Goal: Task Accomplishment & Management: Use online tool/utility

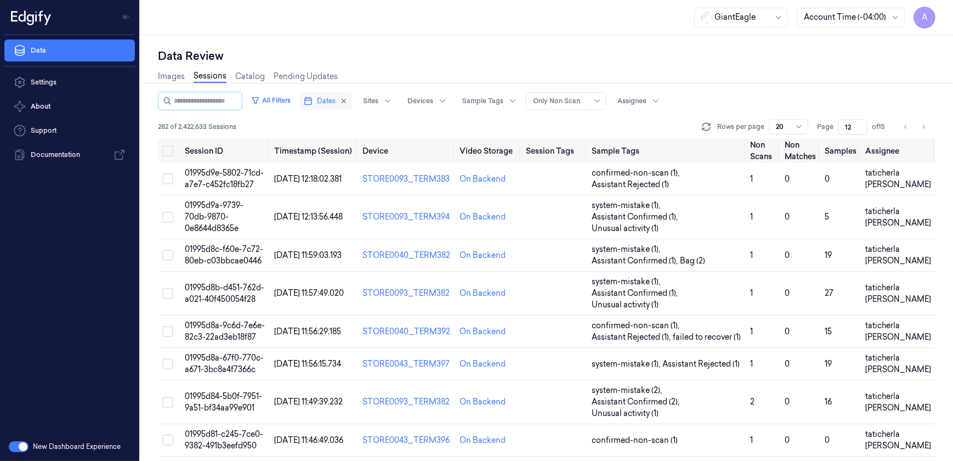
click at [332, 100] on span "Dates" at bounding box center [326, 101] width 19 height 10
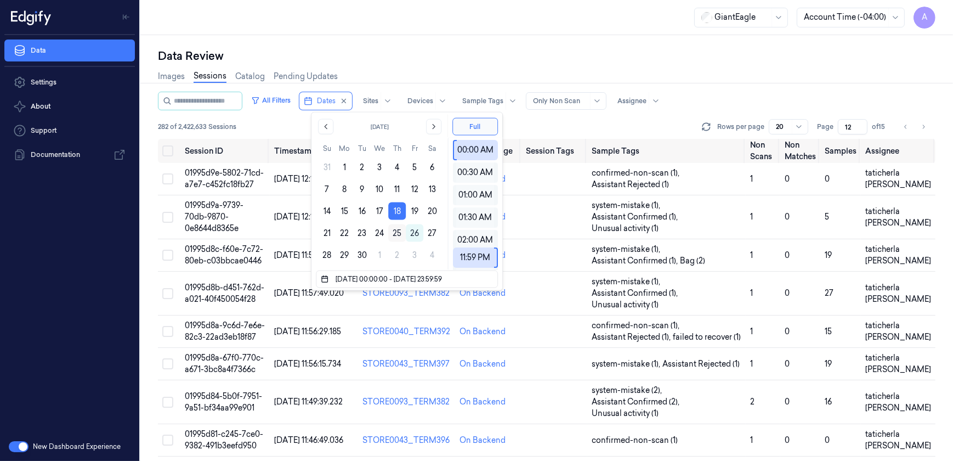
click at [400, 232] on button "25" at bounding box center [397, 233] width 18 height 18
type input "25/09/2025 00:00:00 - 25/09/2025 23:59:59"
click at [405, 38] on div "Data Review Images Sessions Catalog Pending Updates All Filters Dates Sites Dev…" at bounding box center [546, 248] width 813 height 426
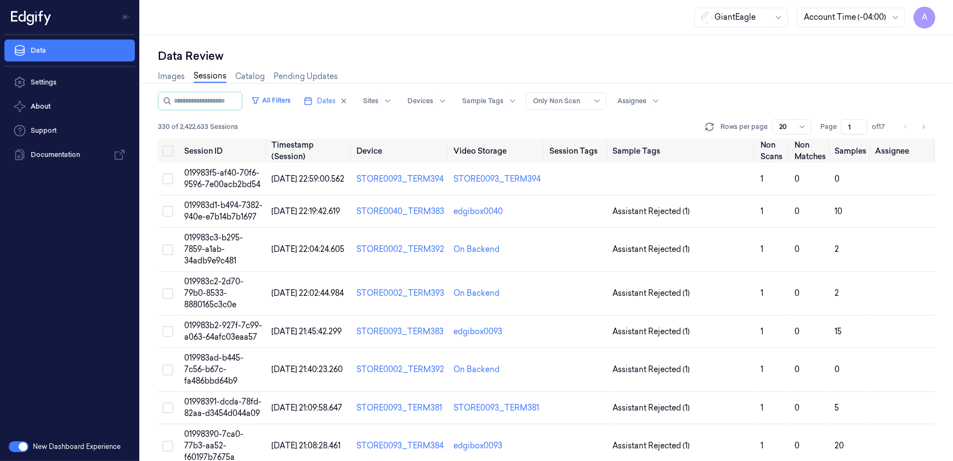
drag, startPoint x: 853, startPoint y: 126, endPoint x: 841, endPoint y: 131, distance: 13.3
click at [841, 131] on input "1" at bounding box center [854, 126] width 26 height 15
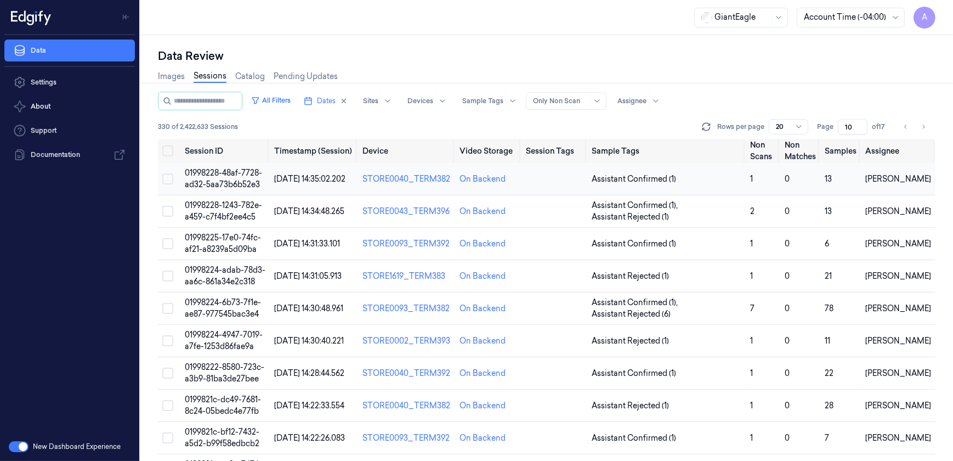
type input "10"
click at [218, 176] on span "01998228-48af-7728-ad32-5aa73b6b52e3" at bounding box center [223, 178] width 77 height 21
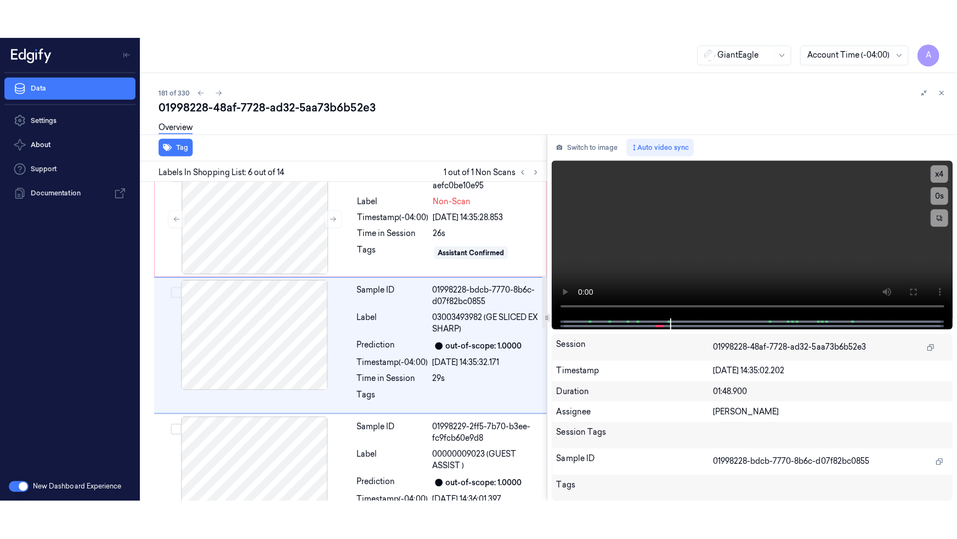
scroll to position [567, 0]
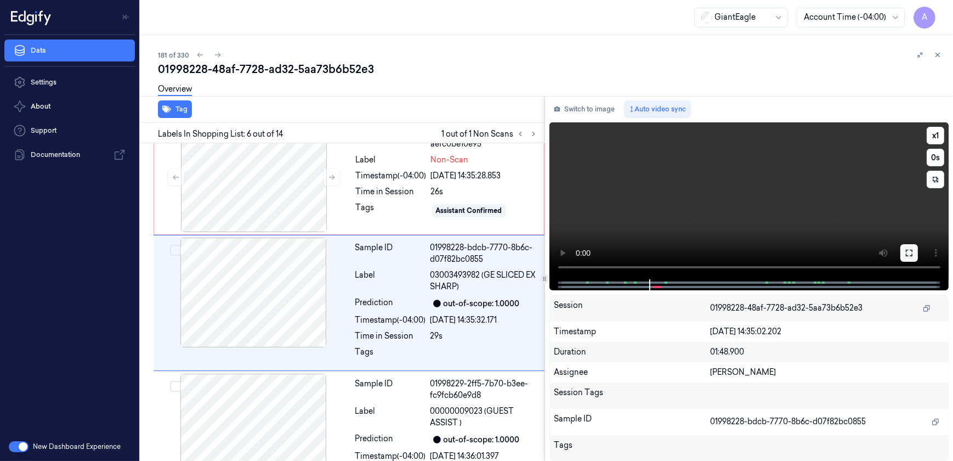
click at [911, 254] on icon at bounding box center [909, 252] width 9 height 9
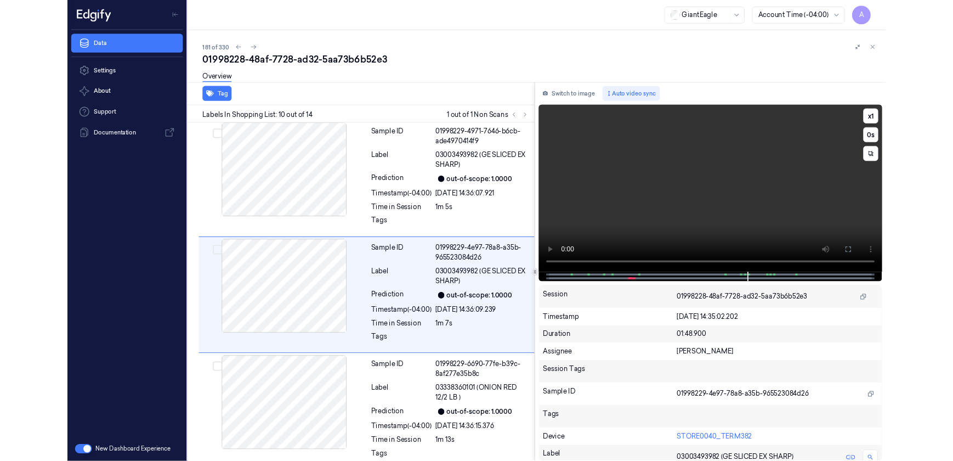
scroll to position [1072, 0]
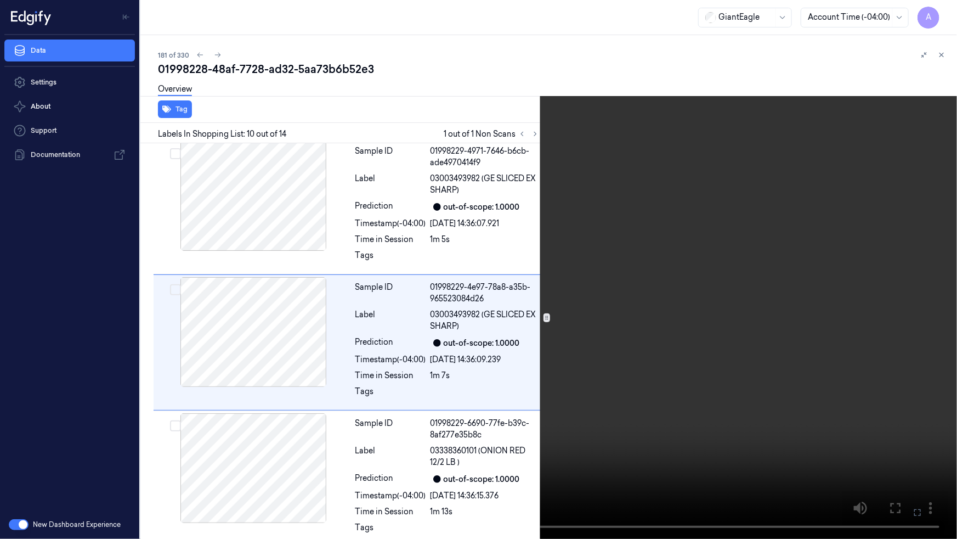
drag, startPoint x: 918, startPoint y: 516, endPoint x: 914, endPoint y: 460, distance: 56.1
click at [0, 0] on icon at bounding box center [0, 0] width 0 height 0
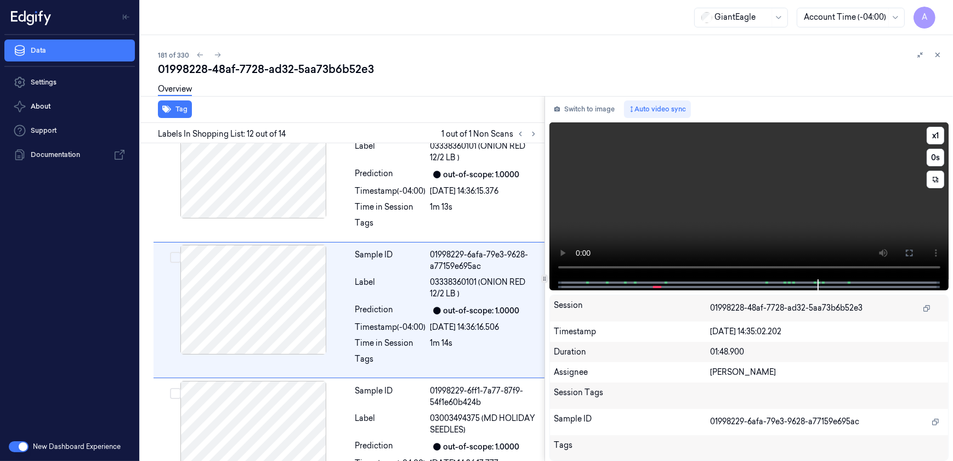
click at [719, 207] on video at bounding box center [750, 200] width 400 height 157
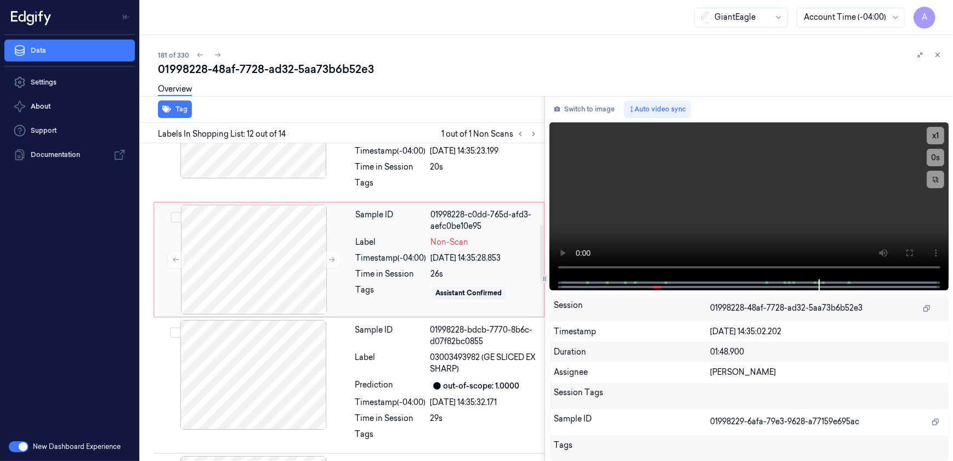
click at [401, 285] on div "Tags" at bounding box center [391, 293] width 71 height 18
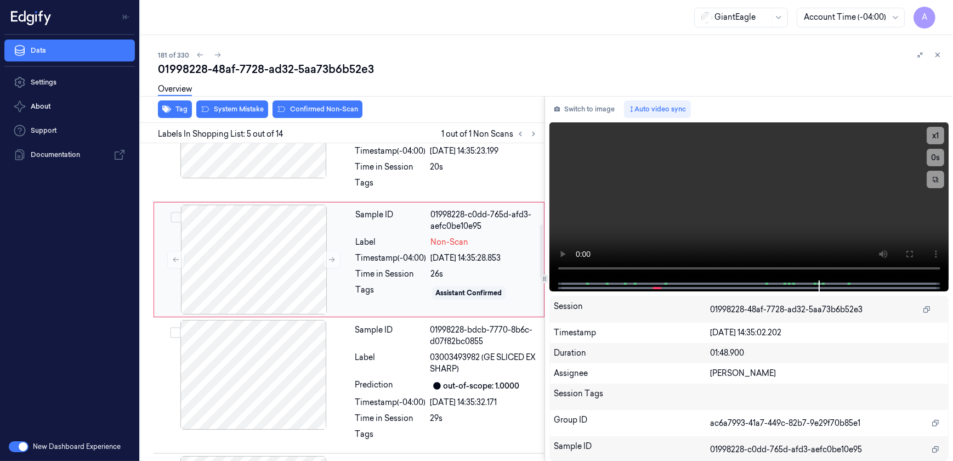
scroll to position [442, 0]
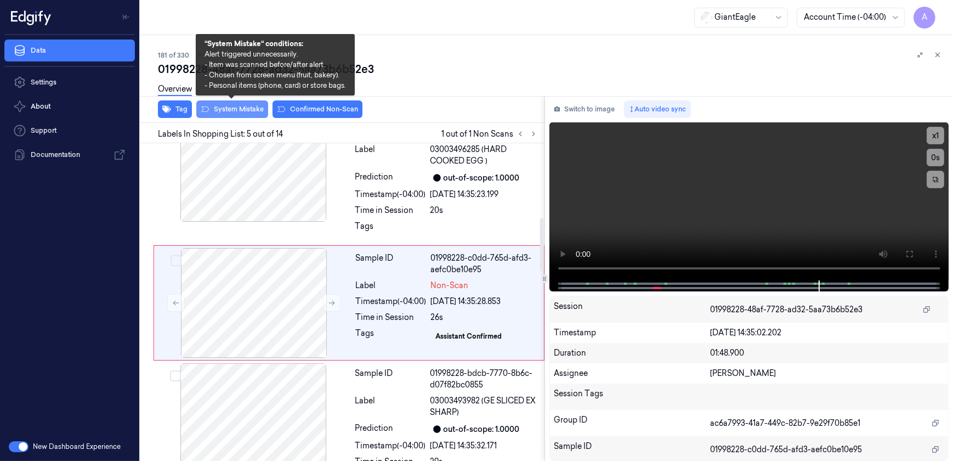
click at [231, 111] on button "System Mistake" at bounding box center [232, 109] width 72 height 18
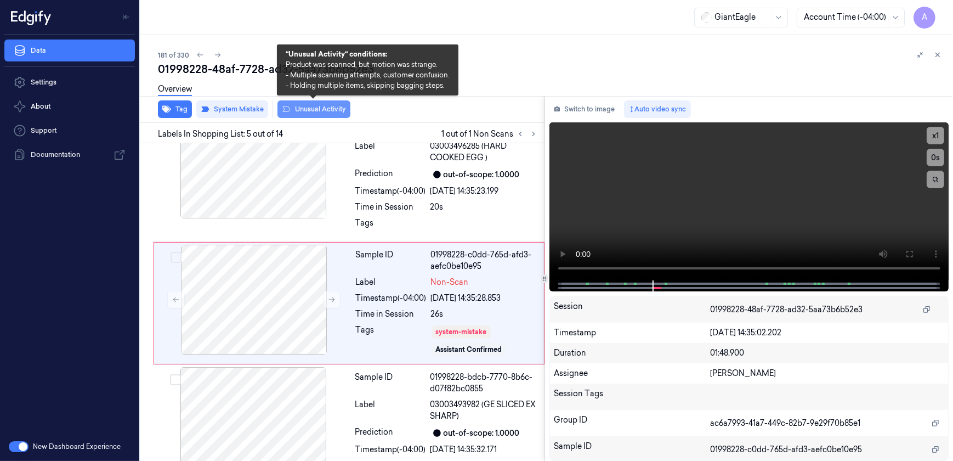
click at [306, 108] on button "Unusual Activity" at bounding box center [314, 109] width 73 height 18
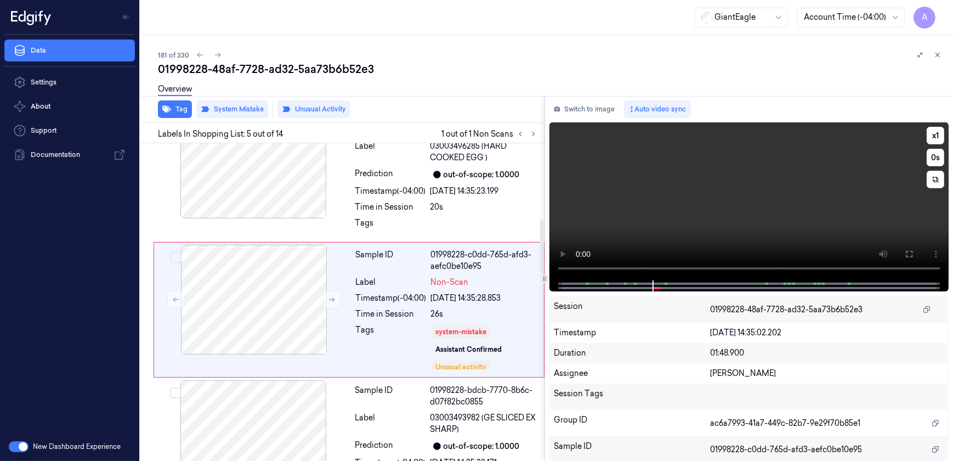
scroll to position [451, 0]
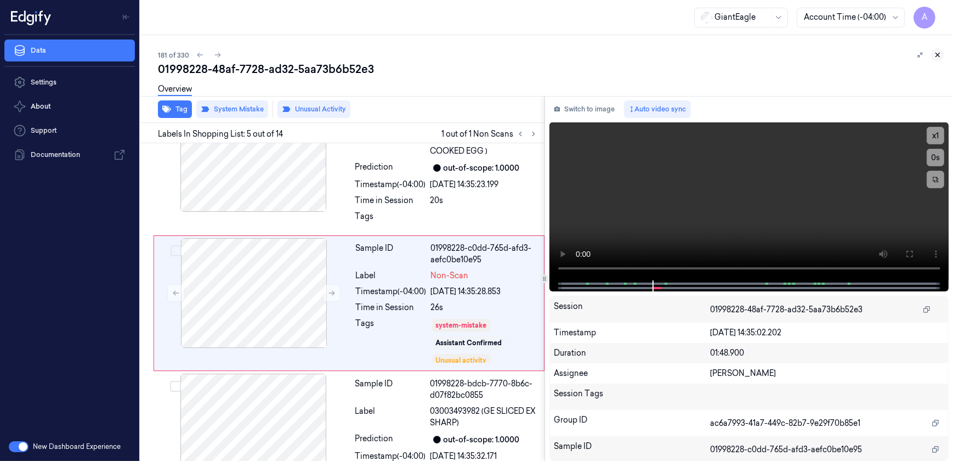
click at [935, 56] on icon at bounding box center [938, 55] width 8 height 8
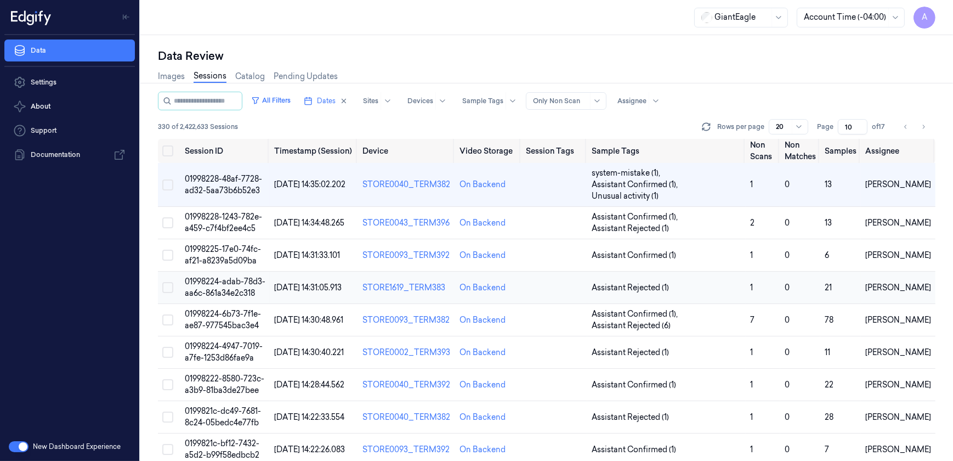
click at [213, 281] on span "01998224-adab-78d3-aa6c-861a34e2c318" at bounding box center [225, 286] width 81 height 21
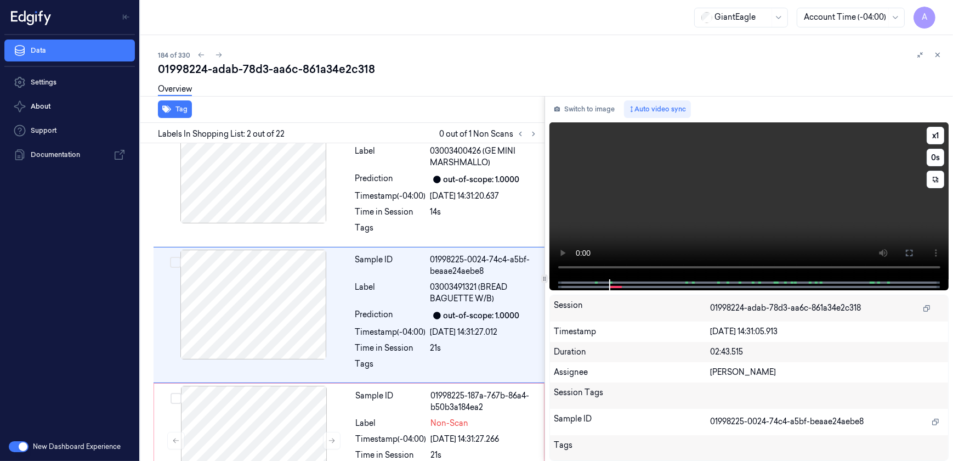
click at [702, 224] on video at bounding box center [750, 200] width 400 height 157
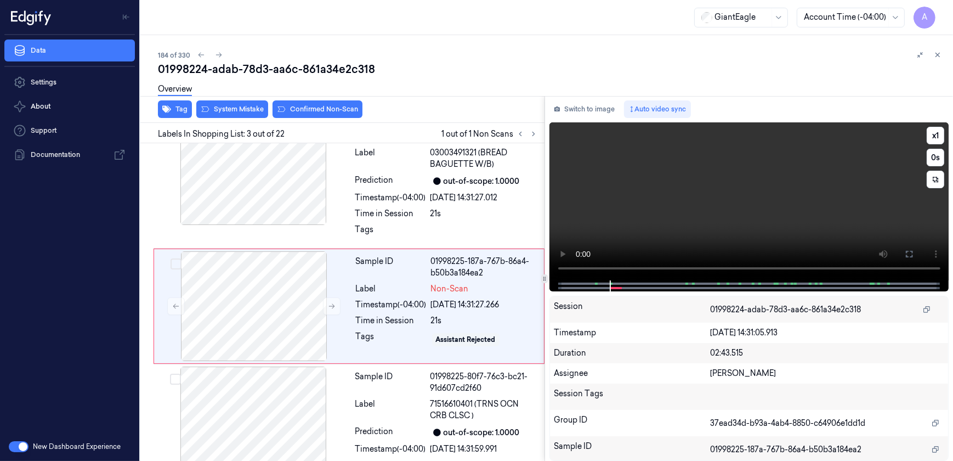
scroll to position [170, 0]
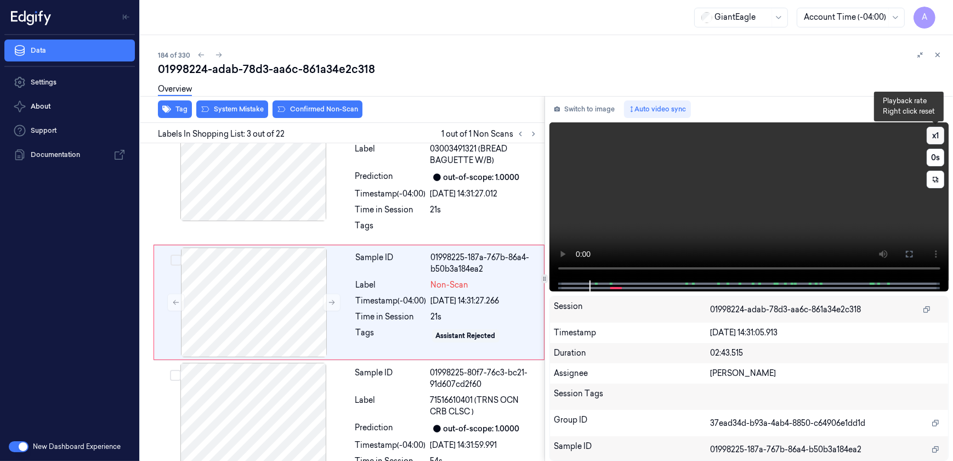
click at [932, 135] on button "x 1" at bounding box center [936, 136] width 18 height 18
click at [714, 223] on video at bounding box center [750, 201] width 400 height 158
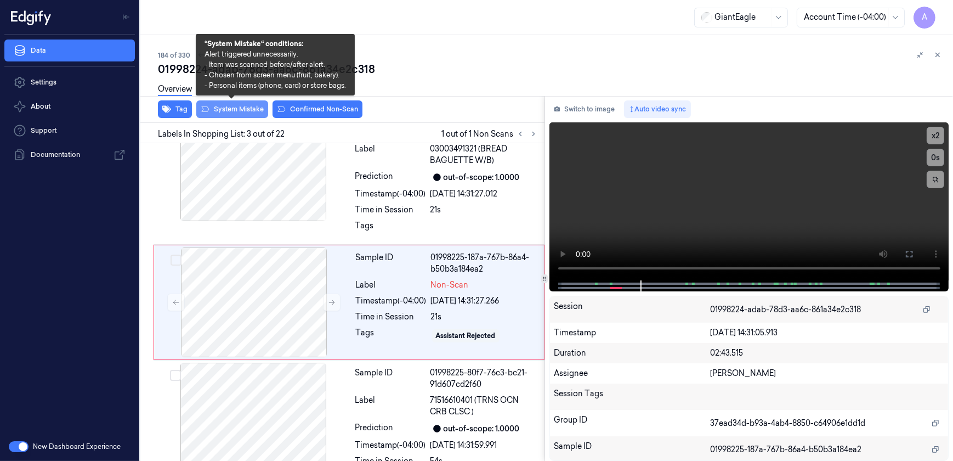
click at [251, 109] on button "System Mistake" at bounding box center [232, 109] width 72 height 18
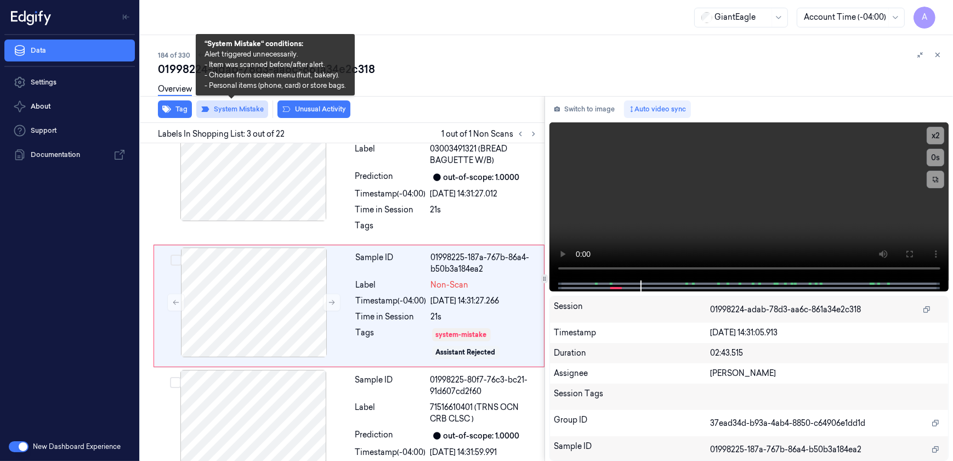
scroll to position [173, 0]
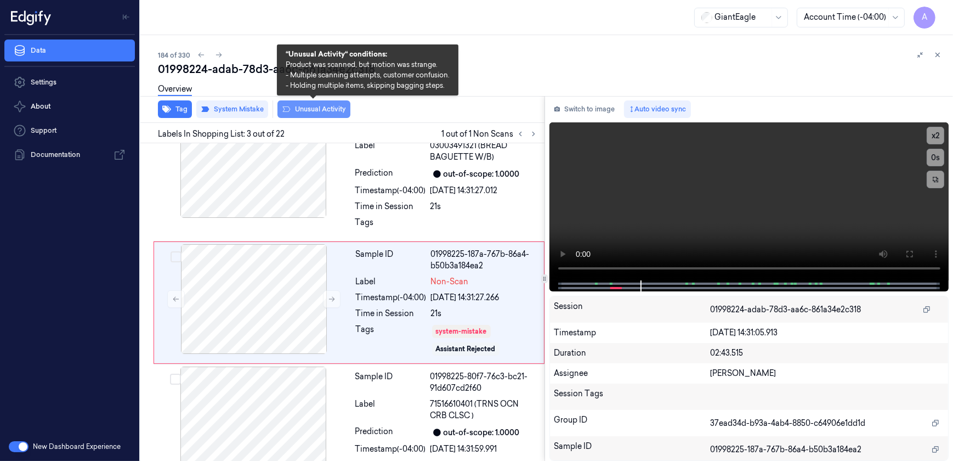
click at [302, 114] on button "Unusual Activity" at bounding box center [314, 109] width 73 height 18
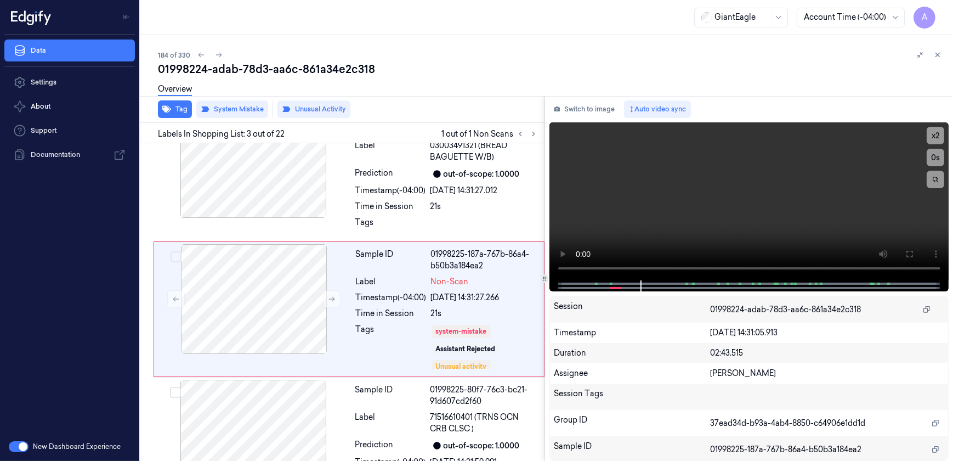
scroll to position [180, 0]
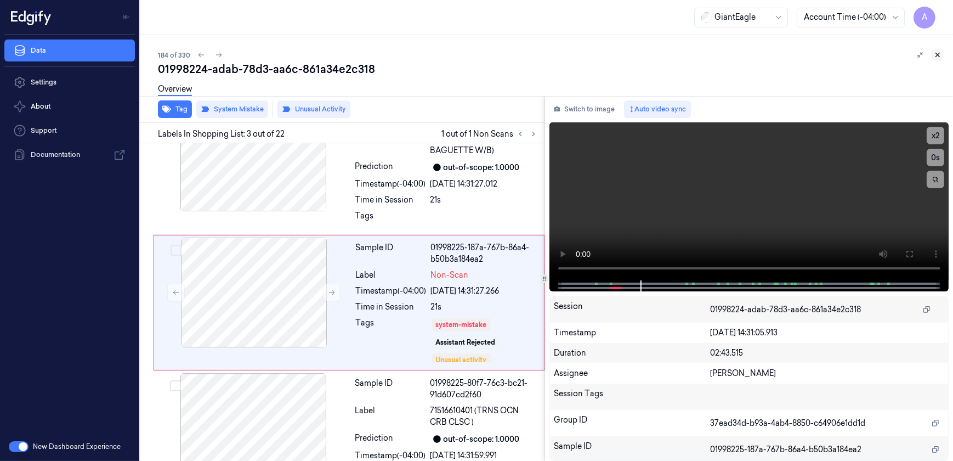
click at [940, 52] on icon at bounding box center [938, 55] width 8 height 8
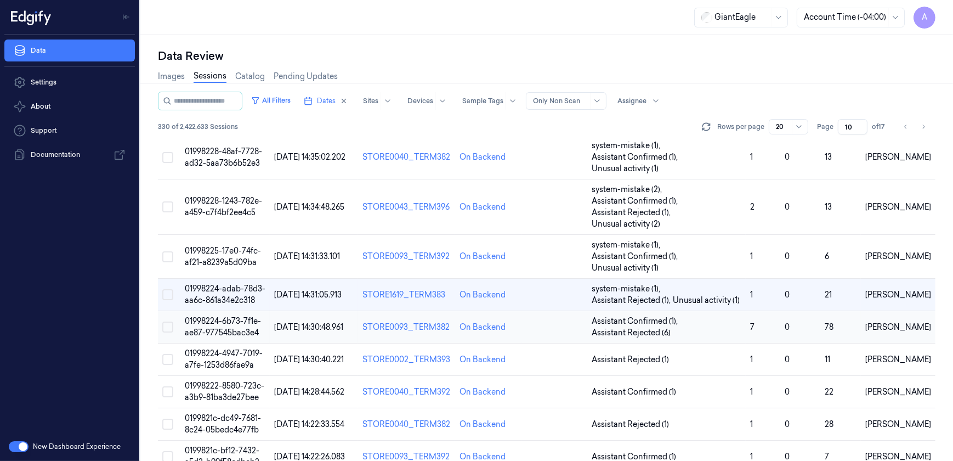
scroll to position [77, 0]
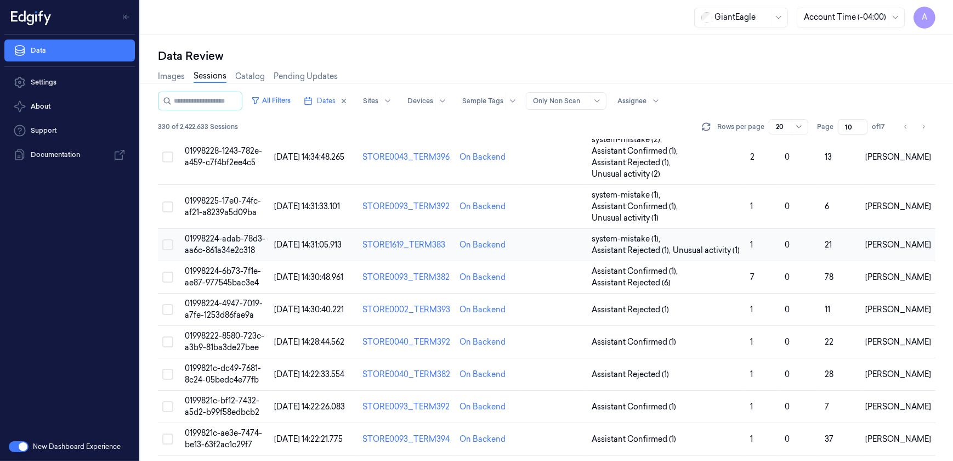
click at [225, 234] on span "01998224-adab-78d3-aa6c-861a34e2c318" at bounding box center [225, 244] width 81 height 21
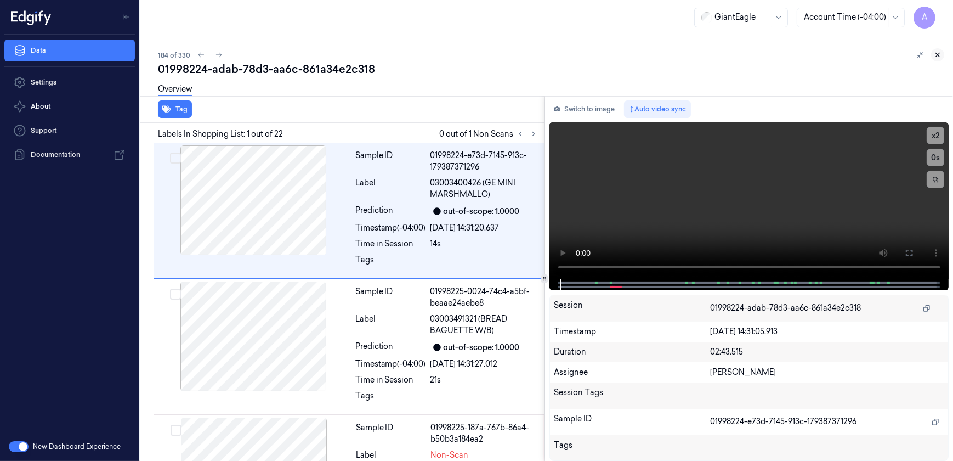
click at [934, 57] on icon at bounding box center [938, 55] width 8 height 8
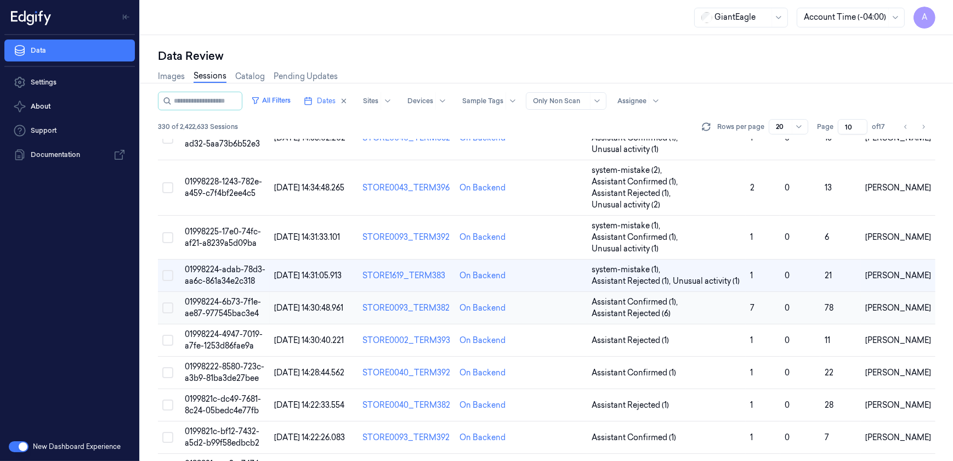
scroll to position [99, 0]
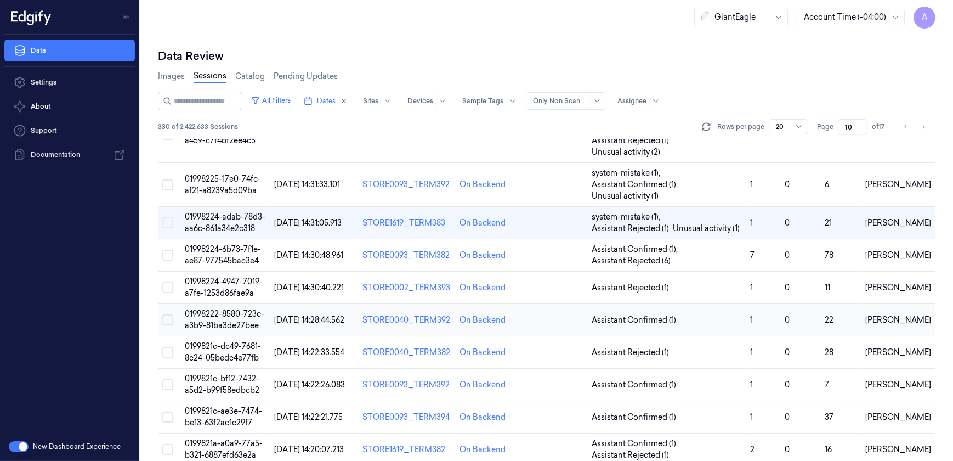
click at [227, 309] on span "01998222-8580-723c-a3b9-81ba3de27bee" at bounding box center [225, 319] width 80 height 21
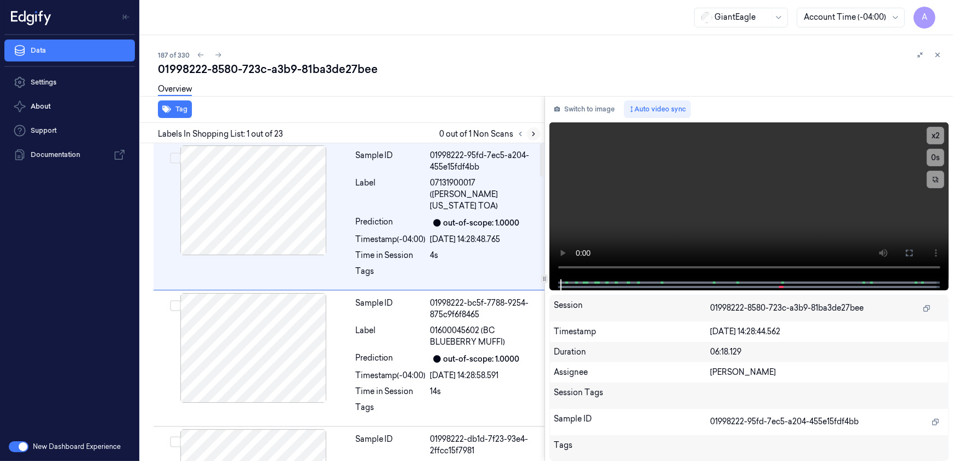
click at [537, 135] on icon at bounding box center [534, 134] width 8 height 8
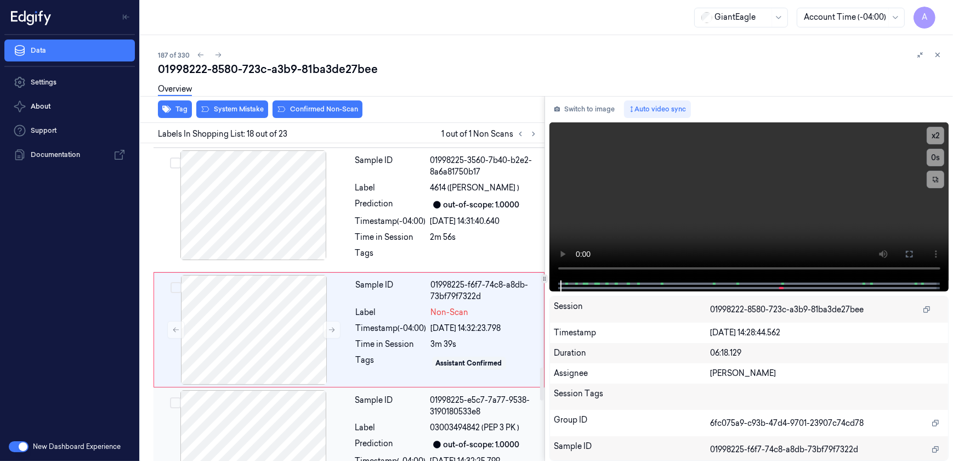
scroll to position [2174, 0]
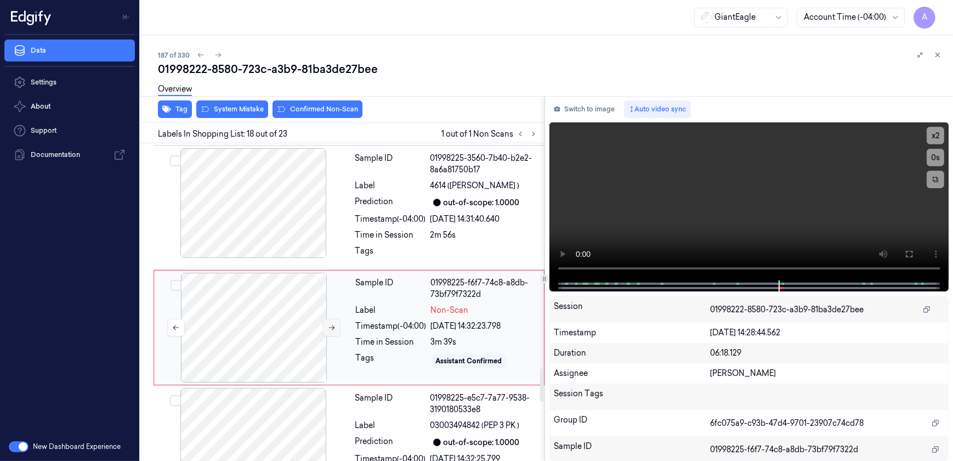
click at [331, 324] on icon at bounding box center [332, 328] width 8 height 8
click at [325, 319] on button at bounding box center [332, 328] width 18 height 18
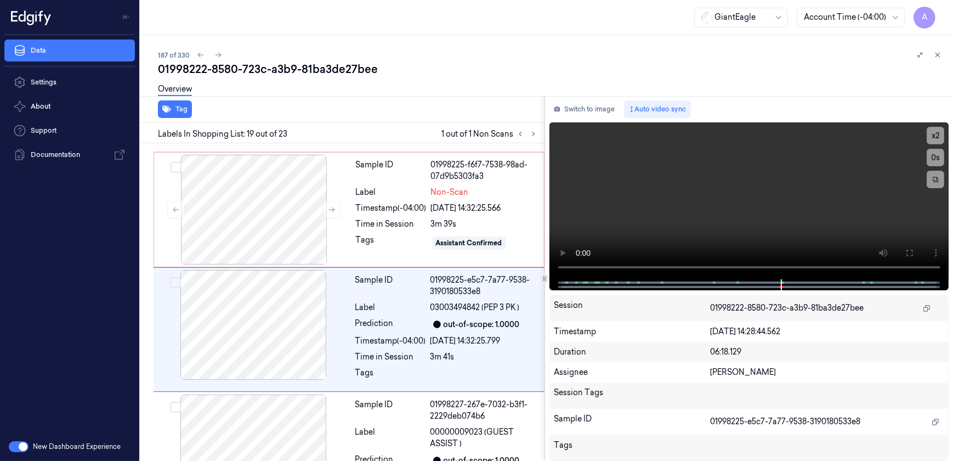
scroll to position [2293, 0]
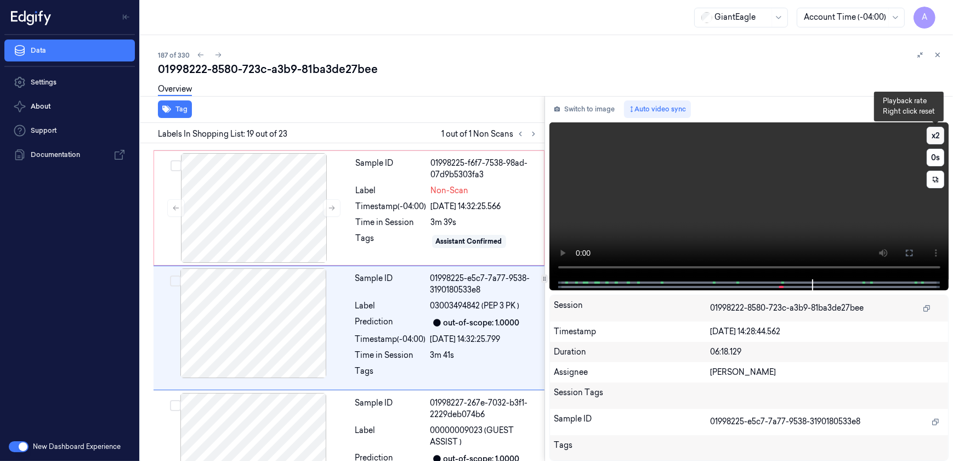
click at [936, 135] on button "x 2" at bounding box center [936, 136] width 18 height 18
click at [709, 205] on video at bounding box center [750, 200] width 400 height 157
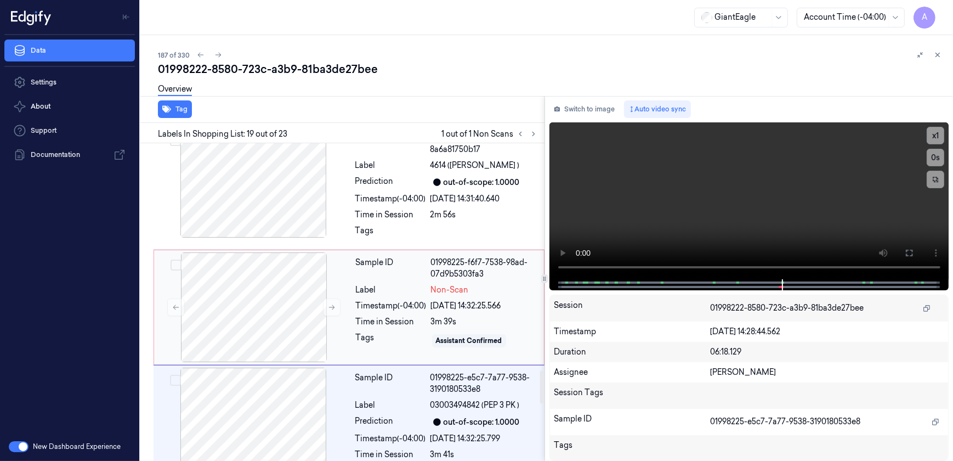
click at [399, 300] on div "Timestamp (-04:00)" at bounding box center [391, 306] width 71 height 12
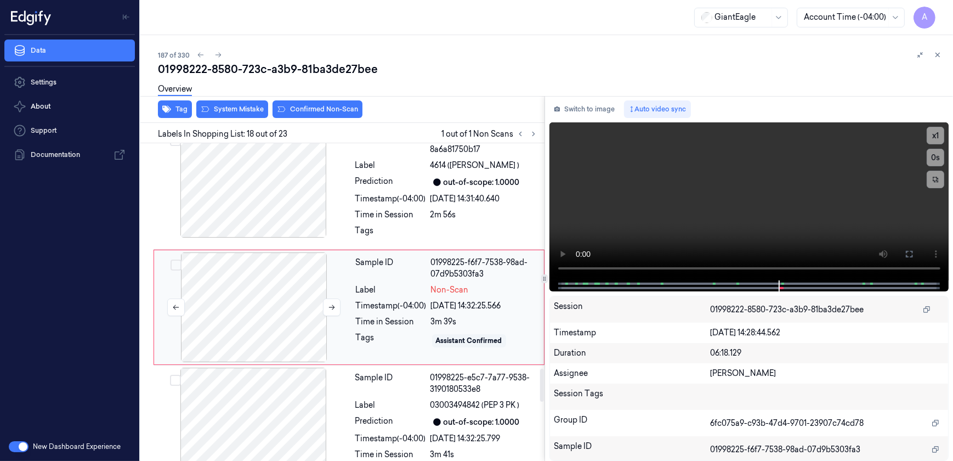
scroll to position [2174, 0]
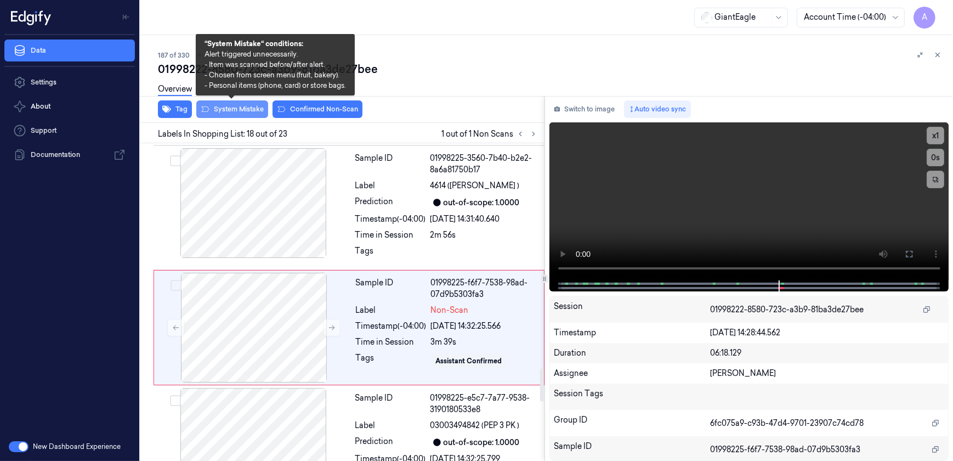
click at [230, 110] on button "System Mistake" at bounding box center [232, 109] width 72 height 18
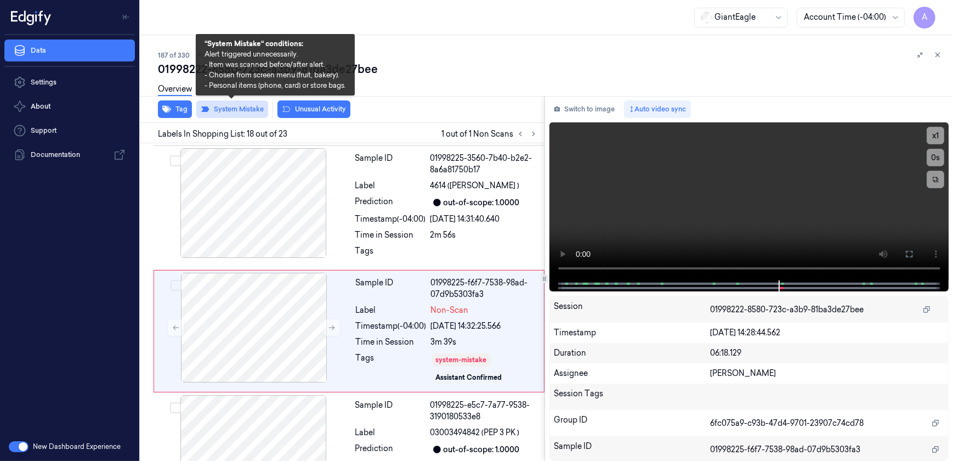
scroll to position [2177, 0]
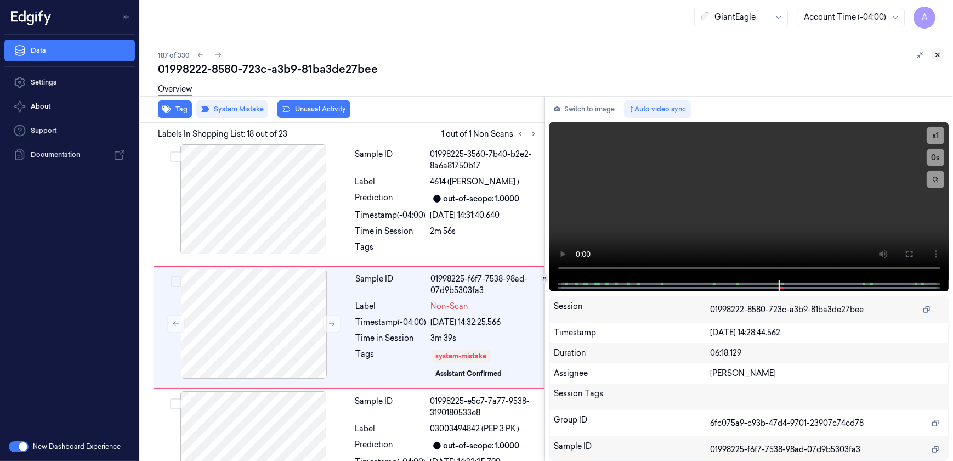
click at [937, 55] on icon at bounding box center [938, 55] width 4 height 4
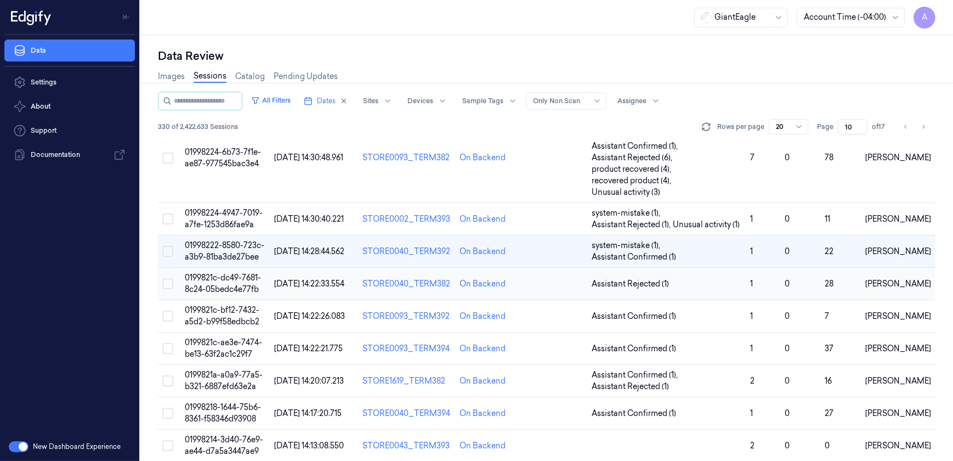
scroll to position [244, 0]
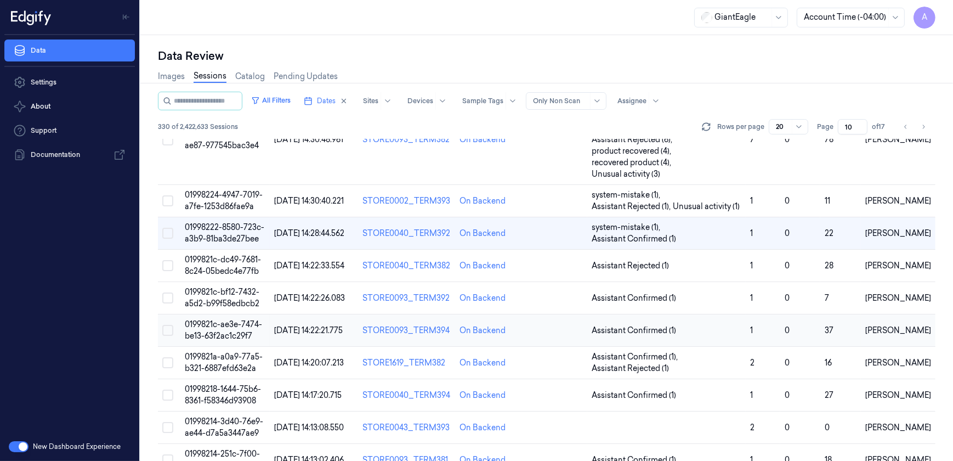
click at [214, 319] on span "0199821c-ae3e-7474-be13-63f2ac1c29f7" at bounding box center [223, 329] width 77 height 21
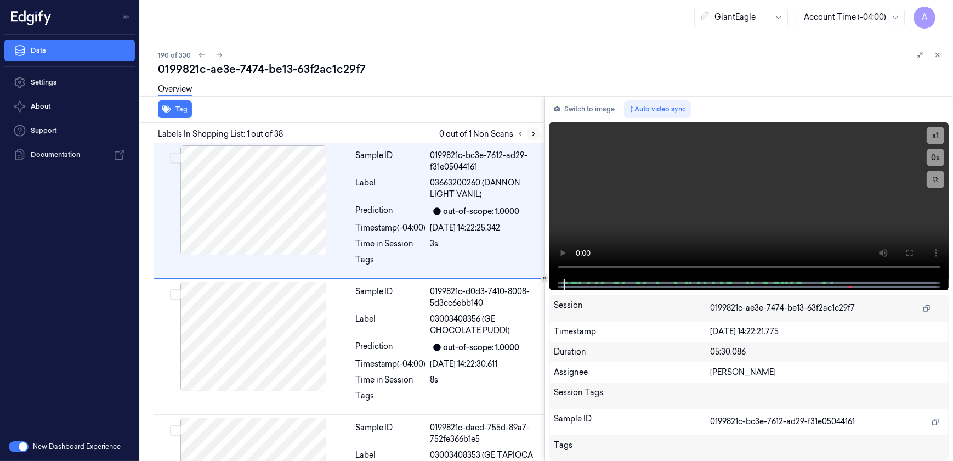
click at [531, 131] on icon at bounding box center [534, 134] width 8 height 8
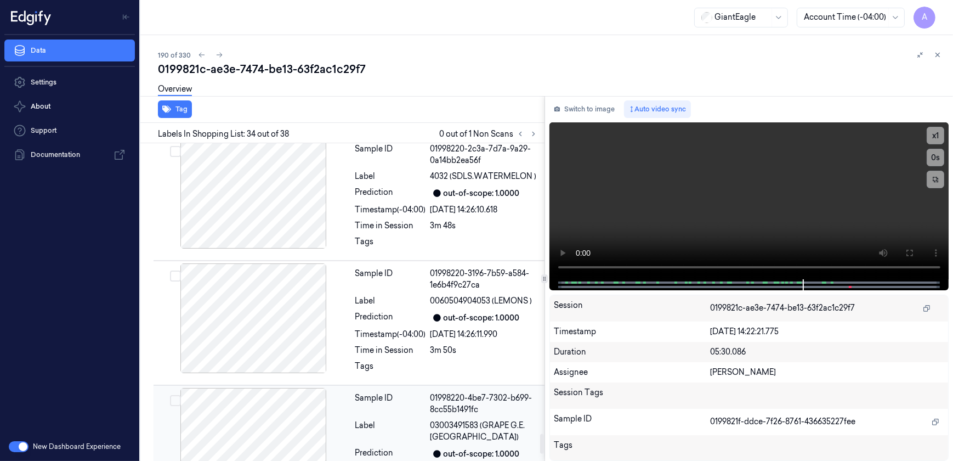
scroll to position [4806, 0]
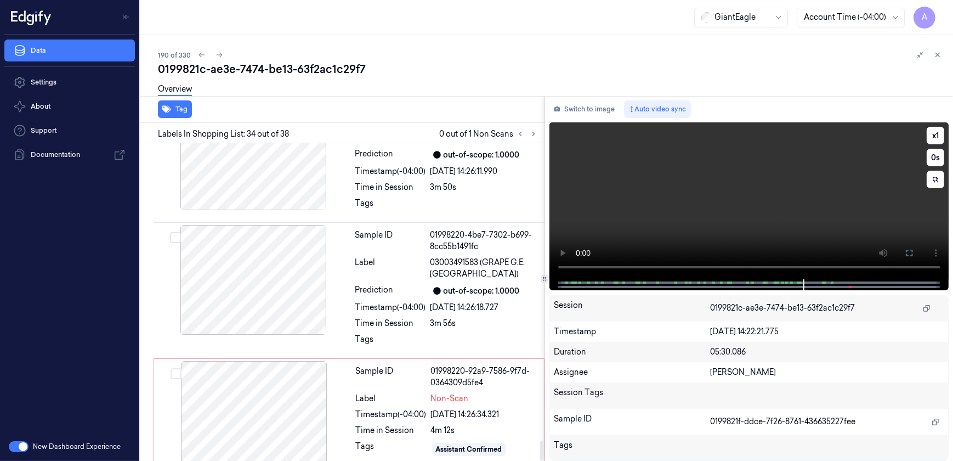
click at [668, 207] on video at bounding box center [750, 200] width 400 height 157
click at [309, 411] on div at bounding box center [253, 416] width 195 height 110
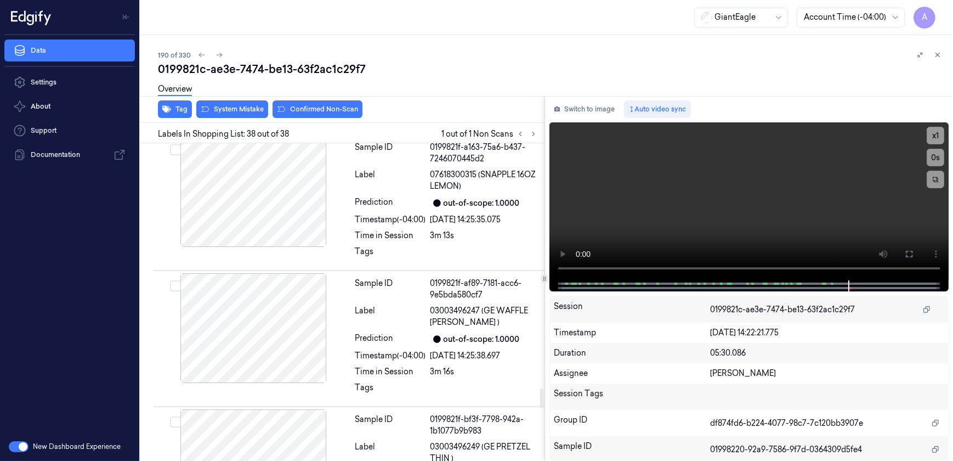
scroll to position [3959, 0]
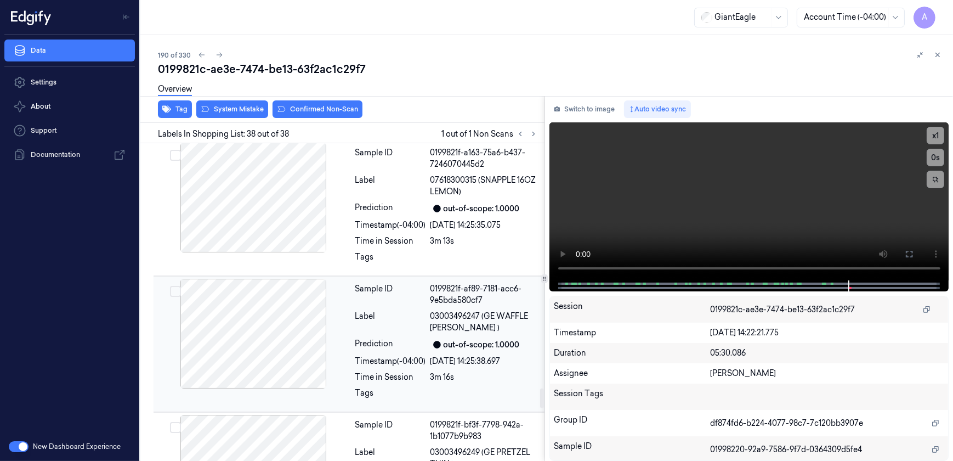
click at [399, 312] on div "Label" at bounding box center [390, 321] width 71 height 23
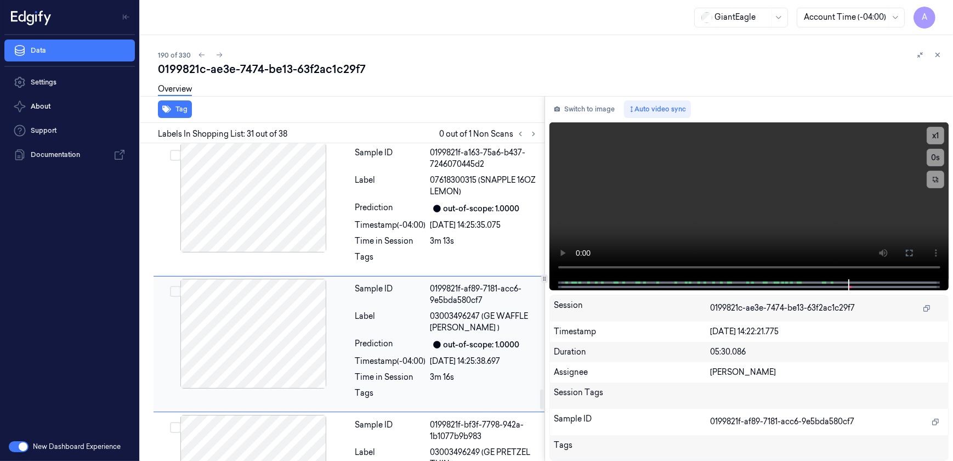
scroll to position [3986, 0]
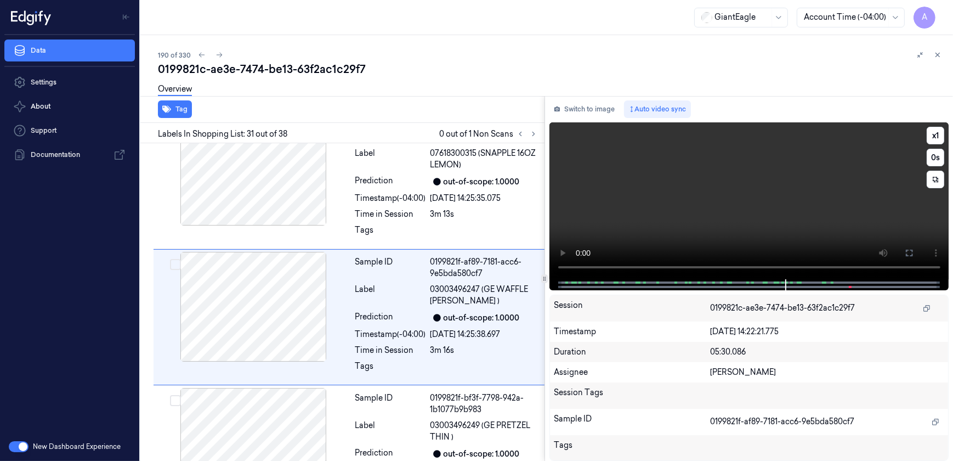
click at [770, 238] on video at bounding box center [750, 200] width 400 height 157
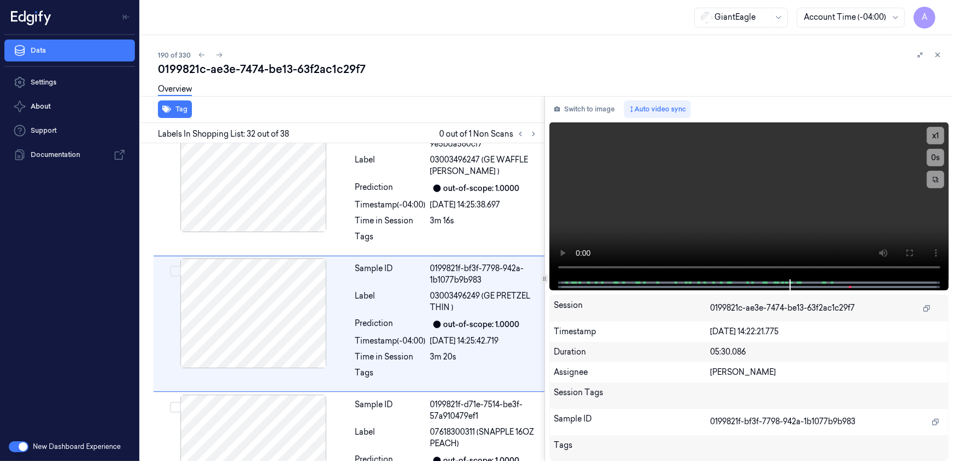
scroll to position [4122, 0]
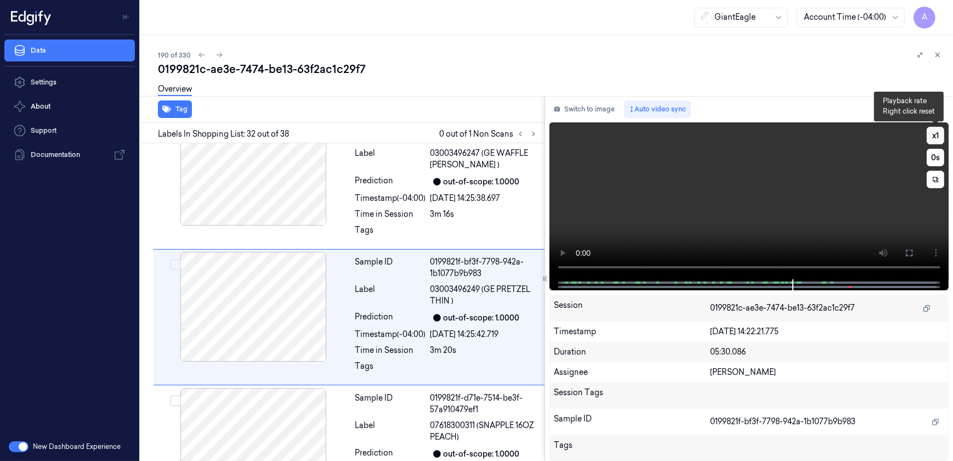
click at [934, 135] on button "x 1" at bounding box center [936, 136] width 18 height 18
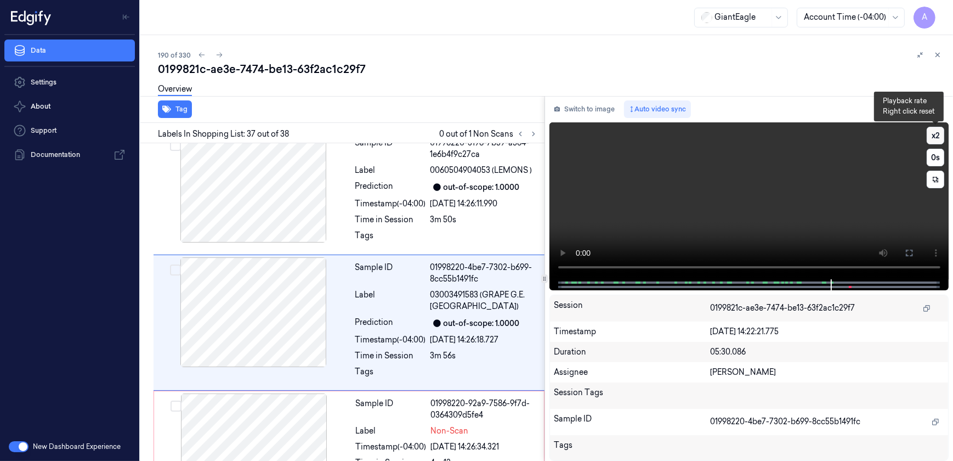
scroll to position [4778, 0]
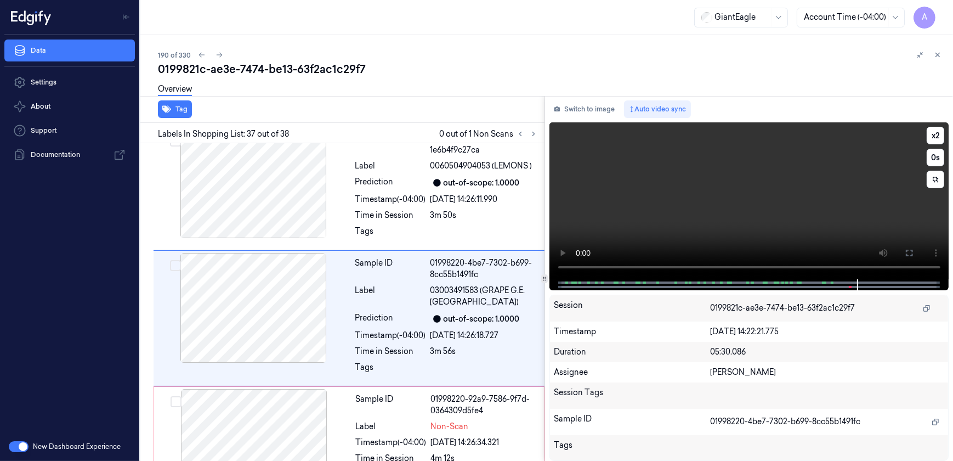
click at [732, 216] on video at bounding box center [750, 200] width 400 height 157
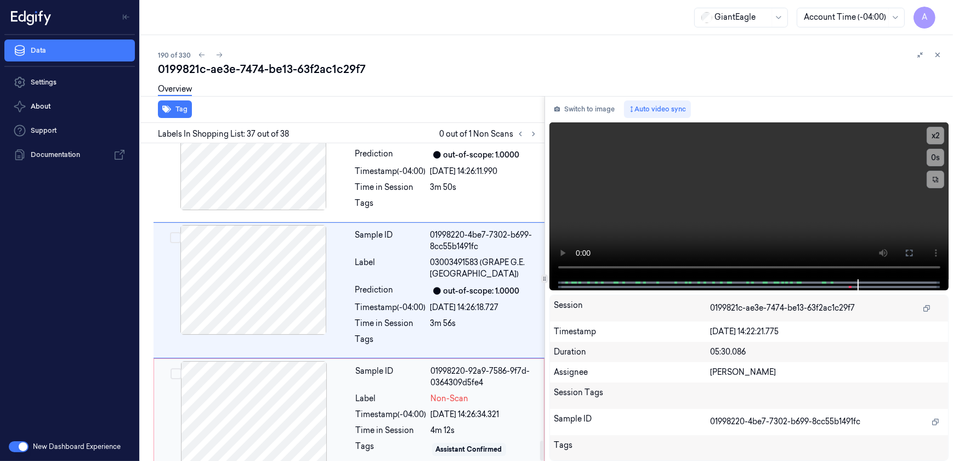
click at [405, 440] on div "Tags" at bounding box center [391, 449] width 71 height 18
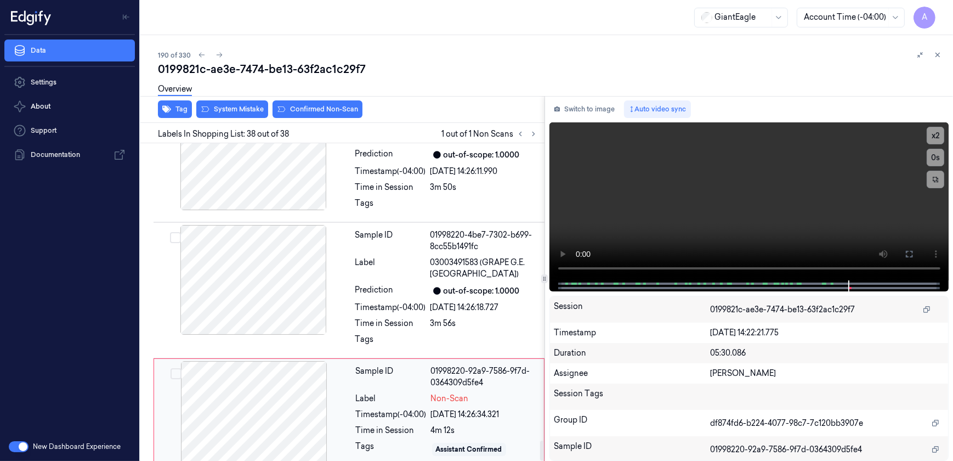
scroll to position [4806, 0]
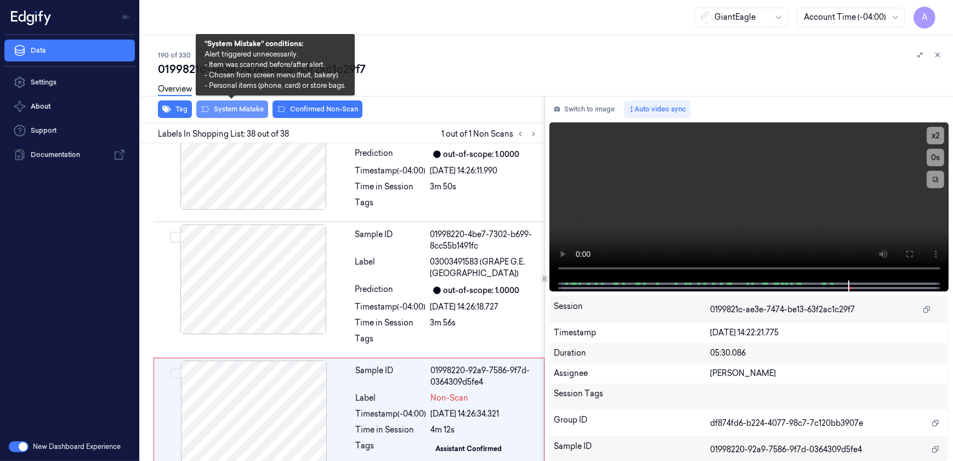
click at [233, 108] on button "System Mistake" at bounding box center [232, 109] width 72 height 18
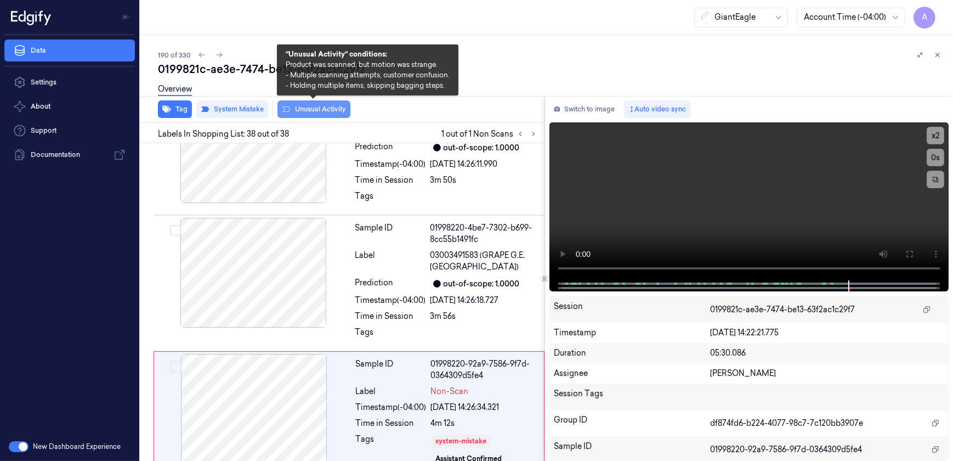
click at [303, 110] on button "Unusual Activity" at bounding box center [314, 109] width 73 height 18
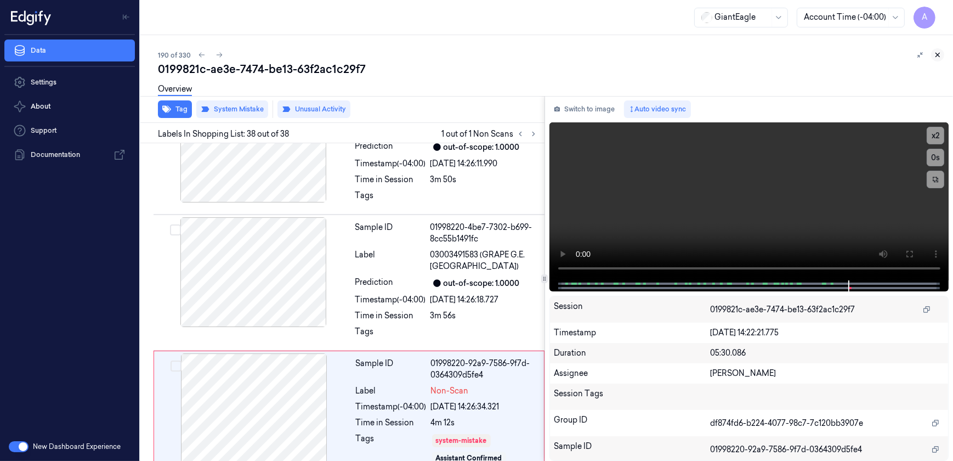
scroll to position [4827, 0]
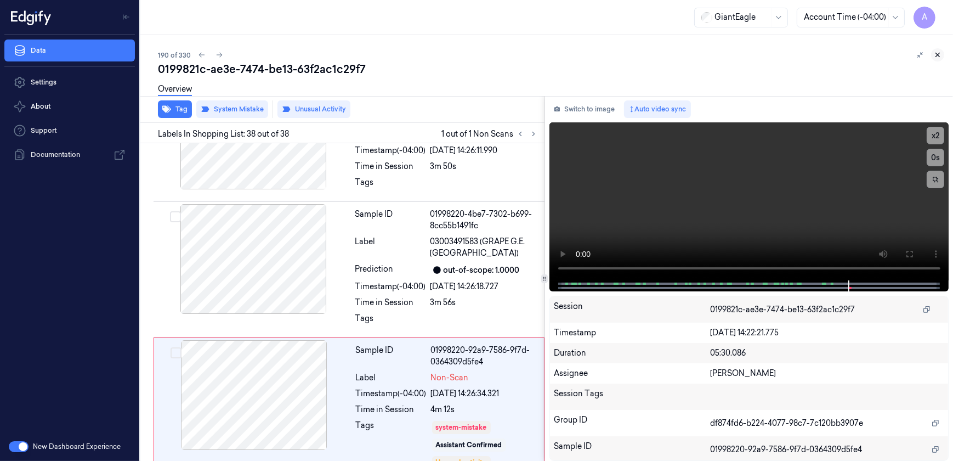
click at [936, 54] on icon at bounding box center [938, 55] width 8 height 8
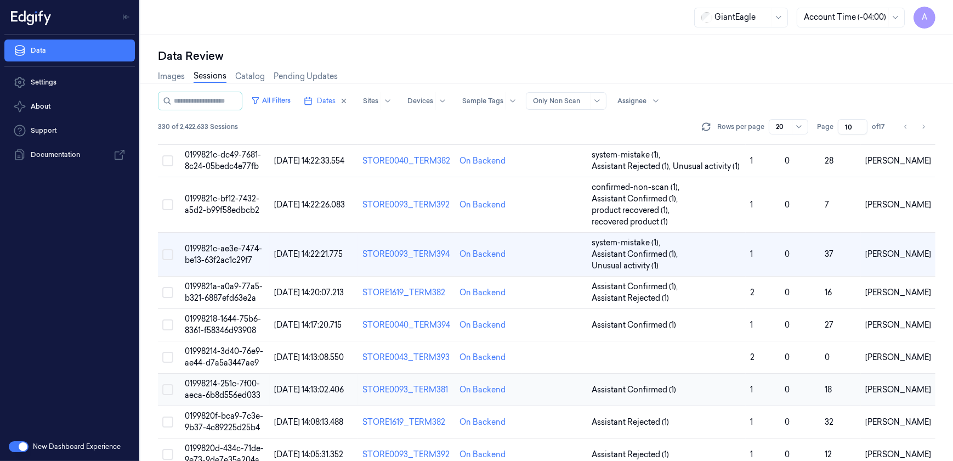
scroll to position [296, 0]
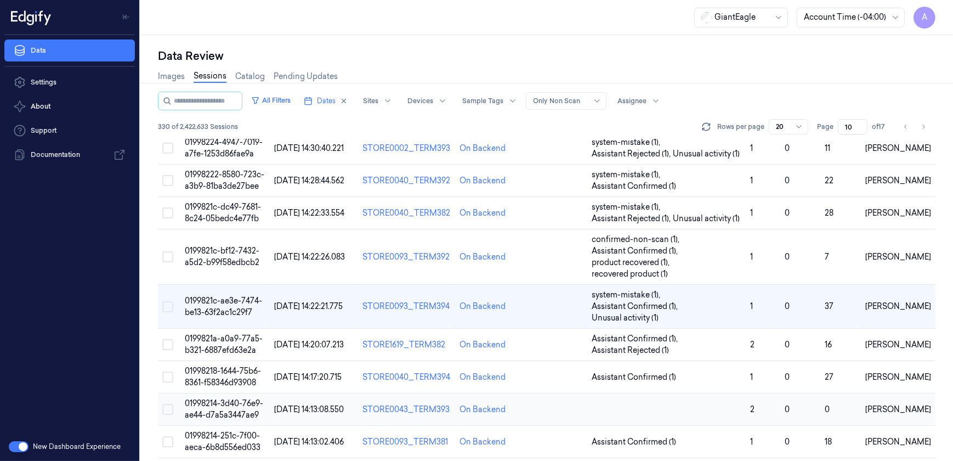
click at [220, 393] on td "01998214-3d40-76e9-ae44-d7a5a3447ae9" at bounding box center [225, 409] width 90 height 32
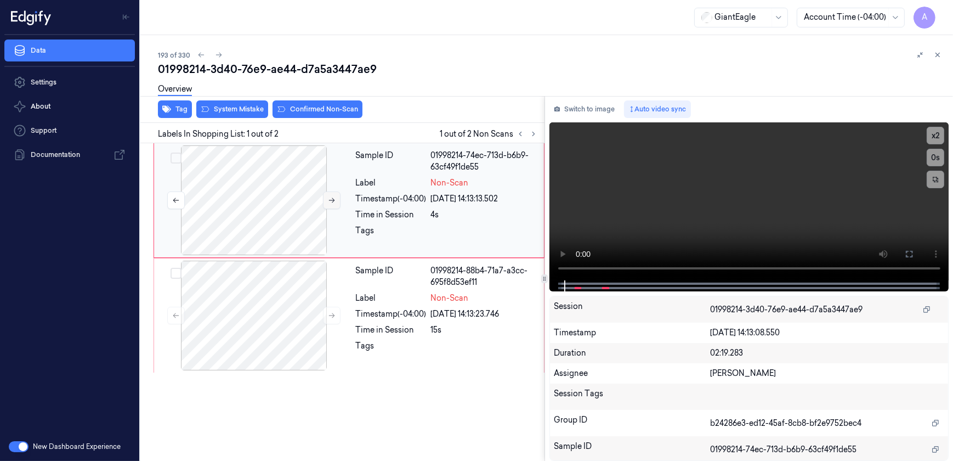
click at [334, 193] on button at bounding box center [332, 200] width 18 height 18
click at [330, 199] on icon at bounding box center [332, 200] width 8 height 8
drag, startPoint x: 911, startPoint y: 259, endPoint x: 913, endPoint y: 311, distance: 52.2
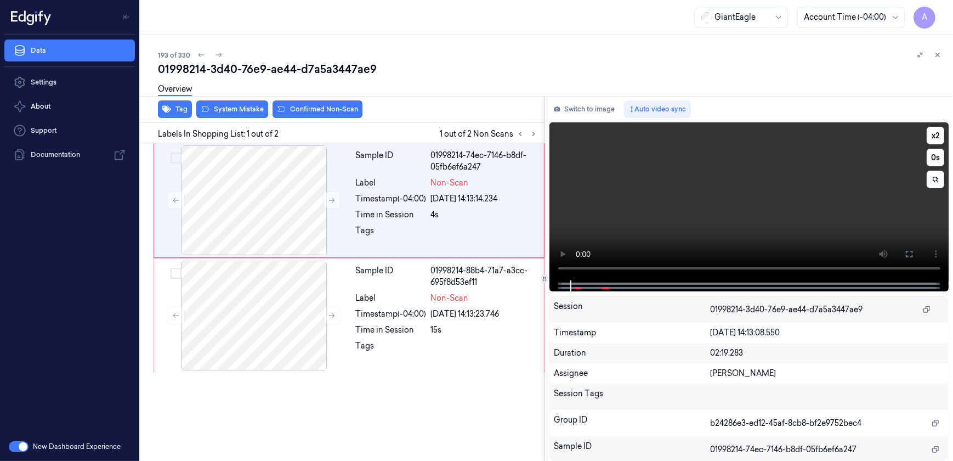
click at [911, 259] on button at bounding box center [910, 254] width 18 height 18
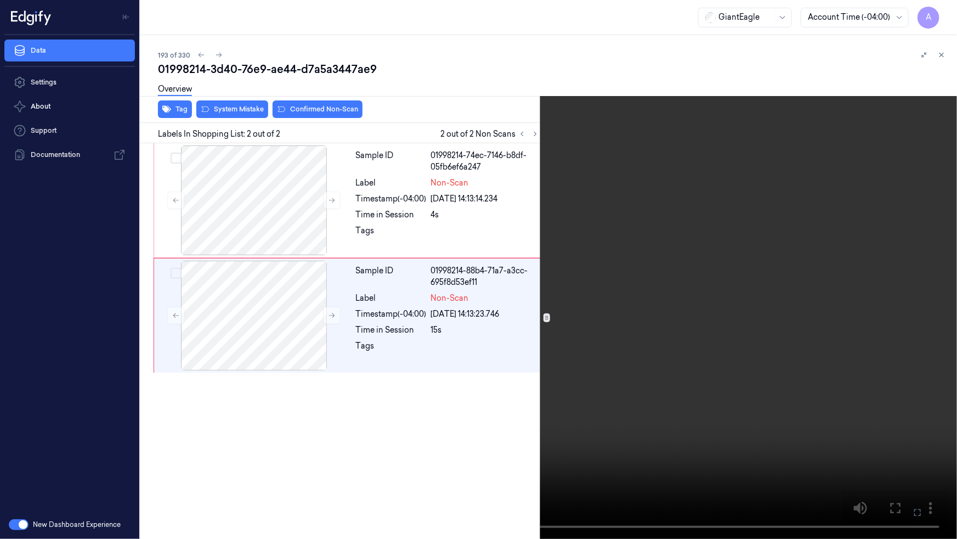
click at [0, 0] on icon at bounding box center [0, 0] width 0 height 0
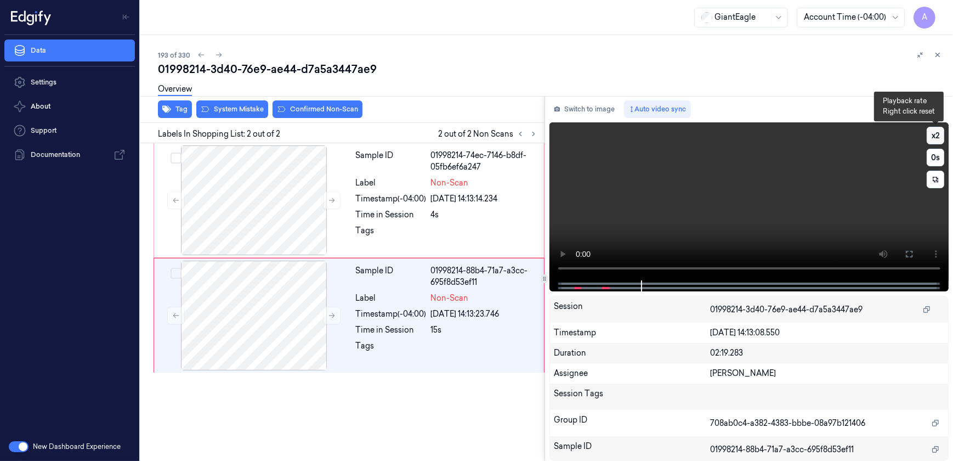
click at [932, 137] on button "x 2" at bounding box center [936, 136] width 18 height 18
click at [688, 229] on video at bounding box center [750, 201] width 400 height 158
click at [680, 210] on video at bounding box center [750, 201] width 400 height 158
click at [399, 227] on div "Tags" at bounding box center [391, 234] width 71 height 18
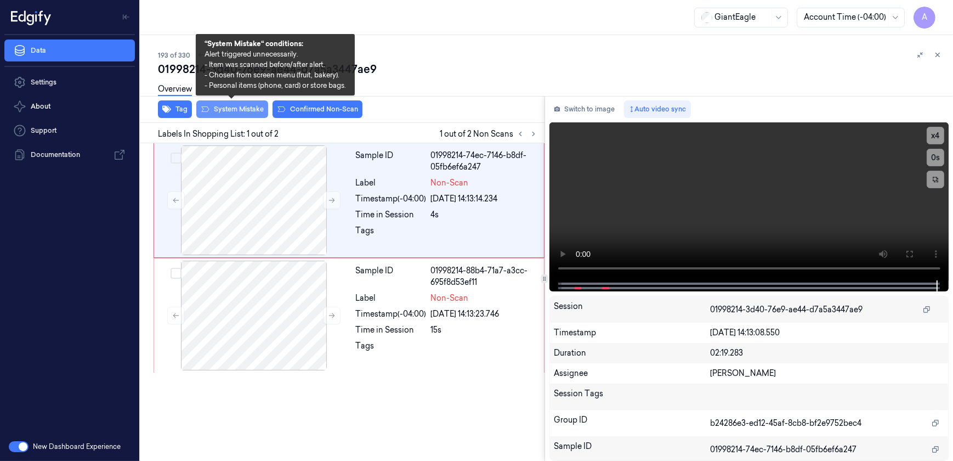
click at [219, 110] on button "System Mistake" at bounding box center [232, 109] width 72 height 18
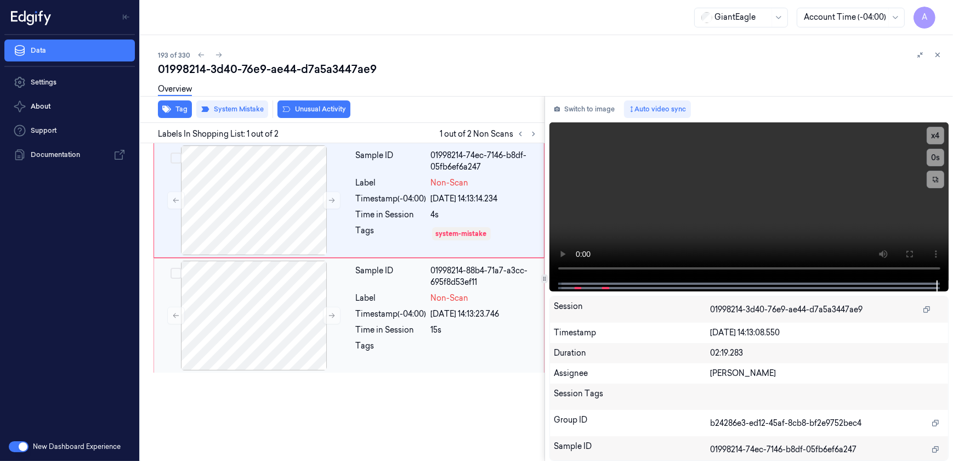
click at [393, 335] on div "Time in Session" at bounding box center [391, 330] width 71 height 12
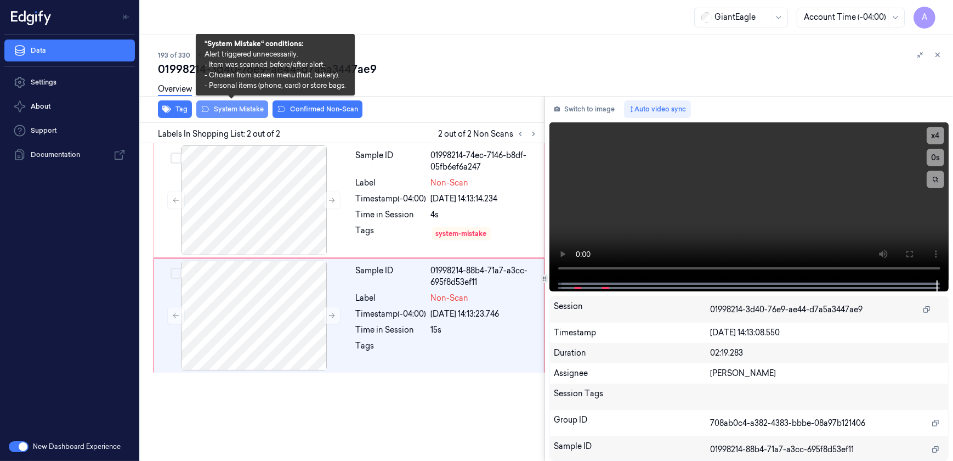
click at [231, 114] on button "System Mistake" at bounding box center [232, 109] width 72 height 18
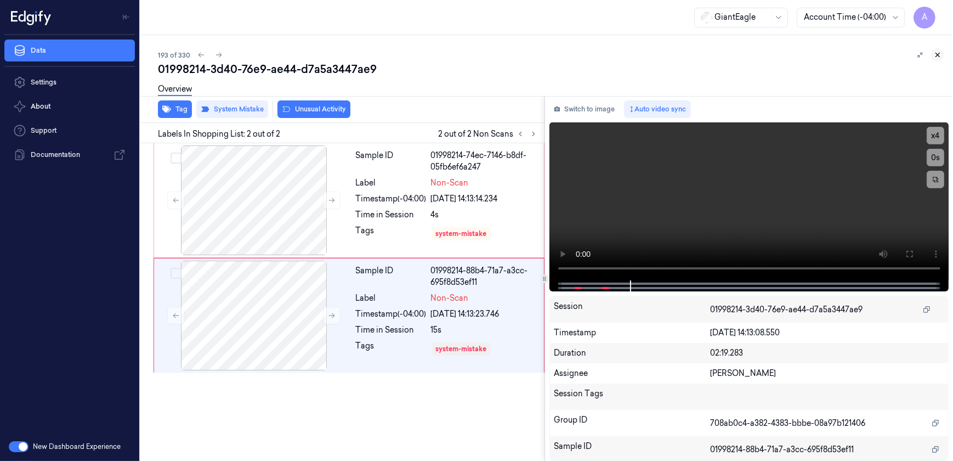
click at [935, 53] on icon at bounding box center [938, 55] width 8 height 8
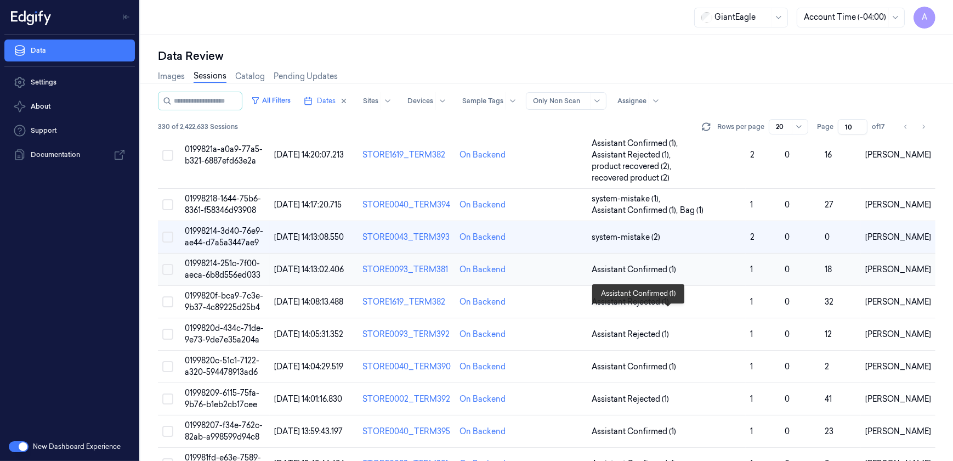
scroll to position [433, 0]
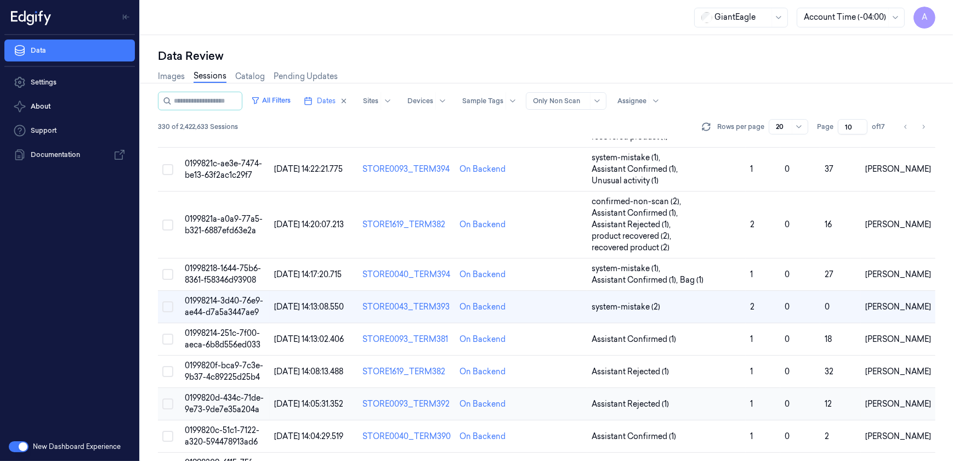
click at [220, 393] on span "0199820d-434c-71de-9e73-9de7e35a204a" at bounding box center [224, 403] width 79 height 21
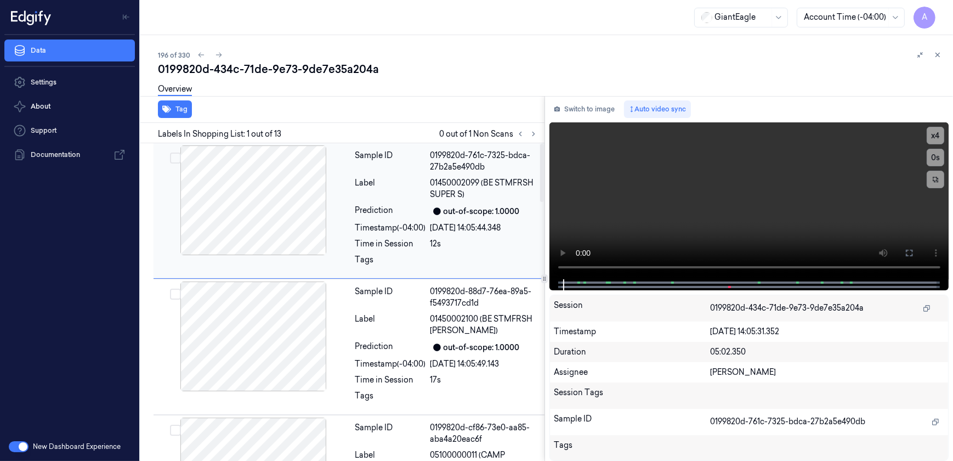
click at [338, 230] on div at bounding box center [253, 200] width 195 height 110
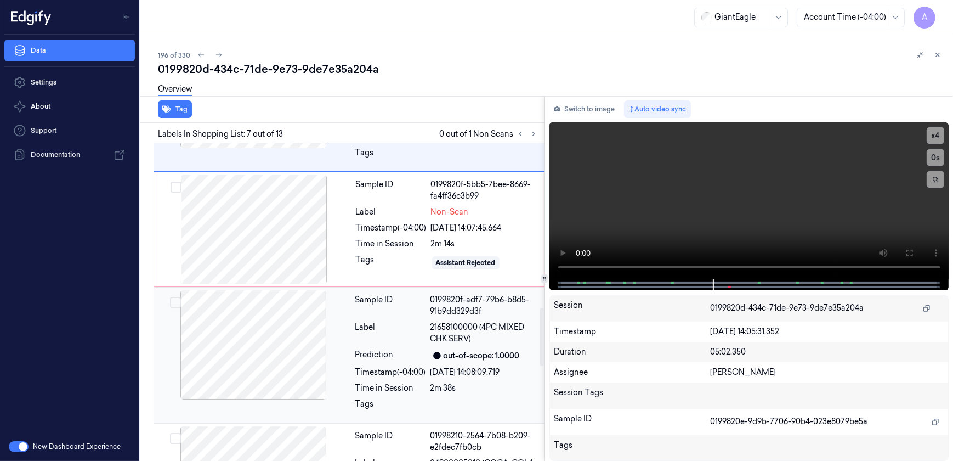
scroll to position [873, 0]
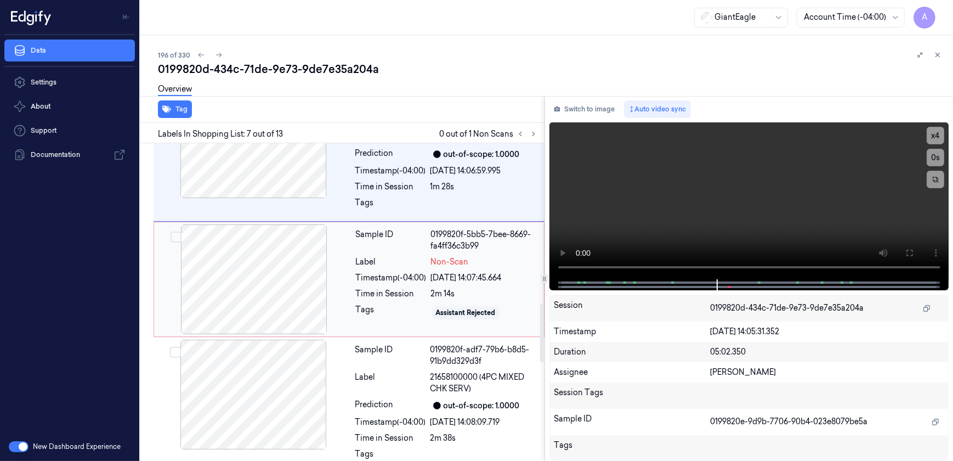
click at [307, 285] on div at bounding box center [253, 279] width 195 height 110
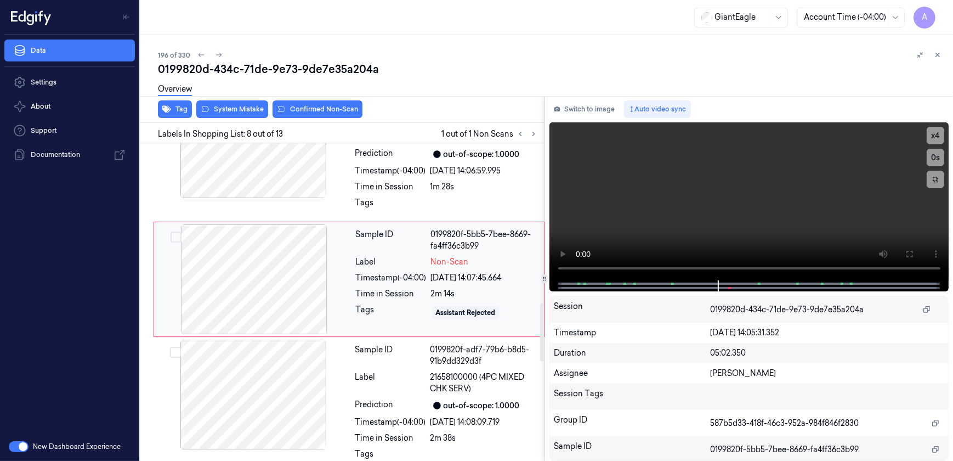
scroll to position [850, 0]
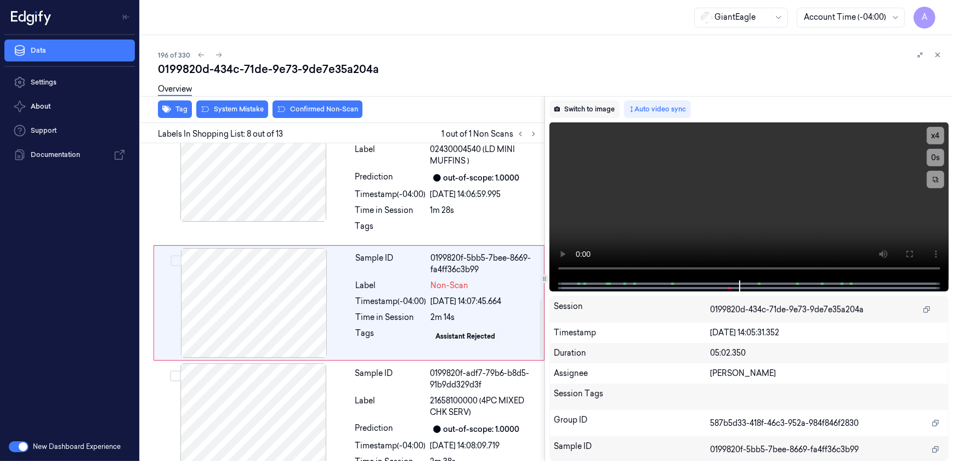
click at [581, 103] on button "Switch to image" at bounding box center [585, 109] width 70 height 18
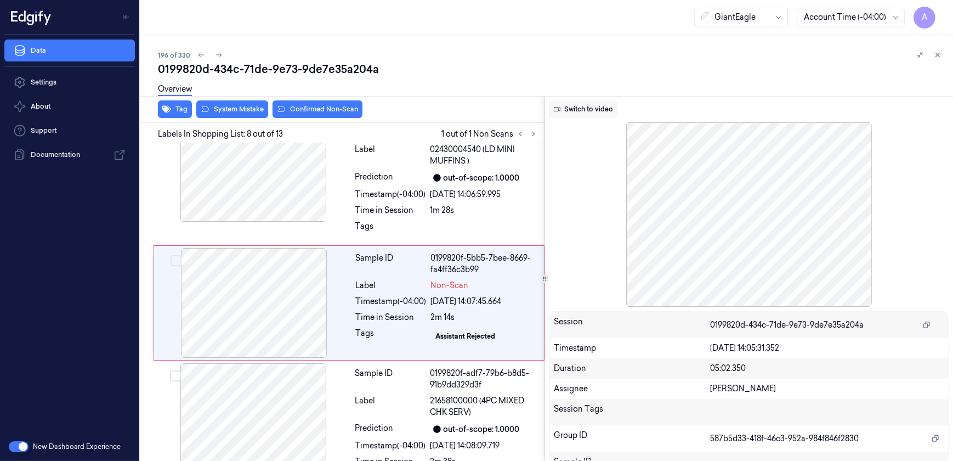
click at [581, 104] on button "Switch to video" at bounding box center [584, 109] width 69 height 18
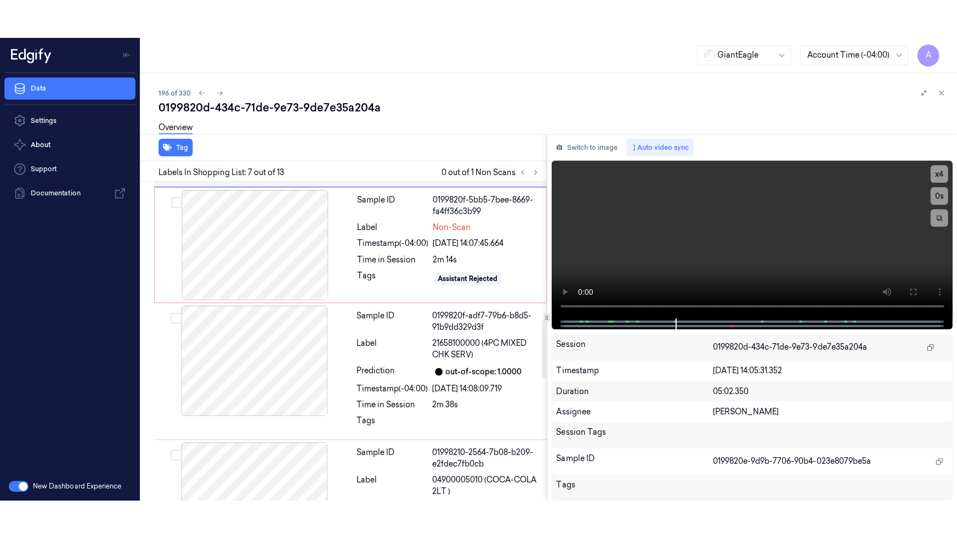
scroll to position [963, 0]
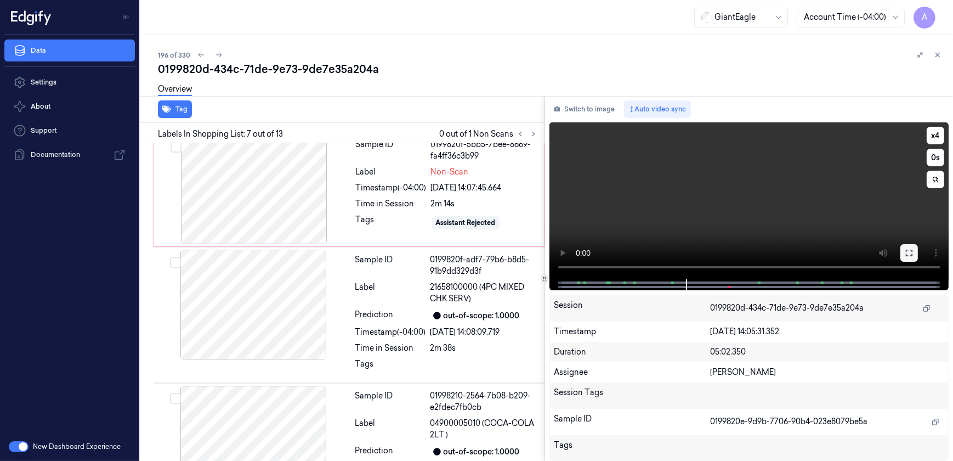
click at [914, 250] on button at bounding box center [910, 253] width 18 height 18
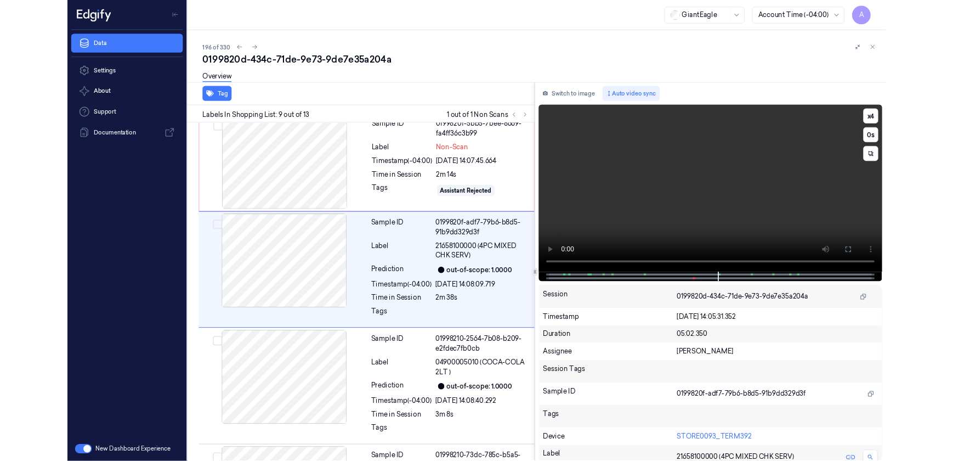
scroll to position [936, 0]
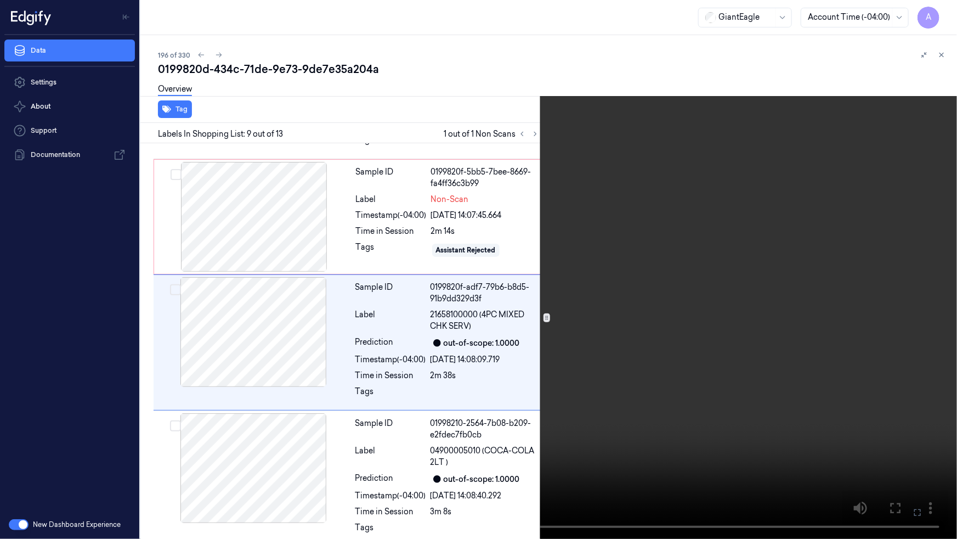
drag, startPoint x: 923, startPoint y: 519, endPoint x: 914, endPoint y: 460, distance: 59.9
click at [0, 0] on button at bounding box center [0, 0] width 0 height 0
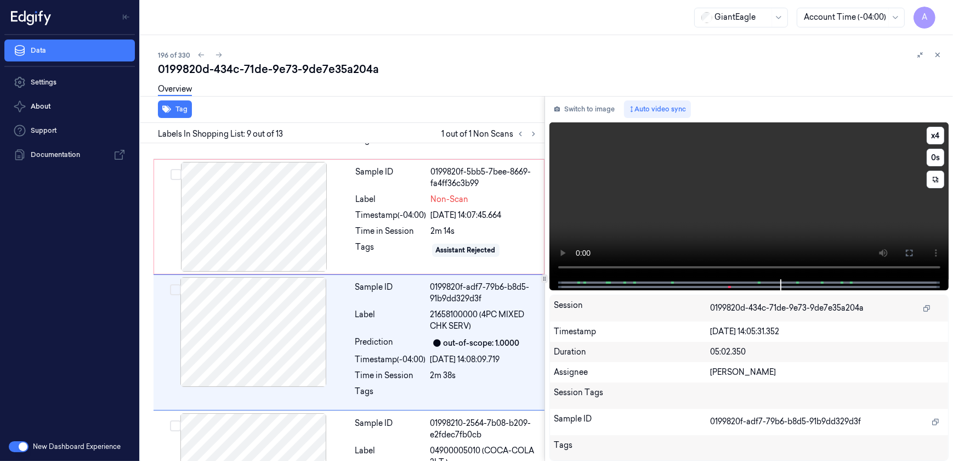
click at [726, 156] on video at bounding box center [750, 200] width 400 height 157
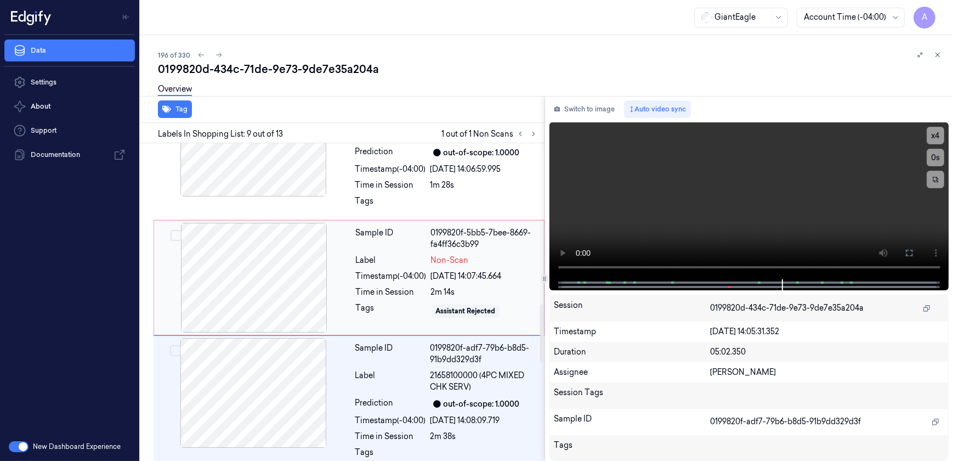
click at [382, 292] on div "Time in Session" at bounding box center [391, 292] width 71 height 12
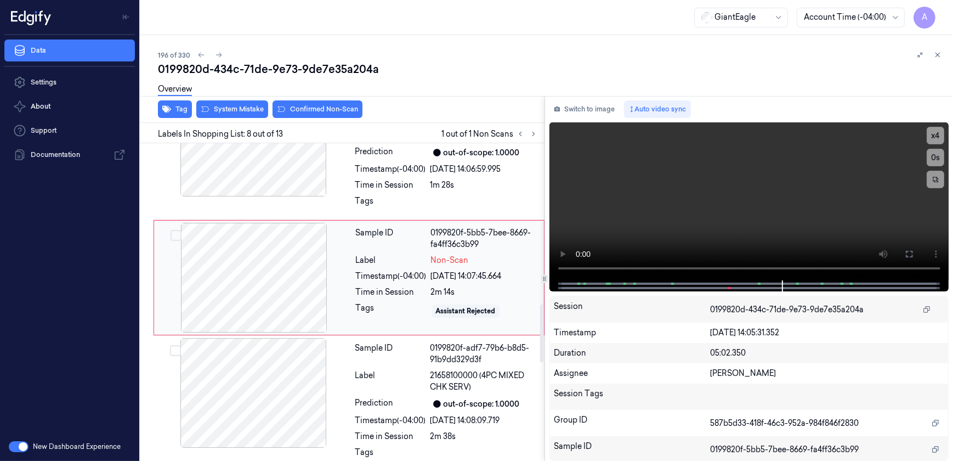
scroll to position [850, 0]
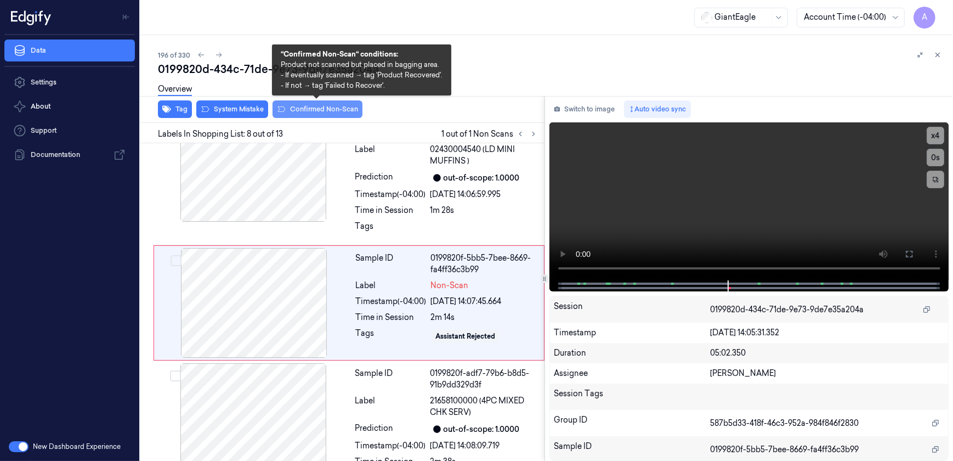
click at [325, 112] on button "Confirmed Non-Scan" at bounding box center [318, 109] width 90 height 18
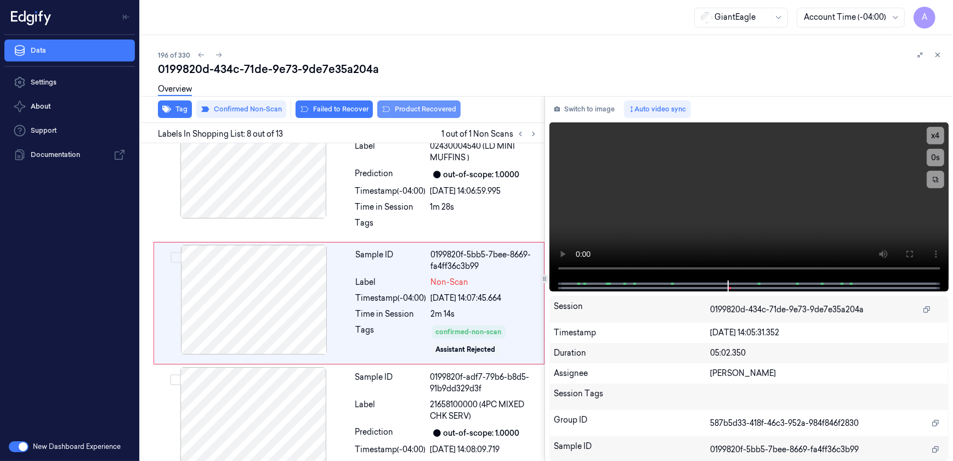
click at [412, 110] on button "Product Recovered" at bounding box center [418, 109] width 83 height 18
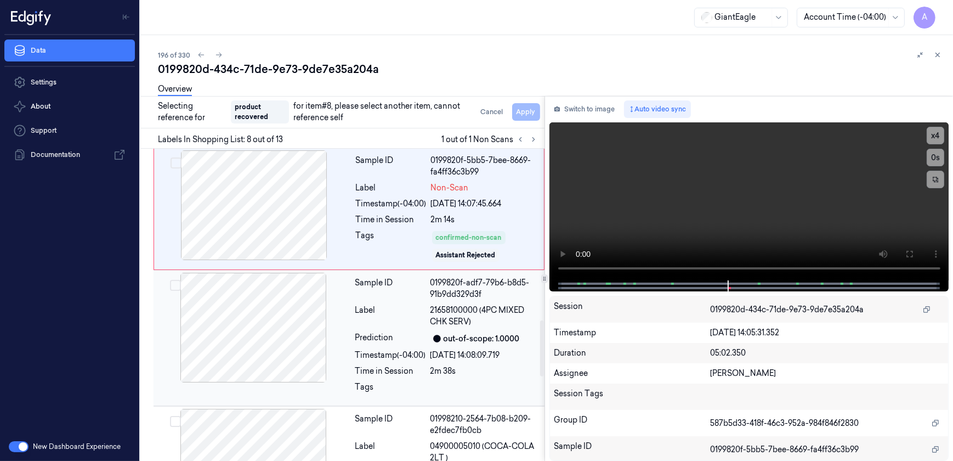
click at [384, 346] on div "Sample ID 0199820f-adf7-79b6-b8d5-91b9dd329d3f Label 21658100000 (4PC MIXED CHK…" at bounding box center [446, 338] width 191 height 131
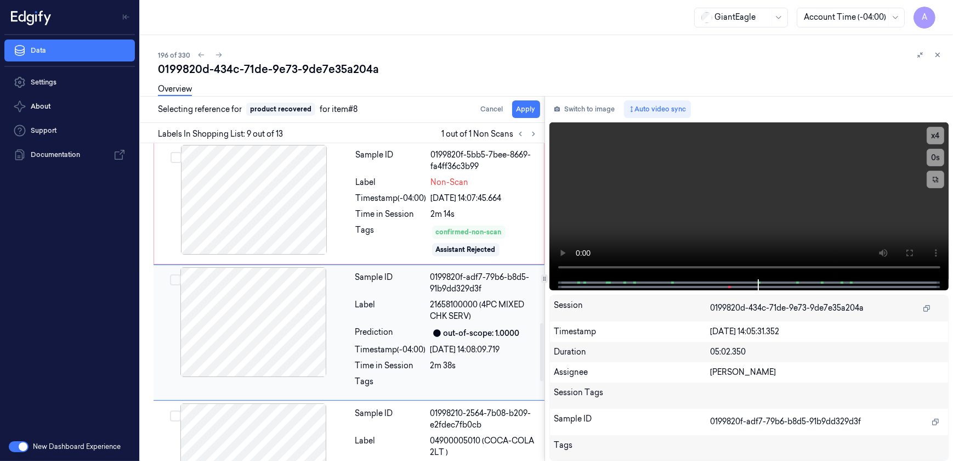
scroll to position [982, 0]
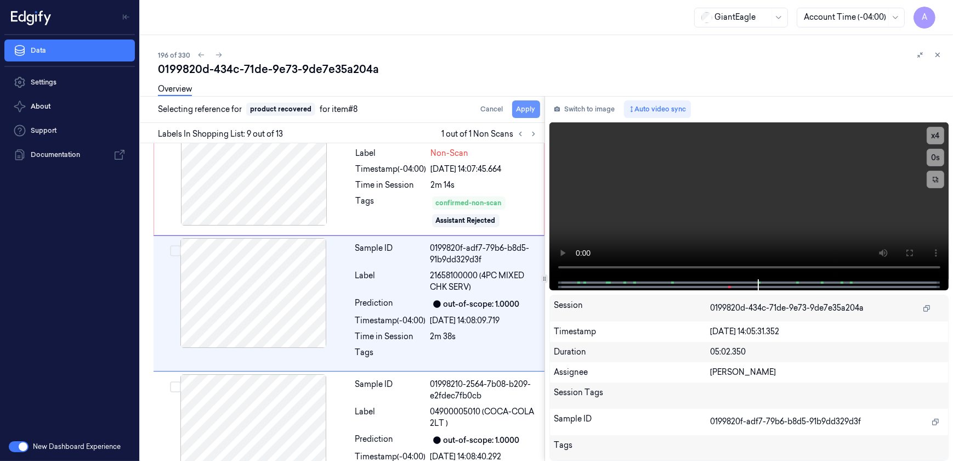
click at [530, 106] on button "Apply" at bounding box center [526, 109] width 28 height 18
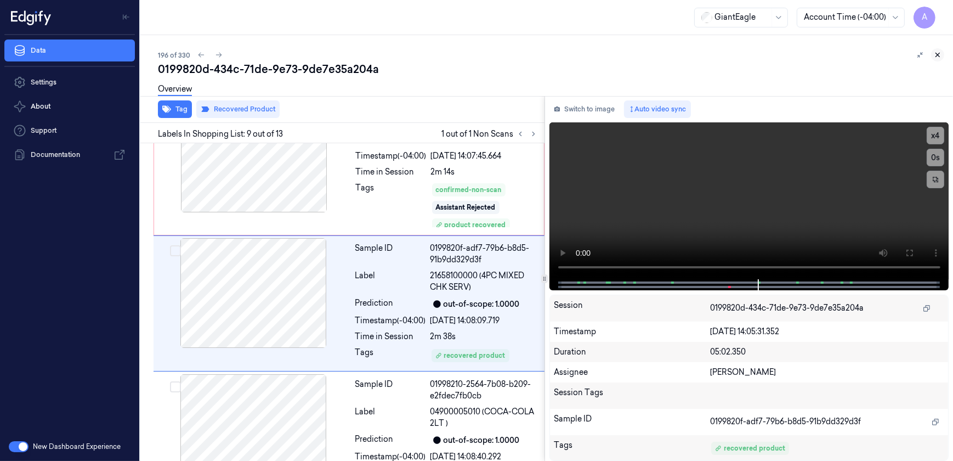
click at [936, 52] on icon at bounding box center [938, 55] width 8 height 8
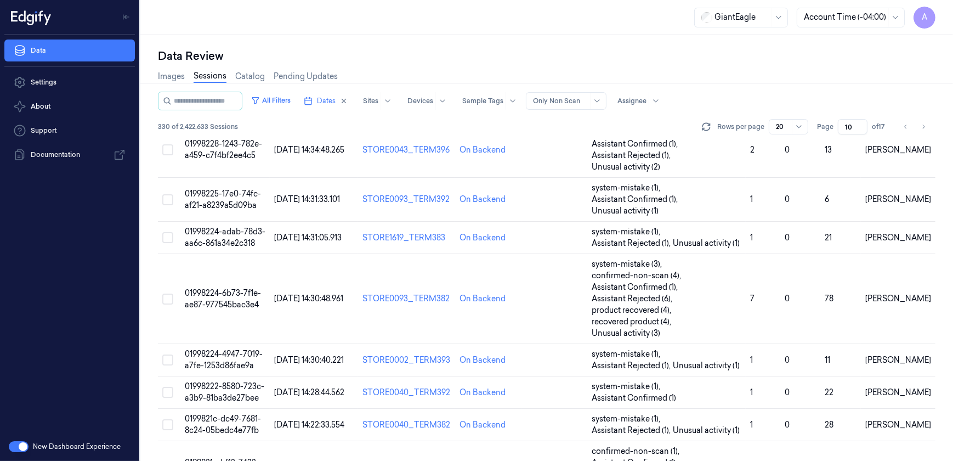
scroll to position [541, 0]
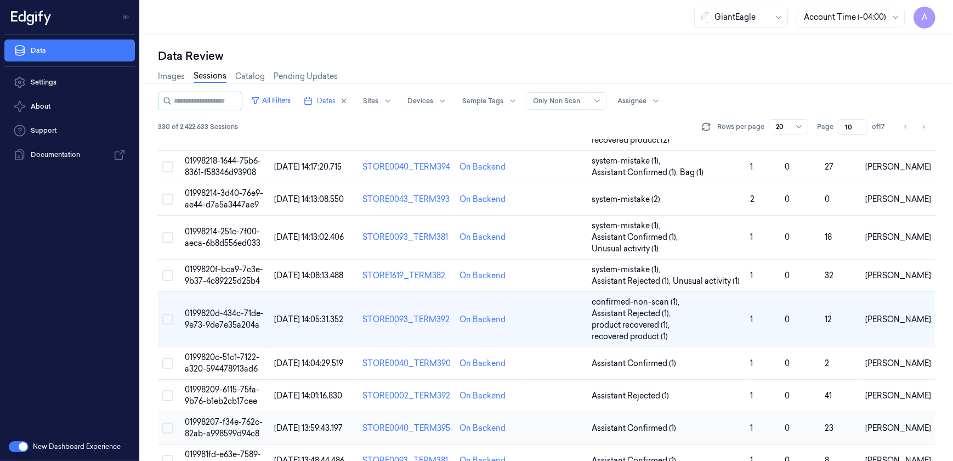
click at [219, 417] on span "01998207-f34e-762c-82ab-a998599d94c8" at bounding box center [224, 427] width 78 height 21
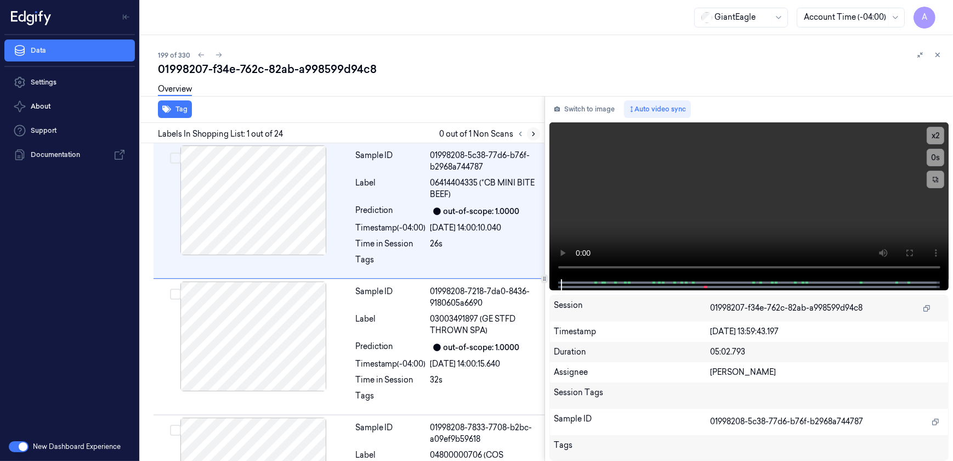
click at [535, 131] on icon at bounding box center [534, 134] width 8 height 8
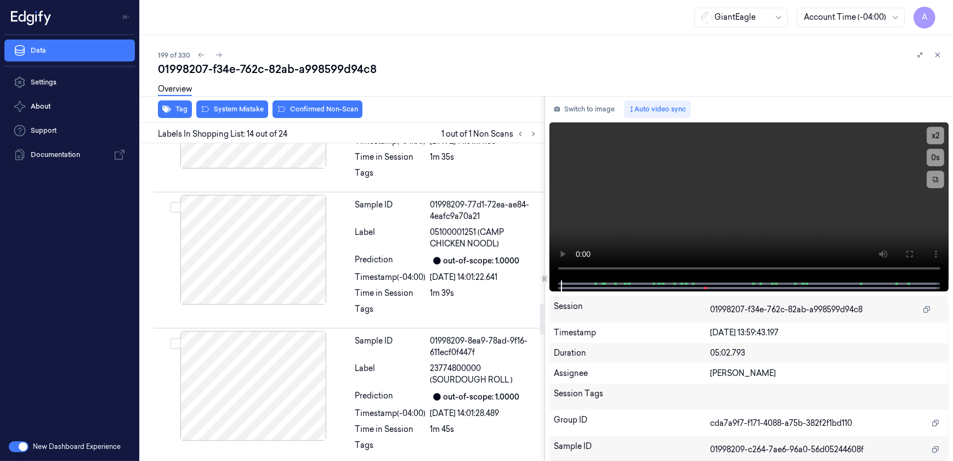
scroll to position [1665, 0]
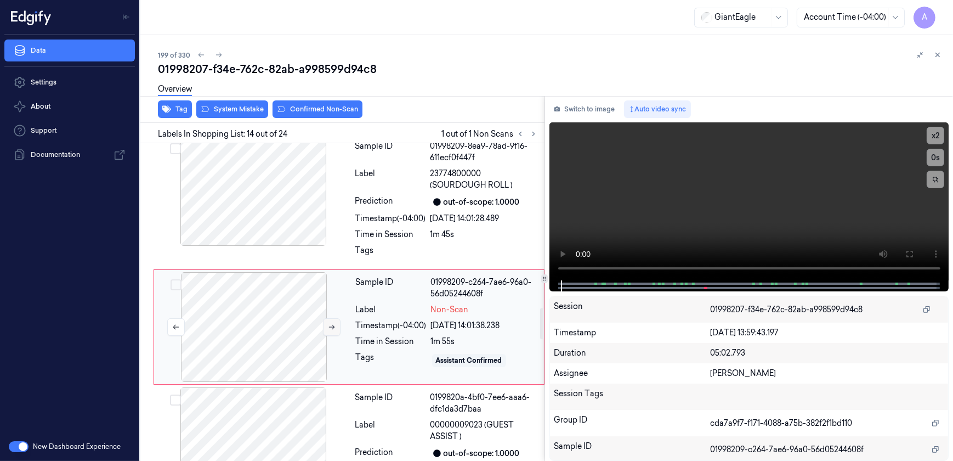
click at [324, 318] on button at bounding box center [332, 327] width 18 height 18
click at [329, 323] on icon at bounding box center [332, 327] width 8 height 8
click at [729, 220] on video at bounding box center [750, 201] width 400 height 158
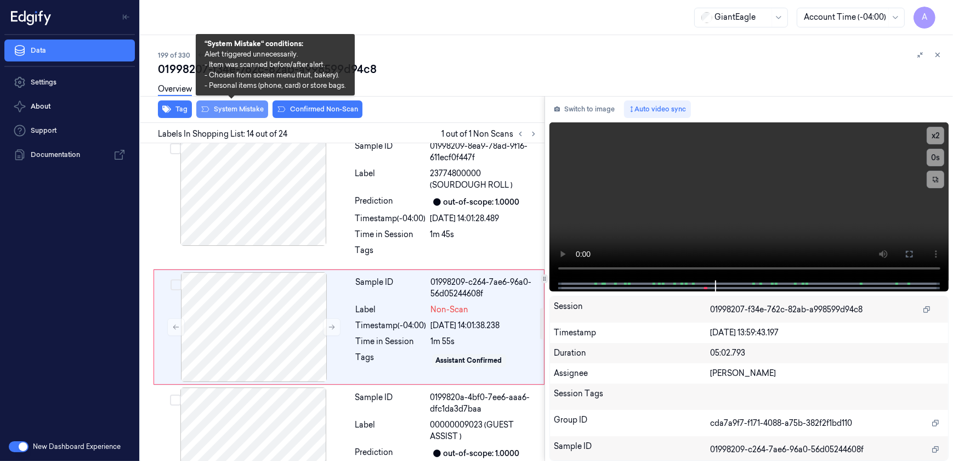
click at [213, 108] on button "System Mistake" at bounding box center [232, 109] width 72 height 18
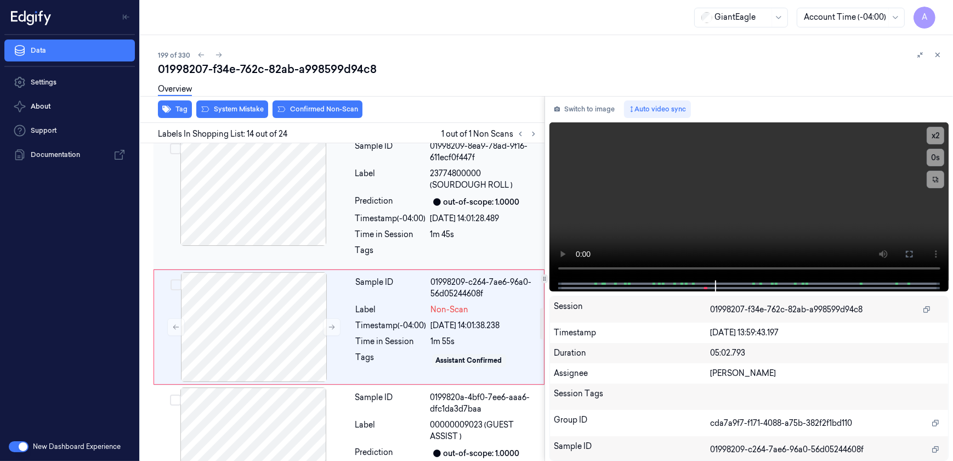
scroll to position [1668, 0]
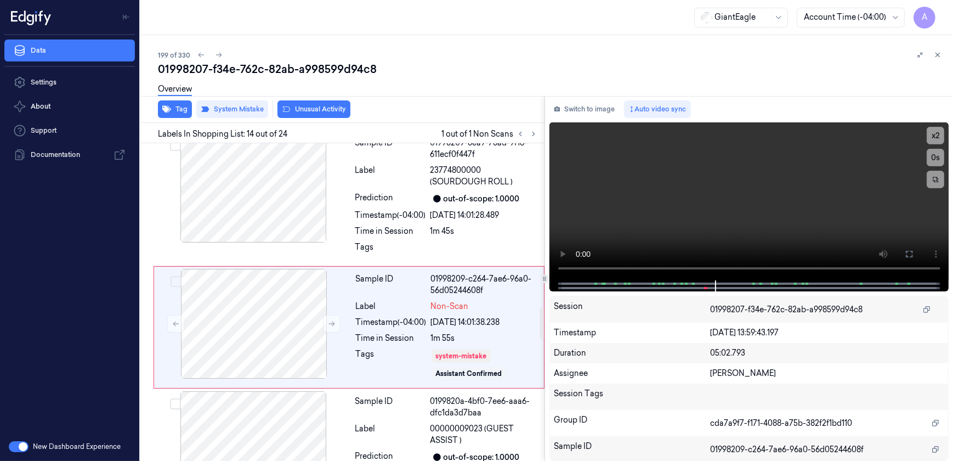
click at [302, 99] on div "Overview" at bounding box center [551, 91] width 787 height 28
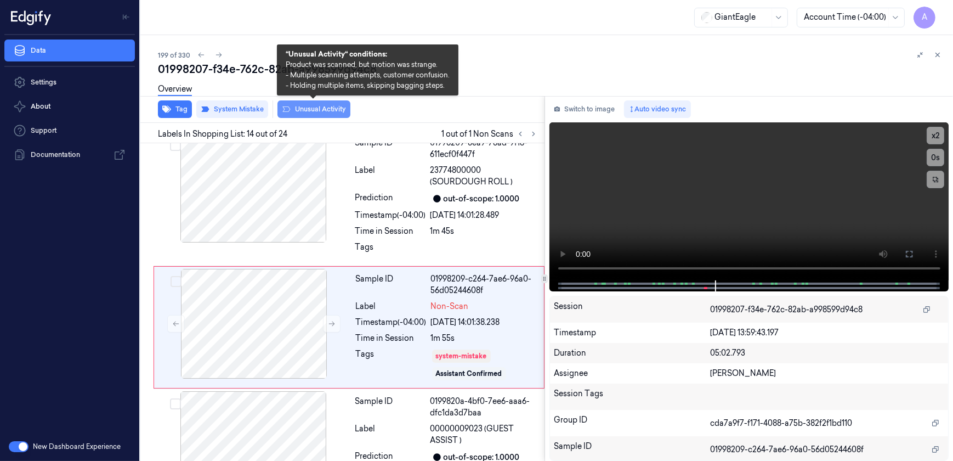
click at [307, 116] on button "Unusual Activity" at bounding box center [314, 109] width 73 height 18
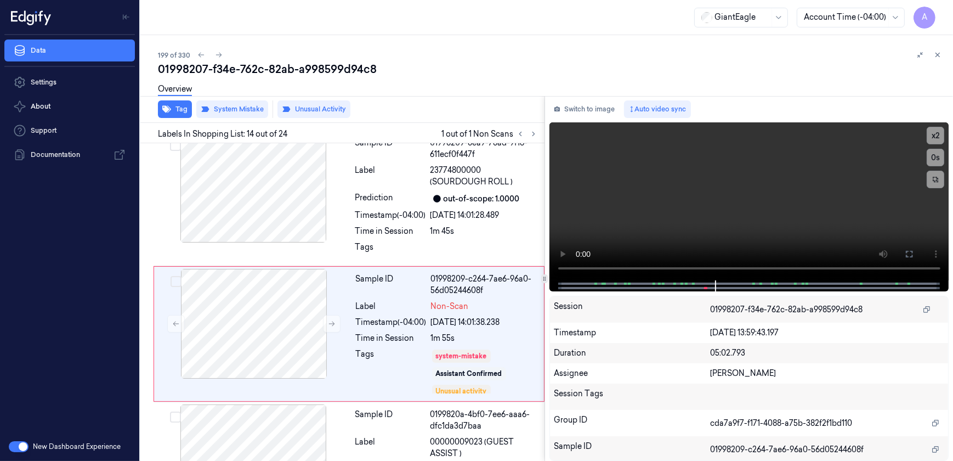
scroll to position [1675, 0]
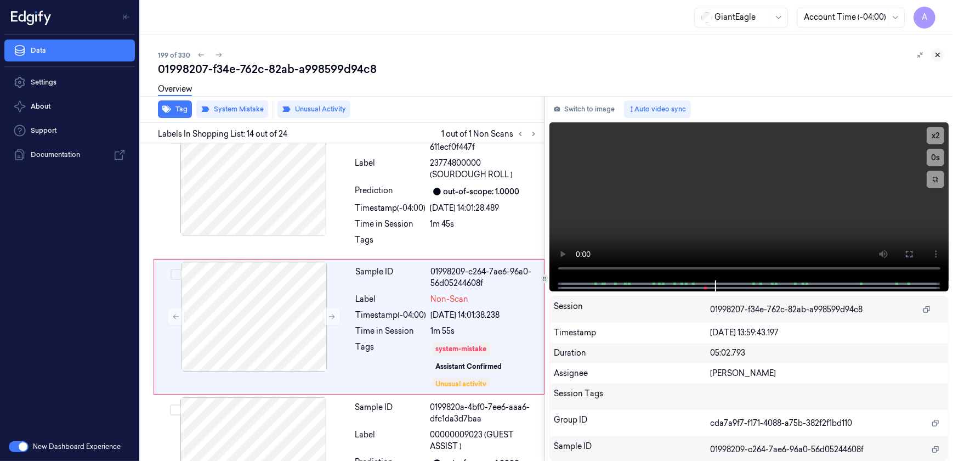
click at [937, 55] on icon at bounding box center [938, 55] width 4 height 4
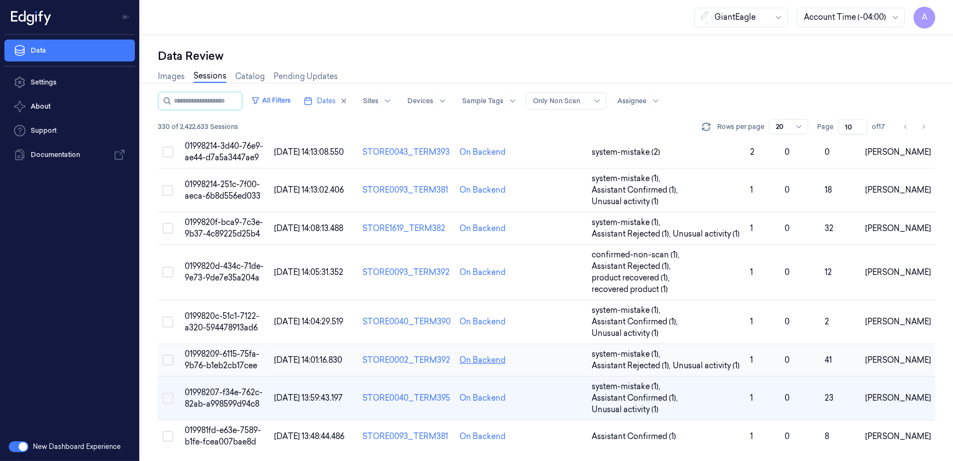
scroll to position [564, 0]
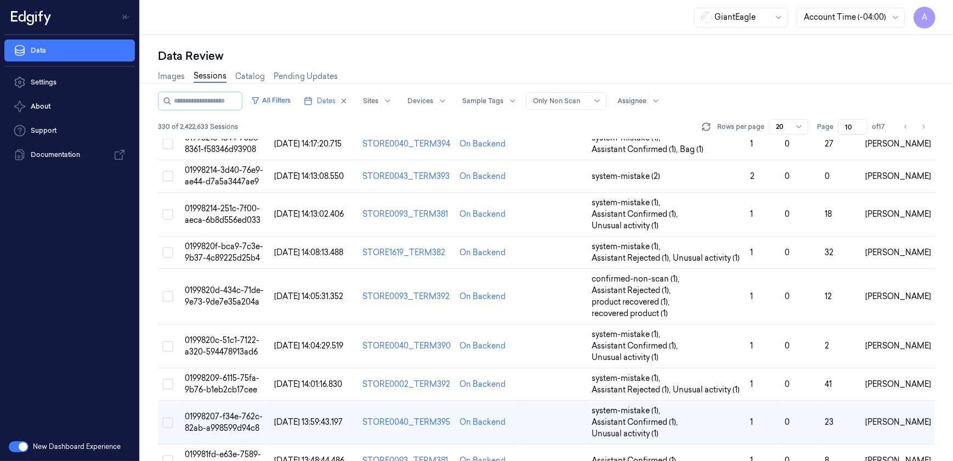
drag, startPoint x: 852, startPoint y: 125, endPoint x: 846, endPoint y: 128, distance: 7.4
click at [846, 128] on input "10" at bounding box center [853, 126] width 30 height 15
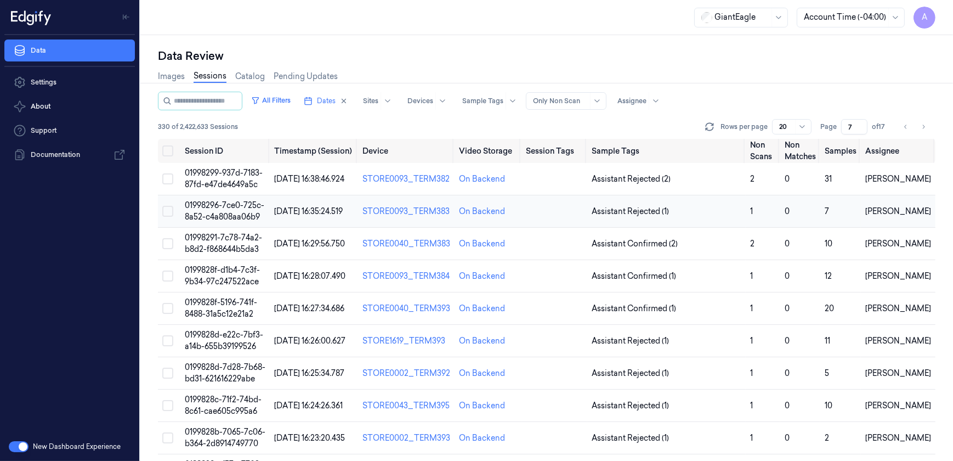
type input "7"
click at [236, 210] on td "01998296-7ce0-725c-8a52-c4a808aa06b9" at bounding box center [225, 211] width 90 height 32
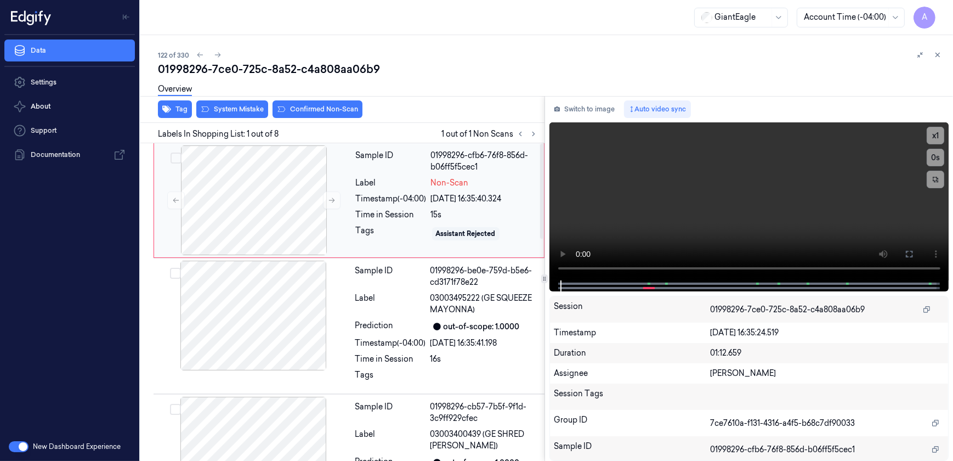
click at [355, 191] on div "Sample ID 01998296-cfb6-76f8-856d-b06ff5f5cec1 Label Non-Scan Timestamp (-04:00…" at bounding box center [447, 200] width 190 height 110
click at [930, 134] on button "x 1" at bounding box center [936, 136] width 18 height 18
click at [930, 134] on button "x 2" at bounding box center [936, 136] width 18 height 18
click at [905, 251] on icon at bounding box center [909, 254] width 9 height 9
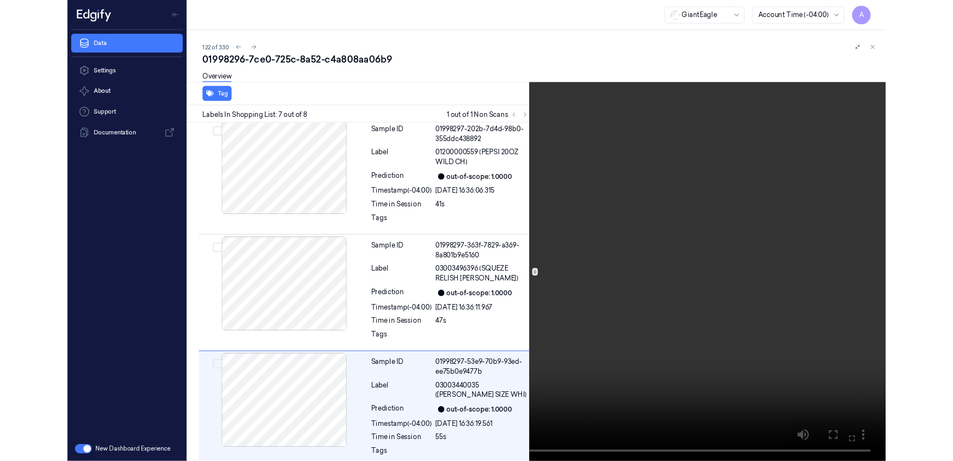
scroll to position [663, 0]
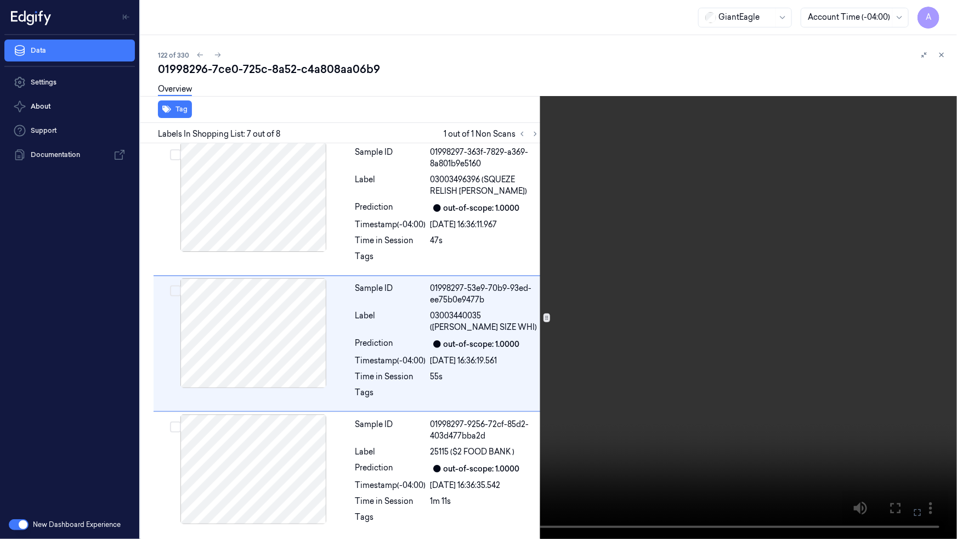
click at [0, 0] on icon at bounding box center [0, 0] width 0 height 0
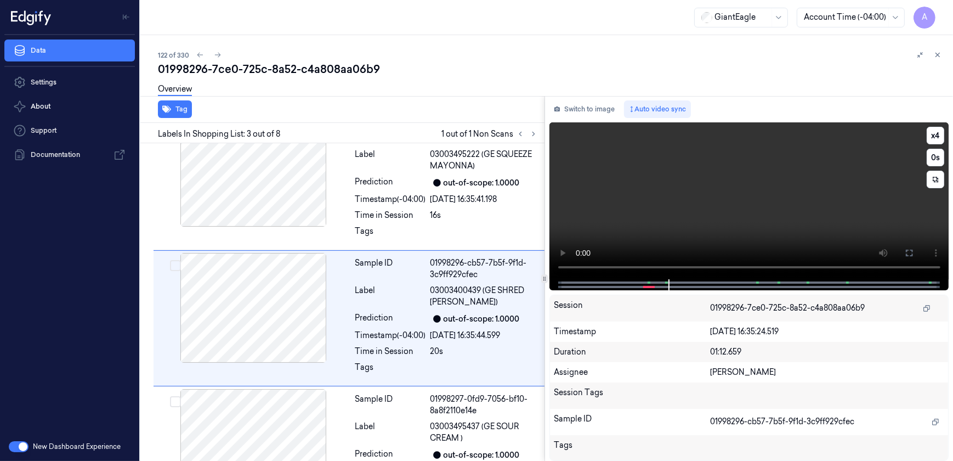
scroll to position [159, 0]
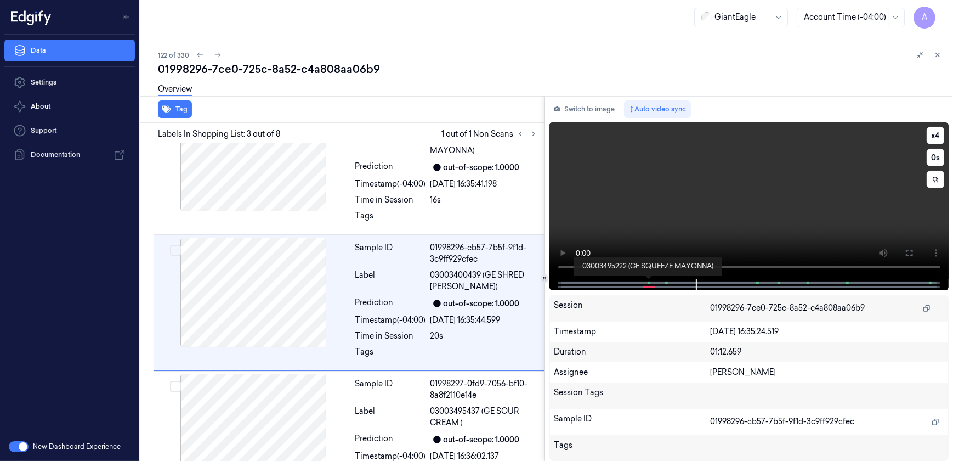
click at [648, 280] on span at bounding box center [649, 282] width 2 height 5
click at [731, 210] on video at bounding box center [750, 200] width 400 height 157
click at [722, 215] on video at bounding box center [750, 200] width 400 height 157
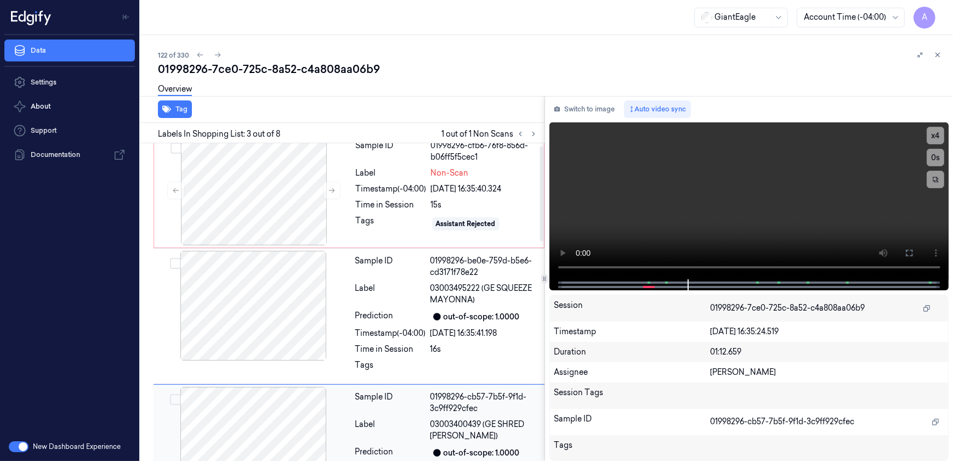
scroll to position [0, 0]
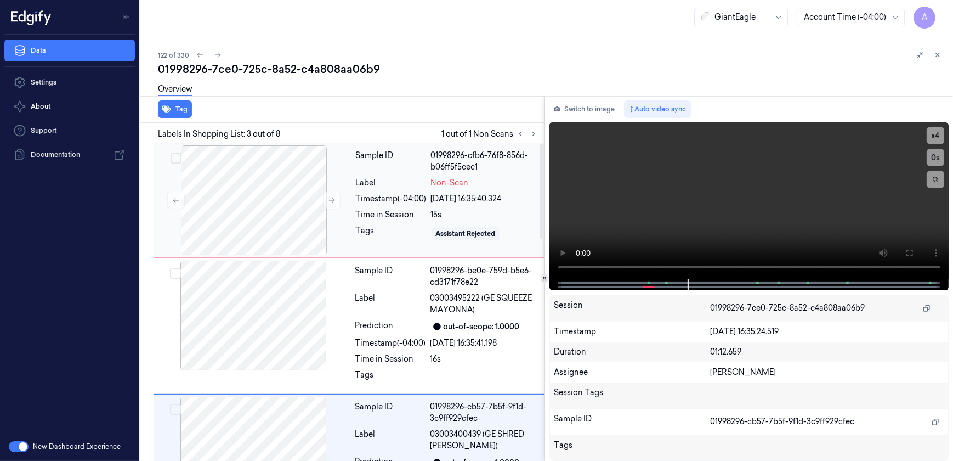
click at [383, 227] on div "Tags" at bounding box center [391, 234] width 71 height 18
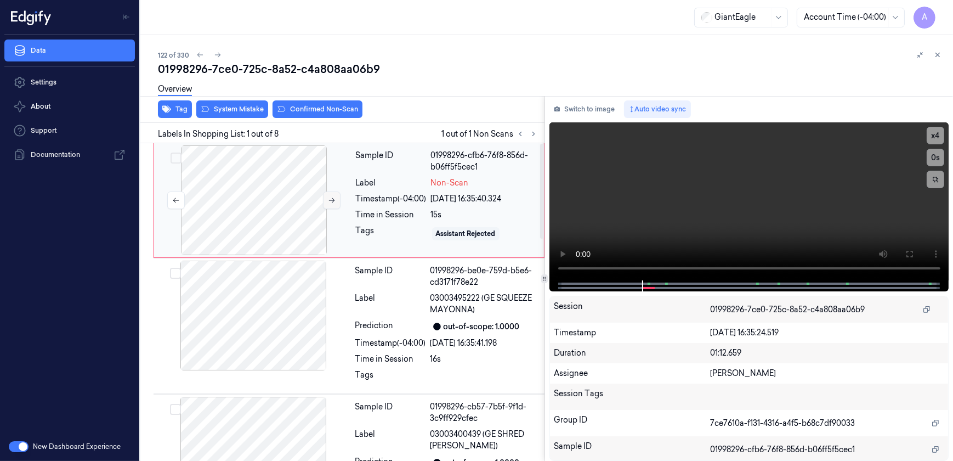
click at [335, 202] on icon at bounding box center [332, 200] width 8 height 8
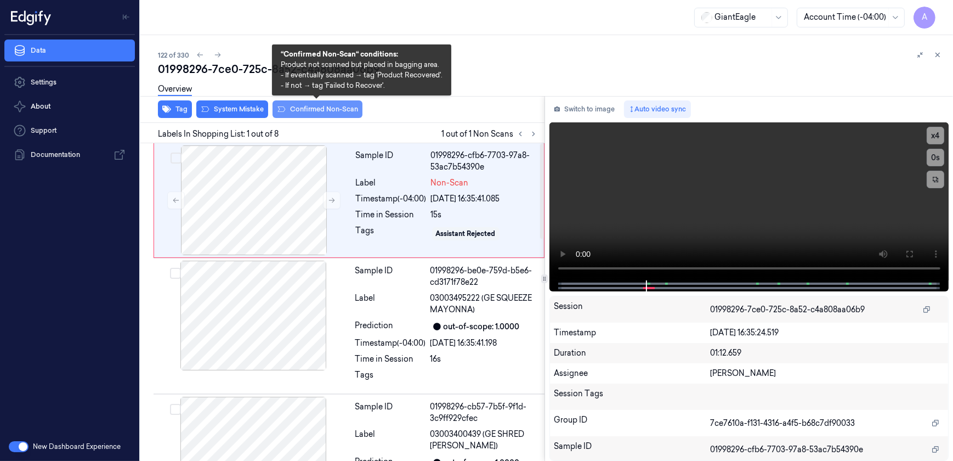
click at [324, 110] on button "Confirmed Non-Scan" at bounding box center [318, 109] width 90 height 18
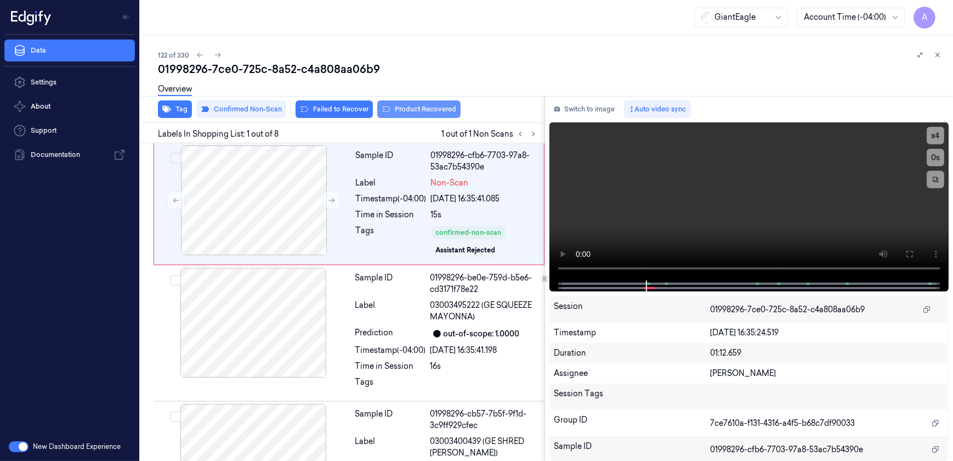
click at [417, 112] on button "Product Recovered" at bounding box center [418, 109] width 83 height 18
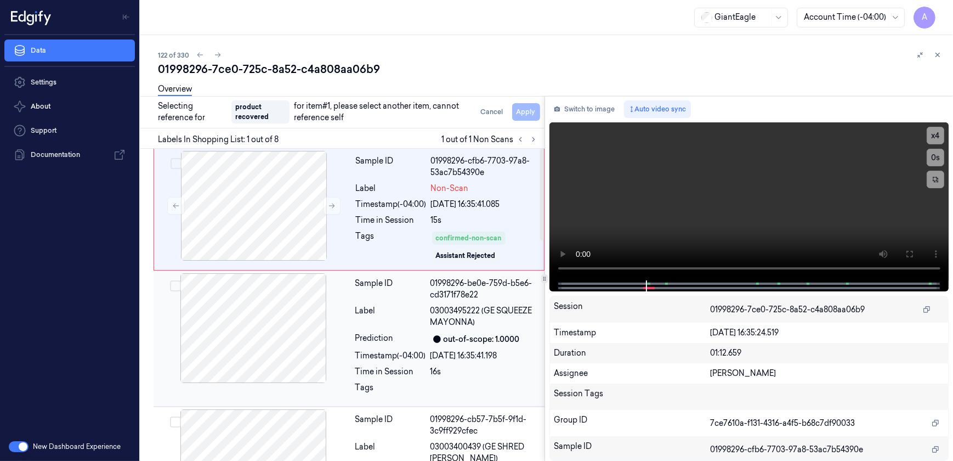
click at [395, 347] on div "Sample ID 01998296-be0e-759d-b5e6-cd3171f78e22 Label 03003495222 (GE SQUEEZE MA…" at bounding box center [446, 338] width 191 height 131
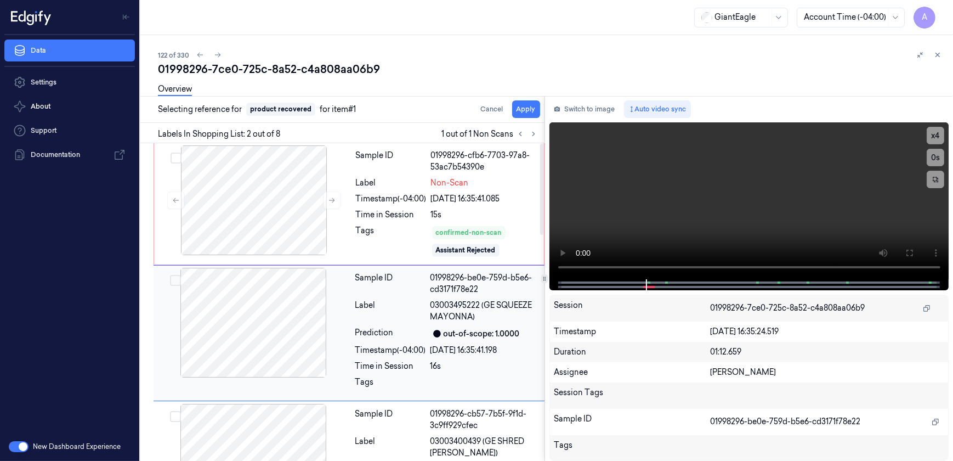
scroll to position [30, 0]
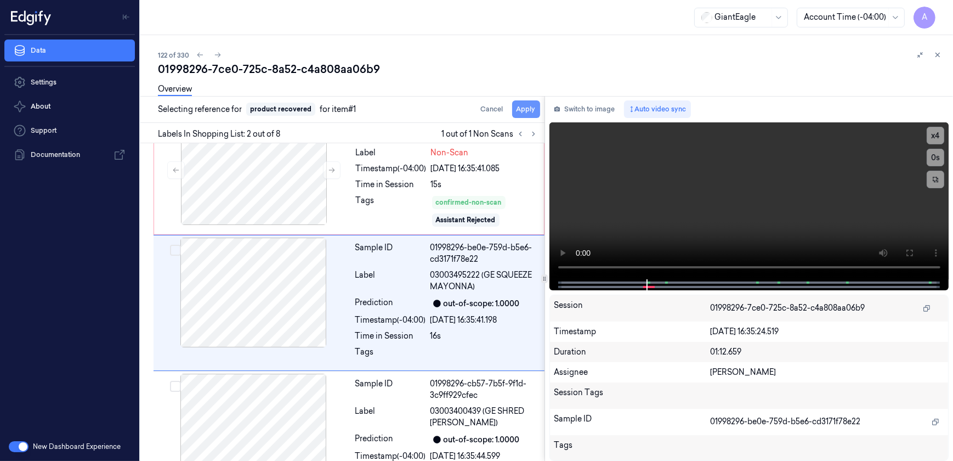
click at [522, 114] on button "Apply" at bounding box center [526, 109] width 28 height 18
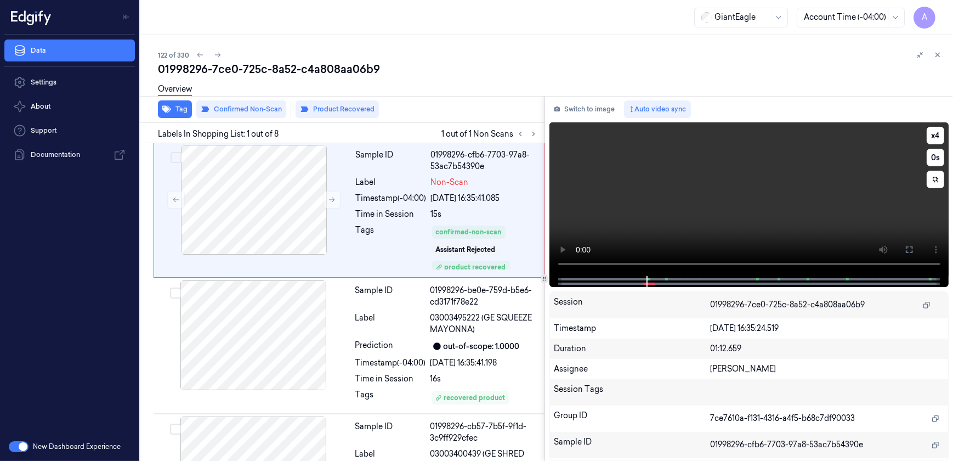
scroll to position [0, 0]
click at [935, 51] on icon at bounding box center [938, 55] width 8 height 8
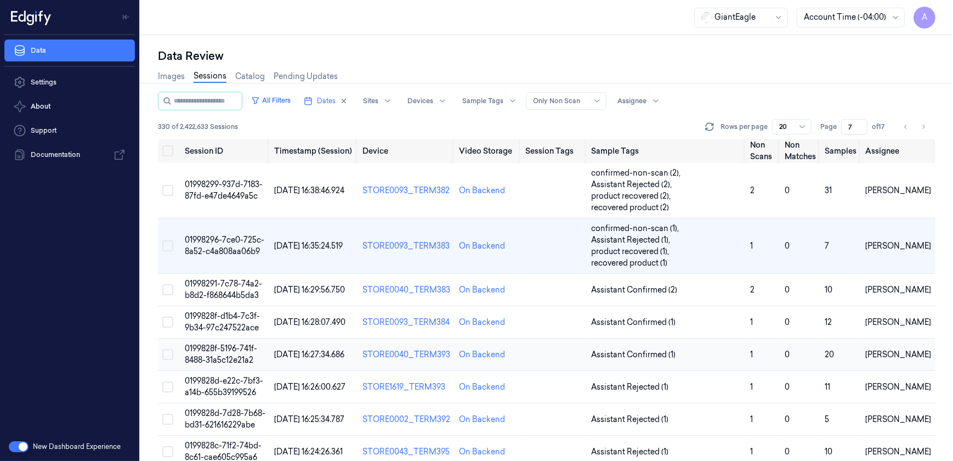
click at [212, 348] on span "0199828f-5196-741f-8488-31a5c12e21a2" at bounding box center [221, 353] width 72 height 21
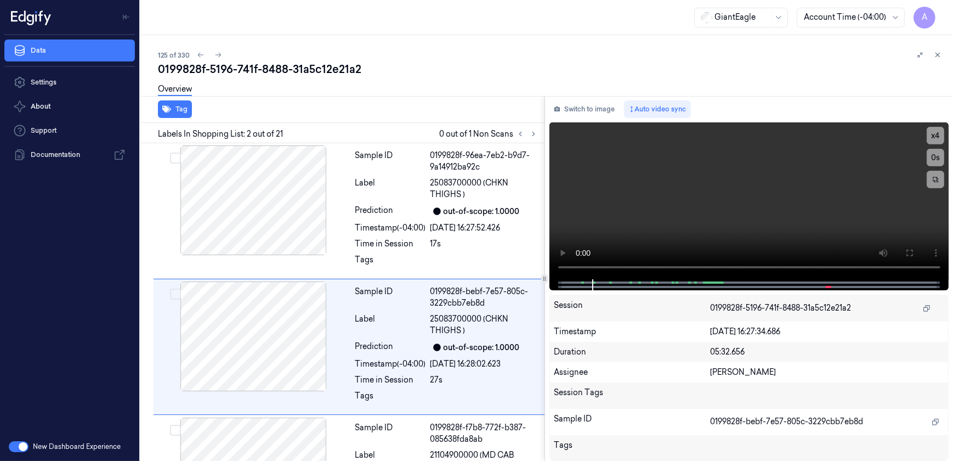
scroll to position [44, 0]
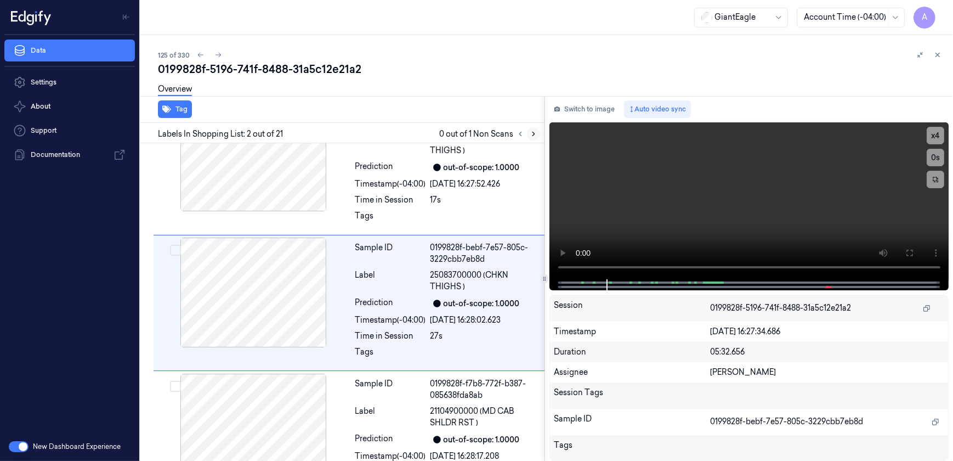
click at [529, 132] on button at bounding box center [533, 133] width 13 height 13
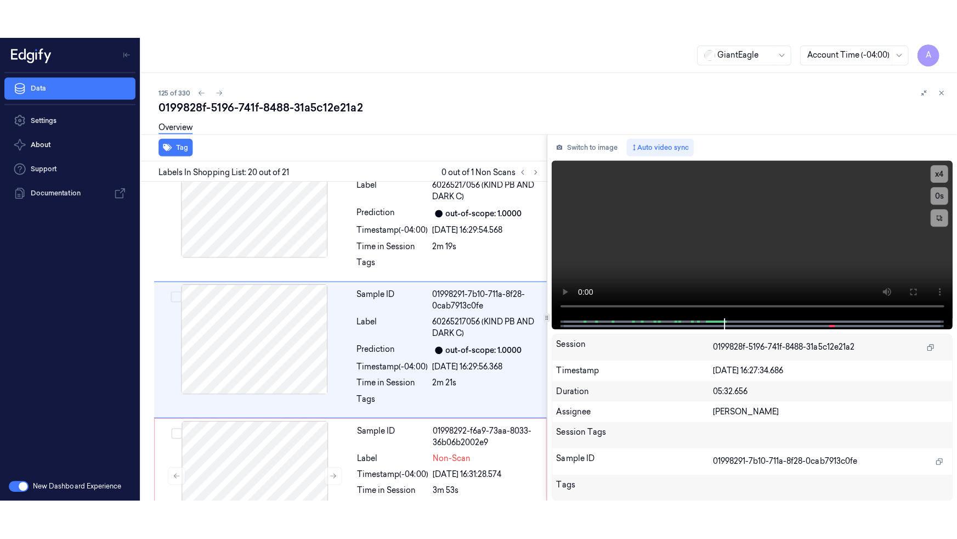
scroll to position [2491, 0]
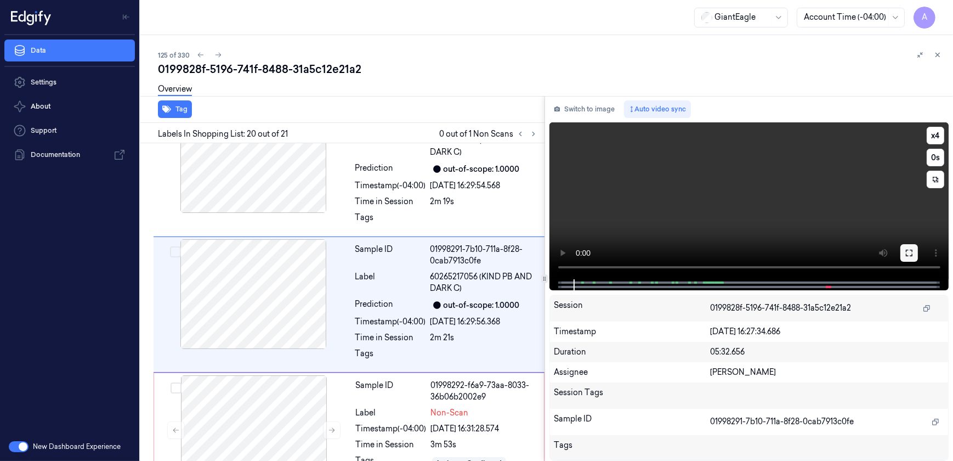
click at [905, 253] on icon at bounding box center [909, 252] width 9 height 9
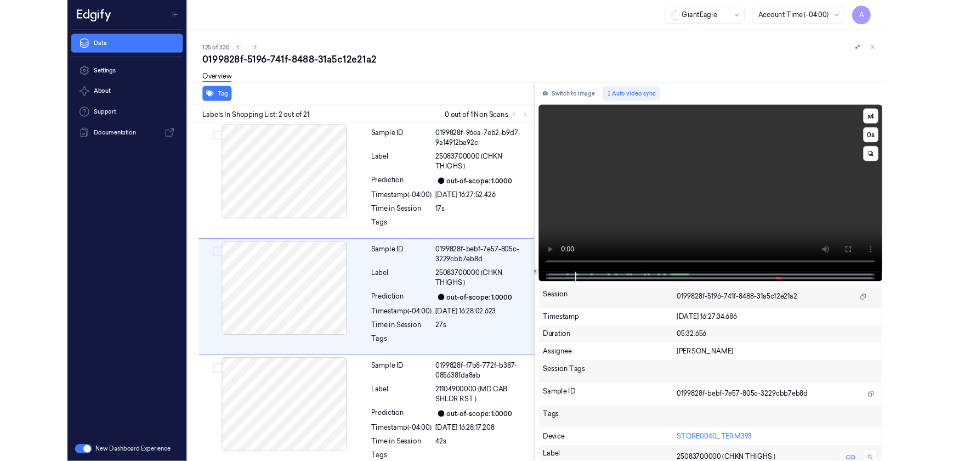
scroll to position [5, 0]
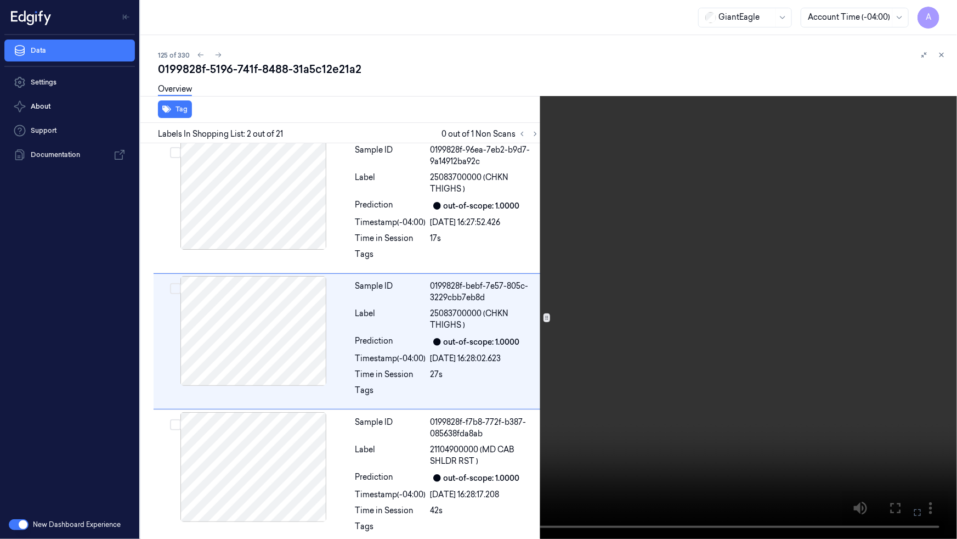
drag, startPoint x: 648, startPoint y: 350, endPoint x: 652, endPoint y: 355, distance: 5.9
click at [648, 350] on video at bounding box center [478, 269] width 957 height 539
click at [0, 0] on button at bounding box center [0, 0] width 0 height 0
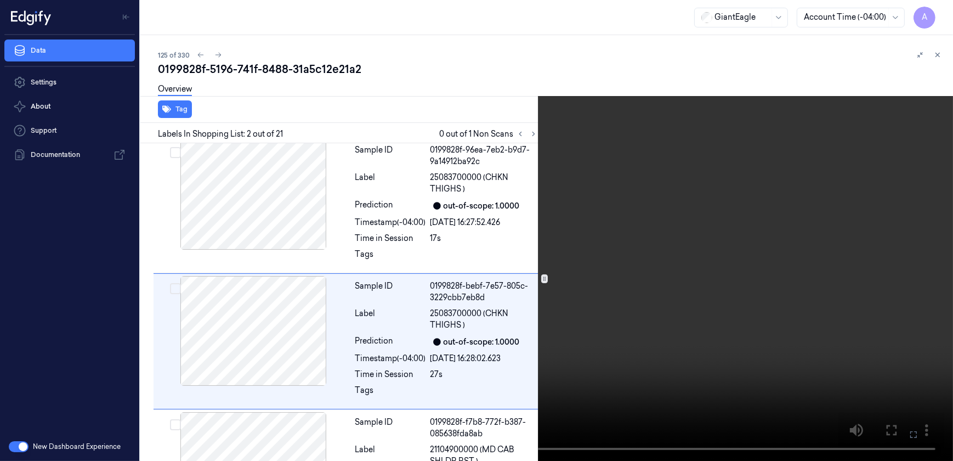
scroll to position [44, 0]
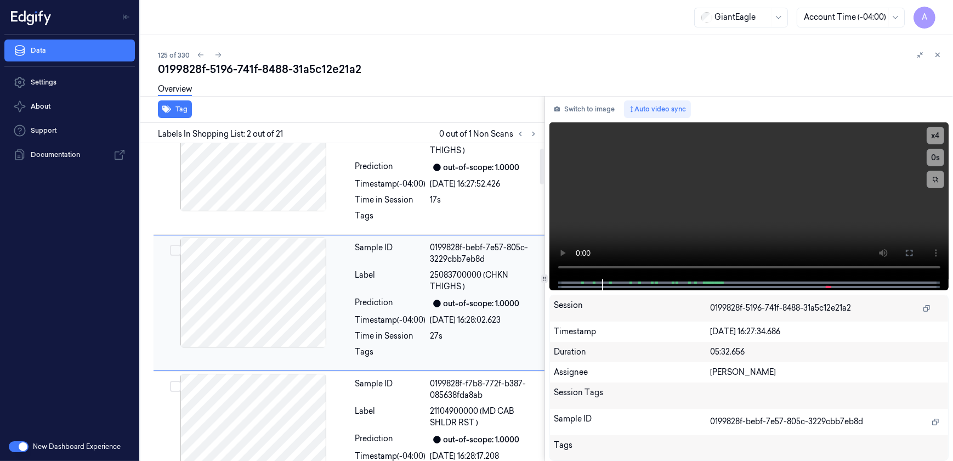
click at [388, 267] on div "Sample ID 0199828f-bebf-7e57-805c-3229cbb7eb8d Label 25083700000 (CHKN THIGHS )…" at bounding box center [446, 302] width 191 height 131
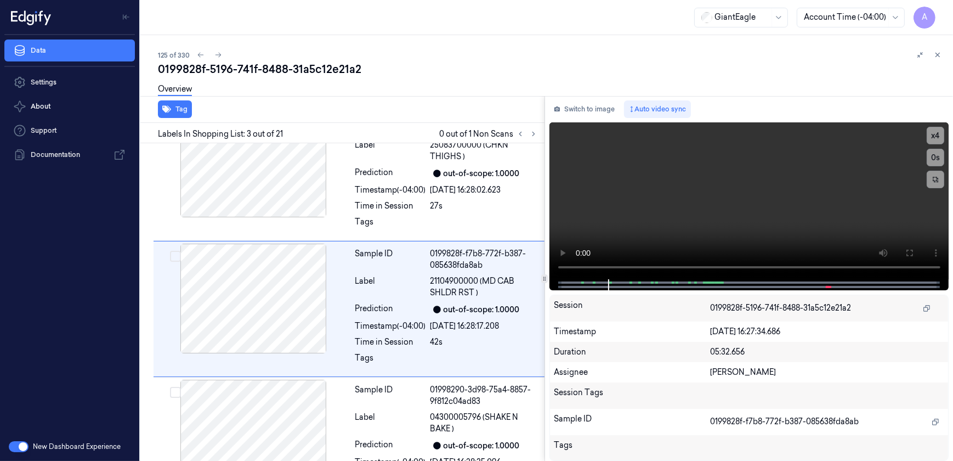
scroll to position [180, 0]
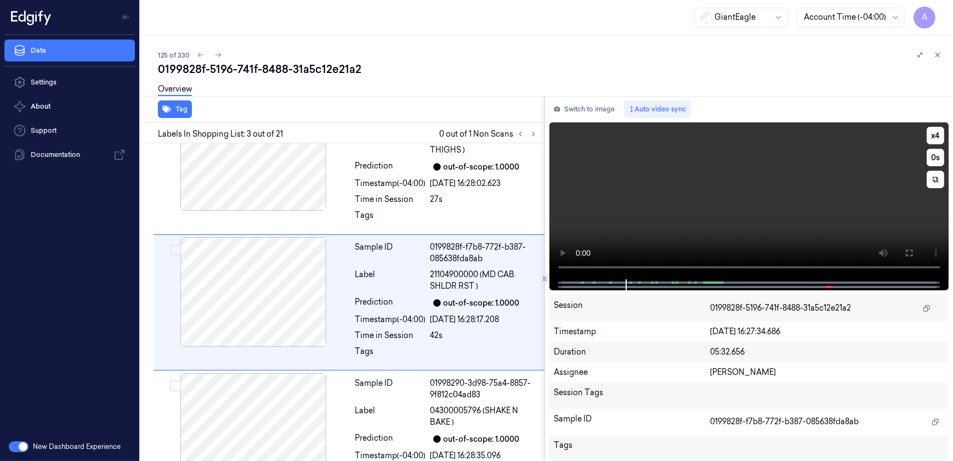
click at [749, 228] on video at bounding box center [750, 200] width 400 height 157
click at [529, 131] on button at bounding box center [533, 133] width 13 height 13
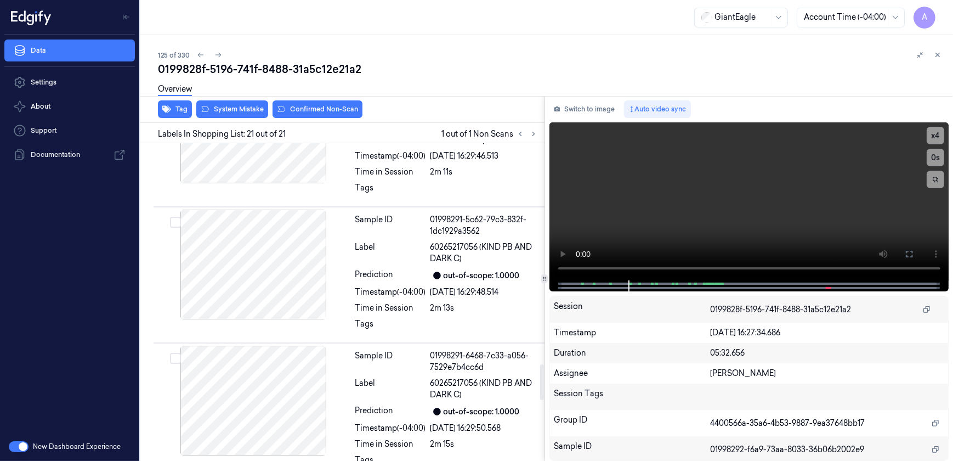
scroll to position [2519, 0]
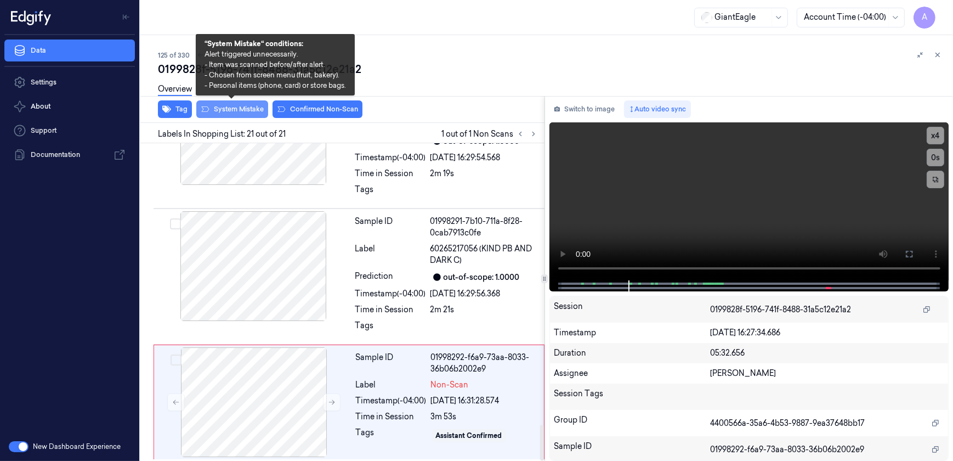
click at [230, 108] on button "System Mistake" at bounding box center [232, 109] width 72 height 18
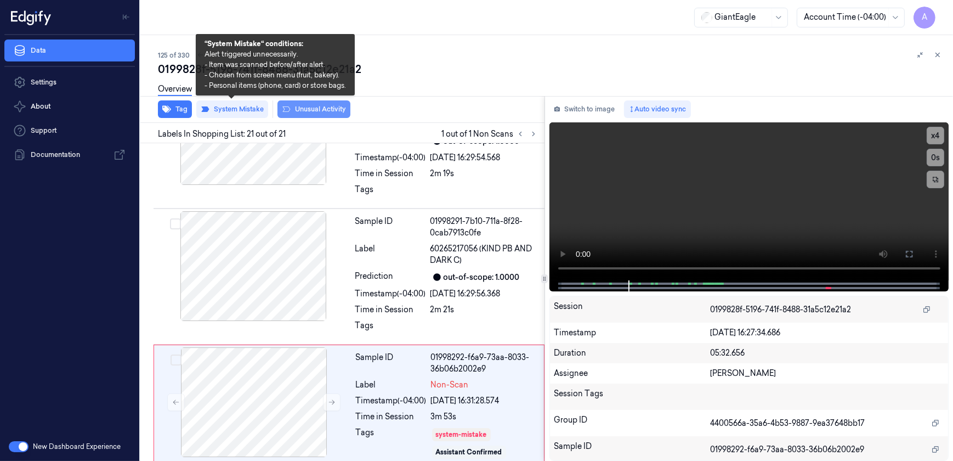
scroll to position [2526, 0]
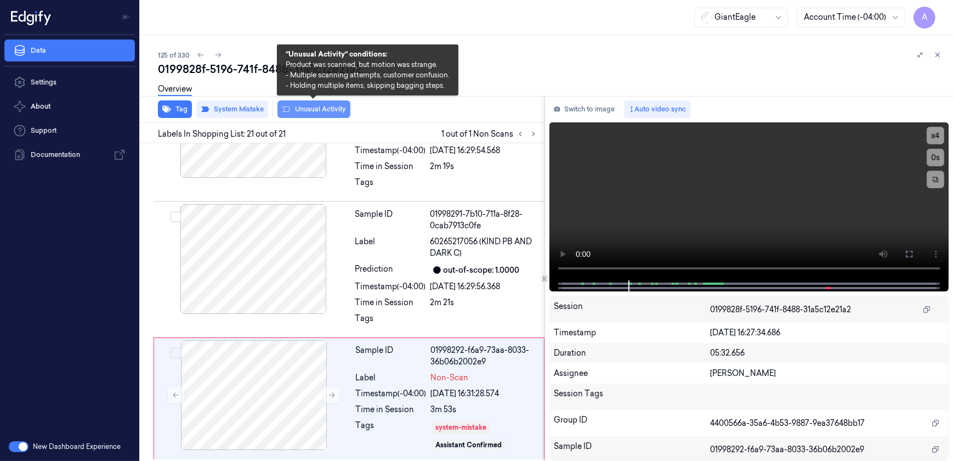
click at [312, 112] on button "Unusual Activity" at bounding box center [314, 109] width 73 height 18
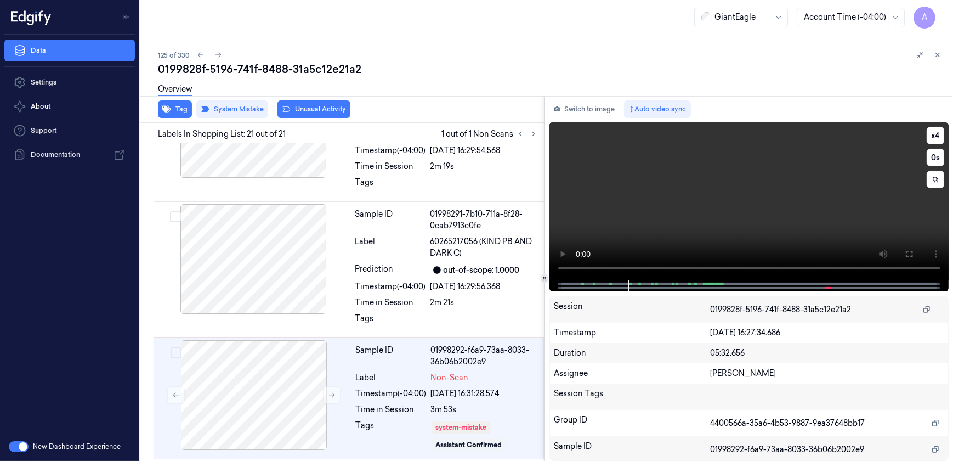
scroll to position [2539, 0]
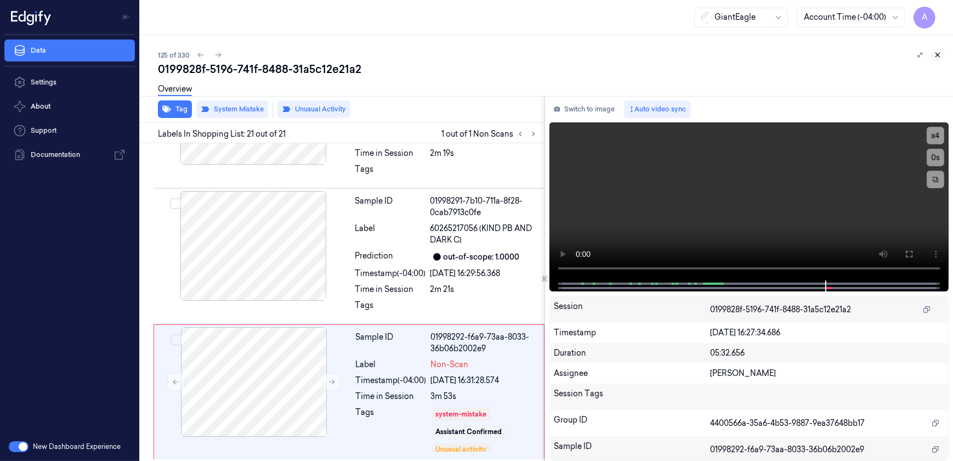
click at [935, 52] on icon at bounding box center [938, 55] width 8 height 8
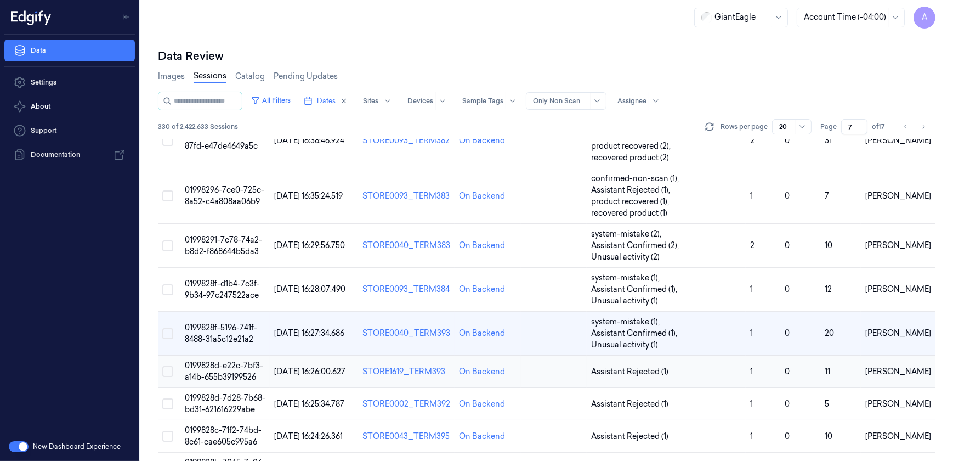
scroll to position [83, 0]
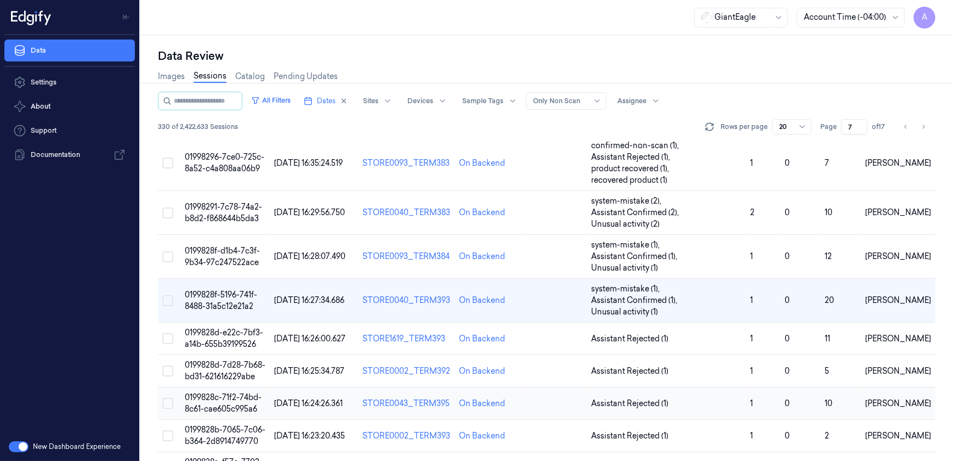
click at [231, 396] on span "0199828c-71f2-74bd-8c61-cae605c995a6" at bounding box center [223, 402] width 77 height 21
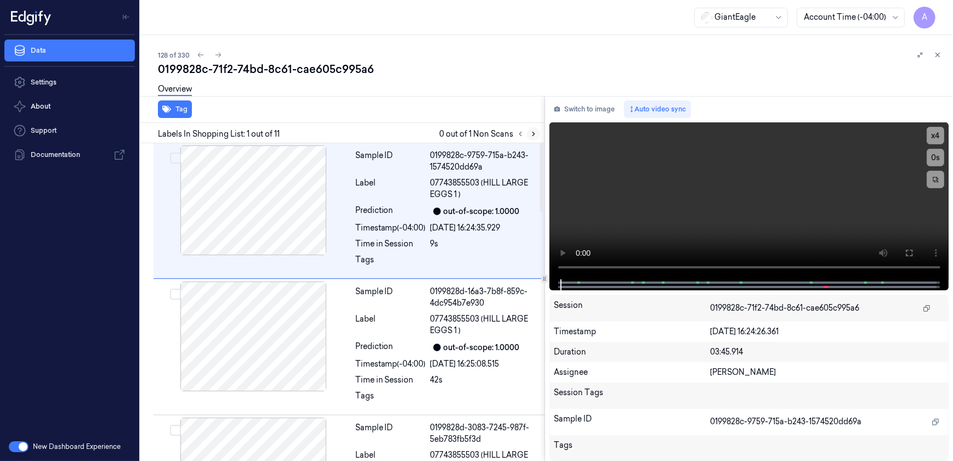
click at [531, 131] on icon at bounding box center [534, 134] width 8 height 8
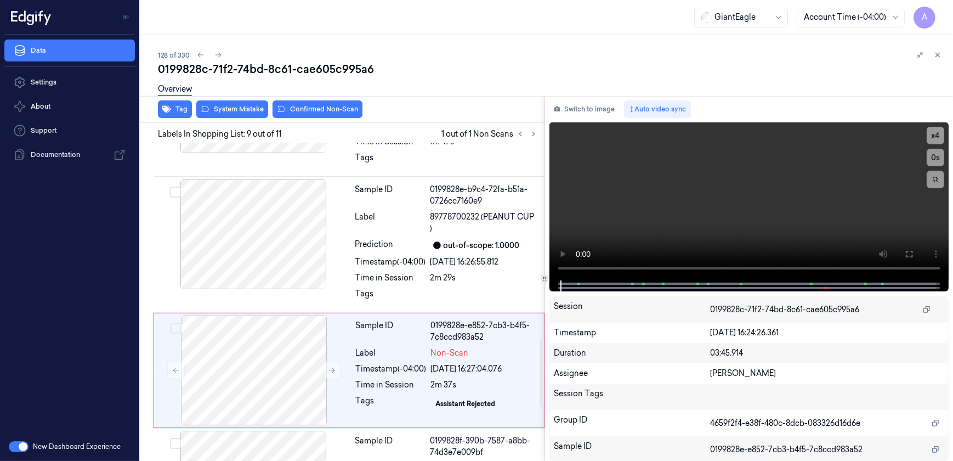
scroll to position [985, 0]
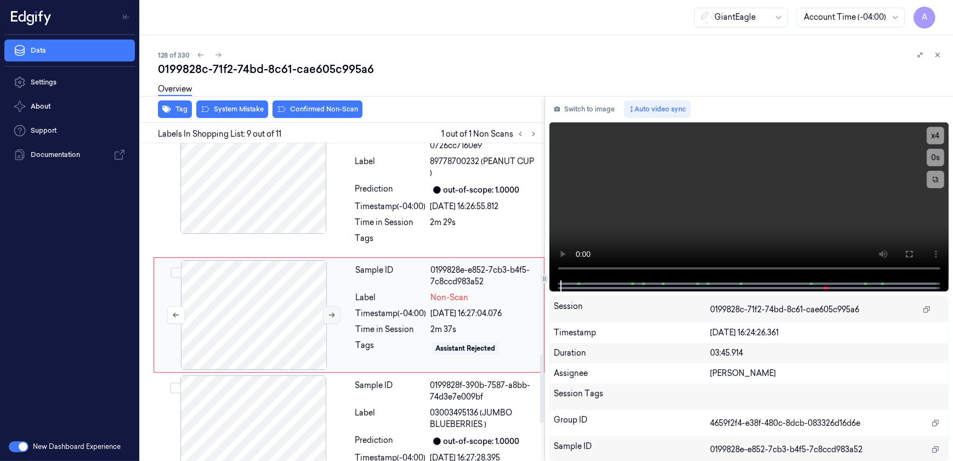
click at [331, 311] on icon at bounding box center [332, 315] width 8 height 8
click at [329, 311] on icon at bounding box center [332, 315] width 8 height 8
click at [906, 253] on icon at bounding box center [909, 254] width 9 height 9
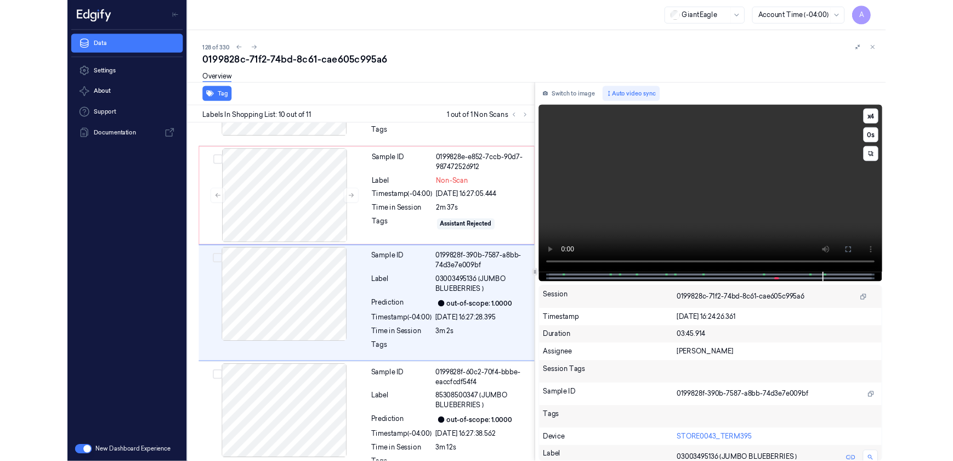
scroll to position [1070, 0]
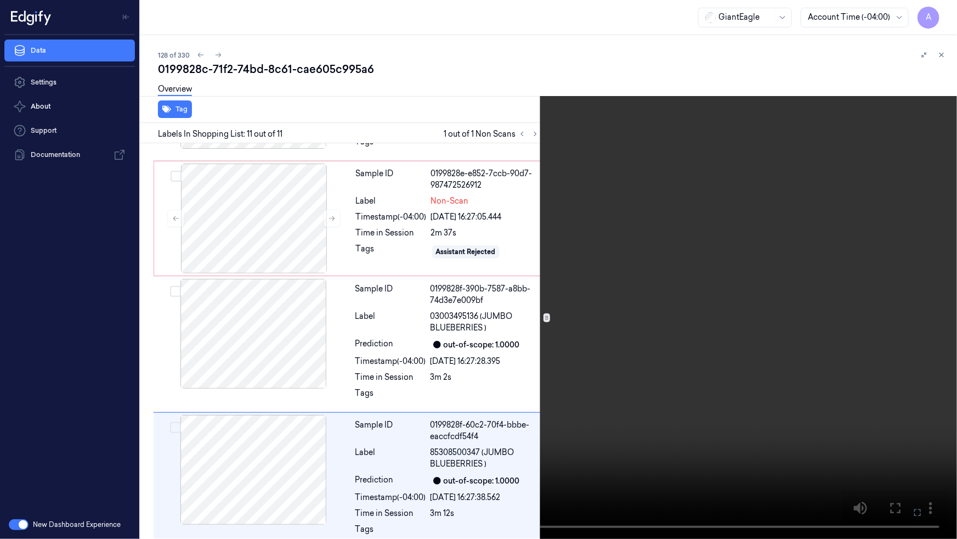
click at [0, 0] on icon at bounding box center [0, 0] width 0 height 0
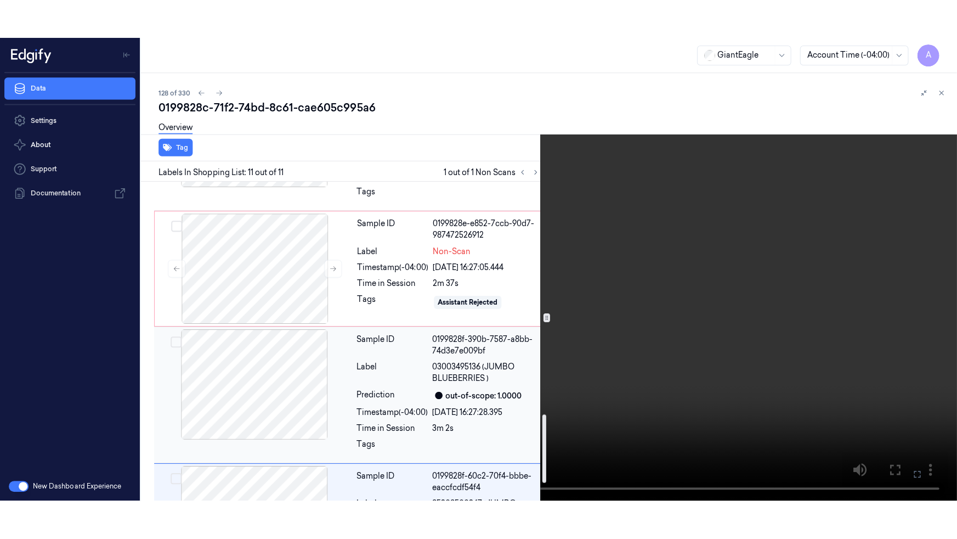
scroll to position [1159, 0]
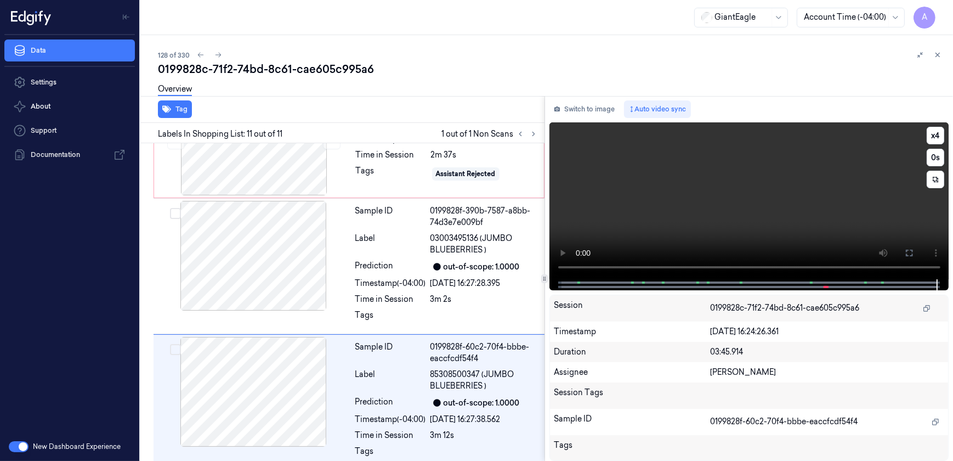
drag, startPoint x: 908, startPoint y: 248, endPoint x: 906, endPoint y: 274, distance: 25.8
click at [908, 248] on icon at bounding box center [909, 252] width 9 height 9
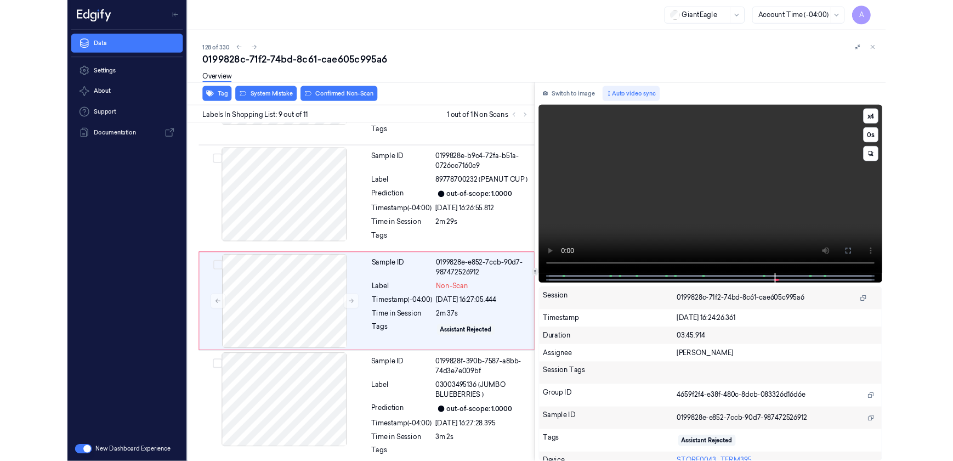
scroll to position [935, 0]
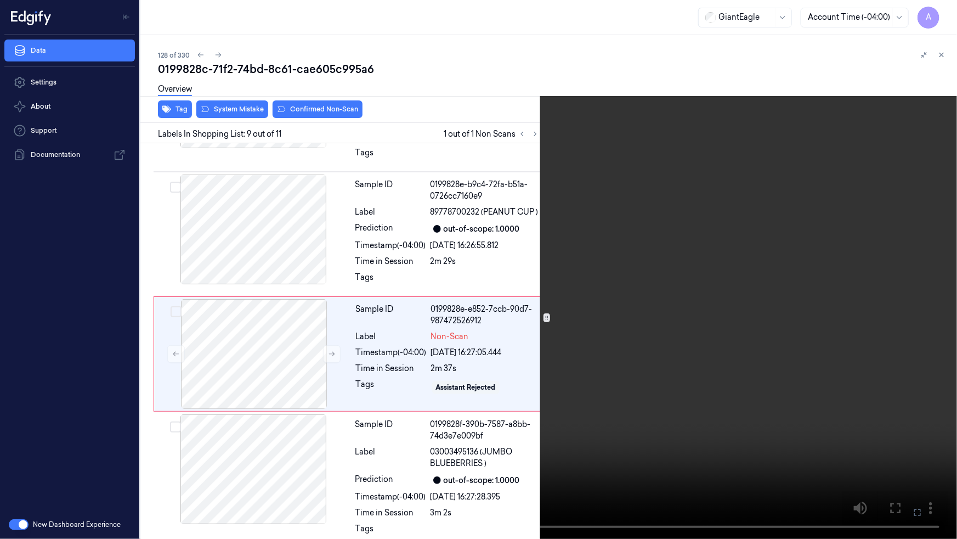
drag, startPoint x: 911, startPoint y: 506, endPoint x: 883, endPoint y: 444, distance: 68.5
click at [0, 0] on button at bounding box center [0, 0] width 0 height 0
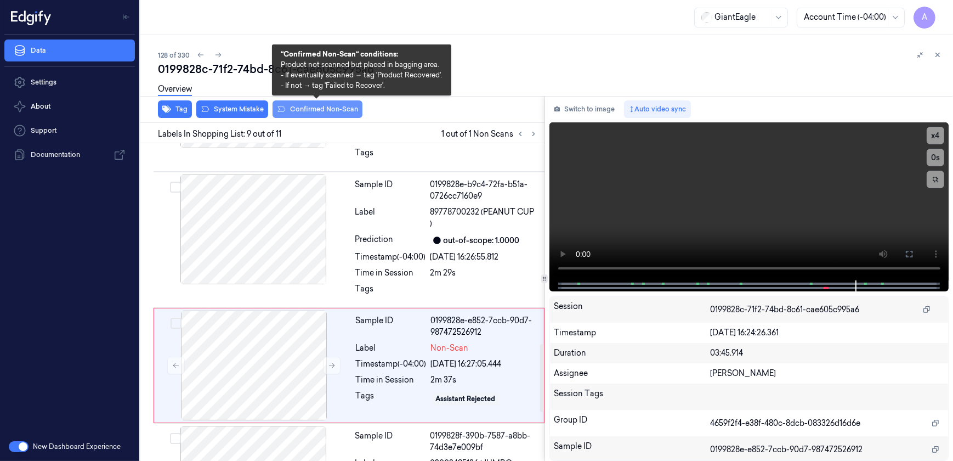
click at [312, 110] on button "Confirmed Non-Scan" at bounding box center [318, 109] width 90 height 18
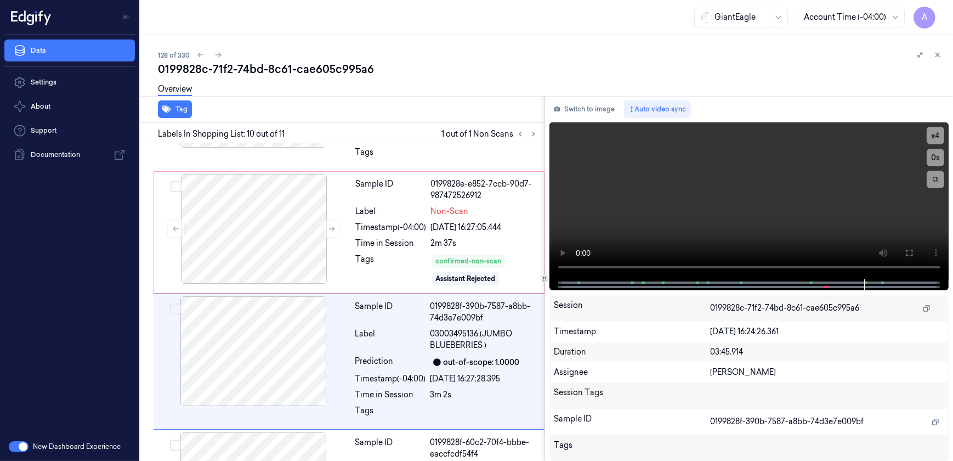
scroll to position [1118, 0]
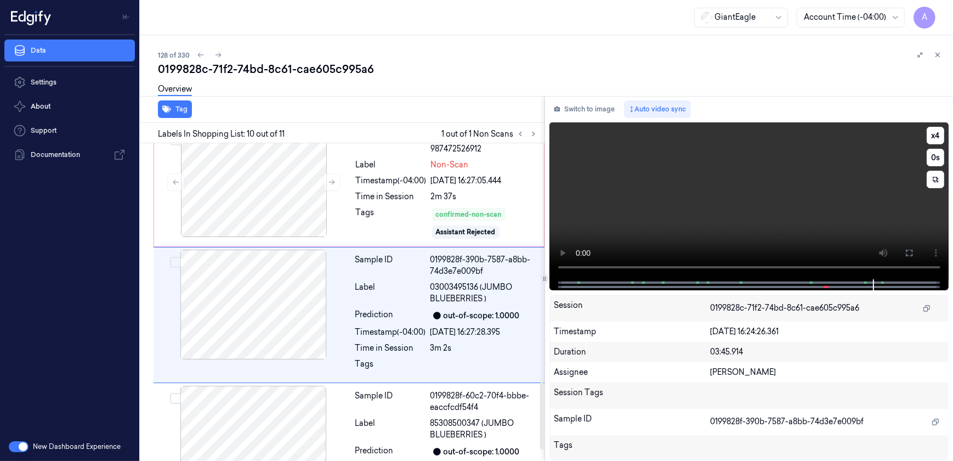
click at [669, 217] on video at bounding box center [750, 200] width 400 height 157
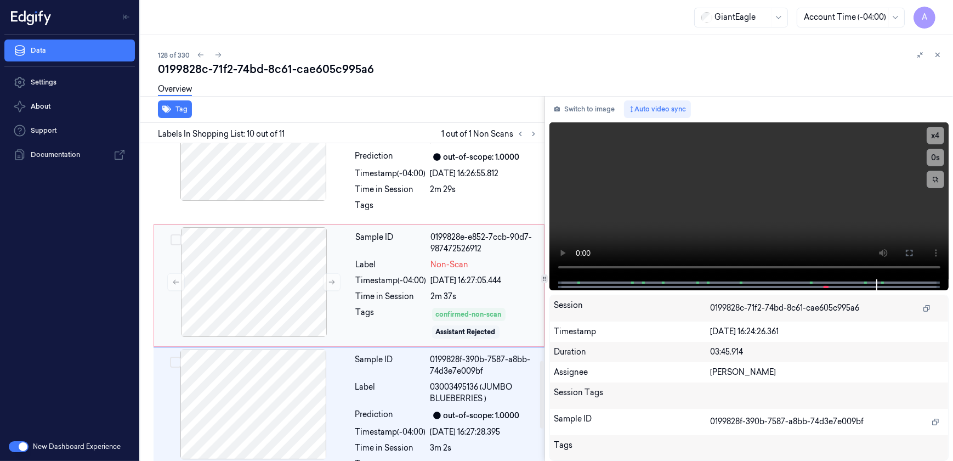
click at [357, 310] on div "Tags" at bounding box center [391, 323] width 71 height 33
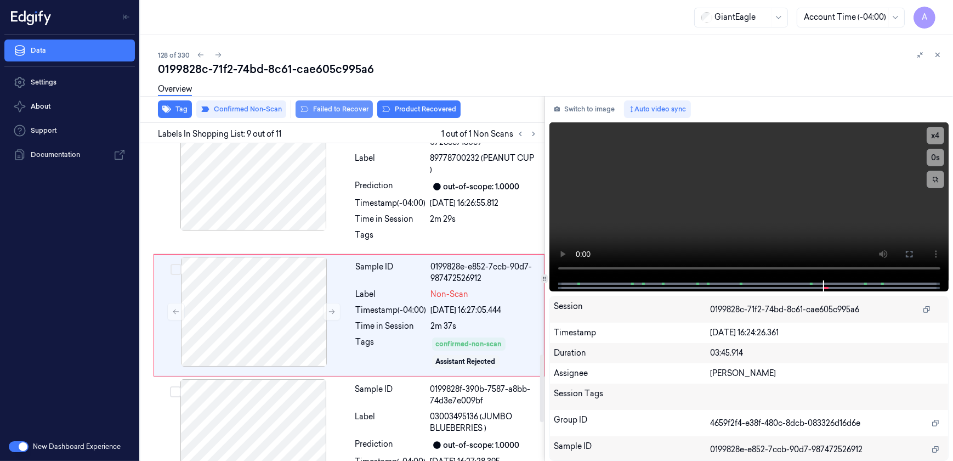
click at [327, 110] on button "Failed to Recover" at bounding box center [334, 109] width 77 height 18
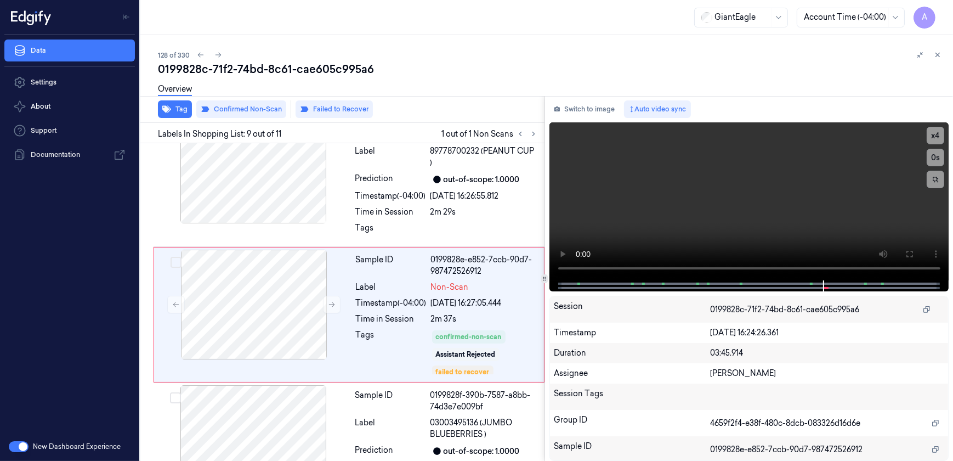
click at [943, 50] on div at bounding box center [929, 54] width 31 height 13
click at [938, 55] on icon at bounding box center [938, 55] width 4 height 4
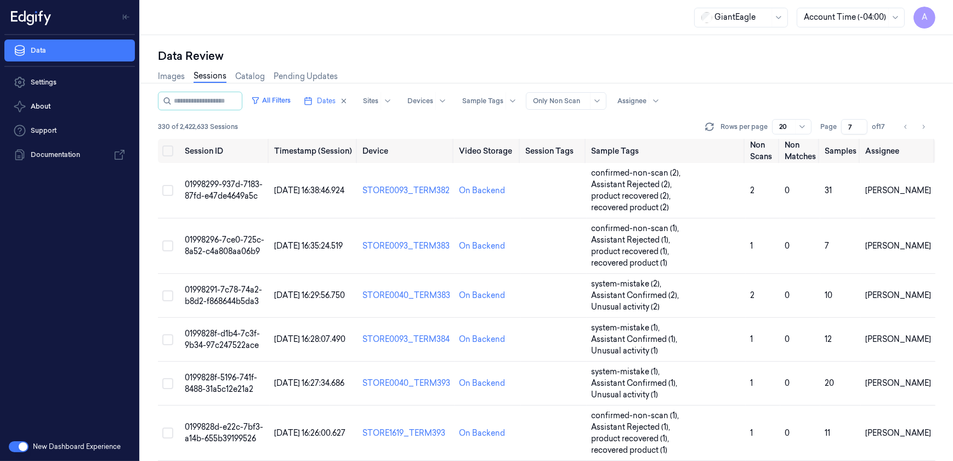
drag, startPoint x: 854, startPoint y: 124, endPoint x: 841, endPoint y: 131, distance: 14.5
click at [841, 131] on input "7" at bounding box center [854, 126] width 26 height 15
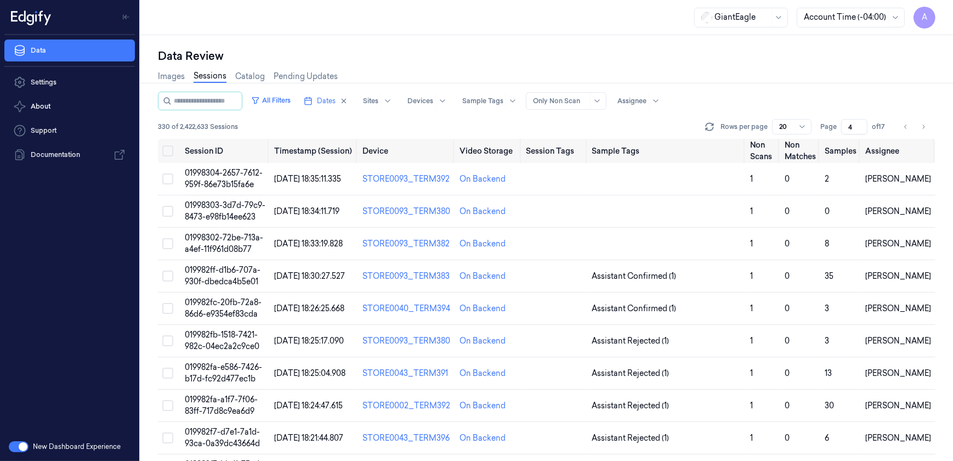
type input "4"
click at [227, 168] on span "01998304-2657-7612-959f-86e73b15fa6e" at bounding box center [224, 178] width 78 height 21
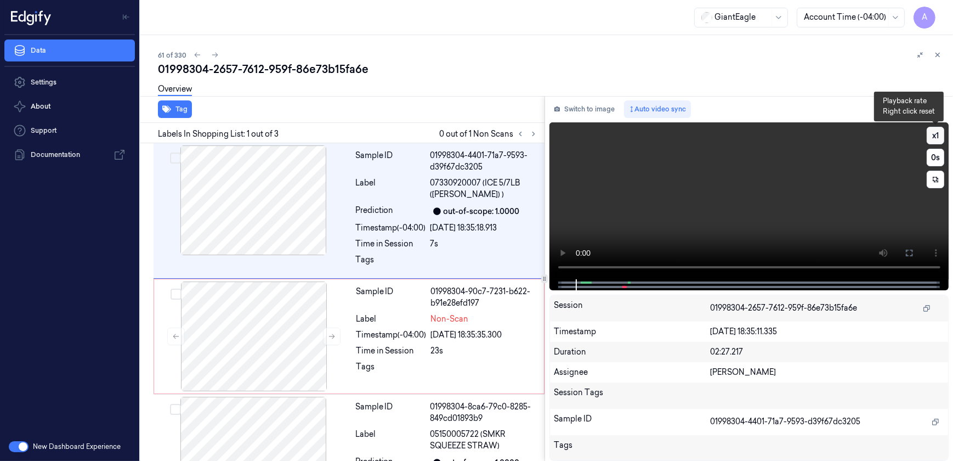
click at [938, 136] on button "x 1" at bounding box center [936, 136] width 18 height 18
drag, startPoint x: 904, startPoint y: 259, endPoint x: 906, endPoint y: 312, distance: 52.1
click at [904, 259] on button at bounding box center [910, 253] width 18 height 18
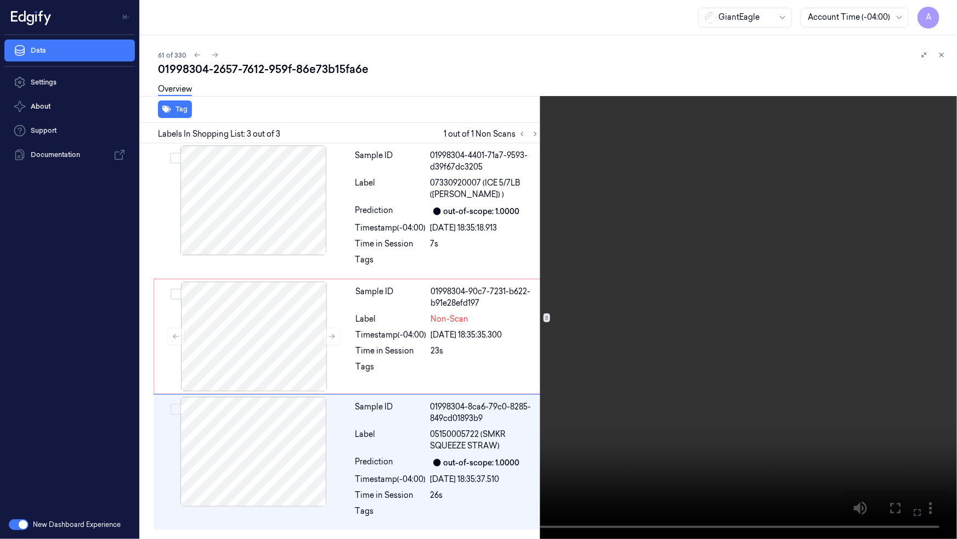
click at [0, 0] on button at bounding box center [0, 0] width 0 height 0
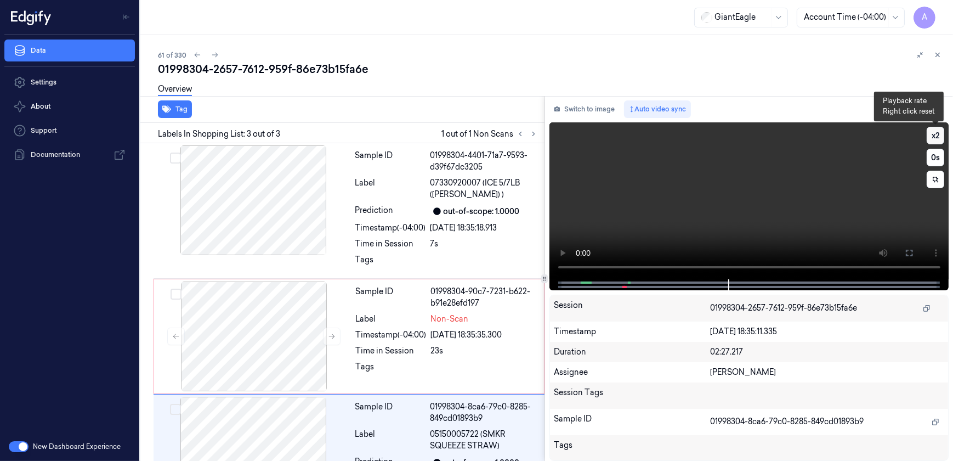
click at [932, 138] on button "x 2" at bounding box center [936, 136] width 18 height 18
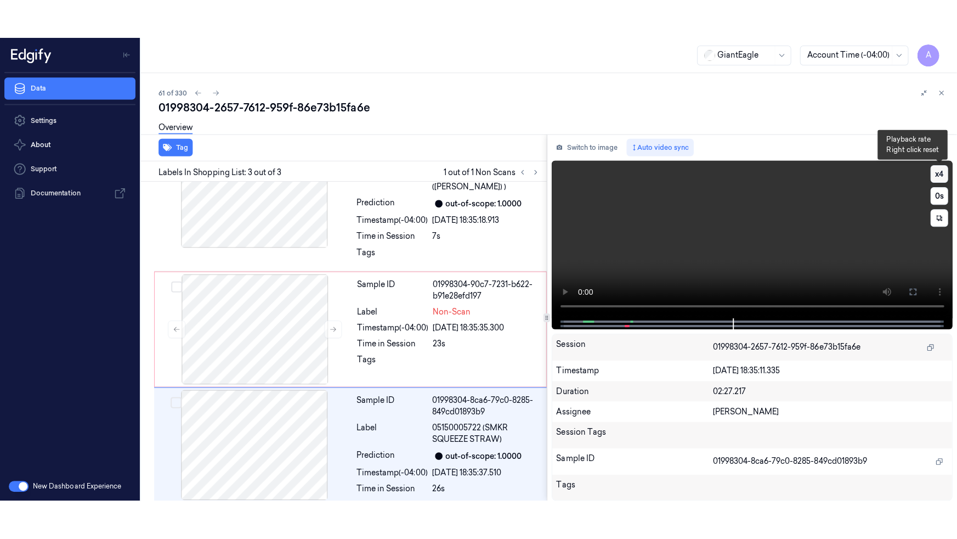
scroll to position [72, 0]
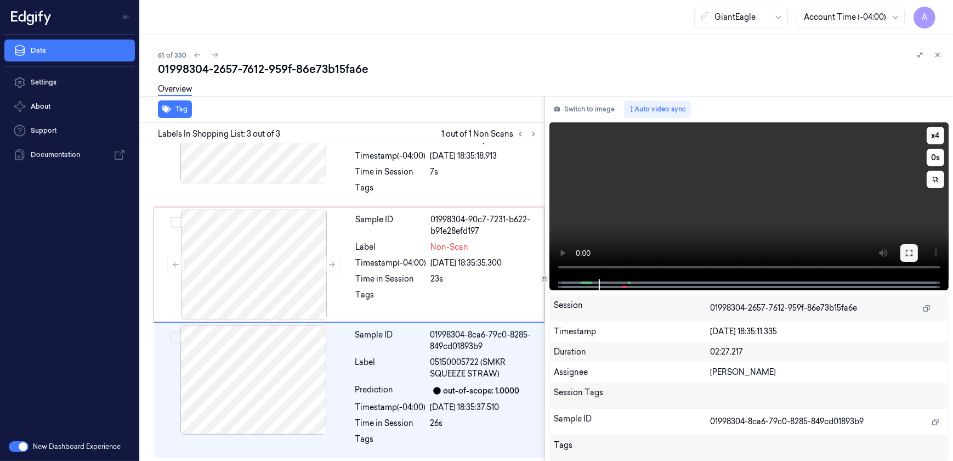
click at [915, 258] on button at bounding box center [910, 253] width 18 height 18
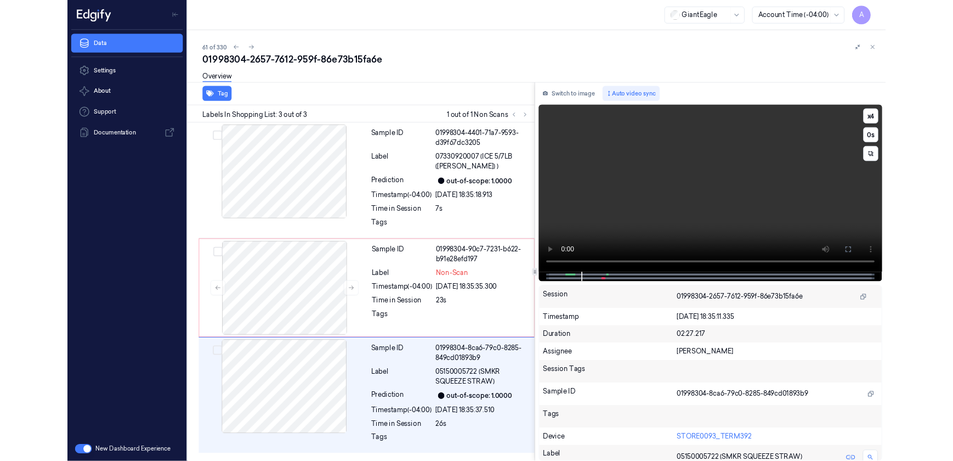
scroll to position [0, 0]
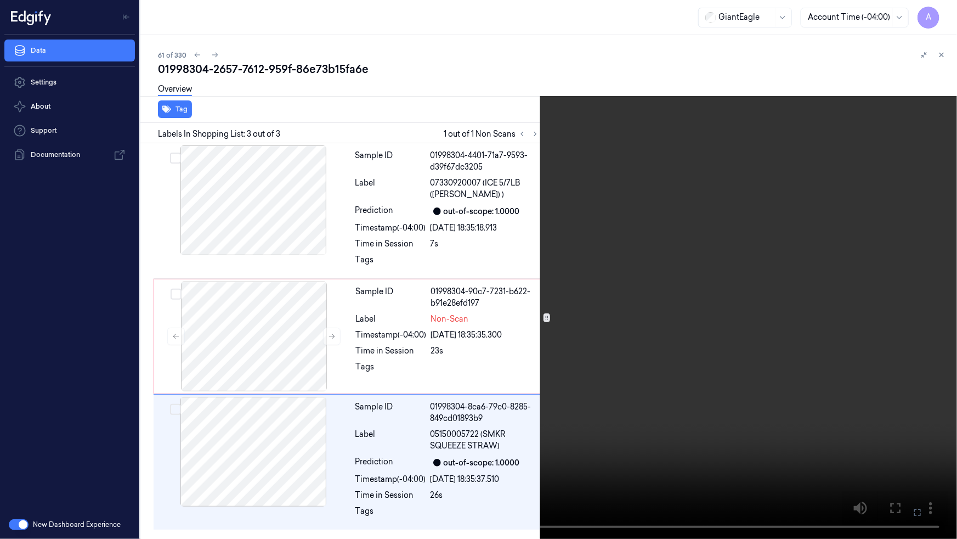
drag, startPoint x: 328, startPoint y: 444, endPoint x: 499, endPoint y: 416, distance: 172.8
click at [328, 444] on video at bounding box center [478, 269] width 957 height 539
click at [0, 0] on icon at bounding box center [0, 0] width 0 height 0
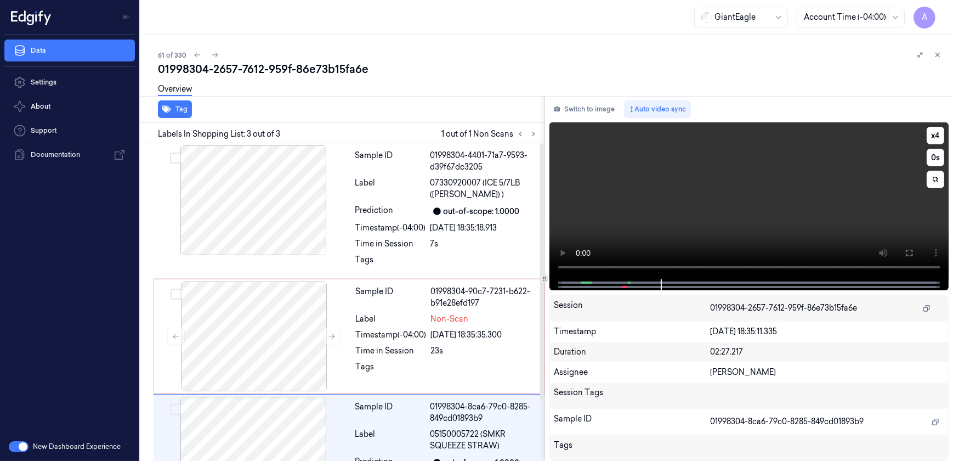
click at [606, 192] on video at bounding box center [750, 200] width 400 height 157
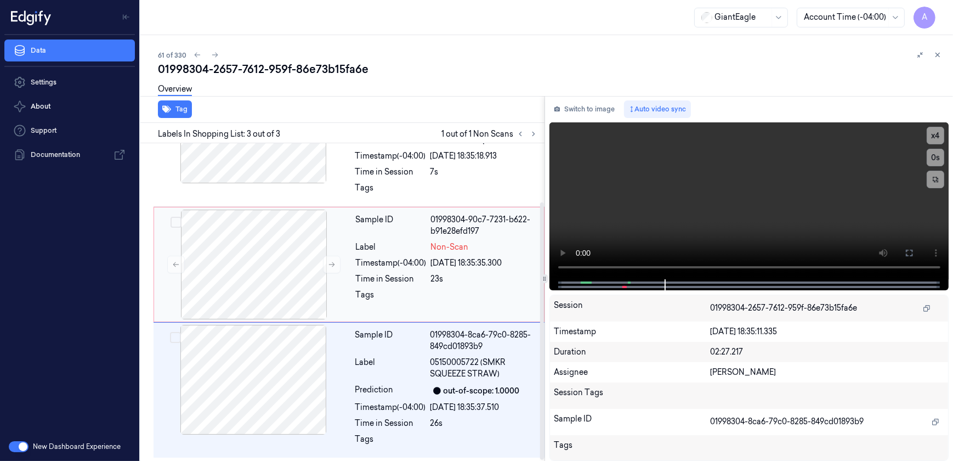
click at [448, 295] on div at bounding box center [484, 298] width 106 height 18
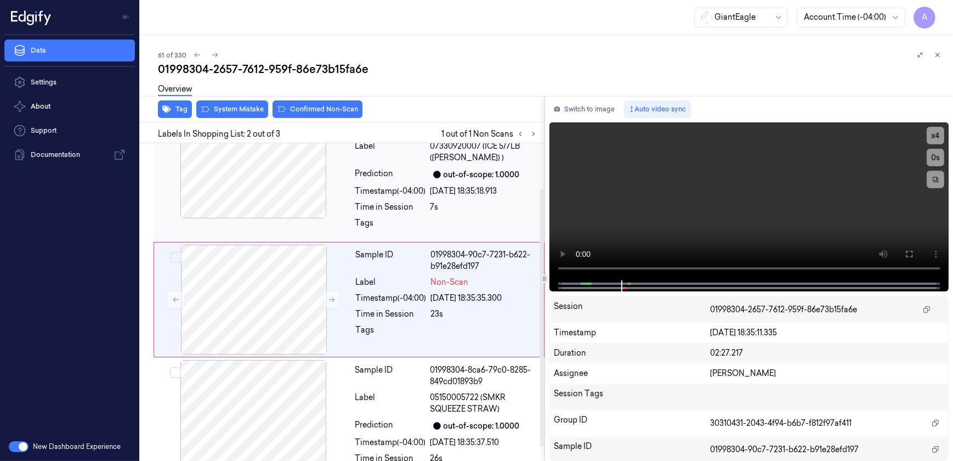
scroll to position [33, 0]
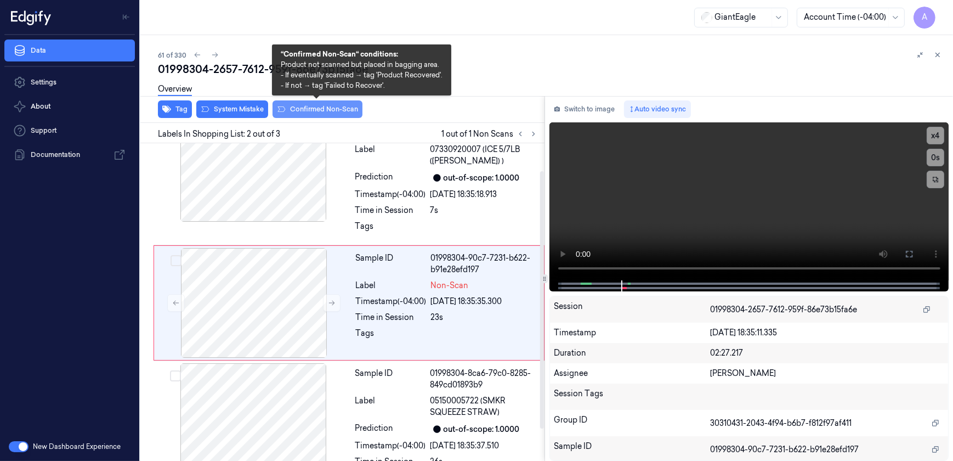
click at [298, 105] on button "Confirmed Non-Scan" at bounding box center [318, 109] width 90 height 18
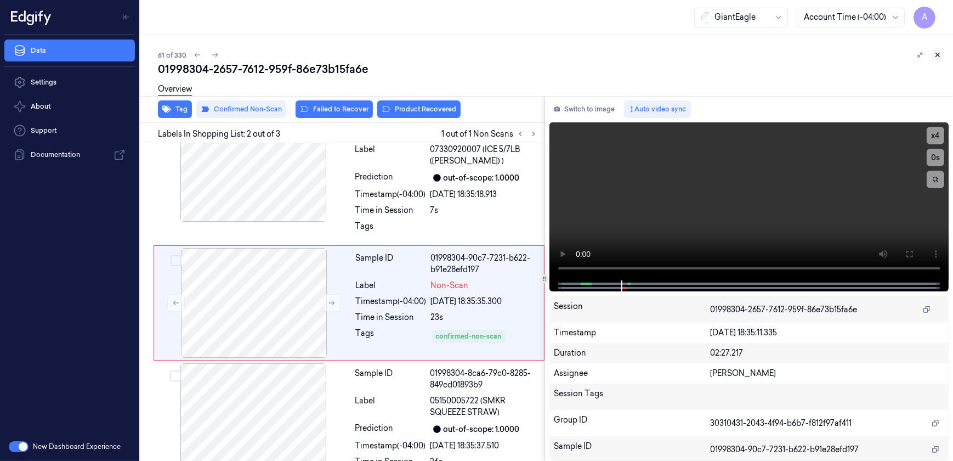
click at [940, 54] on icon at bounding box center [938, 55] width 8 height 8
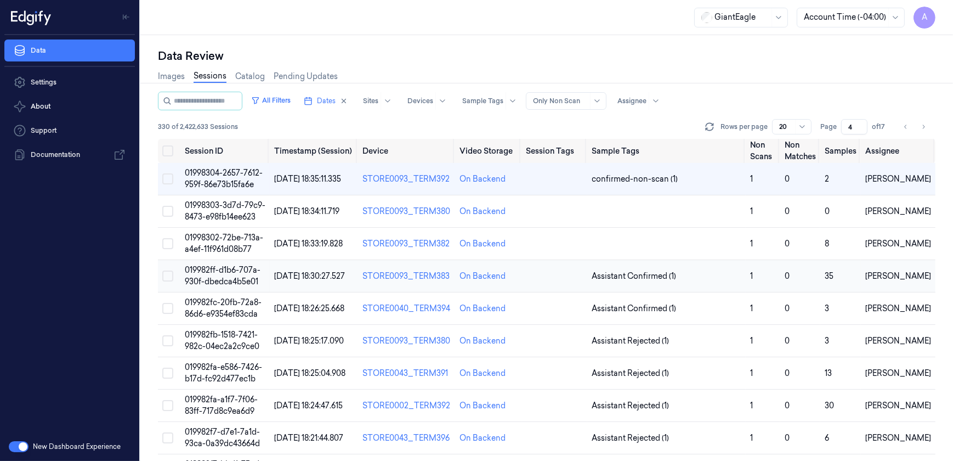
click at [219, 273] on span "019982ff-d1b6-707a-930f-dbedca4b5e01" at bounding box center [223, 275] width 76 height 21
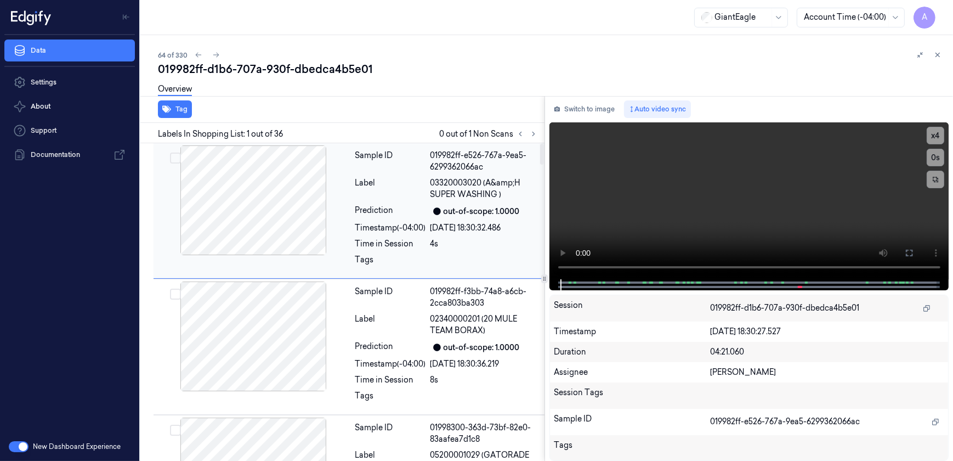
click at [365, 197] on div "Label" at bounding box center [390, 188] width 71 height 23
click at [535, 133] on icon at bounding box center [534, 134] width 8 height 8
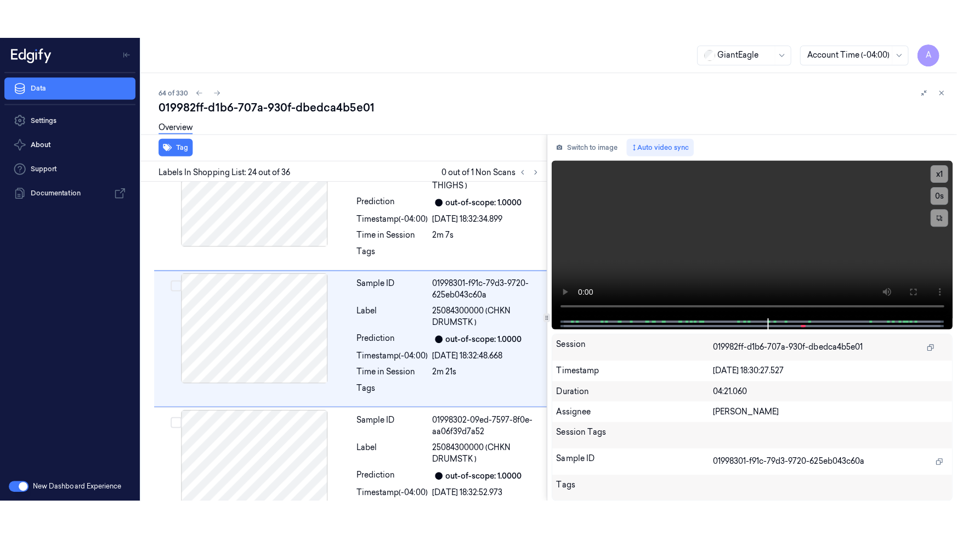
scroll to position [3034, 0]
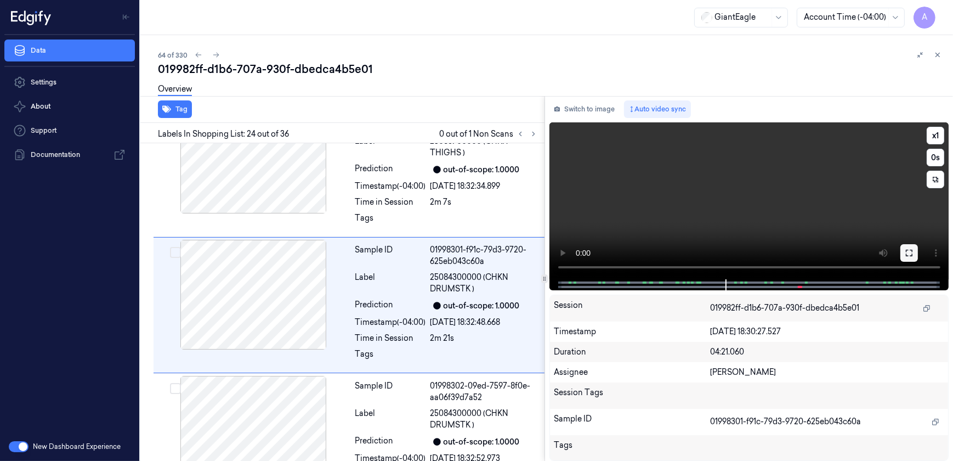
click at [911, 250] on icon at bounding box center [909, 252] width 9 height 9
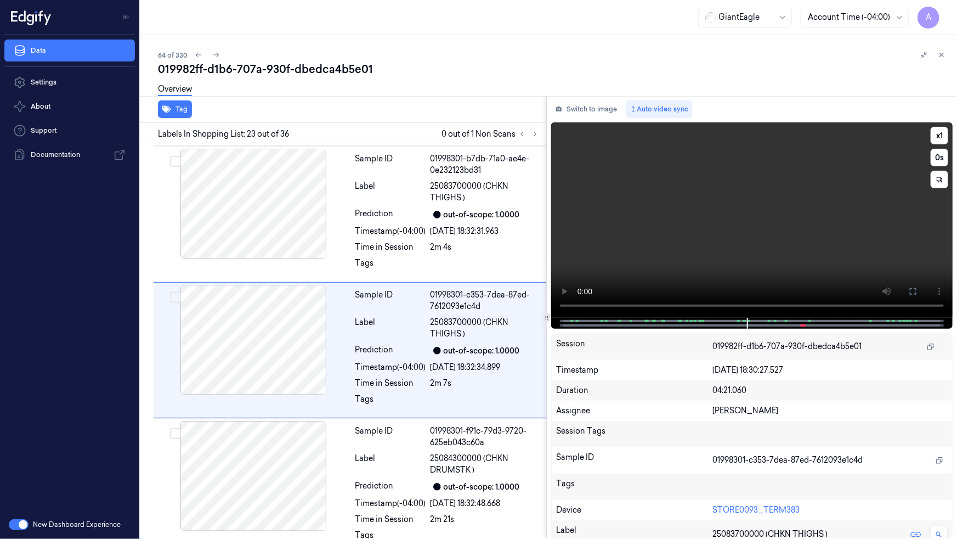
scroll to position [2859, 0]
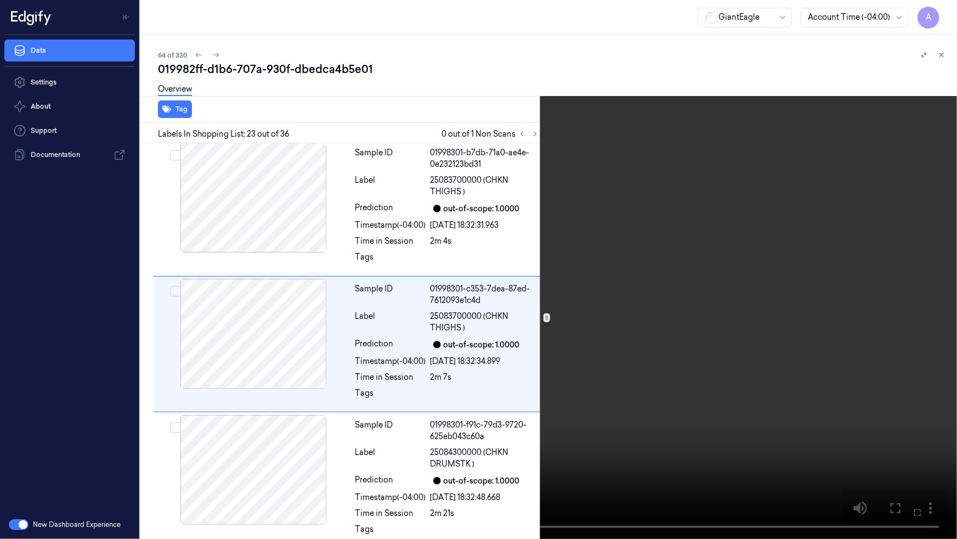
click at [703, 307] on video at bounding box center [478, 269] width 957 height 539
click at [665, 317] on video at bounding box center [478, 269] width 957 height 539
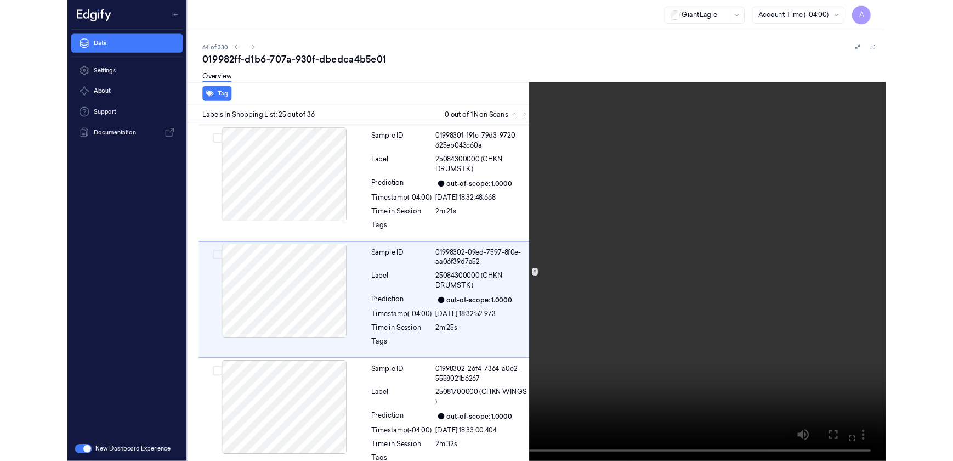
scroll to position [3131, 0]
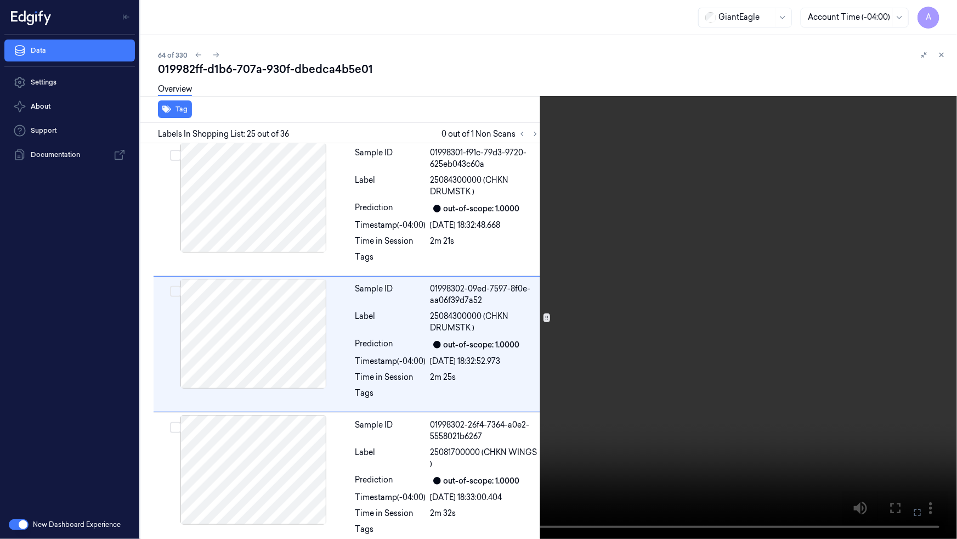
click at [0, 0] on icon at bounding box center [0, 0] width 0 height 0
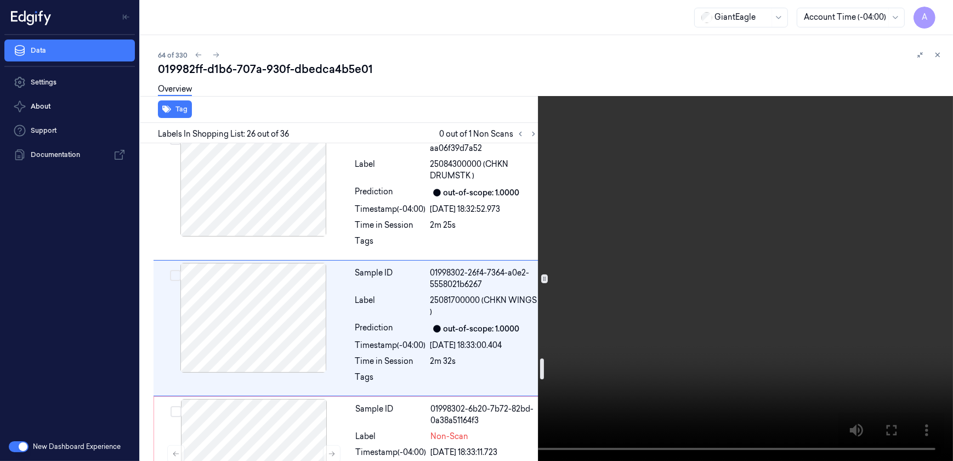
scroll to position [3306, 0]
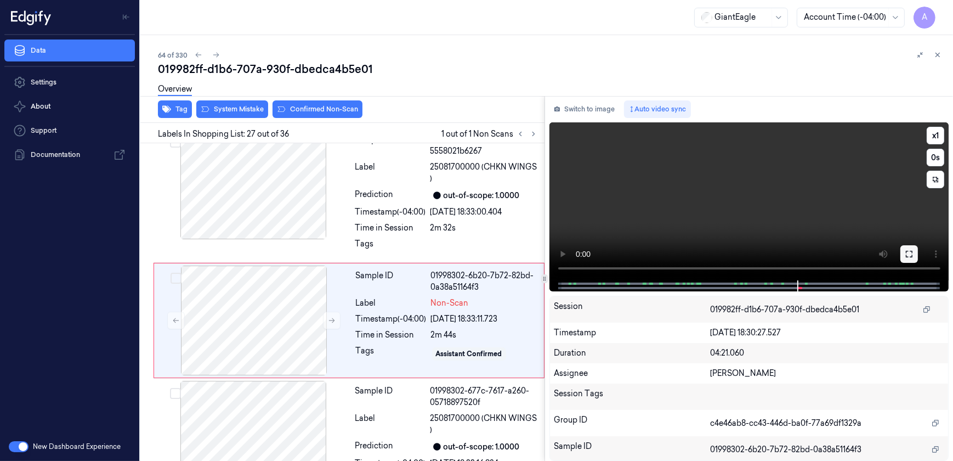
click at [911, 257] on icon at bounding box center [909, 254] width 7 height 7
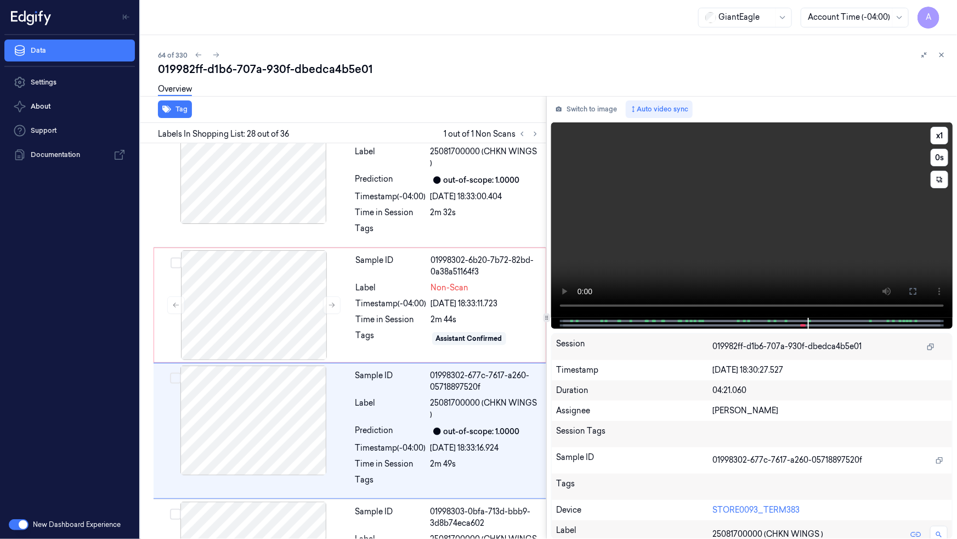
scroll to position [3518, 0]
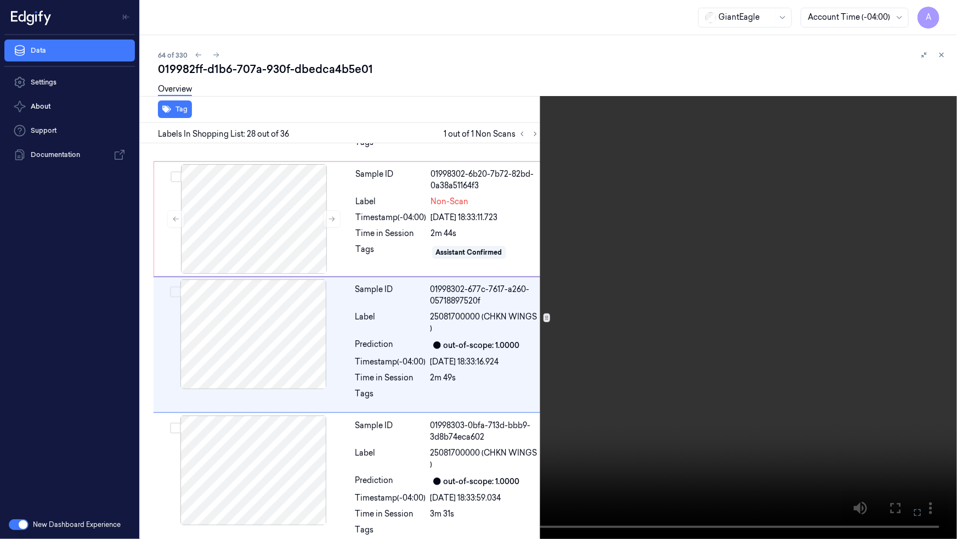
click at [0, 0] on icon at bounding box center [0, 0] width 0 height 0
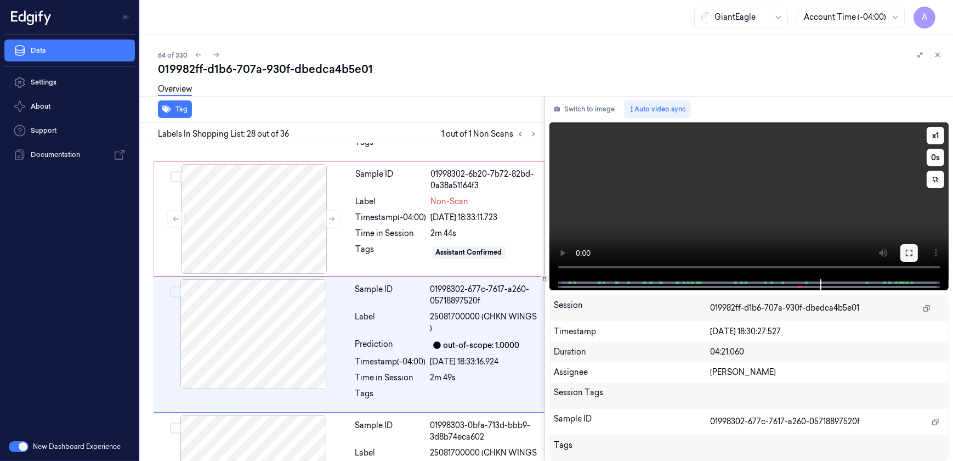
click at [904, 247] on button at bounding box center [910, 253] width 18 height 18
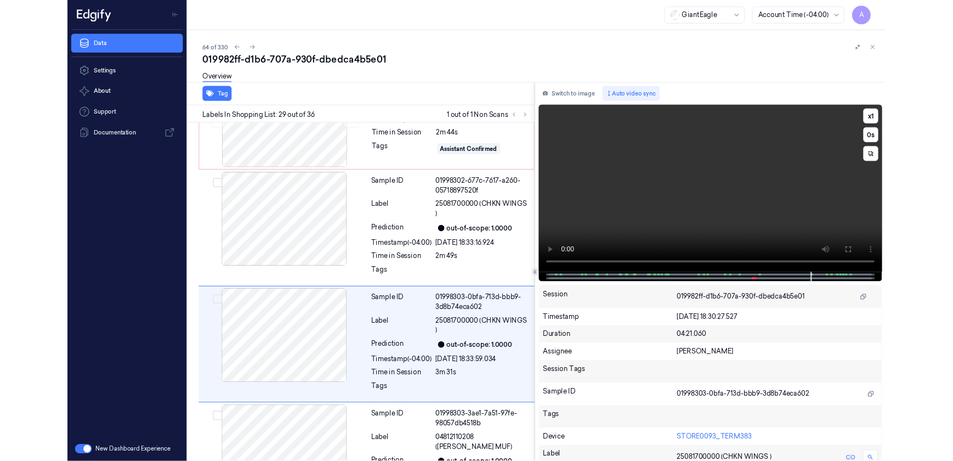
scroll to position [3654, 0]
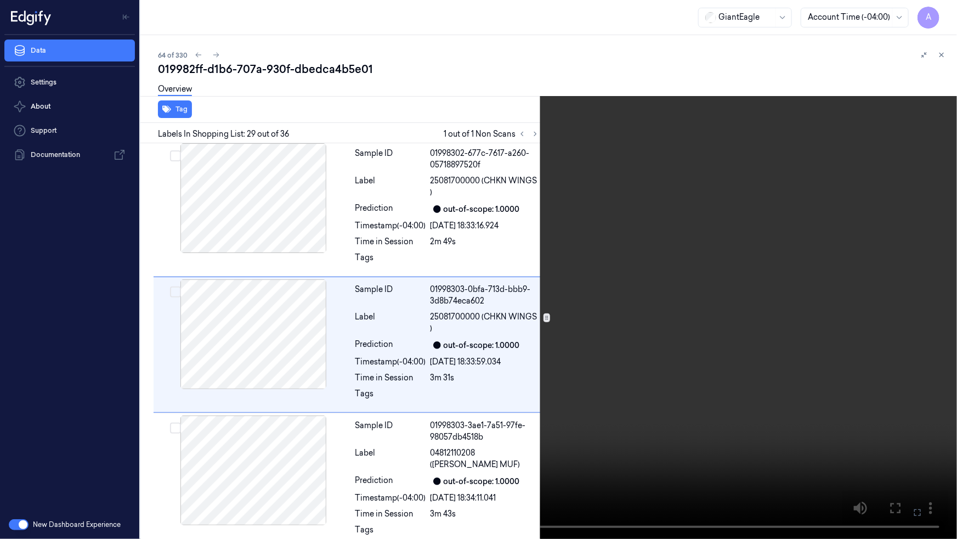
drag, startPoint x: 922, startPoint y: 510, endPoint x: 920, endPoint y: 457, distance: 52.1
click at [0, 0] on icon at bounding box center [0, 0] width 0 height 0
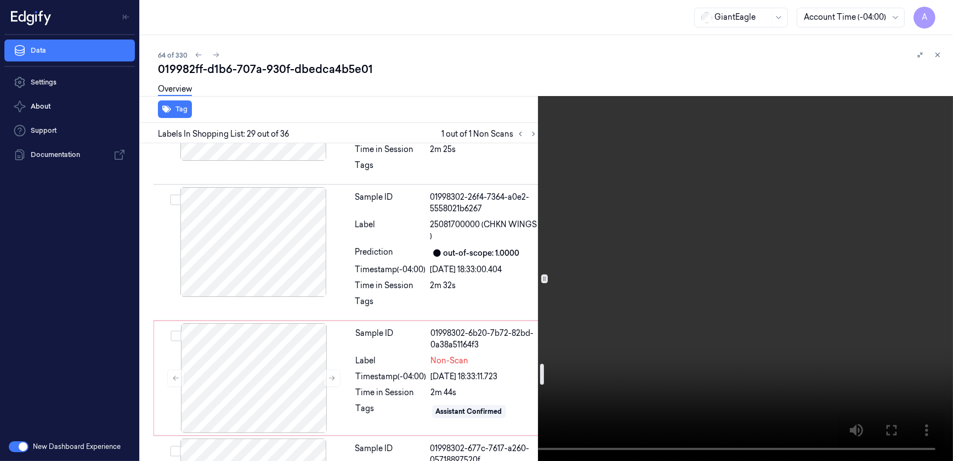
scroll to position [3405, 0]
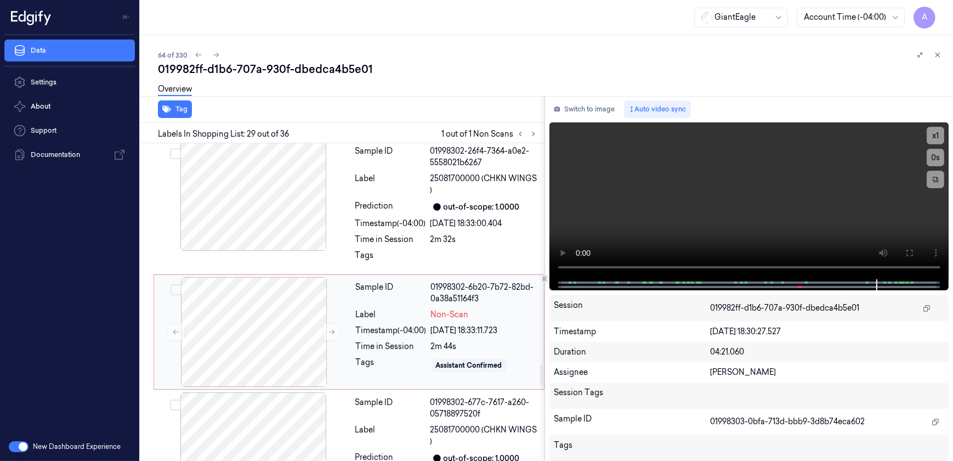
click at [401, 364] on div "Tags" at bounding box center [391, 366] width 71 height 18
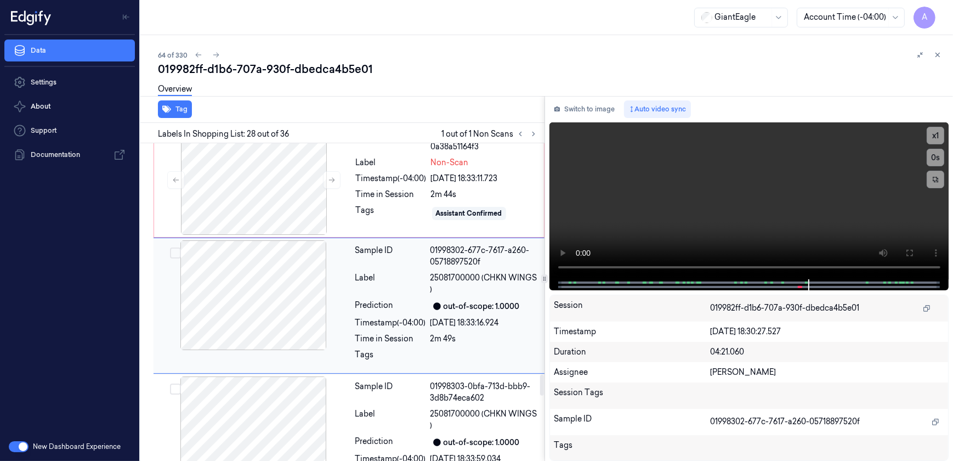
scroll to position [3507, 0]
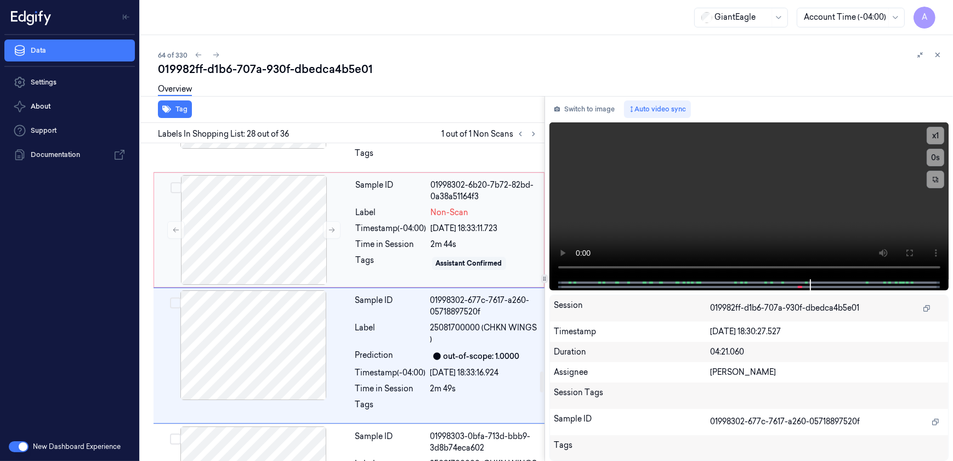
click at [392, 270] on div "Sample ID 01998302-6b20-7b72-82bd-0a38a51164f3 Label Non-Scan Timestamp (-04:00…" at bounding box center [447, 230] width 190 height 110
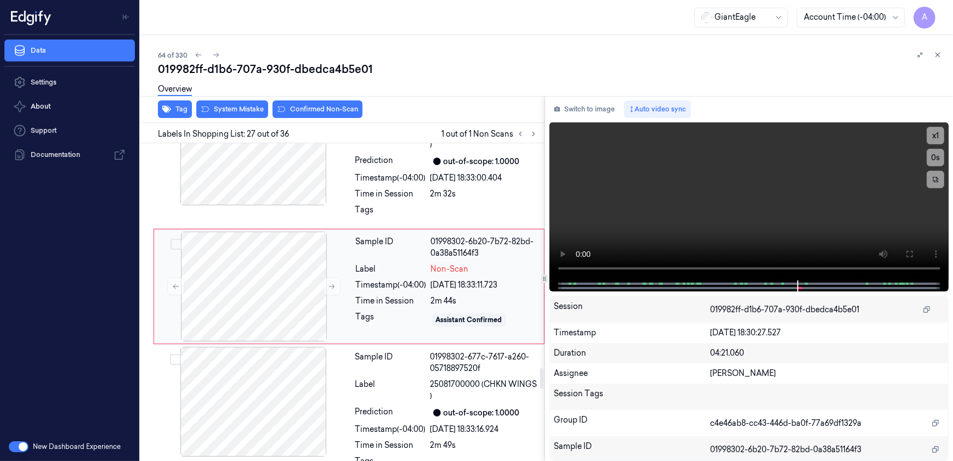
scroll to position [3432, 0]
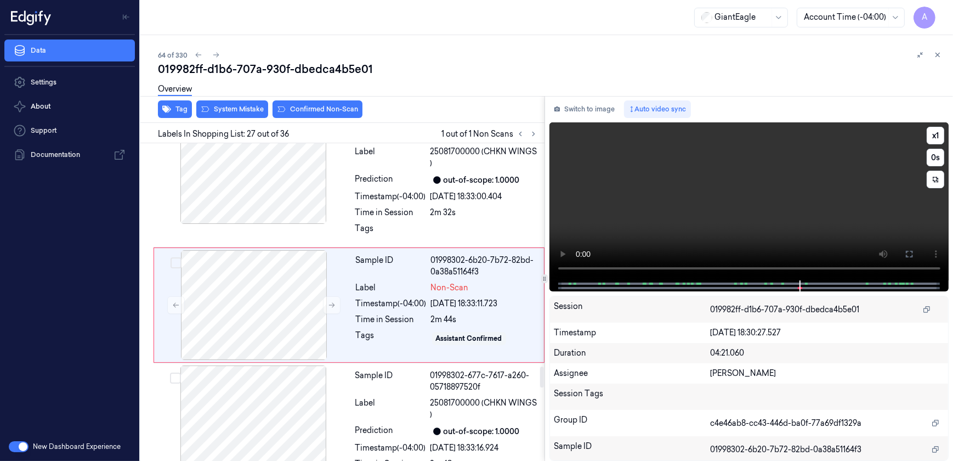
click at [715, 192] on video at bounding box center [750, 201] width 400 height 158
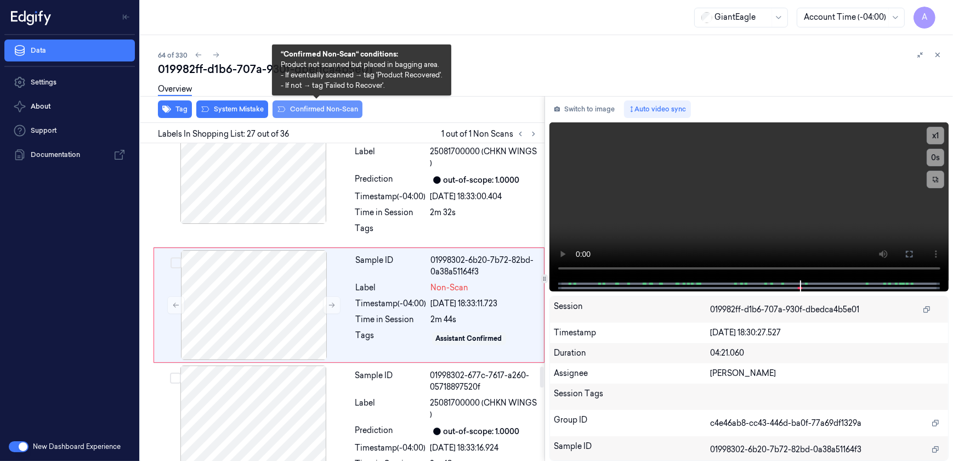
click at [312, 114] on button "Confirmed Non-Scan" at bounding box center [318, 109] width 90 height 18
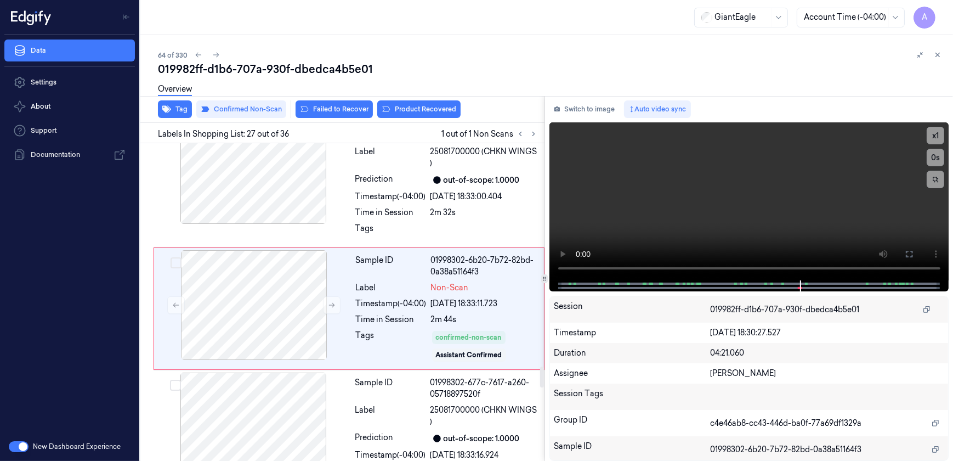
scroll to position [3435, 0]
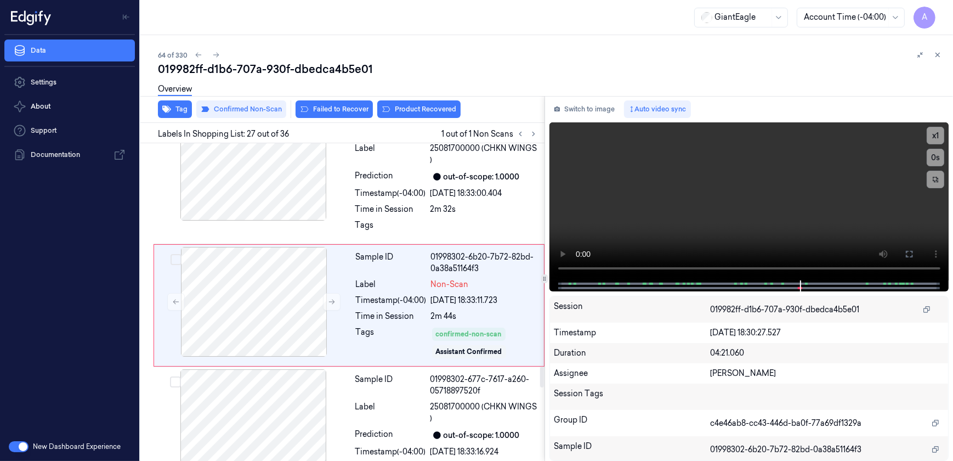
click at [418, 103] on div "Overview" at bounding box center [551, 91] width 787 height 28
click at [415, 115] on button "Product Recovered" at bounding box center [418, 109] width 83 height 18
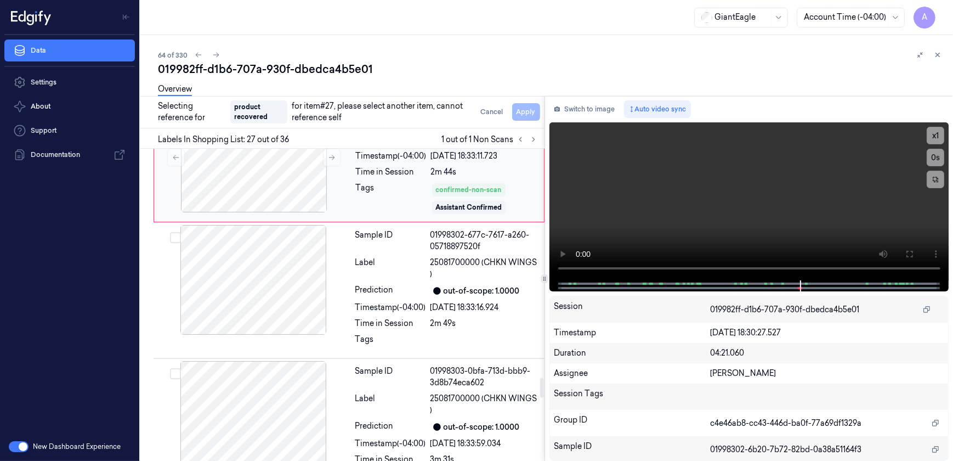
scroll to position [3685, 0]
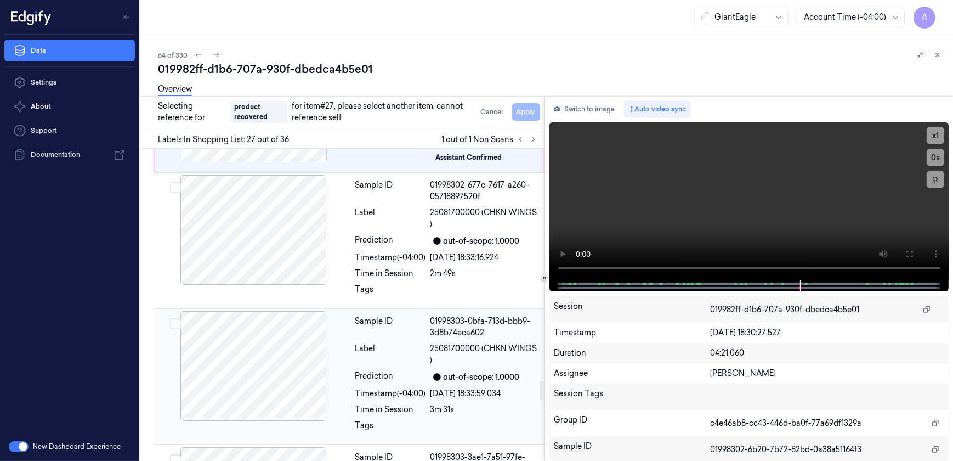
click at [404, 361] on div "Label" at bounding box center [390, 354] width 71 height 23
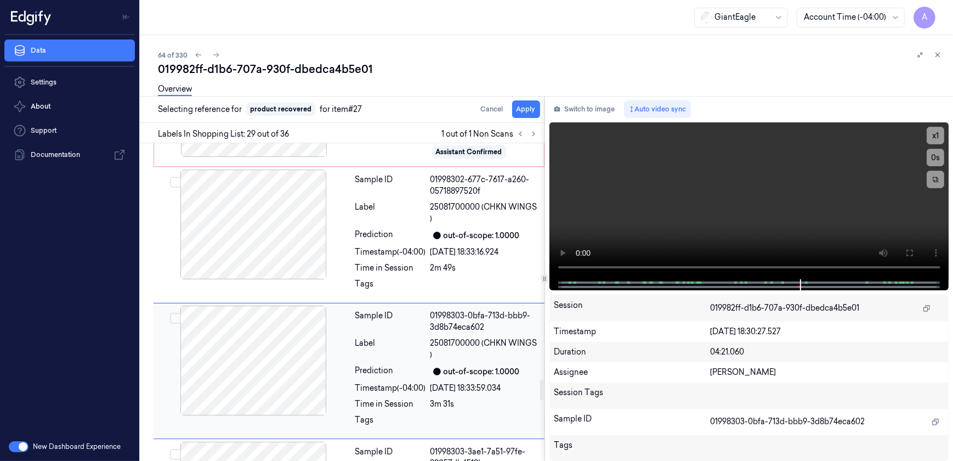
scroll to position [3700, 0]
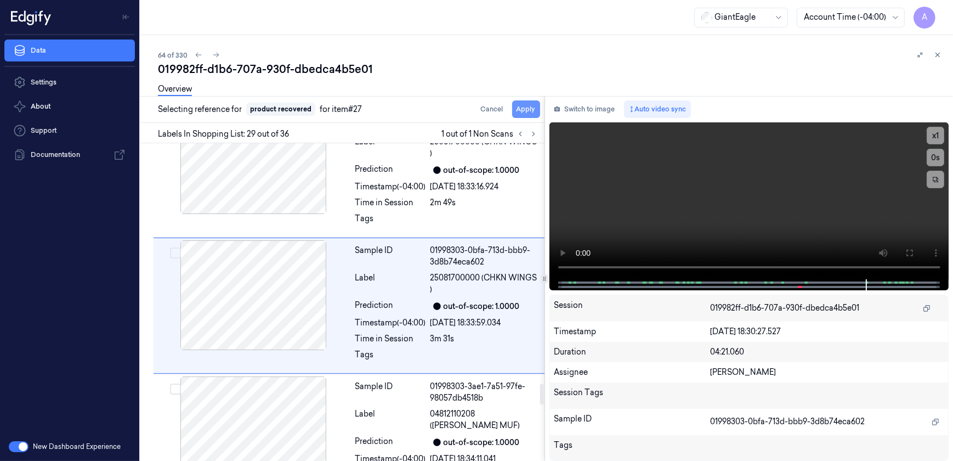
click at [531, 114] on button "Apply" at bounding box center [526, 109] width 28 height 18
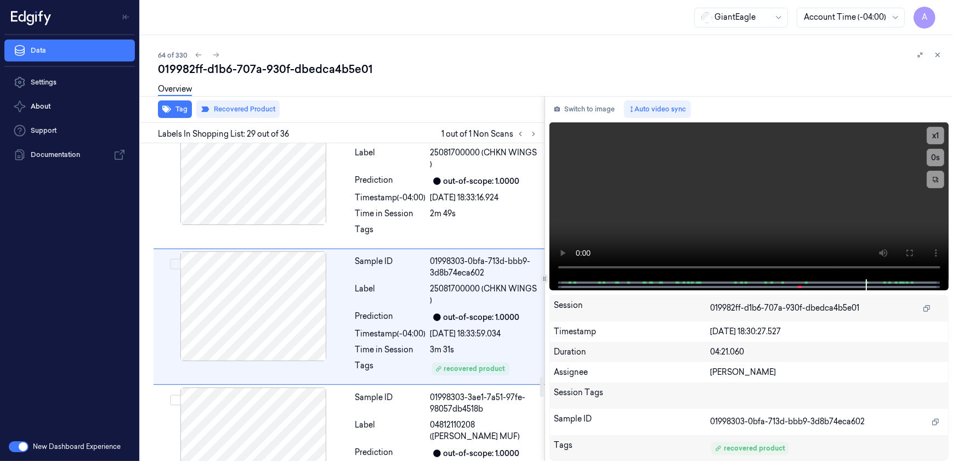
scroll to position [3713, 0]
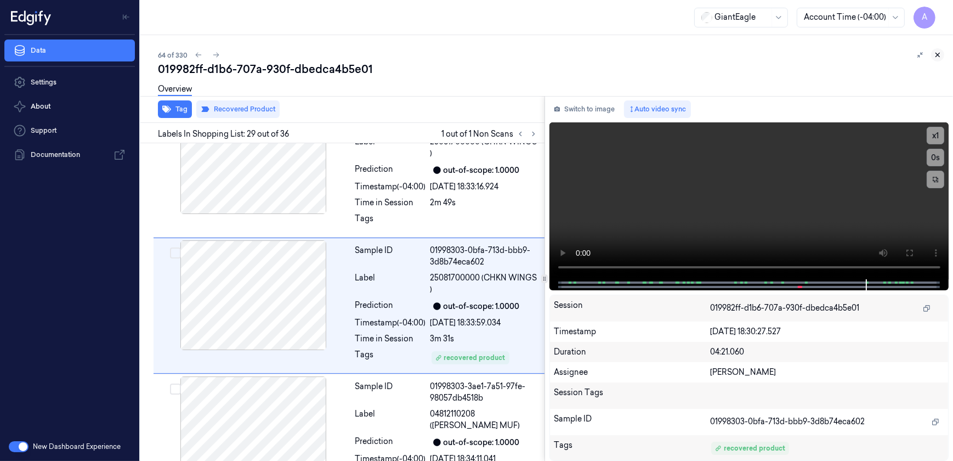
click at [938, 55] on icon at bounding box center [938, 55] width 4 height 4
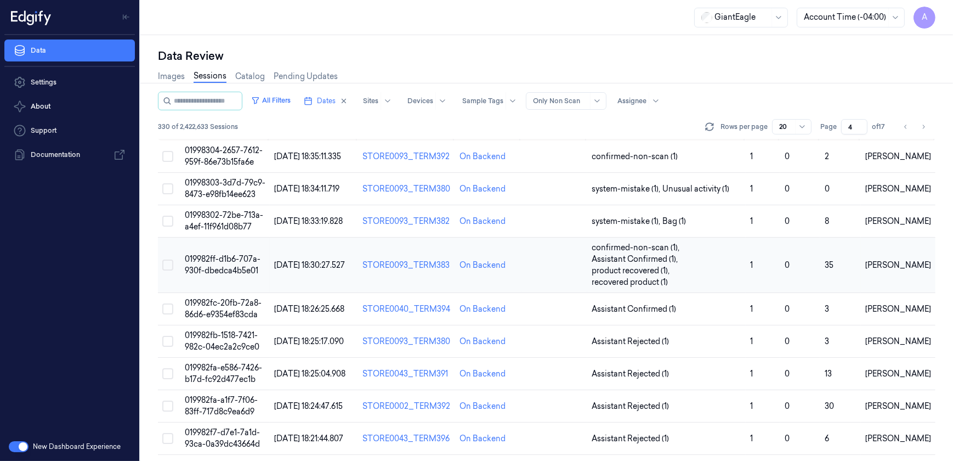
scroll to position [22, 0]
click at [225, 371] on span "019982fa-e586-7426-b17d-fc92d477ec1b" at bounding box center [223, 373] width 77 height 21
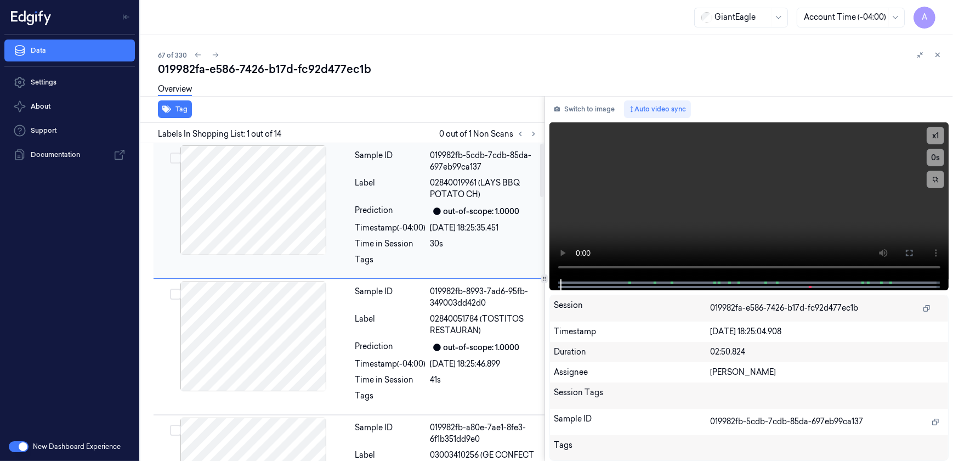
click at [382, 194] on div "Label" at bounding box center [390, 188] width 71 height 23
click at [535, 131] on icon at bounding box center [534, 134] width 8 height 8
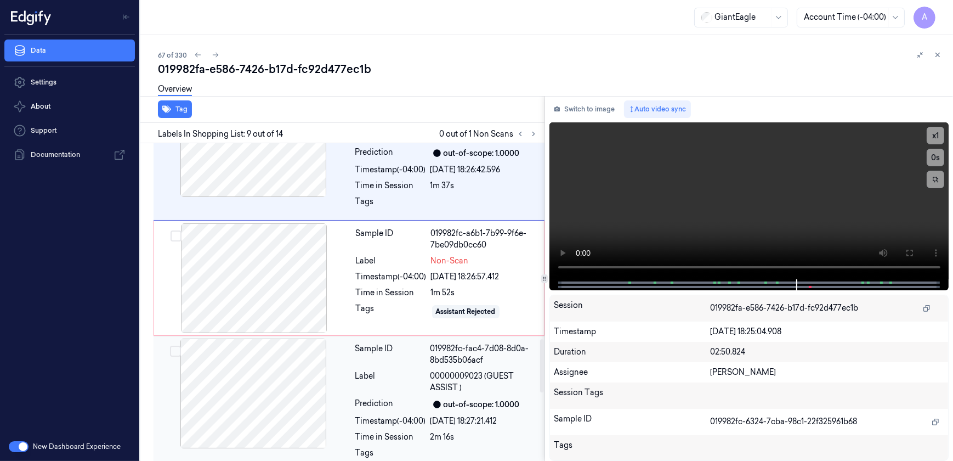
scroll to position [1145, 0]
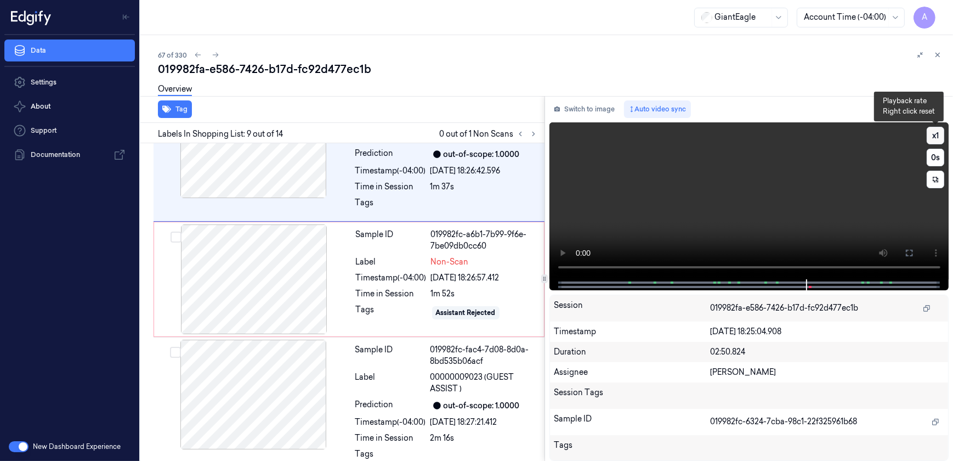
click at [938, 137] on button "x 1" at bounding box center [936, 136] width 18 height 18
click at [746, 207] on video at bounding box center [750, 200] width 400 height 157
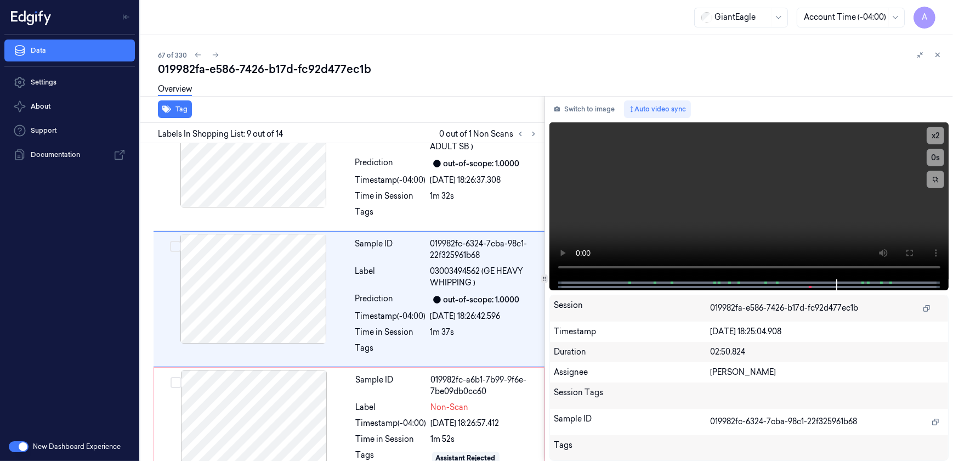
scroll to position [995, 0]
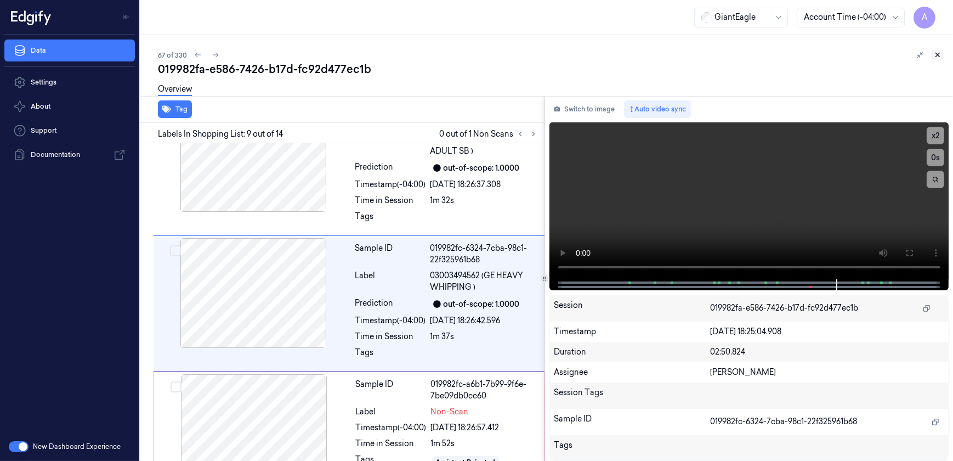
click at [937, 60] on button at bounding box center [937, 54] width 13 height 13
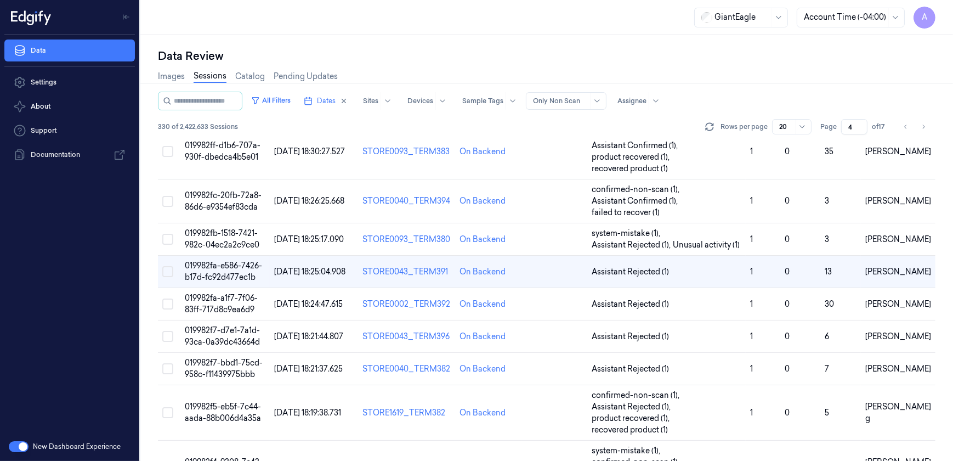
scroll to position [125, 0]
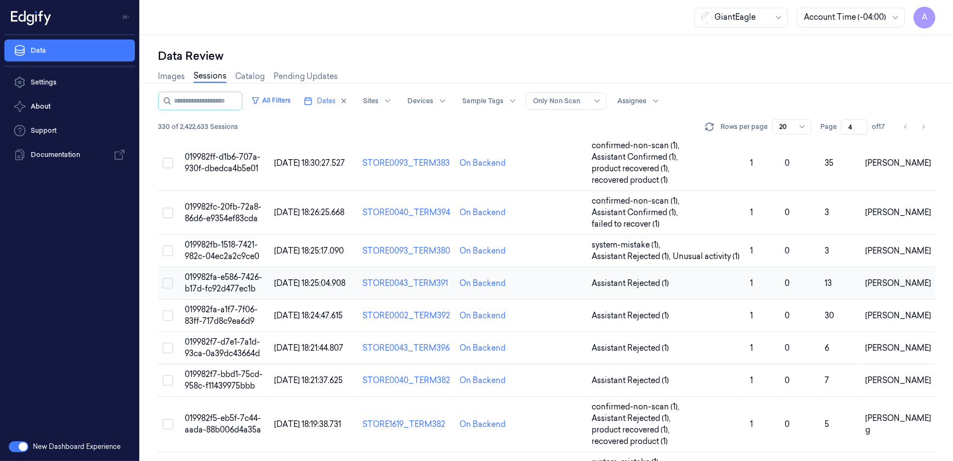
click at [225, 279] on span "019982fa-e586-7426-b17d-fc92d477ec1b" at bounding box center [223, 282] width 77 height 21
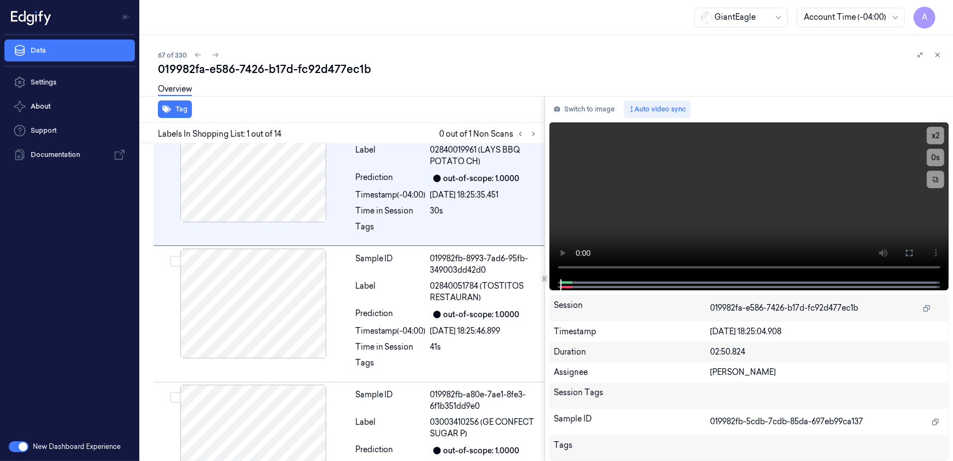
scroll to position [33, 0]
click at [533, 134] on icon at bounding box center [534, 134] width 8 height 8
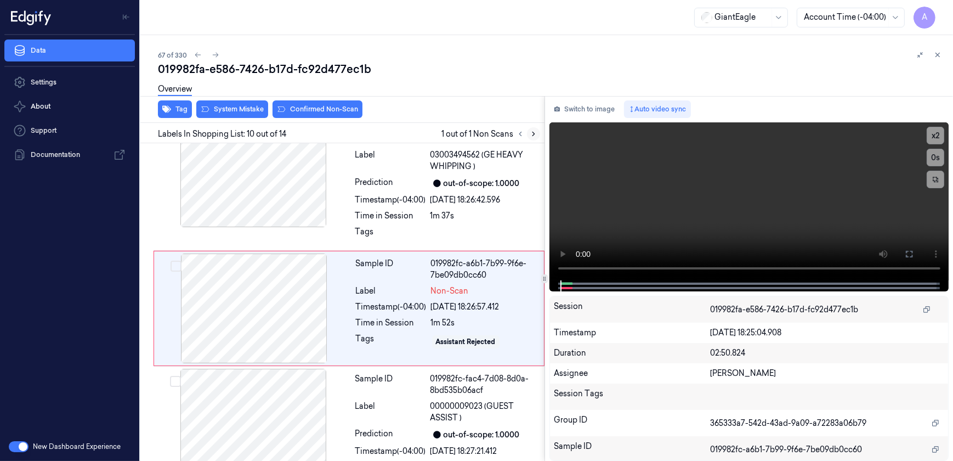
scroll to position [1121, 0]
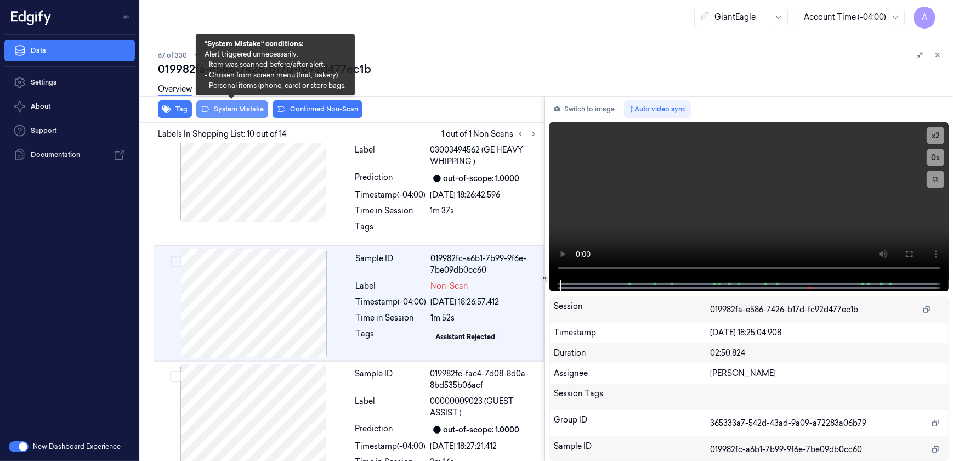
click at [237, 114] on button "System Mistake" at bounding box center [232, 109] width 72 height 18
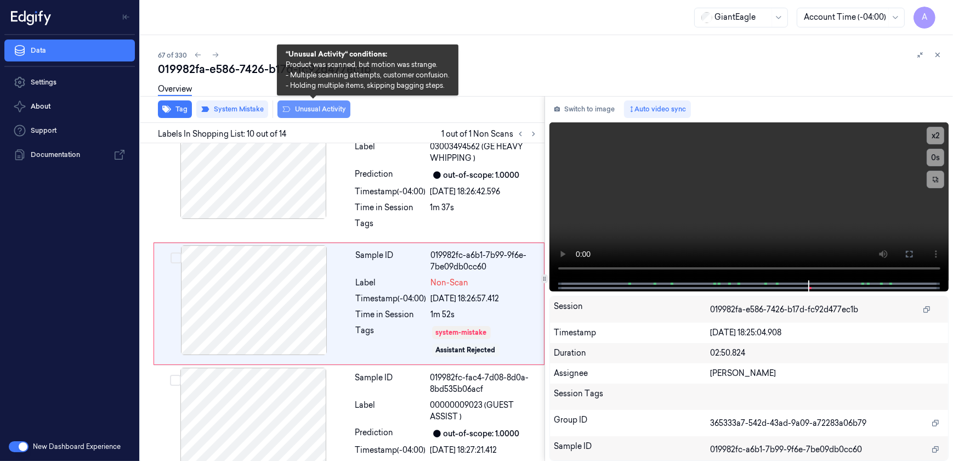
click at [296, 113] on button "Unusual Activity" at bounding box center [314, 109] width 73 height 18
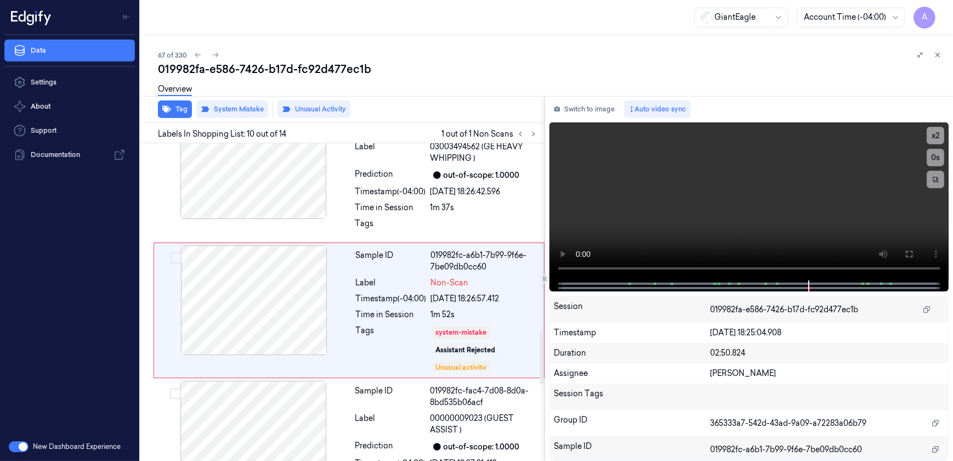
scroll to position [1131, 0]
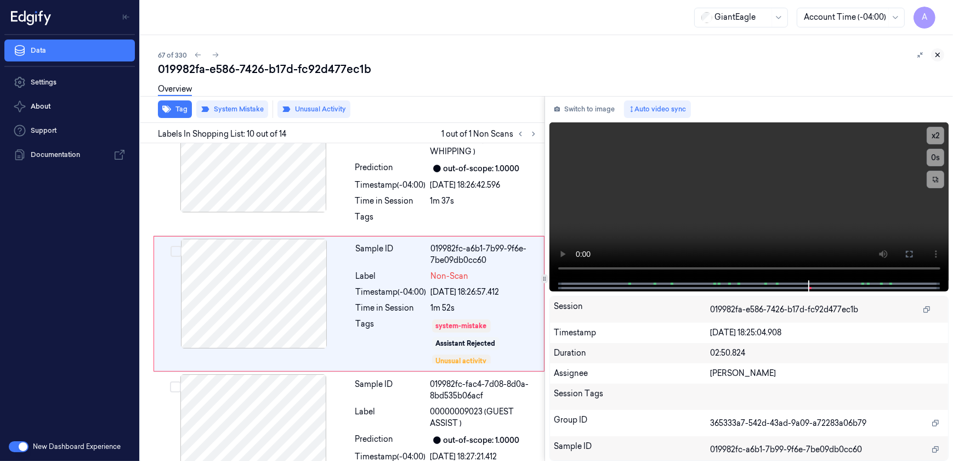
click at [939, 60] on button at bounding box center [937, 54] width 13 height 13
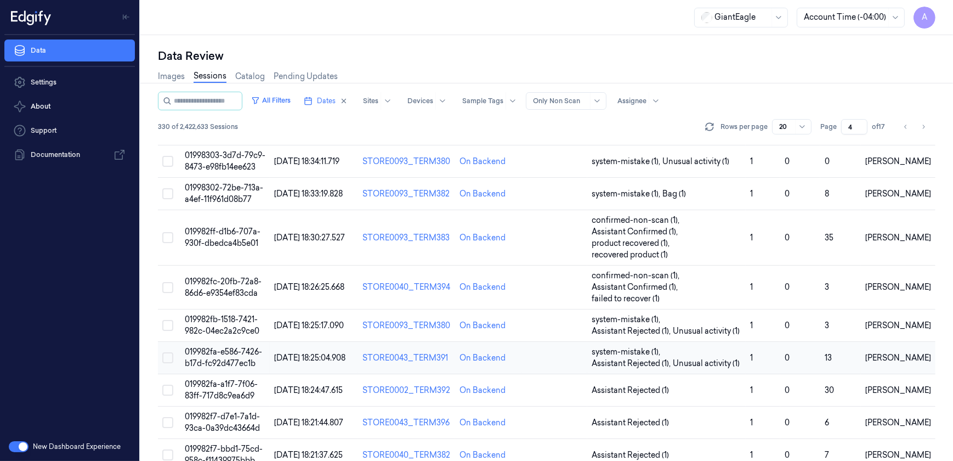
scroll to position [125, 0]
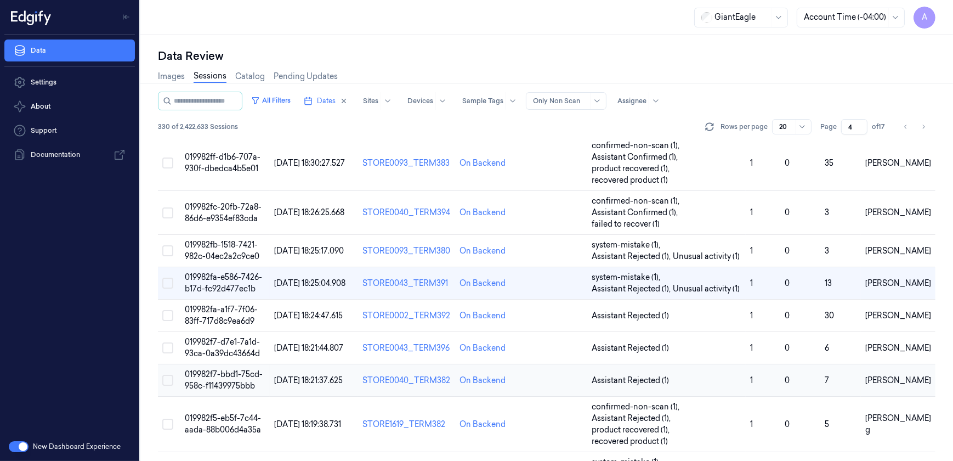
click at [214, 378] on td "019982f7-bbd1-75cd-958c-f11439975bbb" at bounding box center [225, 380] width 90 height 32
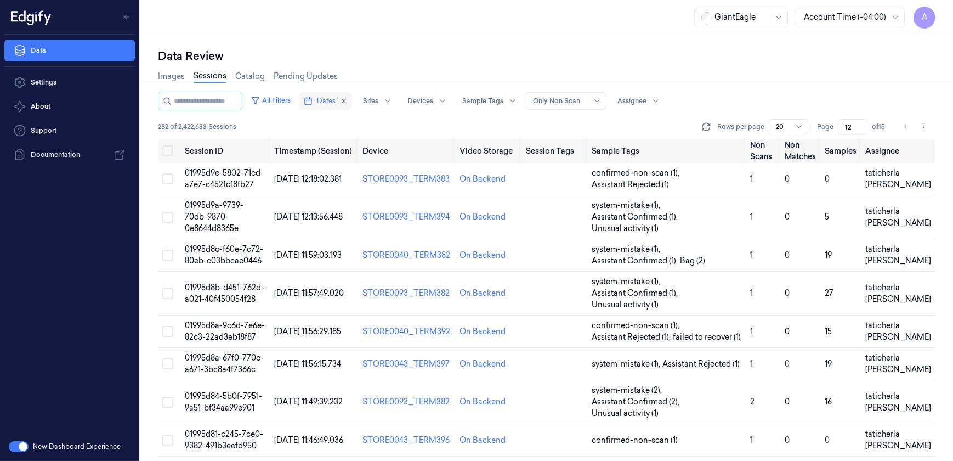
click at [341, 105] on button "Dates" at bounding box center [325, 101] width 53 height 18
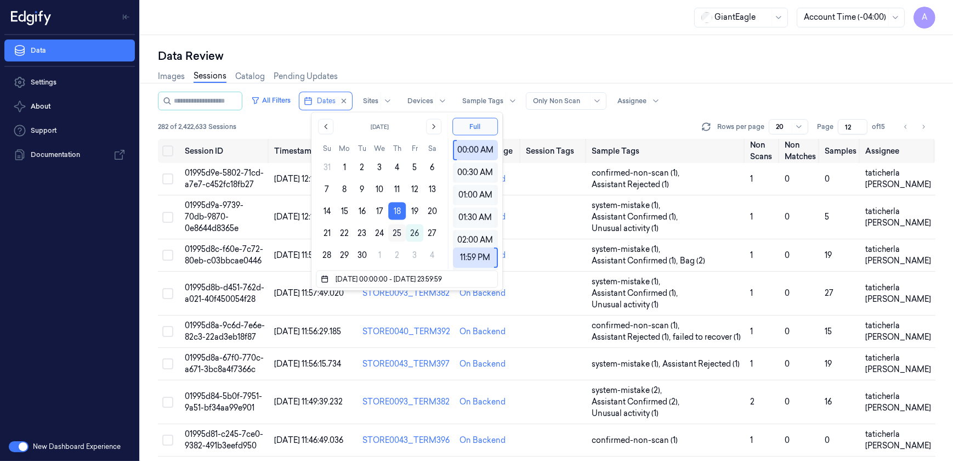
click at [392, 230] on button "25" at bounding box center [397, 233] width 18 height 18
type input "25/09/2025 00:00:00 - 25/09/2025 23:59:59"
click at [416, 67] on div "Images Sessions Catalog Pending Updates" at bounding box center [547, 78] width 778 height 28
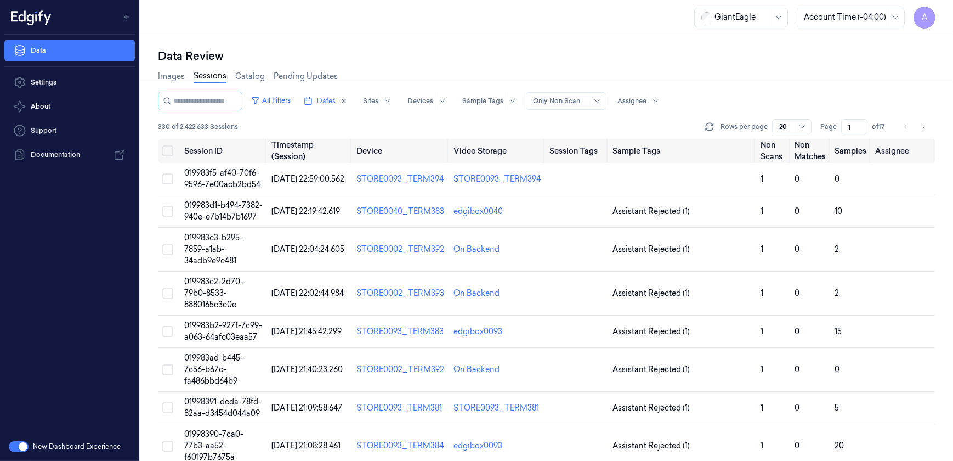
drag, startPoint x: 855, startPoint y: 122, endPoint x: 842, endPoint y: 133, distance: 16.7
click at [842, 133] on input "1" at bounding box center [854, 126] width 26 height 15
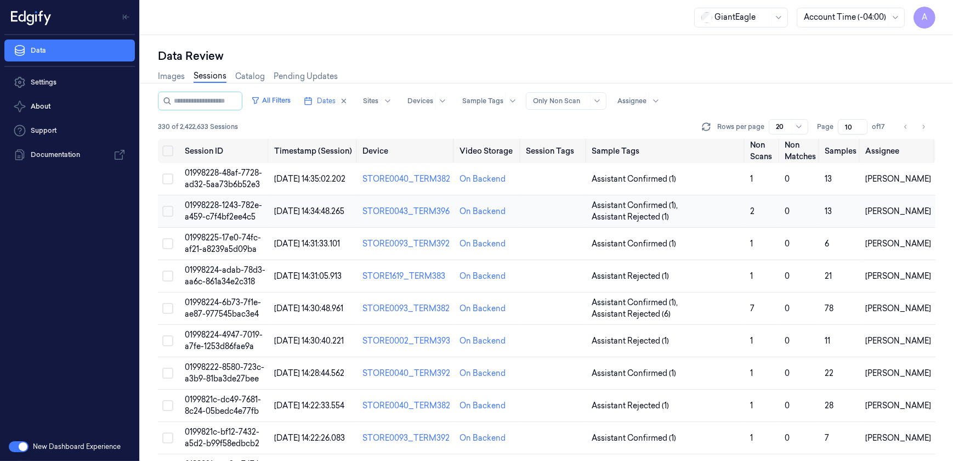
type input "10"
click at [197, 205] on span "01998228-1243-782e-a459-c7f4bf2ee4c5" at bounding box center [223, 210] width 77 height 21
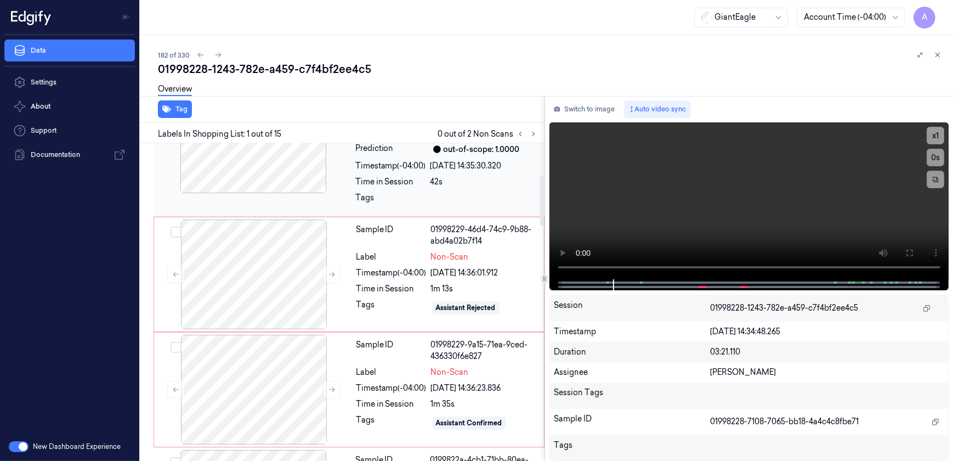
scroll to position [199, 0]
click at [325, 269] on button at bounding box center [332, 273] width 18 height 18
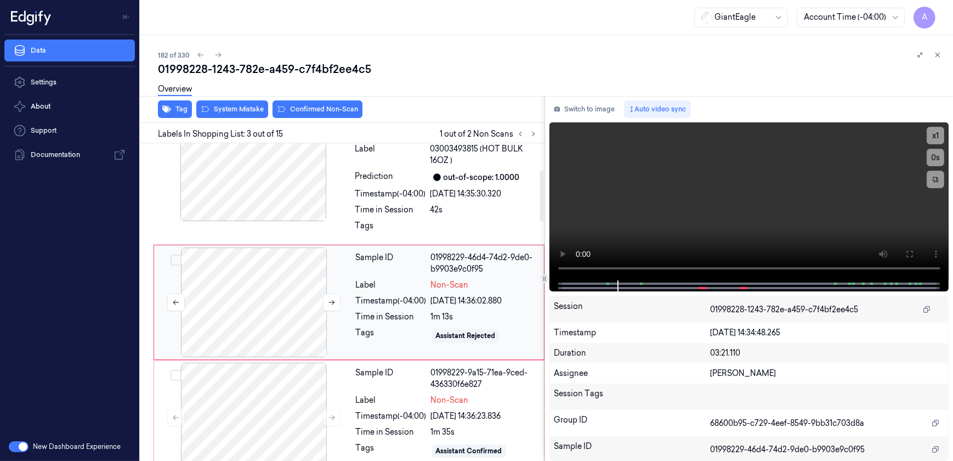
scroll to position [170, 0]
click at [328, 298] on icon at bounding box center [332, 302] width 8 height 8
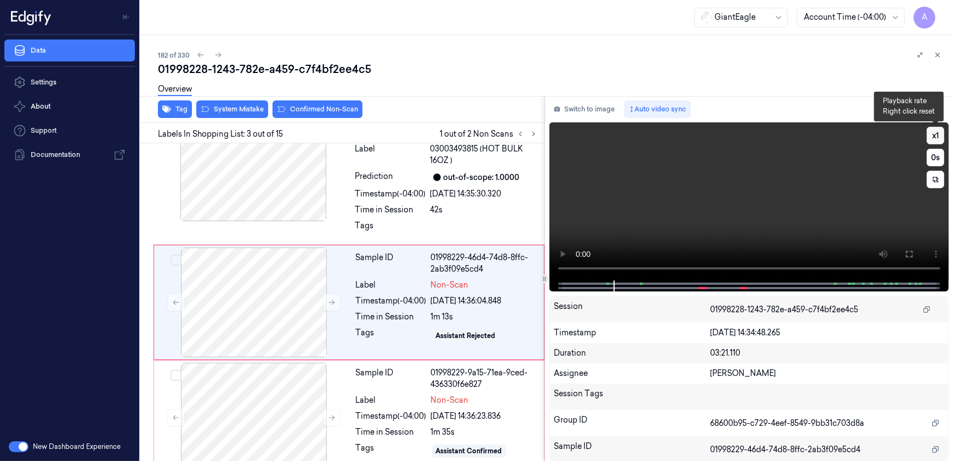
click at [937, 132] on button "x 1" at bounding box center [936, 136] width 18 height 18
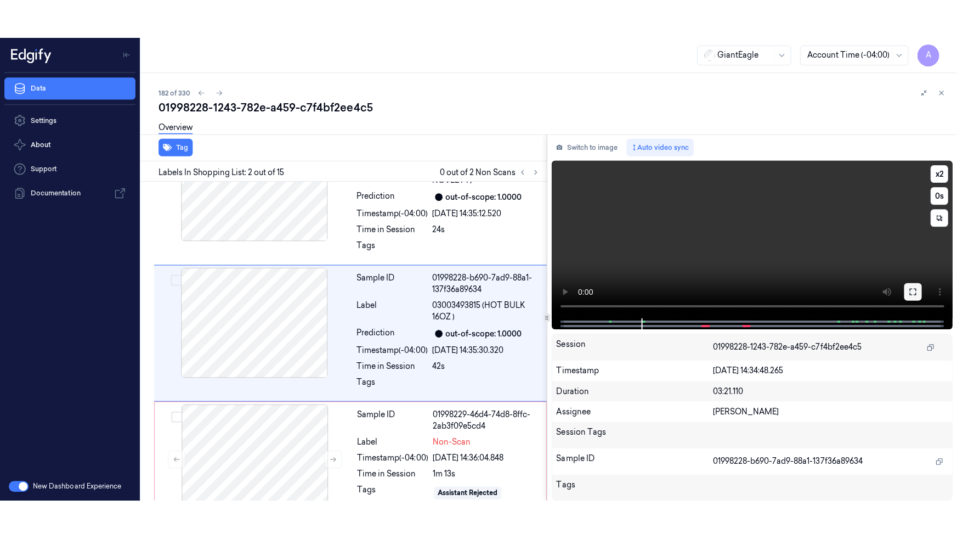
scroll to position [44, 0]
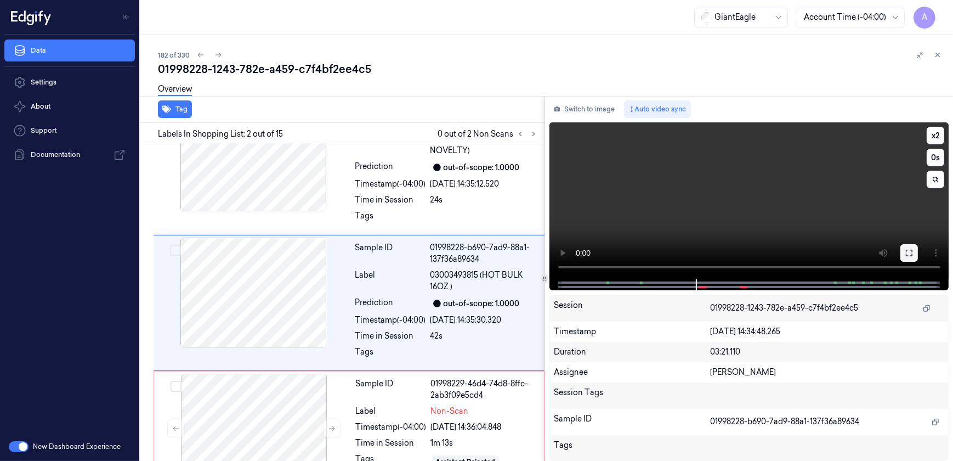
click at [908, 251] on icon at bounding box center [909, 252] width 9 height 9
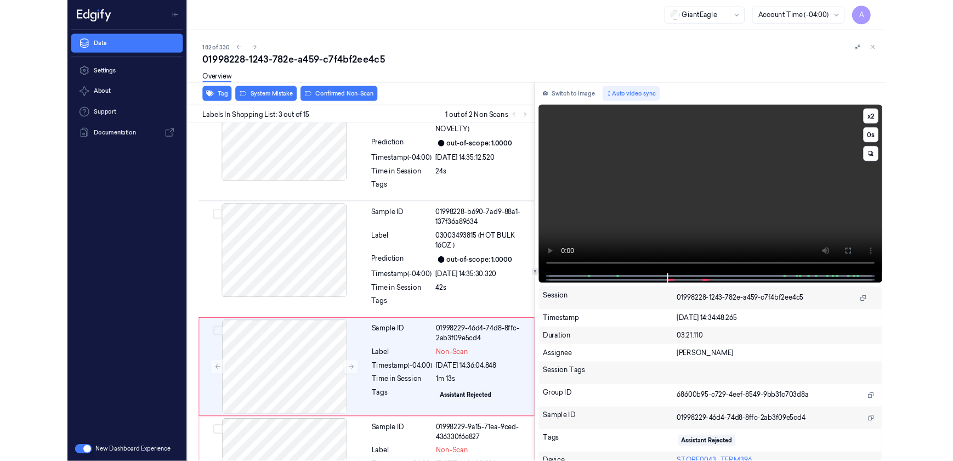
scroll to position [131, 0]
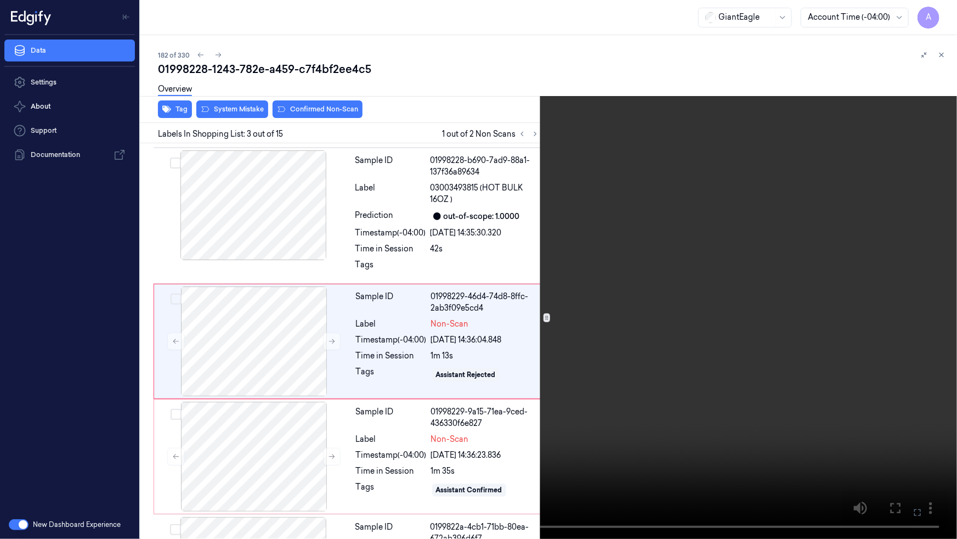
click at [0, 0] on icon at bounding box center [0, 0] width 0 height 0
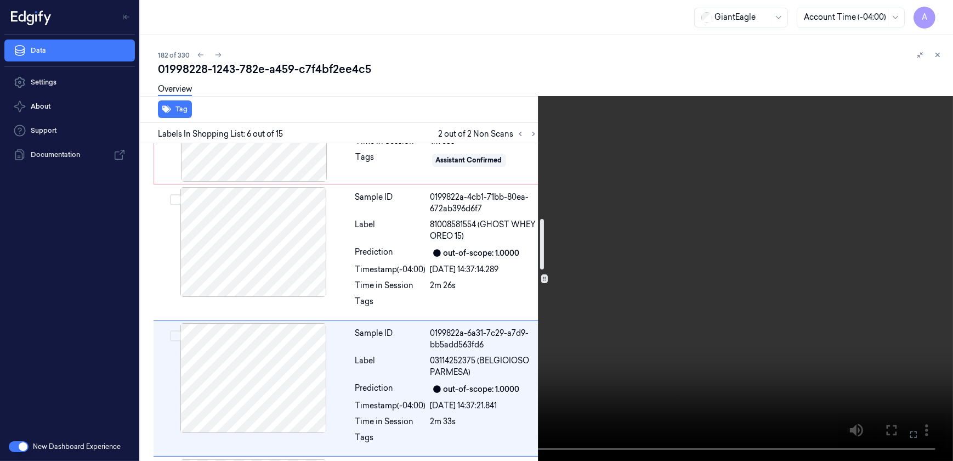
scroll to position [546, 0]
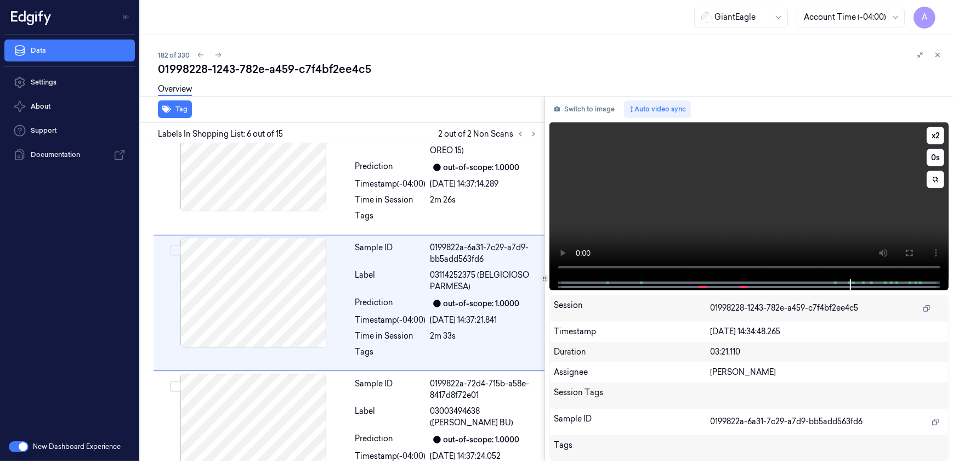
click at [707, 229] on video at bounding box center [750, 200] width 400 height 157
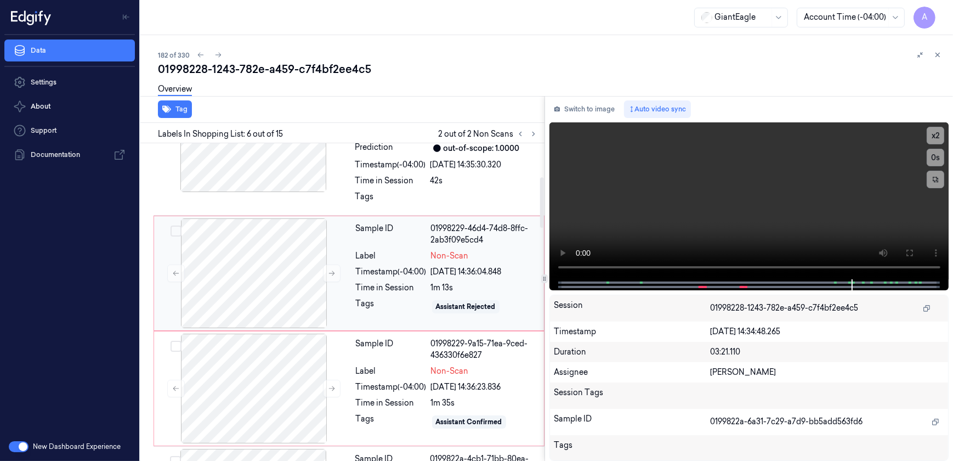
scroll to position [249, 0]
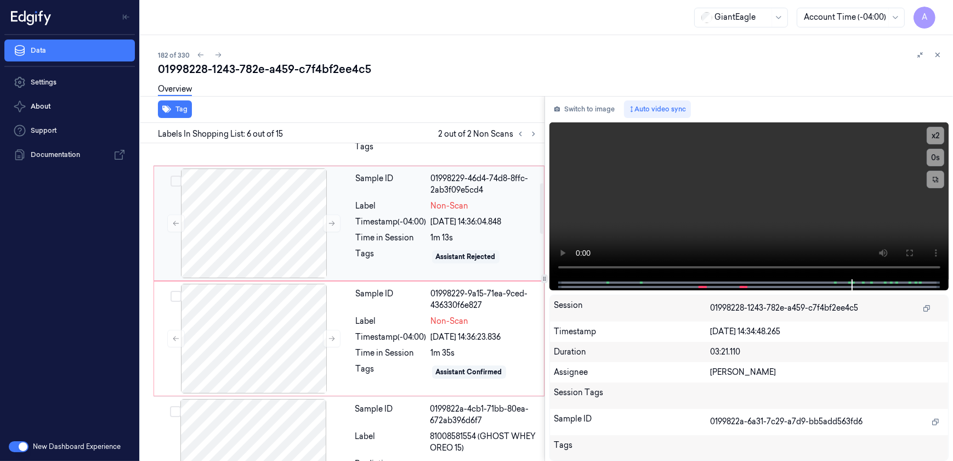
click at [395, 268] on div "Sample ID 01998229-46d4-74d8-8ffc-2ab3f09e5cd4 Label Non-Scan Timestamp (-04:00…" at bounding box center [447, 223] width 190 height 110
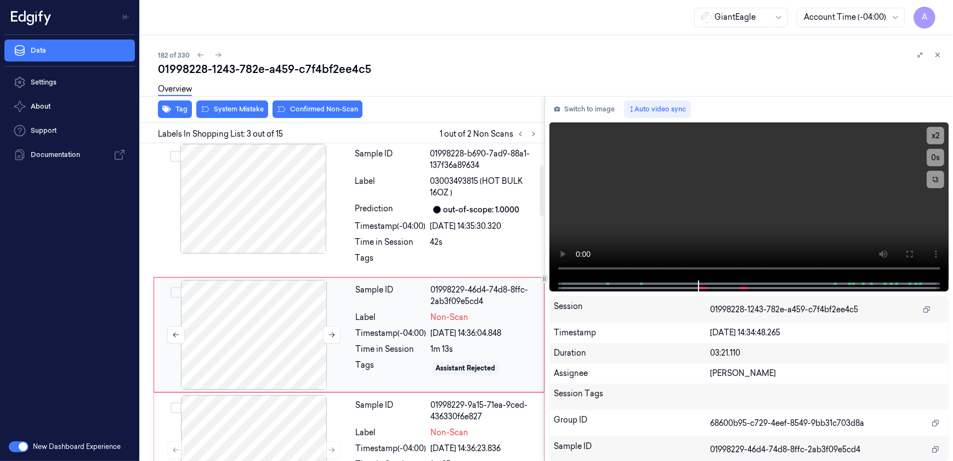
scroll to position [137, 0]
click at [364, 350] on div "Time in Session" at bounding box center [391, 350] width 71 height 12
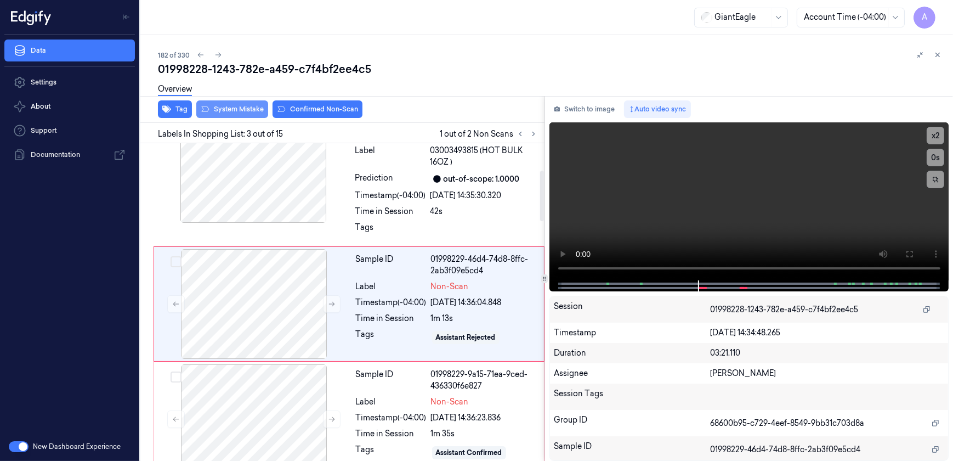
scroll to position [170, 0]
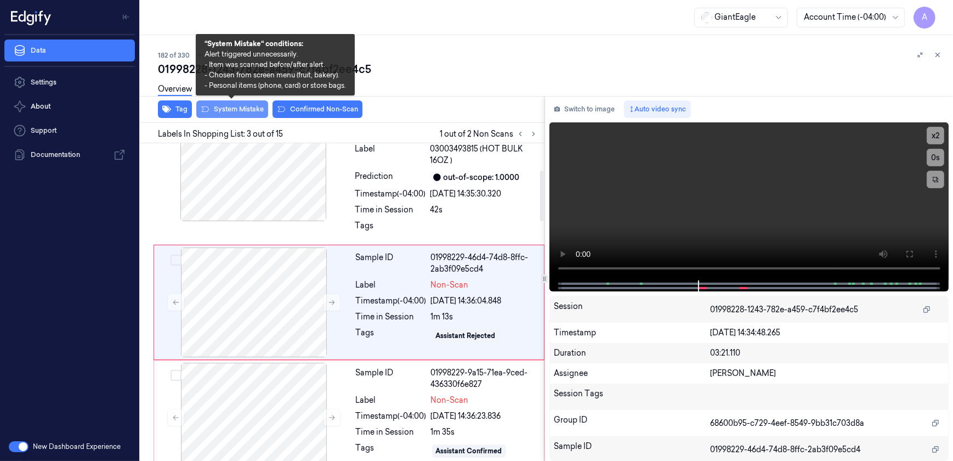
click at [234, 105] on button "System Mistake" at bounding box center [232, 109] width 72 height 18
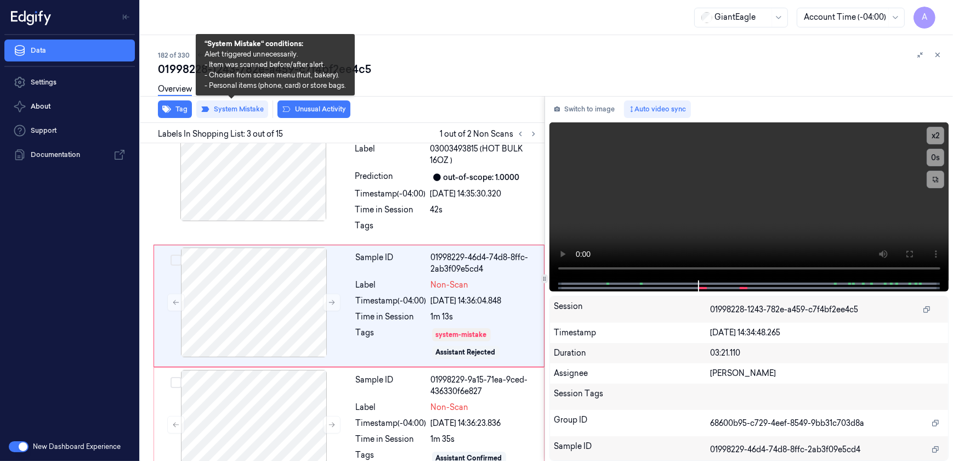
scroll to position [173, 0]
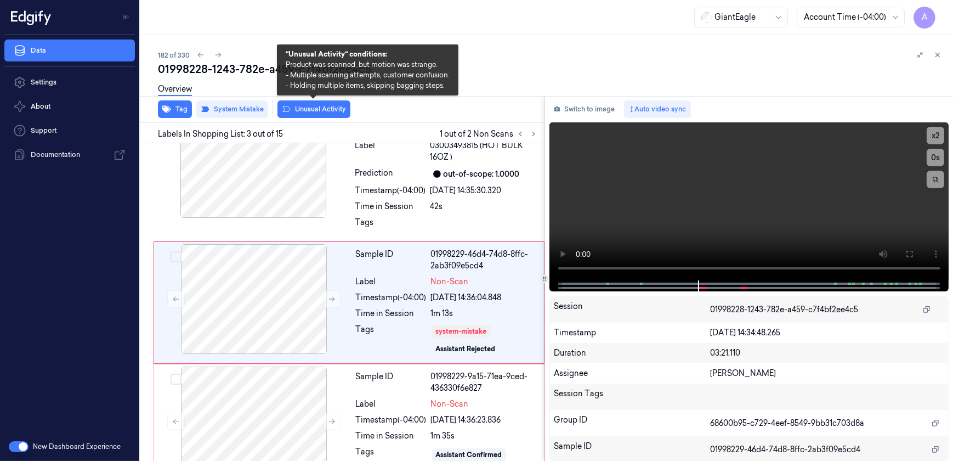
click at [312, 114] on button "Unusual Activity" at bounding box center [314, 109] width 73 height 18
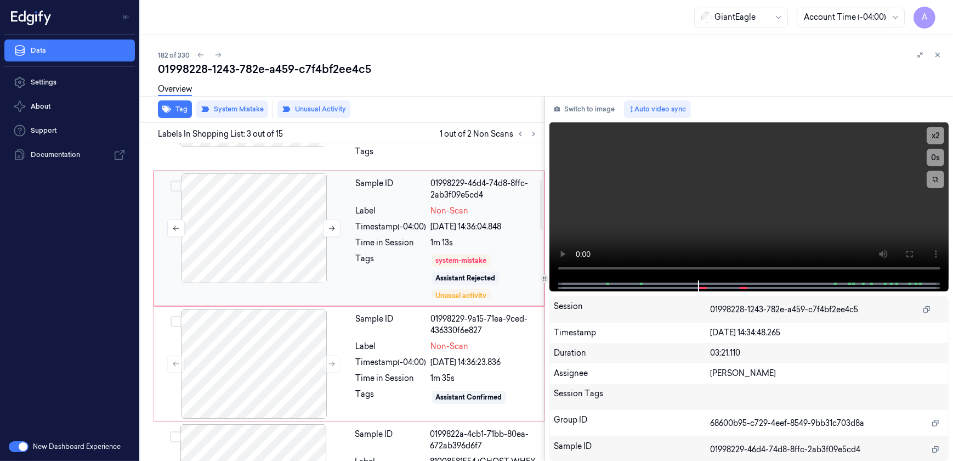
scroll to position [230, 0]
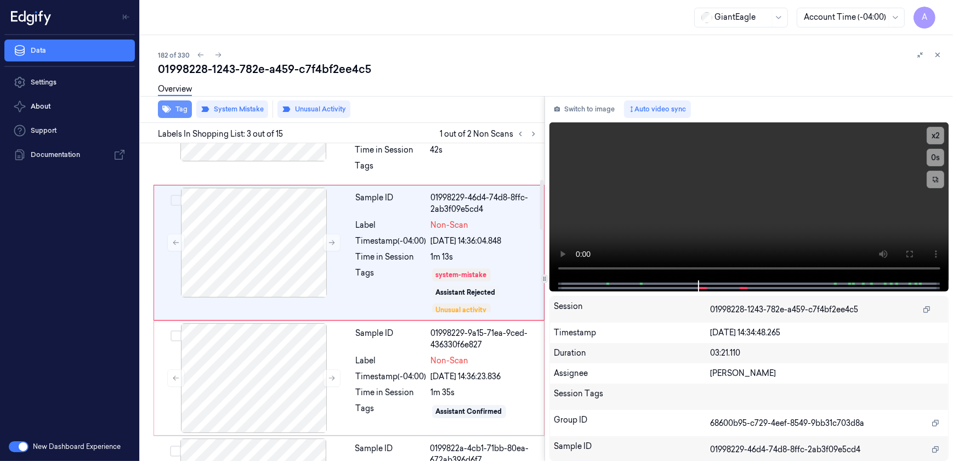
click at [181, 112] on button "Tag" at bounding box center [175, 109] width 34 height 18
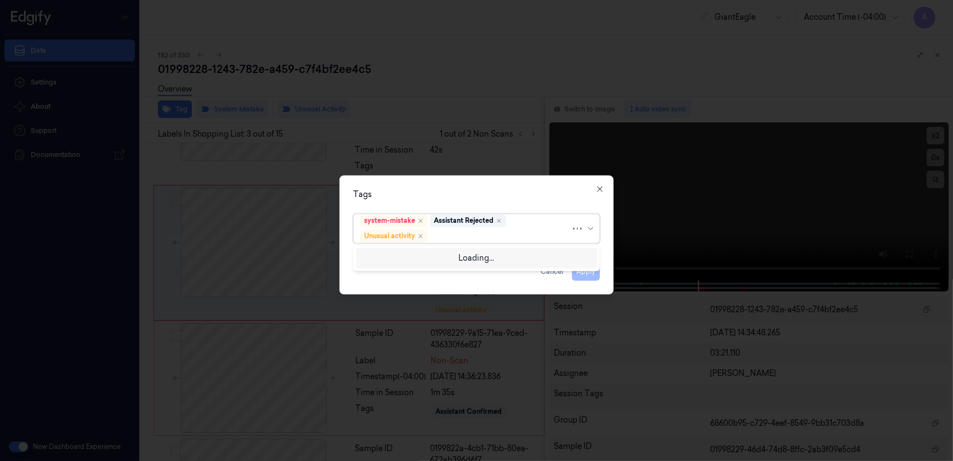
click at [441, 233] on div at bounding box center [500, 236] width 141 height 12
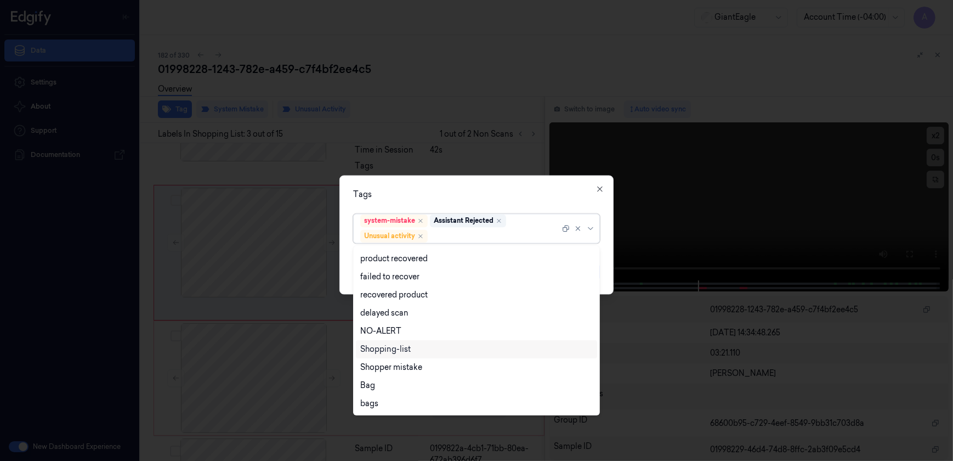
scroll to position [0, 0]
click at [440, 196] on div "Tags" at bounding box center [476, 195] width 247 height 12
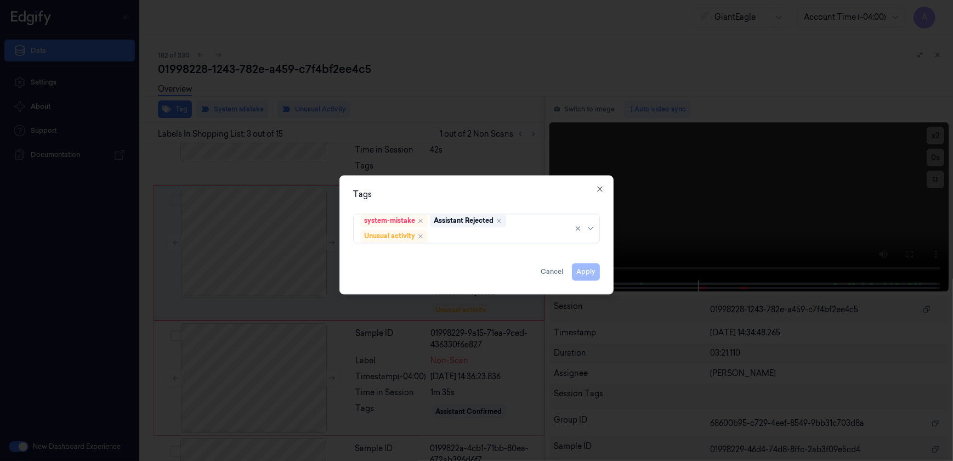
click at [582, 274] on div "Apply Cancel" at bounding box center [476, 267] width 247 height 26
click at [473, 273] on div "Apply Cancel" at bounding box center [476, 267] width 247 height 26
click at [597, 190] on icon "button" at bounding box center [600, 189] width 9 height 9
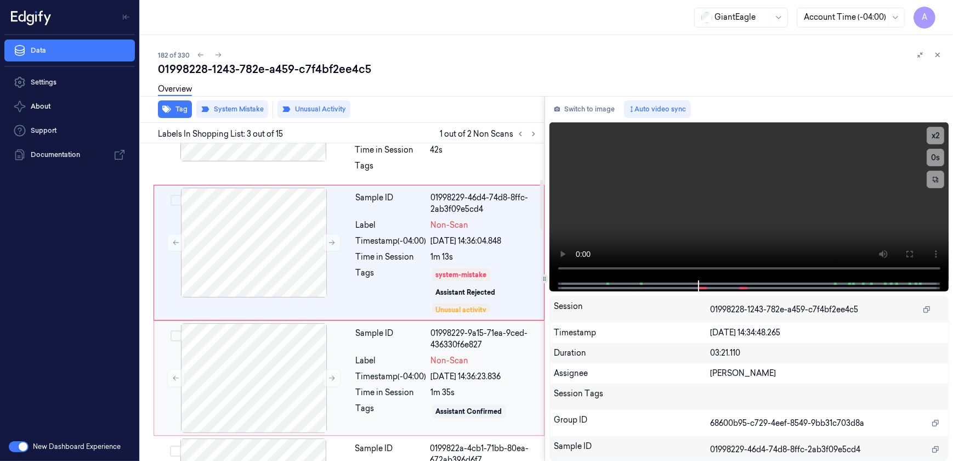
click at [367, 344] on div "Sample ID" at bounding box center [391, 338] width 71 height 23
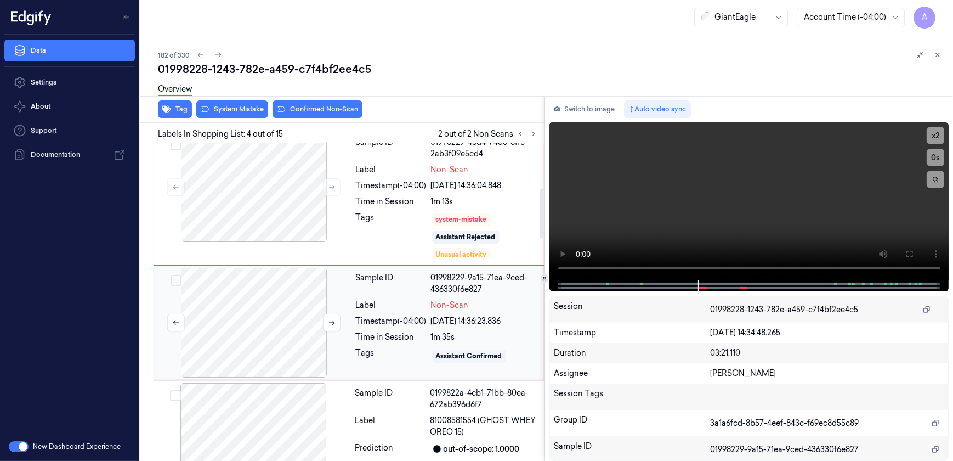
scroll to position [305, 0]
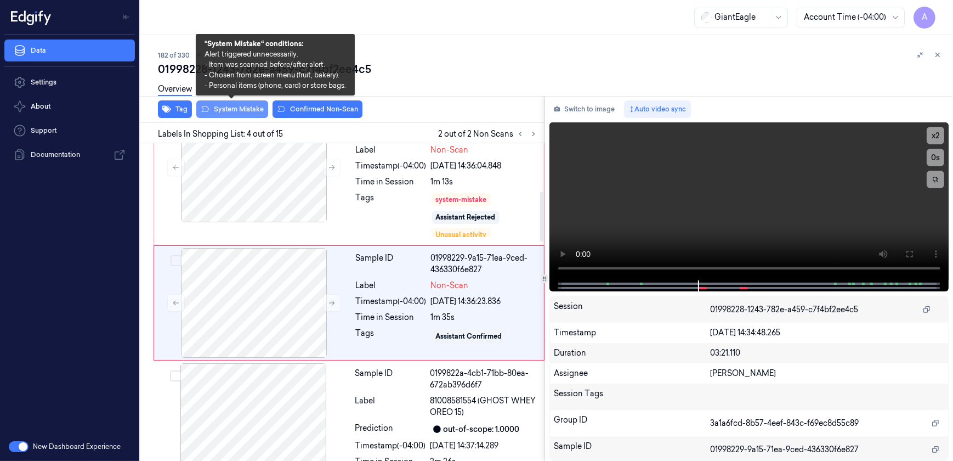
click at [236, 112] on button "System Mistake" at bounding box center [232, 109] width 72 height 18
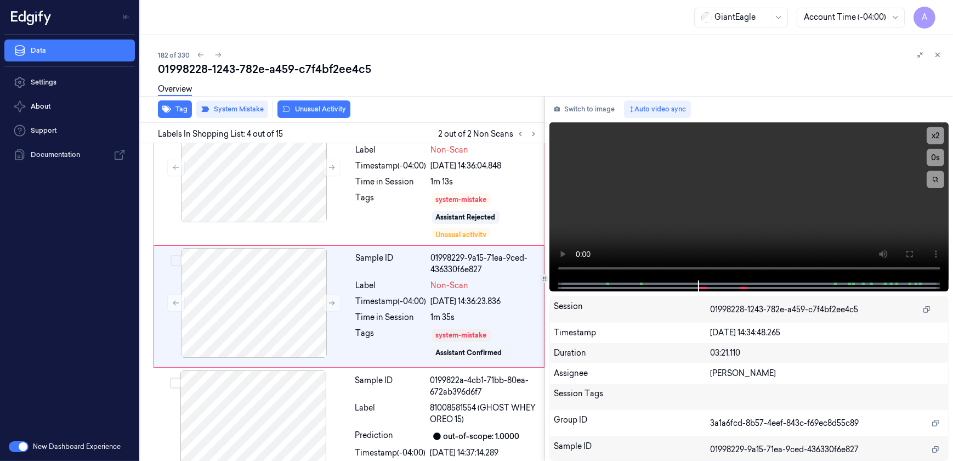
scroll to position [308, 0]
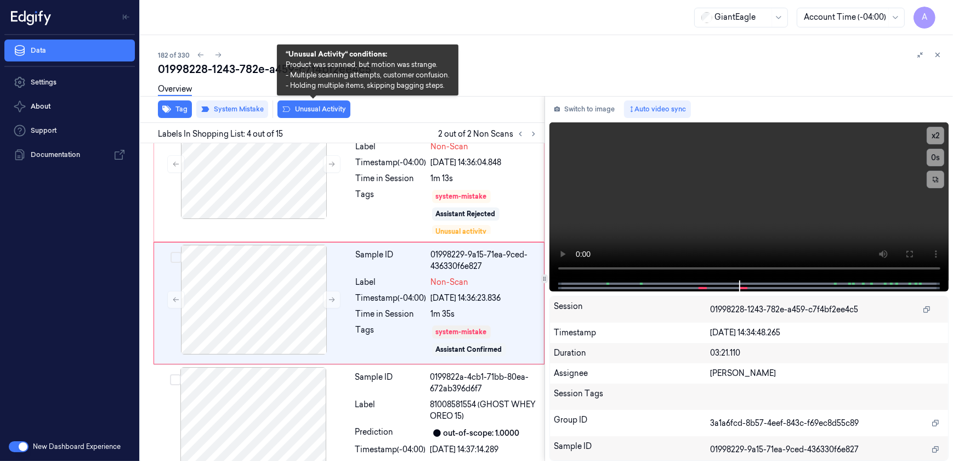
click at [316, 111] on button "Unusual Activity" at bounding box center [314, 109] width 73 height 18
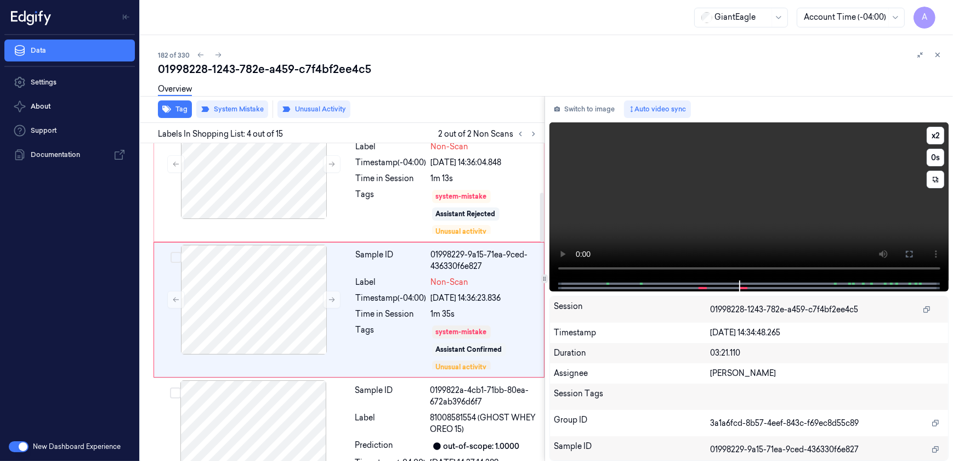
scroll to position [315, 0]
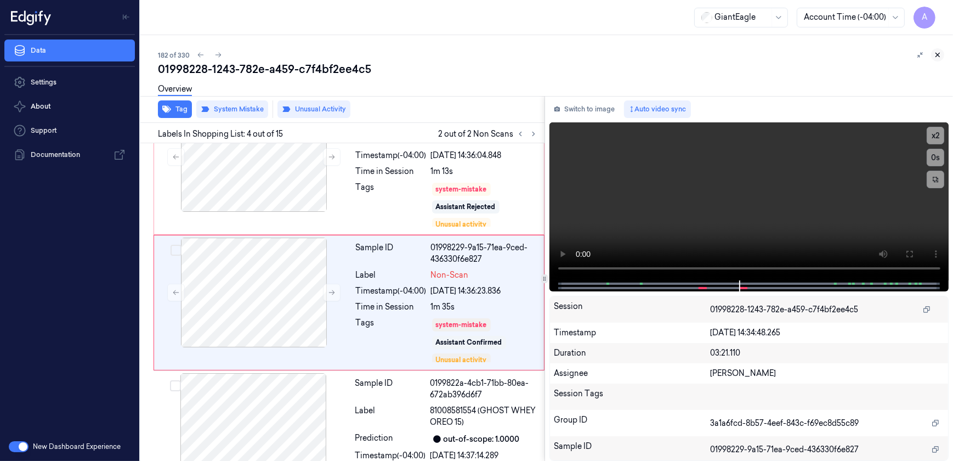
click at [936, 55] on icon at bounding box center [938, 55] width 8 height 8
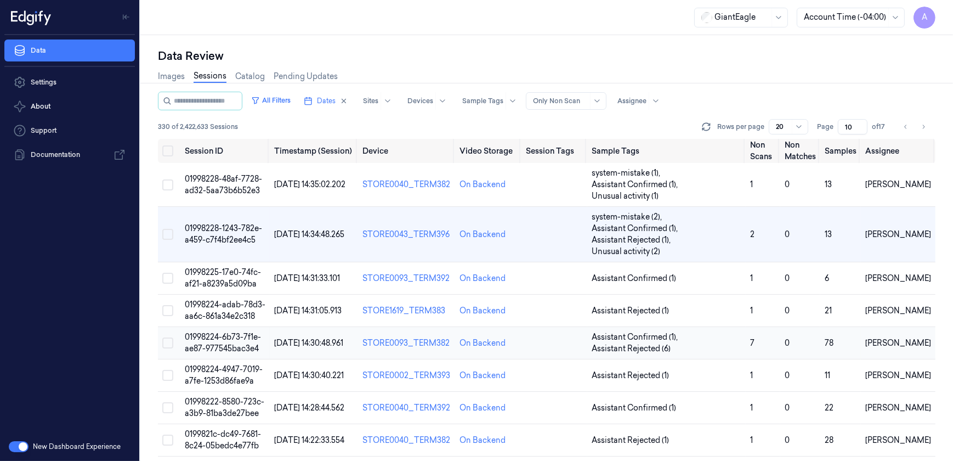
click at [230, 332] on span "01998224-6b73-7f1e-ae87-977545bac3e4" at bounding box center [223, 342] width 76 height 21
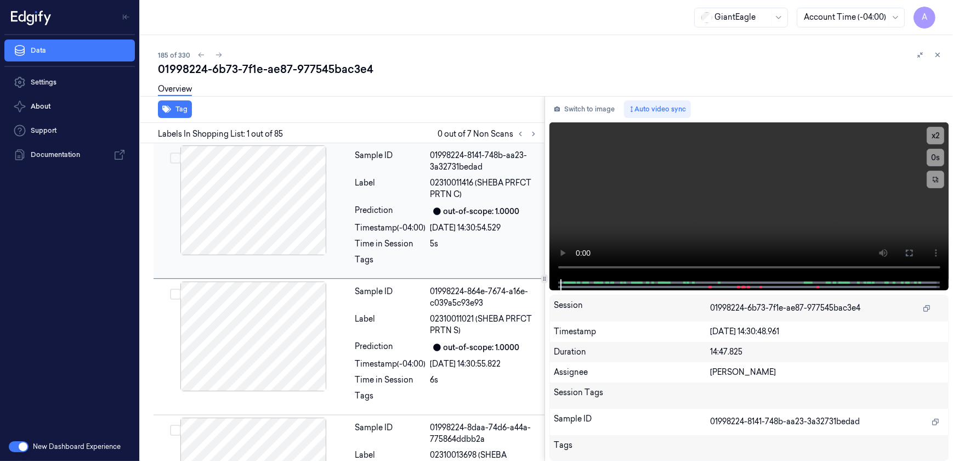
click at [347, 199] on div at bounding box center [253, 200] width 195 height 110
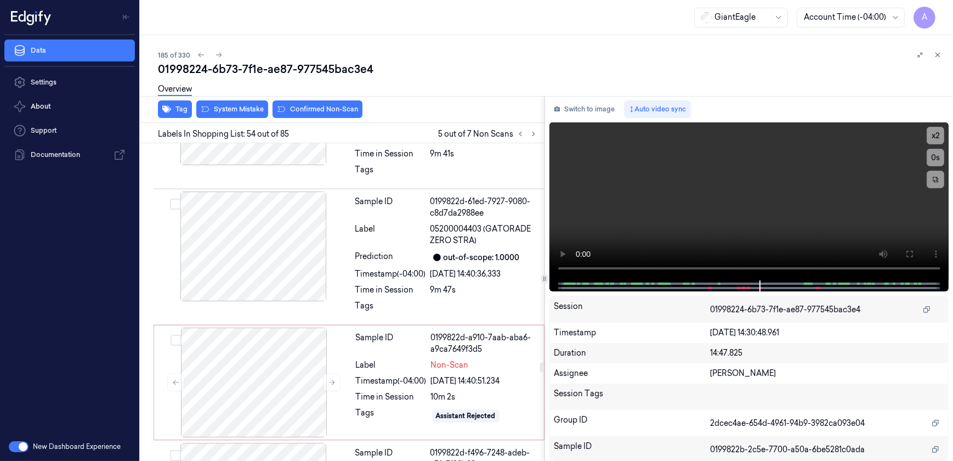
scroll to position [7793, 0]
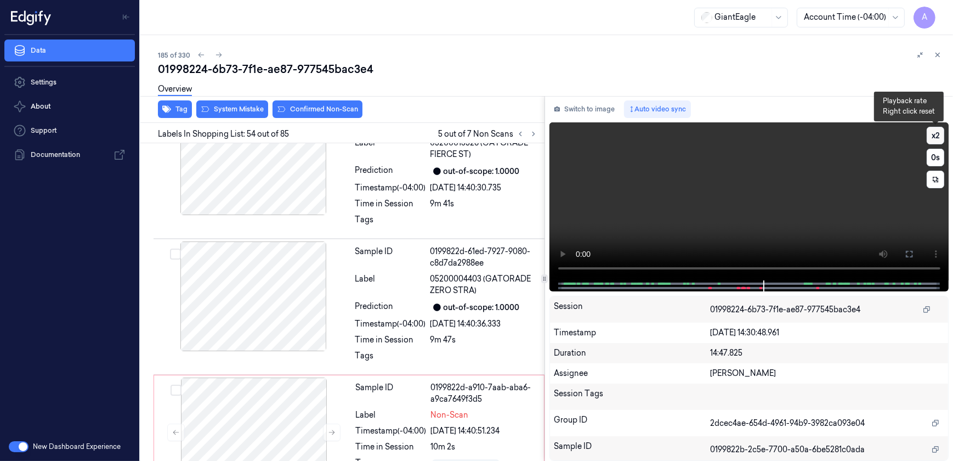
click at [938, 134] on button "x 2" at bounding box center [936, 136] width 18 height 18
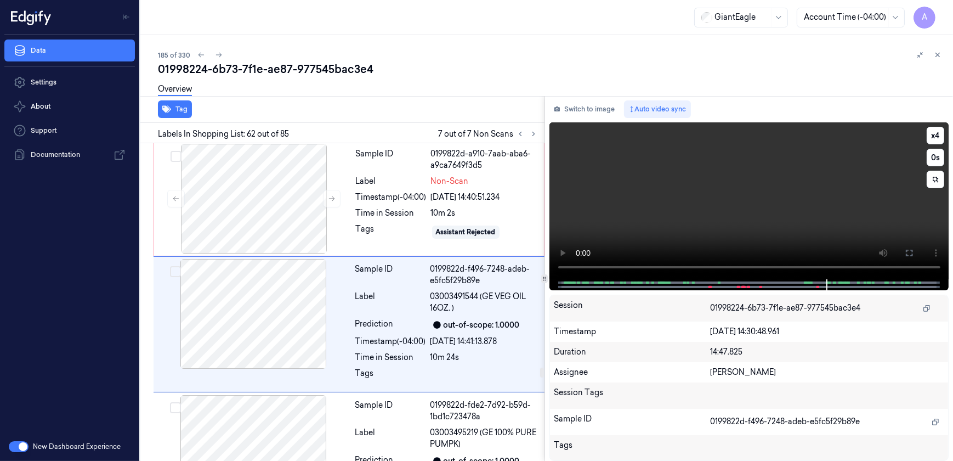
scroll to position [8030, 0]
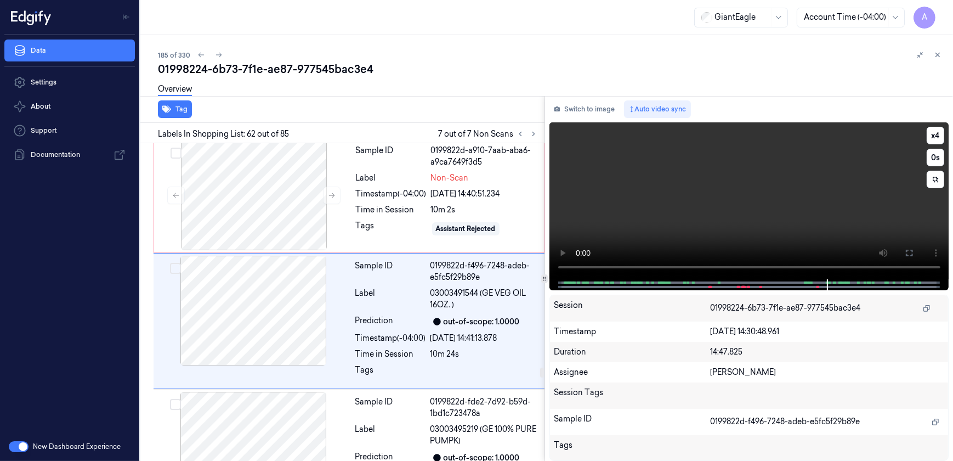
click at [695, 200] on video at bounding box center [750, 200] width 400 height 157
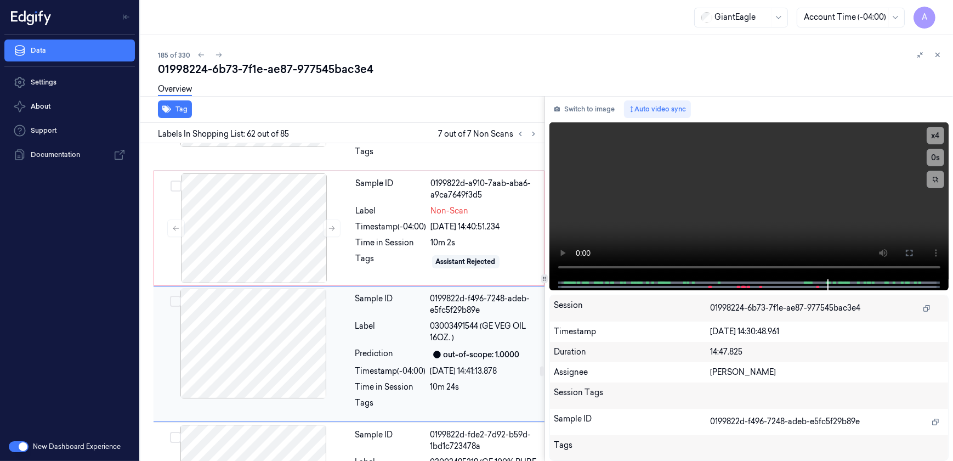
scroll to position [7980, 0]
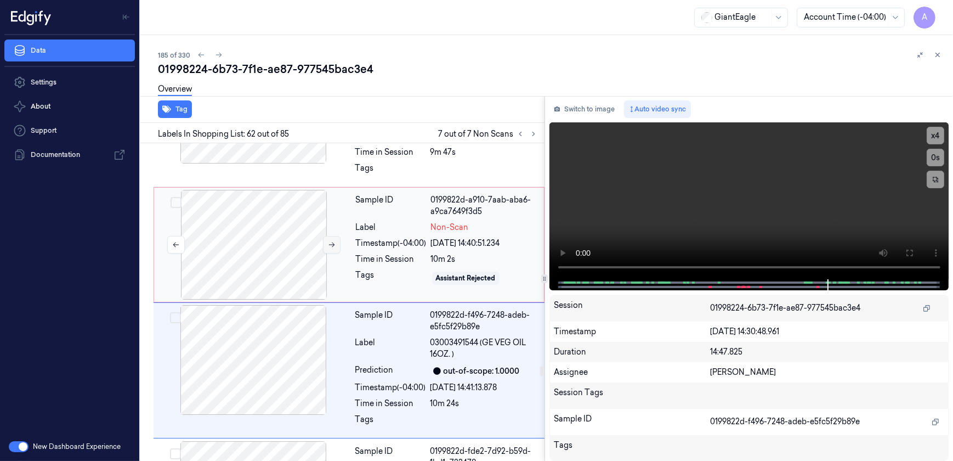
click at [332, 241] on icon at bounding box center [332, 245] width 8 height 8
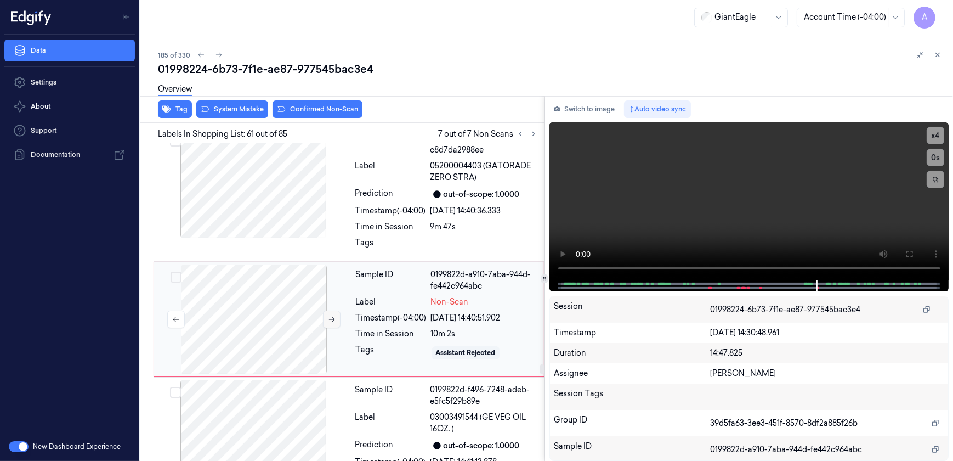
scroll to position [7904, 0]
click at [331, 317] on icon at bounding box center [332, 321] width 8 height 8
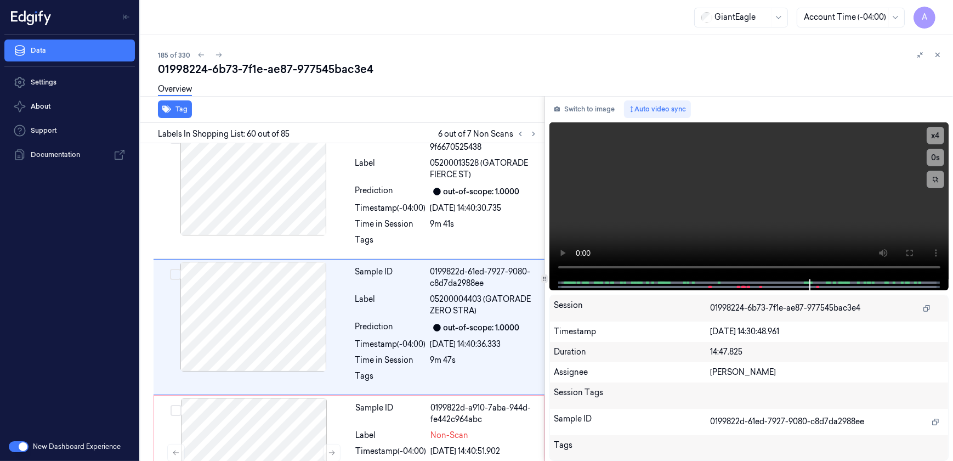
scroll to position [7779, 0]
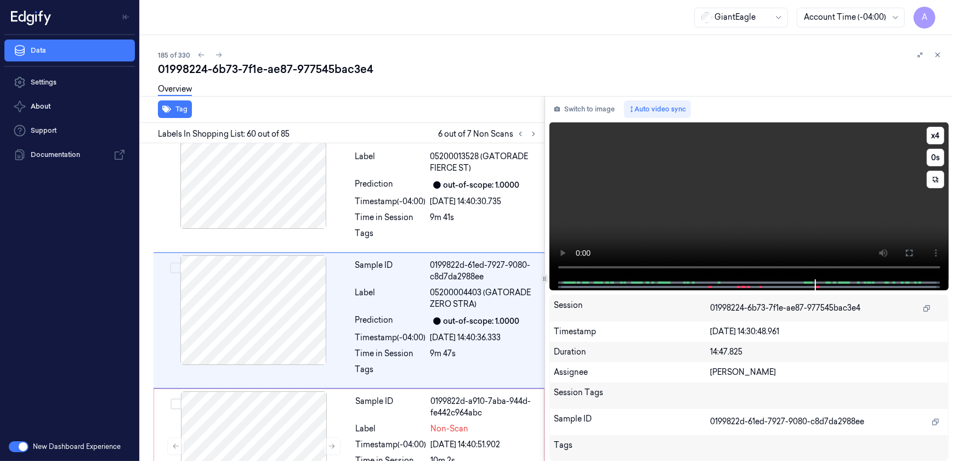
click at [700, 199] on video at bounding box center [750, 200] width 400 height 157
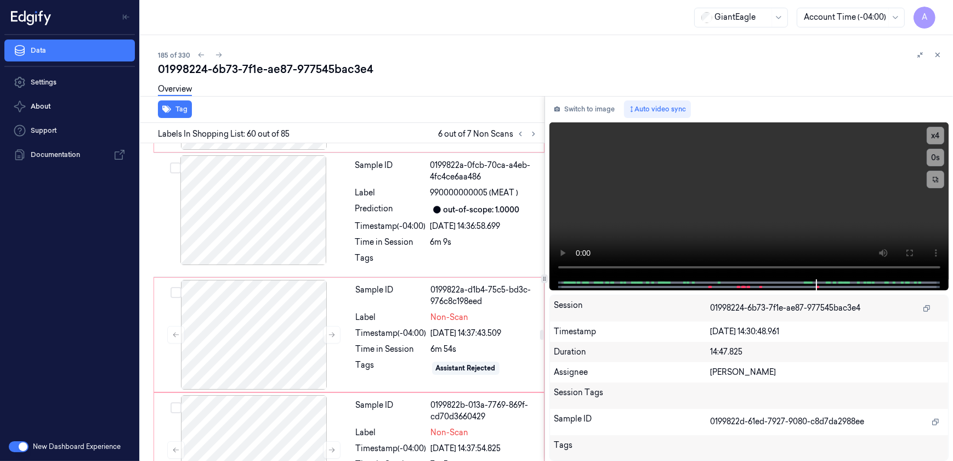
scroll to position [6682, 0]
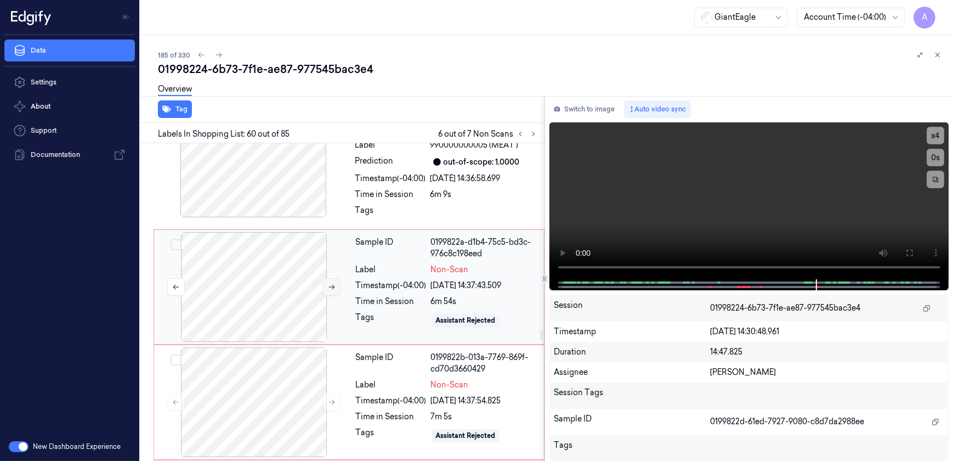
click at [330, 283] on icon at bounding box center [332, 287] width 8 height 8
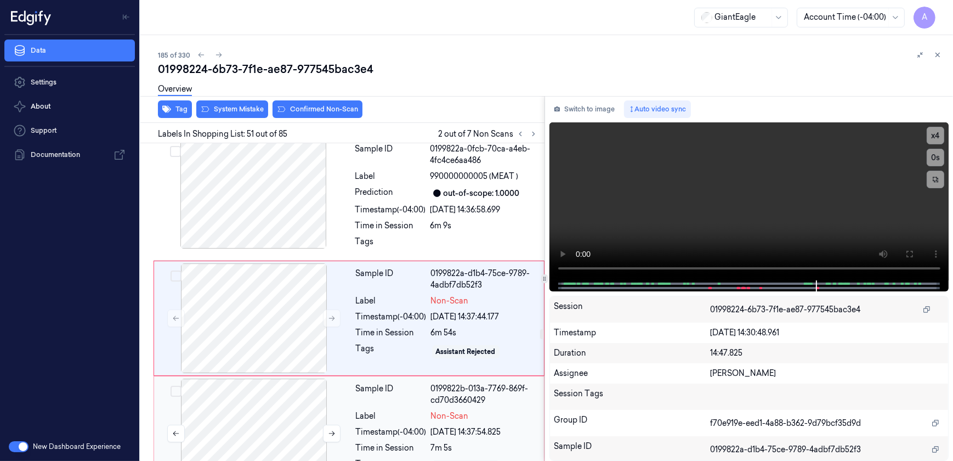
scroll to position [6650, 0]
click at [330, 310] on button at bounding box center [332, 319] width 18 height 18
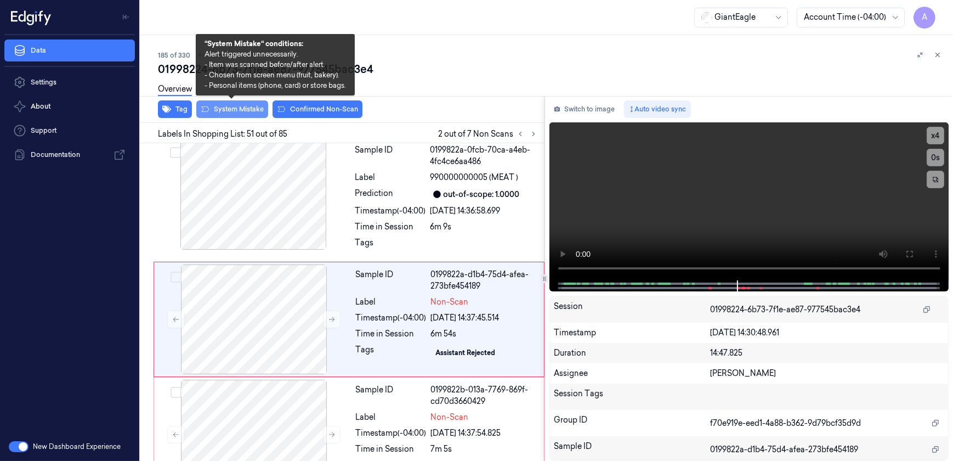
click at [231, 110] on button "System Mistake" at bounding box center [232, 109] width 72 height 18
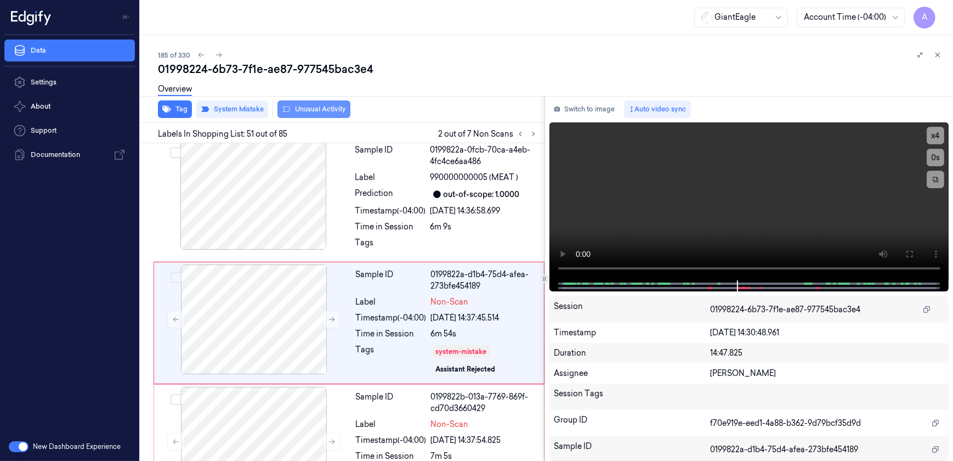
scroll to position [6653, 0]
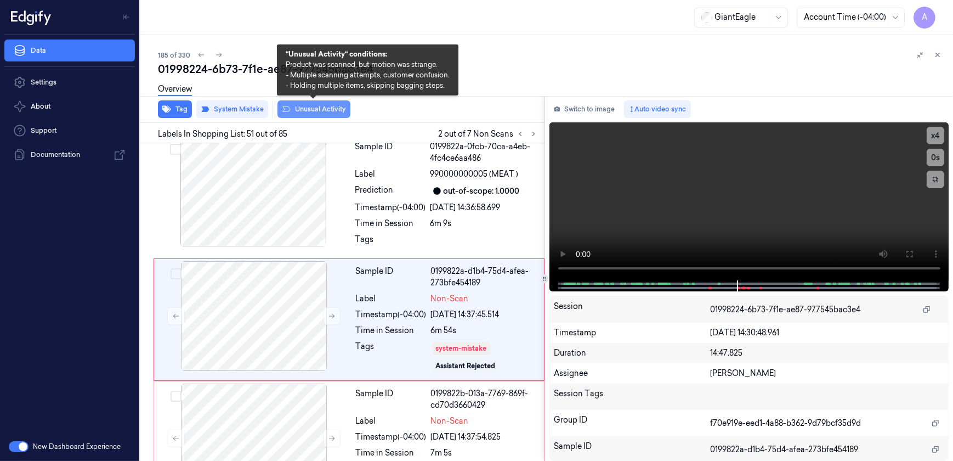
click at [315, 108] on button "Unusual Activity" at bounding box center [314, 109] width 73 height 18
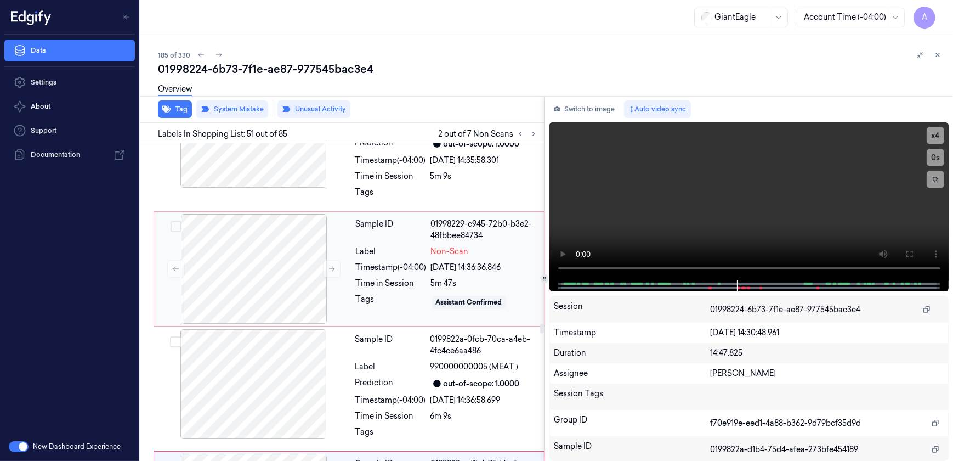
click at [390, 293] on div "Tags" at bounding box center [391, 302] width 71 height 18
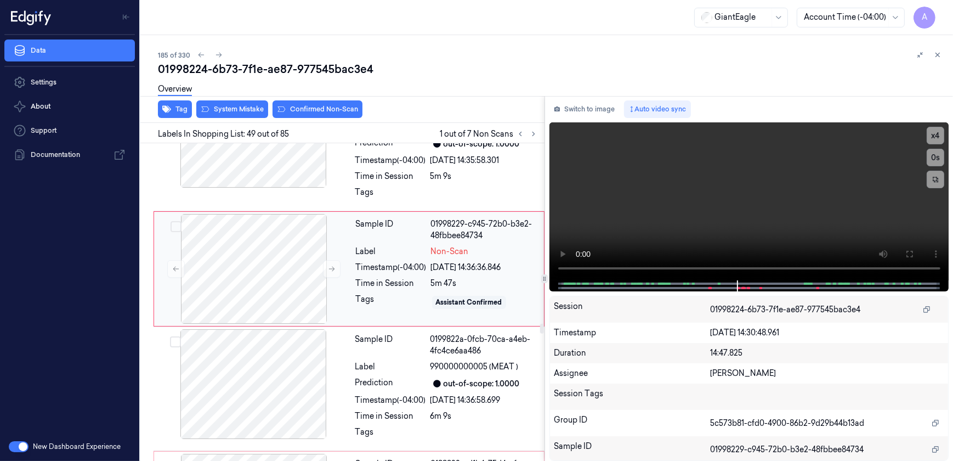
scroll to position [6410, 0]
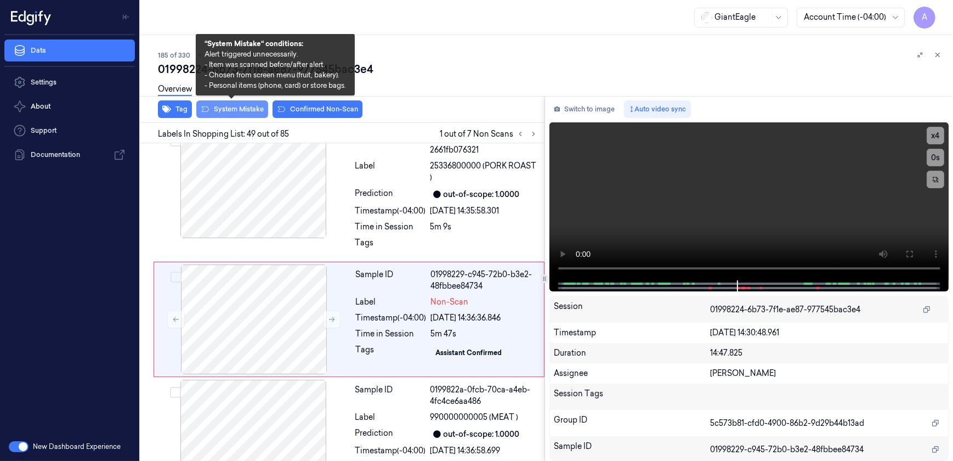
click at [229, 112] on button "System Mistake" at bounding box center [232, 109] width 72 height 18
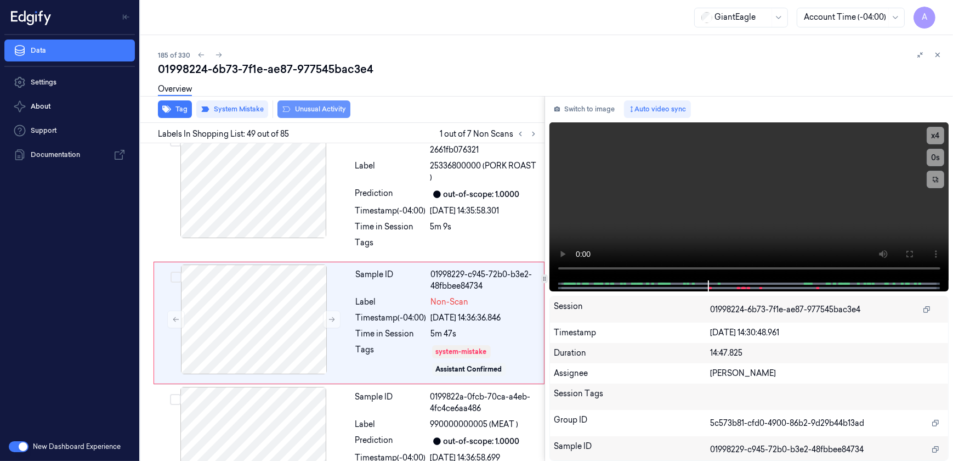
scroll to position [6413, 0]
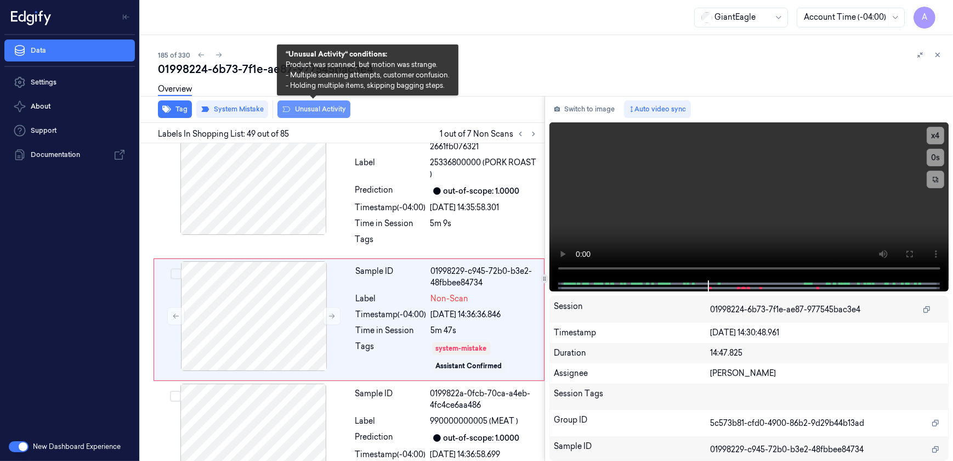
click at [314, 110] on button "Unusual Activity" at bounding box center [314, 109] width 73 height 18
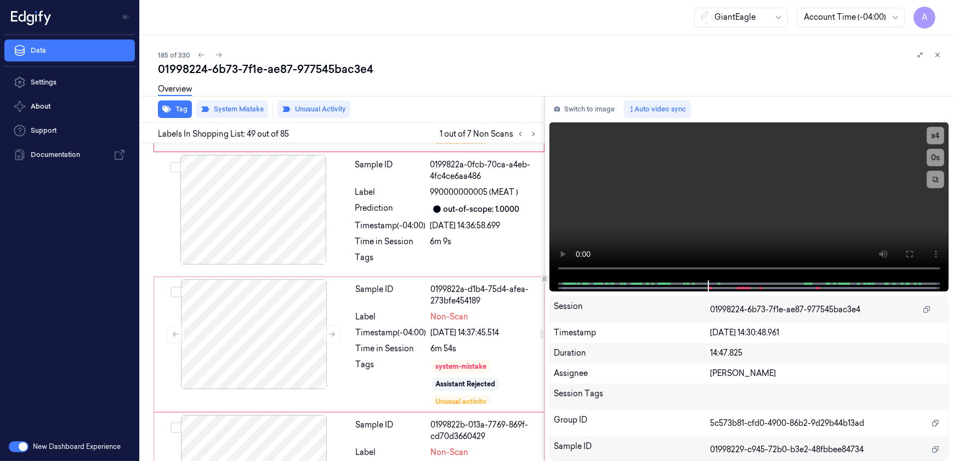
scroll to position [6669, 0]
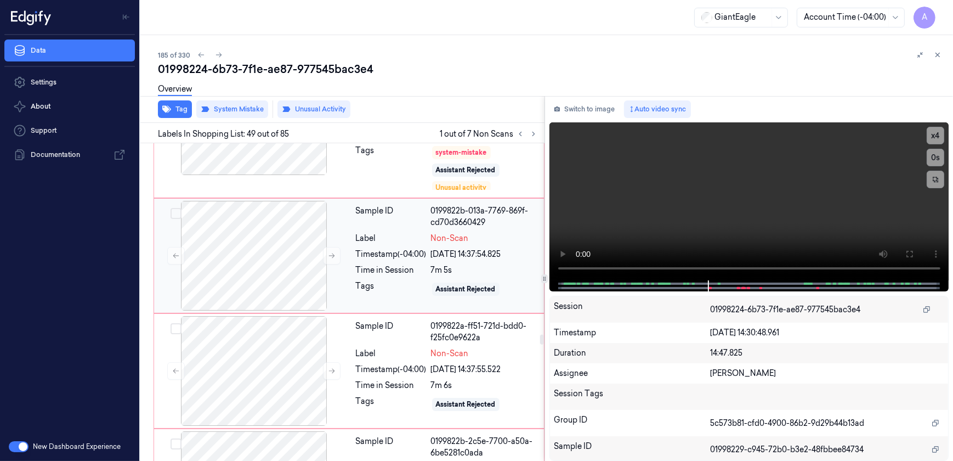
click at [403, 280] on div "Tags" at bounding box center [391, 289] width 71 height 18
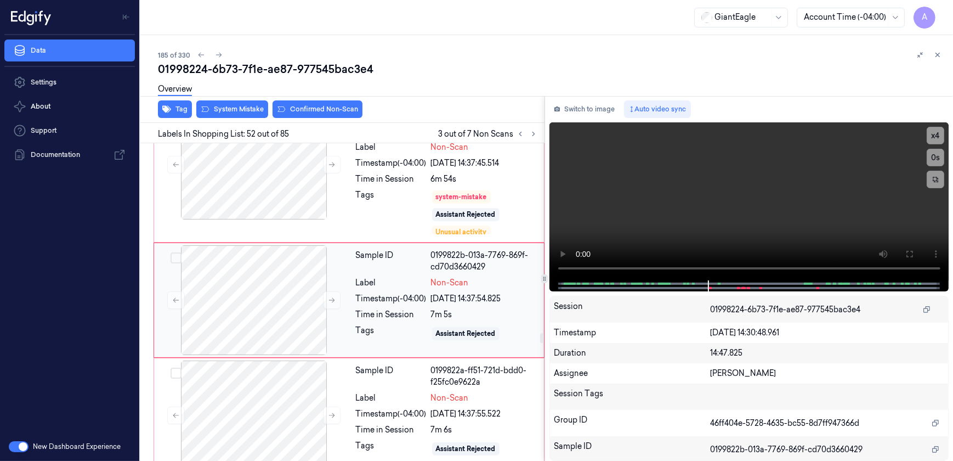
scroll to position [6805, 0]
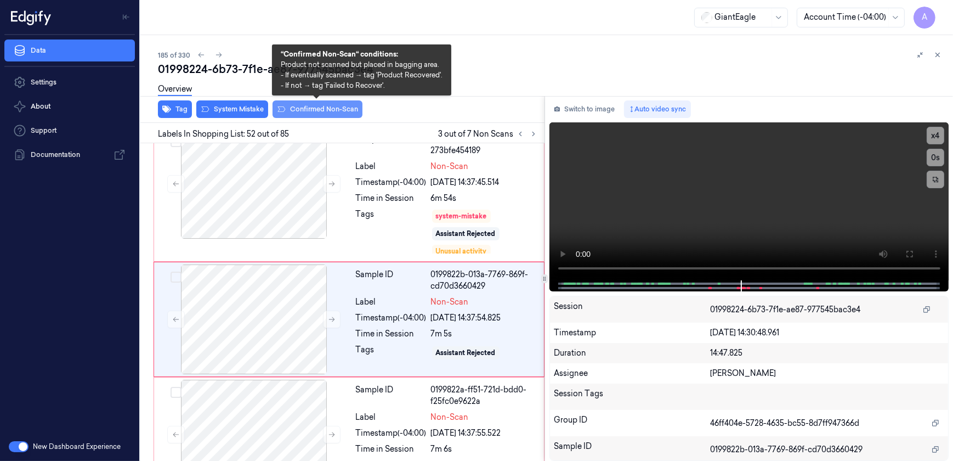
click at [306, 111] on button "Confirmed Non-Scan" at bounding box center [318, 109] width 90 height 18
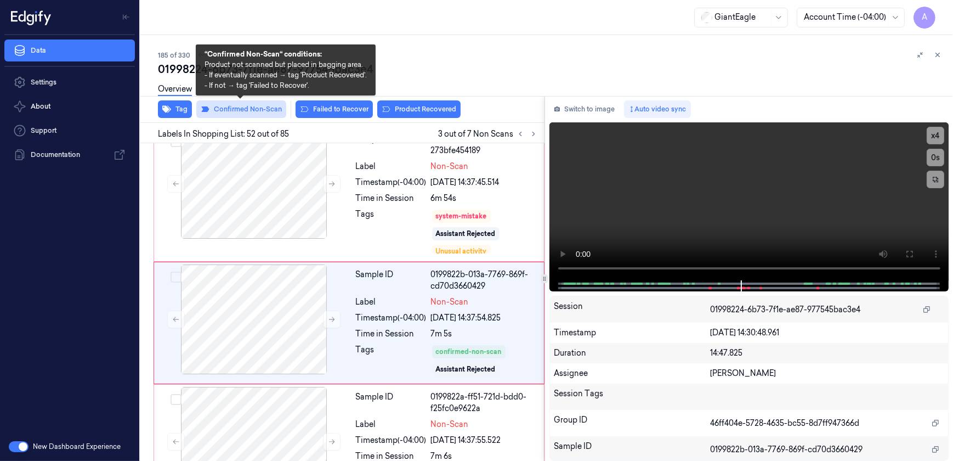
scroll to position [6809, 0]
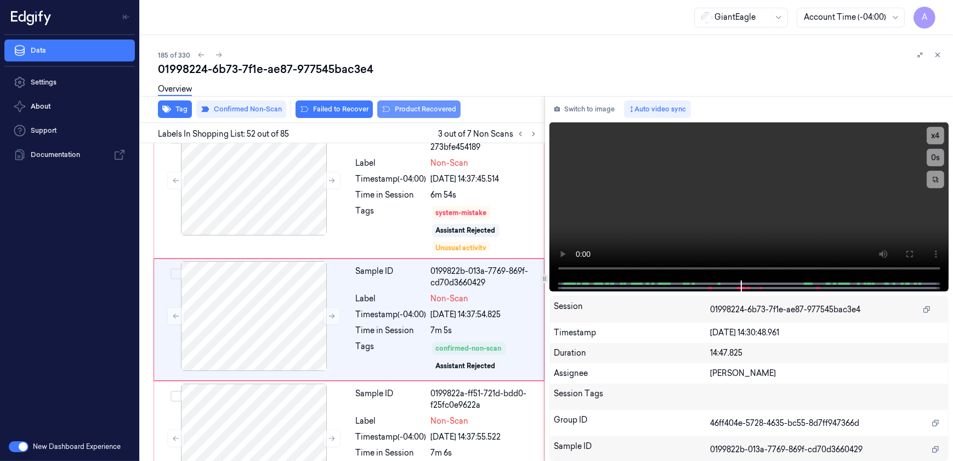
click at [404, 108] on button "Product Recovered" at bounding box center [418, 109] width 83 height 18
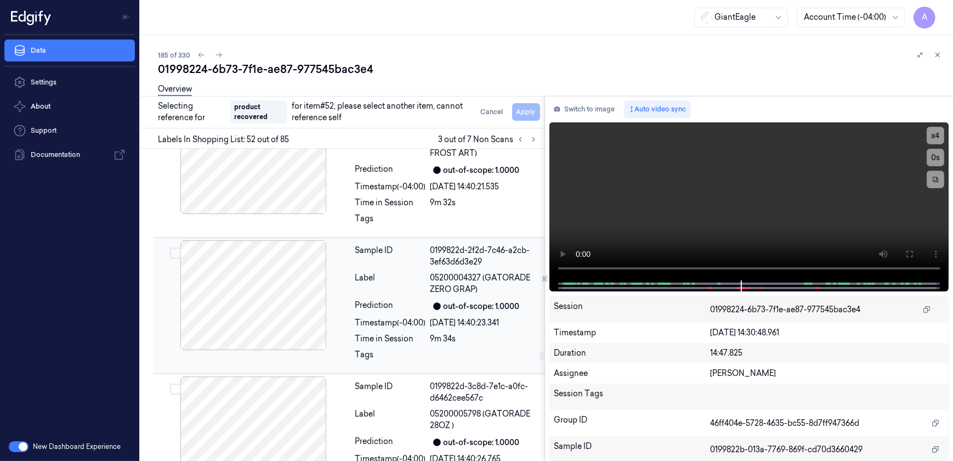
scroll to position [7457, 0]
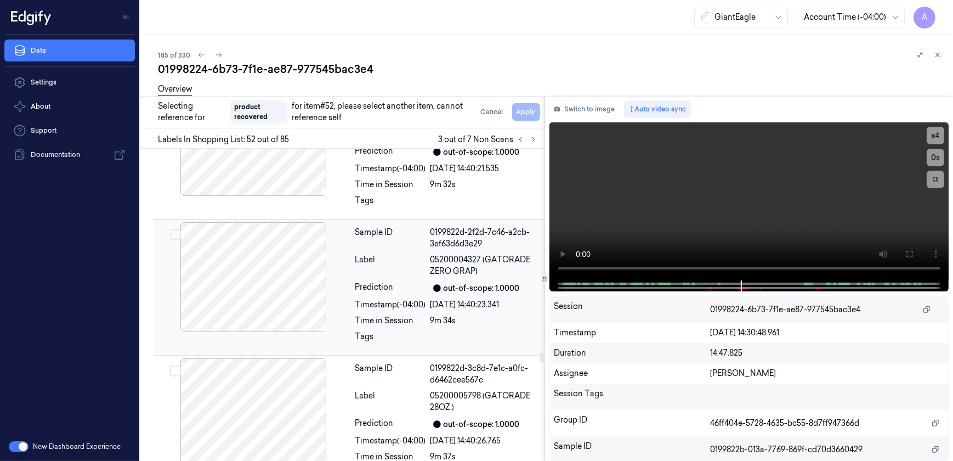
click at [416, 315] on div "Time in Session" at bounding box center [390, 321] width 71 height 12
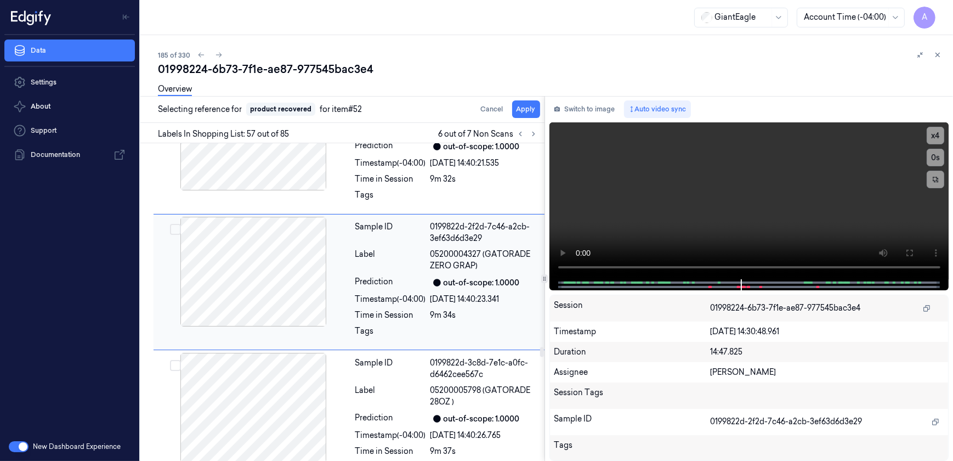
scroll to position [7419, 0]
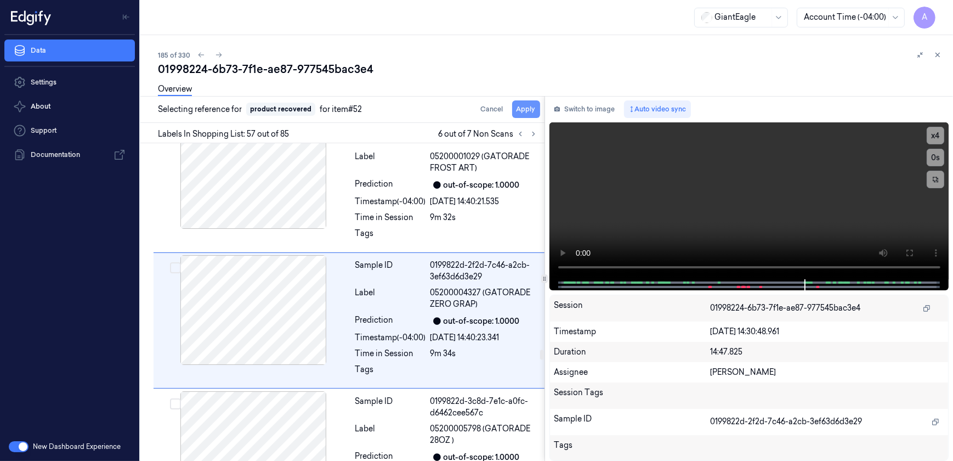
click at [519, 112] on button "Apply" at bounding box center [526, 109] width 28 height 18
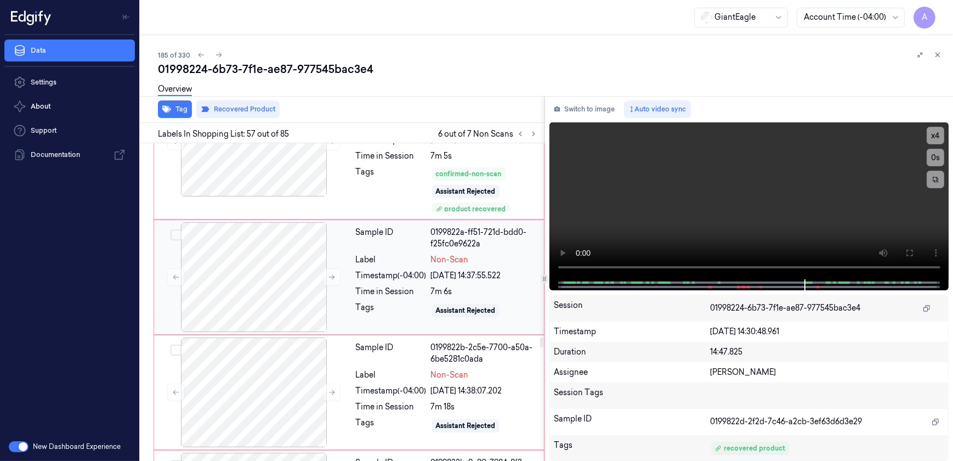
click at [362, 302] on div "Tags" at bounding box center [391, 311] width 71 height 18
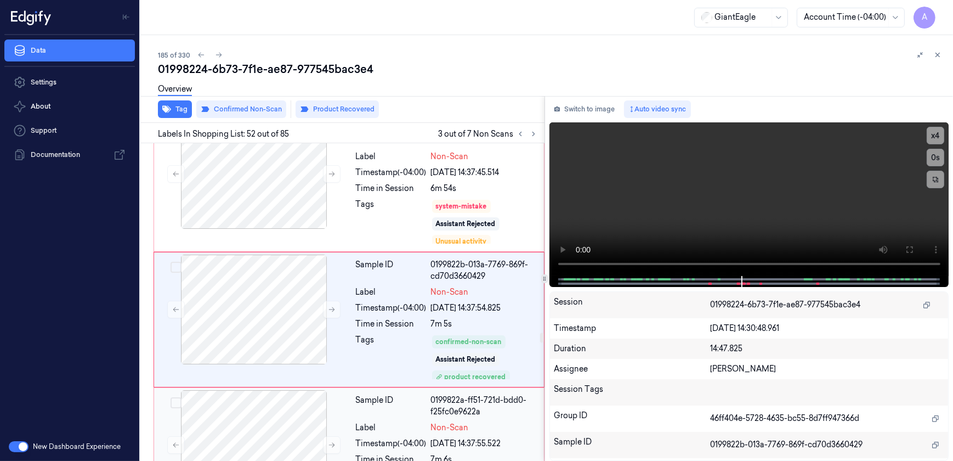
scroll to position [6965, 0]
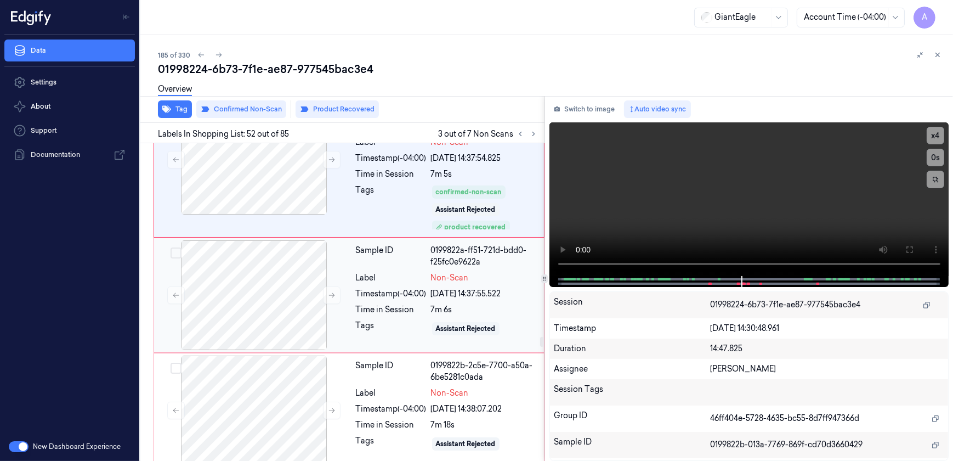
click at [381, 320] on div "Tags" at bounding box center [391, 329] width 71 height 18
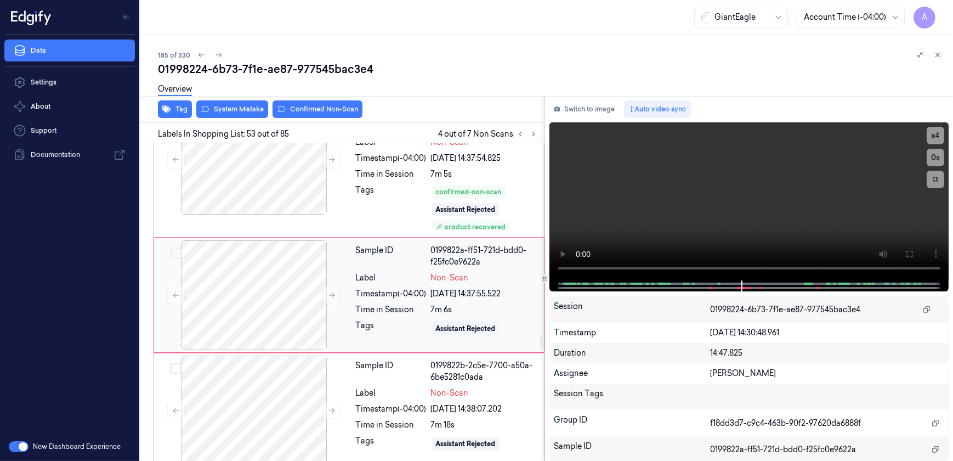
scroll to position [6940, 0]
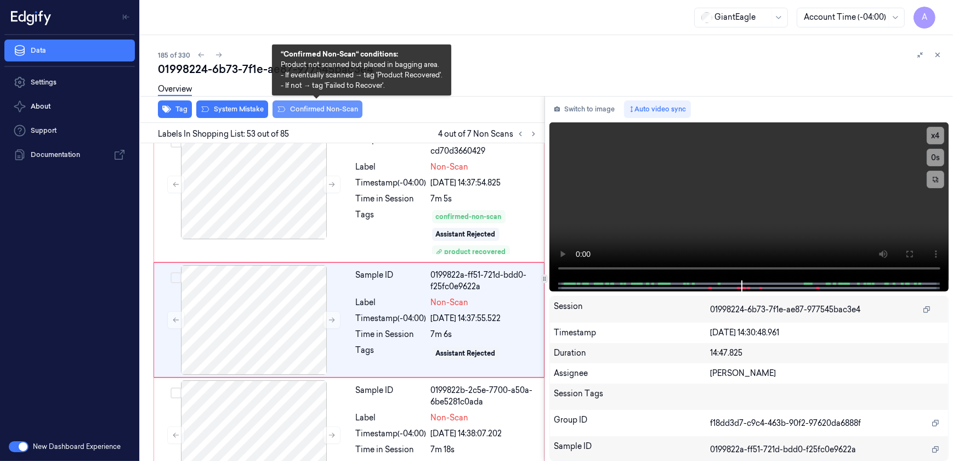
click at [310, 115] on button "Confirmed Non-Scan" at bounding box center [318, 109] width 90 height 18
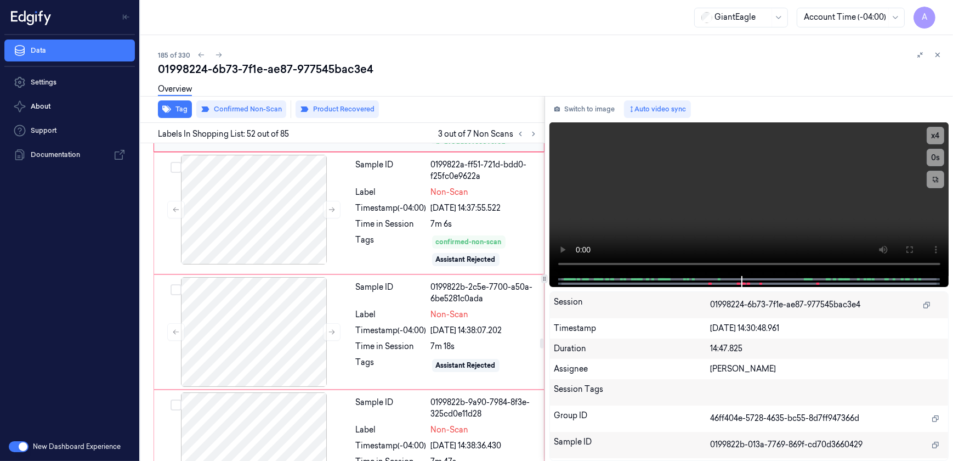
scroll to position [7064, 0]
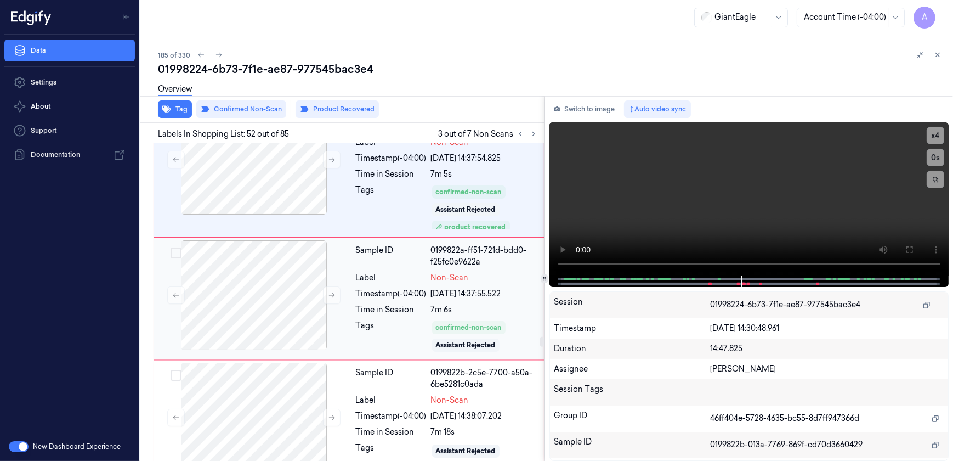
click at [360, 320] on div "Tags" at bounding box center [391, 336] width 71 height 33
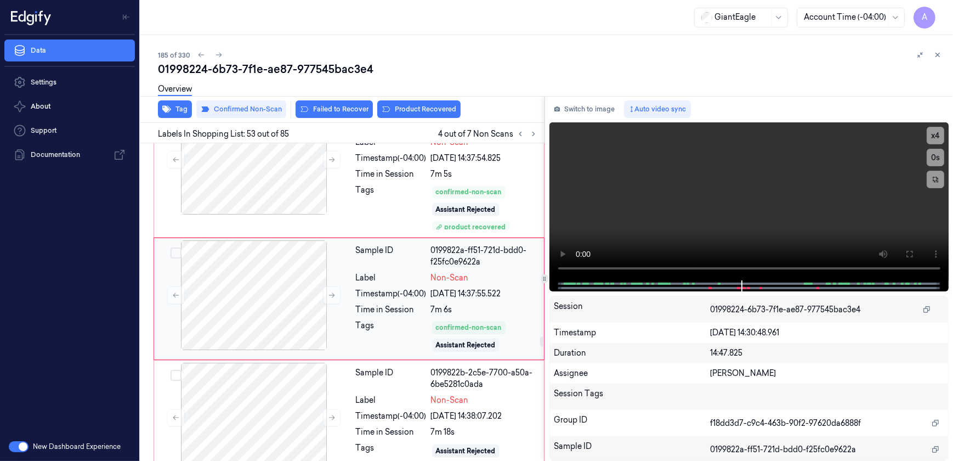
scroll to position [6944, 0]
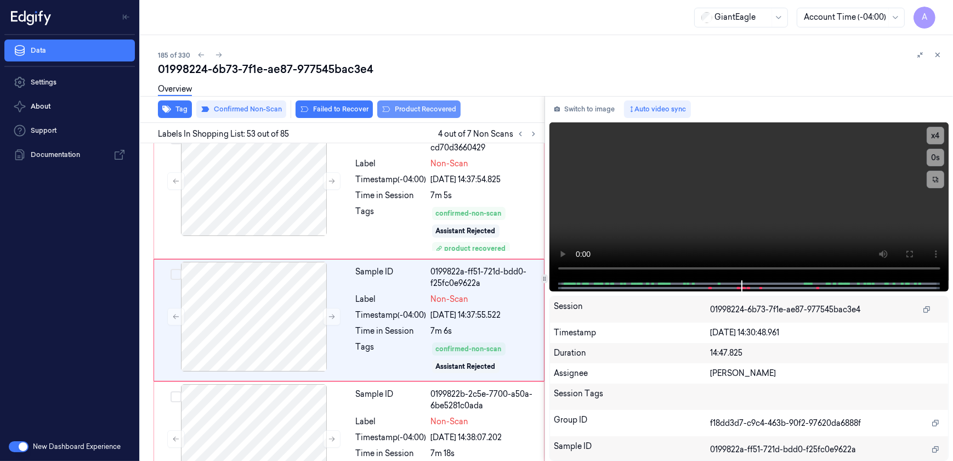
click at [415, 107] on button "Product Recovered" at bounding box center [418, 109] width 83 height 18
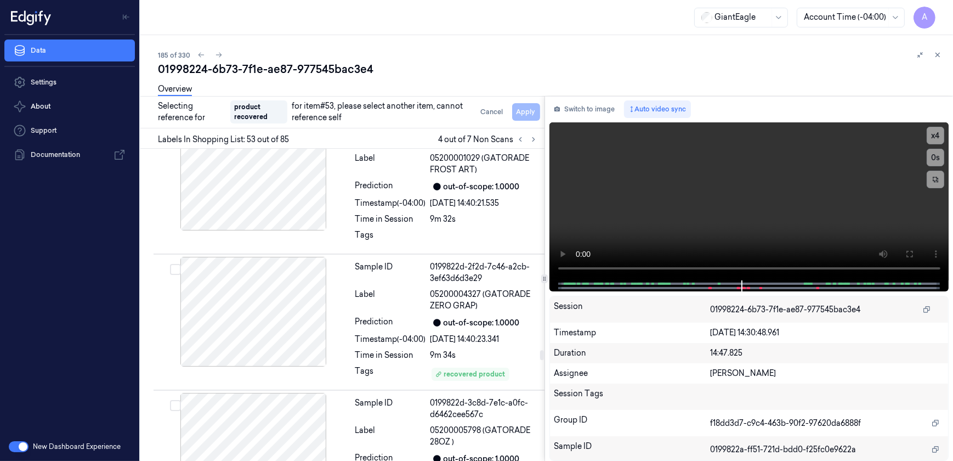
scroll to position [7293, 0]
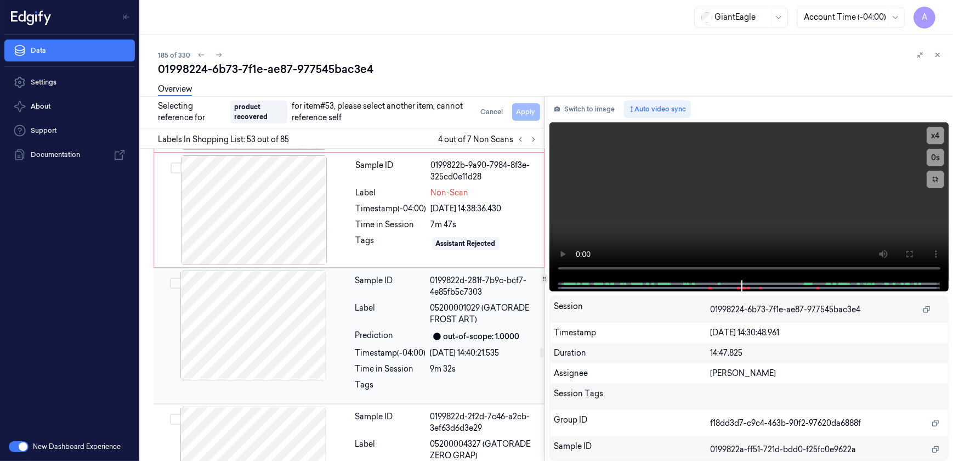
click at [414, 347] on div "Timestamp (-04:00)" at bounding box center [390, 353] width 71 height 12
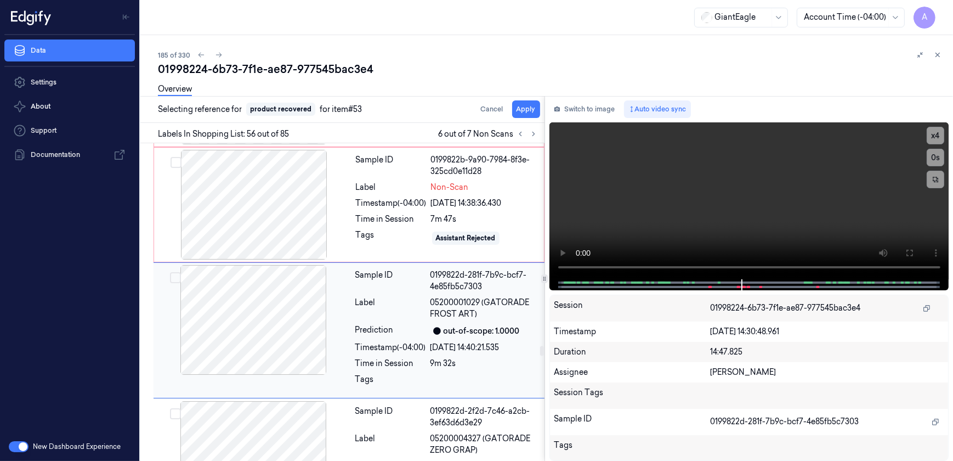
scroll to position [7303, 0]
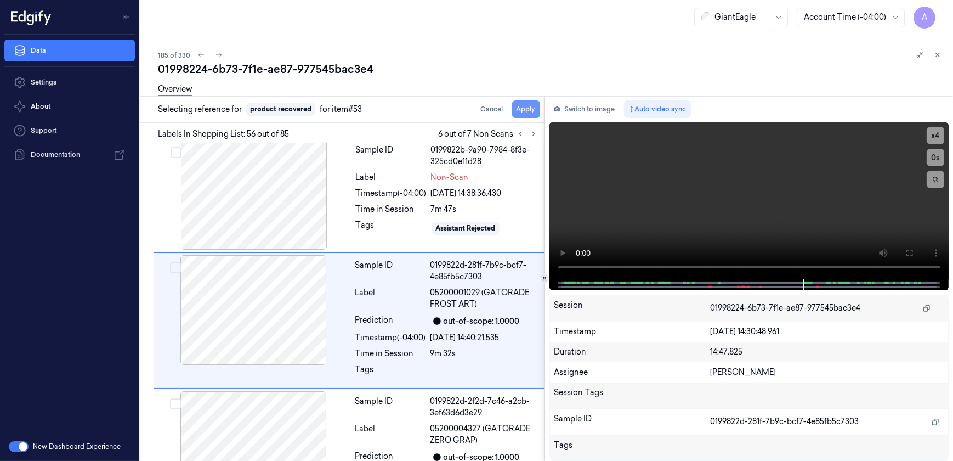
click at [525, 110] on button "Apply" at bounding box center [526, 109] width 28 height 18
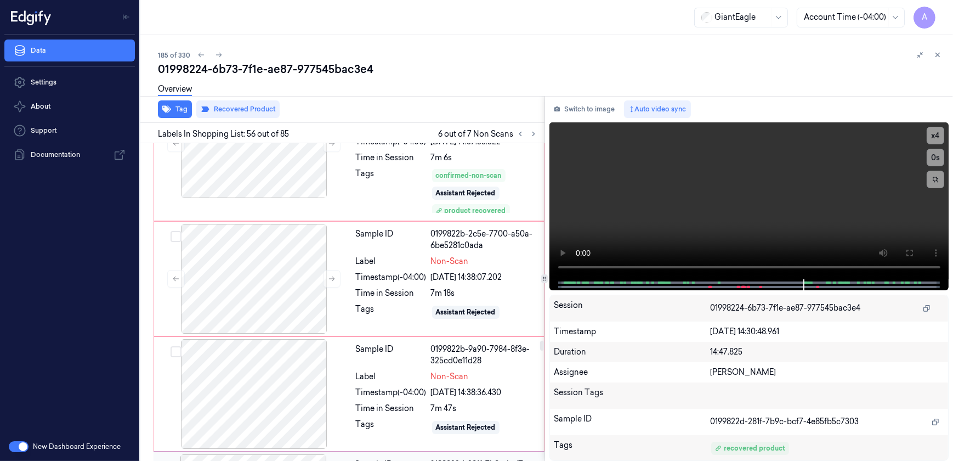
click at [358, 271] on div "Timestamp (-04:00)" at bounding box center [391, 277] width 71 height 12
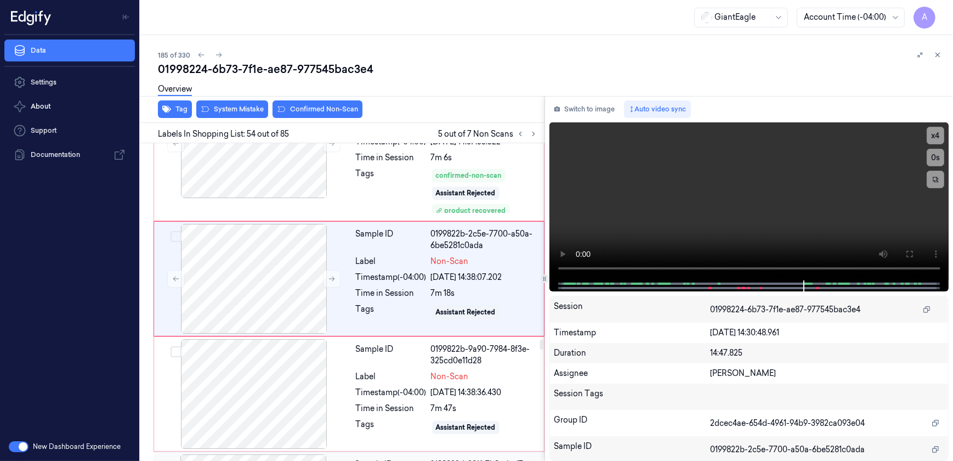
scroll to position [7076, 0]
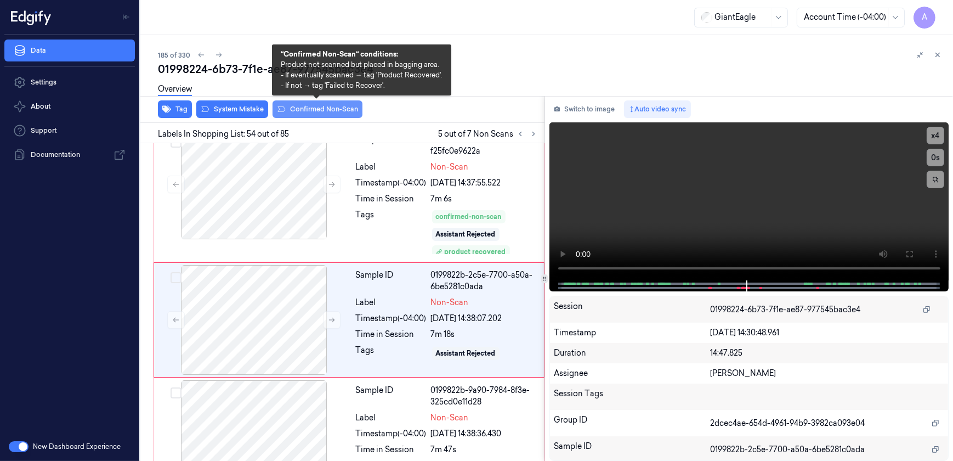
click at [306, 110] on button "Confirmed Non-Scan" at bounding box center [318, 109] width 90 height 18
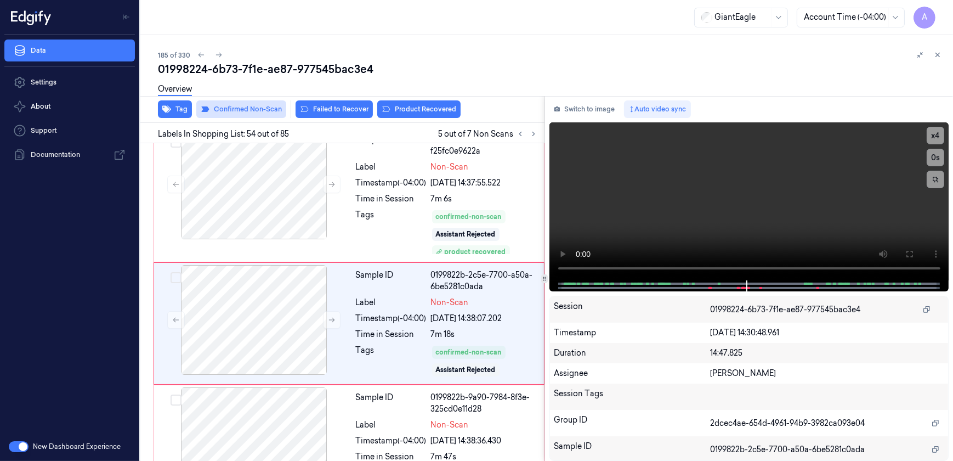
scroll to position [7080, 0]
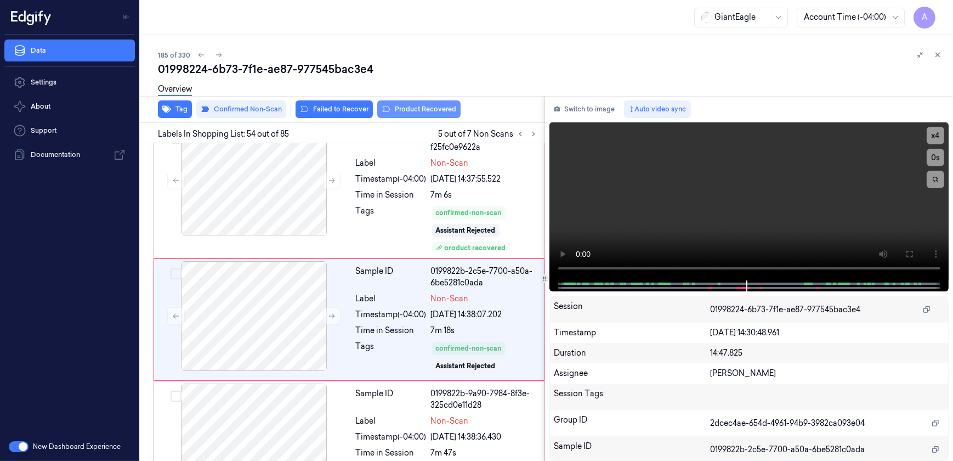
click at [416, 110] on button "Product Recovered" at bounding box center [418, 109] width 83 height 18
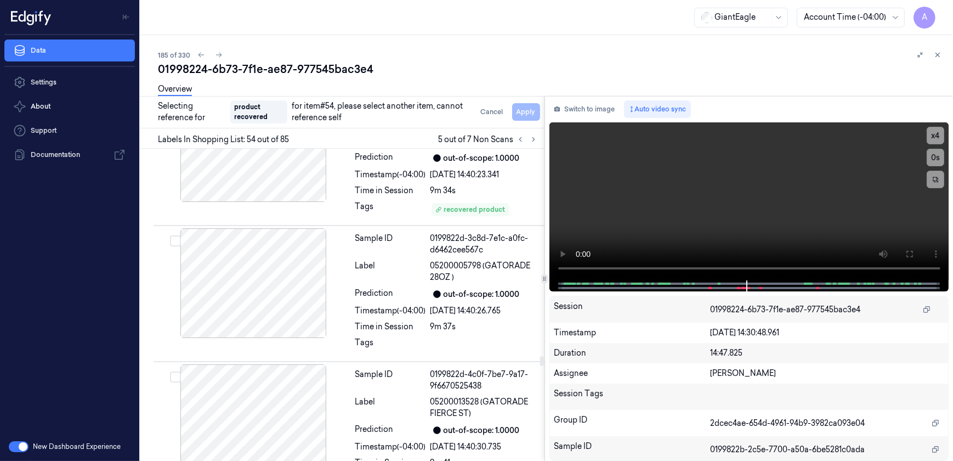
scroll to position [7628, 0]
click at [414, 301] on div "Sample ID 0199822d-3c8d-7e1c-a0fc-d6462cee567c Label 05200005798 (GATORADE 28OZ…" at bounding box center [446, 293] width 191 height 131
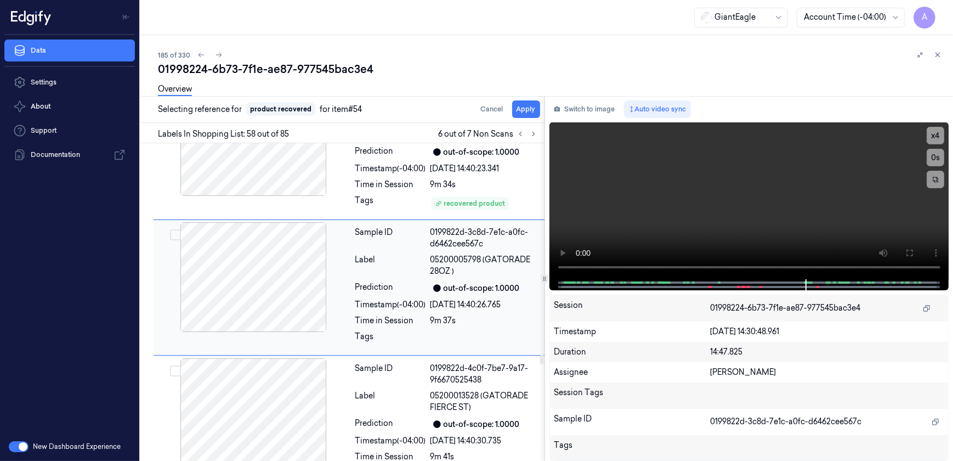
scroll to position [7595, 0]
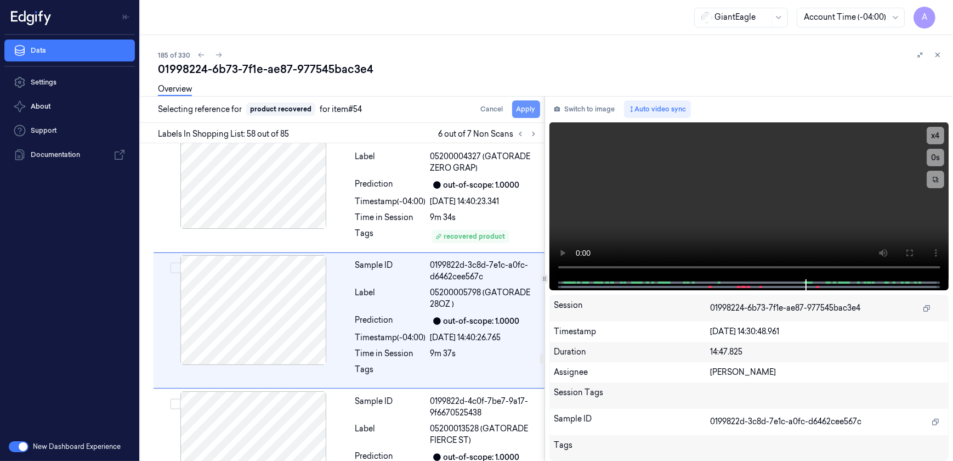
click at [522, 111] on button "Apply" at bounding box center [526, 109] width 28 height 18
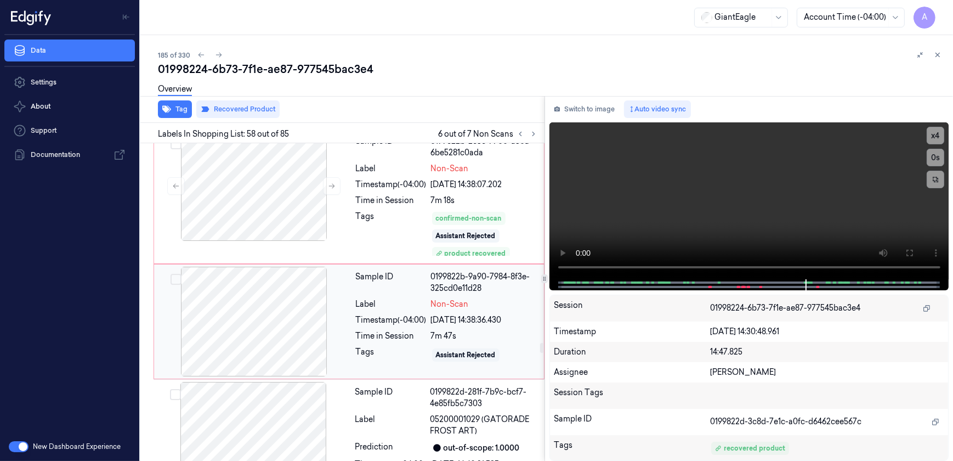
click at [373, 327] on div "Sample ID 0199822b-9a90-7984-8f3e-325cd0e11d28 Label Non-Scan Timestamp (-04:00…" at bounding box center [447, 322] width 190 height 110
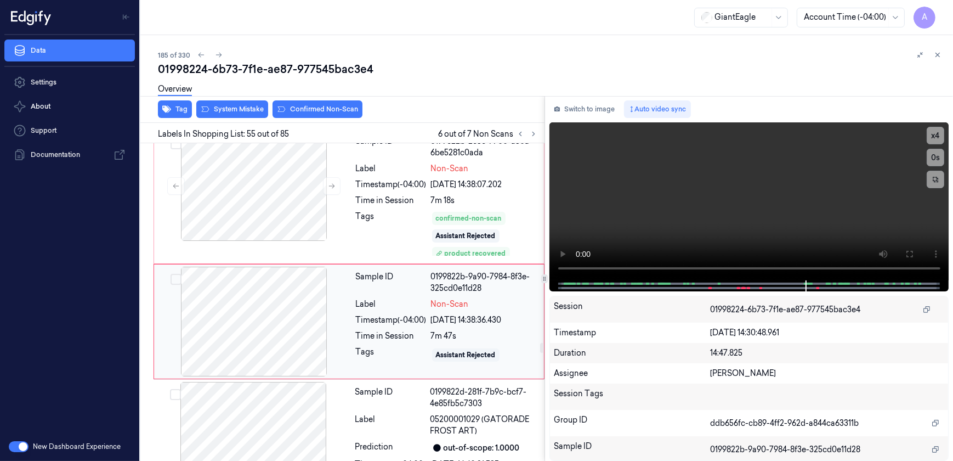
scroll to position [7211, 0]
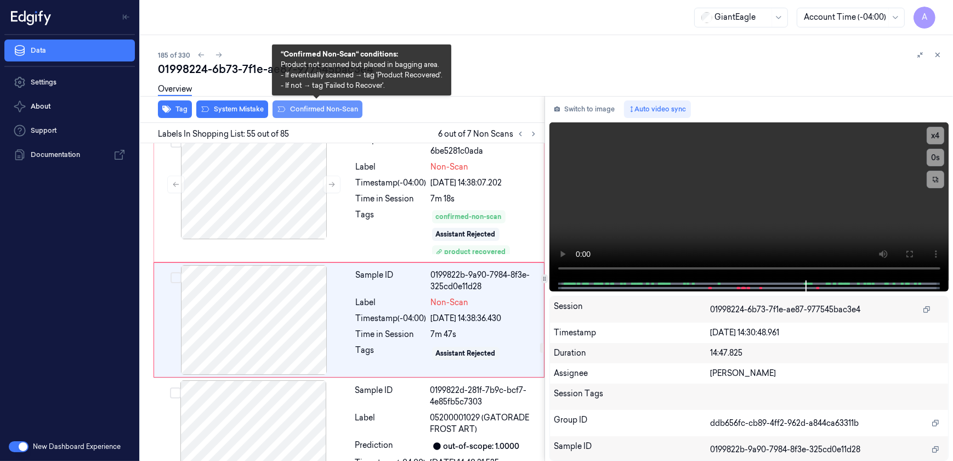
click at [299, 111] on button "Confirmed Non-Scan" at bounding box center [318, 109] width 90 height 18
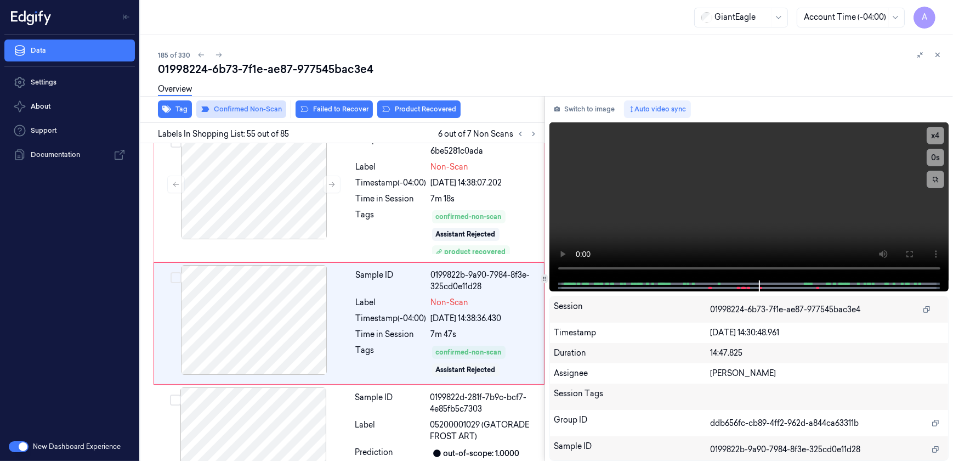
scroll to position [7215, 0]
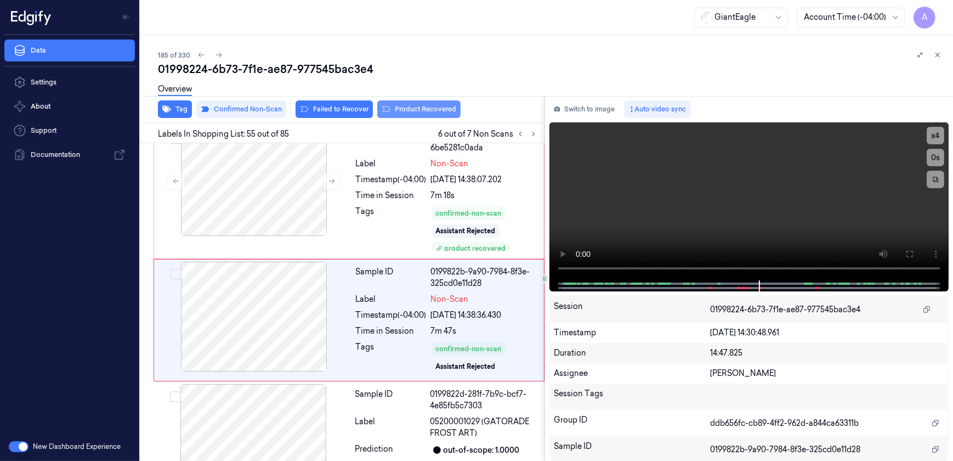
click at [398, 114] on button "Product Recovered" at bounding box center [418, 109] width 83 height 18
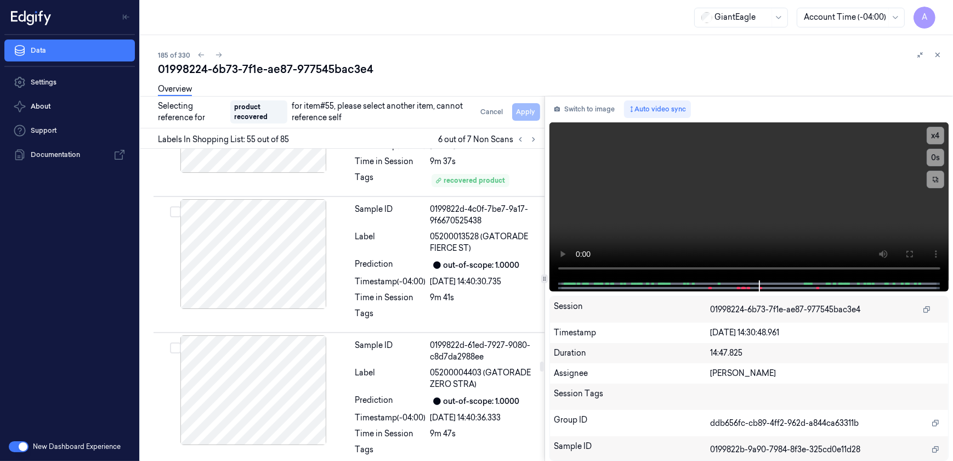
scroll to position [7913, 0]
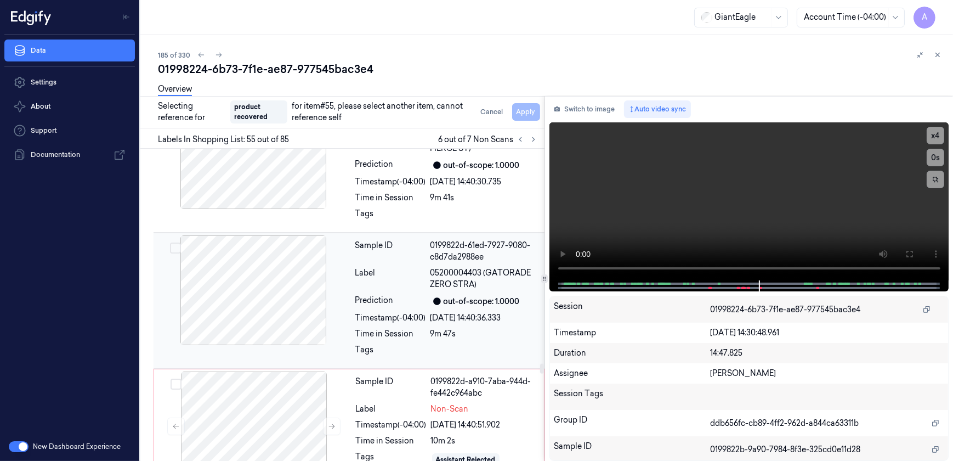
click at [410, 328] on div "Time in Session" at bounding box center [390, 334] width 71 height 12
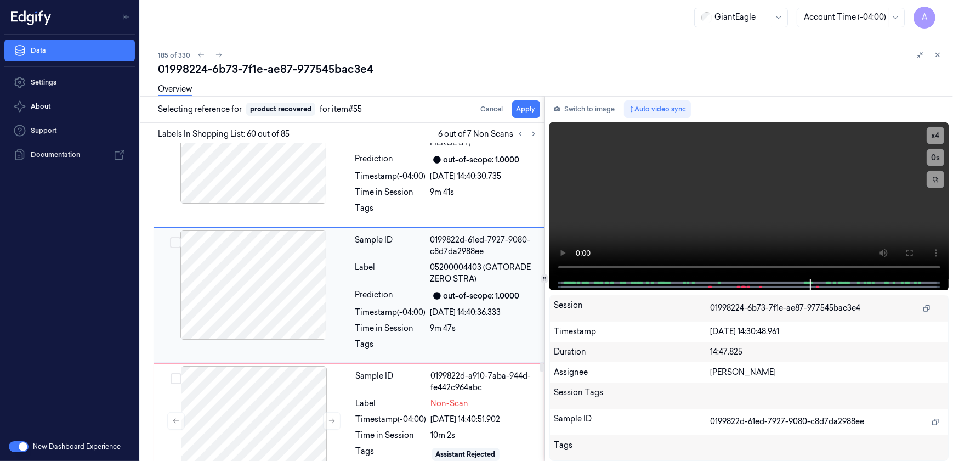
scroll to position [7887, 0]
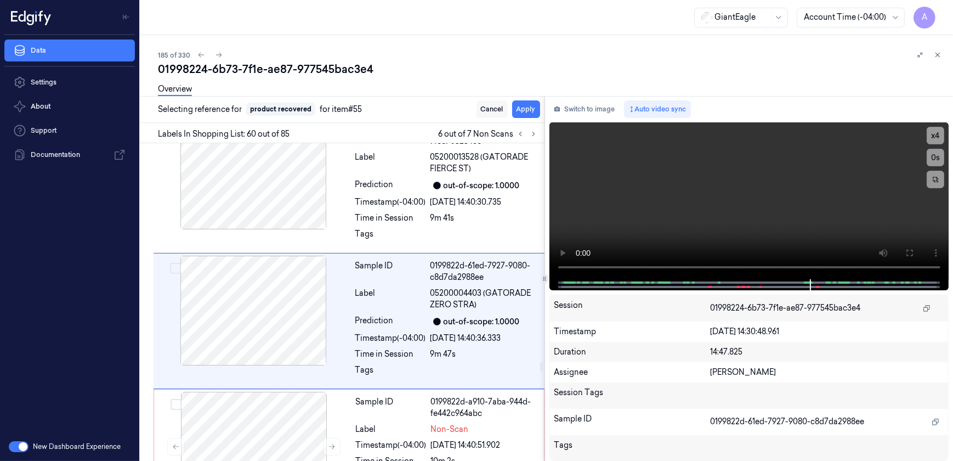
click at [488, 111] on button "Cancel" at bounding box center [492, 109] width 31 height 18
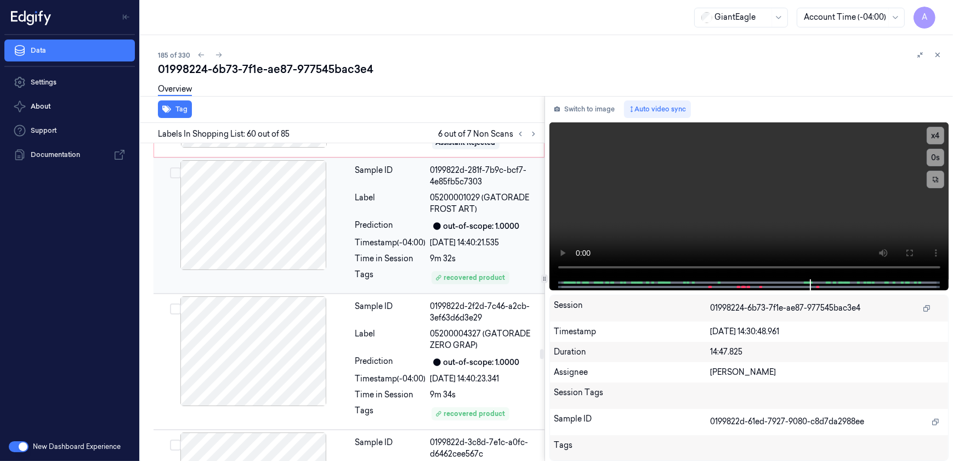
click at [403, 237] on div "Timestamp (-04:00)" at bounding box center [390, 243] width 71 height 12
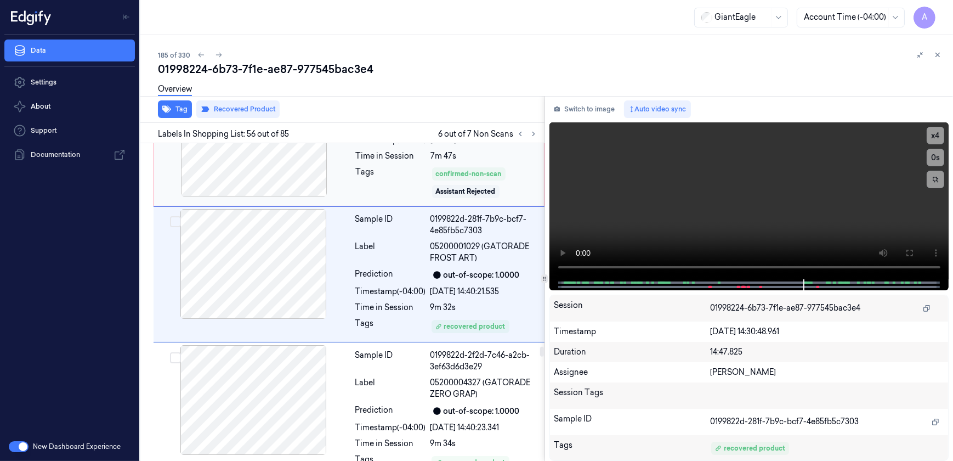
scroll to position [7344, 0]
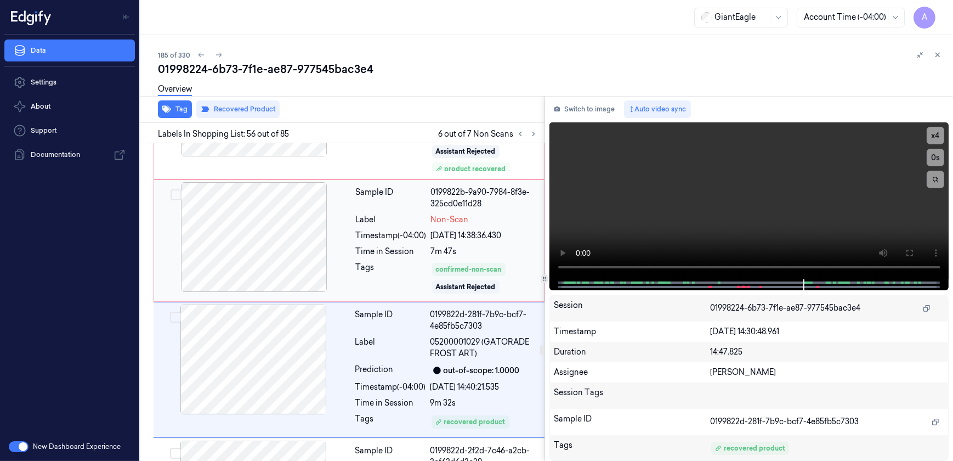
click at [389, 262] on div "Tags" at bounding box center [391, 278] width 71 height 33
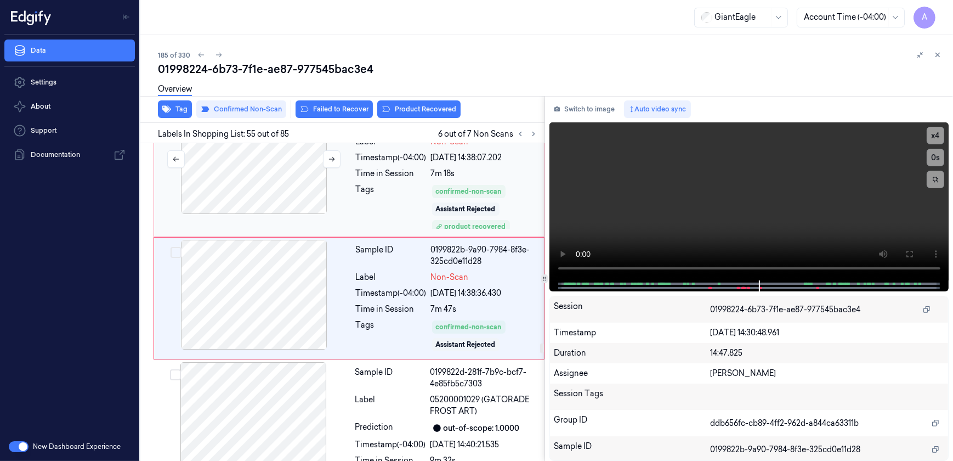
scroll to position [7215, 0]
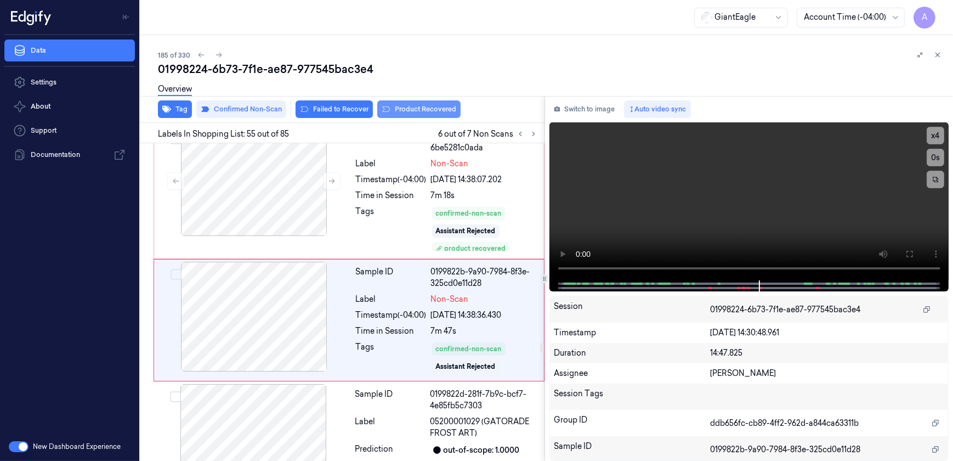
click at [417, 111] on button "Product Recovered" at bounding box center [418, 109] width 83 height 18
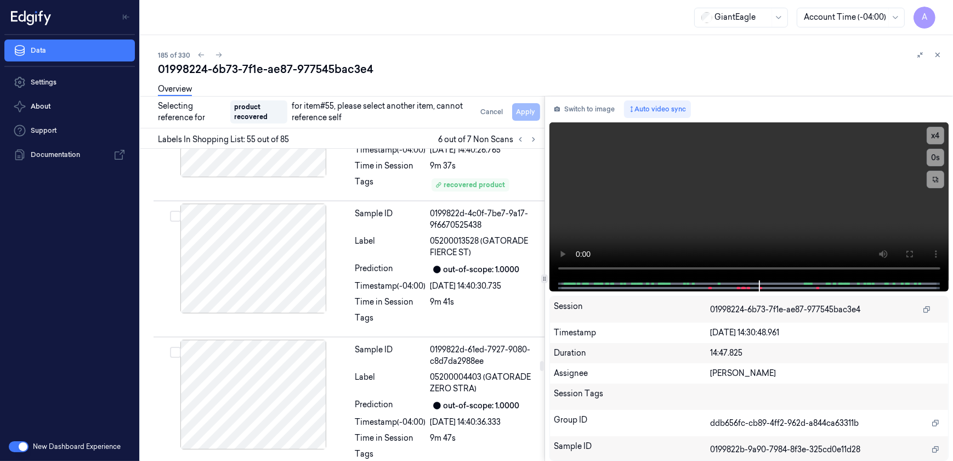
scroll to position [7813, 0]
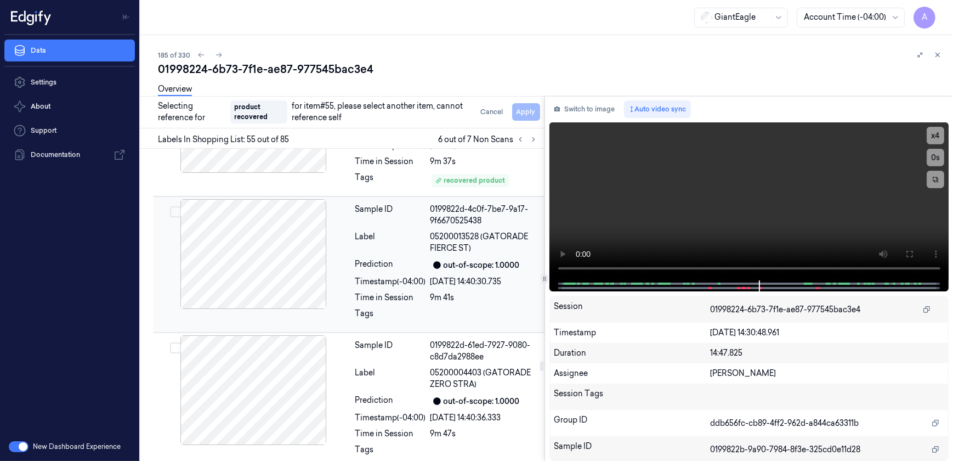
click at [452, 286] on div "Sample ID 0199822d-4c0f-7be7-9a17-9f6670525438 Label 05200013528 (GATORADE FIER…" at bounding box center [446, 264] width 191 height 131
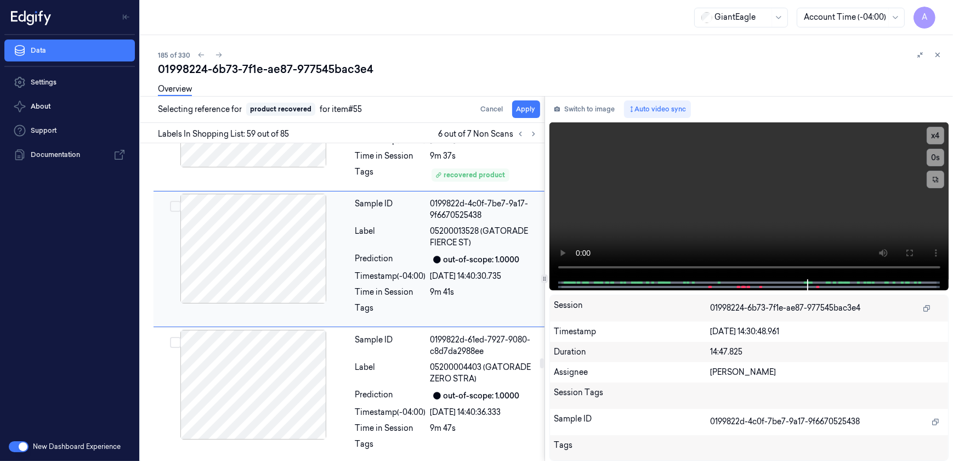
scroll to position [7751, 0]
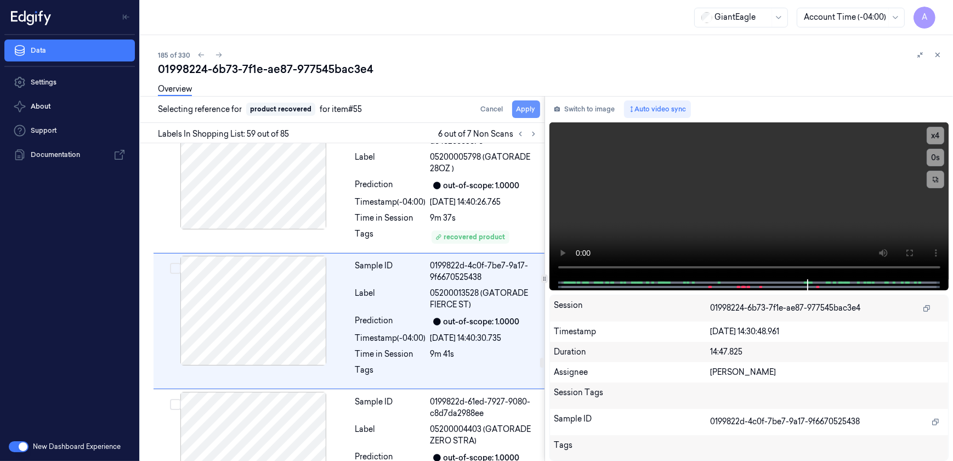
click at [529, 114] on button "Apply" at bounding box center [526, 109] width 28 height 18
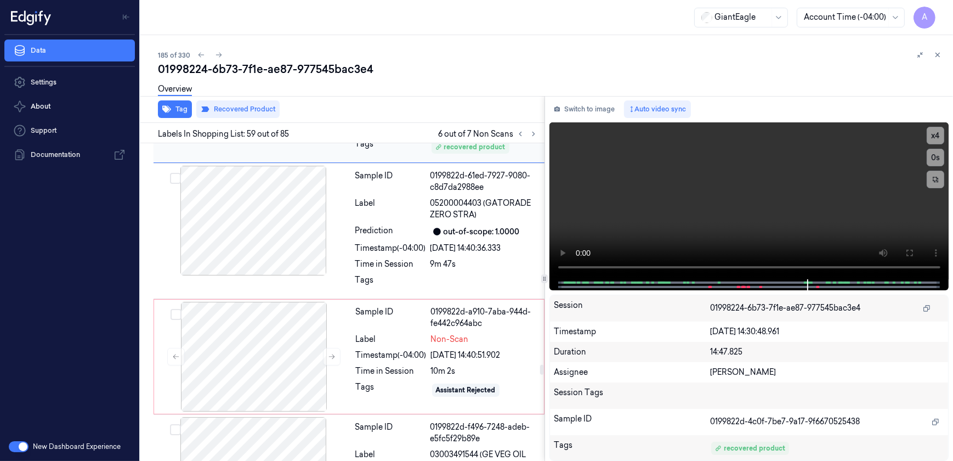
scroll to position [8014, 0]
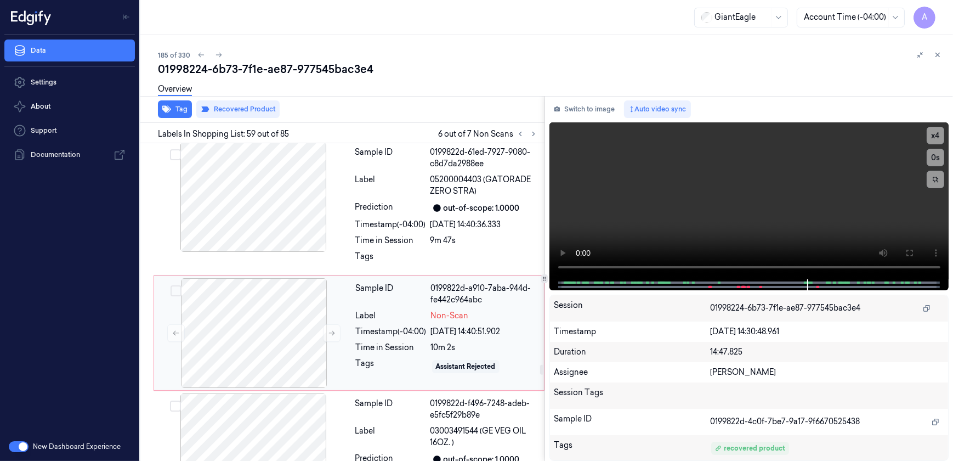
click at [403, 358] on div "Tags" at bounding box center [391, 367] width 71 height 18
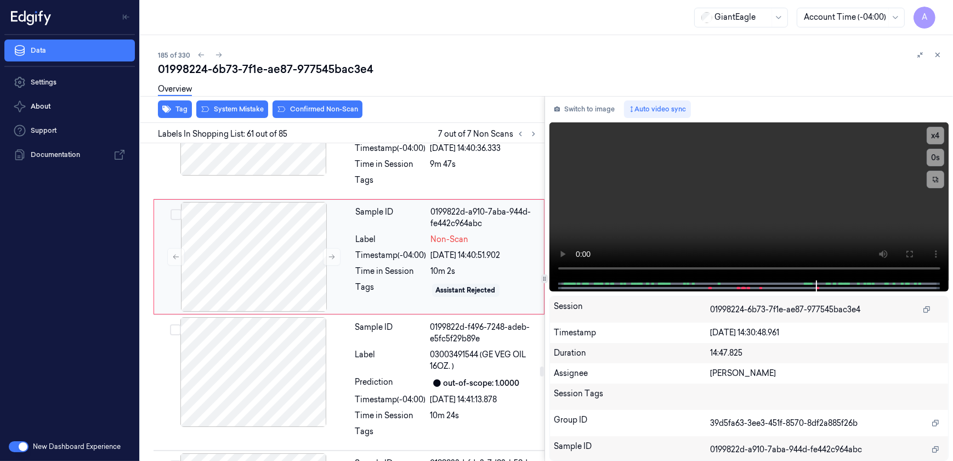
scroll to position [8076, 0]
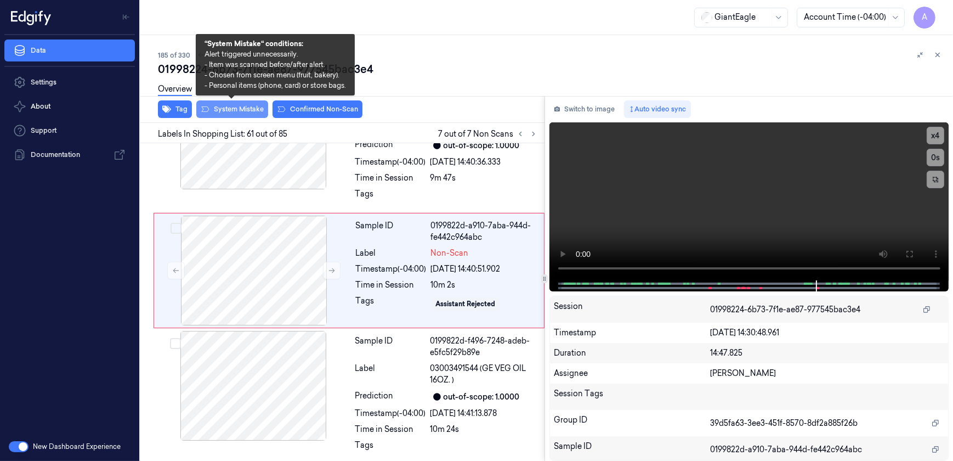
click at [233, 111] on button "System Mistake" at bounding box center [232, 109] width 72 height 18
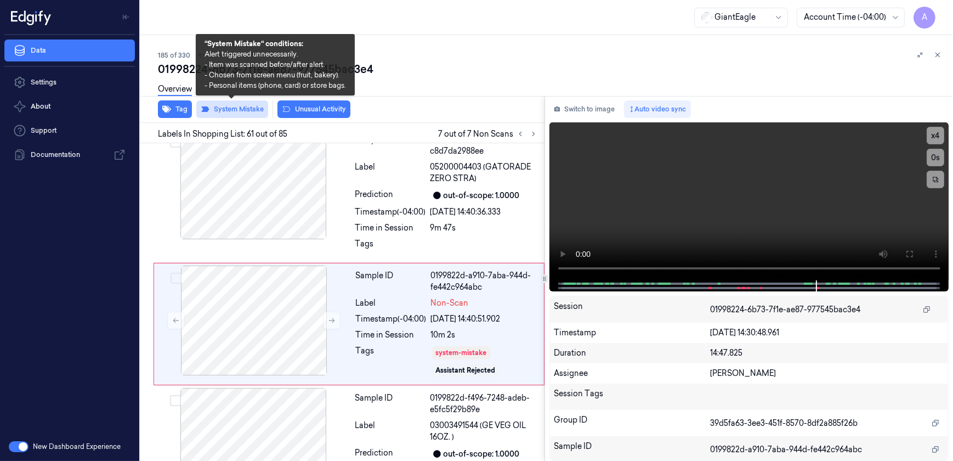
scroll to position [8030, 0]
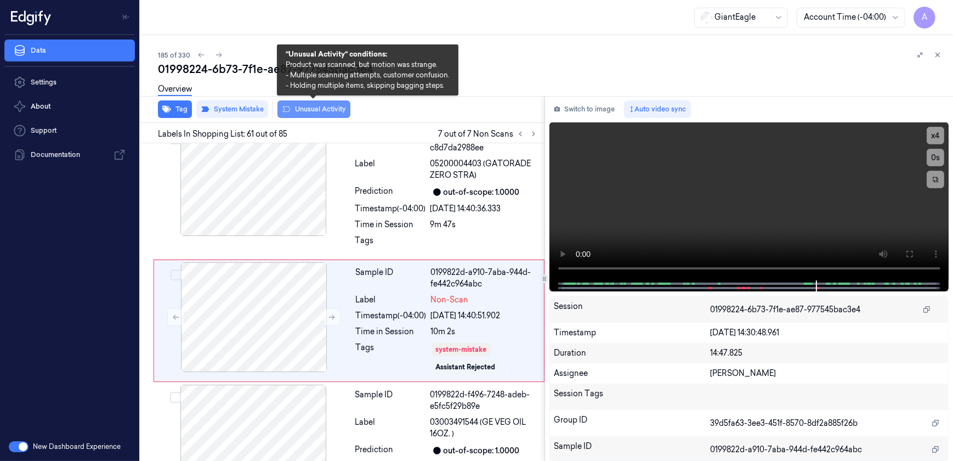
click at [306, 107] on button "Unusual Activity" at bounding box center [314, 109] width 73 height 18
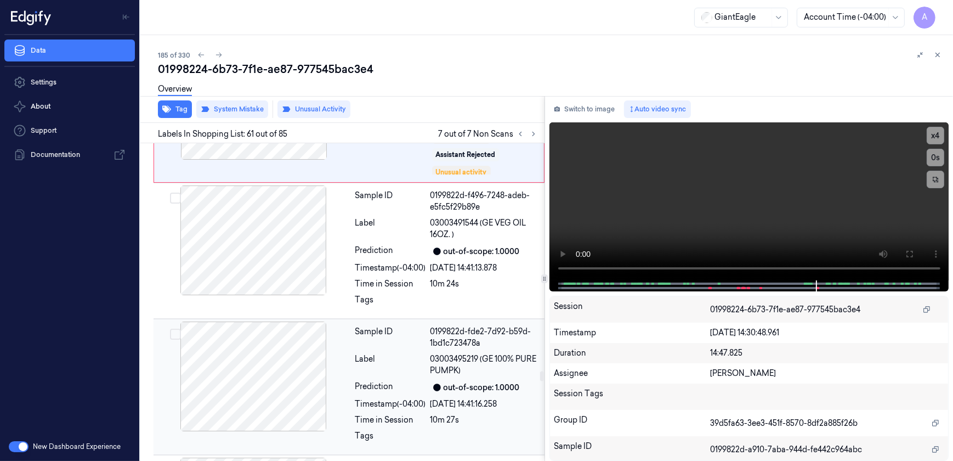
scroll to position [8236, 0]
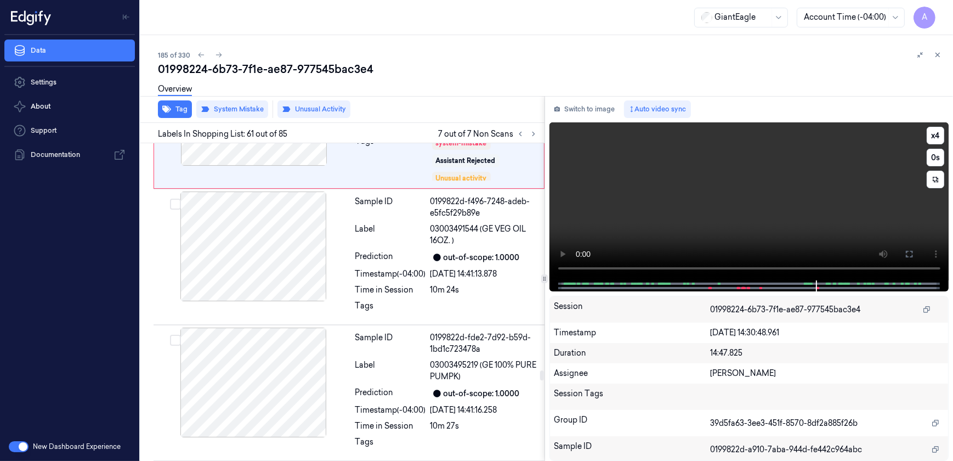
click at [649, 223] on video at bounding box center [750, 201] width 400 height 158
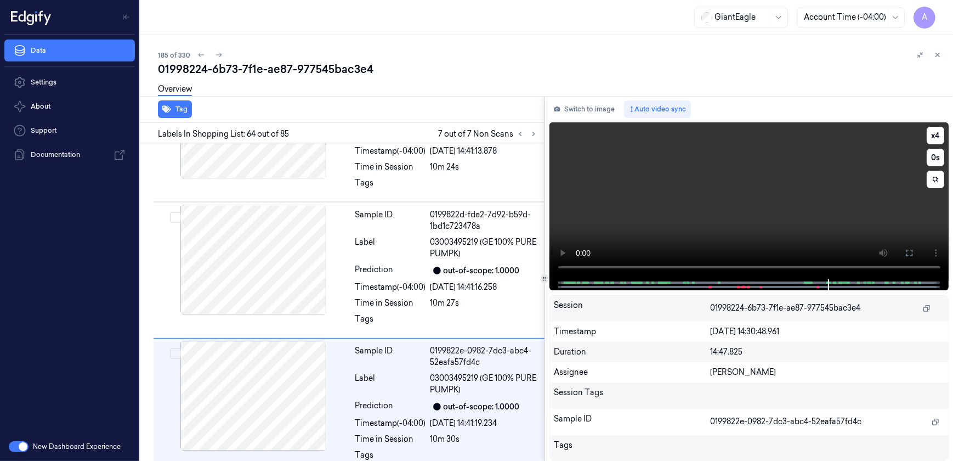
scroll to position [8444, 0]
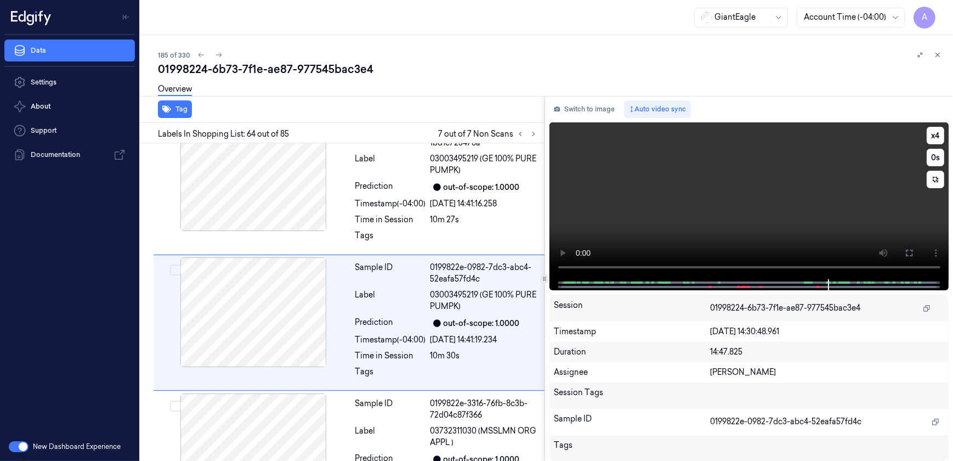
click at [721, 220] on video at bounding box center [750, 200] width 400 height 157
click at [827, 282] on span at bounding box center [828, 282] width 2 height 5
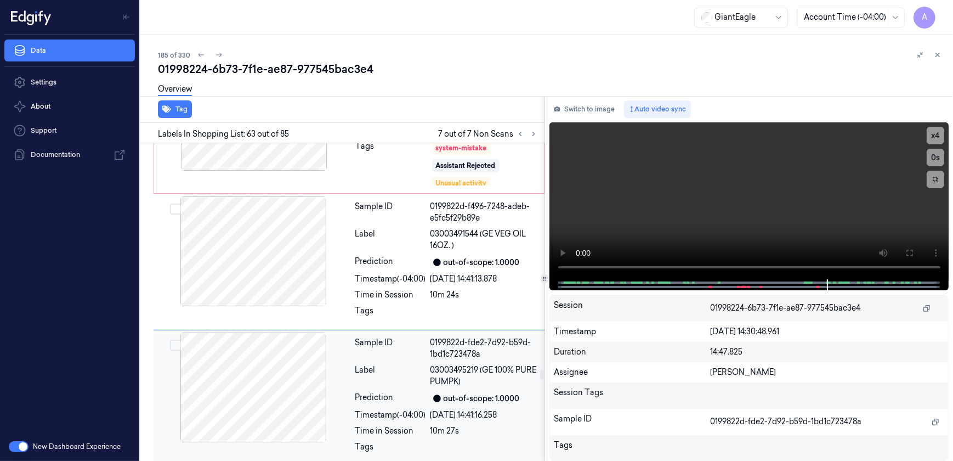
scroll to position [8208, 0]
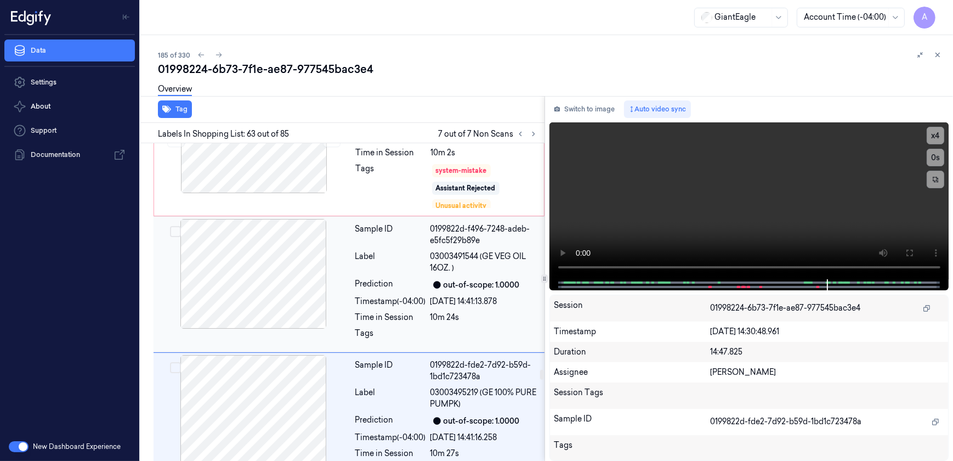
click at [466, 308] on div "Sample ID 0199822d-f496-7248-adeb-e5fc5f29b89e Label 03003491544 (GE VEG OIL 16…" at bounding box center [446, 284] width 191 height 131
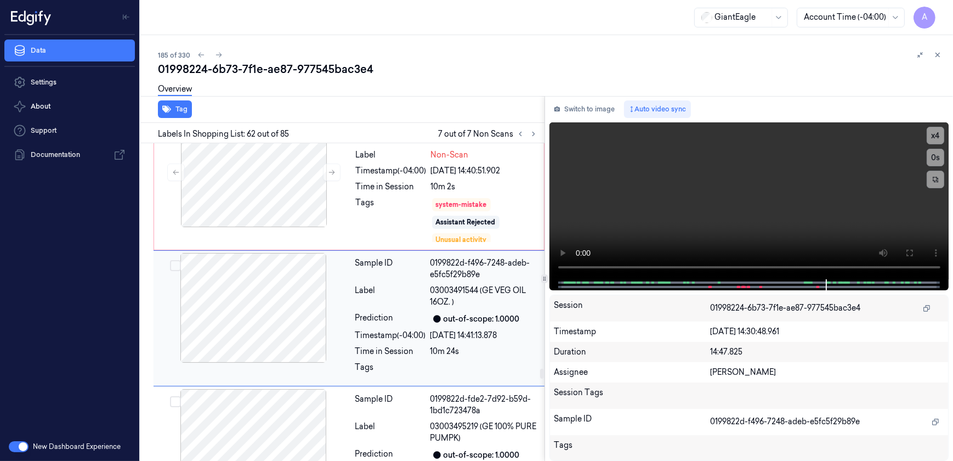
scroll to position [8172, 0]
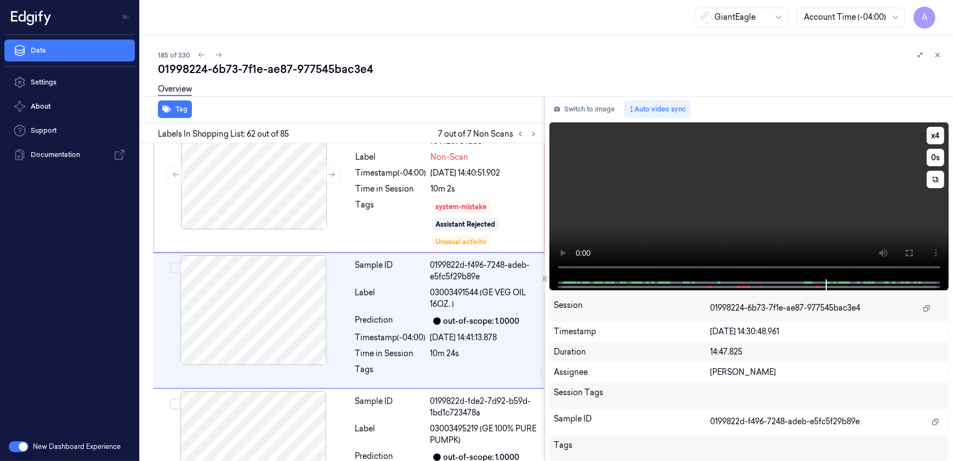
click at [660, 228] on video at bounding box center [750, 200] width 400 height 157
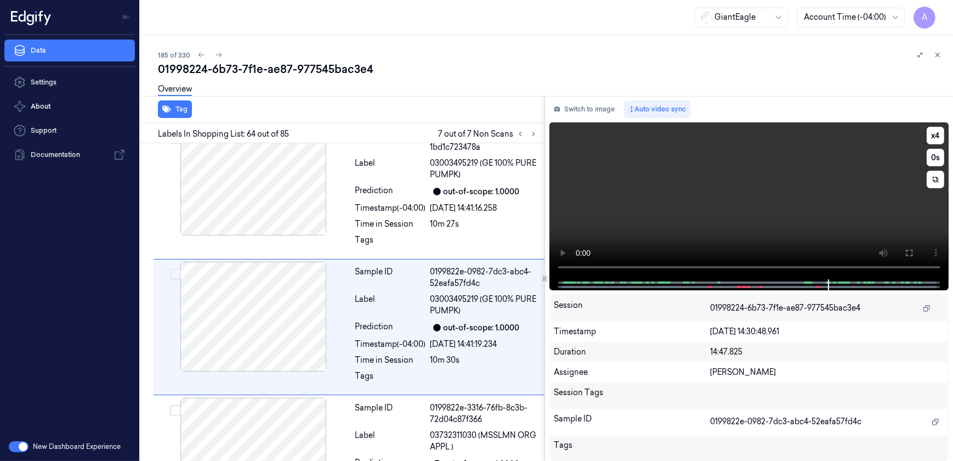
scroll to position [8444, 0]
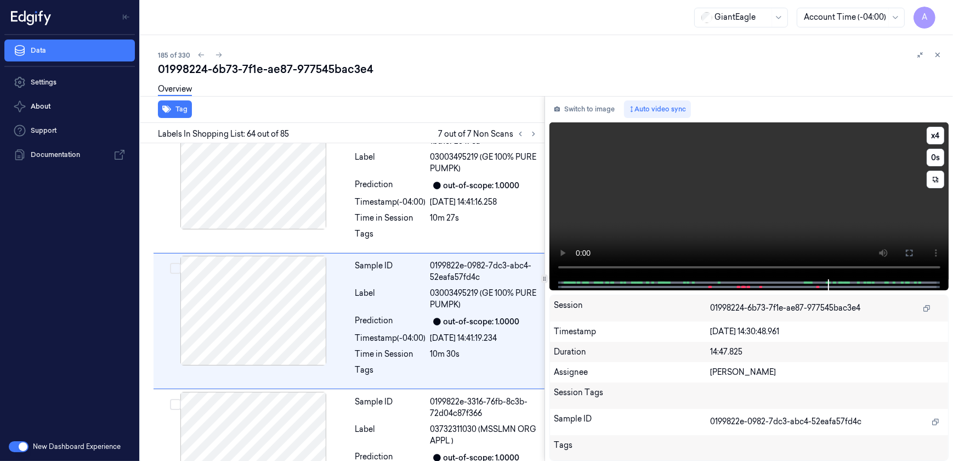
click at [705, 230] on video at bounding box center [750, 200] width 400 height 157
click at [521, 133] on icon at bounding box center [521, 134] width 8 height 8
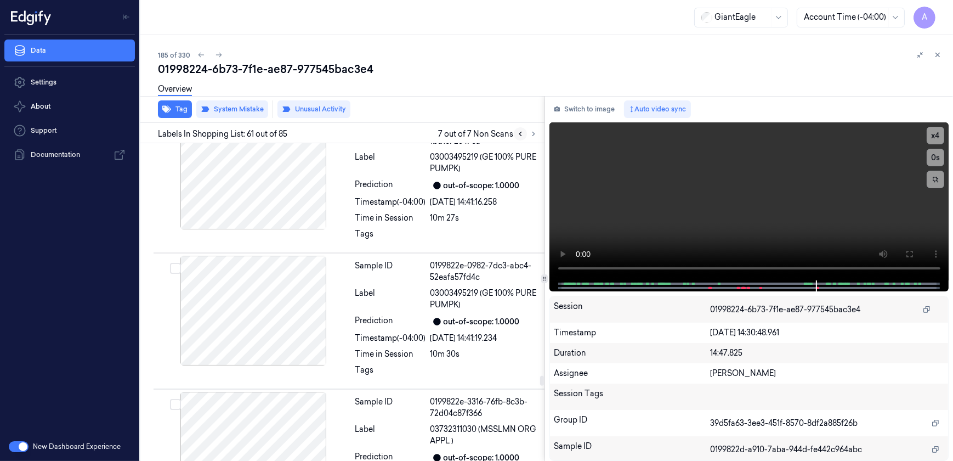
click at [521, 133] on icon at bounding box center [521, 134] width 8 height 8
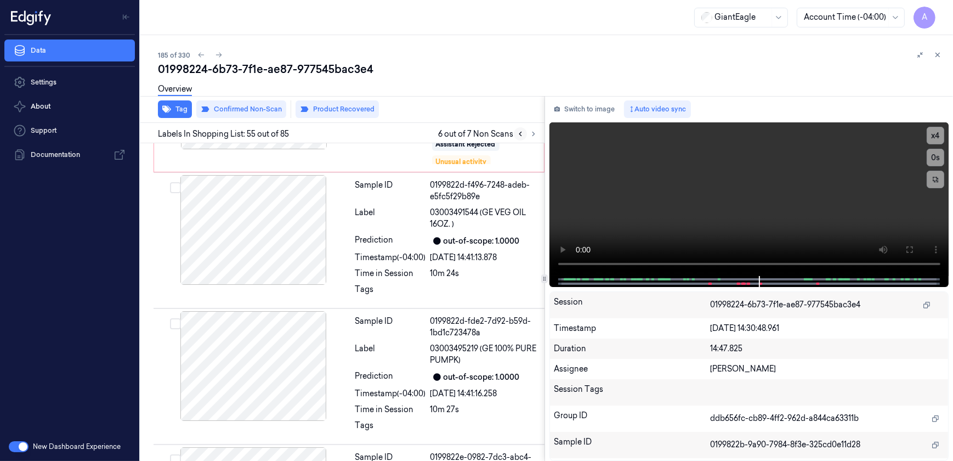
click at [521, 133] on icon at bounding box center [521, 134] width 8 height 8
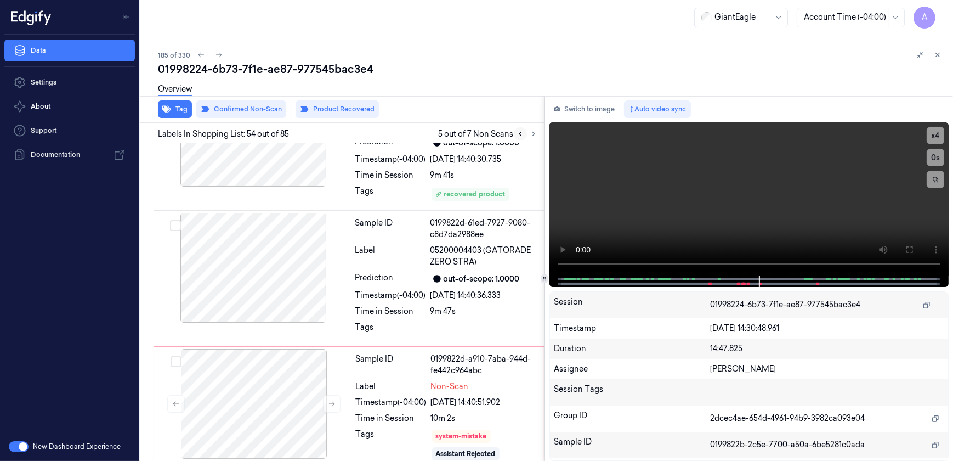
click at [521, 133] on icon at bounding box center [521, 134] width 8 height 8
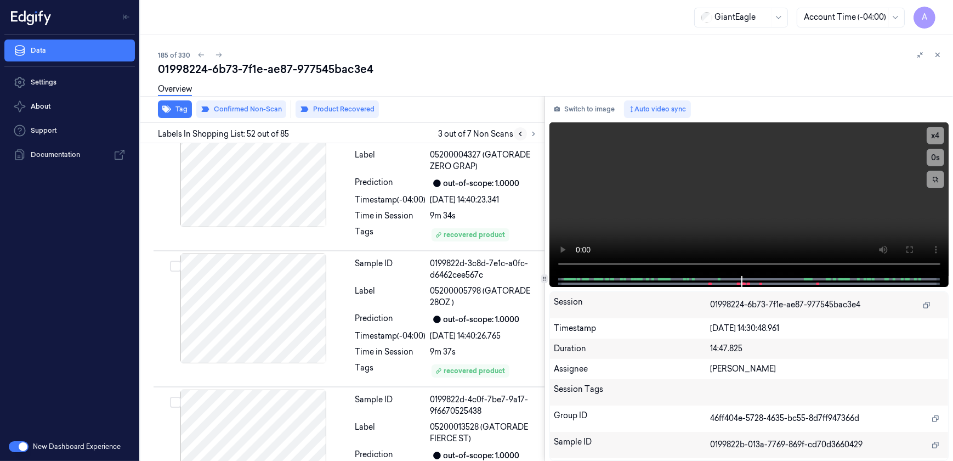
click at [521, 133] on icon at bounding box center [521, 134] width 8 height 8
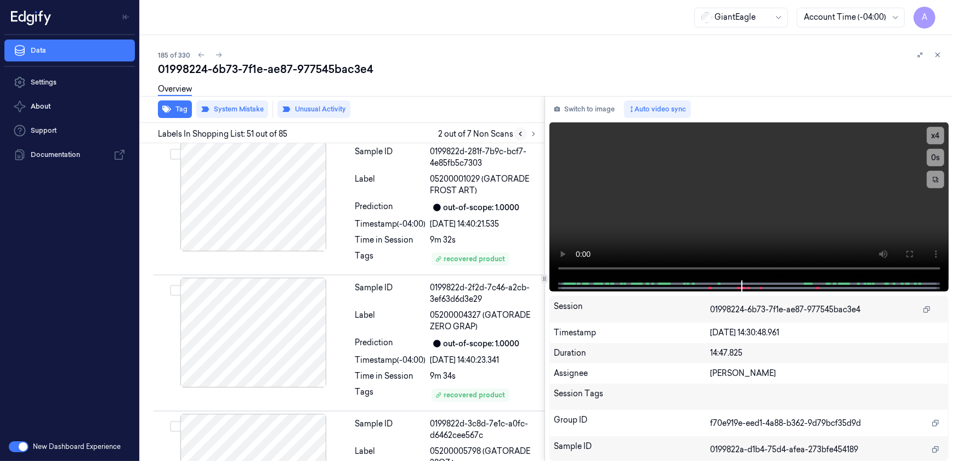
click at [521, 133] on icon at bounding box center [521, 134] width 8 height 8
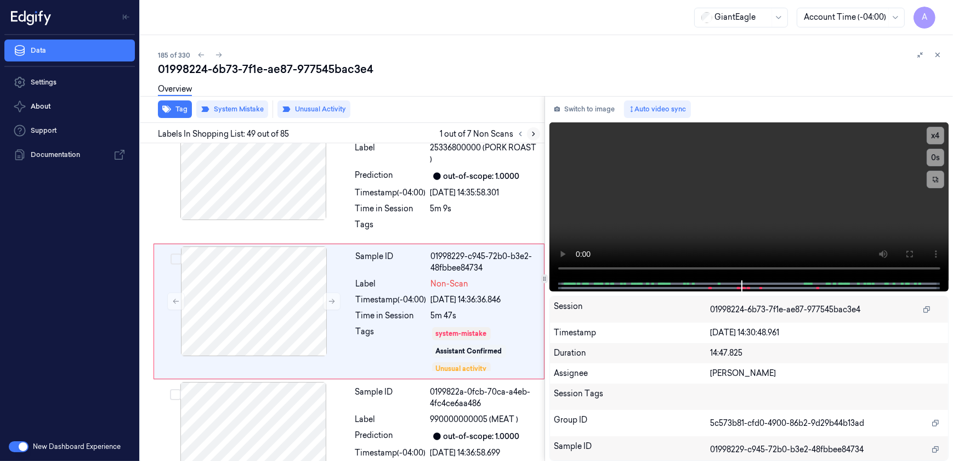
scroll to position [6420, 0]
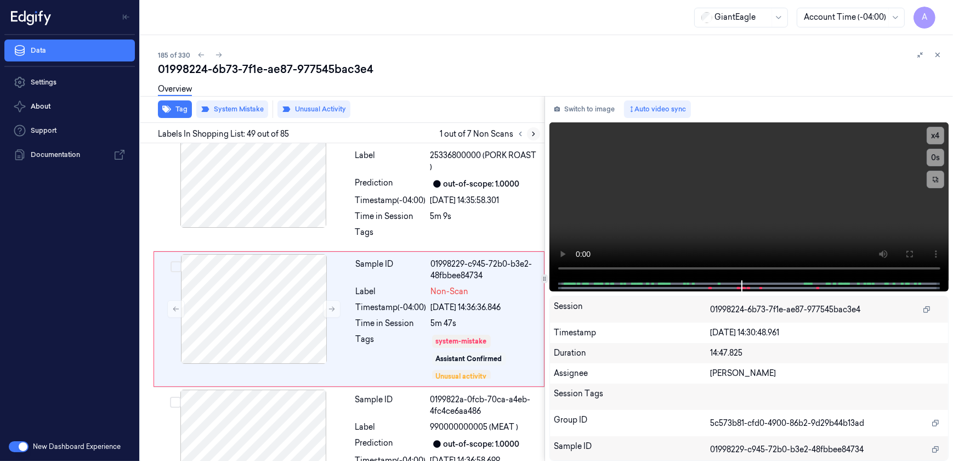
click at [531, 135] on icon at bounding box center [534, 134] width 8 height 8
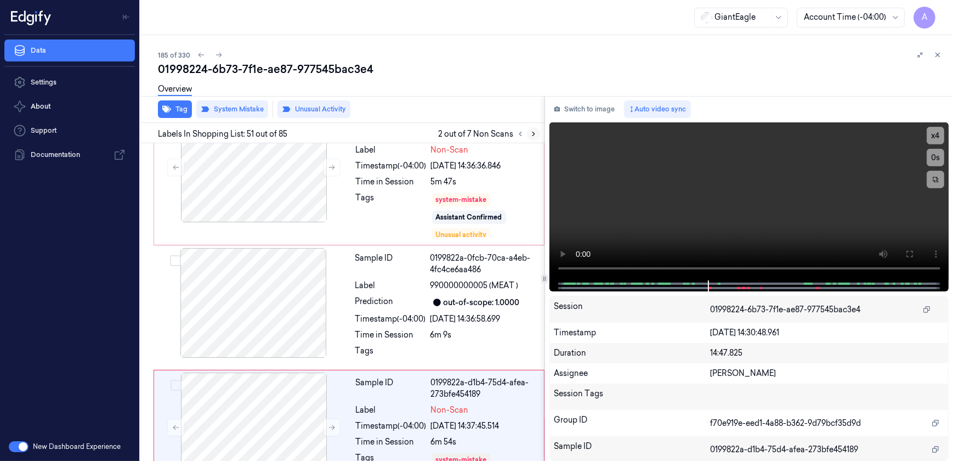
scroll to position [6680, 0]
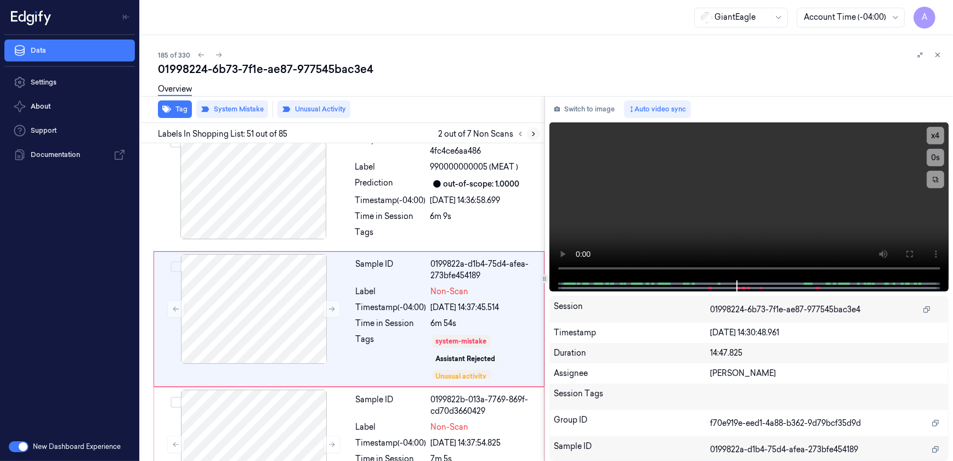
click at [531, 135] on icon at bounding box center [534, 134] width 8 height 8
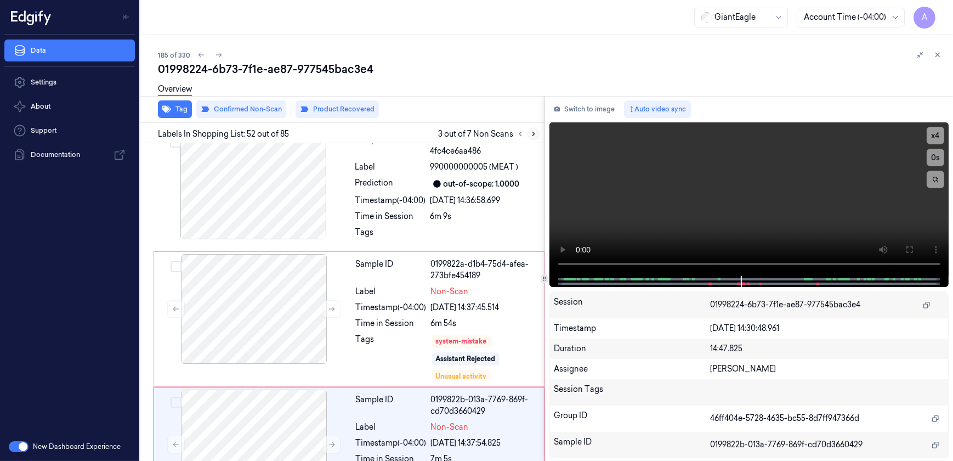
scroll to position [6815, 0]
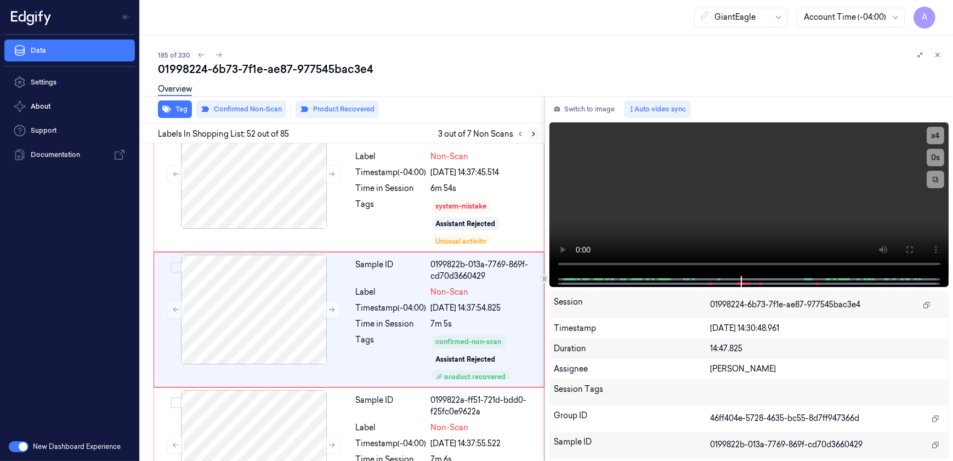
click at [531, 135] on icon at bounding box center [534, 134] width 8 height 8
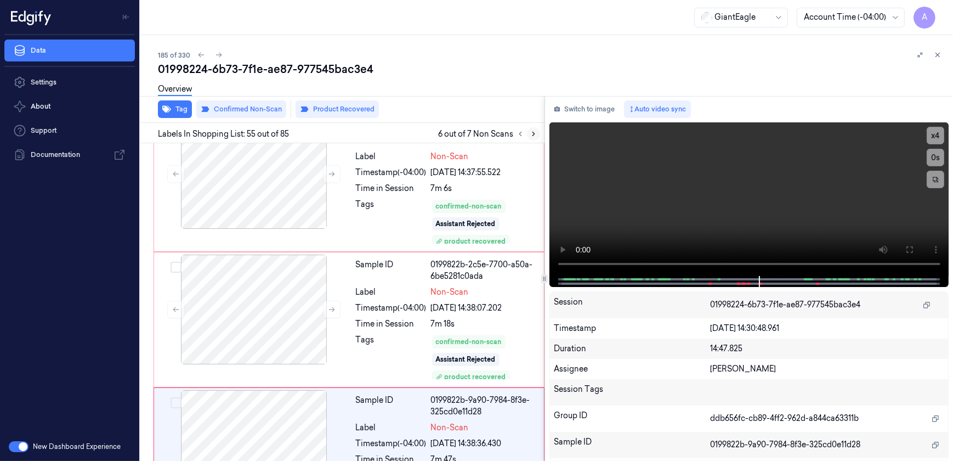
scroll to position [7222, 0]
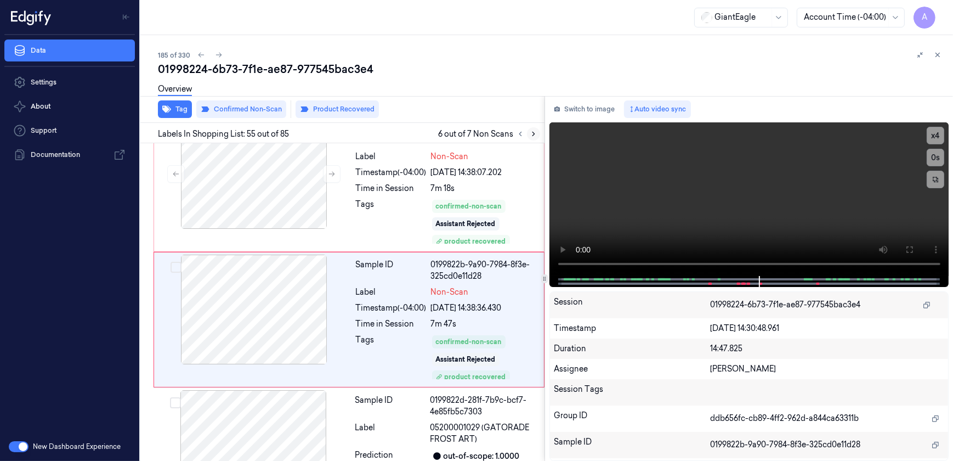
click at [531, 135] on icon at bounding box center [534, 134] width 8 height 8
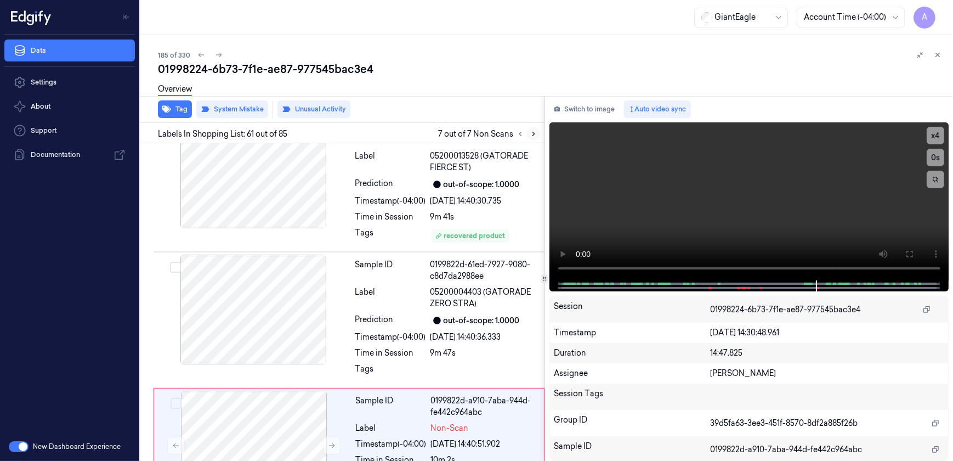
scroll to position [8036, 0]
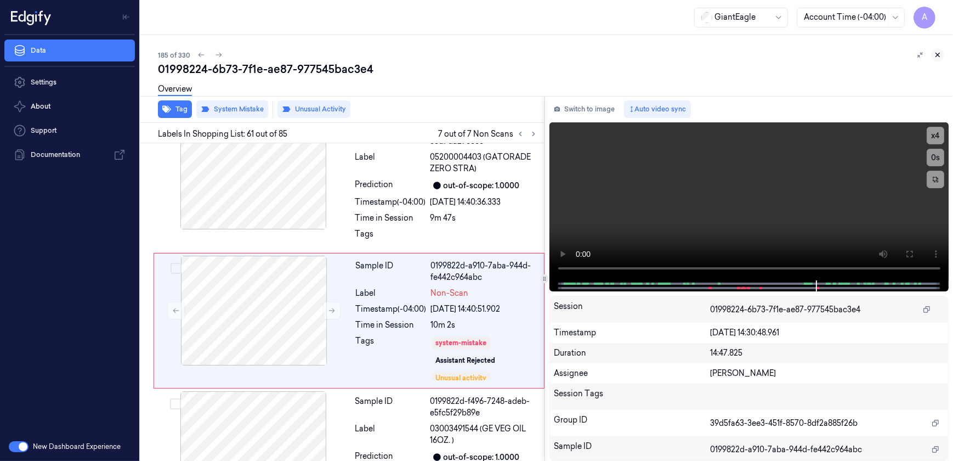
click at [937, 53] on icon at bounding box center [938, 55] width 8 height 8
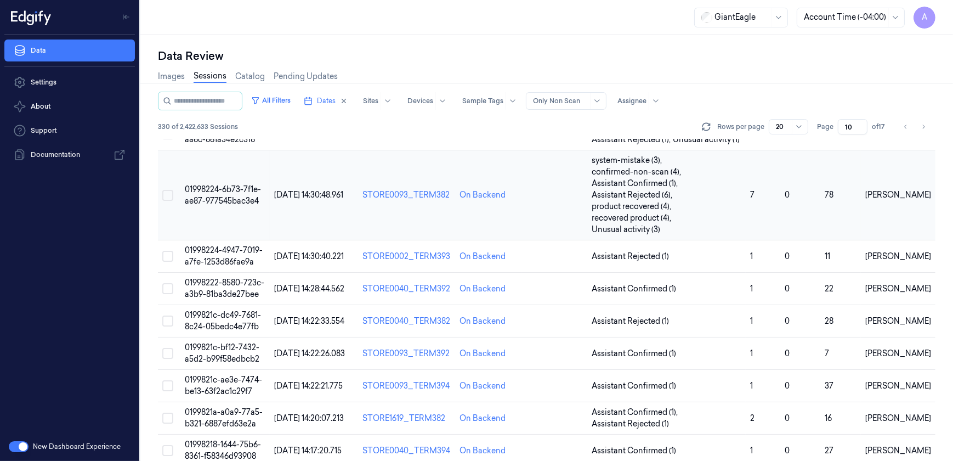
scroll to position [189, 0]
click at [225, 304] on td "0199821c-dc49-7681-8c24-05bedc4e77fb" at bounding box center [225, 320] width 90 height 32
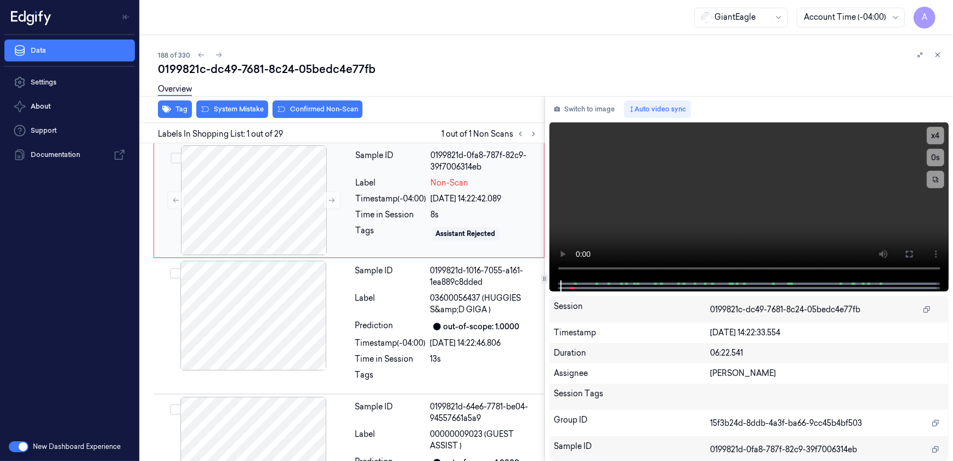
click at [369, 207] on div "Sample ID 0199821d-0fa8-787f-82c9-39f7006314eb Label Non-Scan Timestamp (-04:00…" at bounding box center [447, 200] width 190 height 110
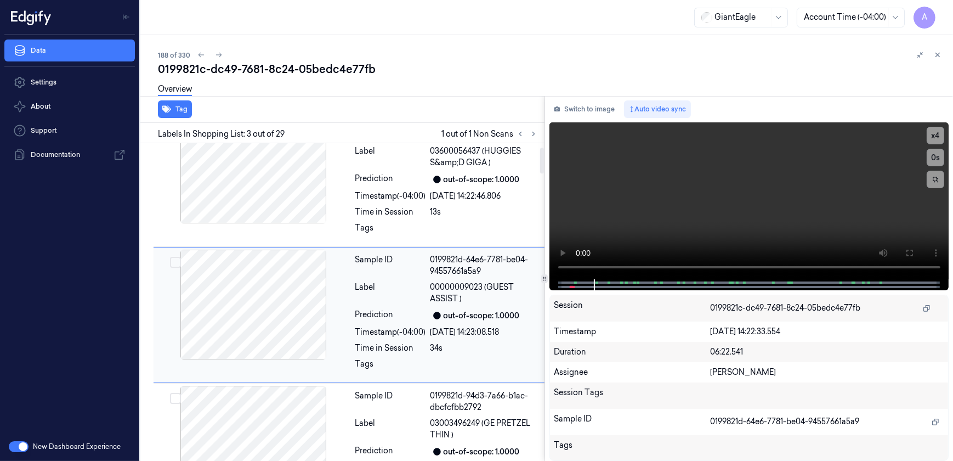
scroll to position [159, 0]
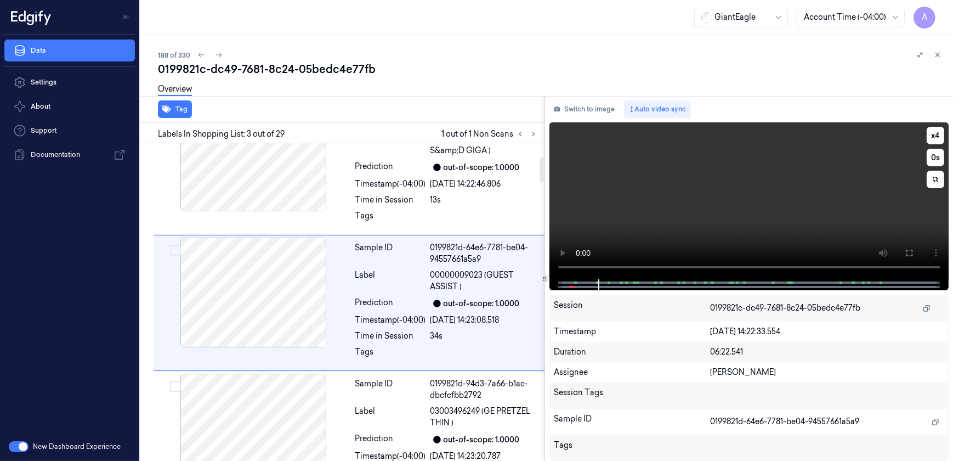
click at [662, 233] on video at bounding box center [750, 200] width 400 height 157
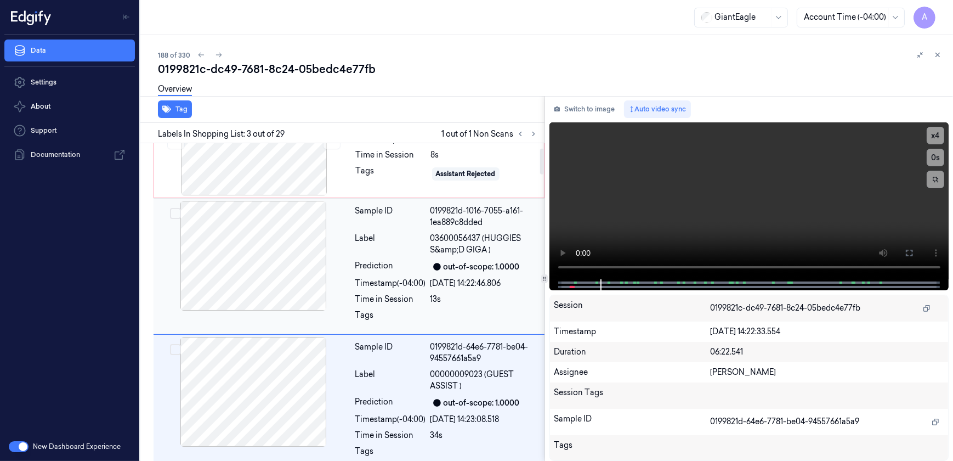
click at [375, 250] on div "Label" at bounding box center [390, 244] width 71 height 23
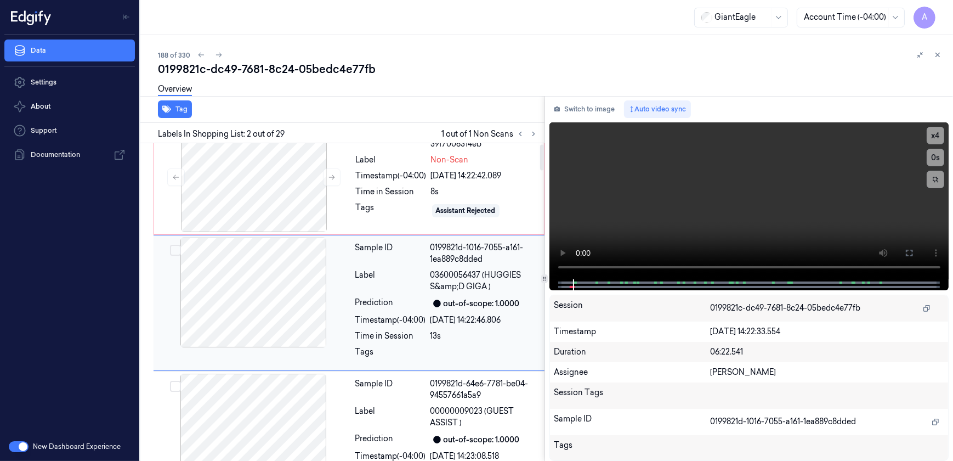
scroll to position [0, 0]
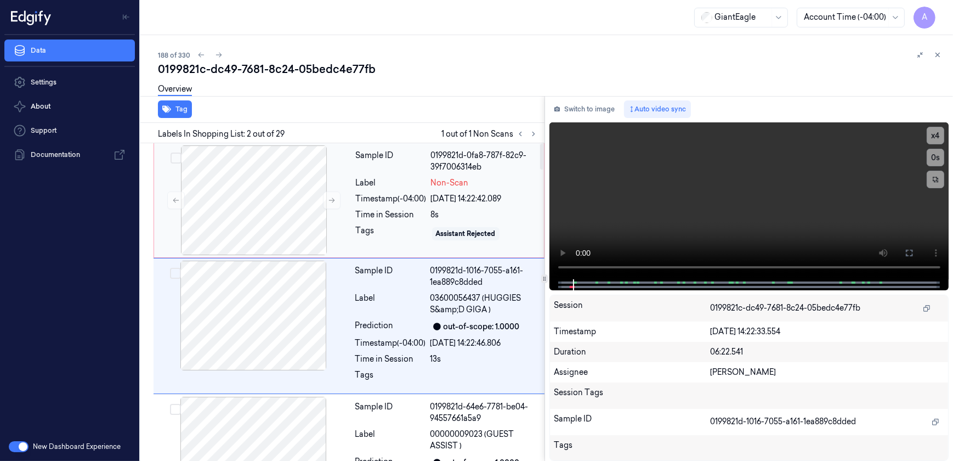
click at [388, 222] on div "Sample ID 0199821d-0fa8-787f-82c9-39f7006314eb Label Non-Scan Timestamp (-04:00…" at bounding box center [447, 200] width 190 height 110
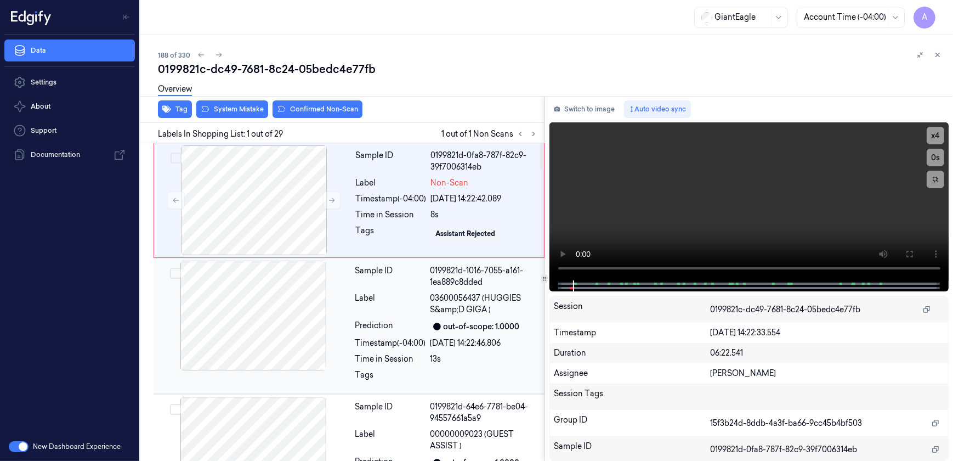
scroll to position [23, 0]
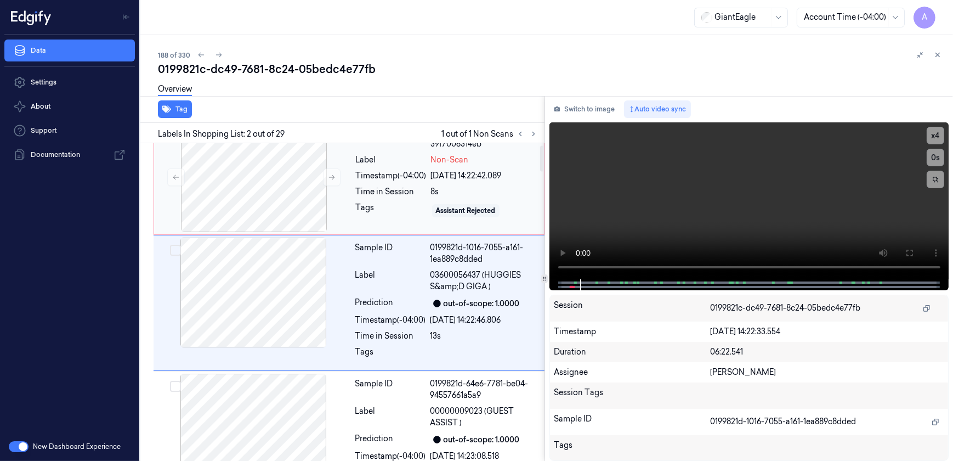
click at [401, 214] on div "Tags" at bounding box center [391, 211] width 71 height 18
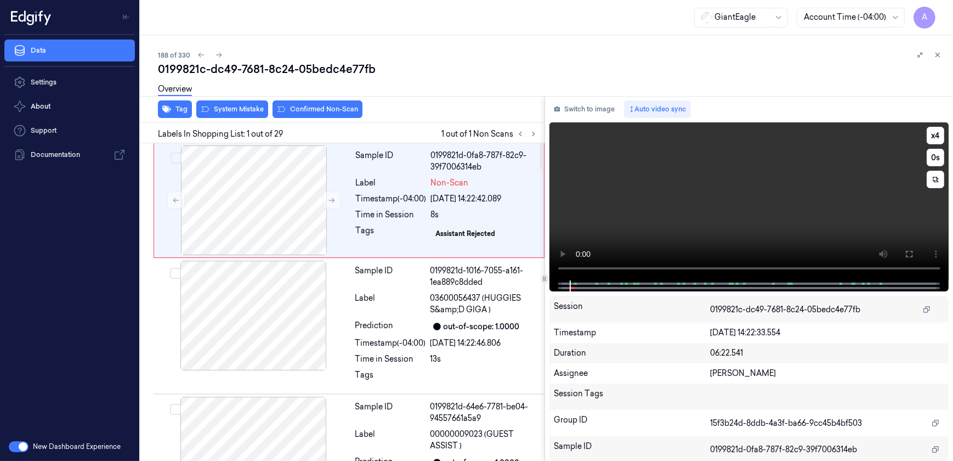
click at [660, 221] on video at bounding box center [750, 201] width 400 height 158
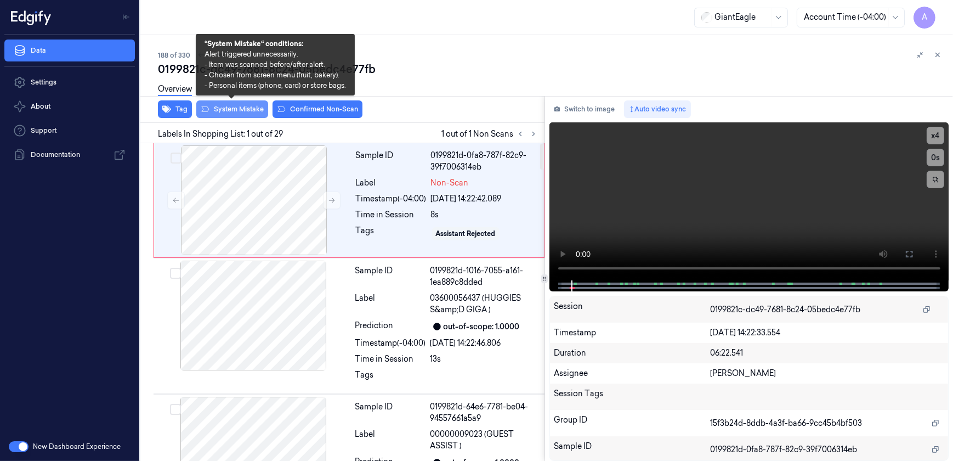
click at [227, 115] on button "System Mistake" at bounding box center [232, 109] width 72 height 18
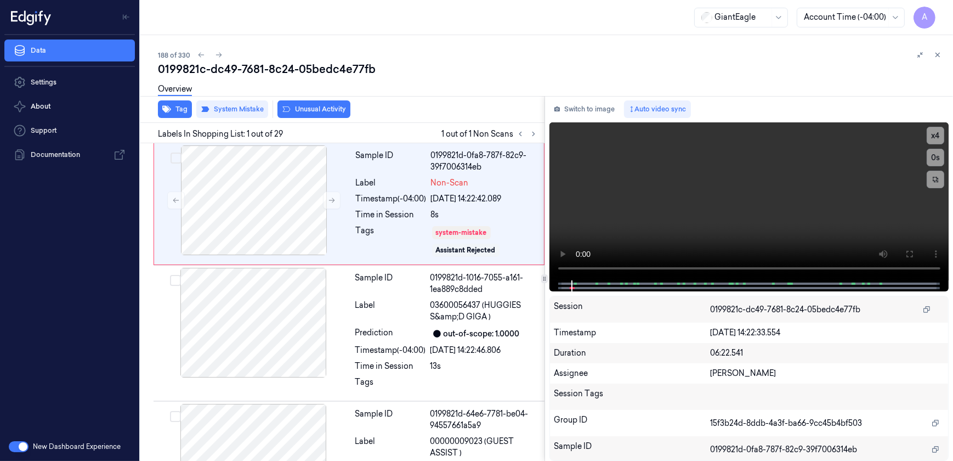
click at [296, 109] on button "Unusual Activity" at bounding box center [314, 109] width 73 height 18
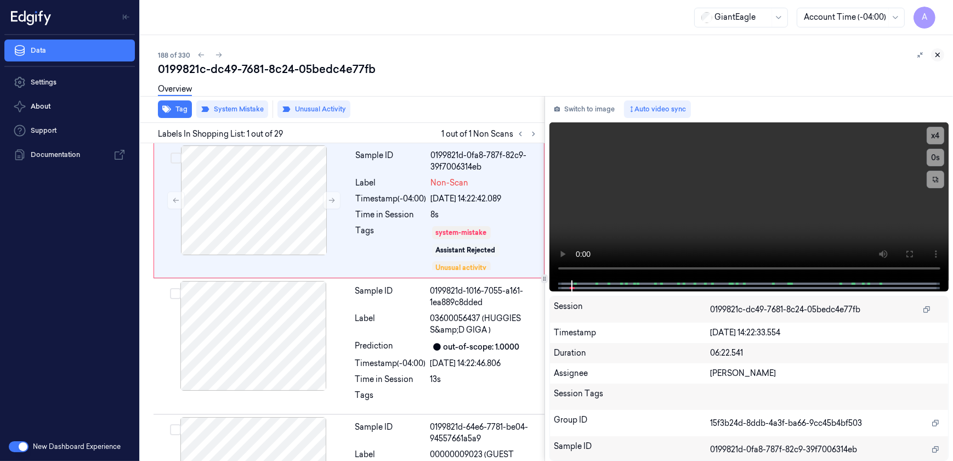
click at [937, 54] on icon at bounding box center [938, 55] width 8 height 8
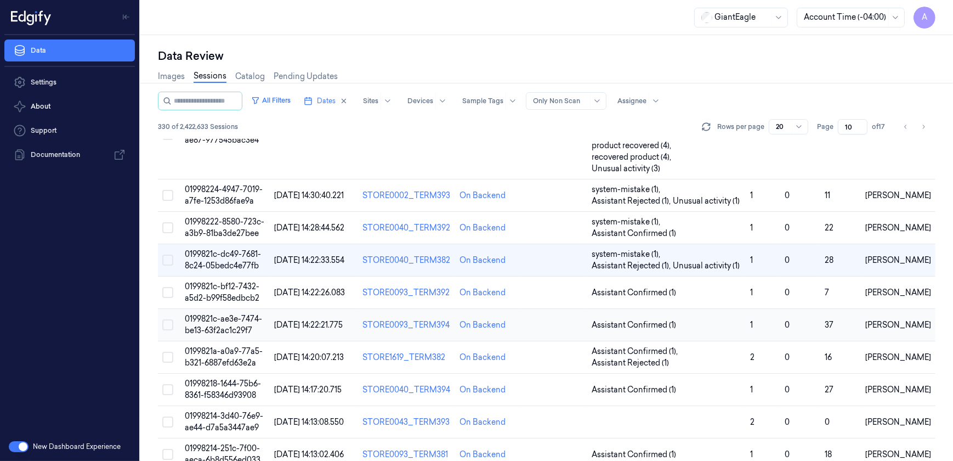
scroll to position [220, 0]
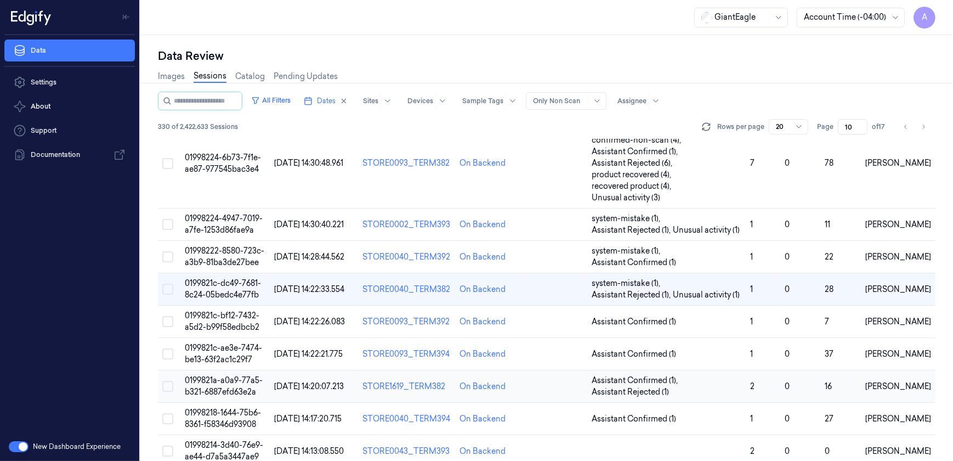
click at [217, 375] on span "0199821a-a0a9-77a5-b321-6887efd63e2a" at bounding box center [224, 385] width 78 height 21
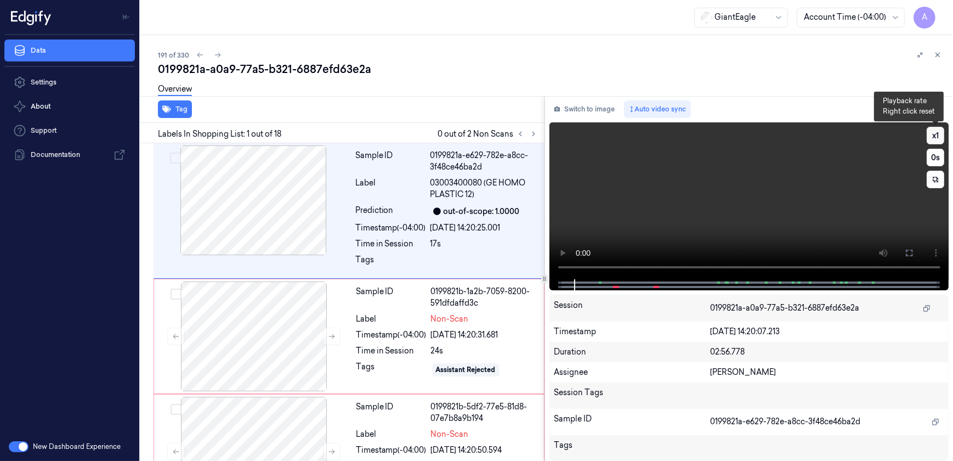
click at [937, 138] on button "x 1" at bounding box center [936, 136] width 18 height 18
click at [935, 133] on button "x 1" at bounding box center [936, 136] width 18 height 18
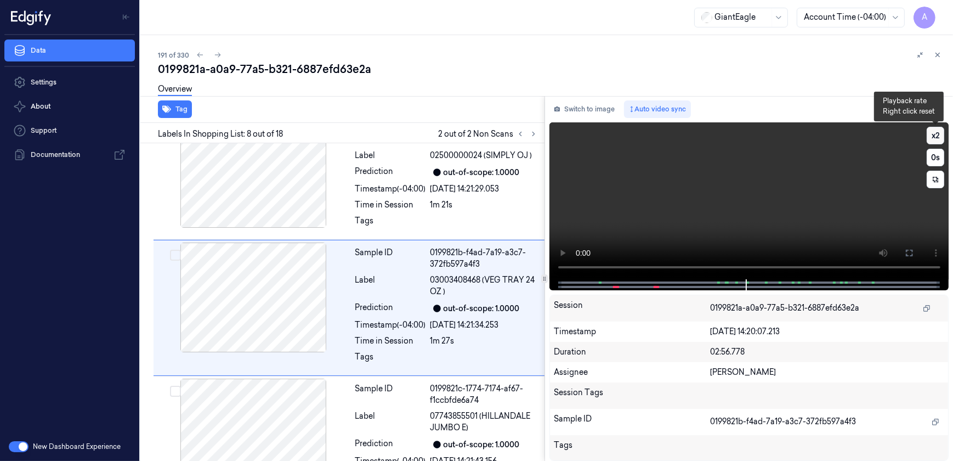
scroll to position [795, 0]
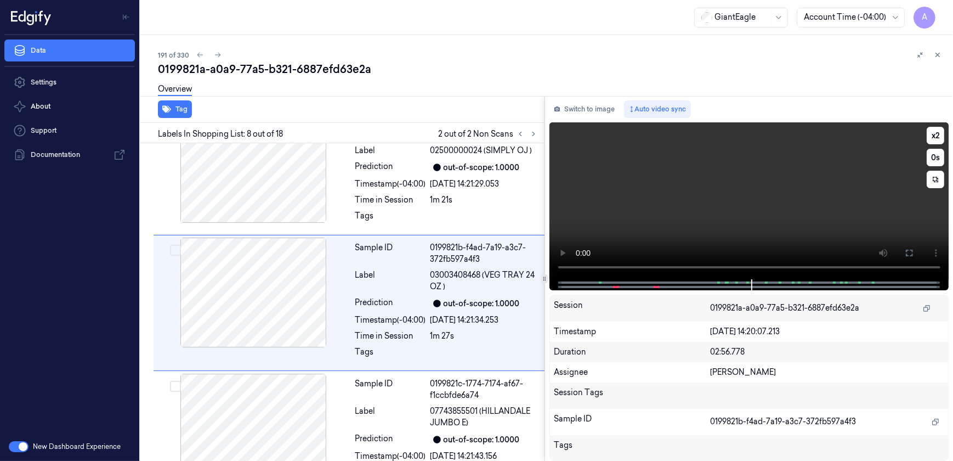
click at [724, 235] on video at bounding box center [750, 200] width 400 height 157
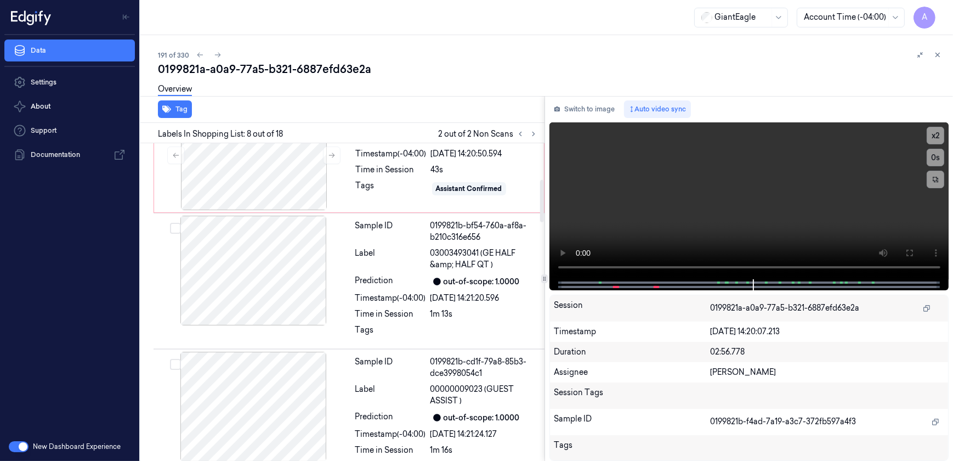
scroll to position [147, 0]
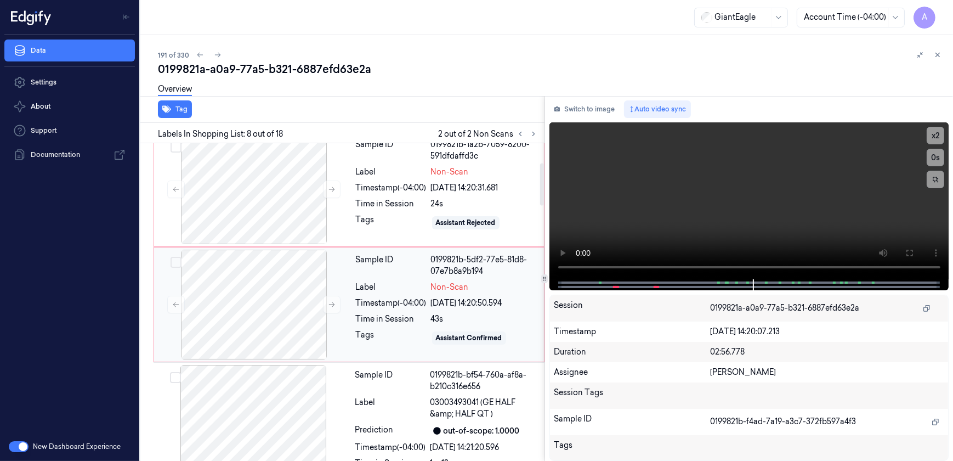
click at [403, 325] on div "Sample ID 0199821b-5df2-77e5-81d8-07e7b8a9b194 Label Non-Scan Timestamp (-04:00…" at bounding box center [447, 305] width 190 height 110
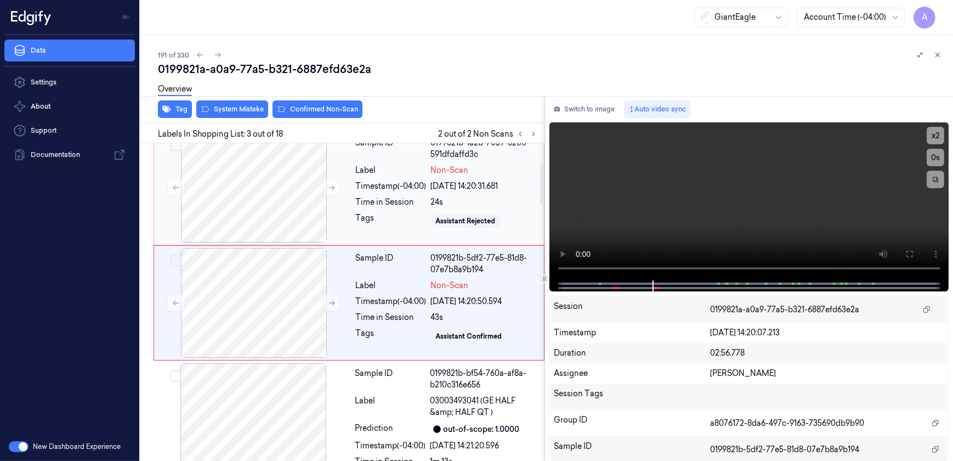
click at [401, 301] on div "Timestamp (-04:00)" at bounding box center [391, 302] width 71 height 12
click at [400, 241] on div "Sample ID 0199821b-1a2b-7059-8200-591dfdaffd3c Label Non-Scan Timestamp (-04:00…" at bounding box center [447, 188] width 190 height 110
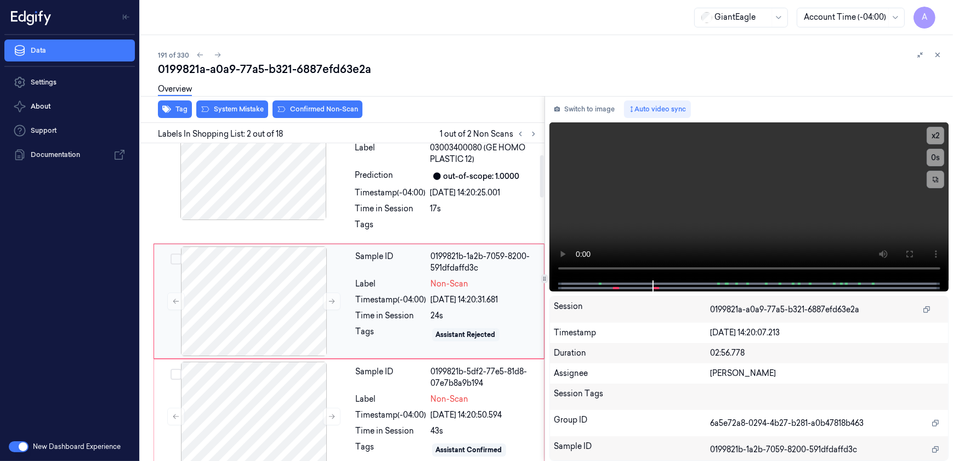
scroll to position [33, 0]
click at [386, 312] on div "Time in Session" at bounding box center [391, 318] width 71 height 12
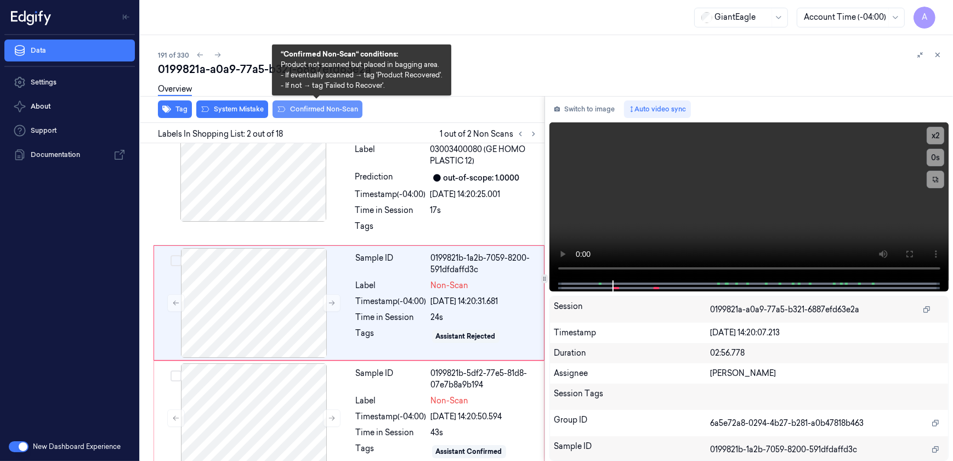
click at [300, 108] on button "Confirmed Non-Scan" at bounding box center [318, 109] width 90 height 18
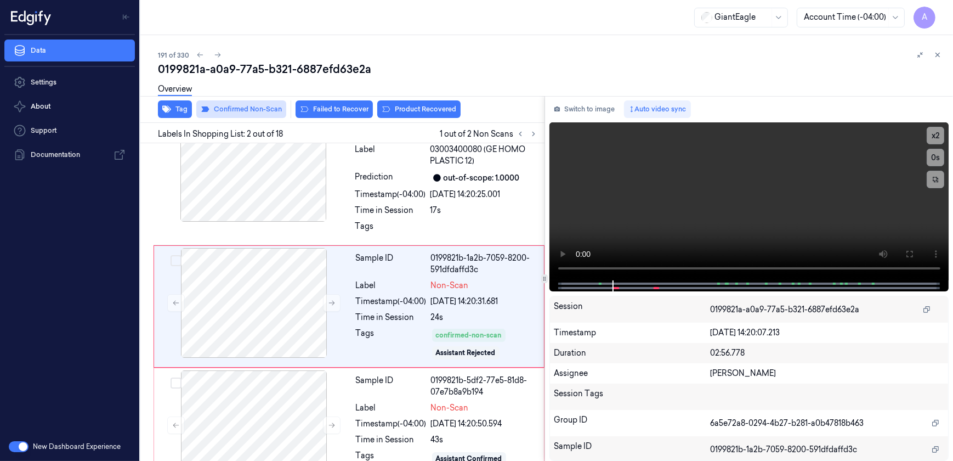
scroll to position [37, 0]
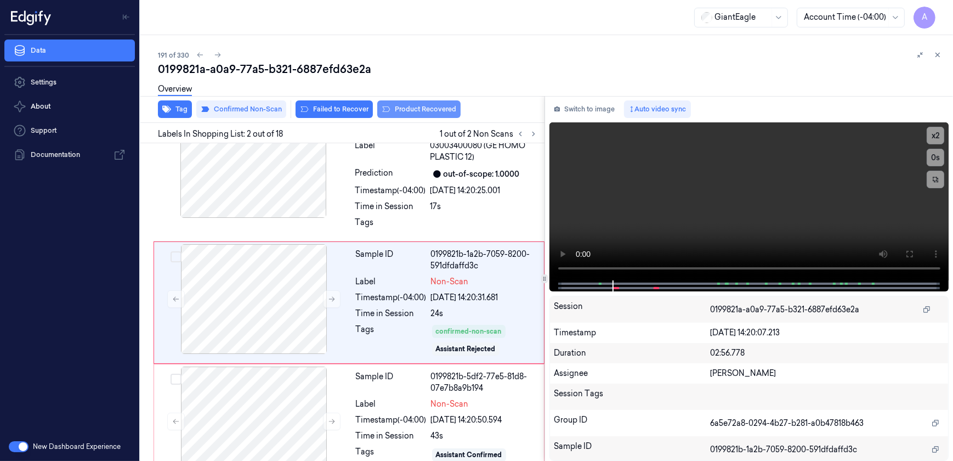
click at [411, 116] on button "Product Recovered" at bounding box center [418, 109] width 83 height 18
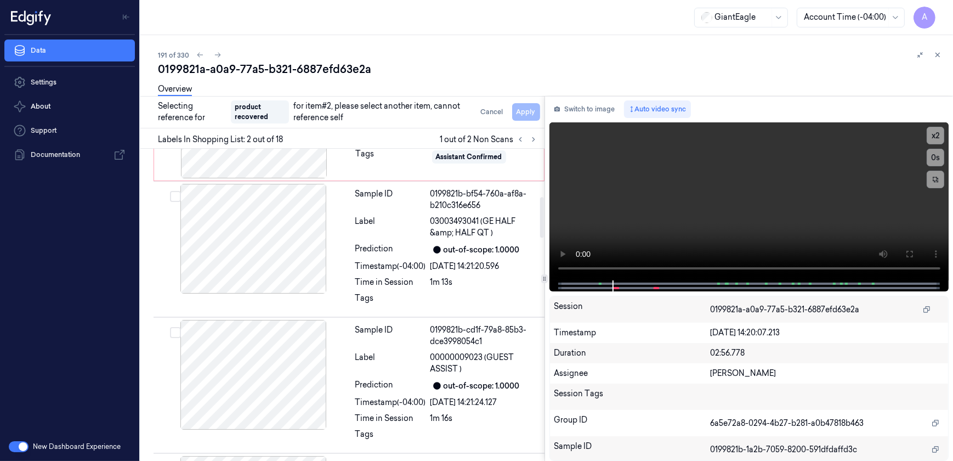
scroll to position [336, 0]
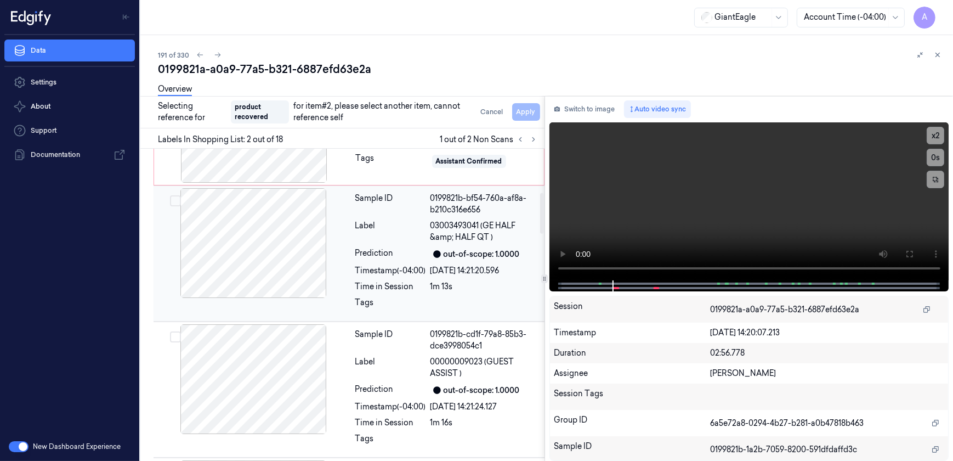
click at [477, 298] on div at bounding box center [485, 306] width 108 height 18
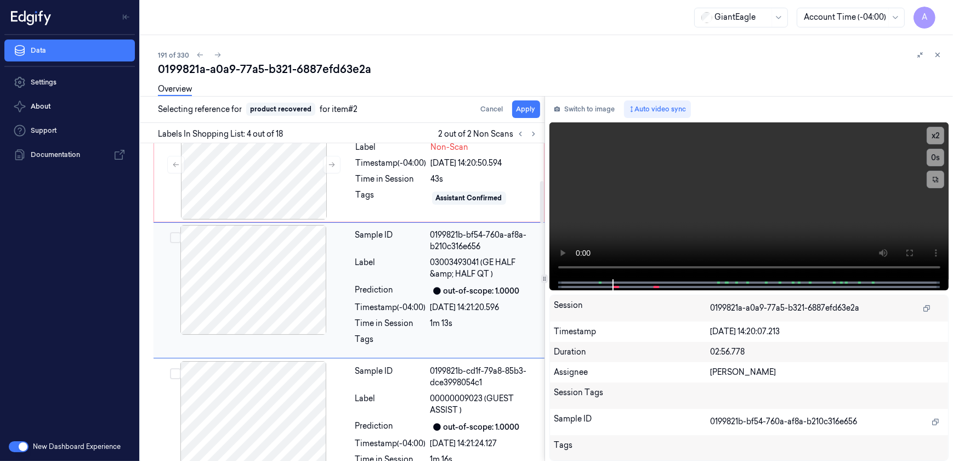
scroll to position [281, 0]
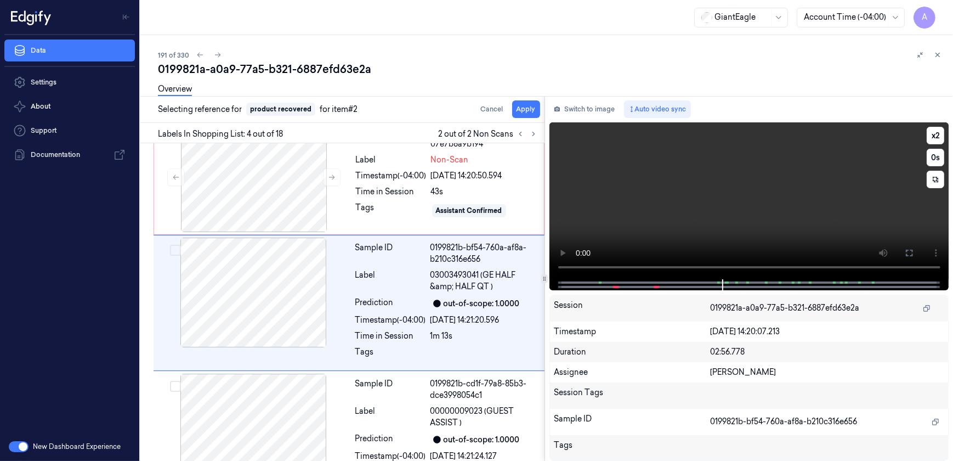
click at [684, 236] on video at bounding box center [750, 200] width 400 height 157
click at [531, 114] on button "Apply" at bounding box center [526, 109] width 28 height 18
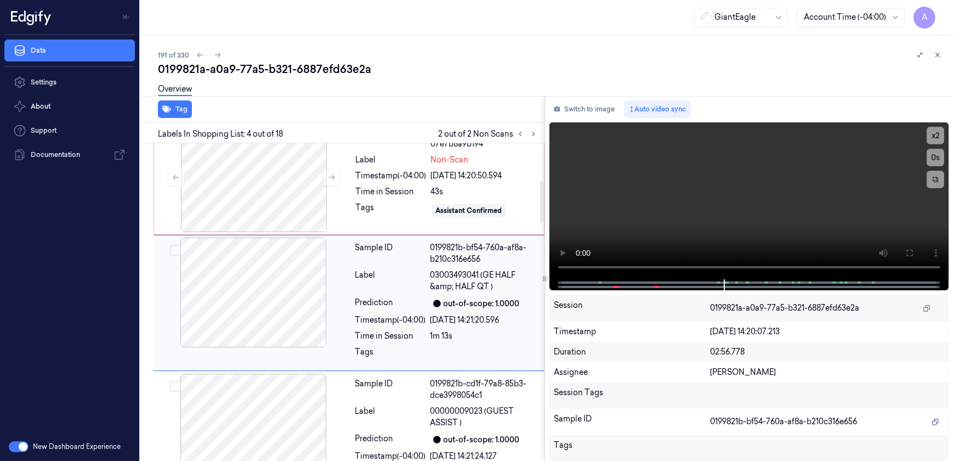
click at [375, 327] on div "Sample ID 0199821b-bf54-760a-af8a-b210c316e656 Label 03003493041 (GE HALF &amp;…" at bounding box center [446, 302] width 191 height 131
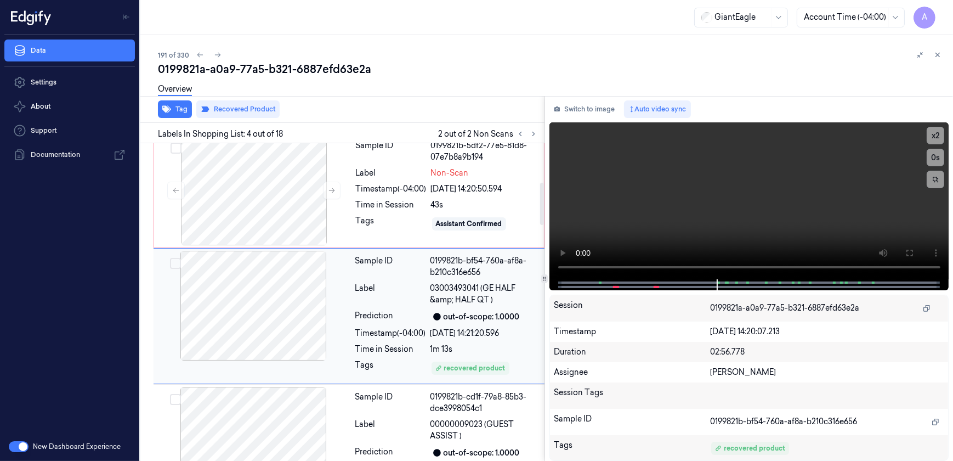
scroll to position [295, 0]
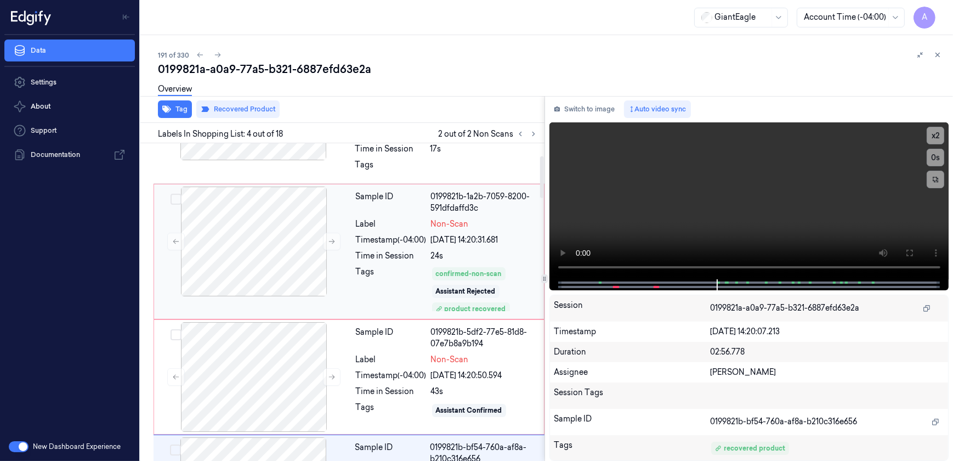
click at [373, 292] on div "Tags" at bounding box center [391, 289] width 71 height 46
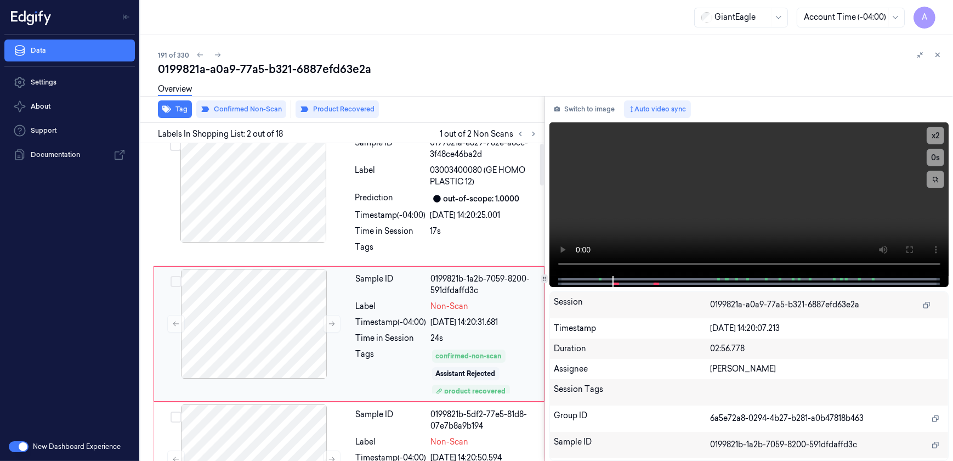
scroll to position [0, 0]
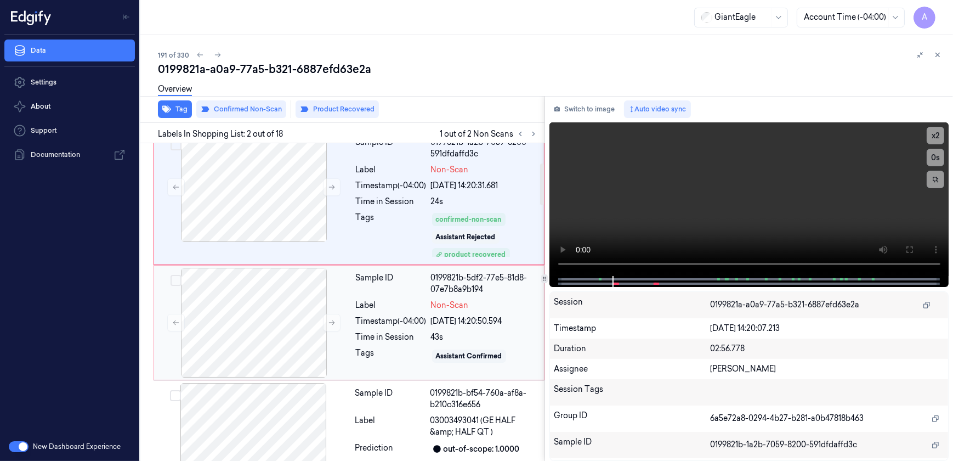
click at [374, 315] on div "Timestamp (-04:00)" at bounding box center [391, 321] width 71 height 12
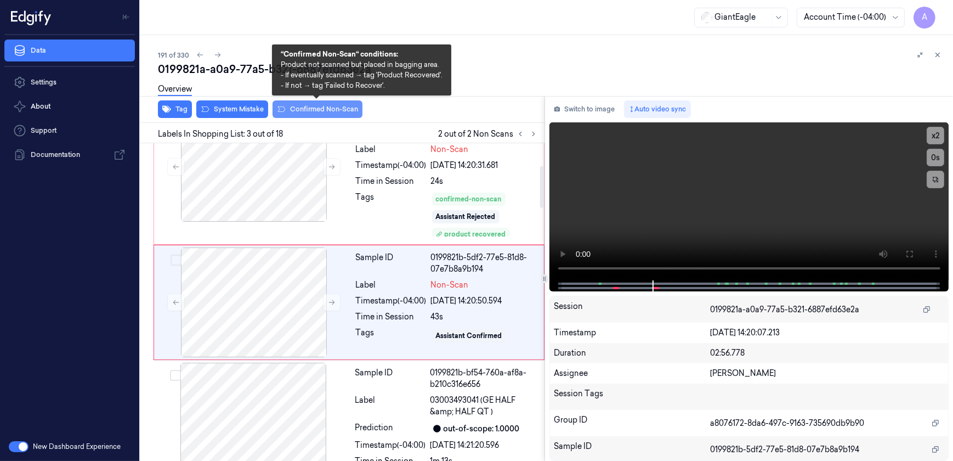
click at [303, 110] on button "Confirmed Non-Scan" at bounding box center [318, 109] width 90 height 18
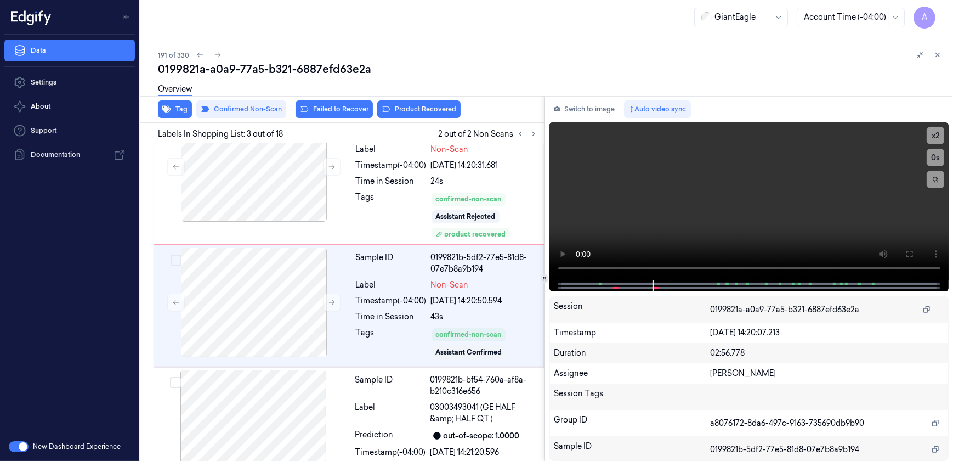
scroll to position [173, 0]
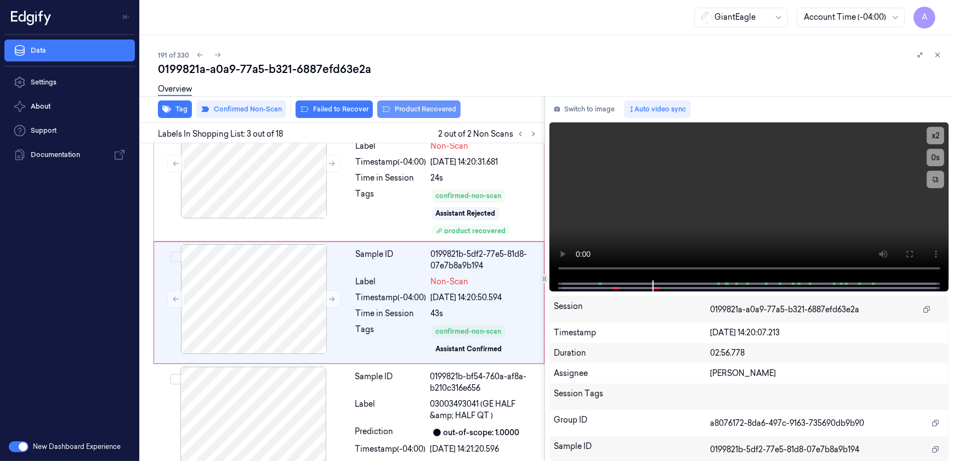
click at [404, 110] on button "Product Recovered" at bounding box center [418, 109] width 83 height 18
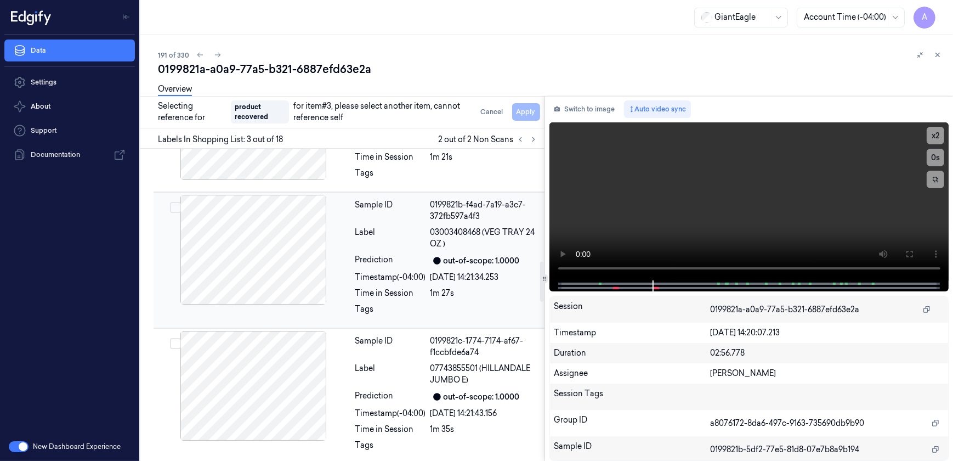
click at [396, 287] on div "Time in Session" at bounding box center [390, 293] width 71 height 12
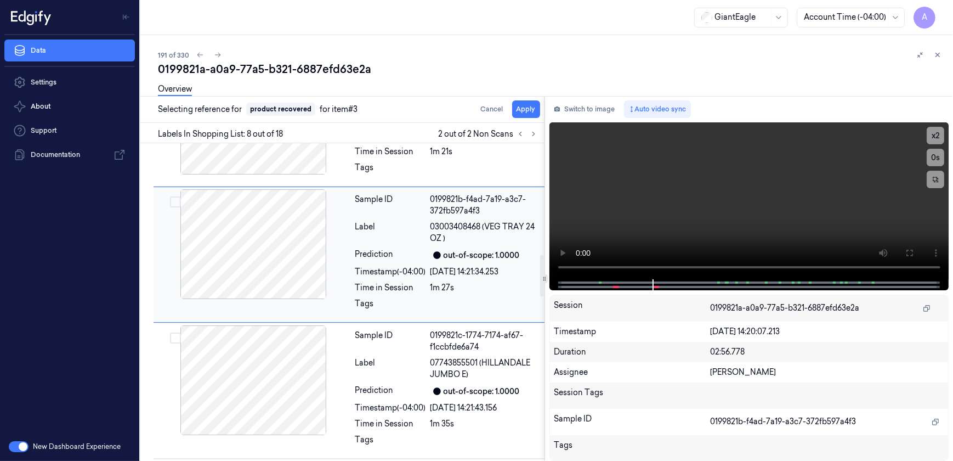
scroll to position [822, 0]
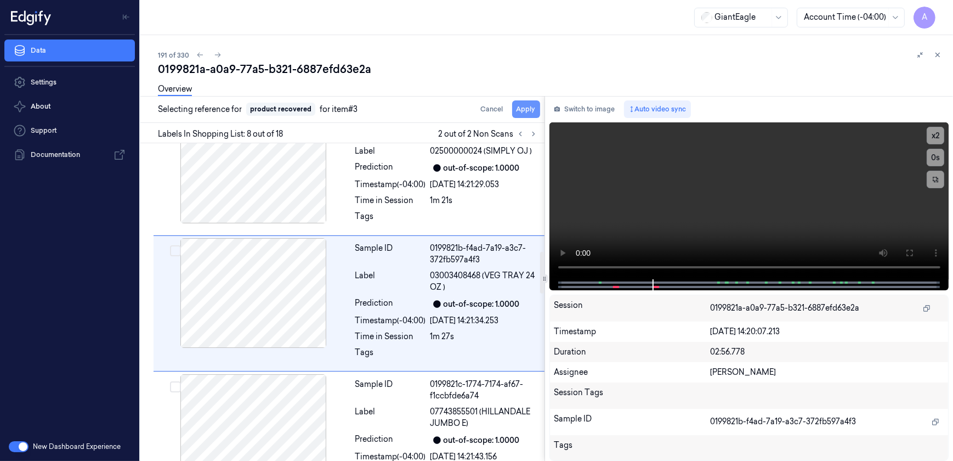
click at [514, 115] on button "Apply" at bounding box center [526, 109] width 28 height 18
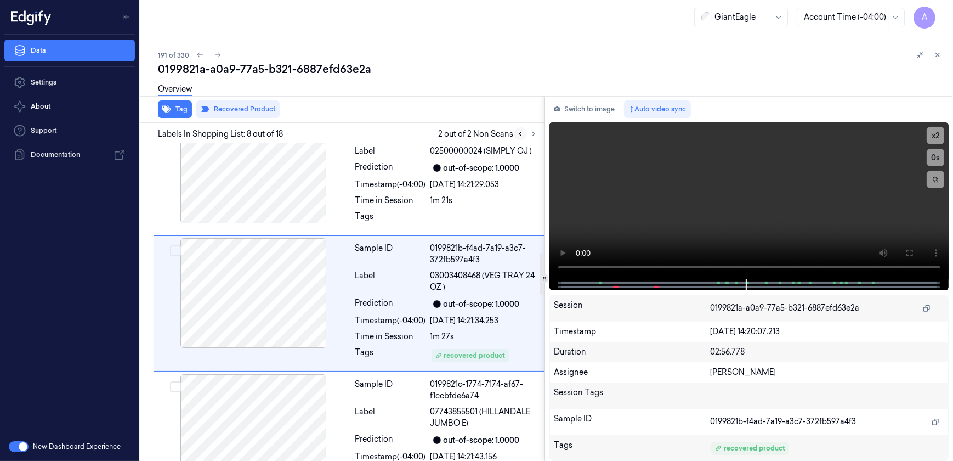
click at [518, 138] on button at bounding box center [520, 133] width 13 height 13
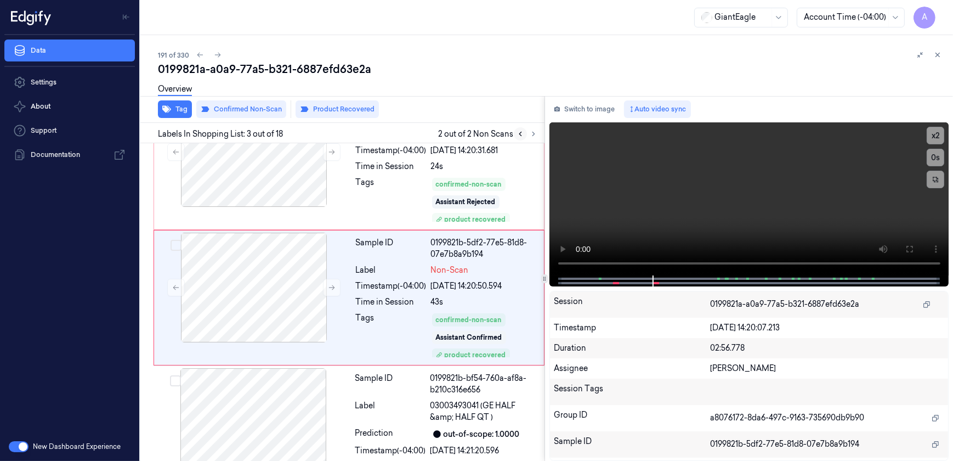
scroll to position [179, 0]
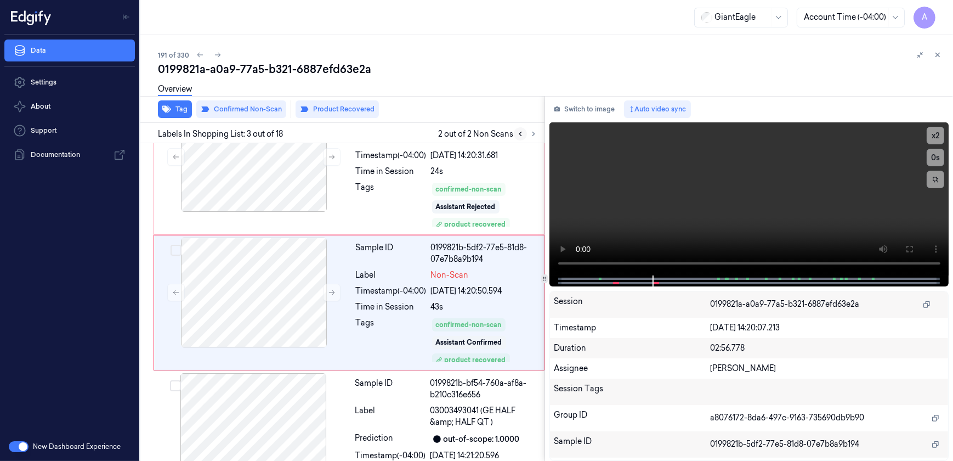
click at [521, 135] on icon at bounding box center [520, 134] width 2 height 4
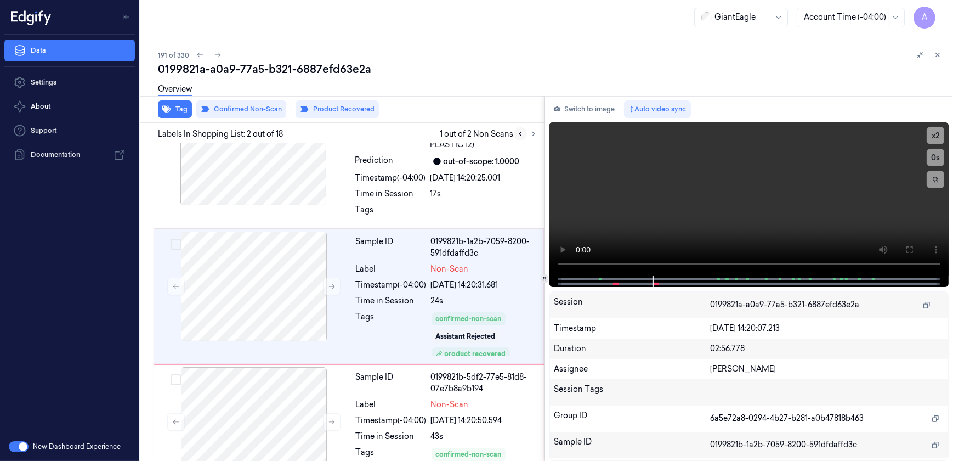
scroll to position [44, 0]
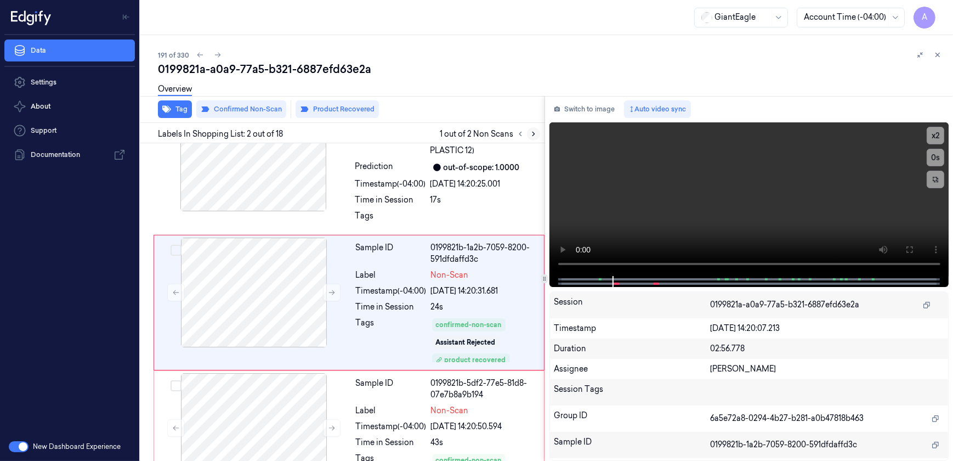
click at [530, 135] on icon at bounding box center [534, 134] width 8 height 8
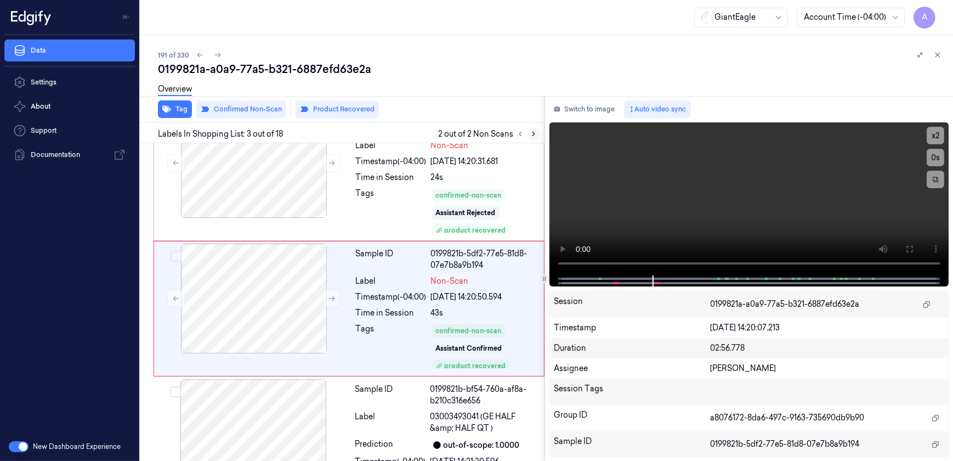
scroll to position [179, 0]
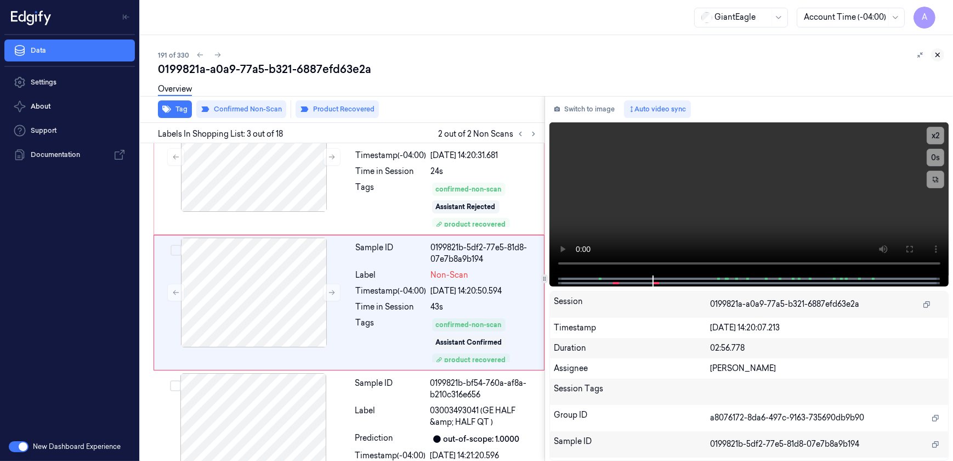
click at [936, 48] on button at bounding box center [937, 54] width 13 height 13
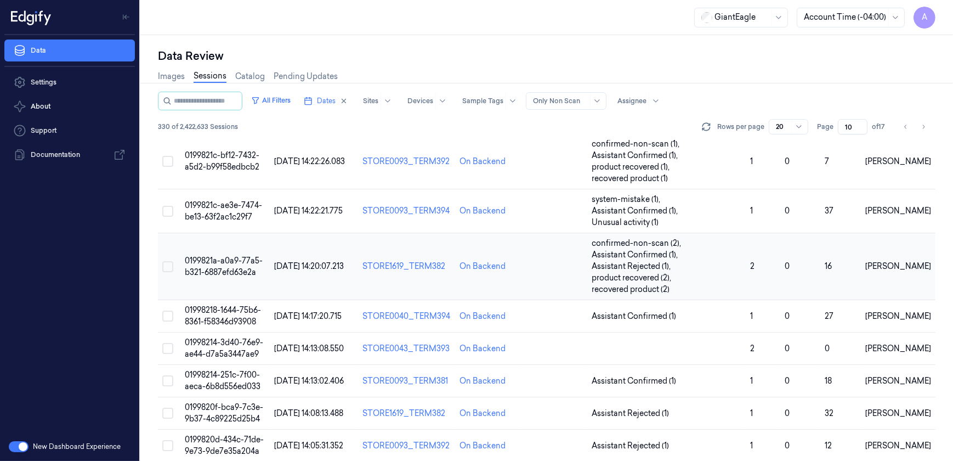
scroll to position [440, 0]
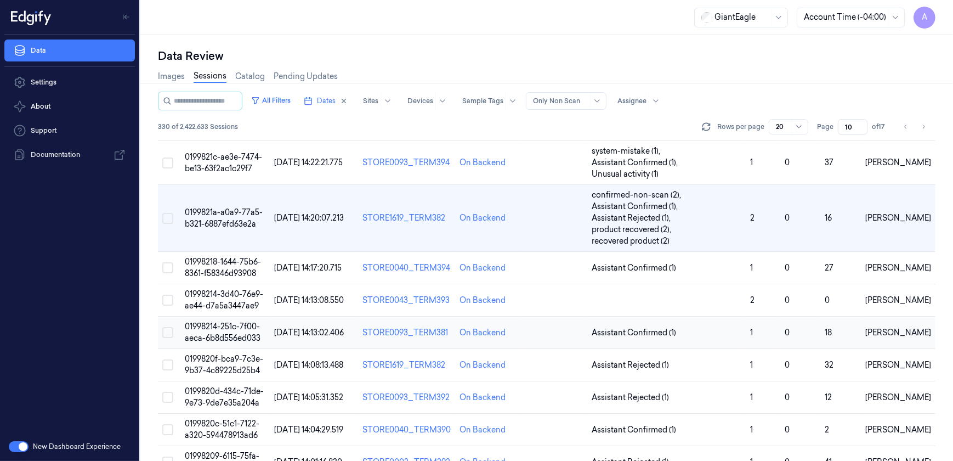
click at [223, 321] on span "01998214-251c-7f00-aeca-6b8d556ed033" at bounding box center [223, 331] width 76 height 21
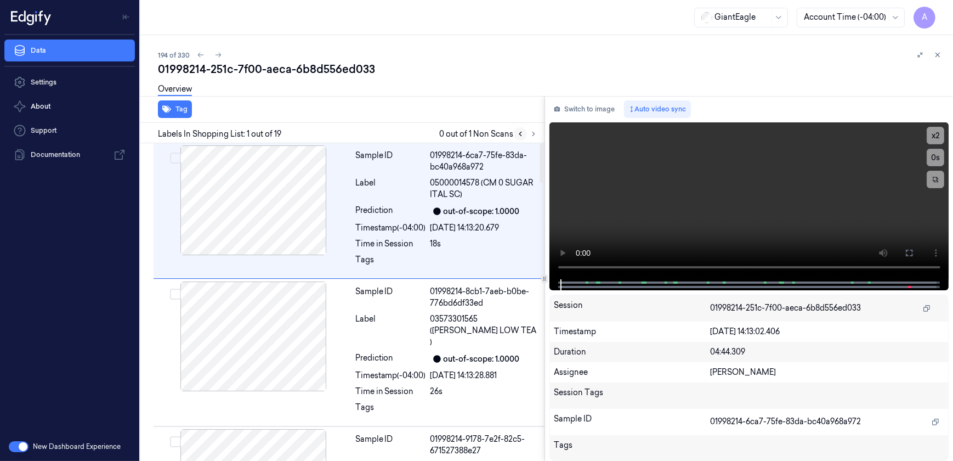
click at [526, 135] on button at bounding box center [520, 133] width 13 height 13
click at [530, 133] on icon at bounding box center [534, 134] width 8 height 8
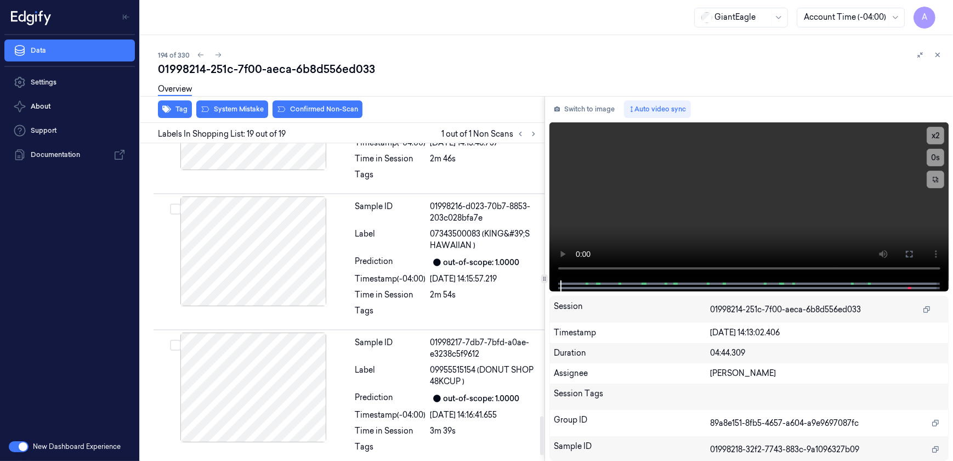
scroll to position [2247, 0]
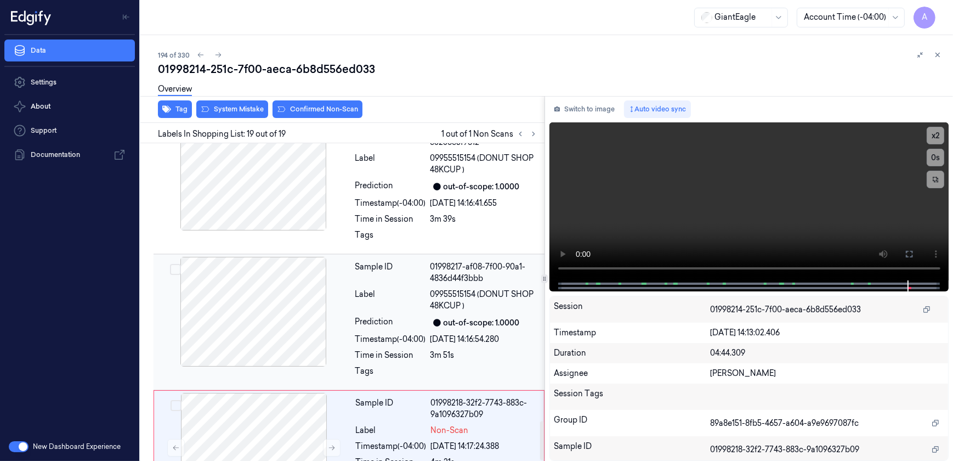
click at [403, 333] on div "Timestamp (-04:00)" at bounding box center [390, 339] width 71 height 12
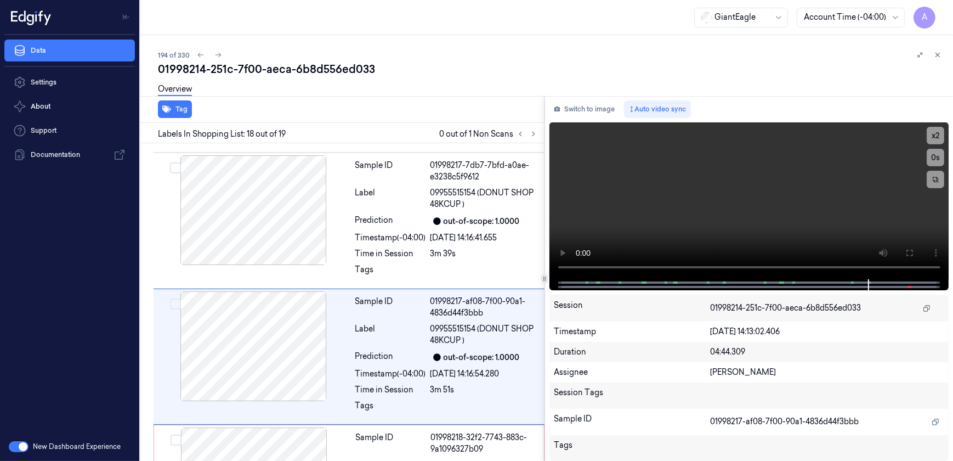
scroll to position [2219, 0]
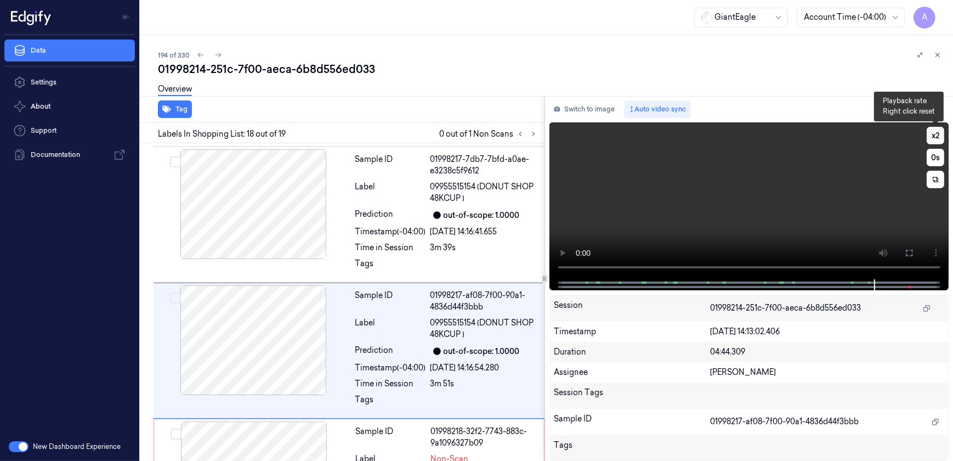
click at [932, 135] on button "x 2" at bounding box center [936, 136] width 18 height 18
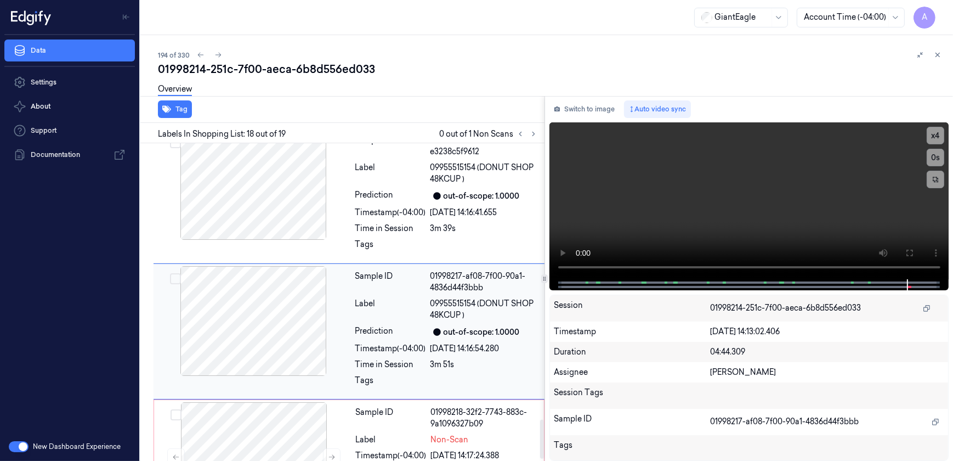
scroll to position [2247, 0]
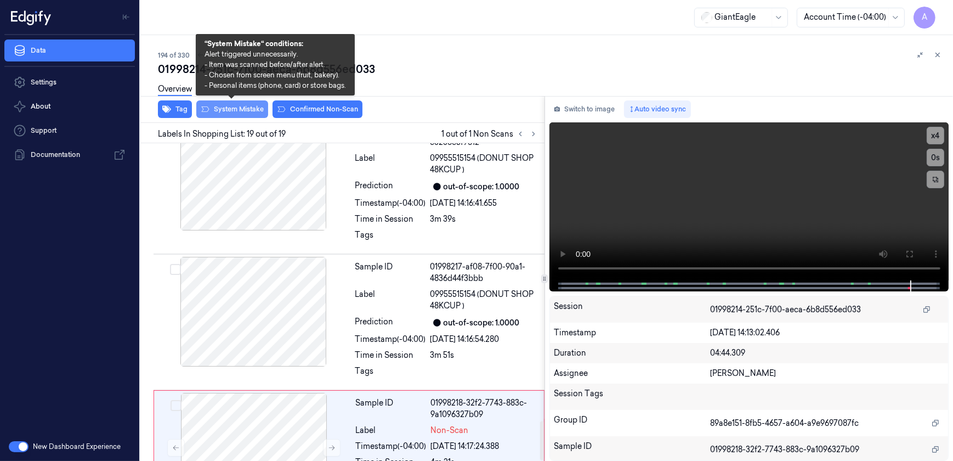
click at [240, 110] on button "System Mistake" at bounding box center [232, 109] width 72 height 18
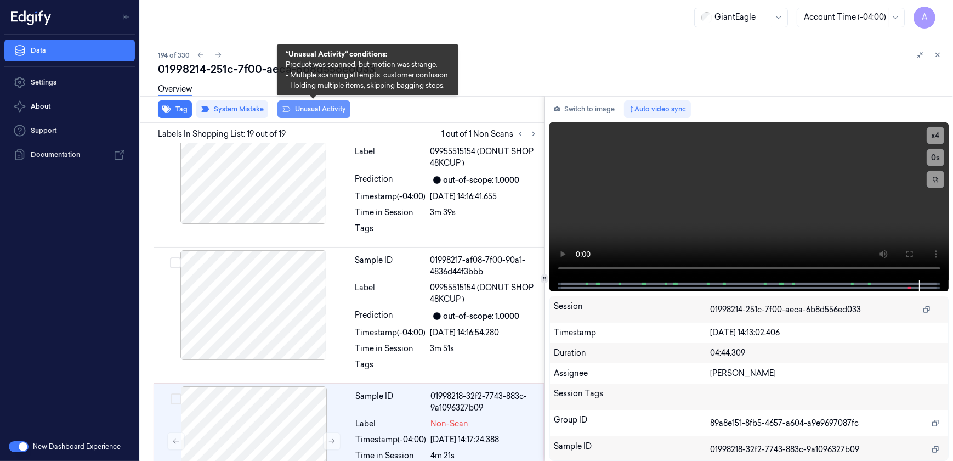
click at [303, 109] on button "Unusual Activity" at bounding box center [314, 109] width 73 height 18
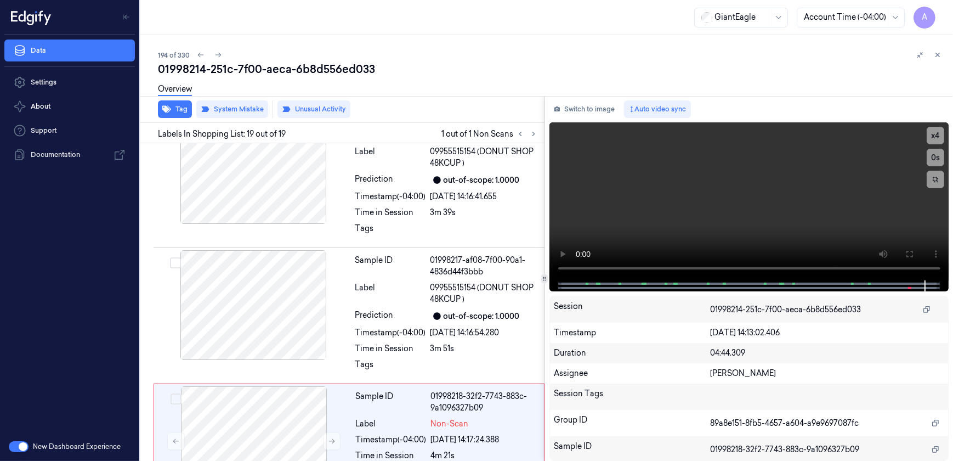
scroll to position [2267, 0]
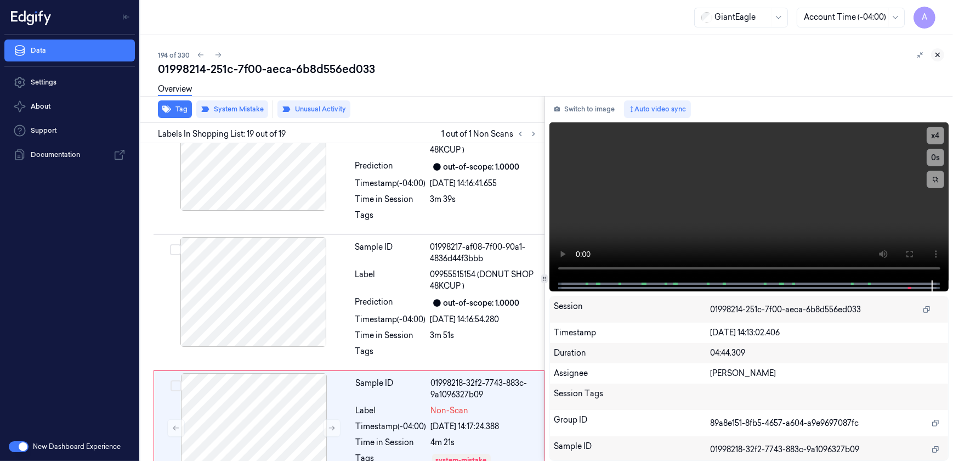
click at [940, 54] on icon at bounding box center [938, 55] width 8 height 8
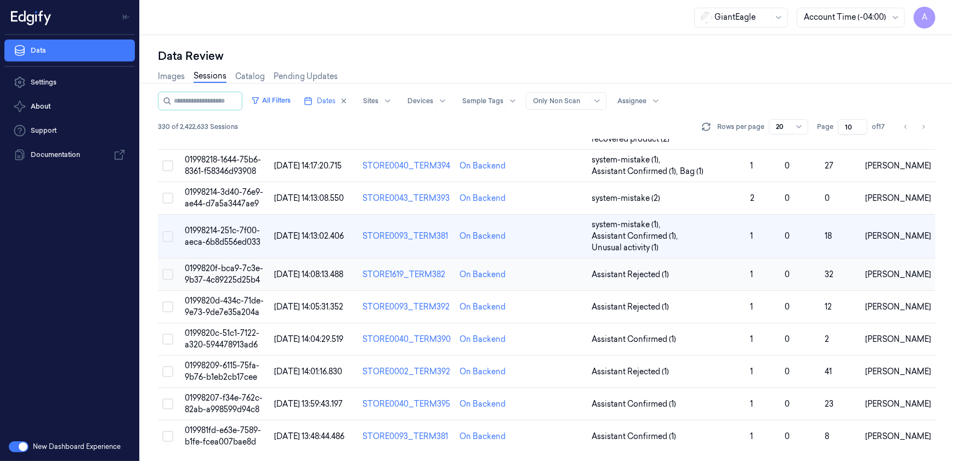
scroll to position [477, 0]
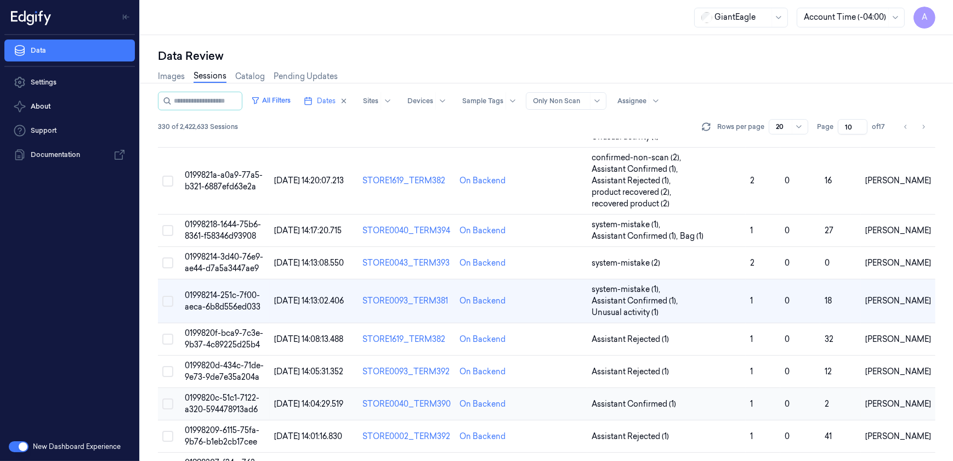
click at [211, 393] on span "0199820c-51c1-7122-a320-594478913ad6" at bounding box center [222, 403] width 75 height 21
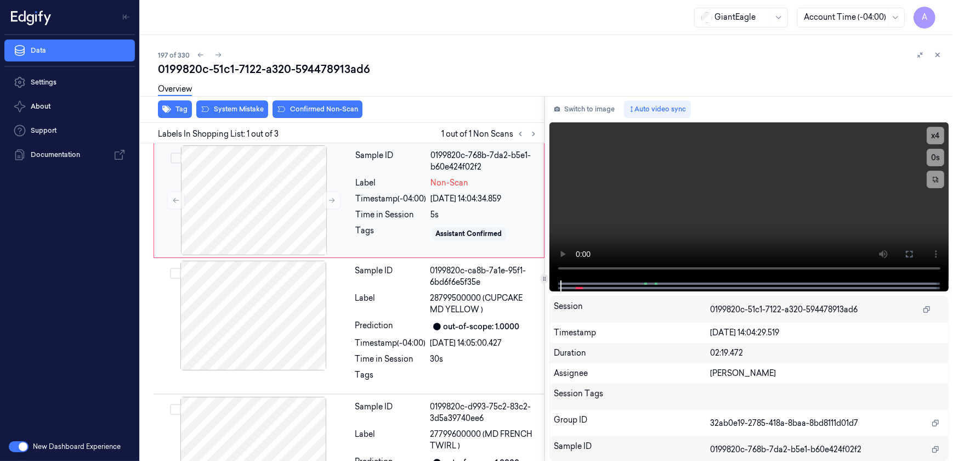
click at [375, 211] on div "Time in Session" at bounding box center [391, 215] width 71 height 12
click at [331, 205] on button at bounding box center [332, 200] width 18 height 18
click at [329, 204] on button at bounding box center [332, 200] width 18 height 18
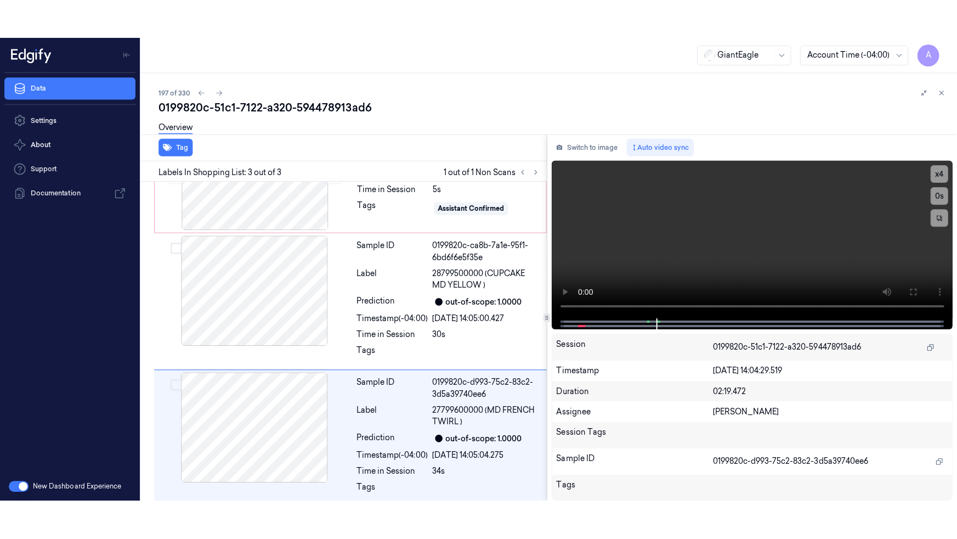
scroll to position [72, 0]
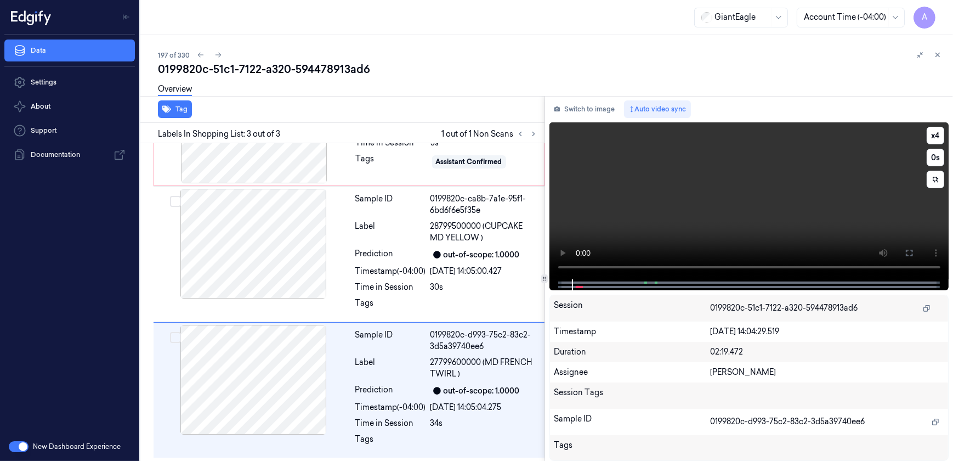
drag, startPoint x: 911, startPoint y: 252, endPoint x: 913, endPoint y: 304, distance: 52.2
click at [911, 252] on icon at bounding box center [909, 252] width 9 height 9
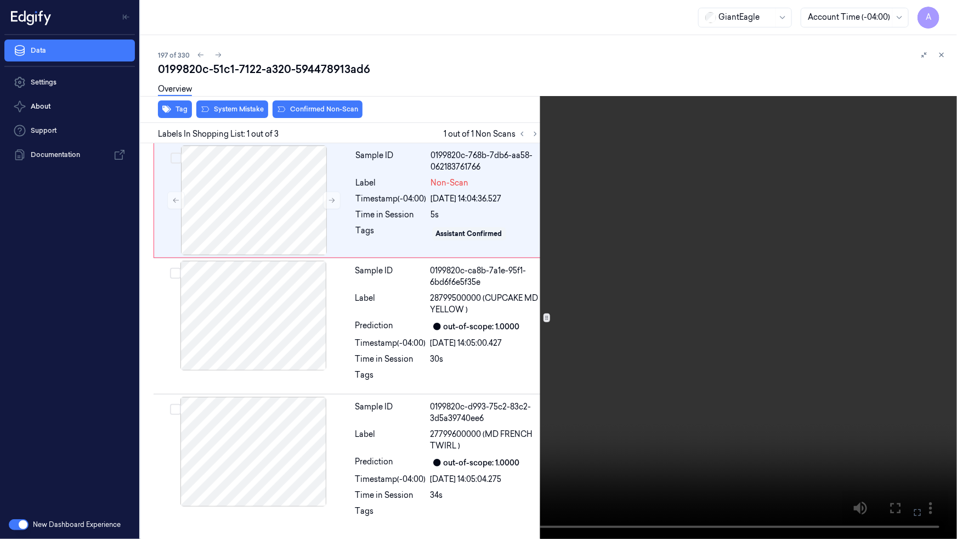
click at [0, 0] on icon at bounding box center [0, 0] width 0 height 0
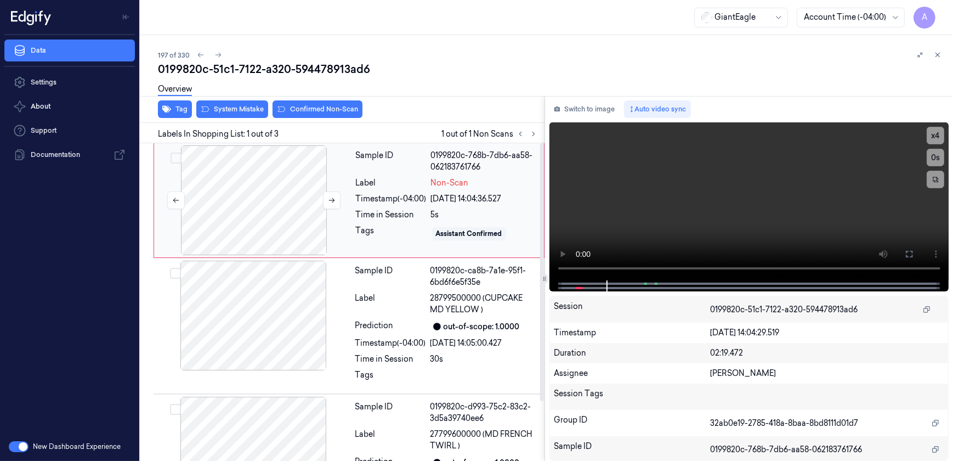
click at [350, 224] on div at bounding box center [253, 200] width 195 height 110
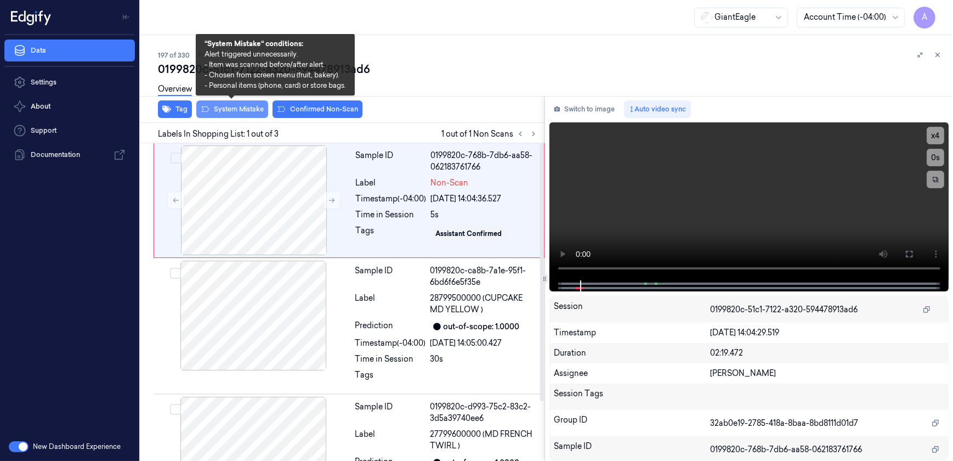
click at [214, 110] on button "System Mistake" at bounding box center [232, 109] width 72 height 18
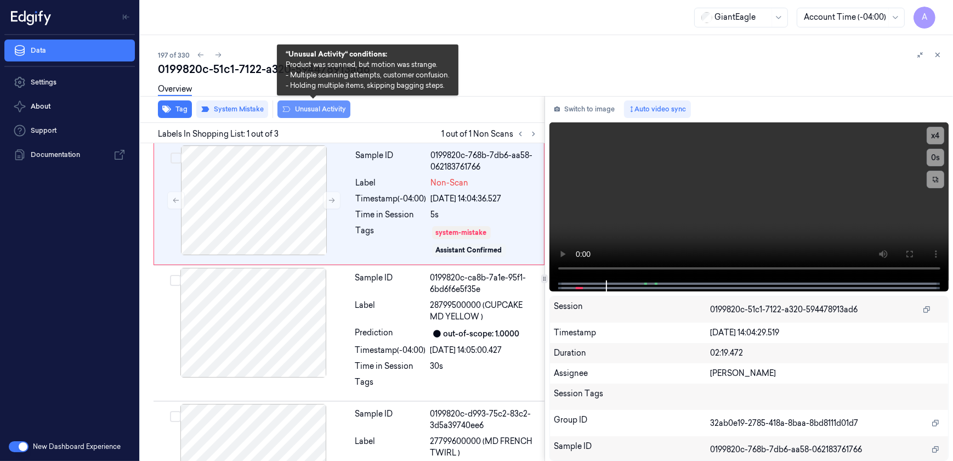
click at [310, 115] on button "Unusual Activity" at bounding box center [314, 109] width 73 height 18
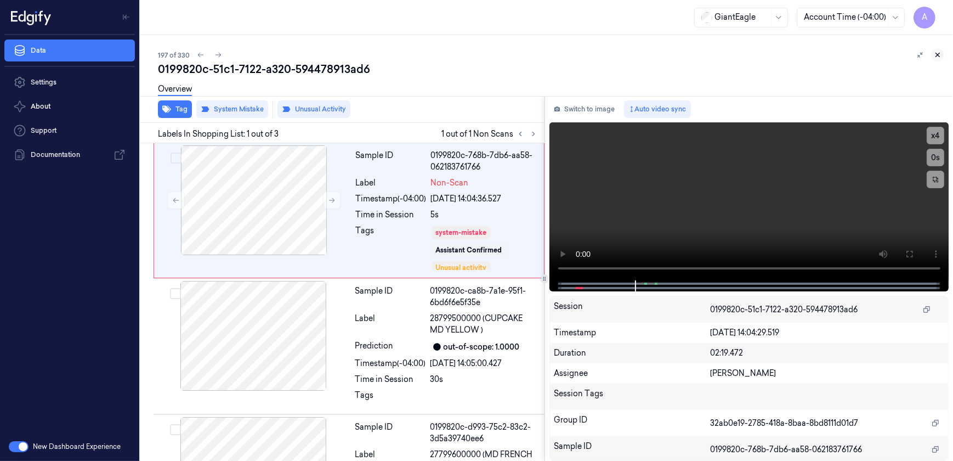
click at [943, 54] on button at bounding box center [937, 54] width 13 height 13
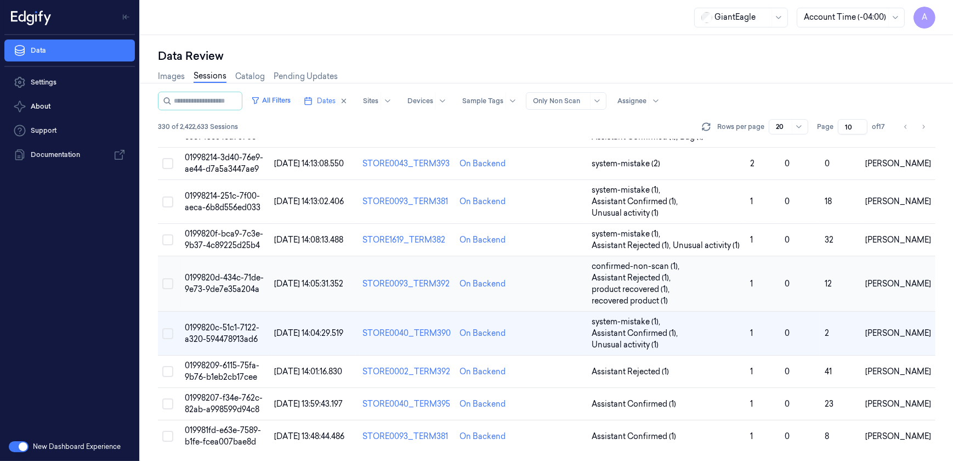
scroll to position [552, 0]
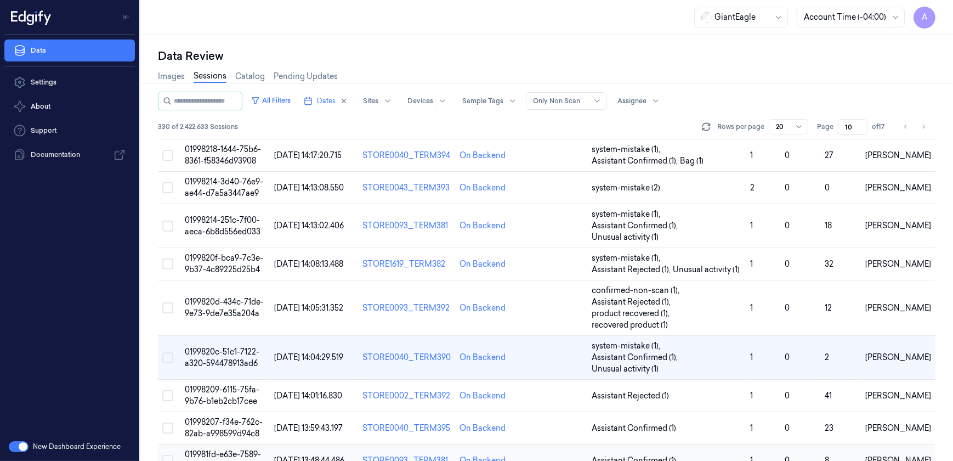
click at [229, 449] on span "019981fd-e63e-7589-b1fe-fcea007bae8d" at bounding box center [223, 459] width 76 height 21
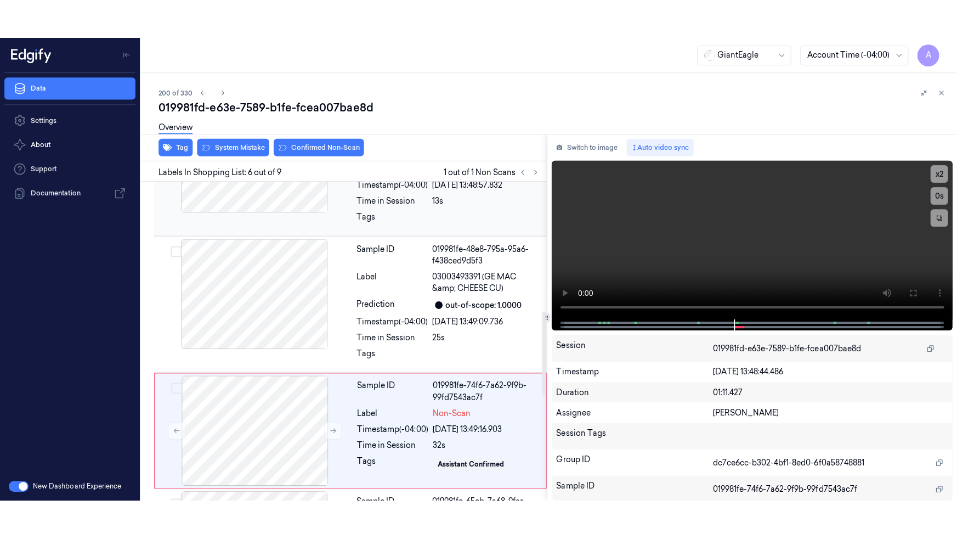
scroll to position [578, 0]
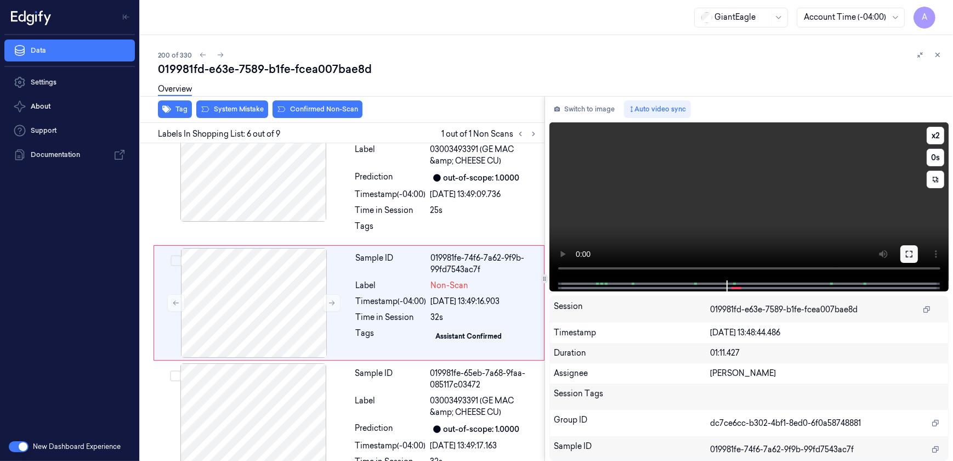
click at [909, 248] on button at bounding box center [910, 254] width 18 height 18
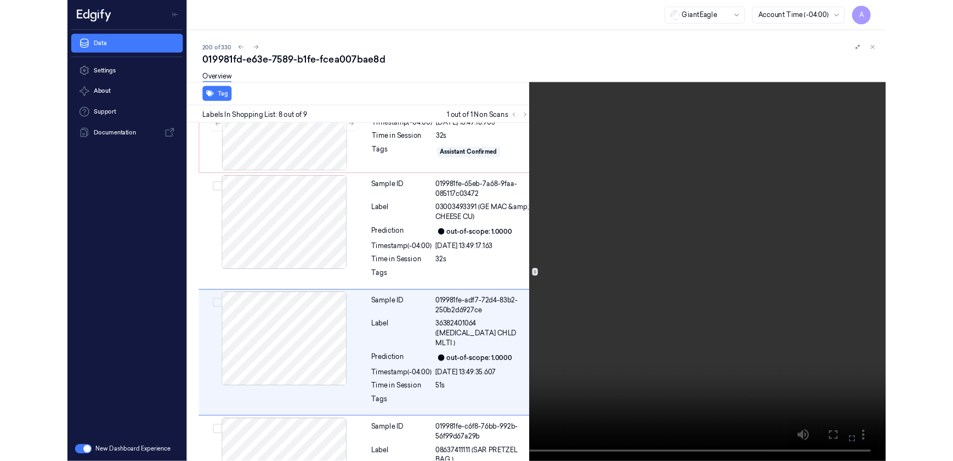
scroll to position [800, 0]
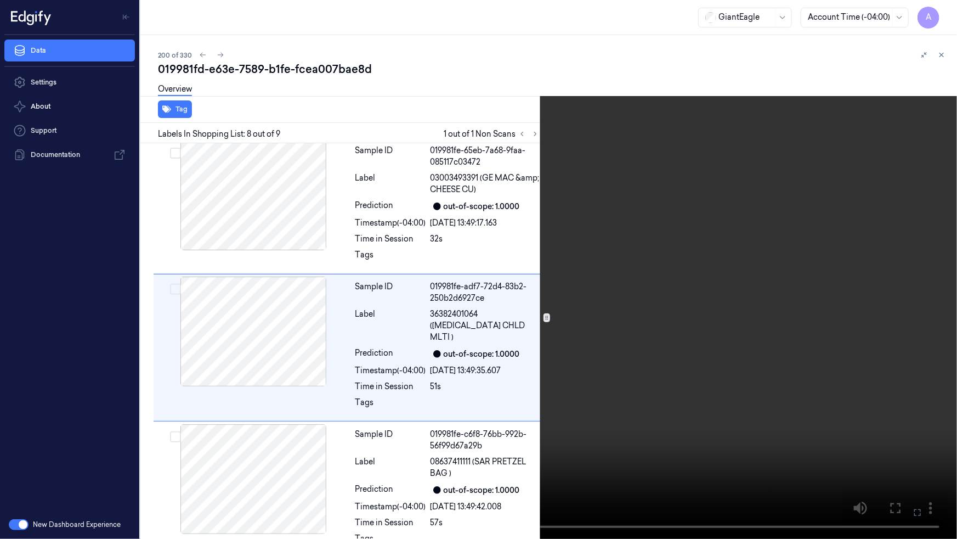
click at [0, 0] on icon at bounding box center [0, 0] width 0 height 0
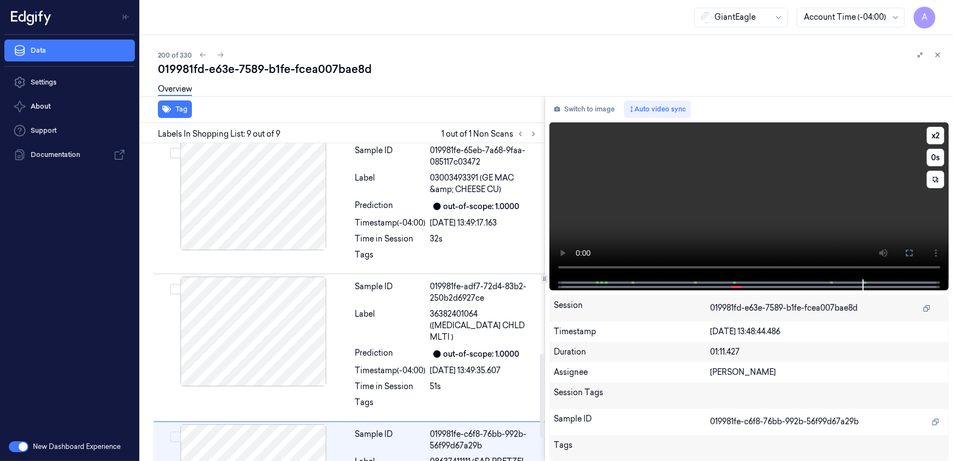
click at [644, 206] on video at bounding box center [750, 200] width 400 height 157
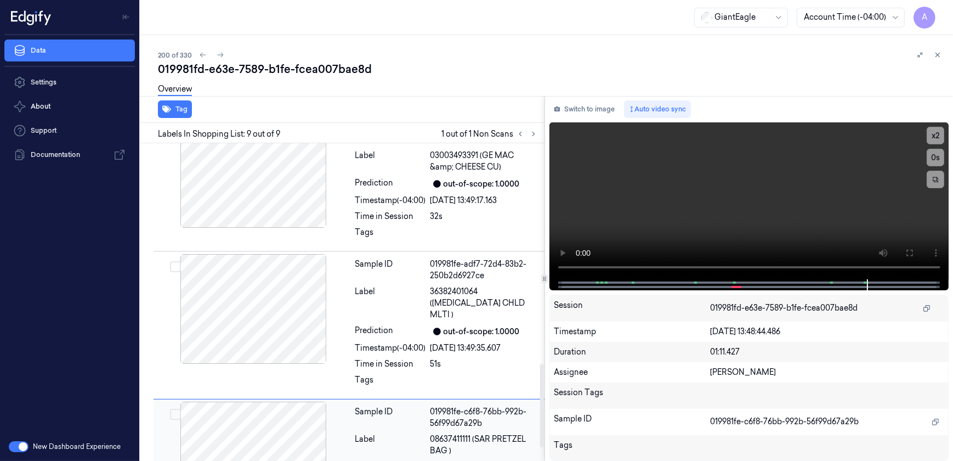
scroll to position [838, 0]
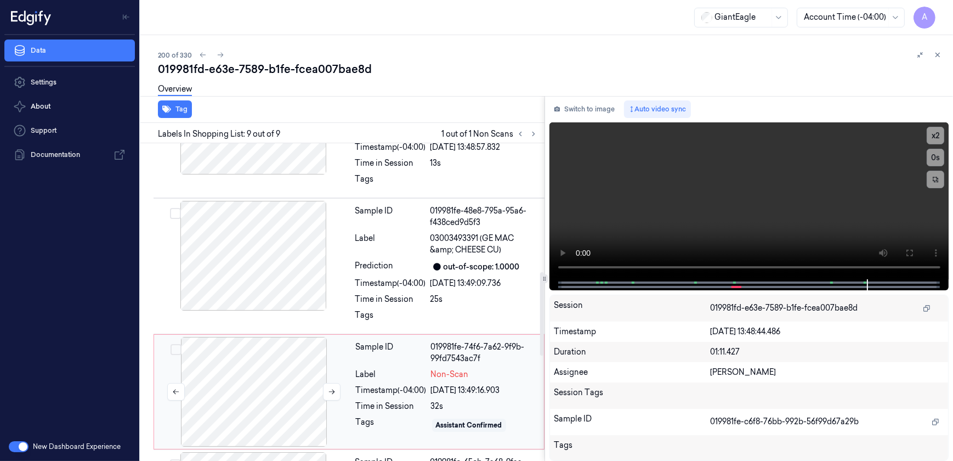
click at [332, 368] on div at bounding box center [253, 392] width 195 height 110
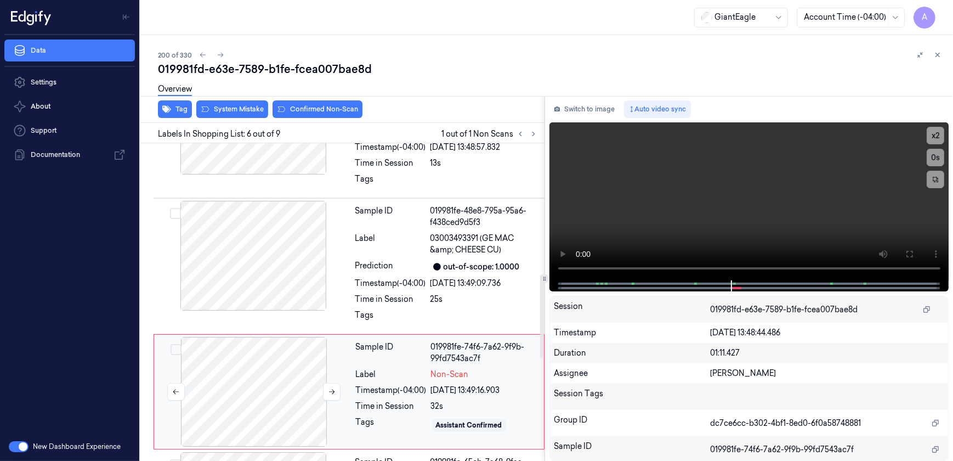
scroll to position [578, 0]
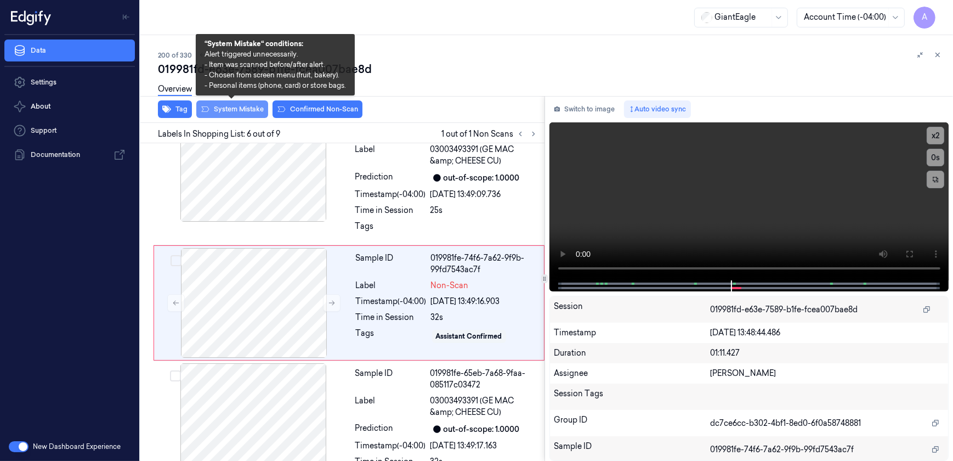
click at [227, 112] on button "System Mistake" at bounding box center [232, 109] width 72 height 18
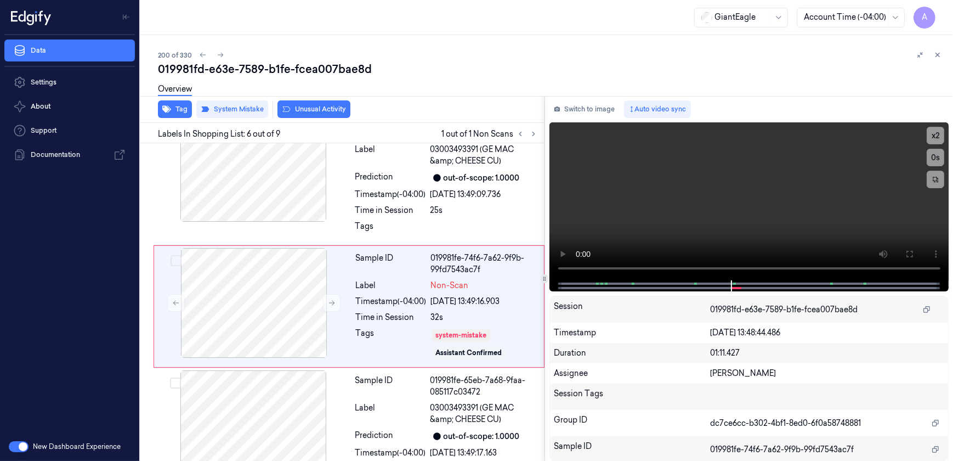
scroll to position [581, 0]
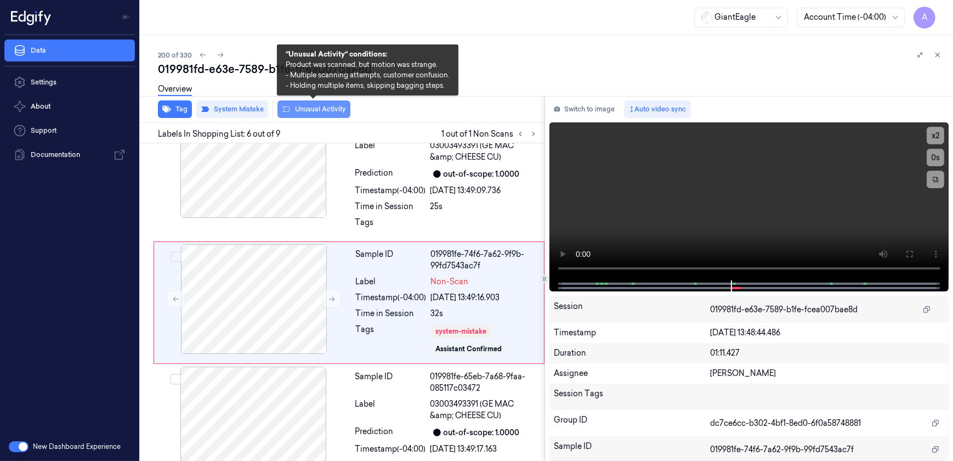
click at [315, 112] on button "Unusual Activity" at bounding box center [314, 109] width 73 height 18
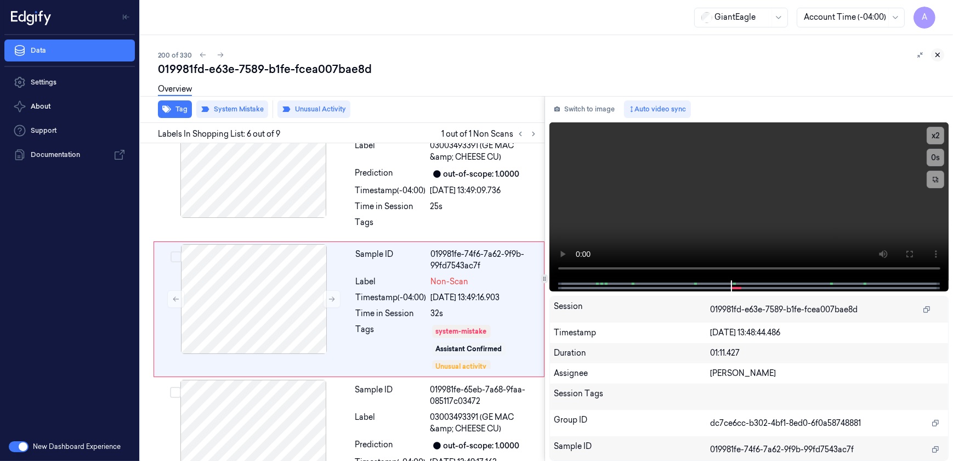
scroll to position [587, 0]
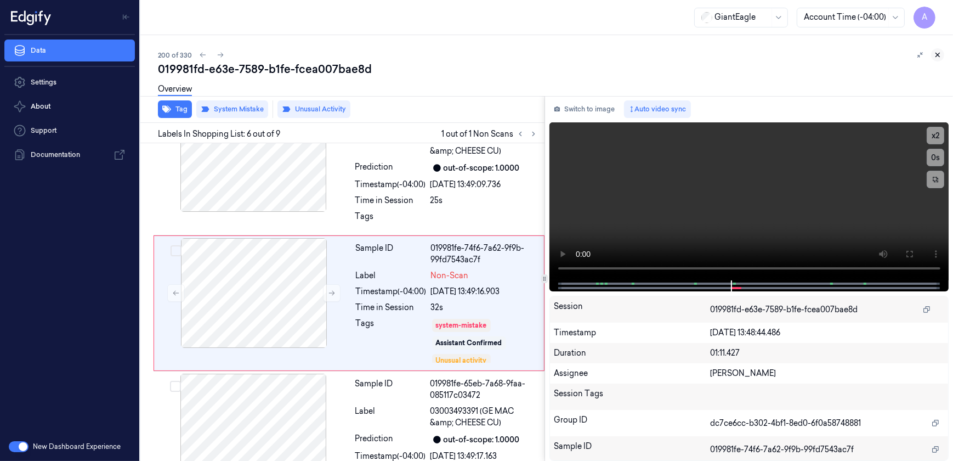
click at [937, 55] on icon at bounding box center [938, 55] width 4 height 4
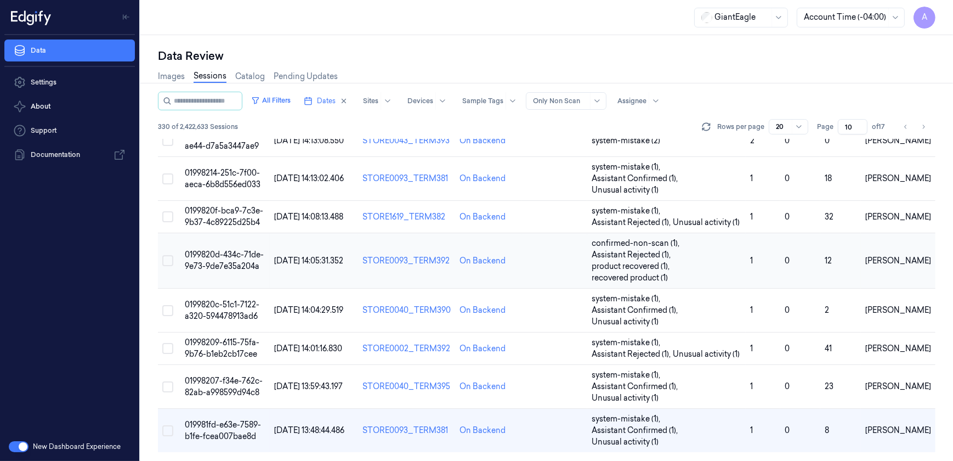
scroll to position [575, 0]
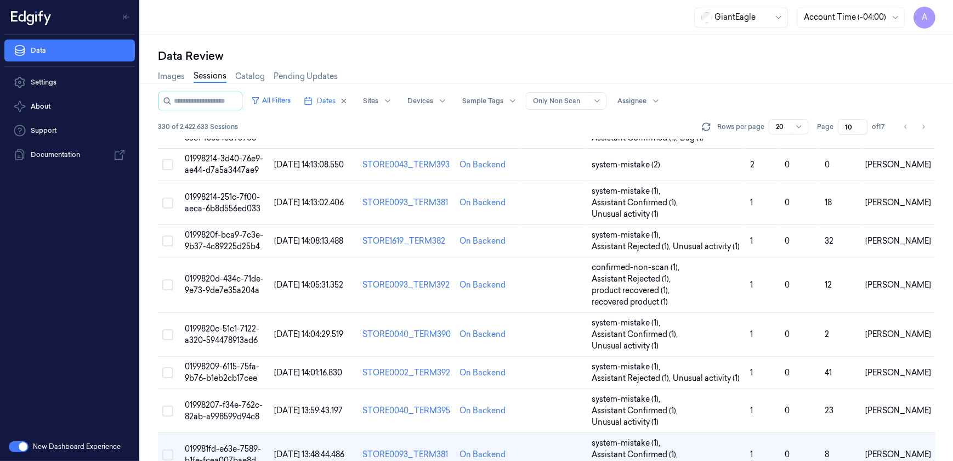
drag, startPoint x: 856, startPoint y: 124, endPoint x: 842, endPoint y: 131, distance: 15.0
click at [842, 131] on input "10" at bounding box center [853, 126] width 30 height 15
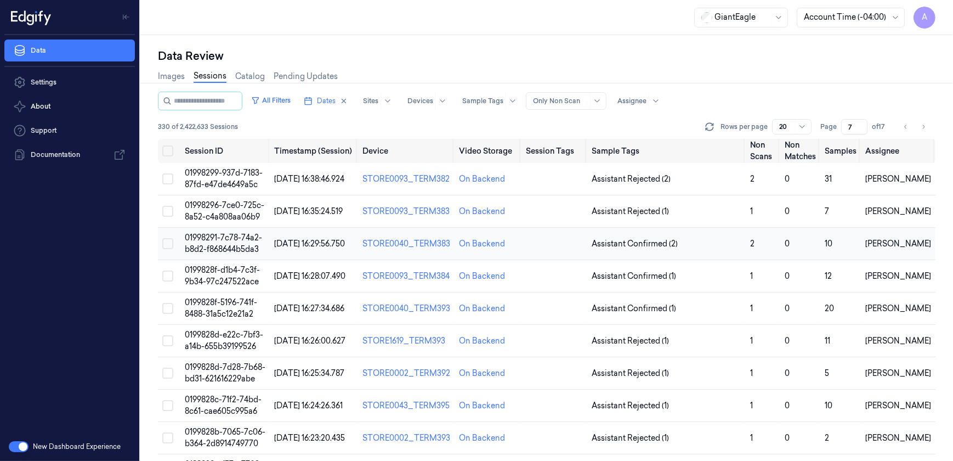
type input "7"
click at [225, 237] on span "01998291-7c78-74a2-b8d2-f868644b5da3" at bounding box center [223, 243] width 77 height 21
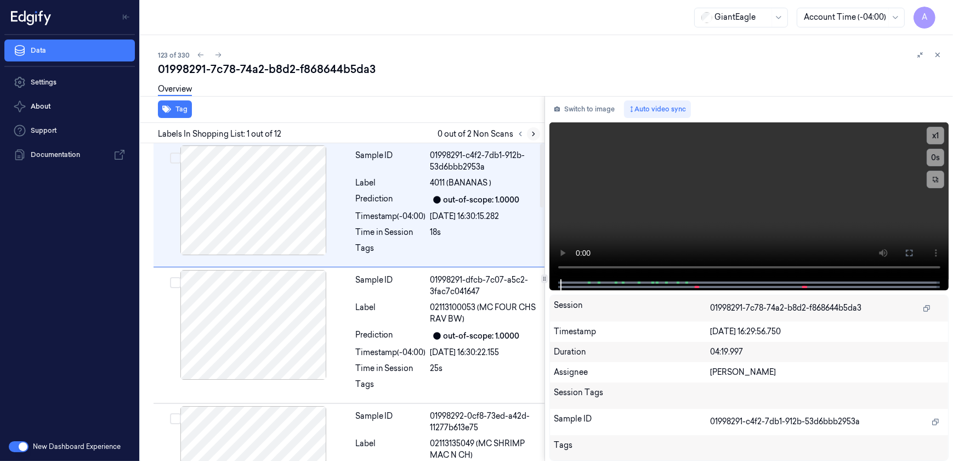
click at [529, 131] on button at bounding box center [533, 133] width 13 height 13
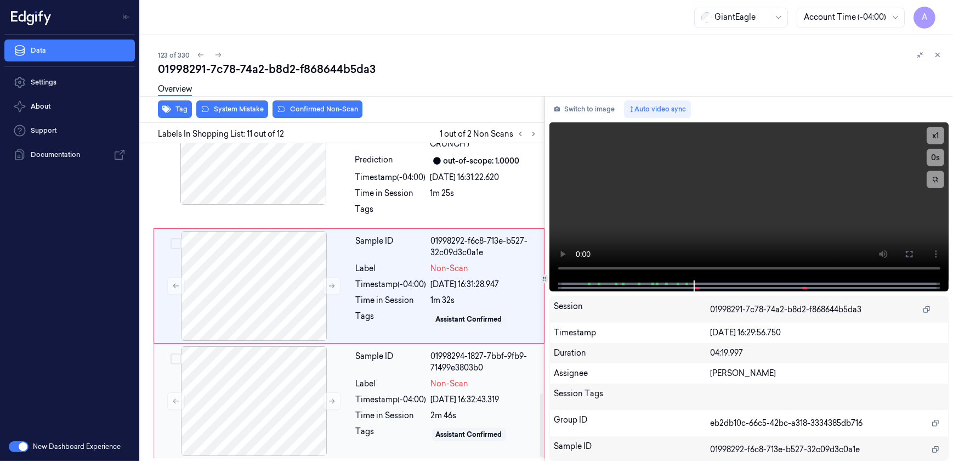
scroll to position [1245, 0]
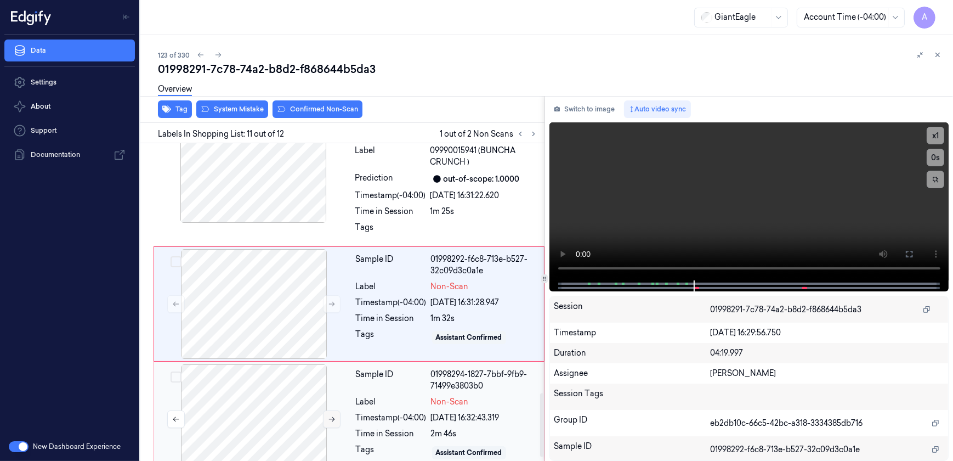
click at [327, 420] on button at bounding box center [332, 419] width 18 height 18
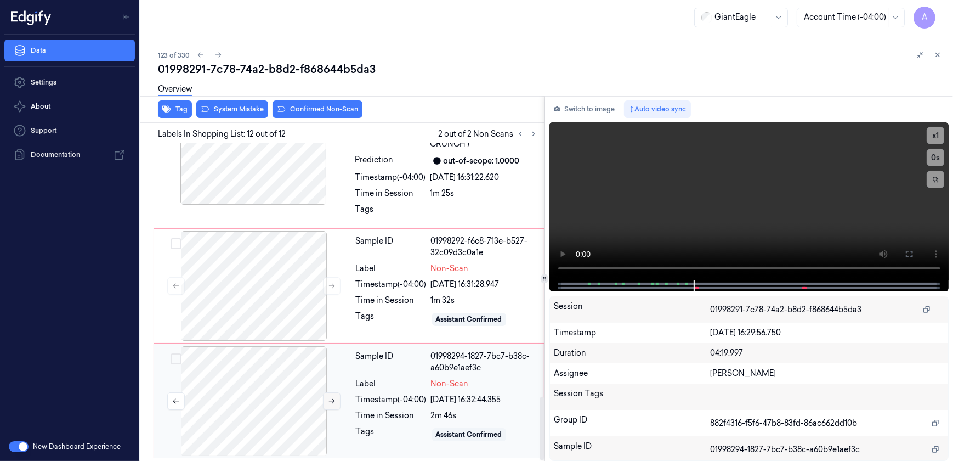
click at [330, 406] on button at bounding box center [332, 401] width 18 height 18
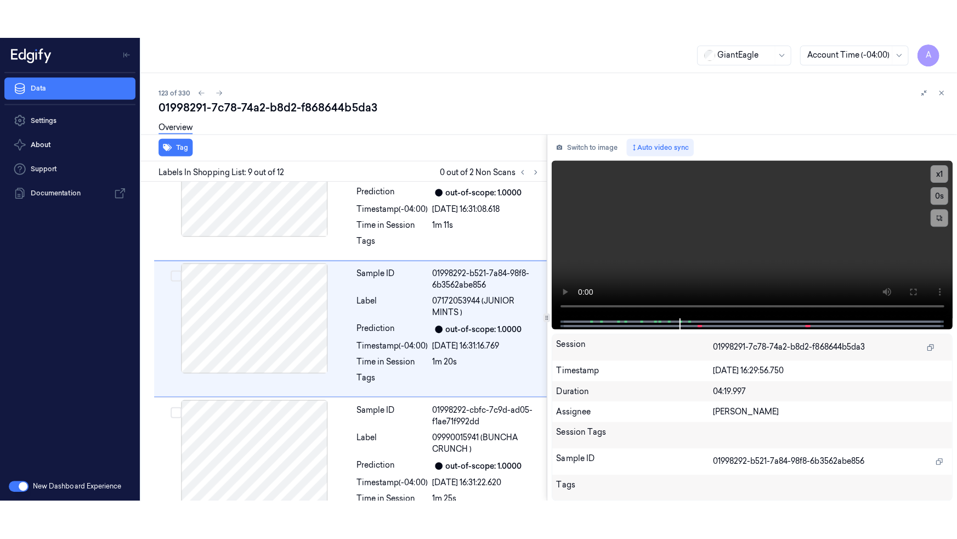
scroll to position [984, 0]
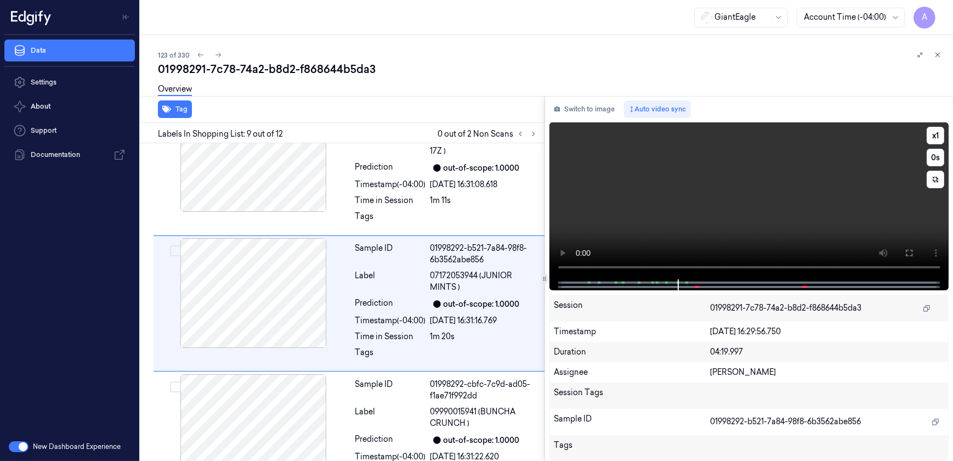
drag, startPoint x: 912, startPoint y: 257, endPoint x: 914, endPoint y: 309, distance: 51.6
click at [912, 257] on button at bounding box center [910, 253] width 18 height 18
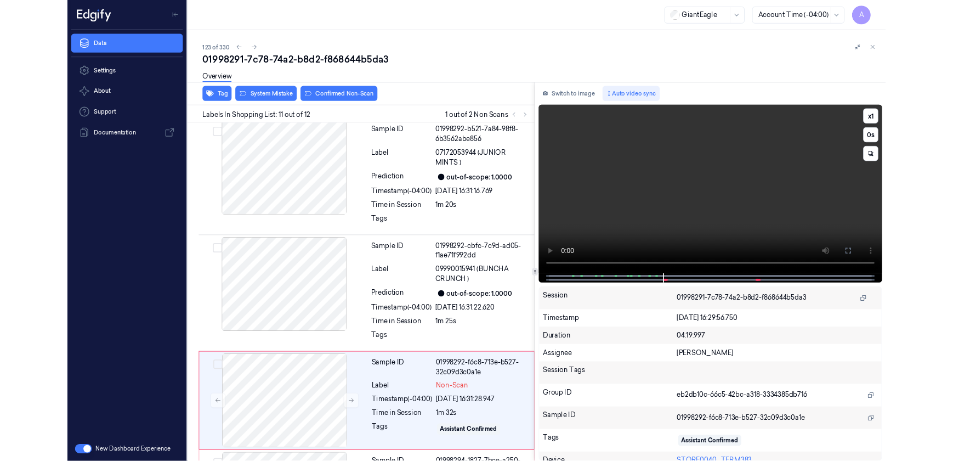
scroll to position [1185, 0]
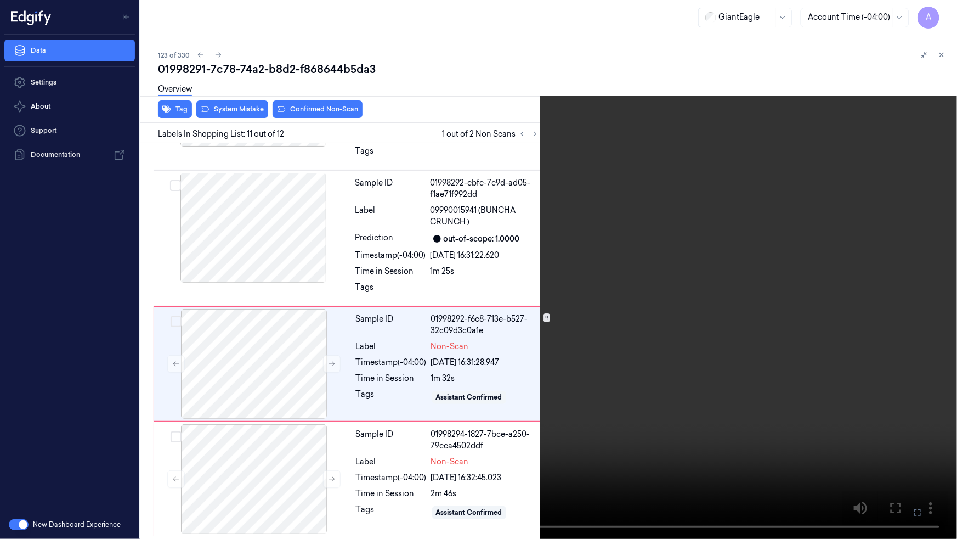
click at [0, 0] on button at bounding box center [0, 0] width 0 height 0
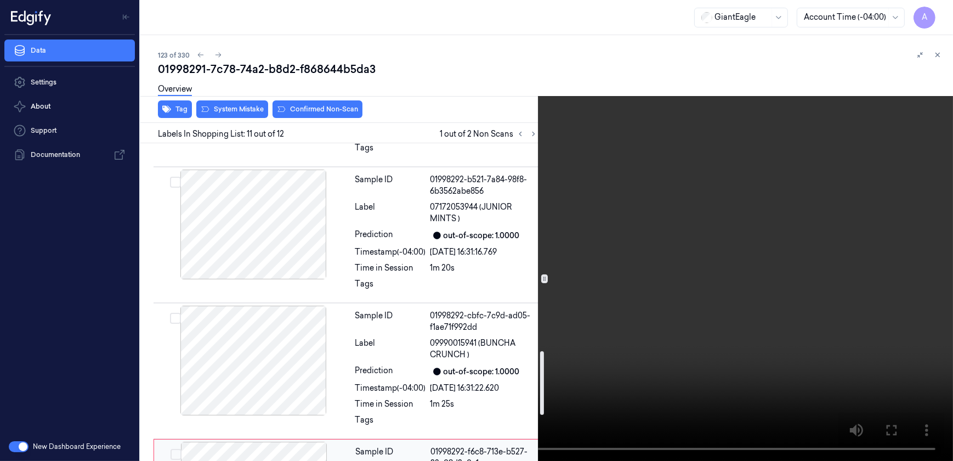
scroll to position [1036, 0]
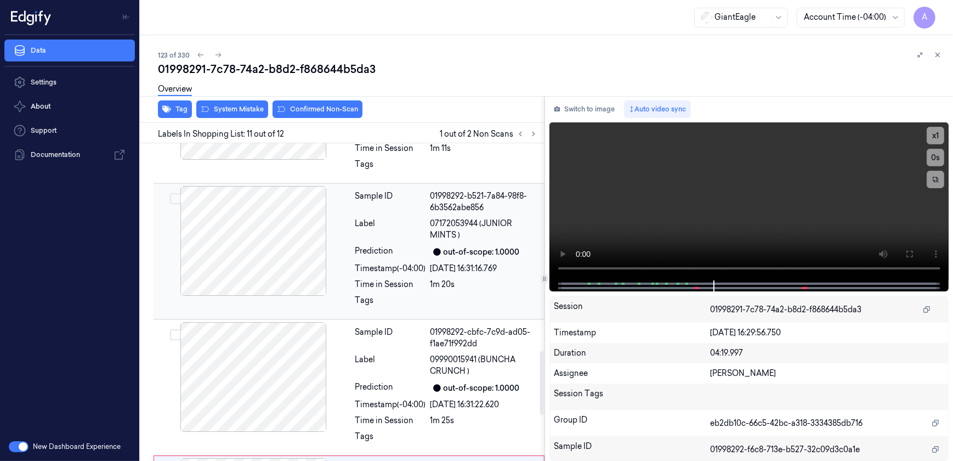
click at [415, 273] on div "Timestamp (-04:00)" at bounding box center [390, 269] width 71 height 12
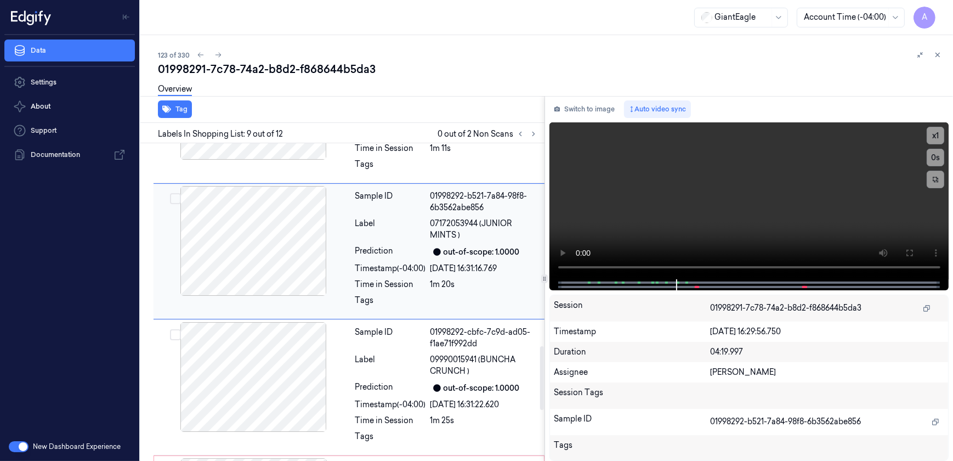
scroll to position [984, 0]
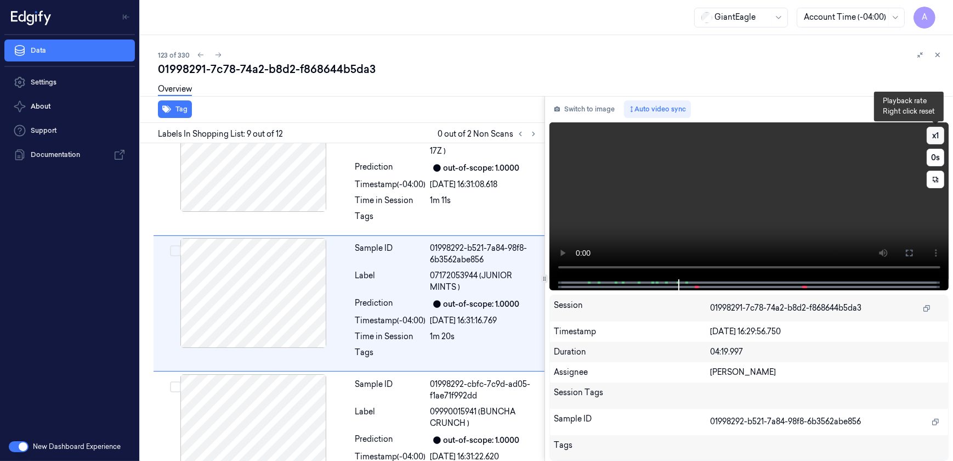
click at [941, 136] on button "x 1" at bounding box center [936, 136] width 18 height 18
click at [938, 136] on button "x 2" at bounding box center [936, 136] width 18 height 18
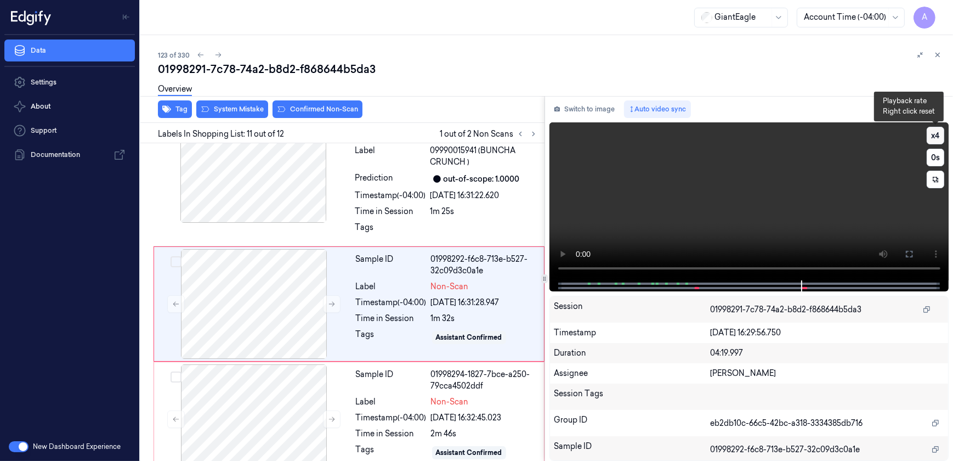
scroll to position [1263, 0]
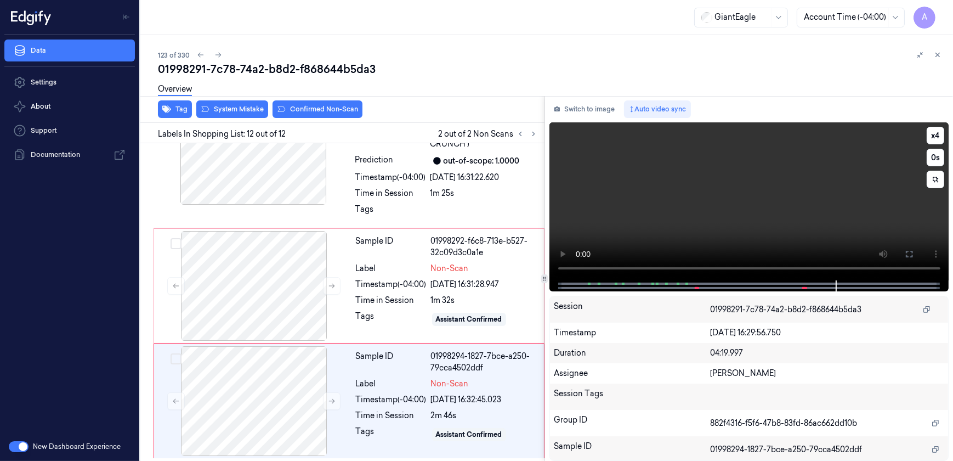
click at [719, 238] on video at bounding box center [750, 201] width 400 height 158
click at [379, 301] on div "Time in Session" at bounding box center [391, 301] width 71 height 12
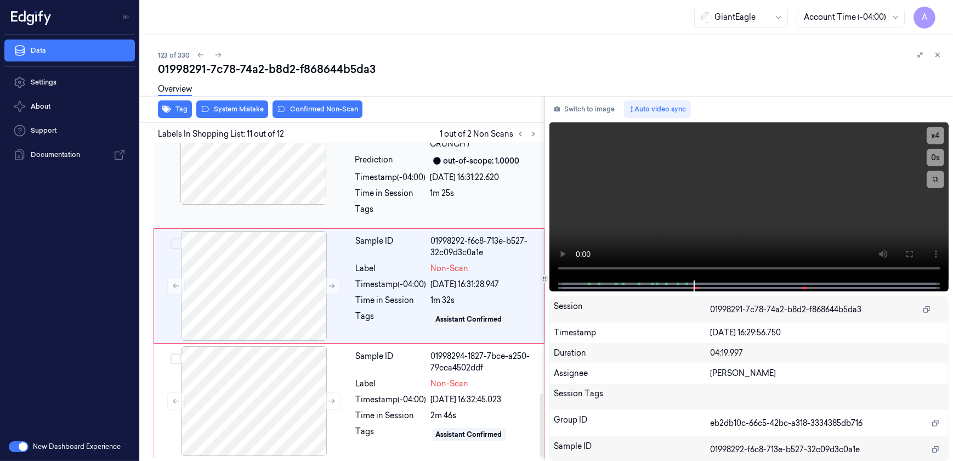
scroll to position [1245, 0]
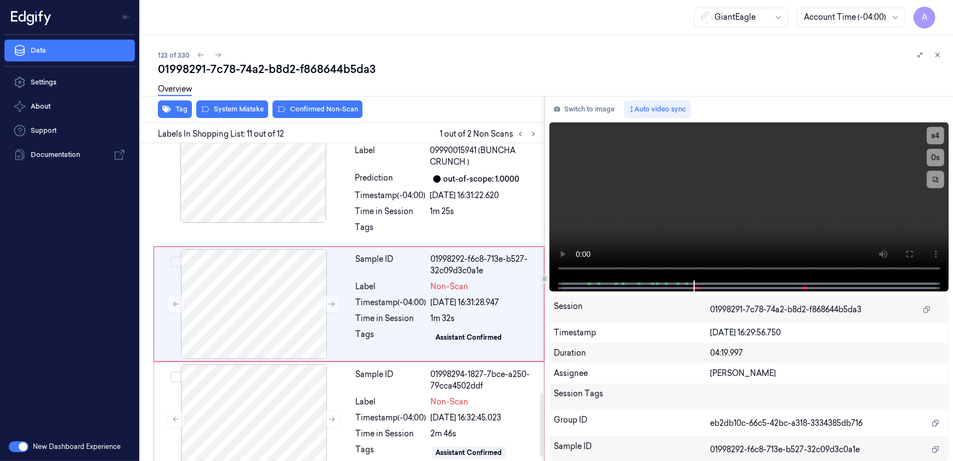
click at [231, 104] on div "Overview" at bounding box center [551, 91] width 787 height 28
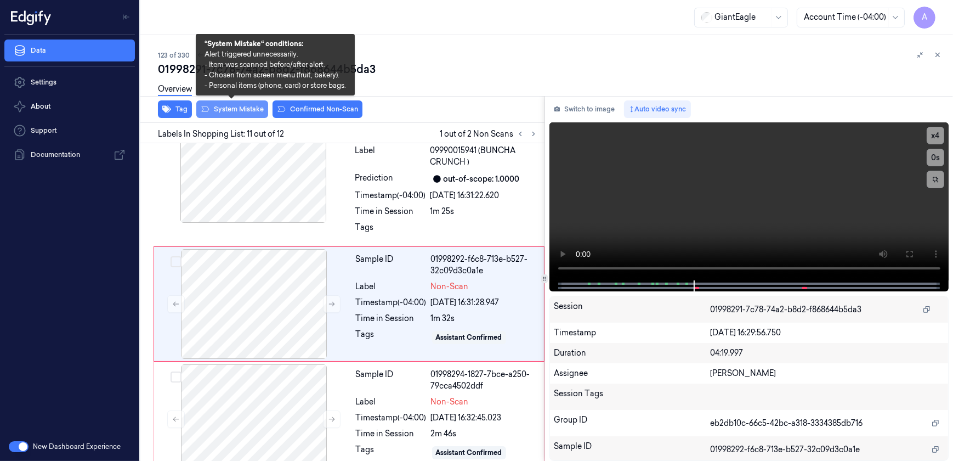
click at [230, 116] on button "System Mistake" at bounding box center [232, 109] width 72 height 18
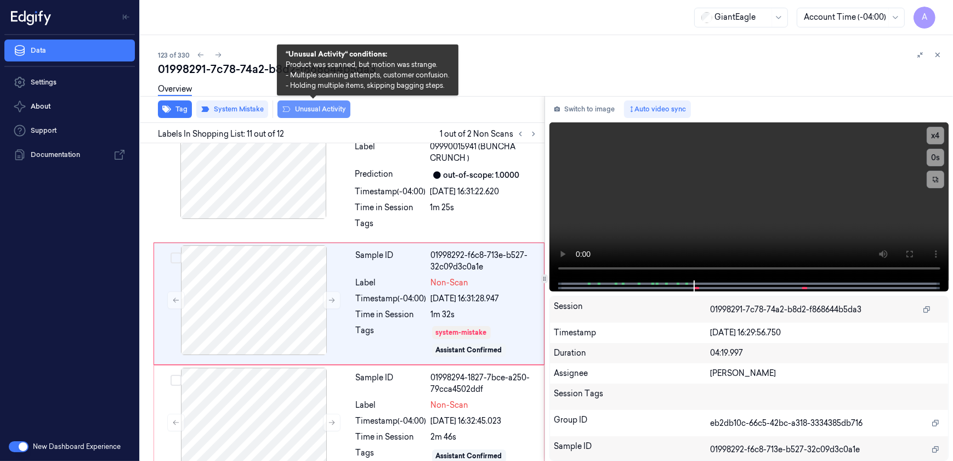
click at [306, 110] on button "Unusual Activity" at bounding box center [314, 109] width 73 height 18
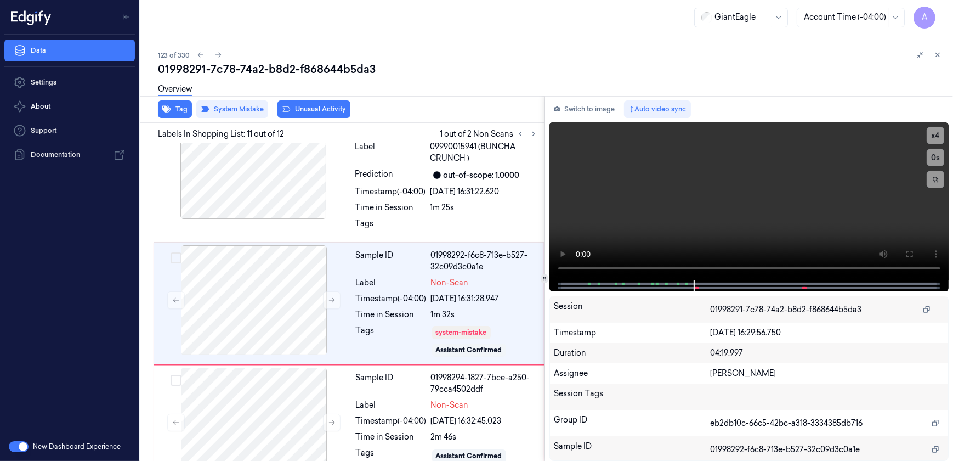
scroll to position [1256, 0]
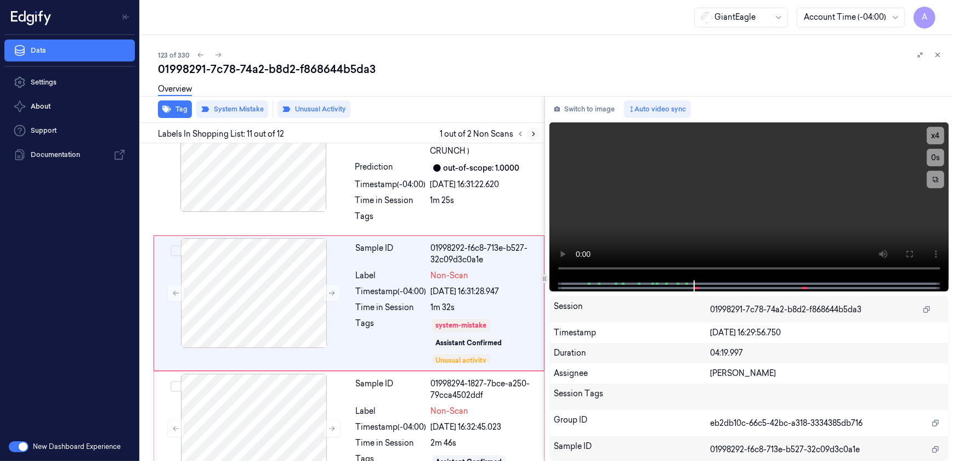
click at [531, 135] on icon at bounding box center [534, 134] width 8 height 8
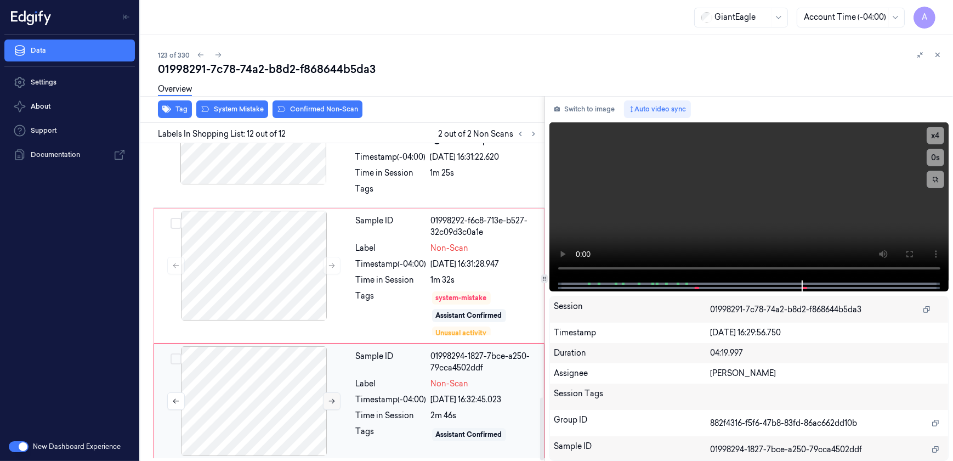
click at [334, 399] on icon at bounding box center [332, 401] width 6 height 5
click at [330, 400] on icon at bounding box center [332, 401] width 8 height 8
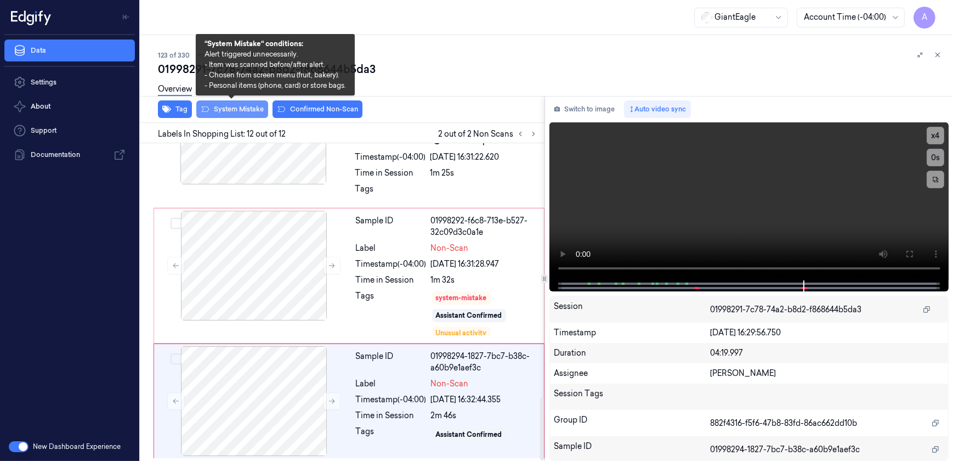
click at [233, 114] on button "System Mistake" at bounding box center [232, 109] width 72 height 18
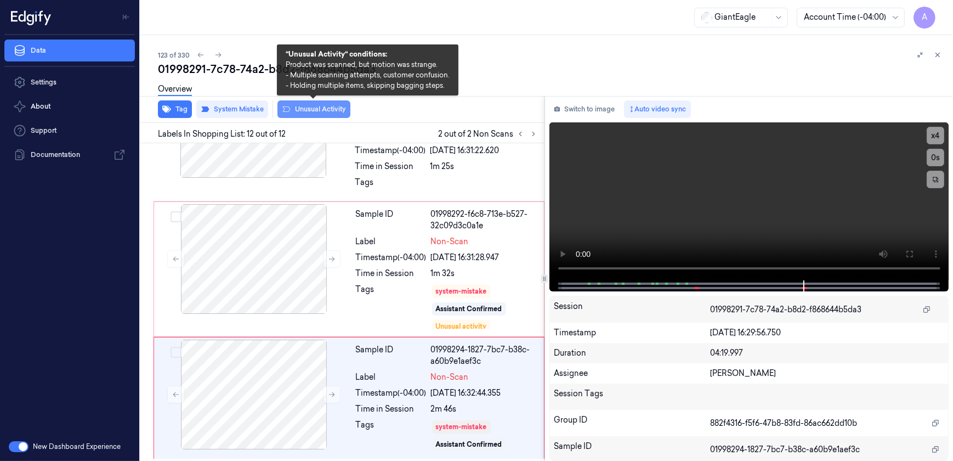
click at [303, 109] on button "Unusual Activity" at bounding box center [314, 109] width 73 height 18
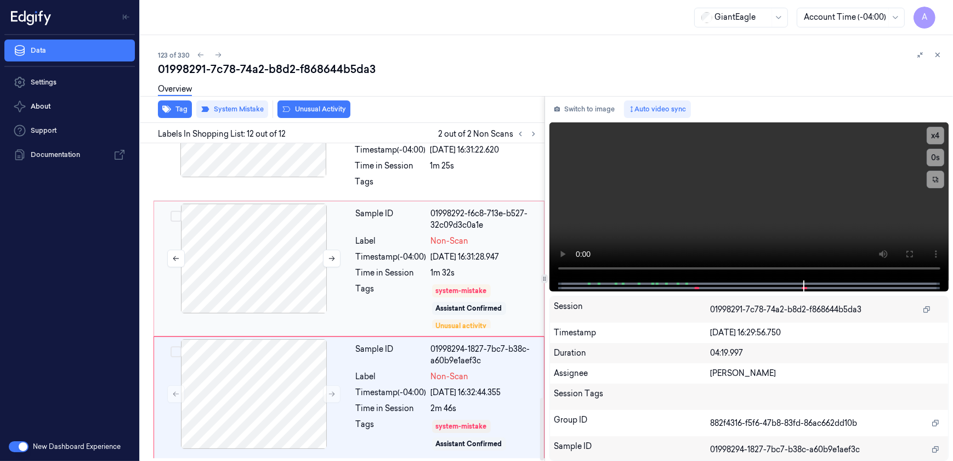
scroll to position [1304, 0]
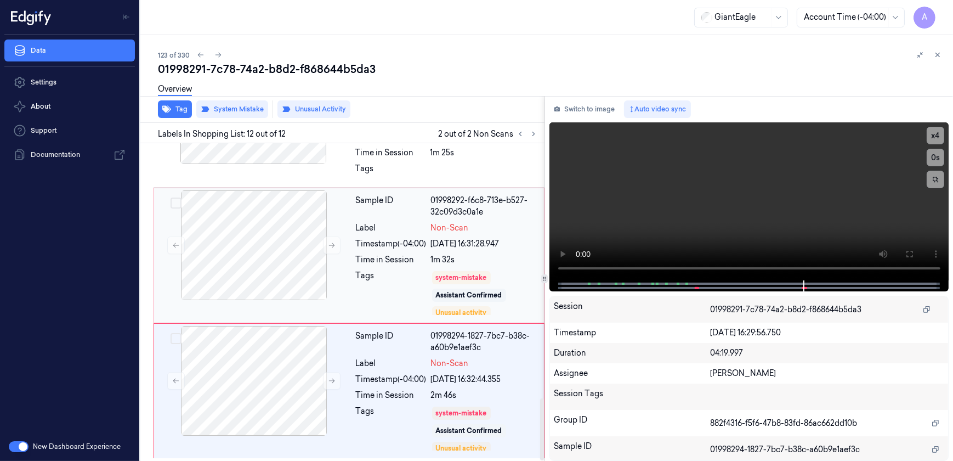
click at [417, 282] on div "Tags" at bounding box center [391, 293] width 71 height 46
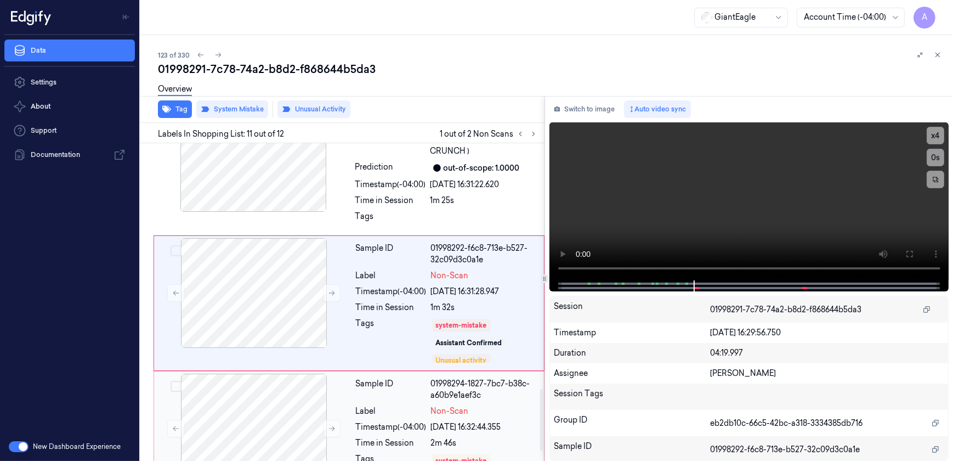
click at [384, 403] on div "Sample ID 01998294-1827-7bc7-b38c-a60b9e1aef3c Label Non-Scan Timestamp (-04:00…" at bounding box center [447, 439] width 190 height 130
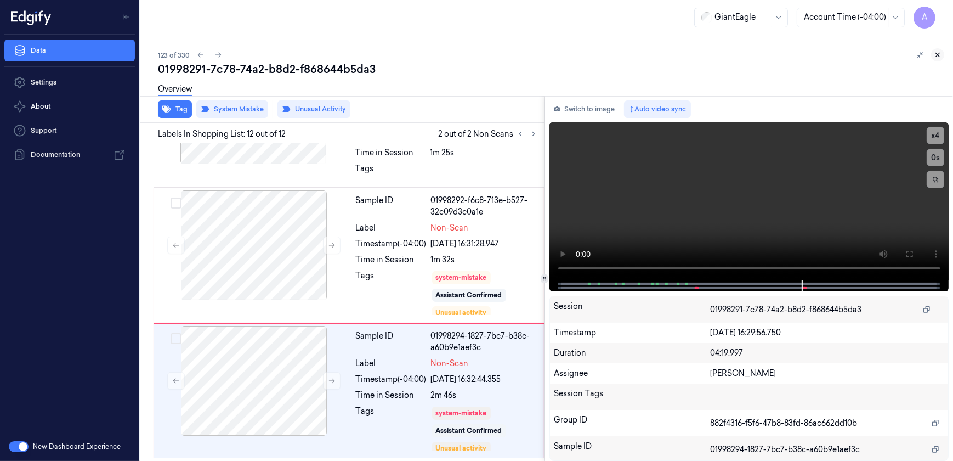
click at [937, 58] on icon at bounding box center [938, 55] width 8 height 8
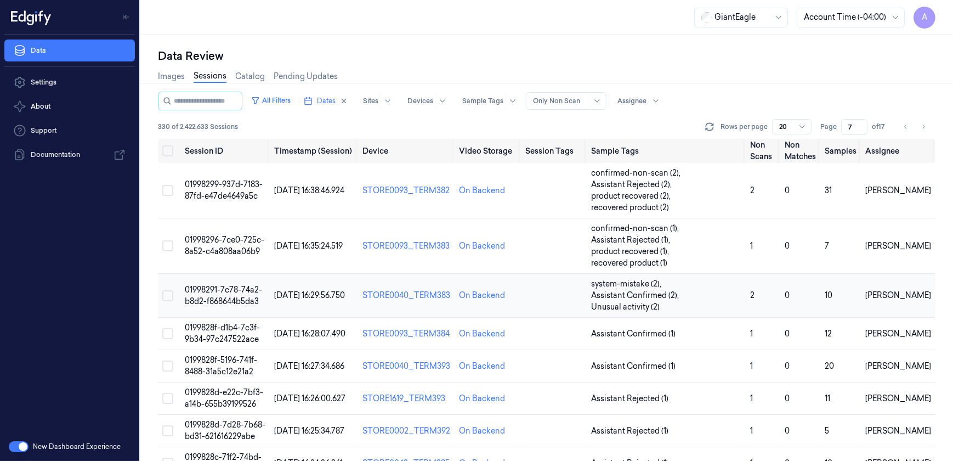
scroll to position [49, 0]
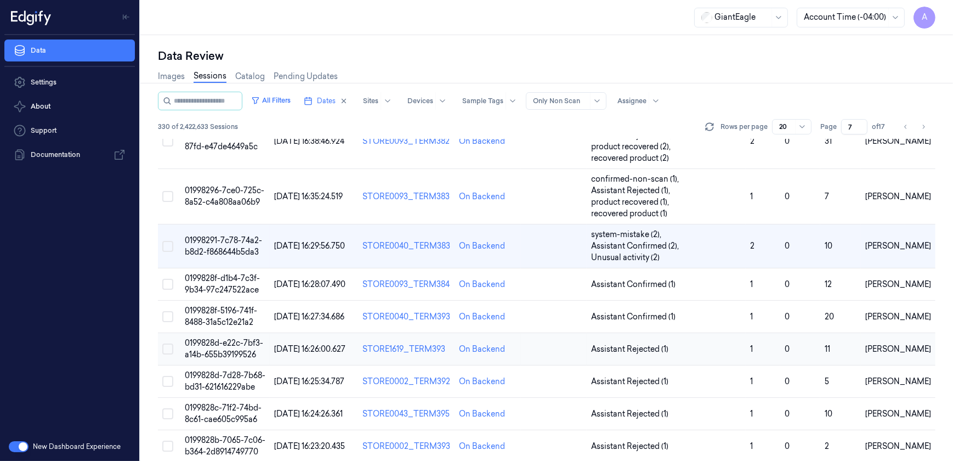
click at [219, 342] on span "0199828d-e22c-7bf3-a14b-655b39199526" at bounding box center [224, 348] width 78 height 21
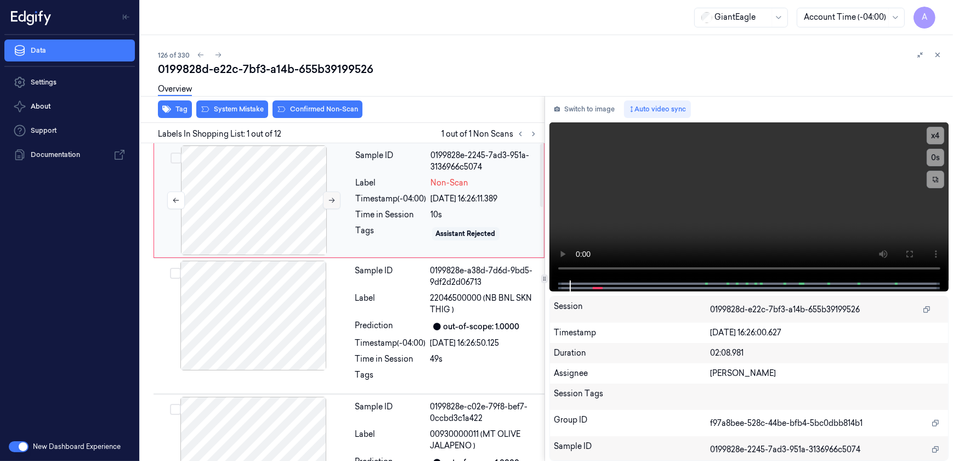
click at [325, 201] on button at bounding box center [332, 200] width 18 height 18
click at [329, 199] on icon at bounding box center [332, 200] width 8 height 8
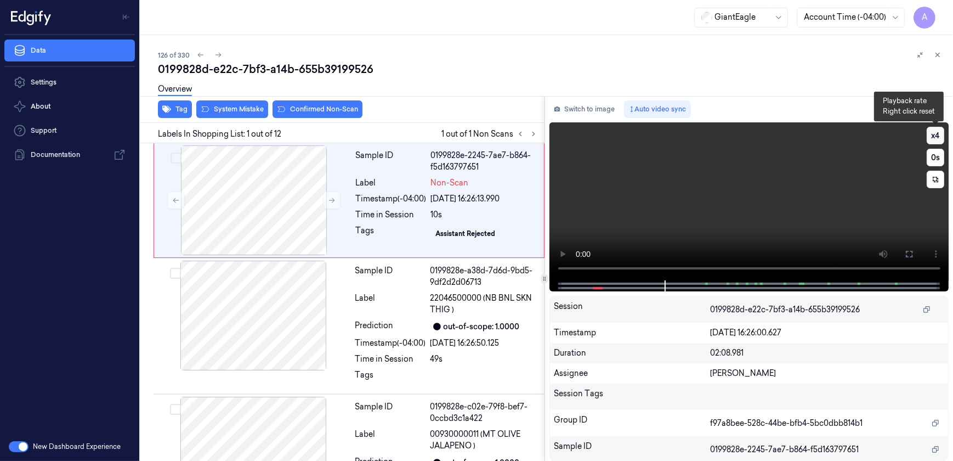
click at [931, 141] on button "x 4" at bounding box center [936, 136] width 18 height 18
click at [932, 140] on button "x 1" at bounding box center [936, 136] width 18 height 18
click at [932, 140] on button "x 2" at bounding box center [936, 136] width 18 height 18
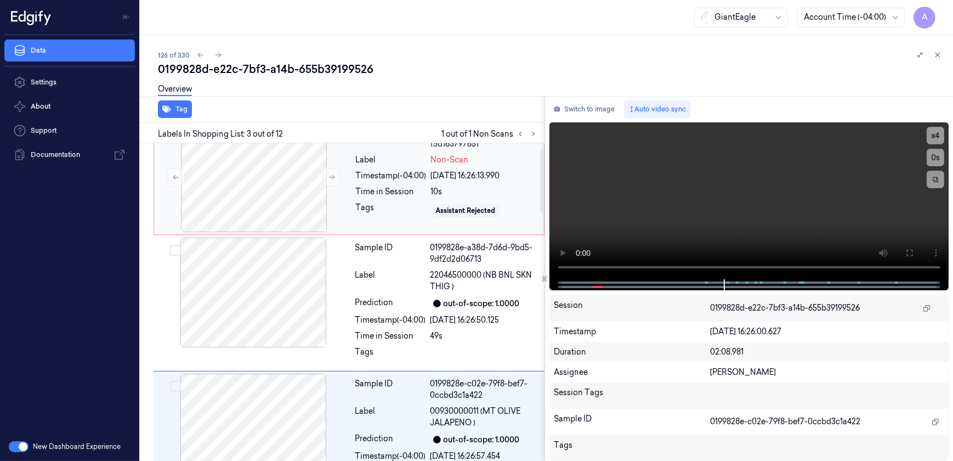
click at [389, 211] on div "Sample ID 0199828e-2245-7ae7-b864-f5d163797651 Label Non-Scan Timestamp (-04:00…" at bounding box center [447, 177] width 190 height 110
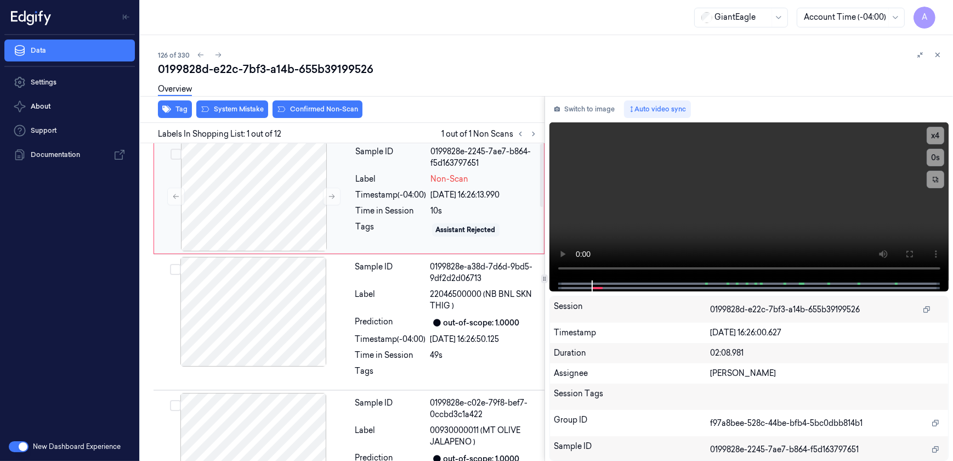
scroll to position [0, 0]
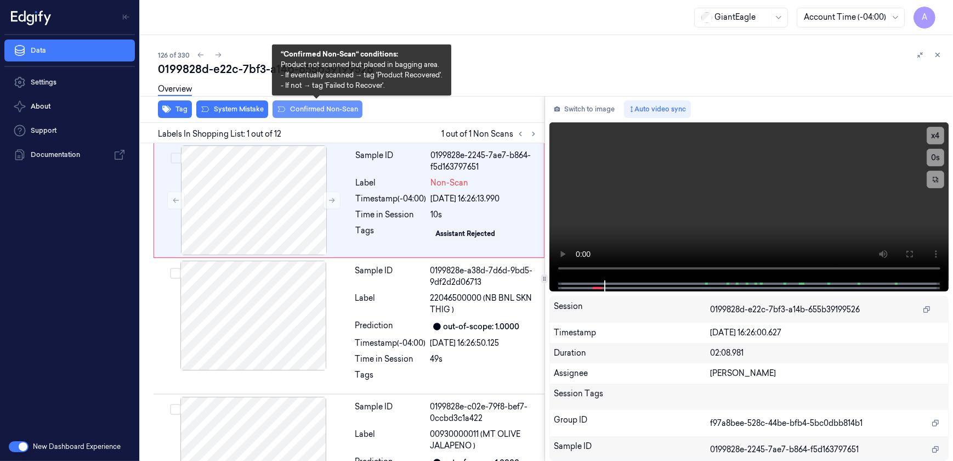
click at [301, 109] on button "Confirmed Non-Scan" at bounding box center [318, 109] width 90 height 18
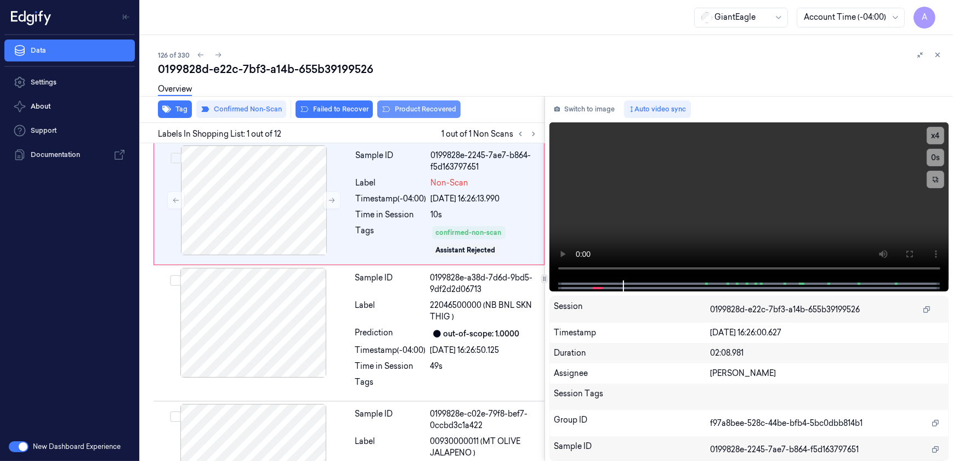
click at [420, 112] on button "Product Recovered" at bounding box center [418, 109] width 83 height 18
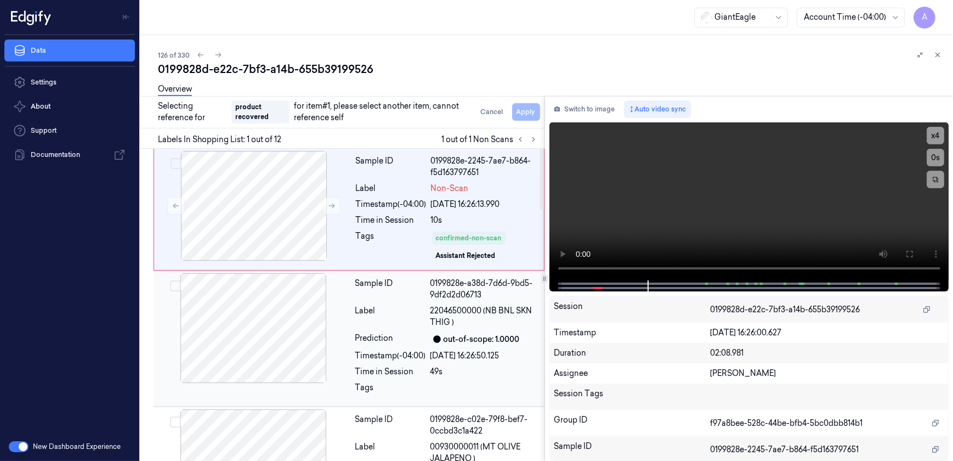
click at [408, 333] on div "Prediction" at bounding box center [390, 338] width 71 height 13
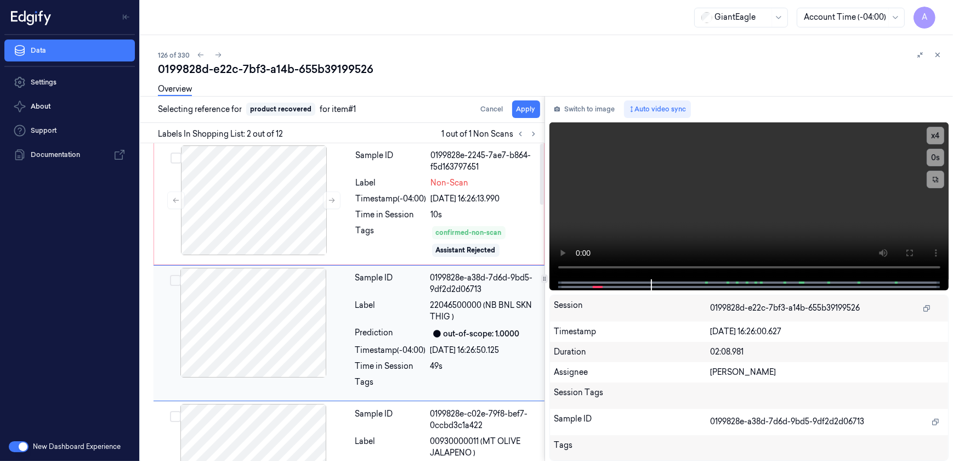
scroll to position [30, 0]
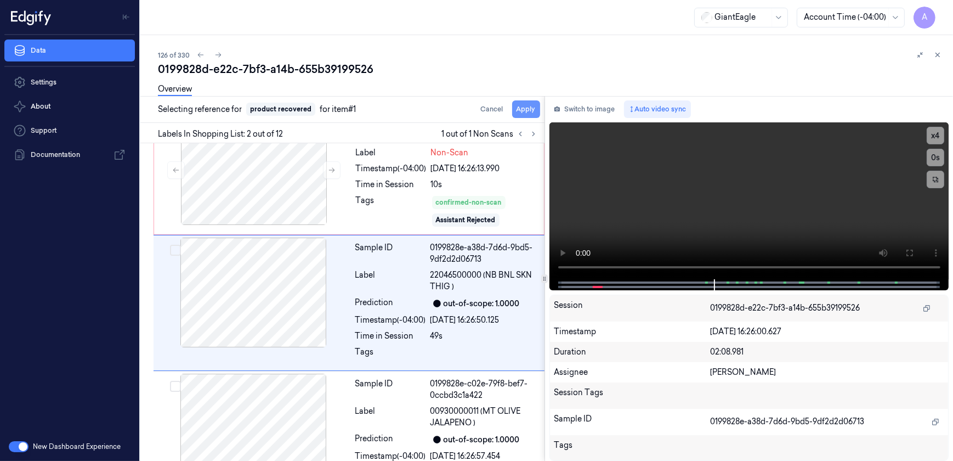
click at [526, 110] on button "Apply" at bounding box center [526, 109] width 28 height 18
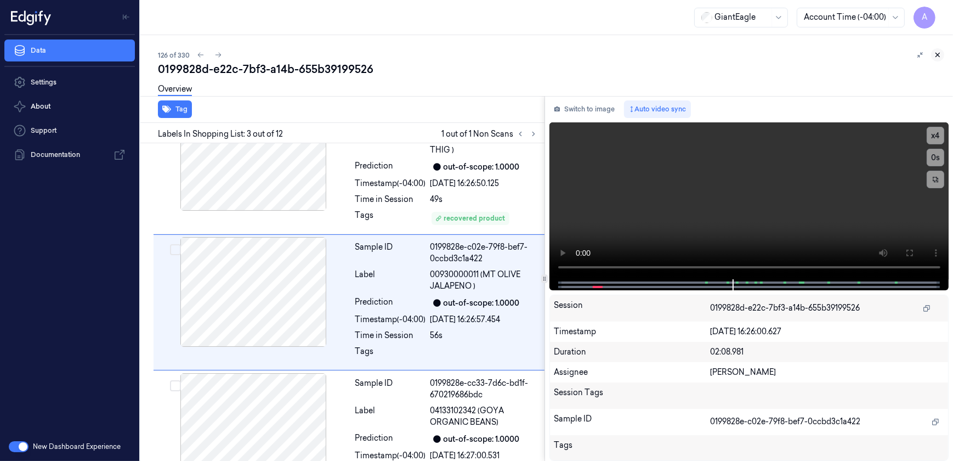
scroll to position [230, 0]
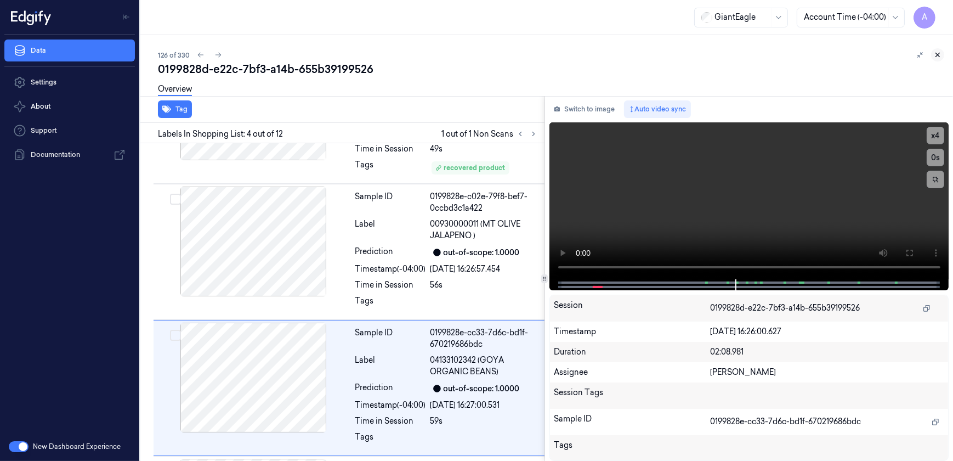
click at [938, 58] on icon at bounding box center [938, 55] width 8 height 8
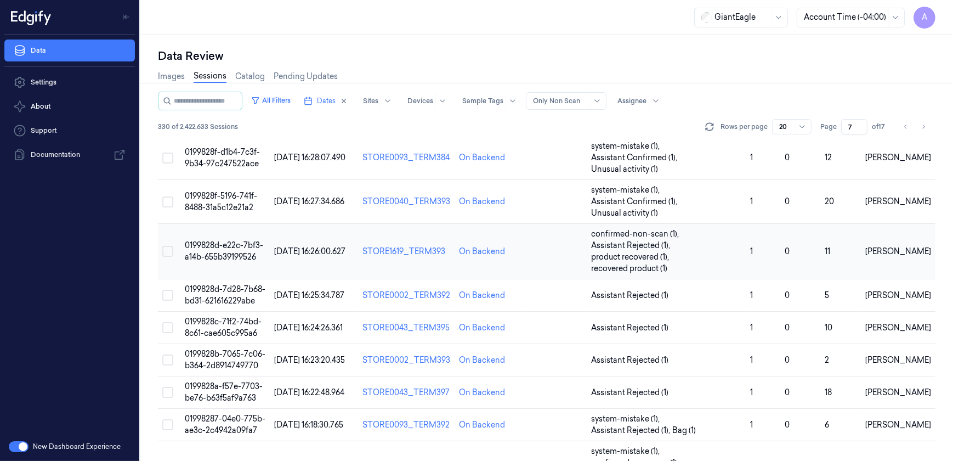
scroll to position [182, 0]
click at [235, 358] on td "0199828b-7065-7c06-b364-2d8914749770" at bounding box center [225, 359] width 90 height 32
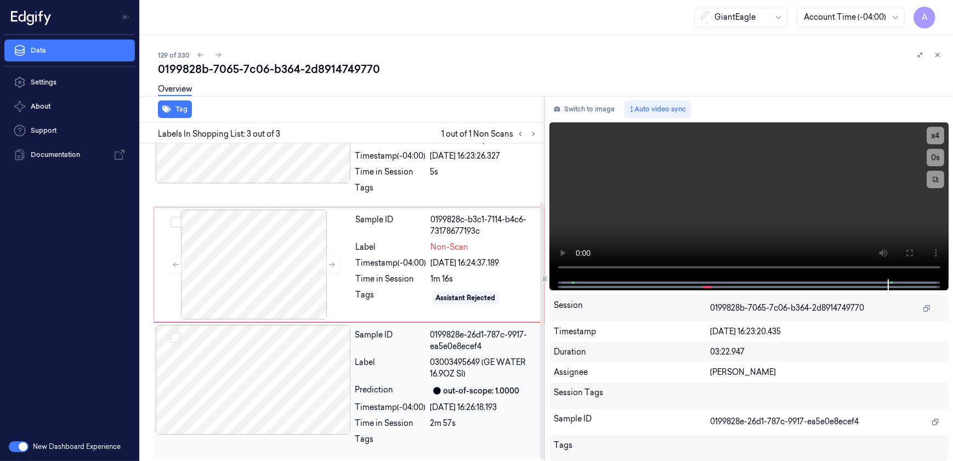
scroll to position [72, 0]
click at [708, 190] on video at bounding box center [750, 200] width 400 height 157
click at [399, 279] on div "Time in Session" at bounding box center [391, 279] width 71 height 12
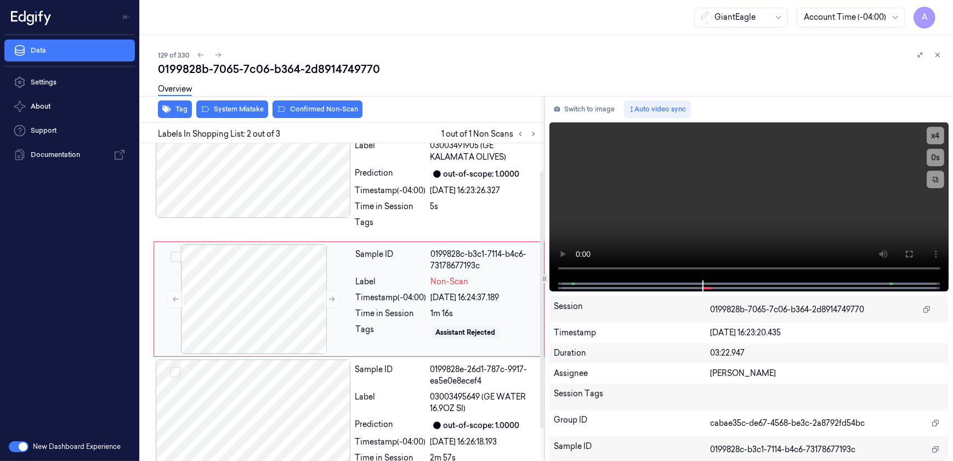
scroll to position [33, 0]
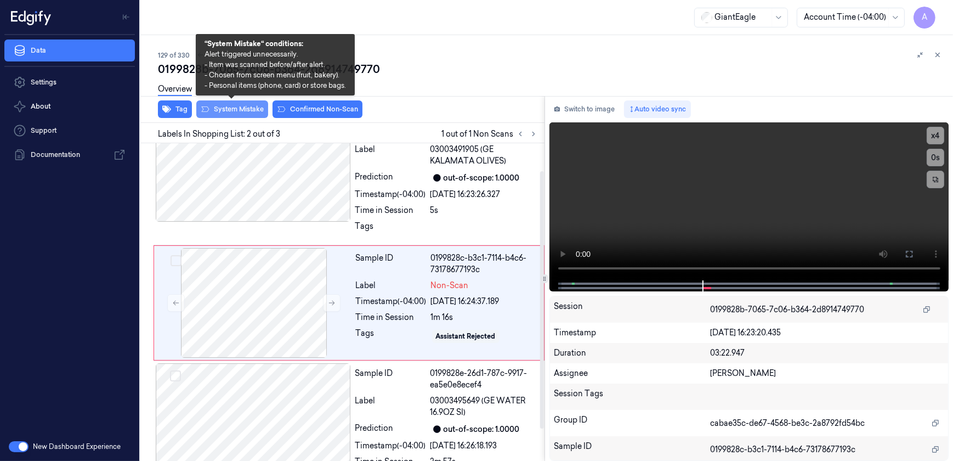
click at [232, 111] on button "System Mistake" at bounding box center [232, 109] width 72 height 18
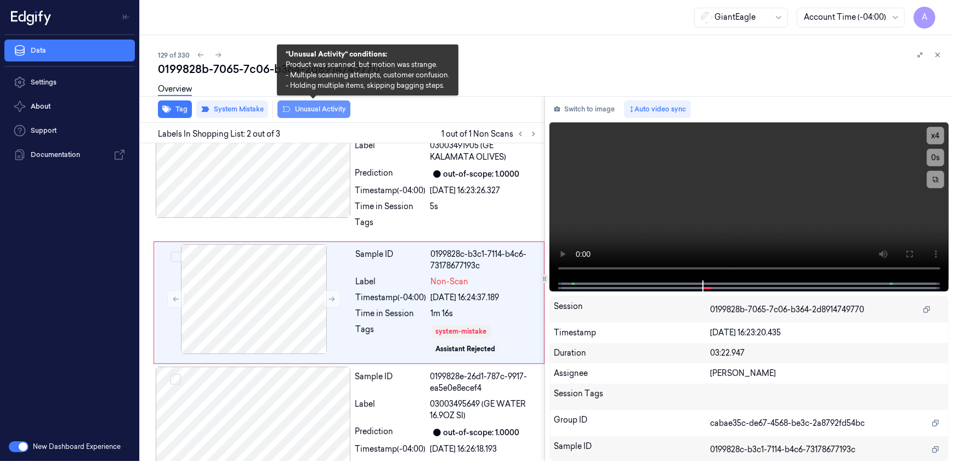
click at [307, 110] on button "Unusual Activity" at bounding box center [314, 109] width 73 height 18
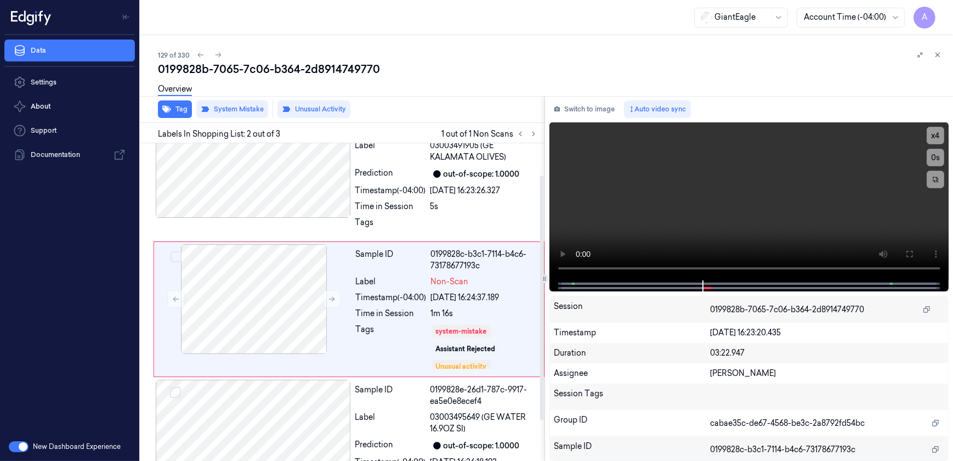
scroll to position [44, 0]
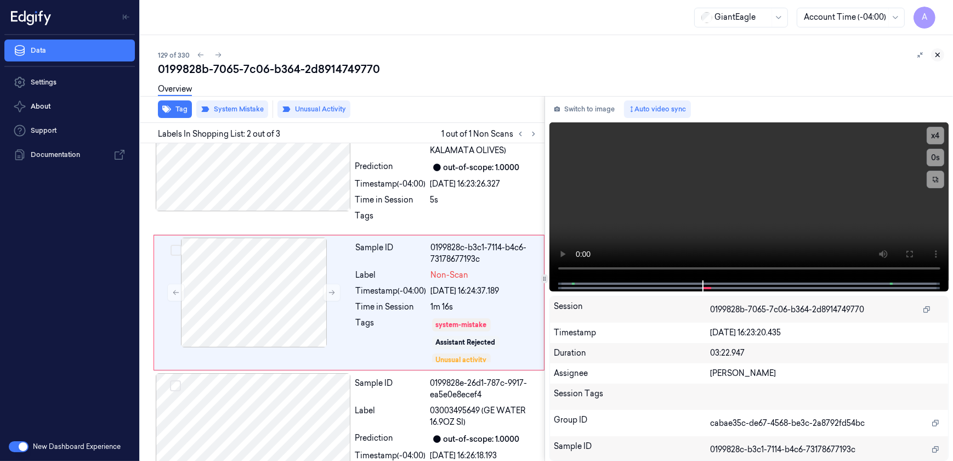
click at [937, 55] on icon at bounding box center [938, 55] width 8 height 8
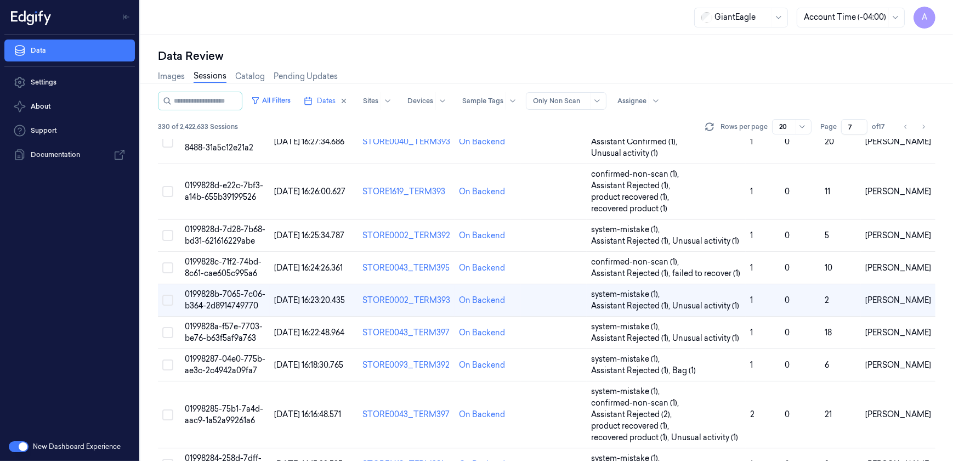
scroll to position [241, 0]
drag, startPoint x: 856, startPoint y: 123, endPoint x: 845, endPoint y: 127, distance: 11.6
click at [845, 127] on input "7" at bounding box center [854, 126] width 26 height 15
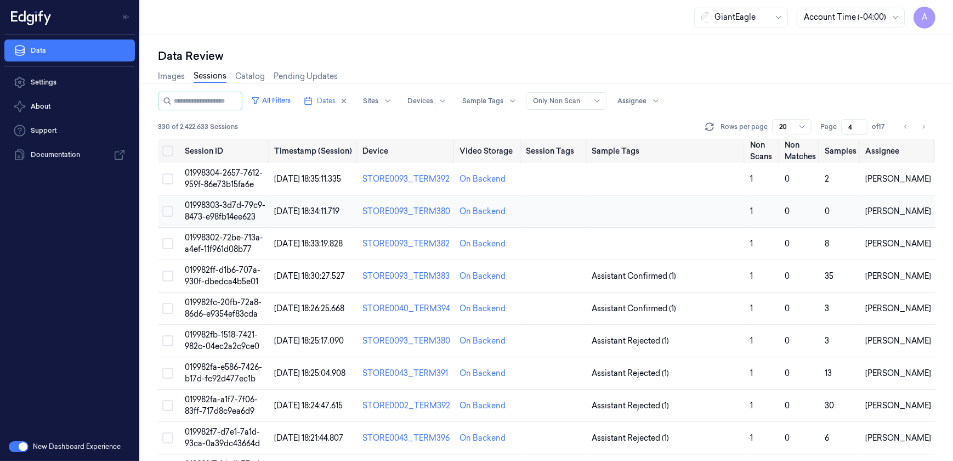
type input "4"
click at [232, 207] on span "01998303-3d7d-79c9-8473-e98fb14ee623" at bounding box center [225, 210] width 81 height 21
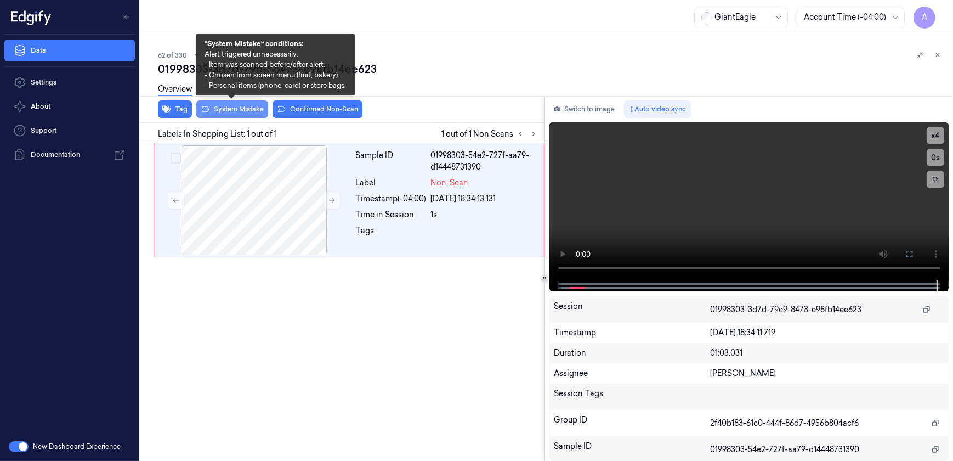
click at [237, 110] on button "System Mistake" at bounding box center [232, 109] width 72 height 18
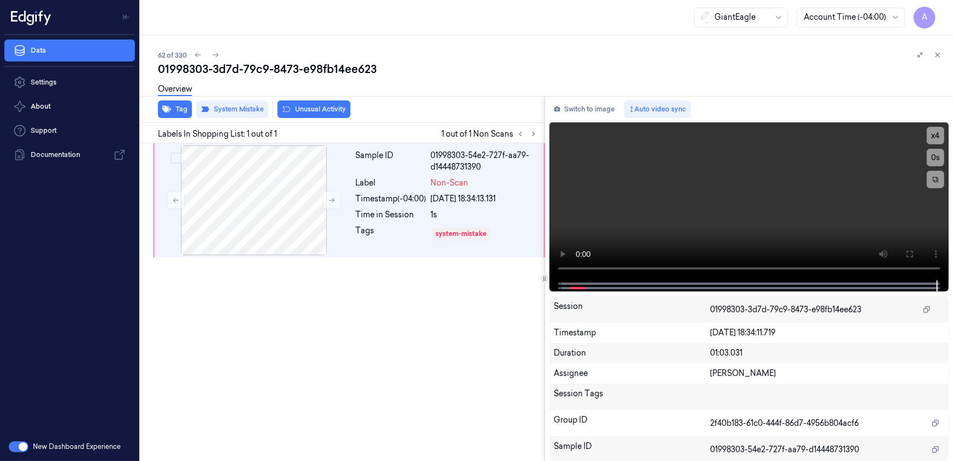
click at [309, 104] on div "Overview" at bounding box center [551, 91] width 787 height 28
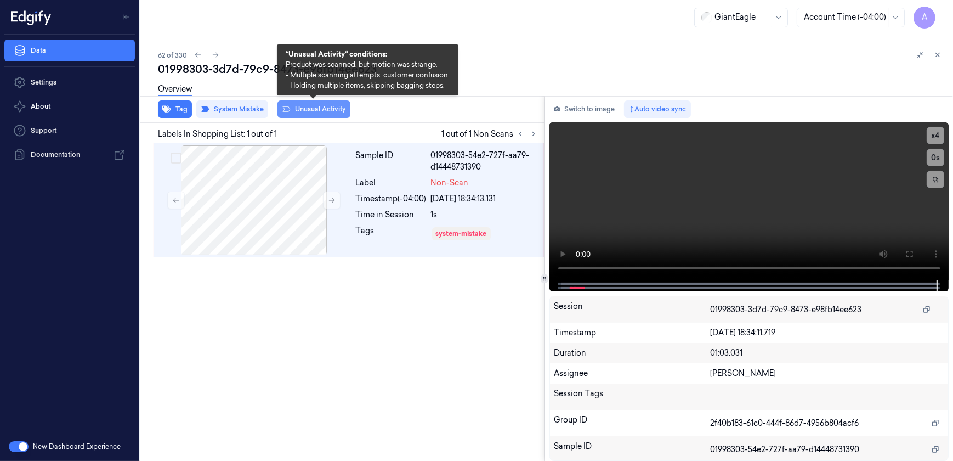
click at [318, 114] on button "Unusual Activity" at bounding box center [314, 109] width 73 height 18
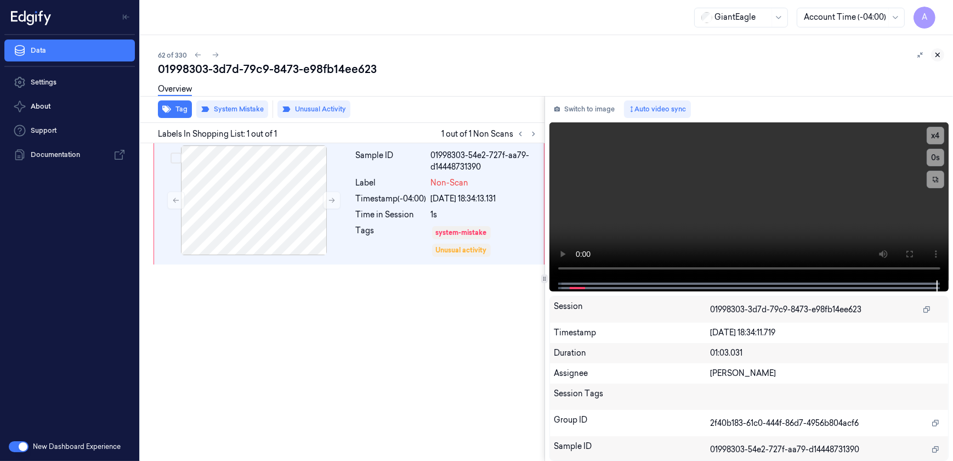
click at [937, 54] on icon at bounding box center [938, 55] width 4 height 4
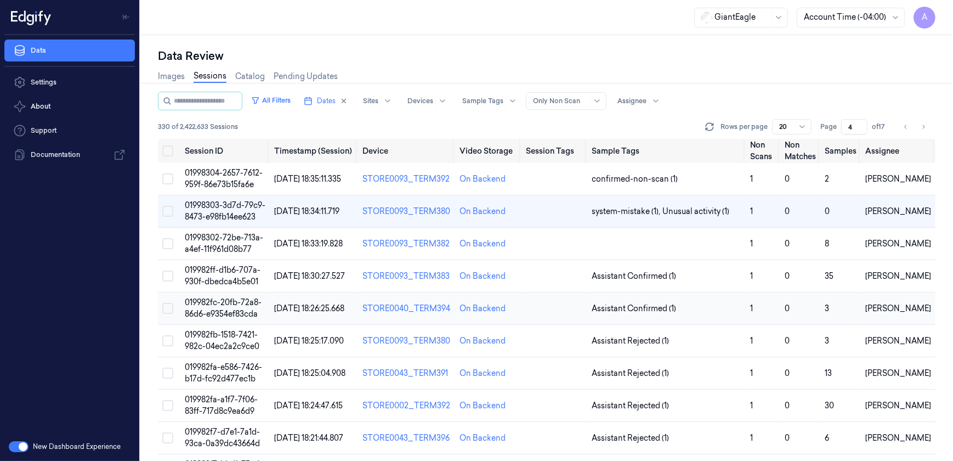
click at [203, 303] on span "019982fc-20fb-72a8-86d6-e9354ef83cda" at bounding box center [223, 307] width 77 height 21
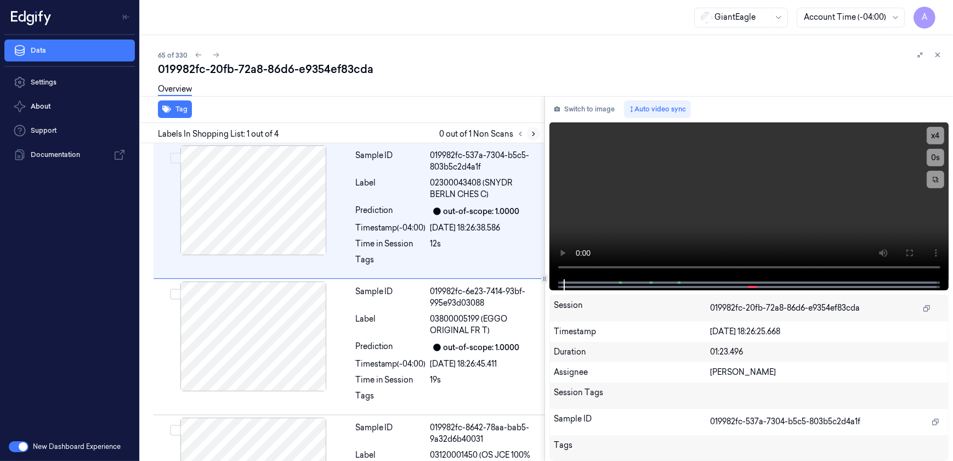
click at [530, 128] on button at bounding box center [533, 133] width 13 height 13
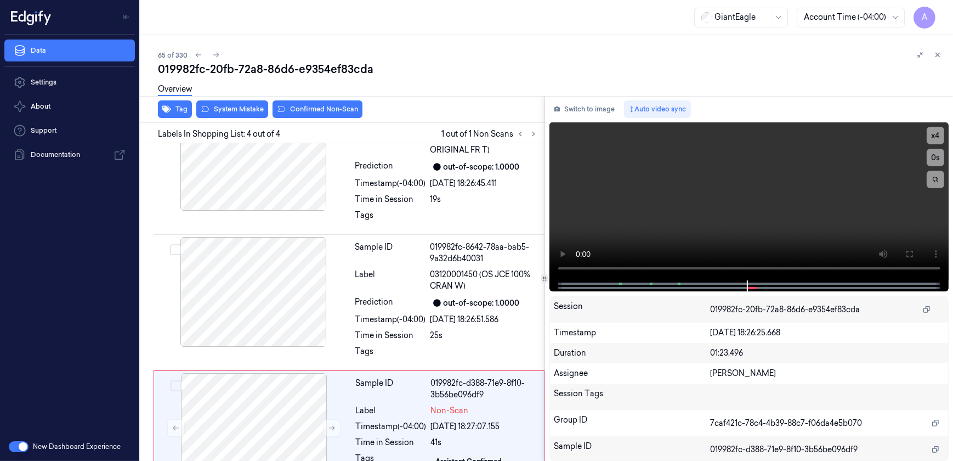
scroll to position [208, 0]
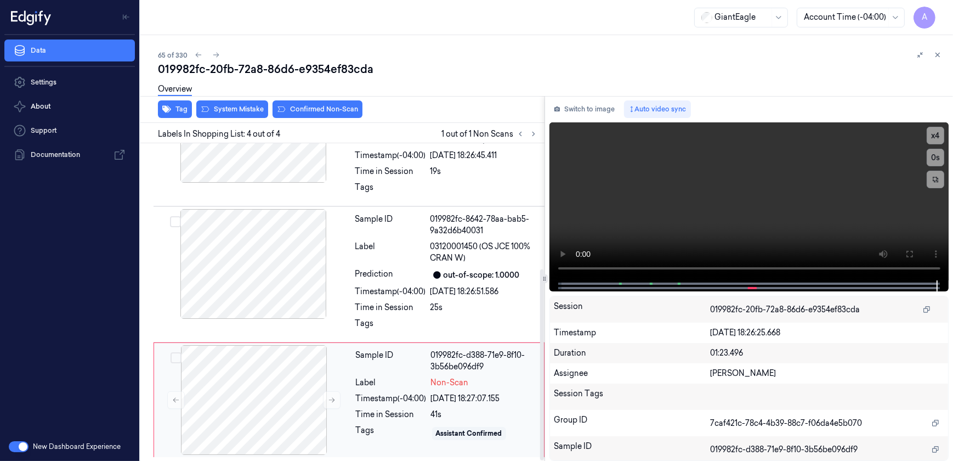
click at [386, 437] on div "Tags" at bounding box center [391, 434] width 71 height 18
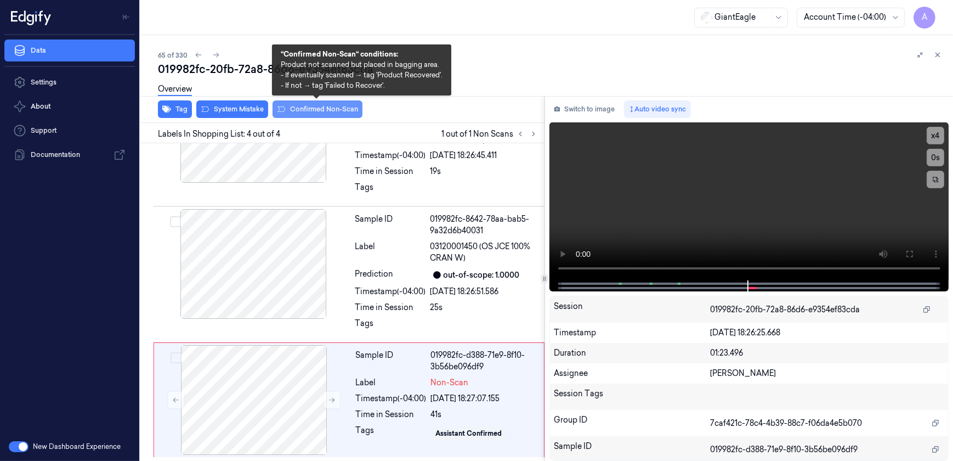
click at [321, 108] on button "Confirmed Non-Scan" at bounding box center [318, 109] width 90 height 18
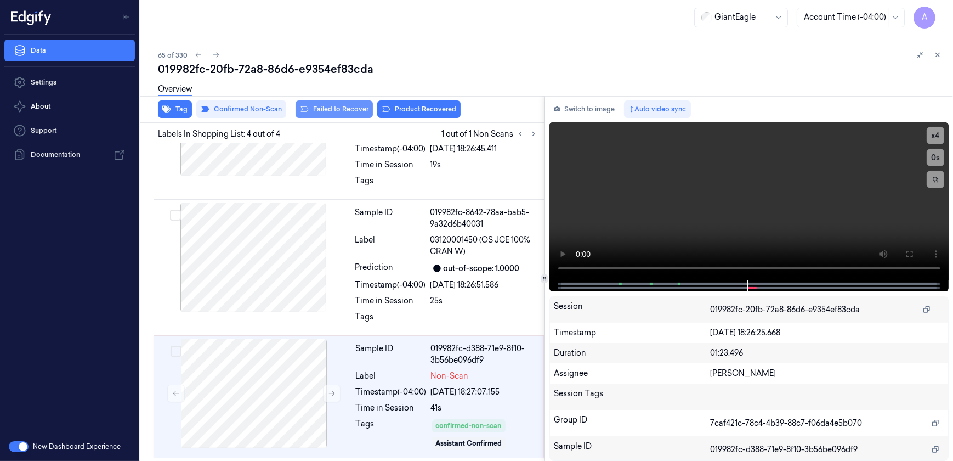
click at [323, 115] on button "Failed to Recover" at bounding box center [334, 109] width 77 height 18
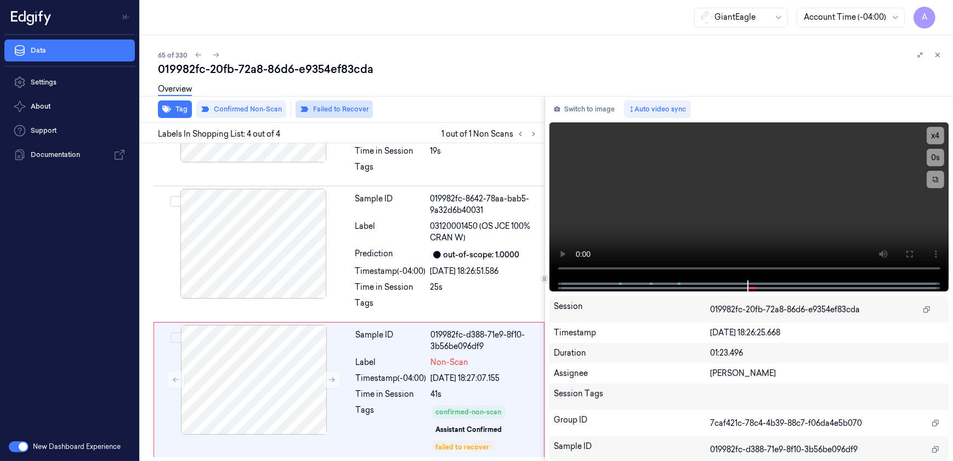
click at [329, 112] on button "Failed to Recover" at bounding box center [334, 109] width 77 height 18
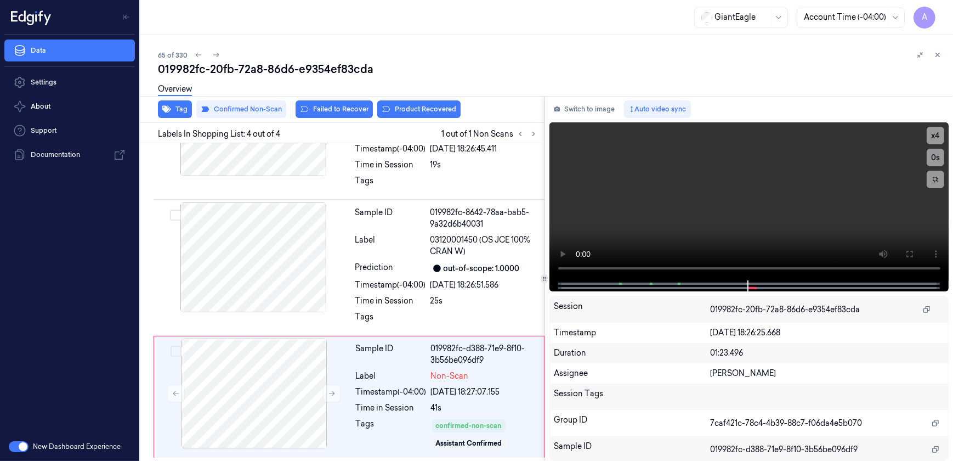
click at [329, 112] on button "Failed to Recover" at bounding box center [334, 109] width 77 height 18
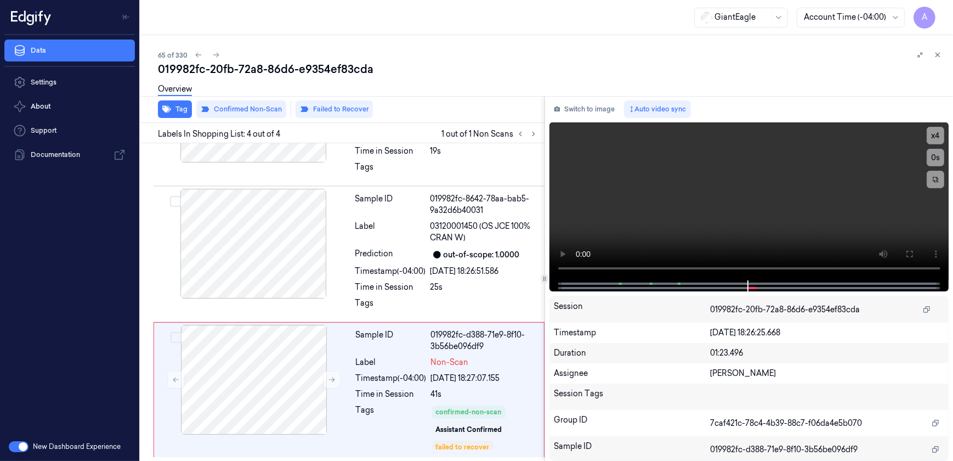
click at [329, 112] on button "Failed to Recover" at bounding box center [334, 109] width 77 height 18
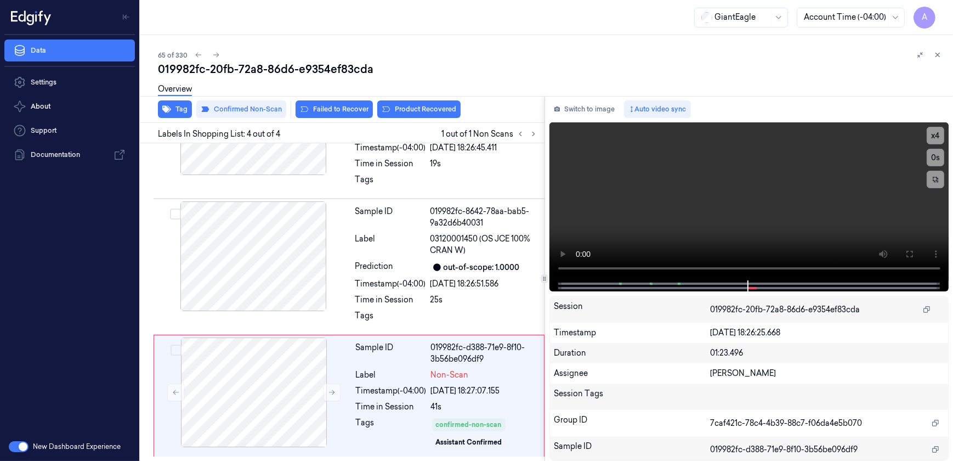
scroll to position [215, 0]
click at [335, 109] on button "Failed to Recover" at bounding box center [334, 109] width 77 height 18
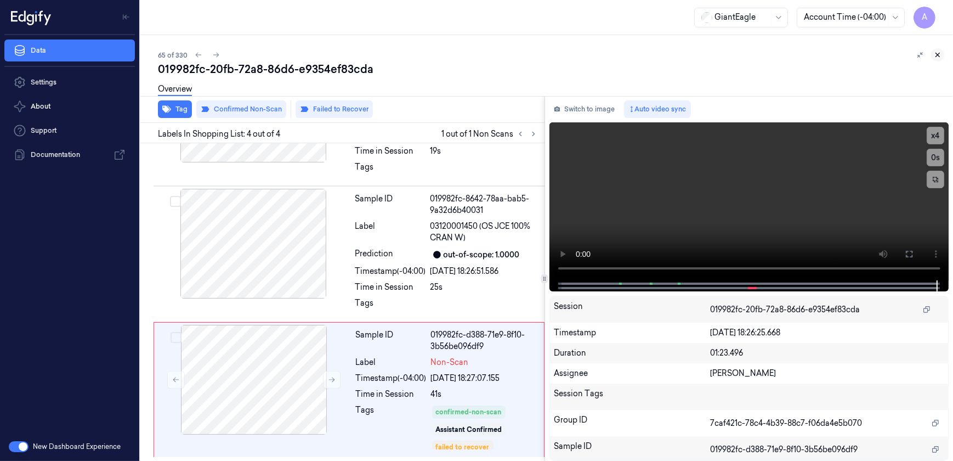
click at [938, 59] on button at bounding box center [937, 54] width 13 height 13
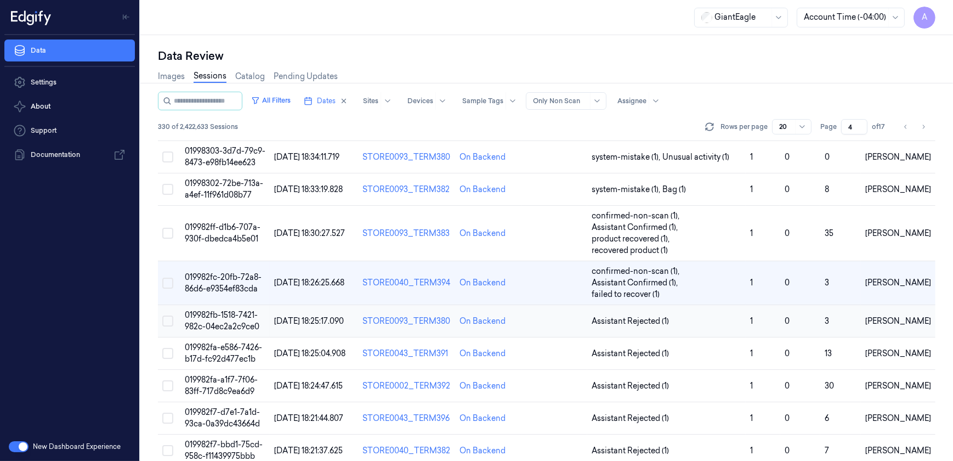
scroll to position [104, 0]
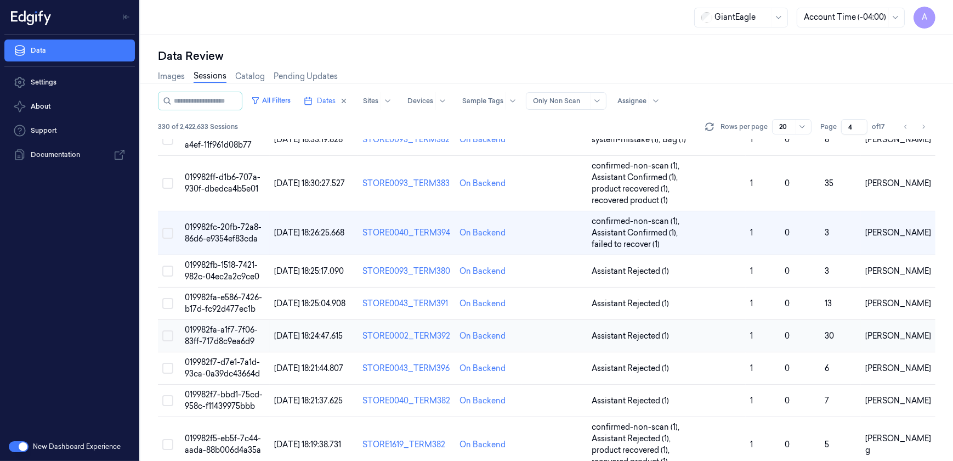
click at [235, 330] on span "019982fa-a1f7-7f06-83ff-717d8c9ea6d9" at bounding box center [221, 335] width 73 height 21
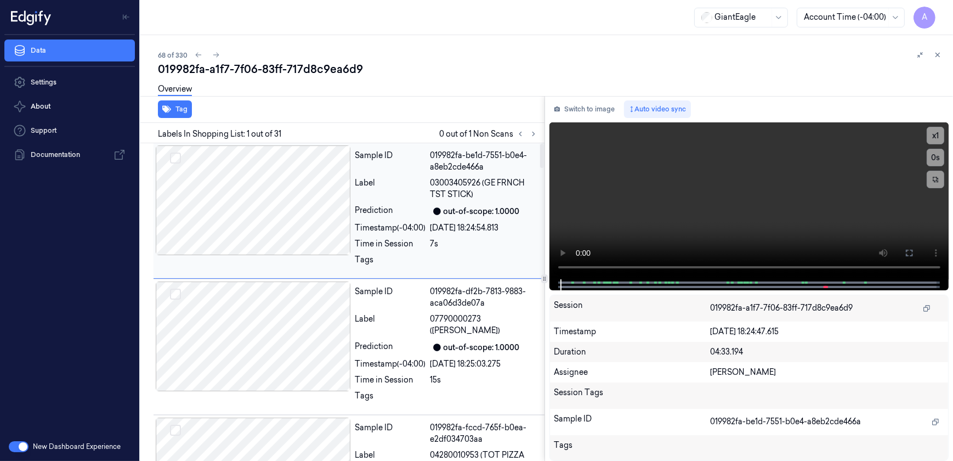
click at [389, 197] on div "Label" at bounding box center [390, 188] width 71 height 23
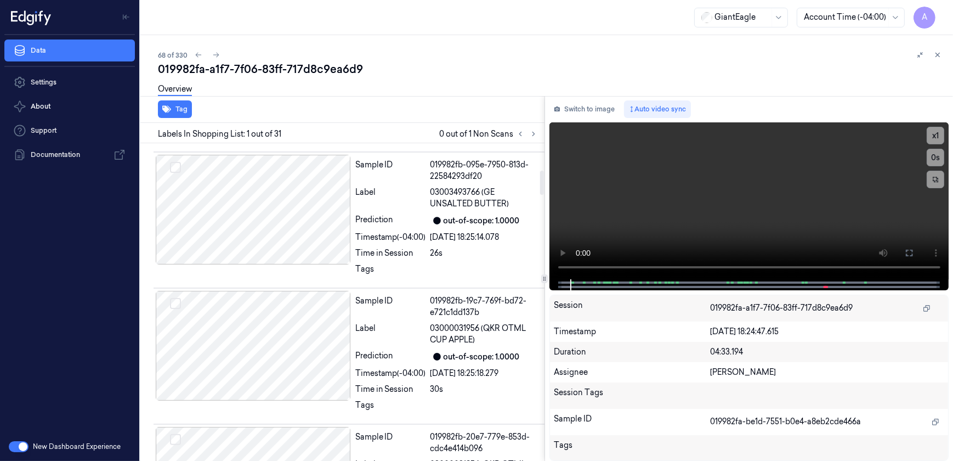
scroll to position [299, 0]
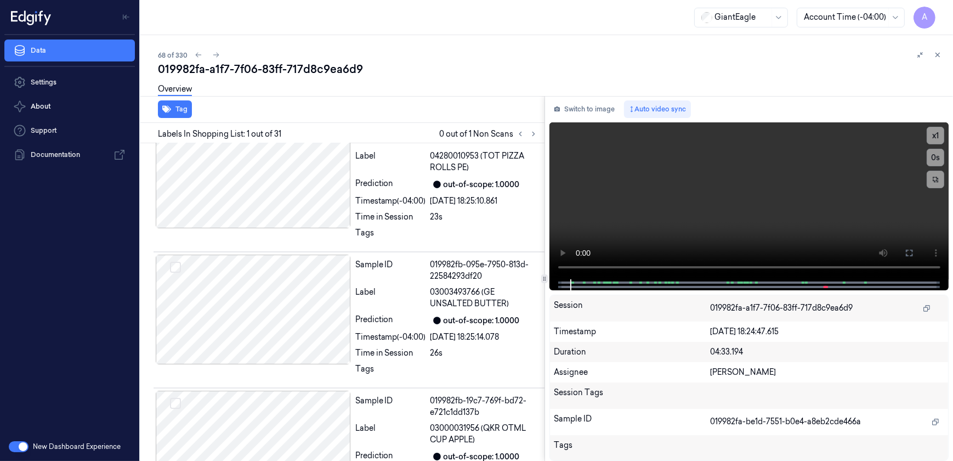
click at [418, 63] on div "019982fa-a1f7-7f06-83ff-717d8c9ea6d9" at bounding box center [551, 68] width 787 height 15
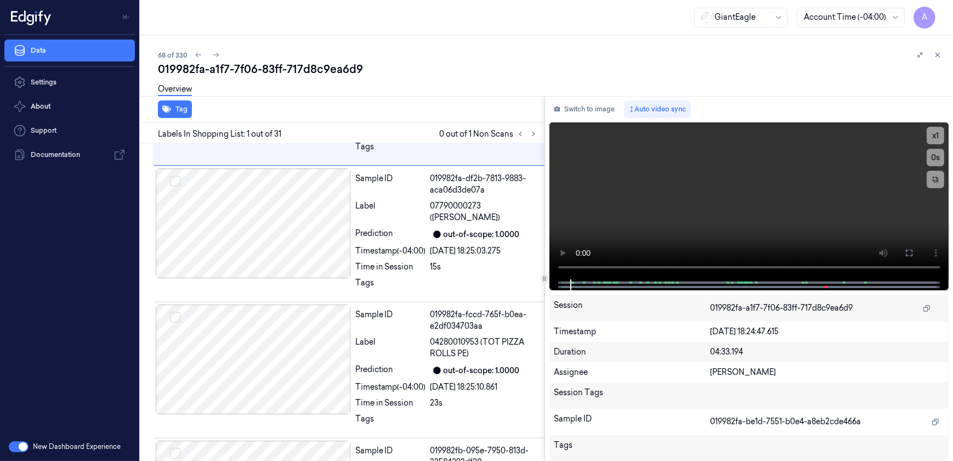
scroll to position [0, 0]
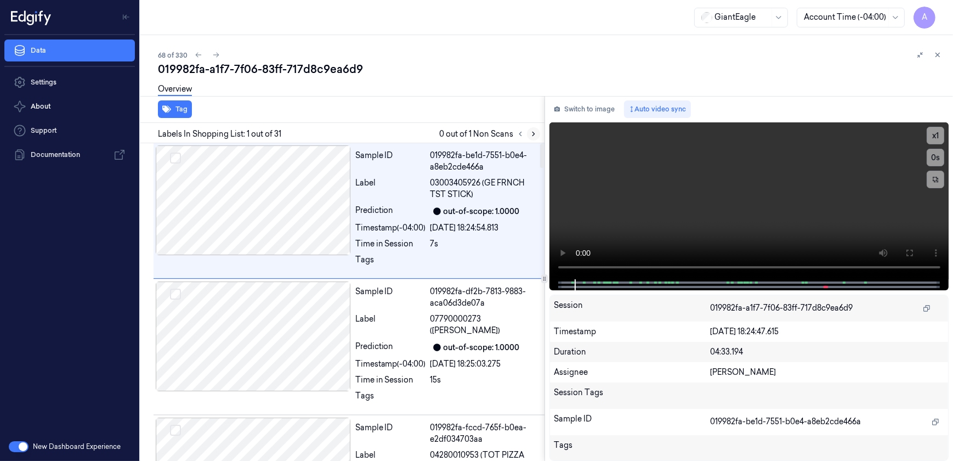
click at [535, 133] on icon at bounding box center [534, 134] width 8 height 8
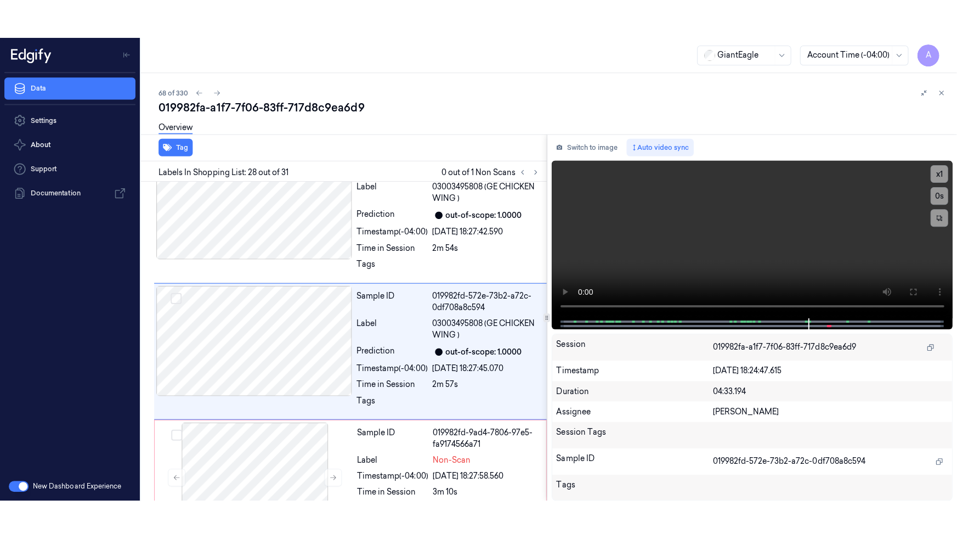
scroll to position [3578, 0]
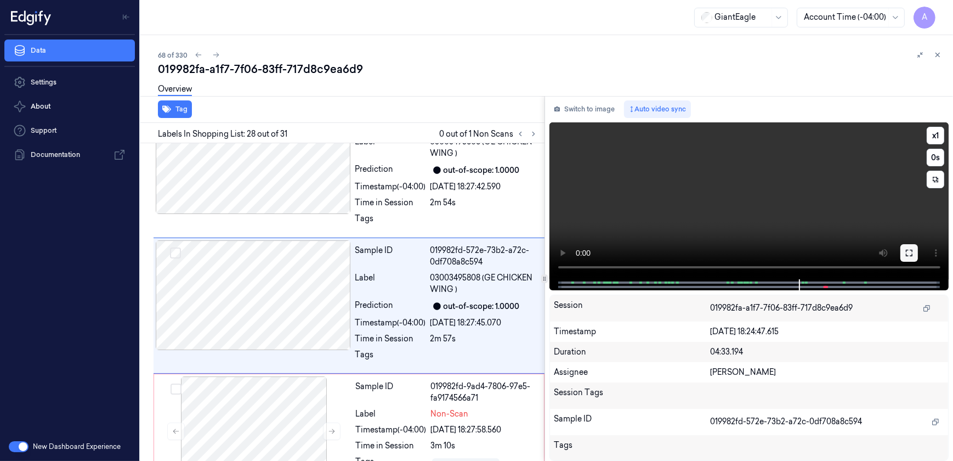
click at [907, 256] on icon at bounding box center [909, 252] width 9 height 9
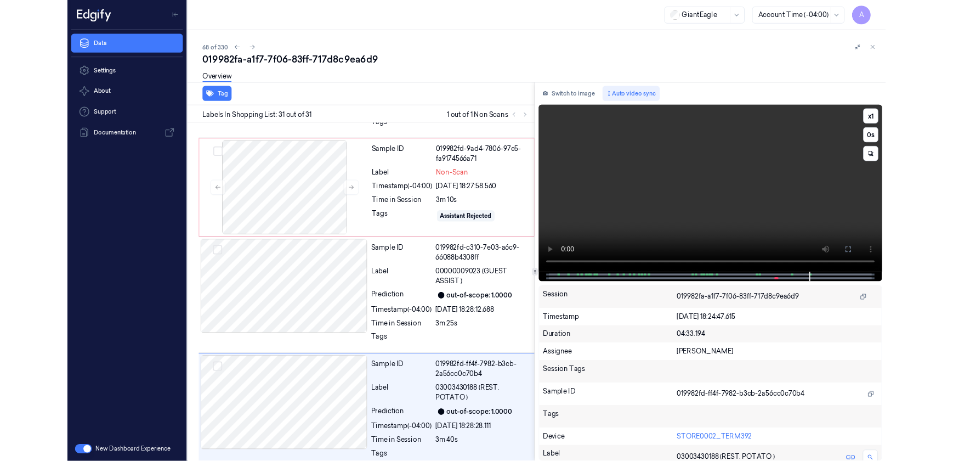
scroll to position [3800, 0]
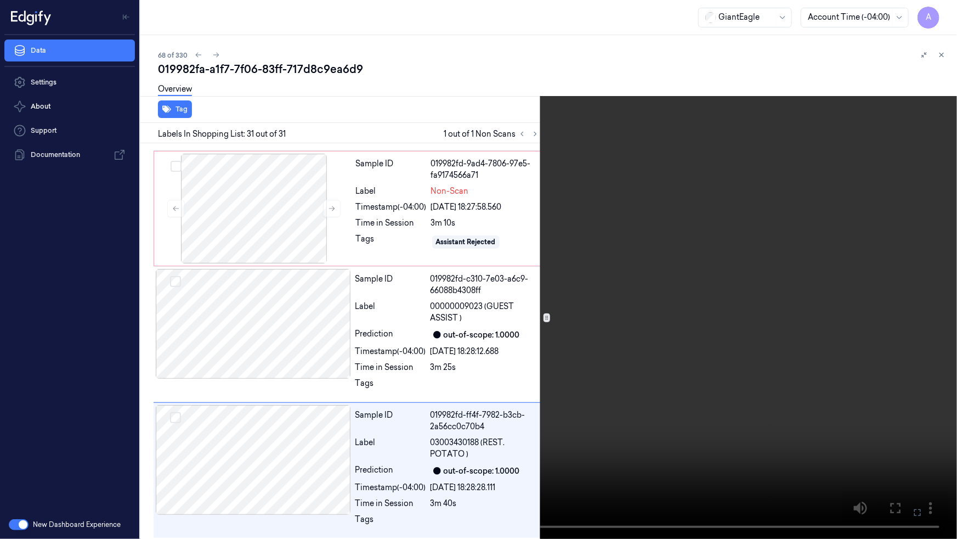
drag, startPoint x: 908, startPoint y: 510, endPoint x: 906, endPoint y: 459, distance: 51.6
click at [0, 0] on button at bounding box center [0, 0] width 0 height 0
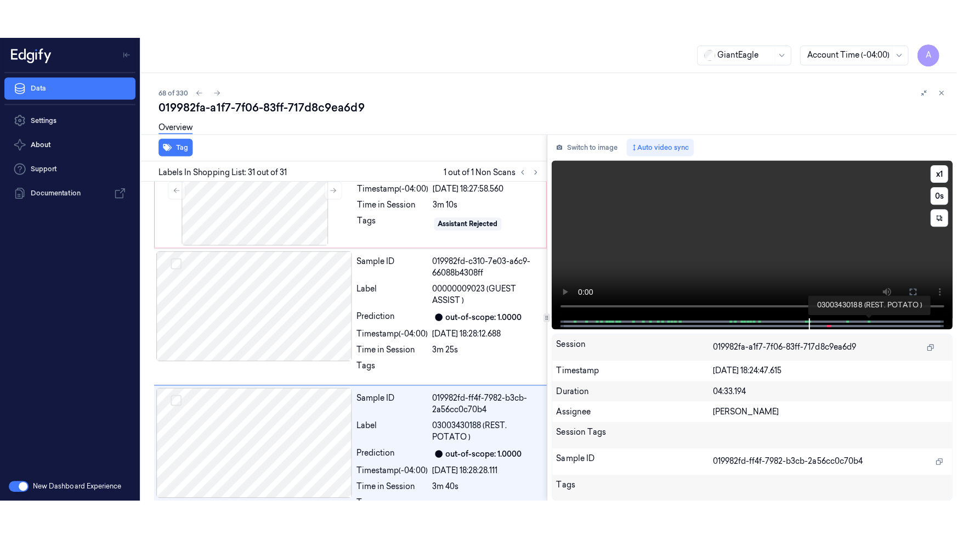
scroll to position [3878, 0]
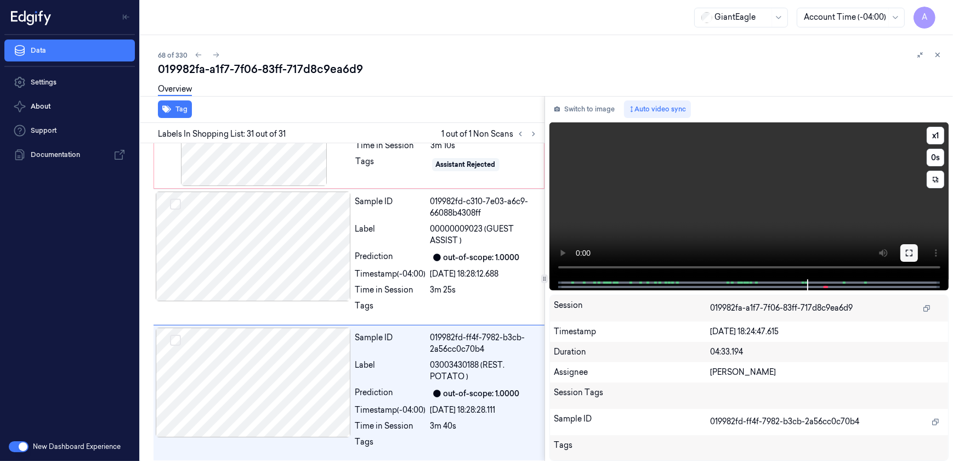
click at [914, 252] on button at bounding box center [910, 253] width 18 height 18
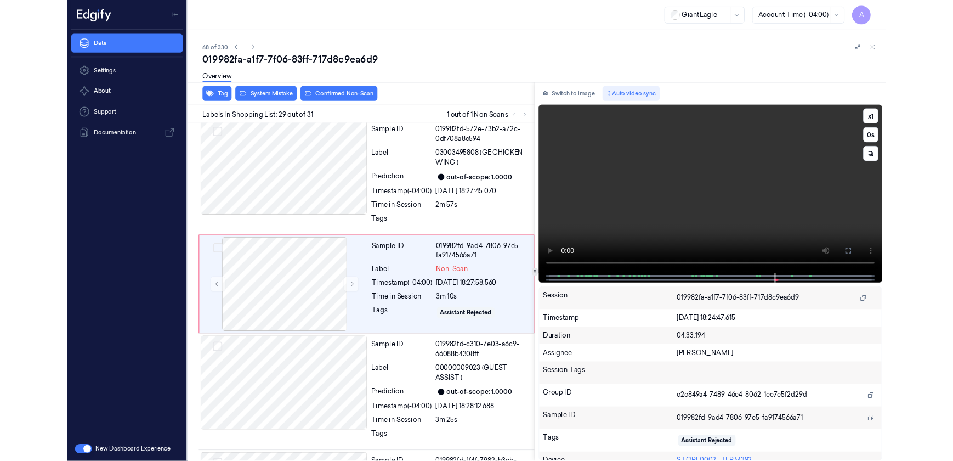
scroll to position [3664, 0]
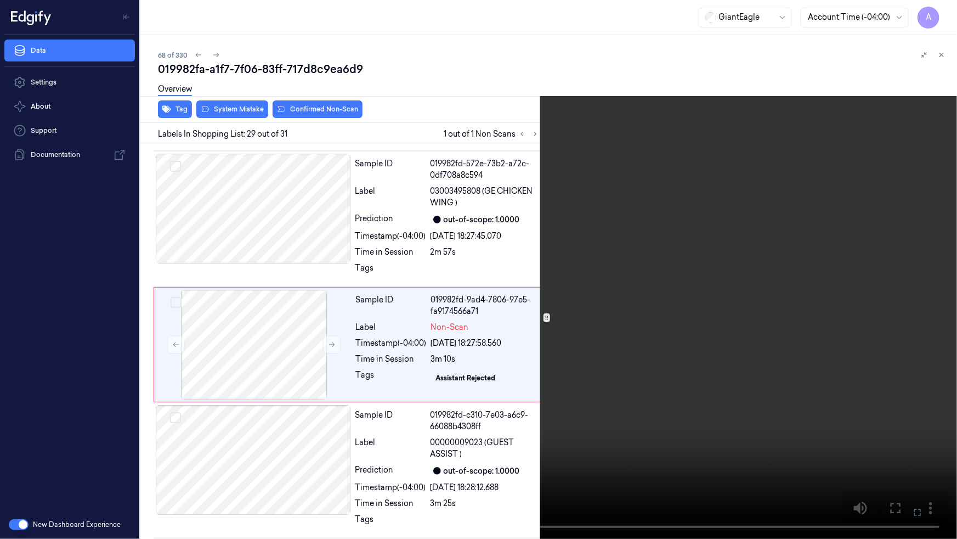
click at [755, 460] on video at bounding box center [478, 269] width 957 height 539
click at [820, 460] on video at bounding box center [478, 269] width 957 height 539
click at [0, 0] on icon at bounding box center [0, 0] width 0 height 0
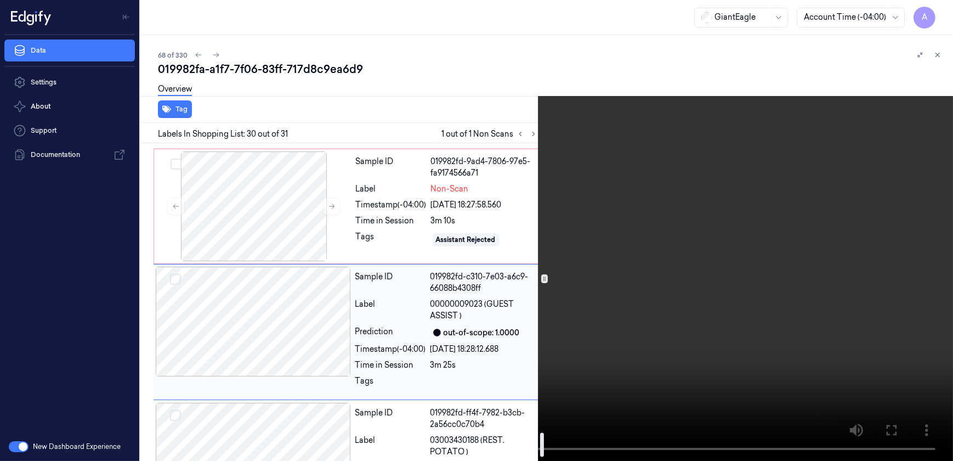
scroll to position [3829, 0]
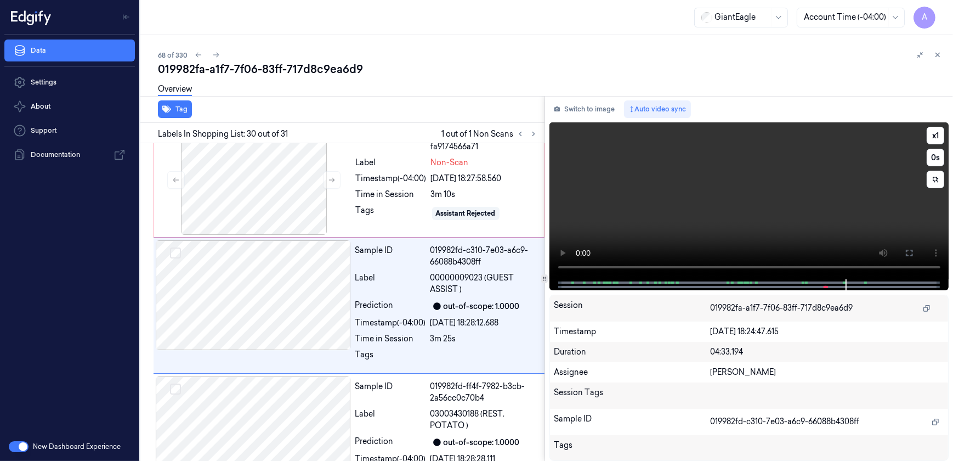
click at [746, 201] on video at bounding box center [750, 200] width 400 height 157
click at [940, 136] on button "x 1" at bounding box center [936, 136] width 18 height 18
click at [940, 136] on button "x 2" at bounding box center [936, 136] width 18 height 18
click at [808, 200] on video at bounding box center [750, 200] width 400 height 157
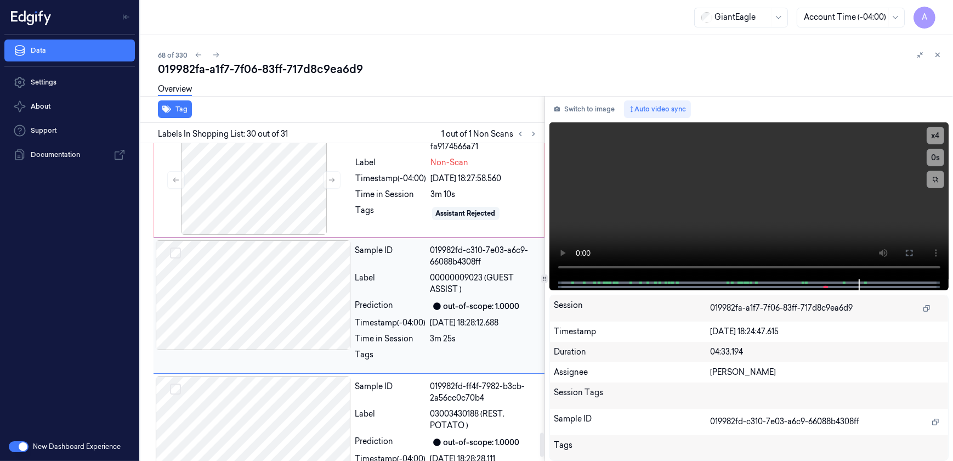
scroll to position [3730, 0]
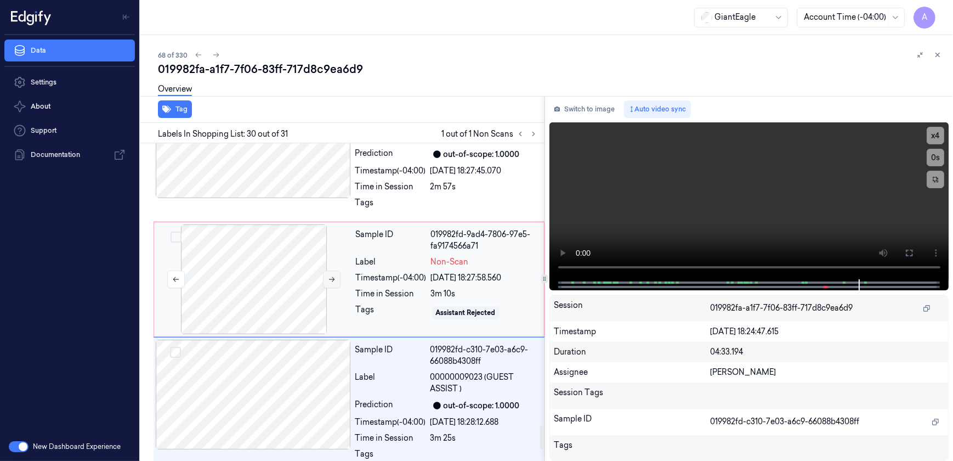
click at [332, 280] on button at bounding box center [332, 279] width 18 height 18
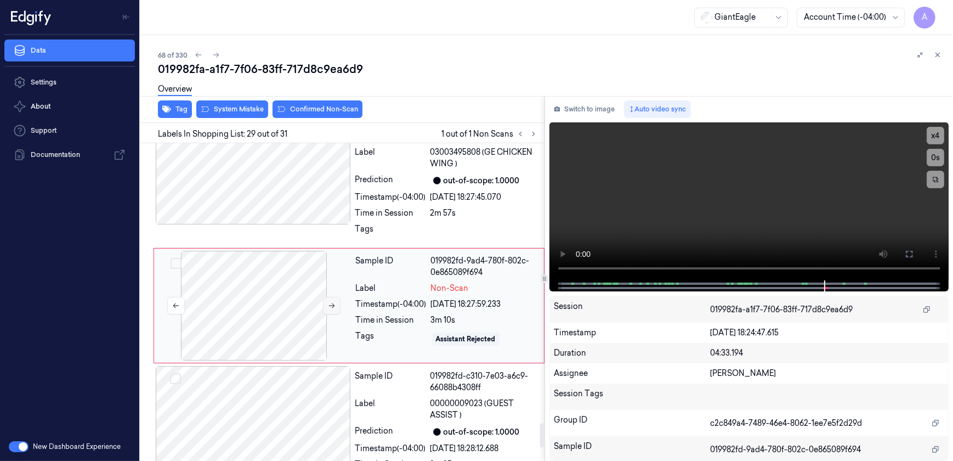
click at [338, 310] on button at bounding box center [332, 306] width 18 height 18
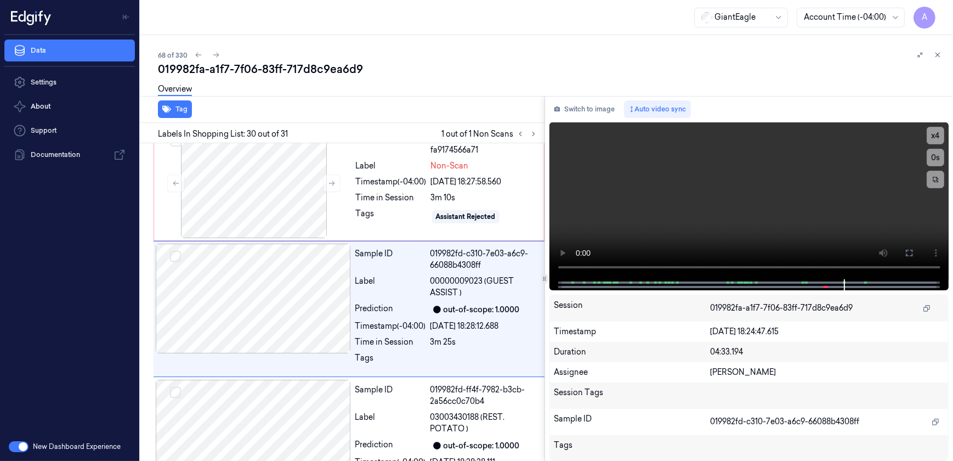
scroll to position [3829, 0]
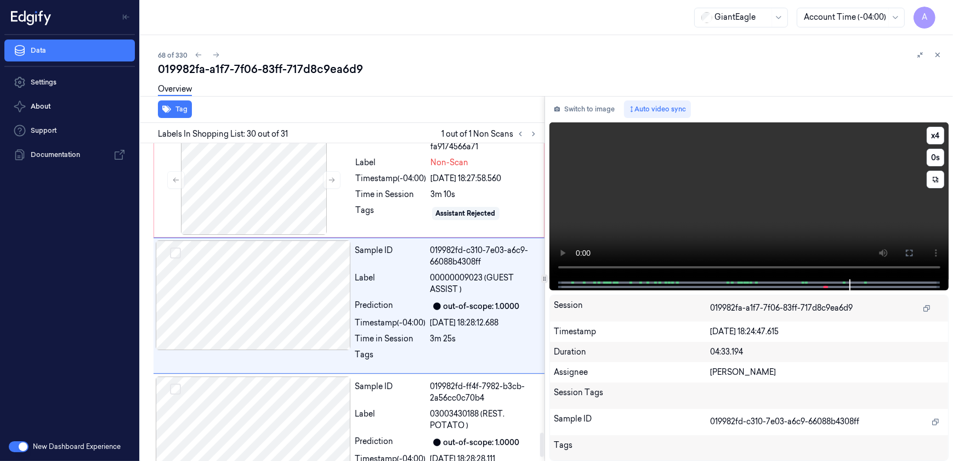
click at [704, 232] on video at bounding box center [750, 200] width 400 height 157
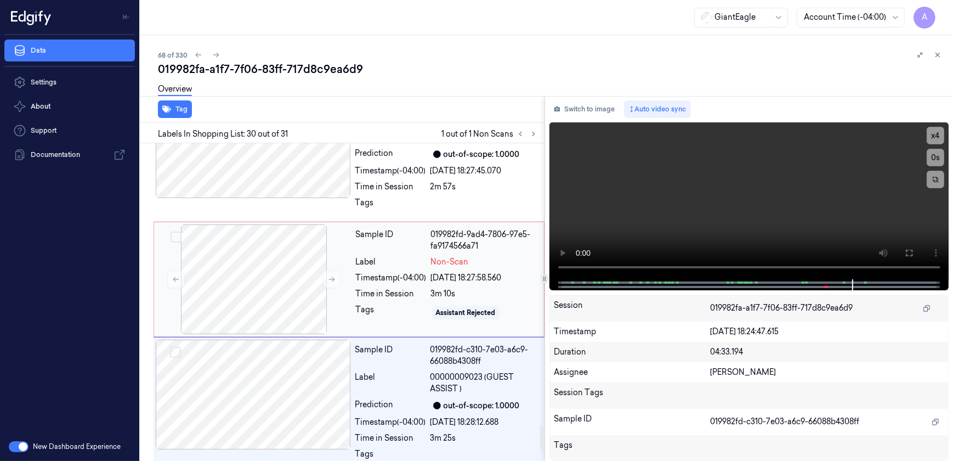
click at [377, 304] on div "Tags" at bounding box center [391, 313] width 71 height 18
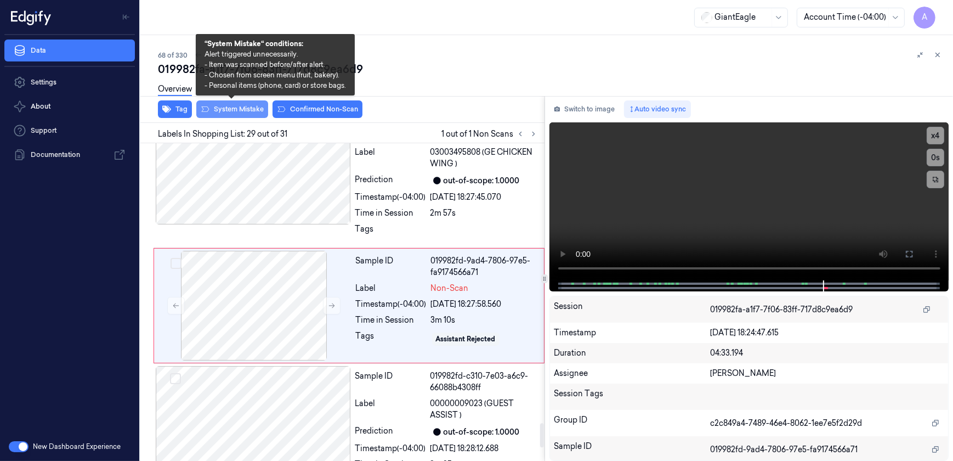
click at [224, 110] on button "System Mistake" at bounding box center [232, 109] width 72 height 18
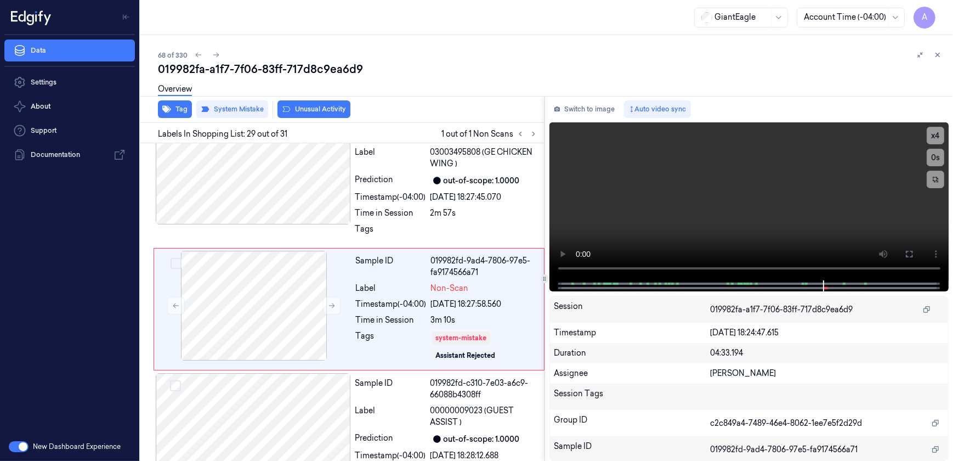
scroll to position [3707, 0]
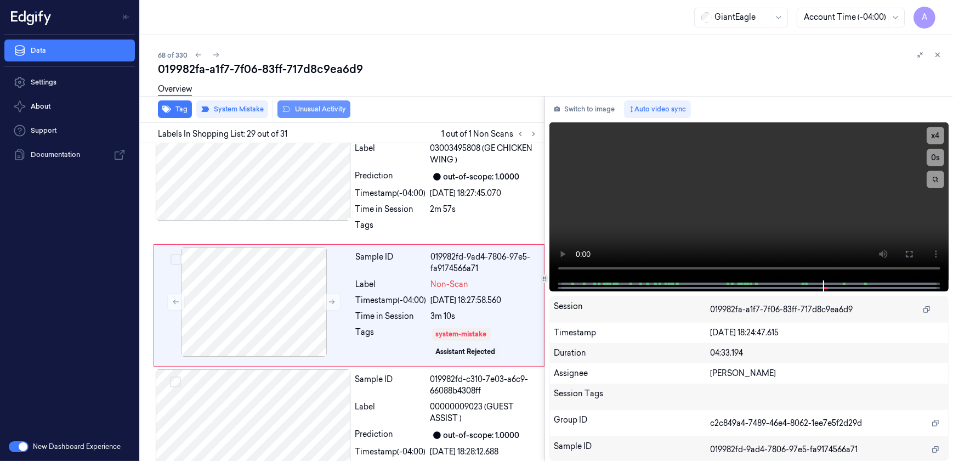
click at [306, 111] on button "Unusual Activity" at bounding box center [314, 109] width 73 height 18
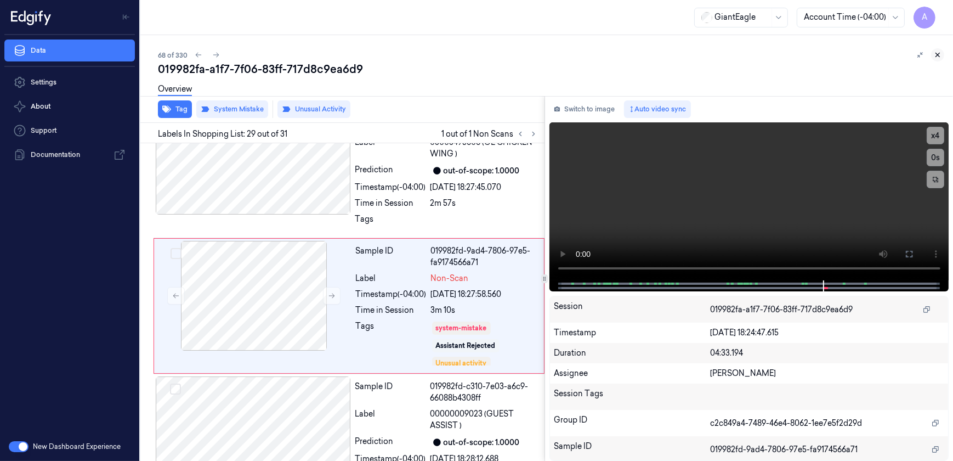
click at [941, 53] on icon at bounding box center [938, 55] width 8 height 8
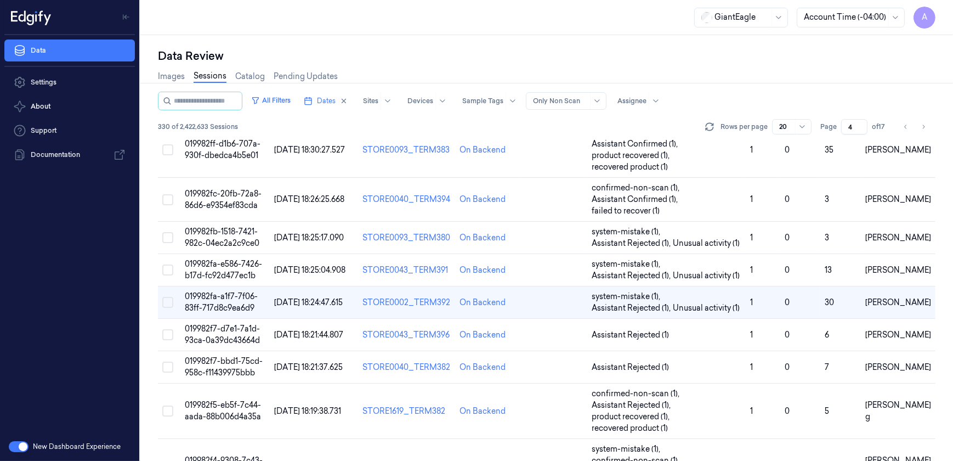
scroll to position [84, 0]
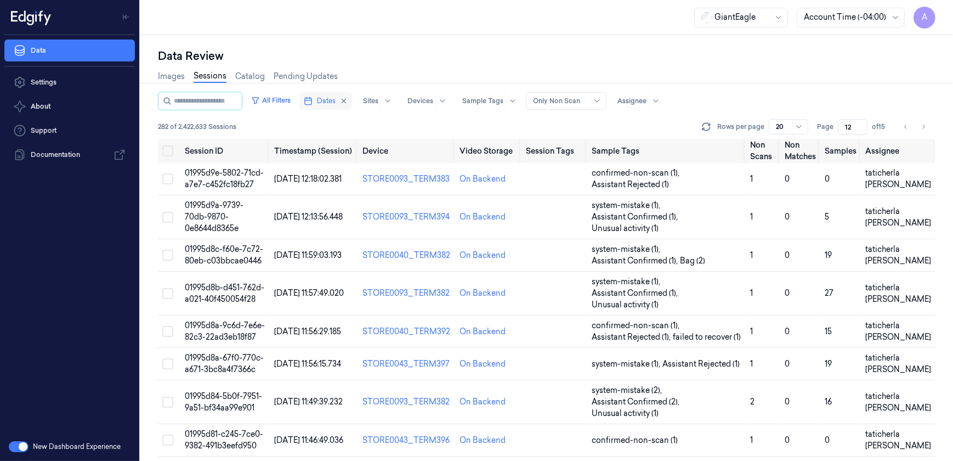
click at [333, 100] on span "Dates" at bounding box center [326, 101] width 19 height 10
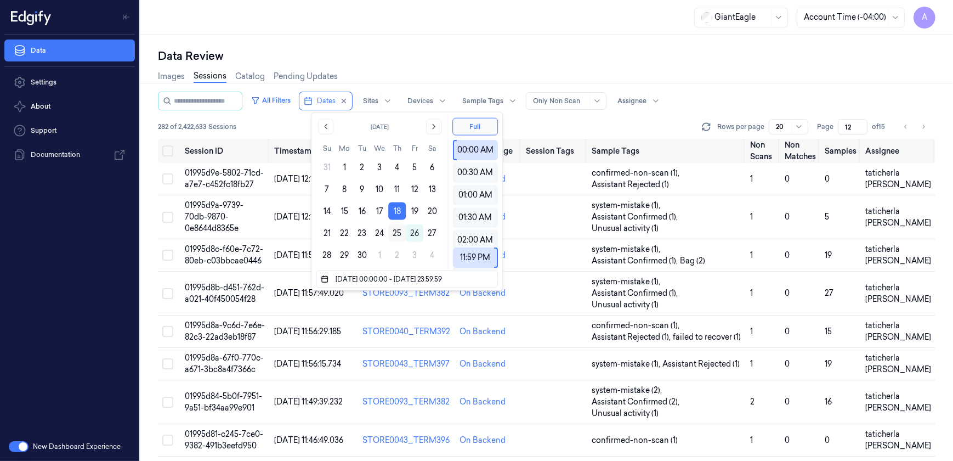
click at [395, 231] on button "25" at bounding box center [397, 233] width 18 height 18
type input "25/09/2025 00:00:00 - 25/09/2025 23:59:59"
click at [387, 35] on div "Data Review Images Sessions Catalog Pending Updates All Filters Dates Sites Dev…" at bounding box center [546, 248] width 813 height 426
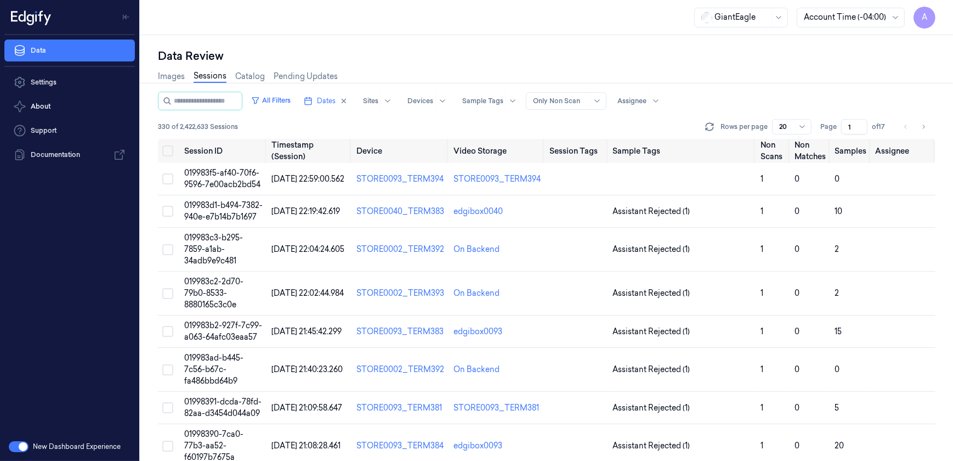
drag, startPoint x: 853, startPoint y: 125, endPoint x: 843, endPoint y: 131, distance: 11.9
click at [843, 131] on input "1" at bounding box center [854, 126] width 26 height 15
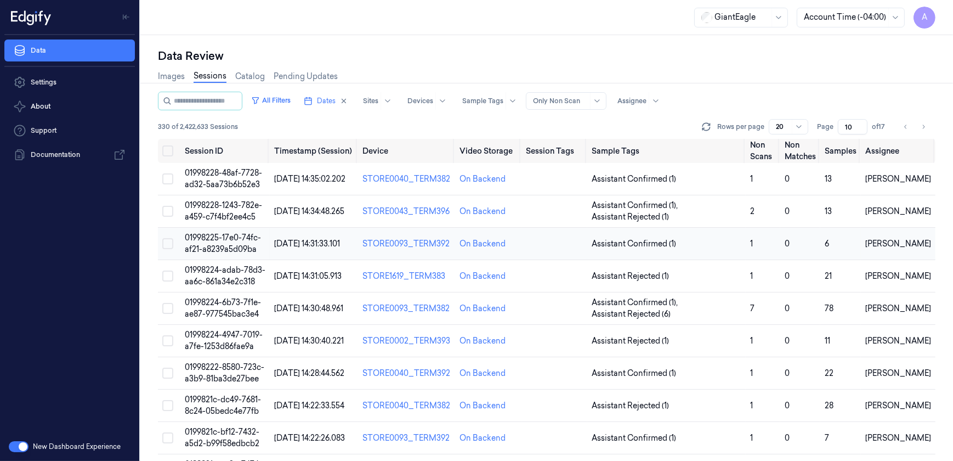
type input "10"
click at [222, 239] on span "01998225-17e0-74fc-af21-a8239a5d09ba" at bounding box center [223, 243] width 76 height 21
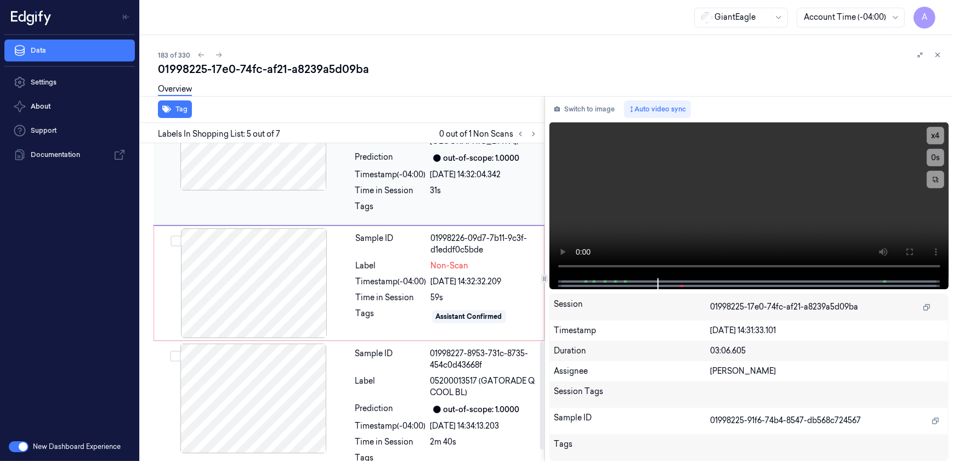
scroll to position [616, 0]
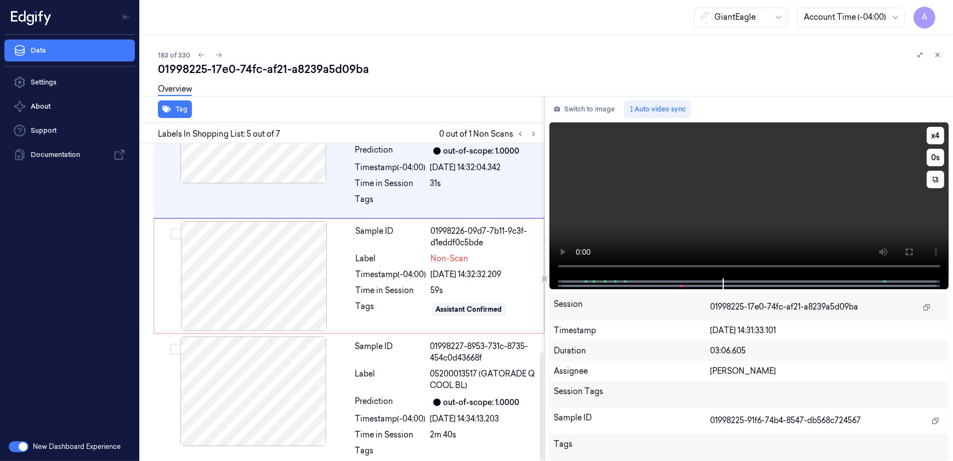
click at [652, 200] on video at bounding box center [750, 200] width 400 height 156
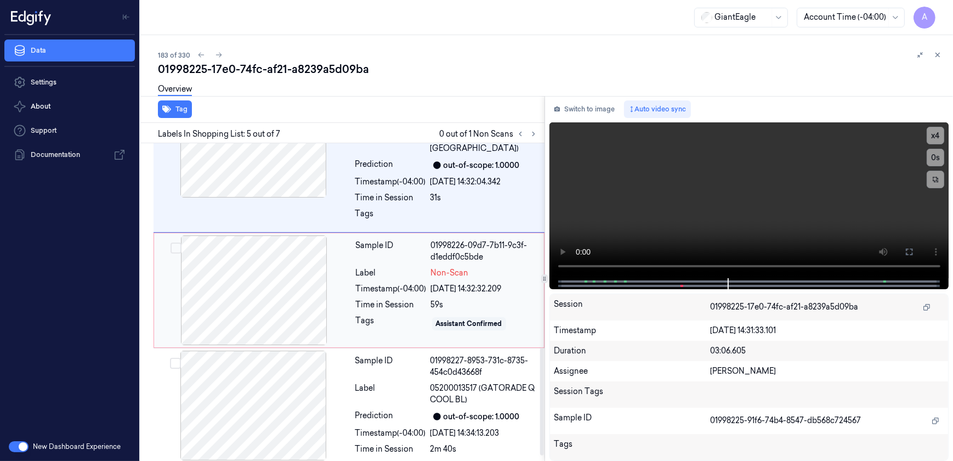
click at [401, 322] on div "Sample ID 01998226-09d7-7b11-9c3f-d1eddf0c5bde Label Non-Scan Timestamp (-04:00…" at bounding box center [447, 290] width 190 height 110
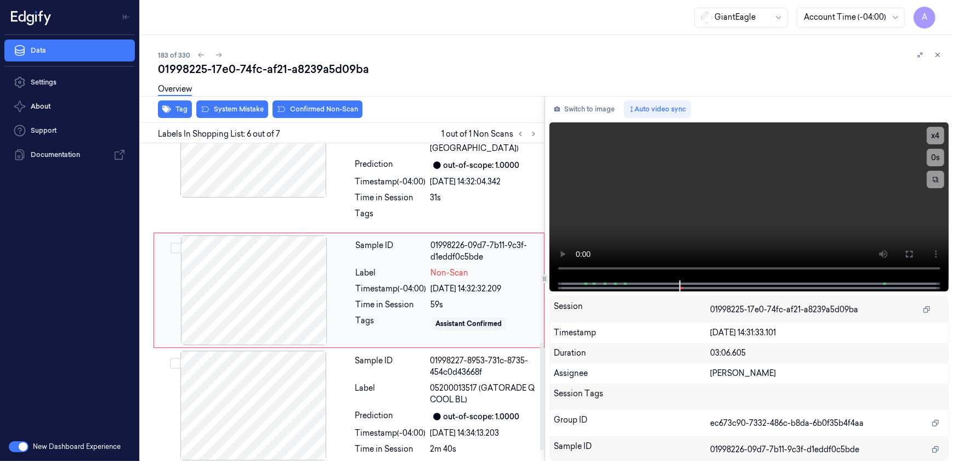
scroll to position [578, 0]
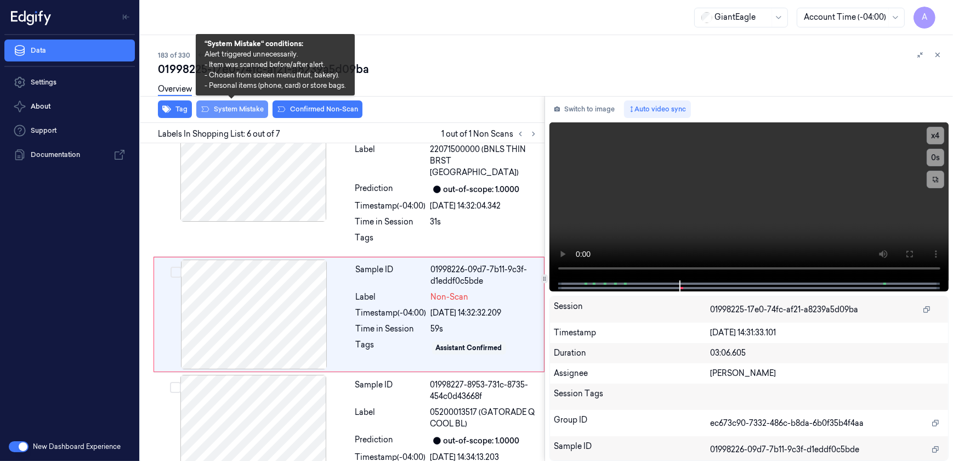
click at [225, 109] on button "System Mistake" at bounding box center [232, 109] width 72 height 18
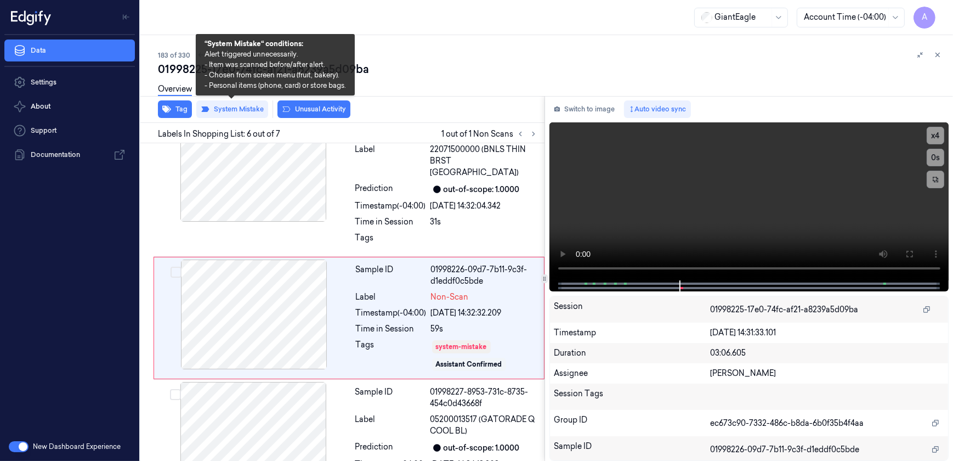
scroll to position [581, 0]
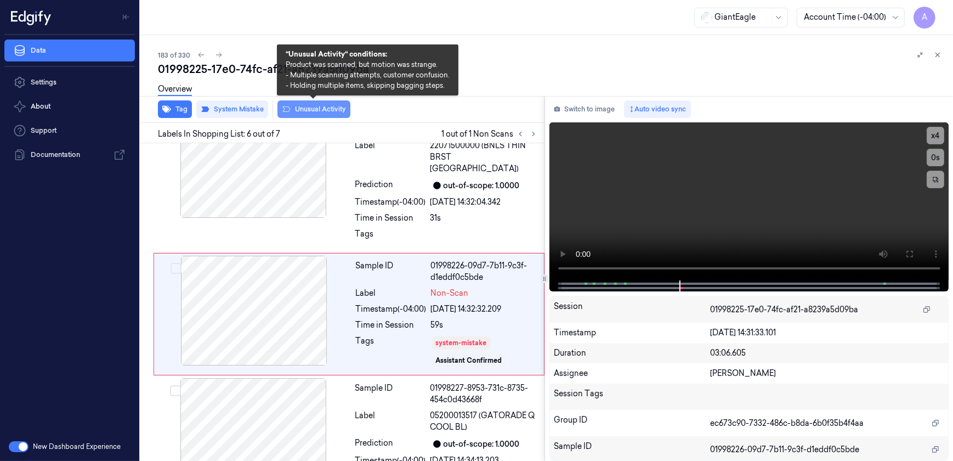
click at [306, 109] on button "Unusual Activity" at bounding box center [314, 109] width 73 height 18
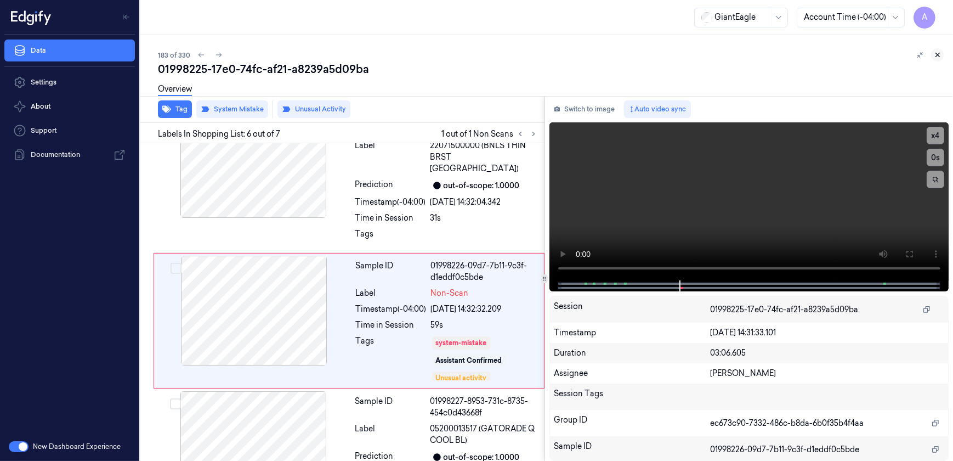
scroll to position [587, 0]
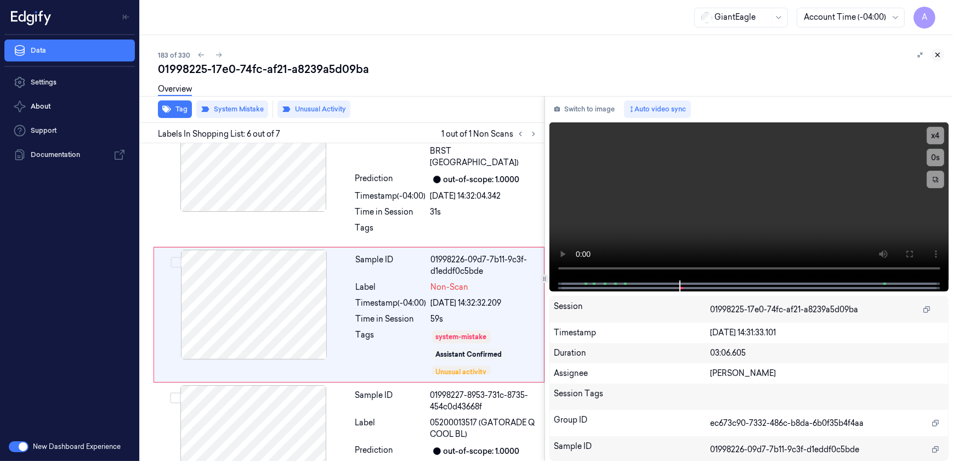
click at [940, 53] on icon at bounding box center [938, 55] width 4 height 4
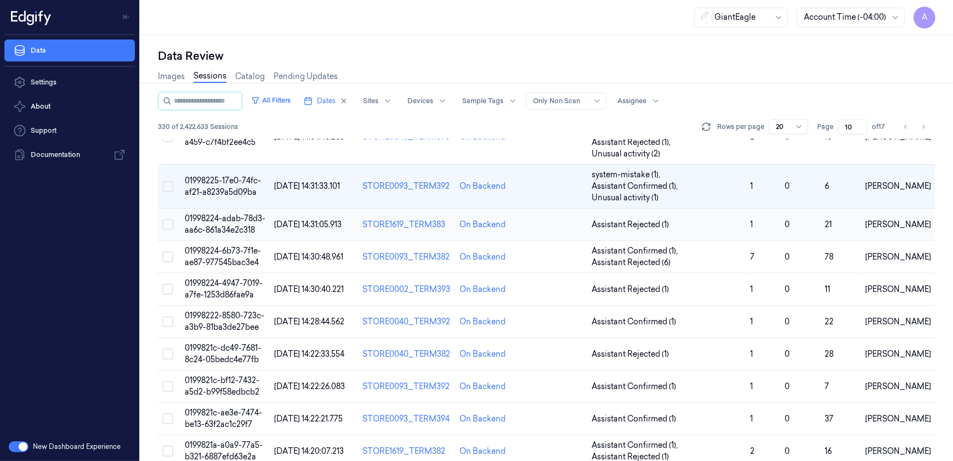
scroll to position [99, 0]
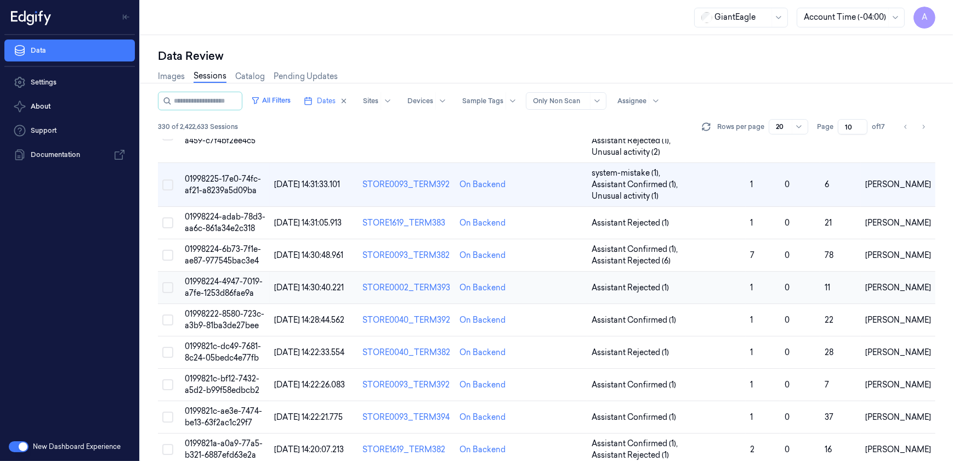
click at [227, 276] on span "01998224-4947-7019-a7fe-1253d86fae9a" at bounding box center [224, 286] width 78 height 21
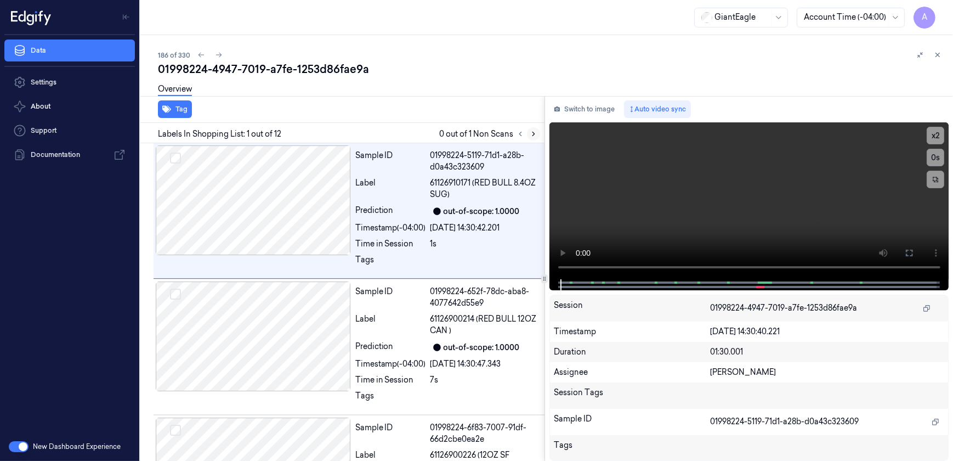
click at [538, 131] on button at bounding box center [533, 133] width 13 height 13
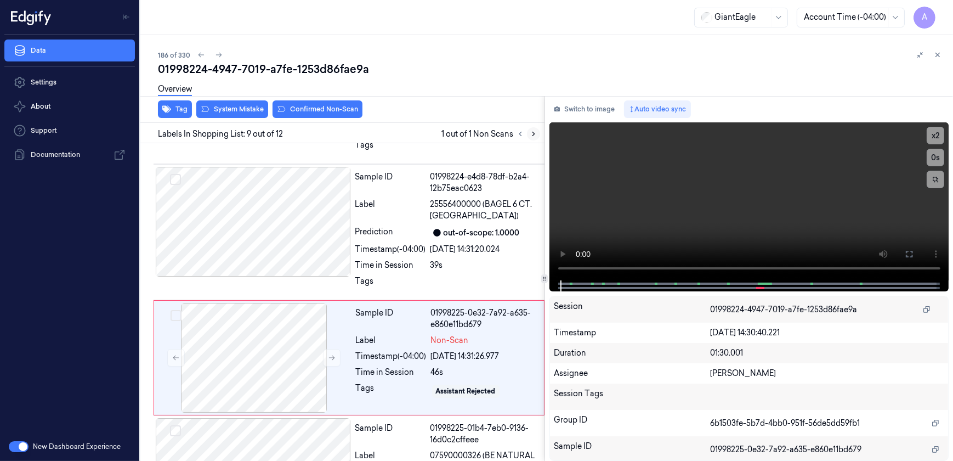
scroll to position [974, 0]
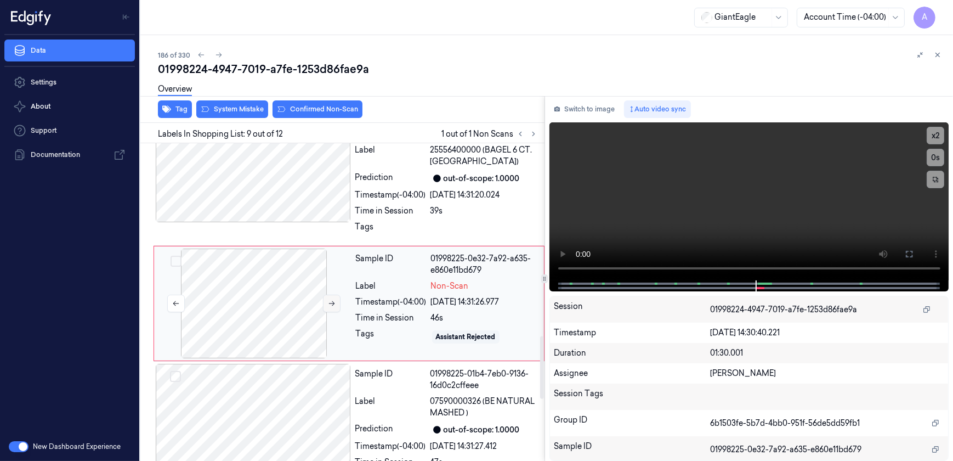
click at [333, 304] on icon at bounding box center [332, 303] width 8 height 8
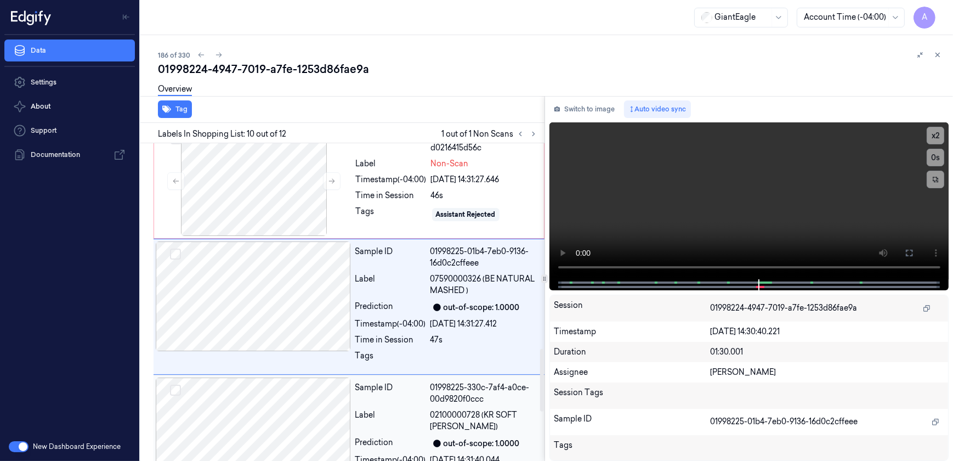
scroll to position [1099, 0]
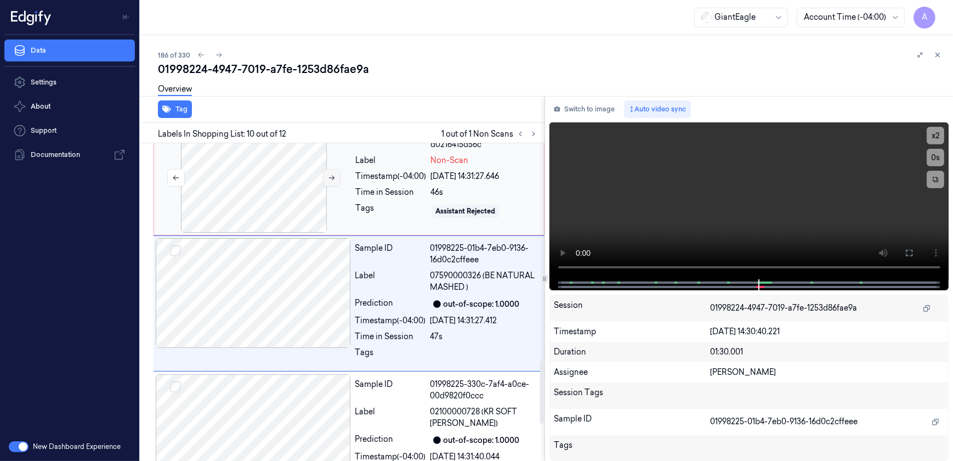
click at [327, 175] on button at bounding box center [332, 178] width 18 height 18
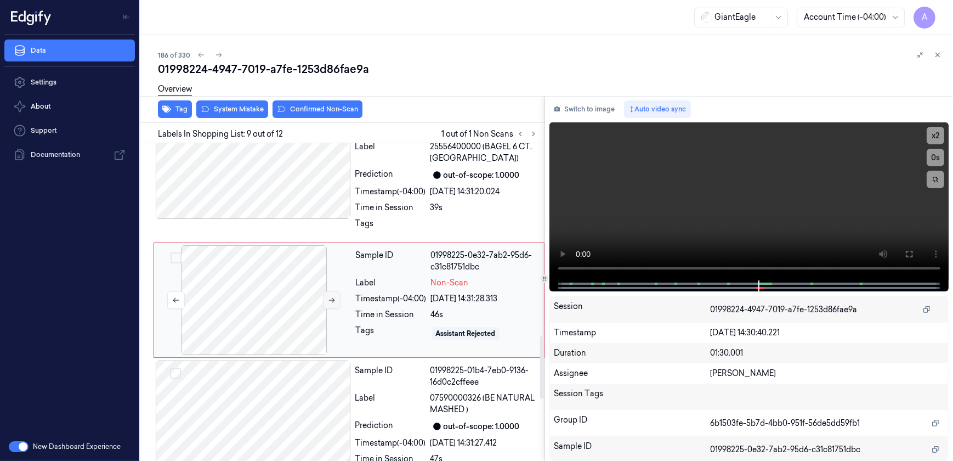
scroll to position [974, 0]
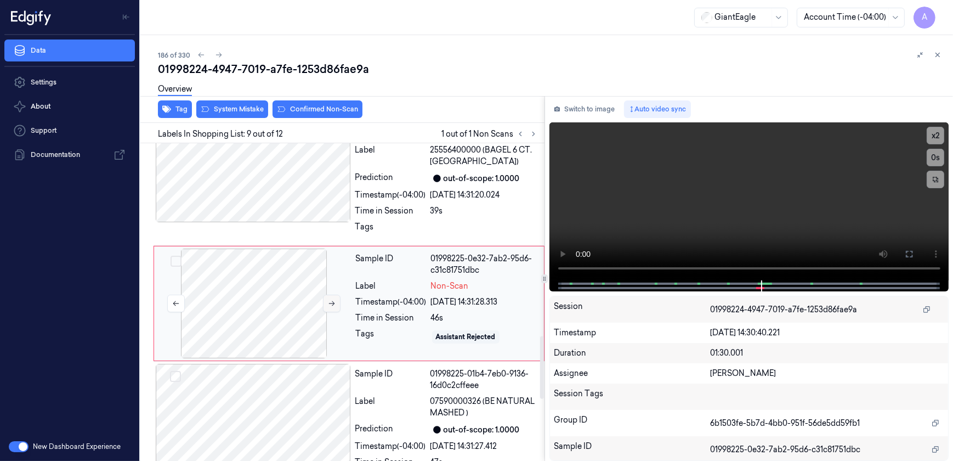
click at [330, 303] on icon at bounding box center [332, 303] width 8 height 8
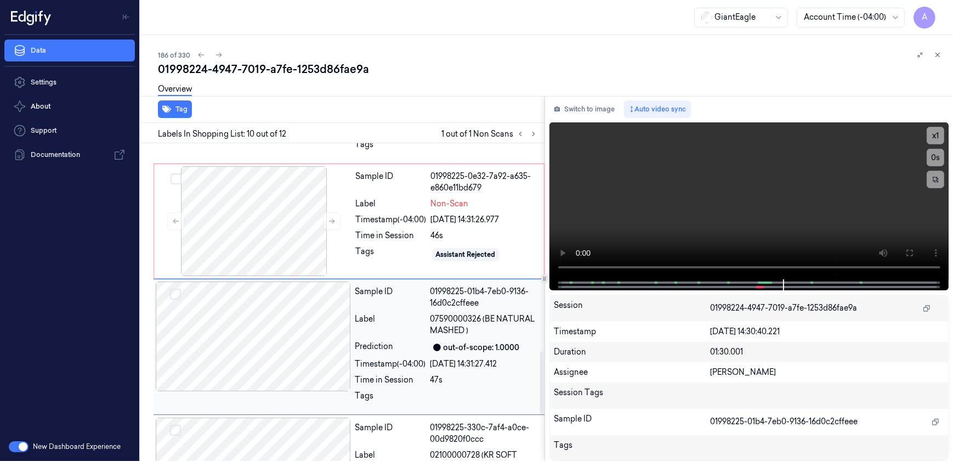
scroll to position [1049, 0]
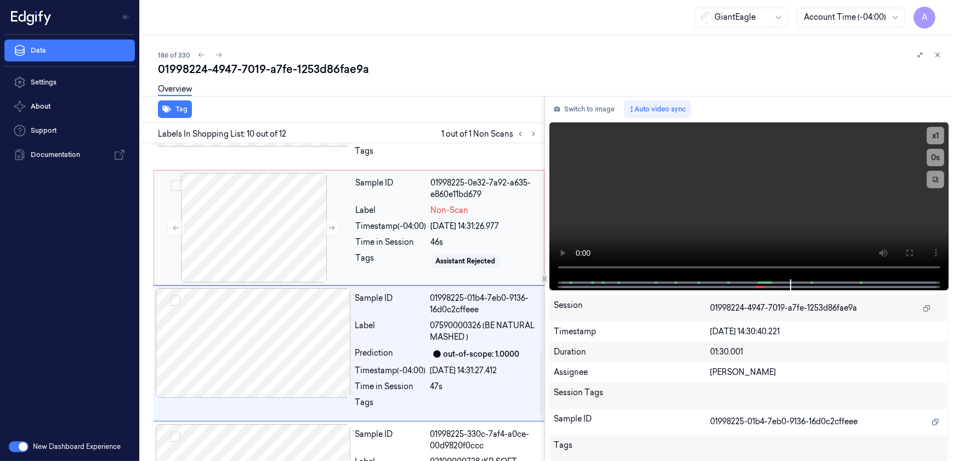
click at [516, 213] on div "Non-Scan" at bounding box center [484, 211] width 106 height 12
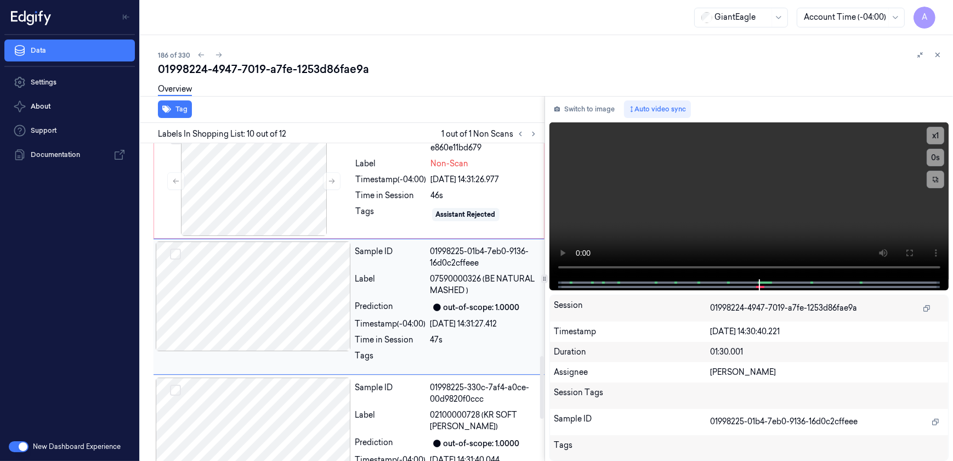
scroll to position [1099, 0]
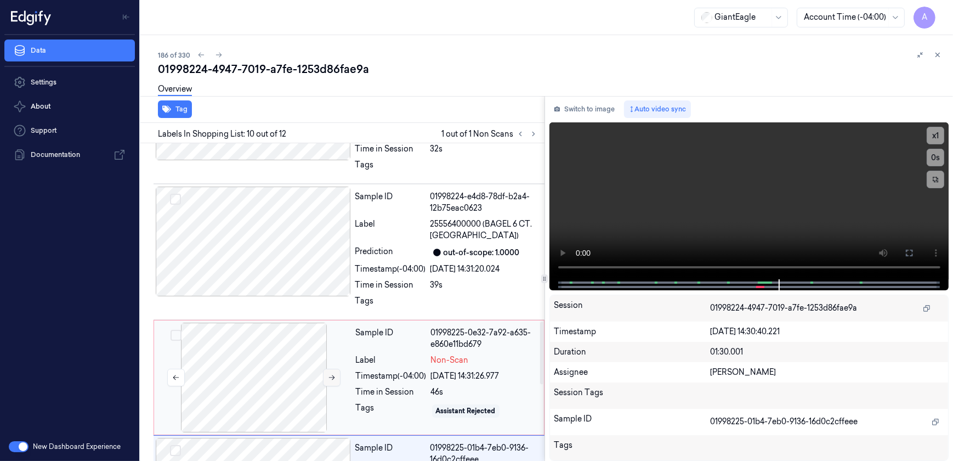
click at [328, 371] on button at bounding box center [332, 378] width 18 height 18
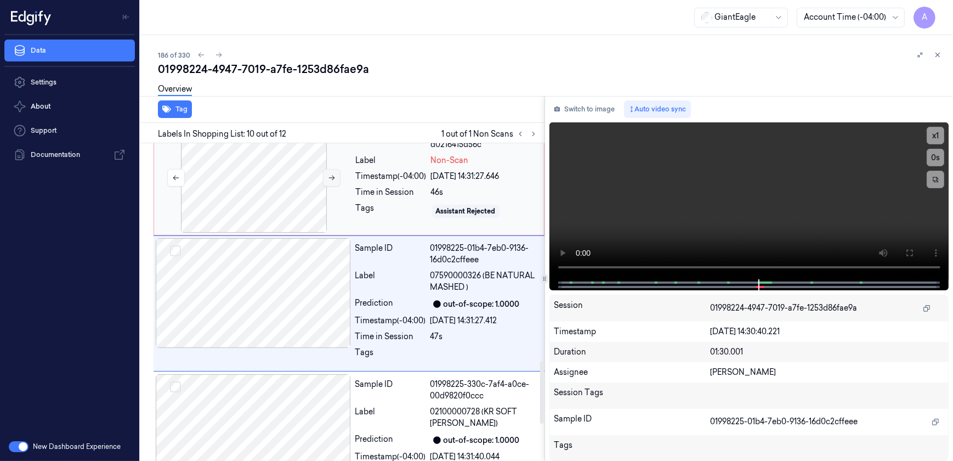
click at [328, 179] on icon at bounding box center [332, 178] width 8 height 8
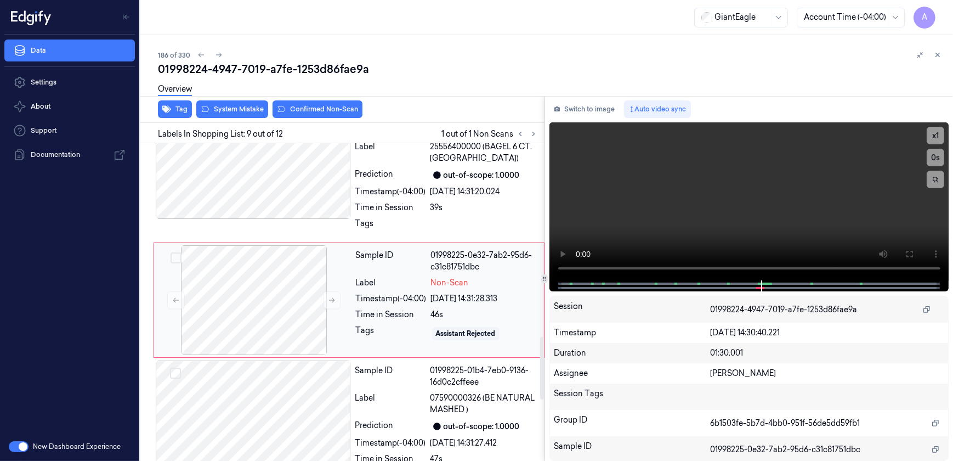
scroll to position [974, 0]
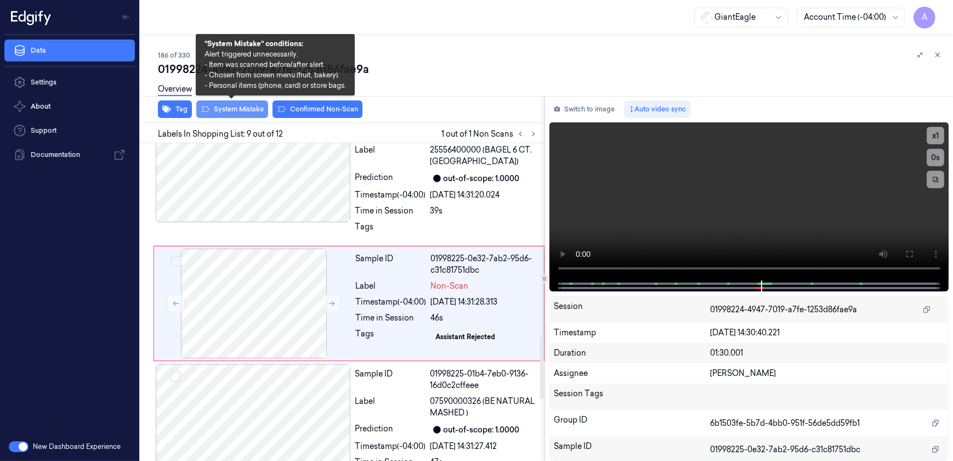
click at [244, 112] on button "System Mistake" at bounding box center [232, 109] width 72 height 18
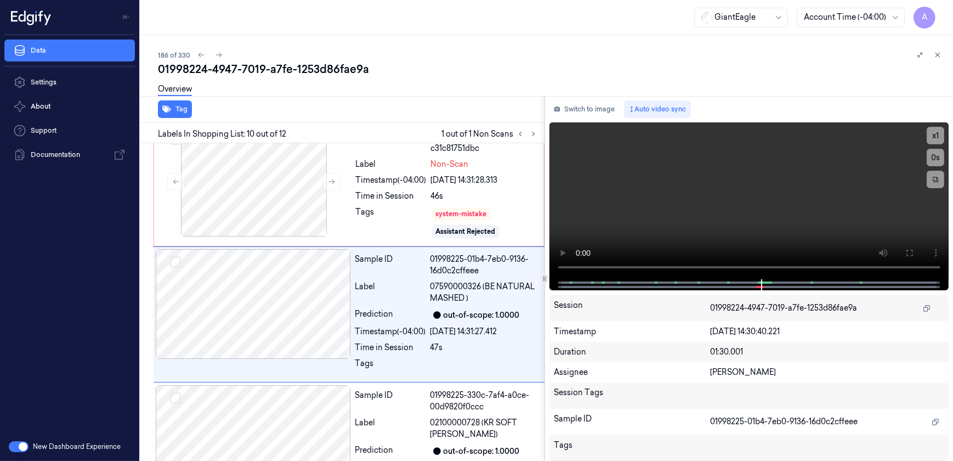
scroll to position [1106, 0]
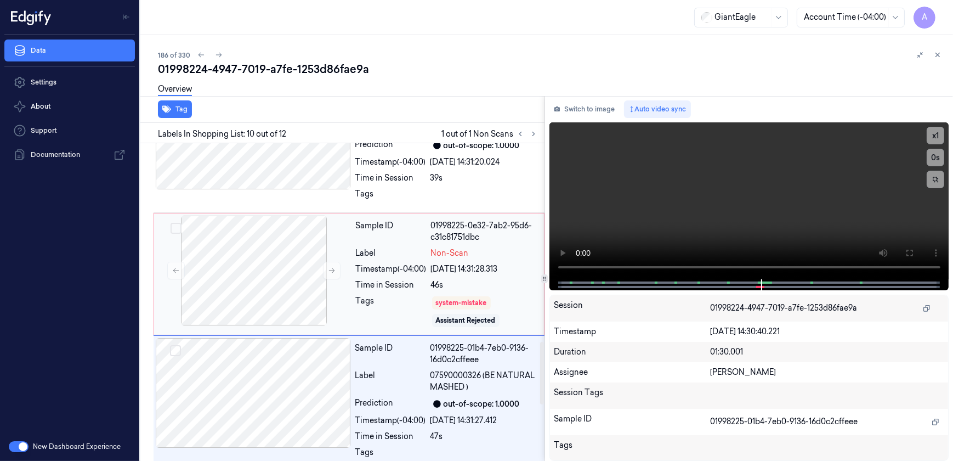
click at [395, 293] on div "Sample ID 01998225-0e32-7ab2-95d6-c31c81751dbc Label Non-Scan Timestamp (-04:00…" at bounding box center [447, 274] width 190 height 117
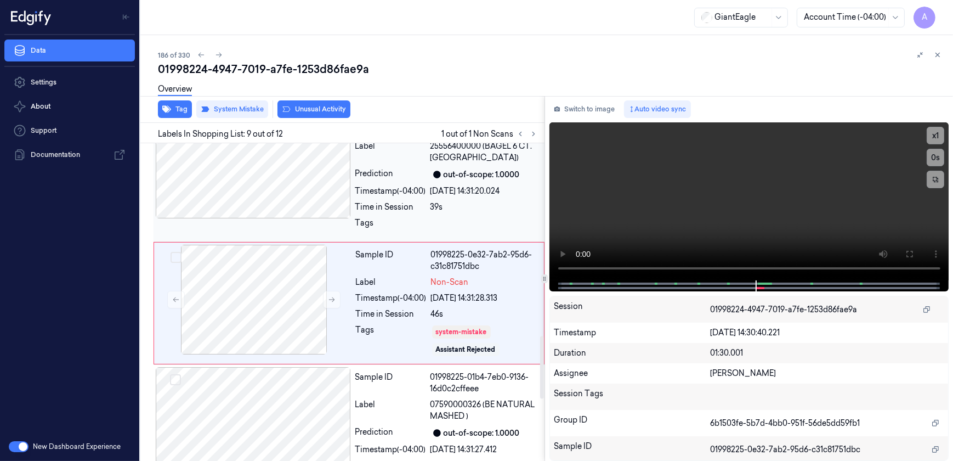
scroll to position [977, 0]
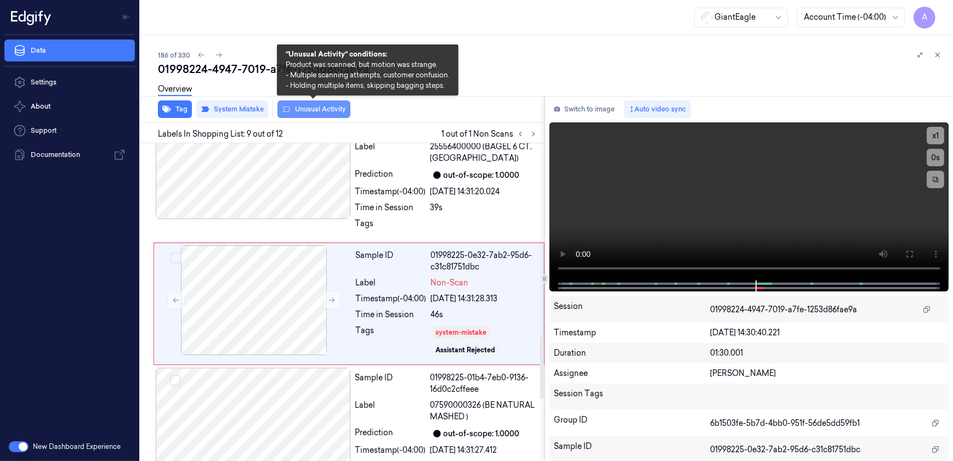
click at [311, 109] on button "Unusual Activity" at bounding box center [314, 109] width 73 height 18
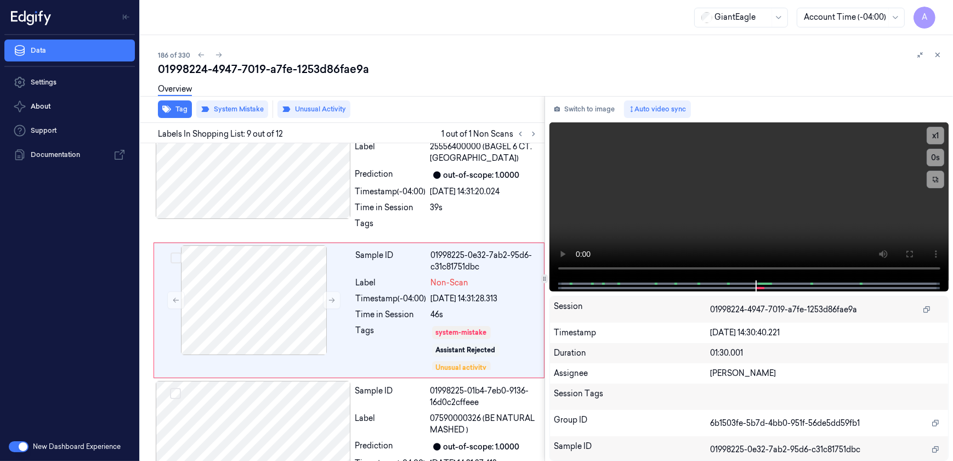
scroll to position [984, 0]
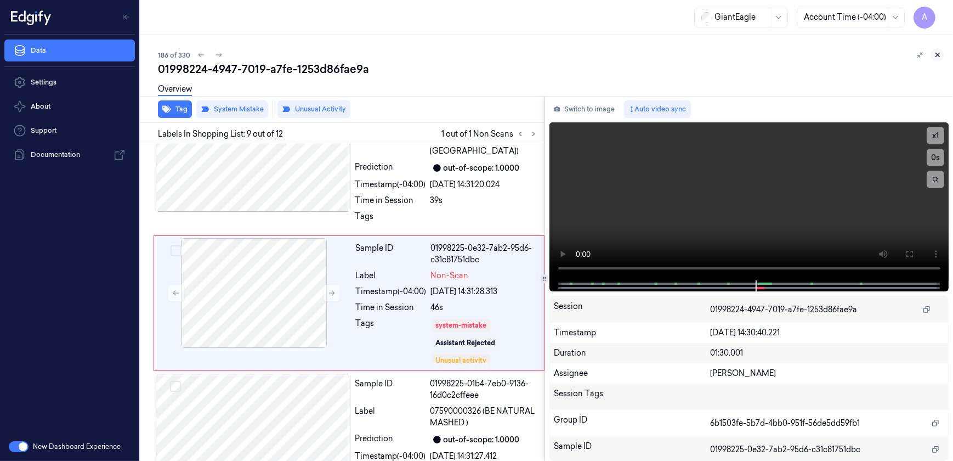
click at [938, 52] on icon at bounding box center [938, 55] width 8 height 8
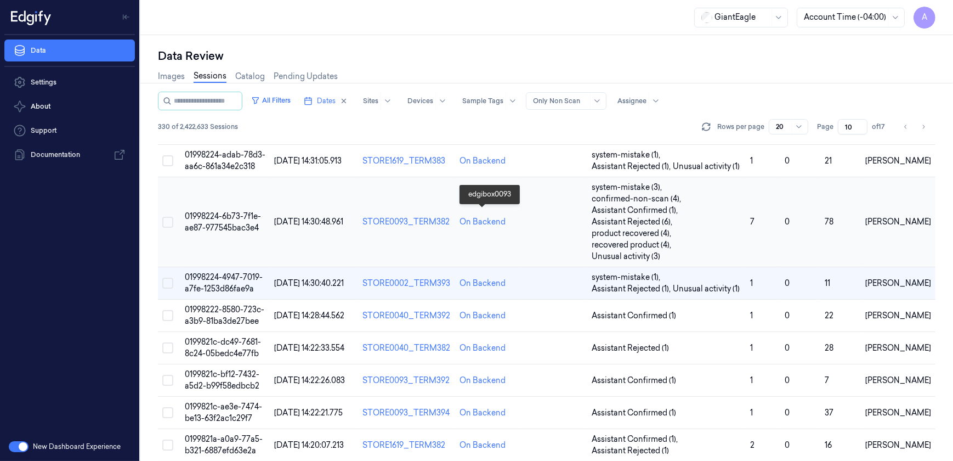
scroll to position [150, 0]
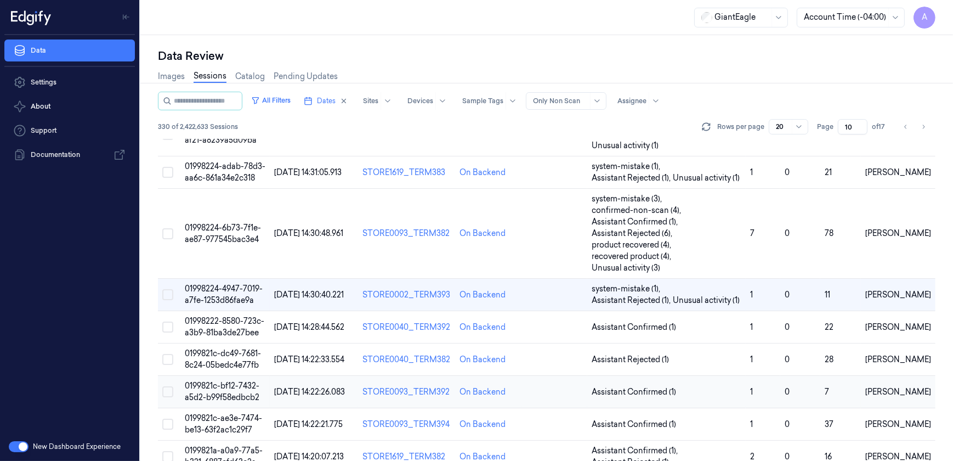
click at [225, 381] on span "0199821c-bf12-7432-a5d2-b99f58edbcb2" at bounding box center [222, 391] width 75 height 21
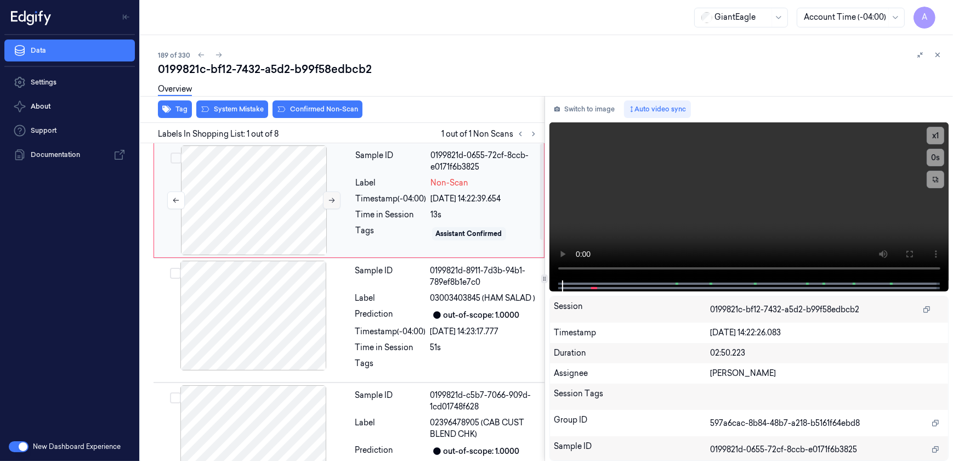
click at [325, 203] on button at bounding box center [332, 200] width 18 height 18
click at [331, 195] on button at bounding box center [332, 200] width 18 height 18
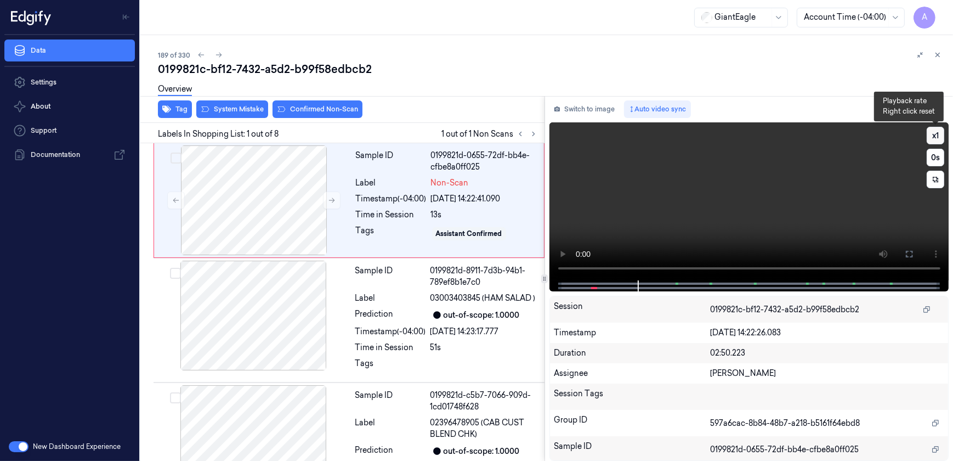
click at [935, 134] on button "x 1" at bounding box center [936, 136] width 18 height 18
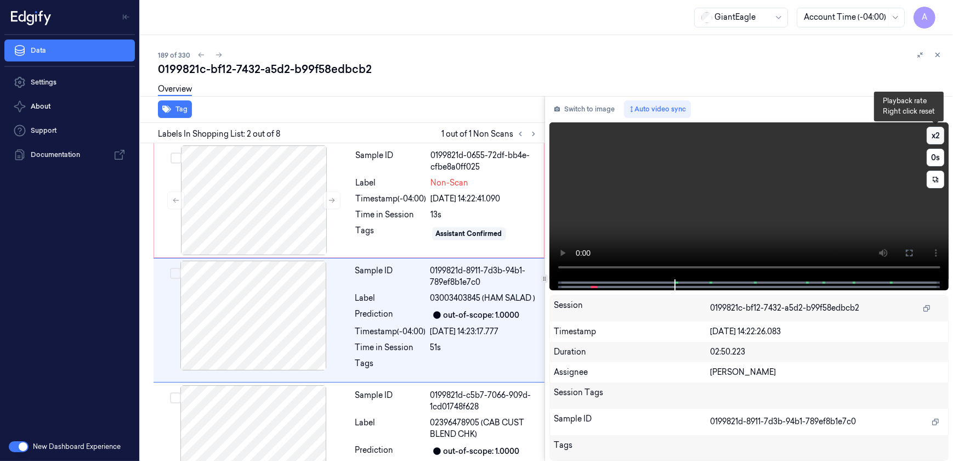
scroll to position [18, 0]
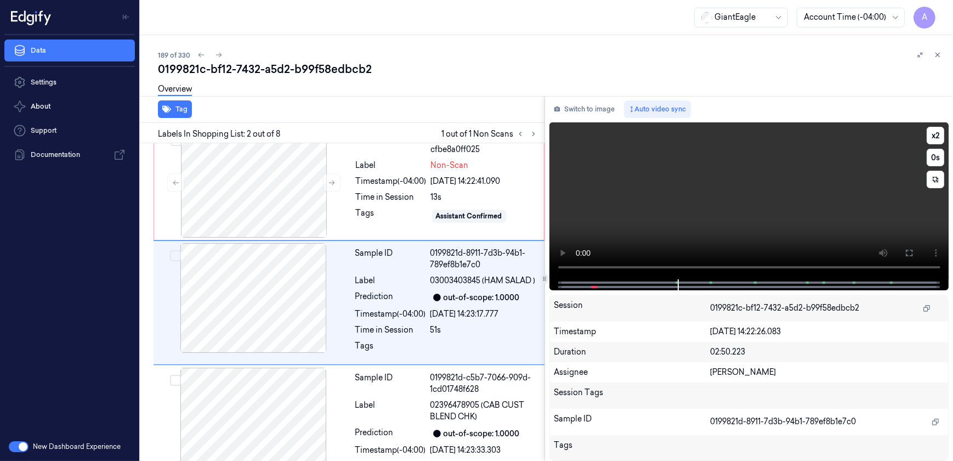
click at [712, 207] on video at bounding box center [750, 200] width 400 height 157
click at [907, 255] on icon at bounding box center [909, 252] width 9 height 9
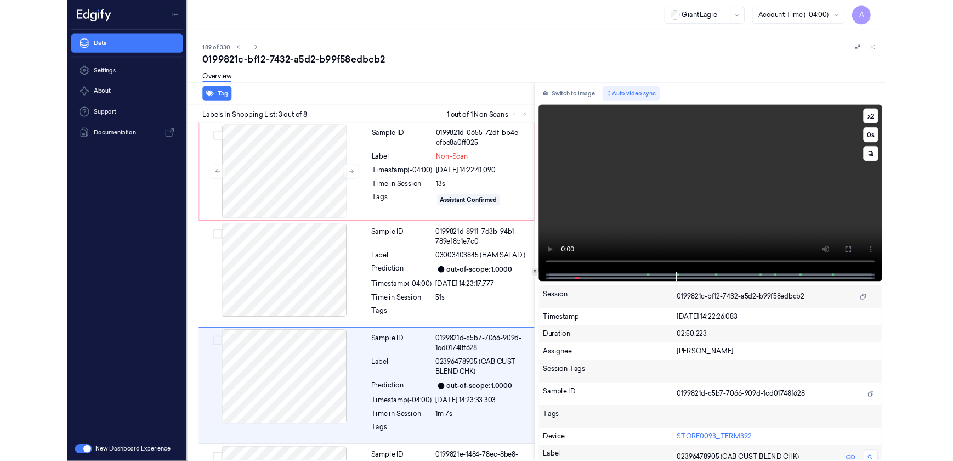
scroll to position [109, 0]
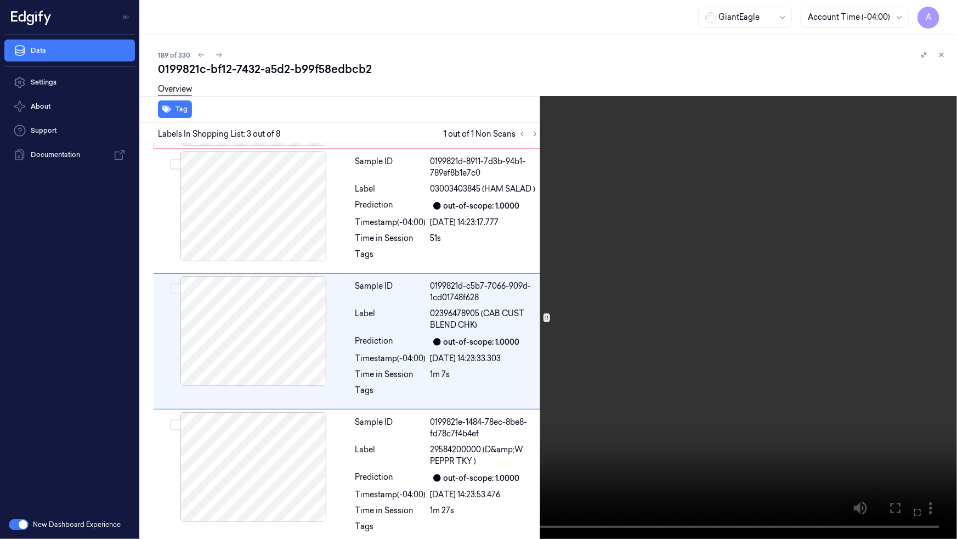
drag, startPoint x: 916, startPoint y: 509, endPoint x: 914, endPoint y: 457, distance: 52.2
click at [0, 0] on icon at bounding box center [0, 0] width 0 height 0
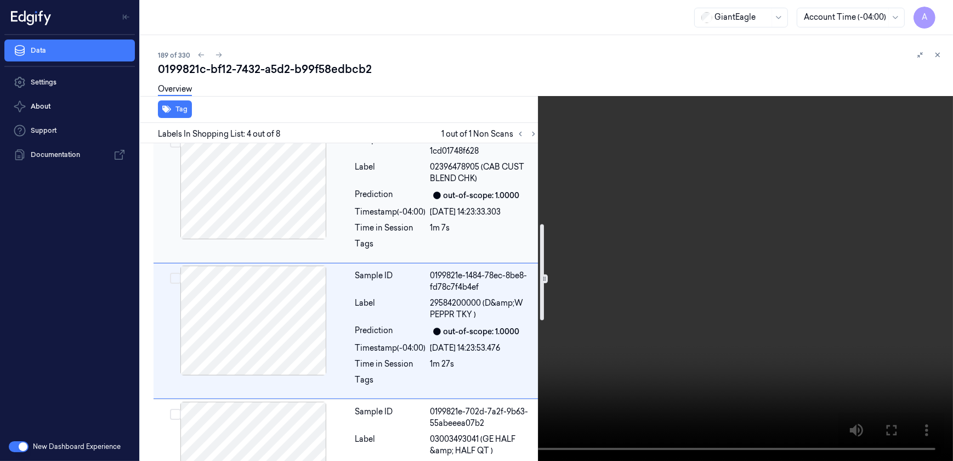
scroll to position [284, 0]
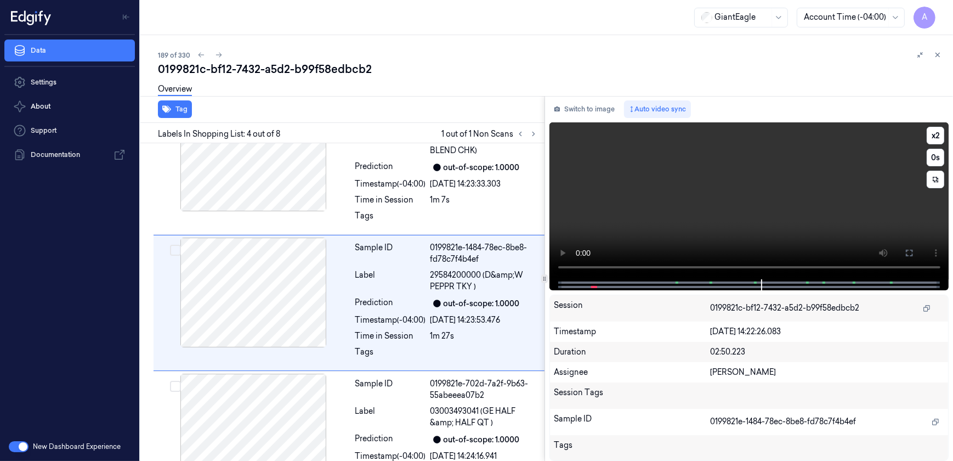
click at [772, 190] on video at bounding box center [750, 200] width 400 height 157
click at [409, 351] on div "Tags" at bounding box center [390, 355] width 71 height 18
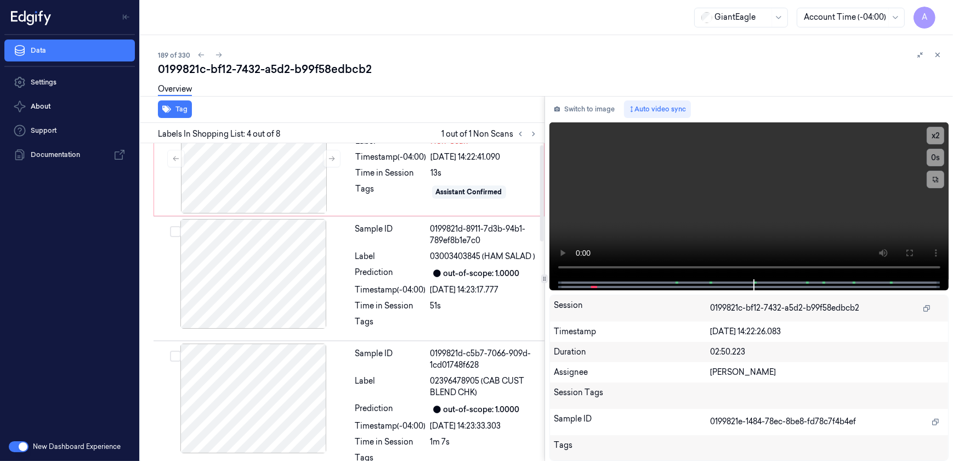
scroll to position [0, 0]
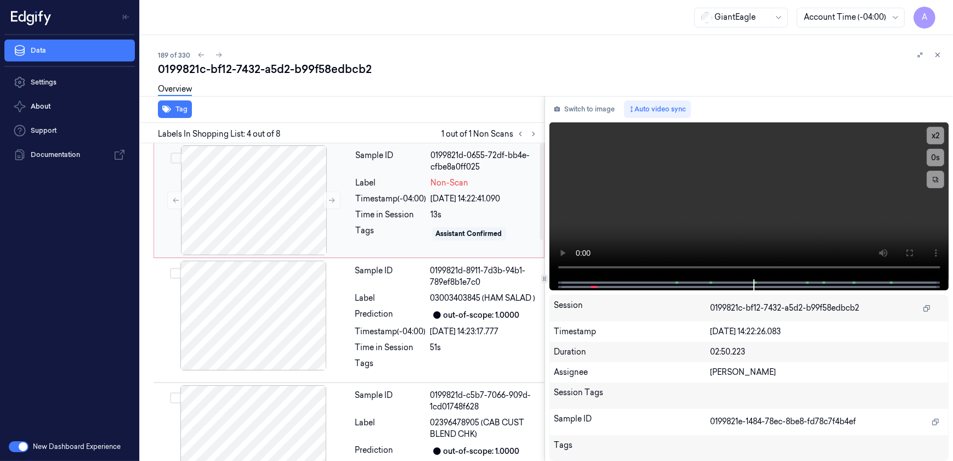
click at [409, 222] on div "Sample ID 0199821d-0655-72df-bb4e-cfbe8a0ff025 Label Non-Scan Timestamp (-04:00…" at bounding box center [447, 200] width 190 height 110
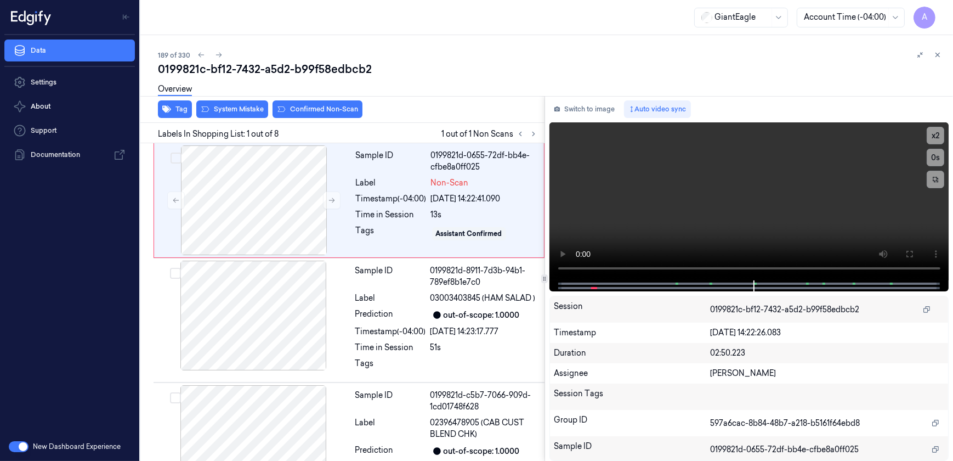
click at [313, 104] on div "Overview" at bounding box center [551, 91] width 787 height 28
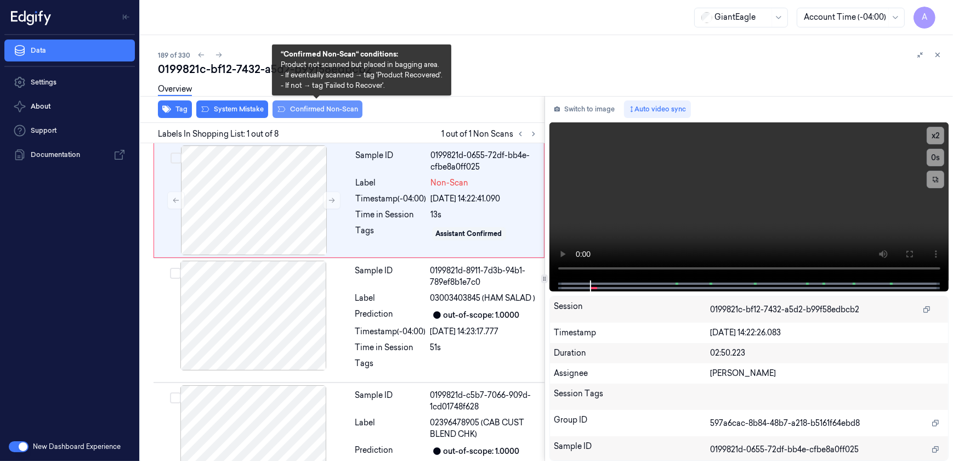
click at [310, 114] on button "Confirmed Non-Scan" at bounding box center [318, 109] width 90 height 18
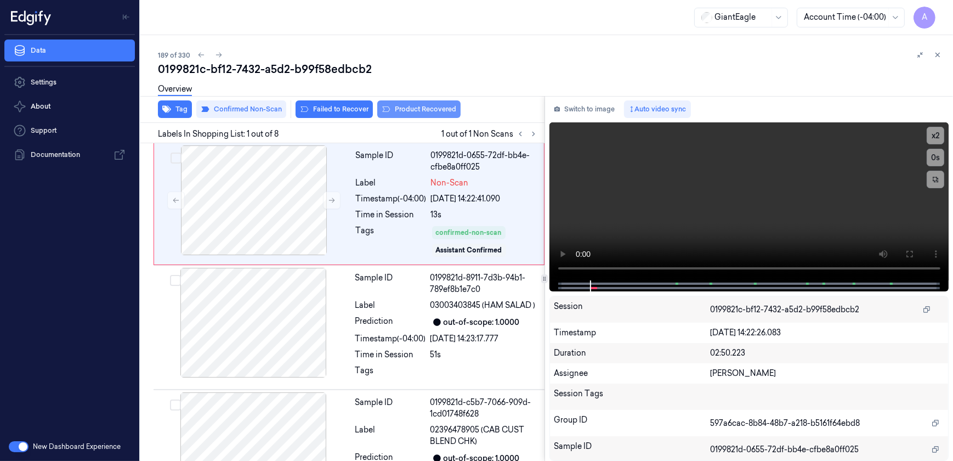
click at [406, 112] on button "Product Recovered" at bounding box center [418, 109] width 83 height 18
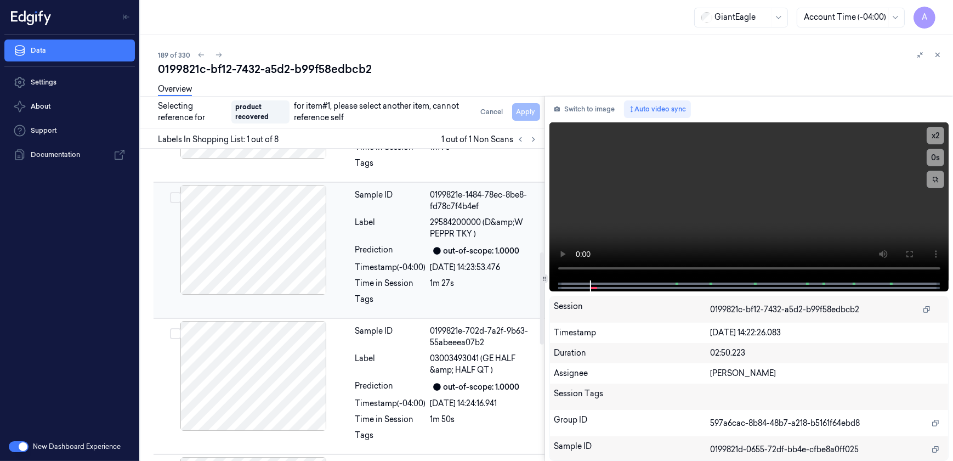
click at [397, 289] on div "Sample ID 0199821e-1484-78ec-8be8-fd78c7f4b4ef Label 29584200000 (D&amp;W PEPPR…" at bounding box center [446, 250] width 191 height 131
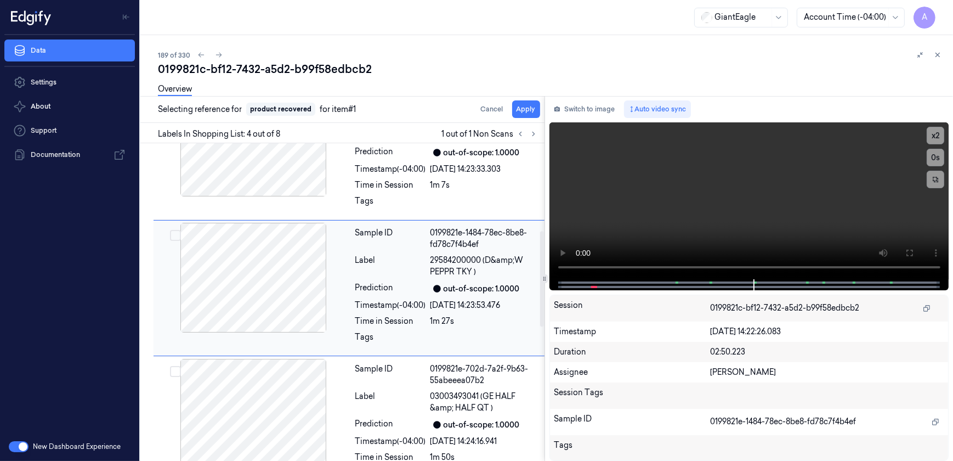
scroll to position [291, 0]
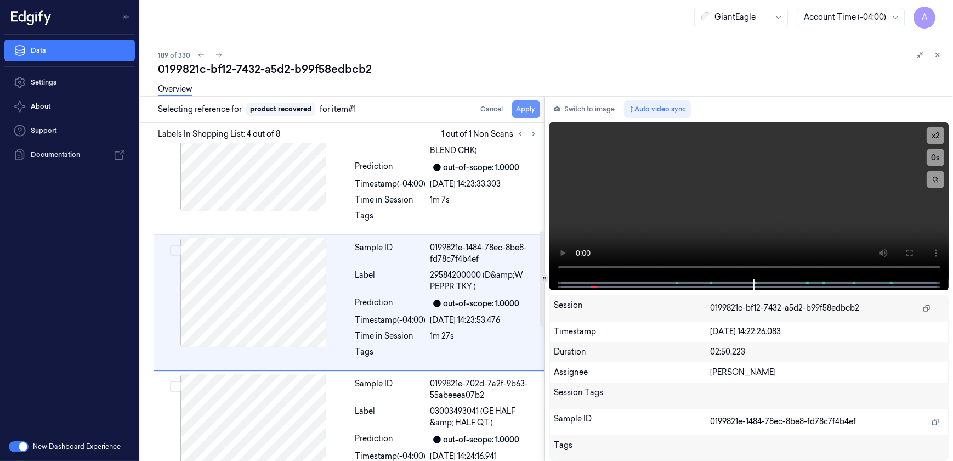
click at [519, 112] on button "Apply" at bounding box center [526, 109] width 28 height 18
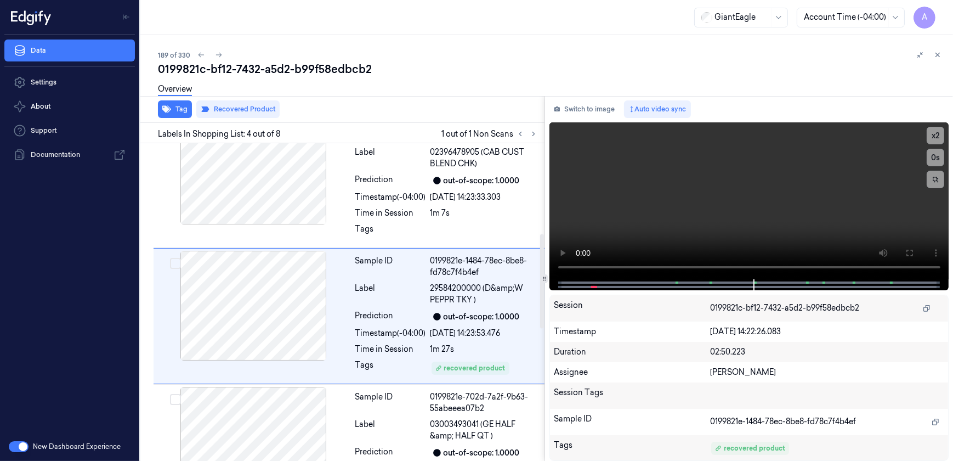
scroll to position [304, 0]
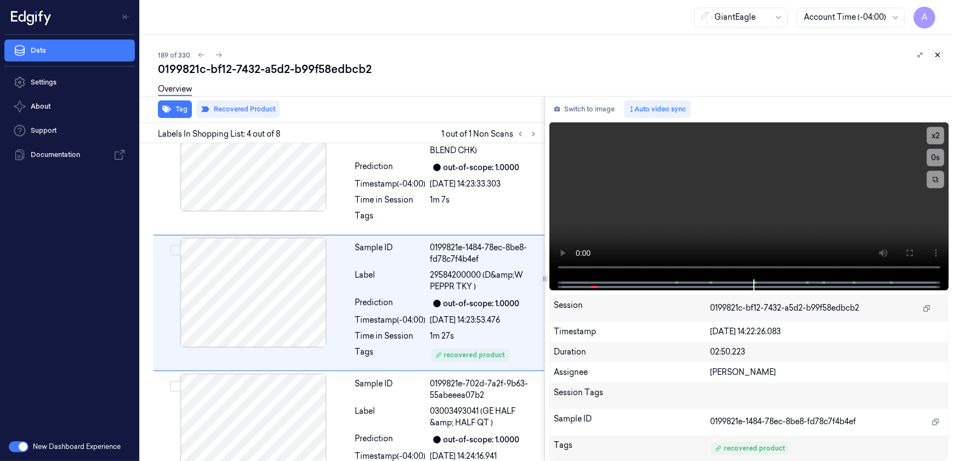
click at [939, 53] on icon at bounding box center [938, 55] width 4 height 4
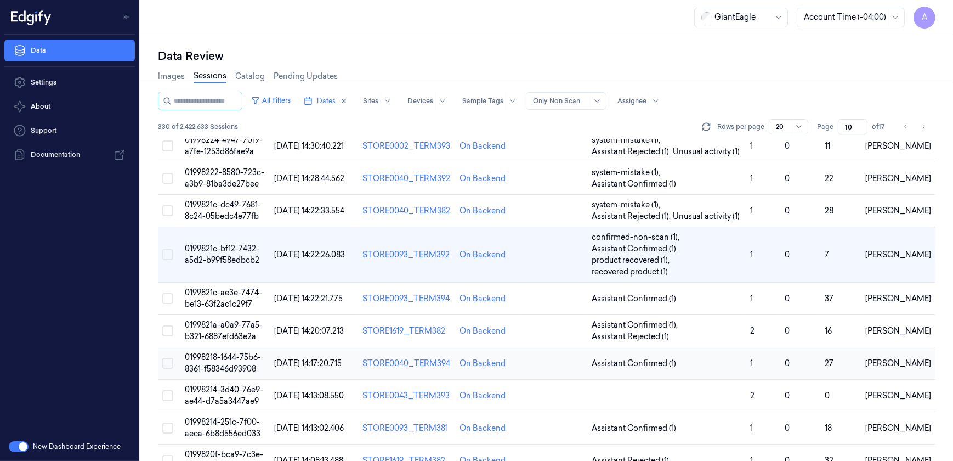
scroll to position [275, 0]
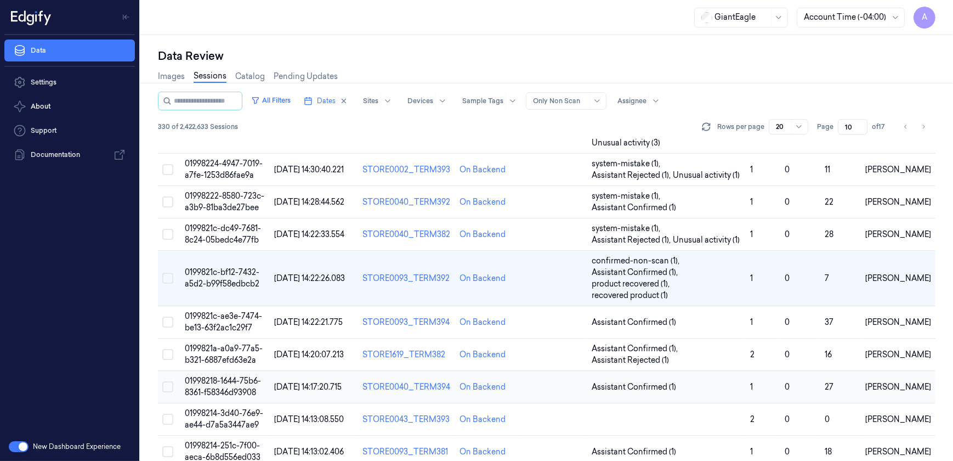
click at [226, 376] on span "01998218-1644-75b6-8361-f58346d93908" at bounding box center [223, 386] width 76 height 21
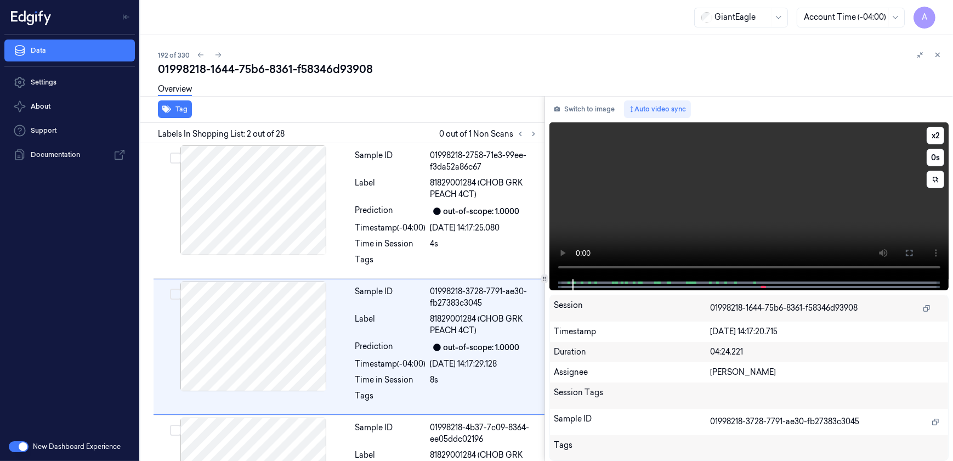
scroll to position [44, 0]
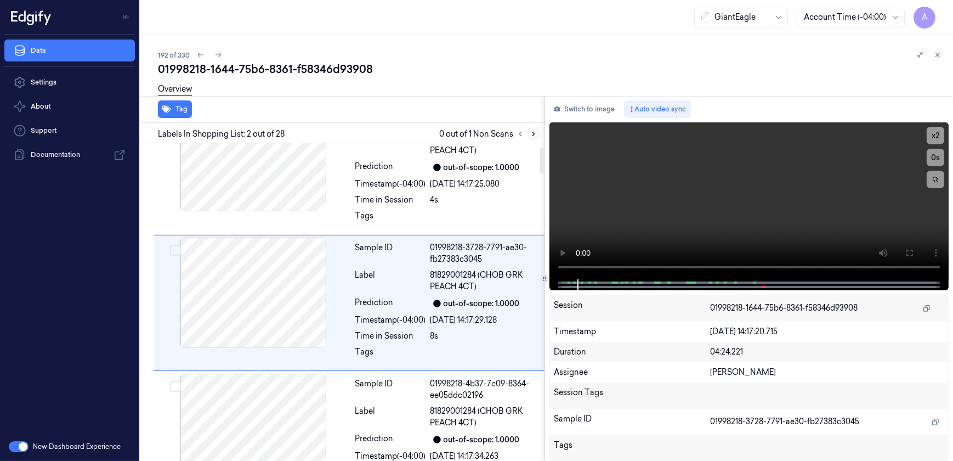
click at [529, 135] on button at bounding box center [533, 133] width 13 height 13
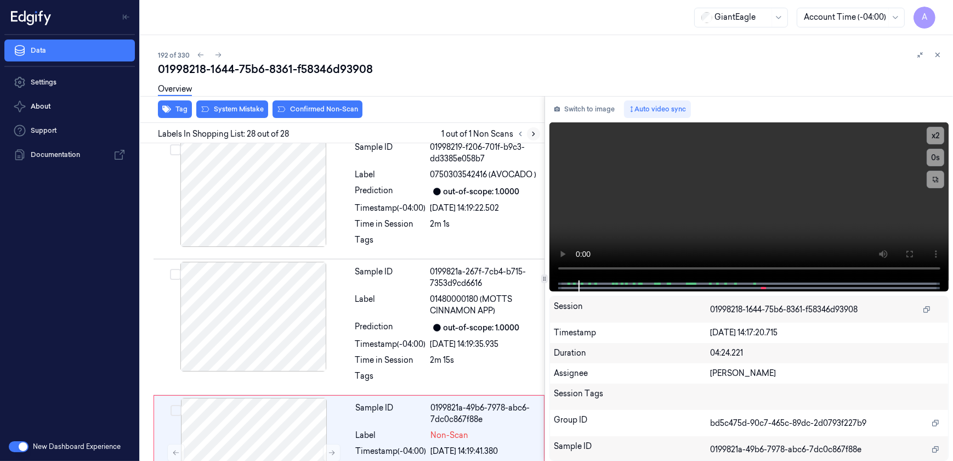
scroll to position [3470, 0]
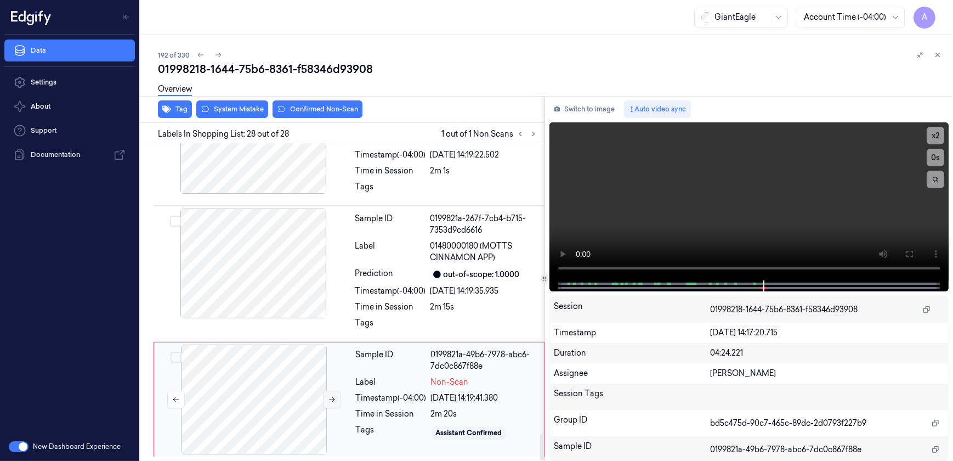
click at [329, 398] on icon at bounding box center [332, 399] width 8 height 8
click at [326, 401] on button at bounding box center [332, 400] width 18 height 18
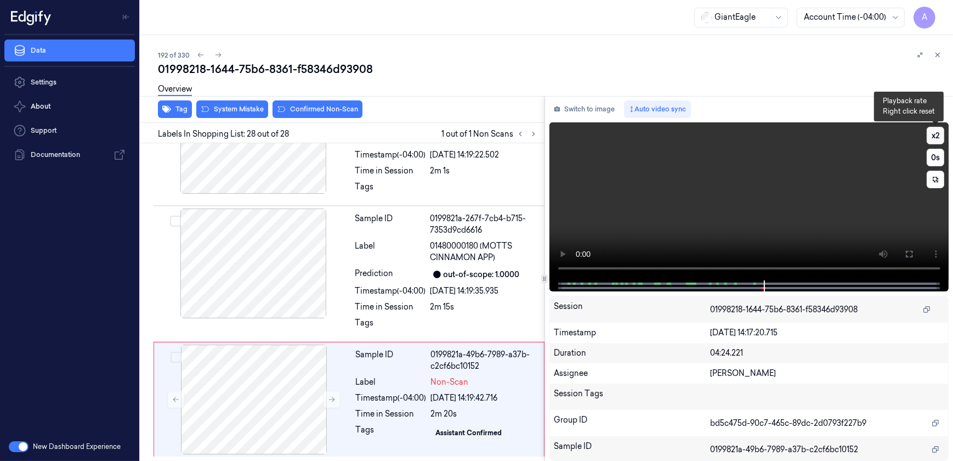
click at [931, 137] on button "x 2" at bounding box center [936, 136] width 18 height 18
click at [724, 233] on video at bounding box center [750, 201] width 400 height 158
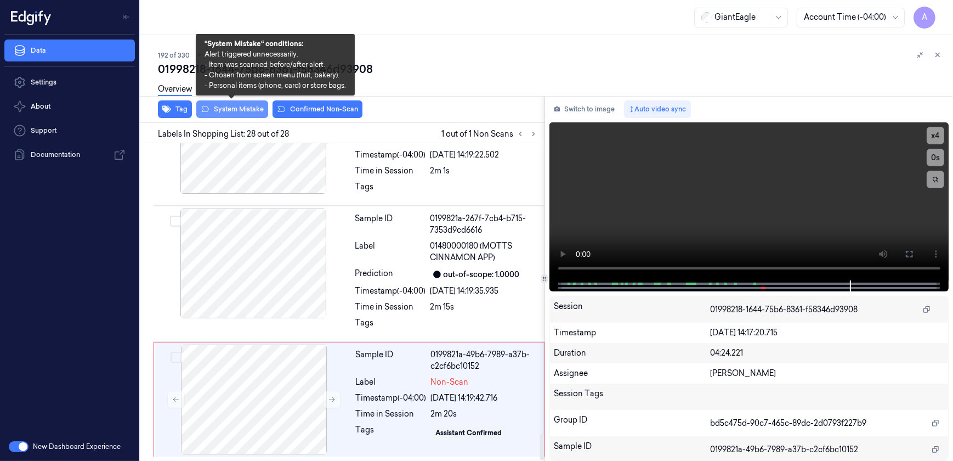
click at [223, 112] on button "System Mistake" at bounding box center [232, 109] width 72 height 18
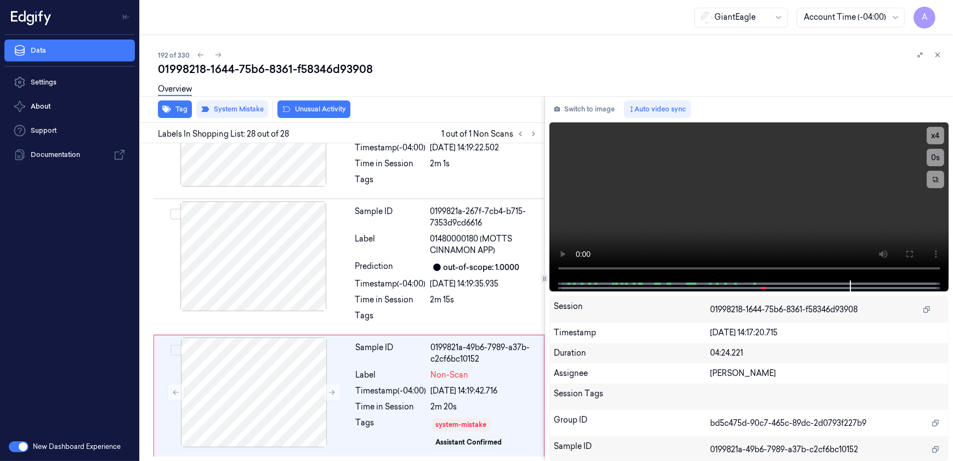
scroll to position [3477, 0]
click at [173, 115] on button "Tag" at bounding box center [175, 109] width 34 height 18
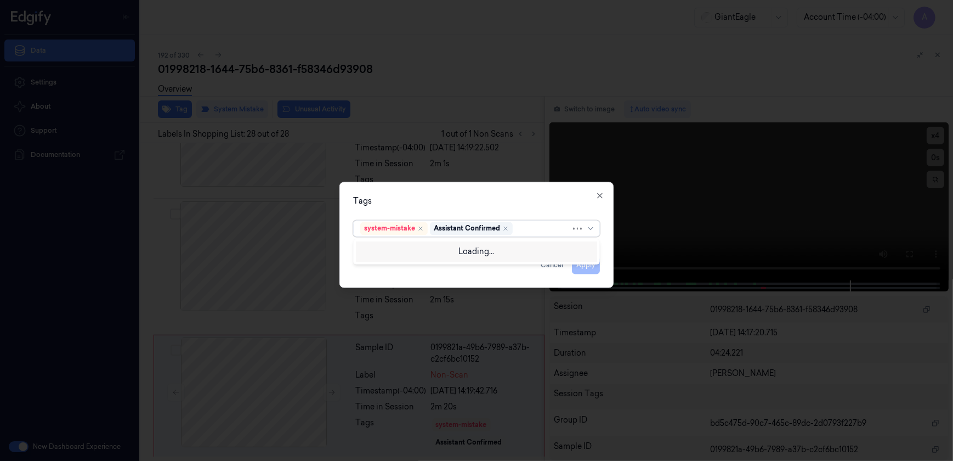
click at [525, 226] on div at bounding box center [543, 229] width 56 height 12
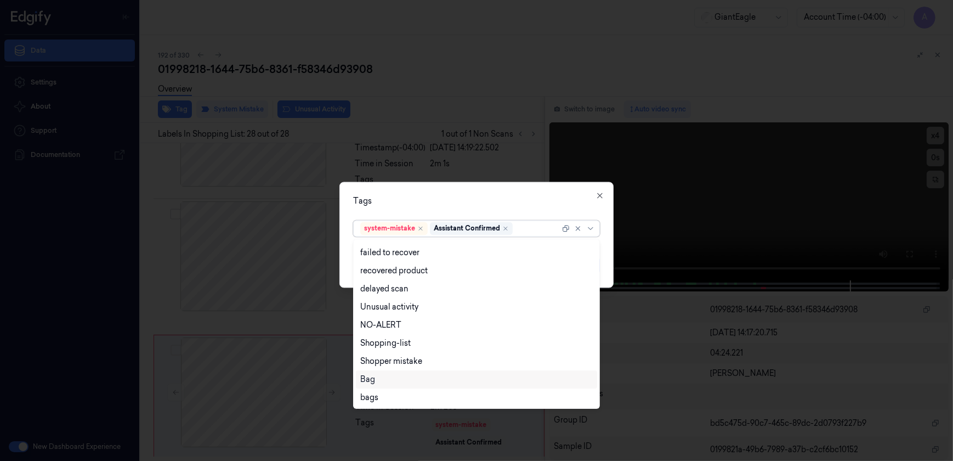
click at [376, 380] on div "Bag" at bounding box center [476, 380] width 233 height 12
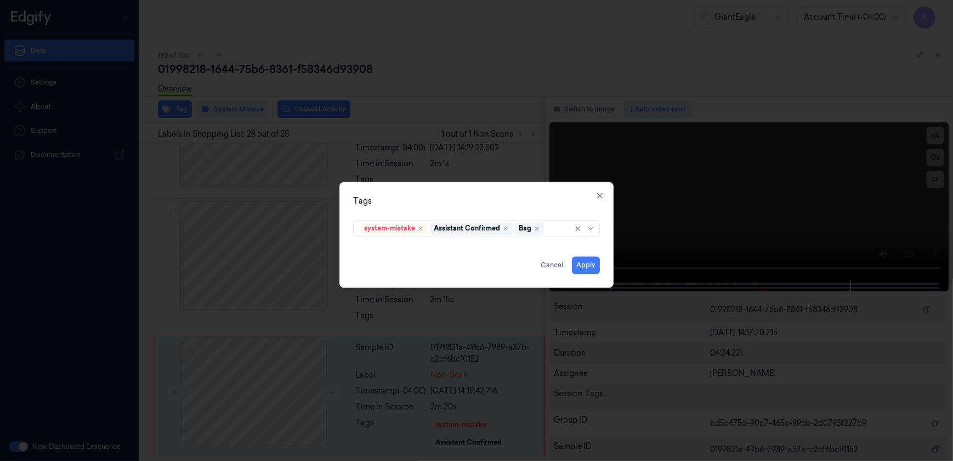
click at [417, 208] on div "Tags system-mistake Assistant Confirmed Bag Apply Cancel Close" at bounding box center [477, 235] width 274 height 106
click at [580, 269] on button "Apply" at bounding box center [586, 266] width 28 height 18
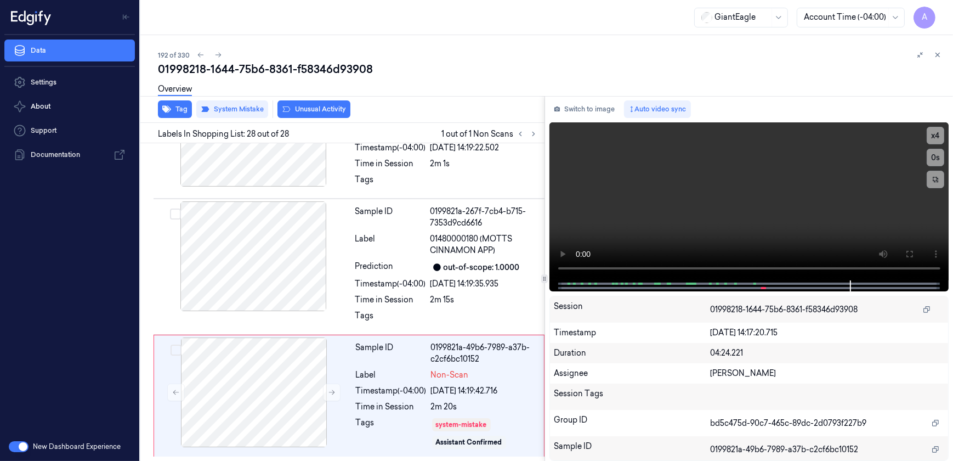
scroll to position [3490, 0]
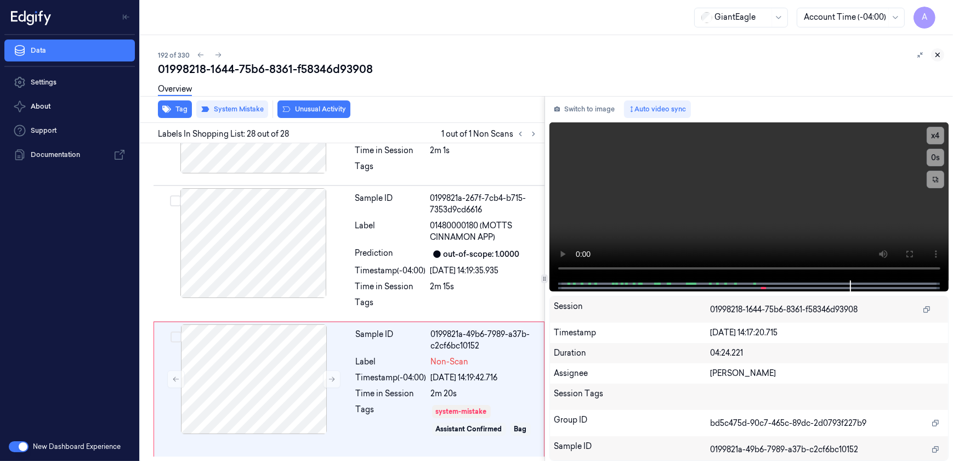
click at [934, 58] on icon at bounding box center [938, 55] width 8 height 8
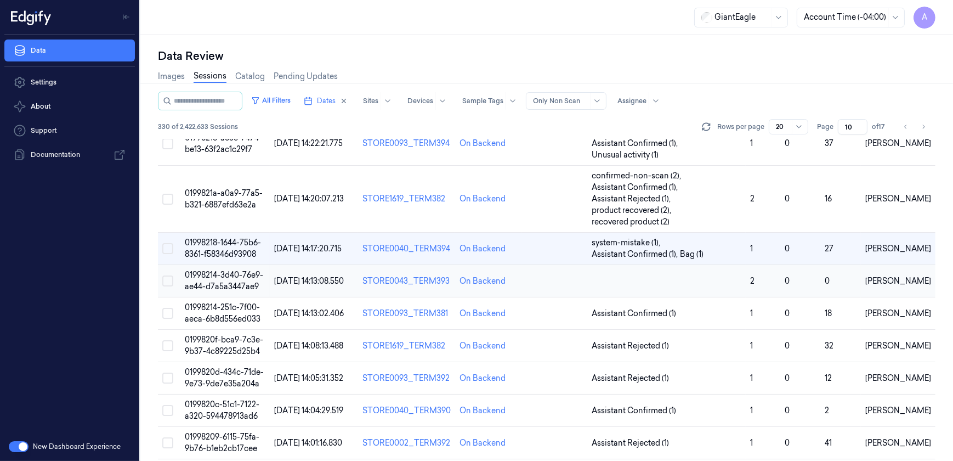
scroll to position [390, 0]
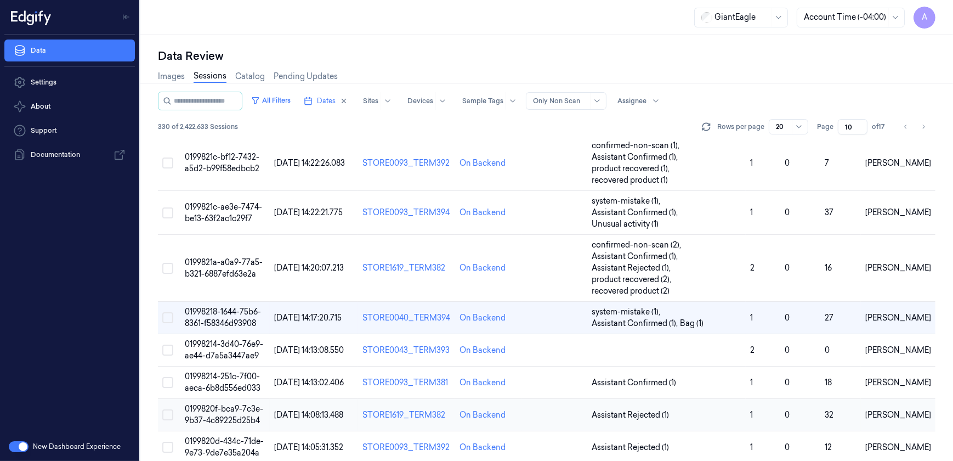
click at [219, 404] on span "0199820f-bca9-7c3e-9b37-4c89225d25b4" at bounding box center [224, 414] width 78 height 21
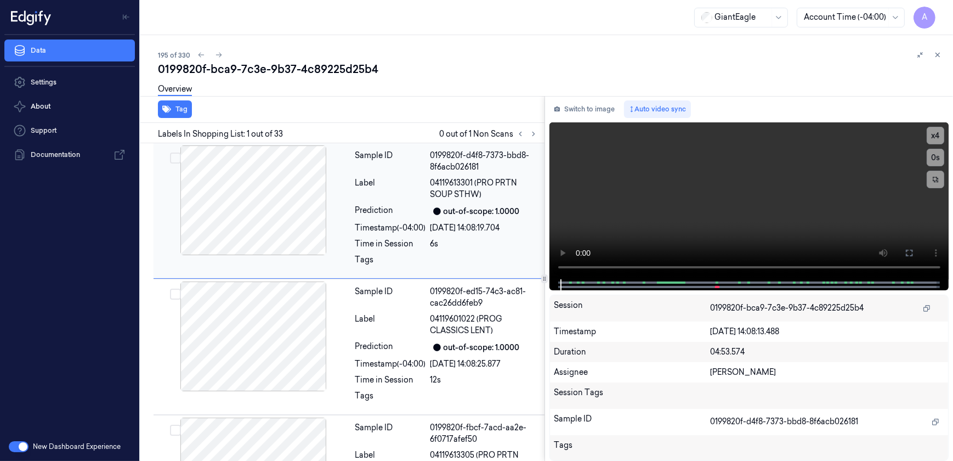
click at [365, 220] on div "Sample ID 0199820f-d4f8-7373-bbd8-8f6acb026181 Label 04119613301 (PRO PRTN SOUP…" at bounding box center [446, 210] width 191 height 131
click at [410, 240] on div "Time in Session" at bounding box center [390, 244] width 71 height 12
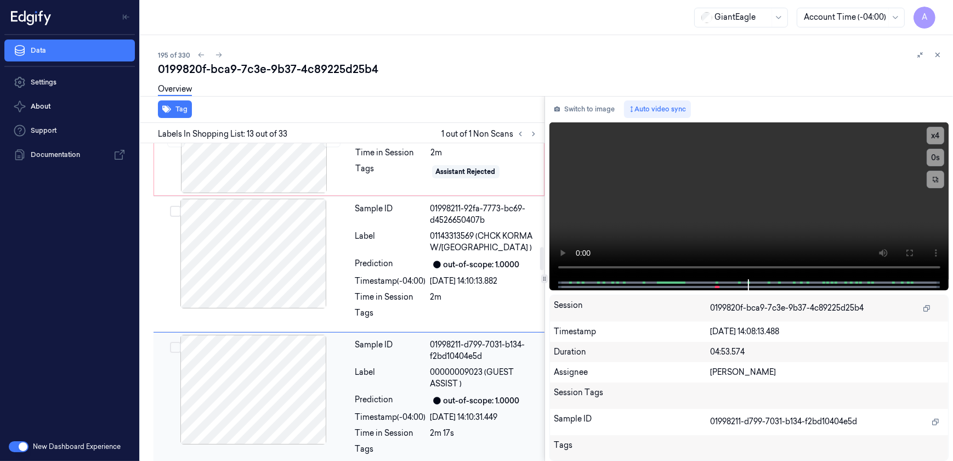
scroll to position [1357, 0]
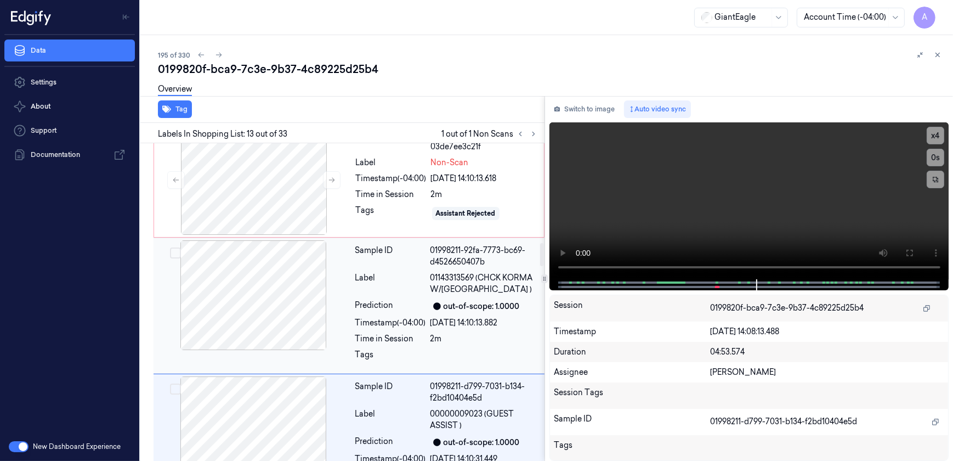
click at [457, 354] on div "Sample ID 01998211-92fa-7773-bc69-d4526650407b Label 01143313569 (CHCK KORMA W/…" at bounding box center [446, 305] width 191 height 131
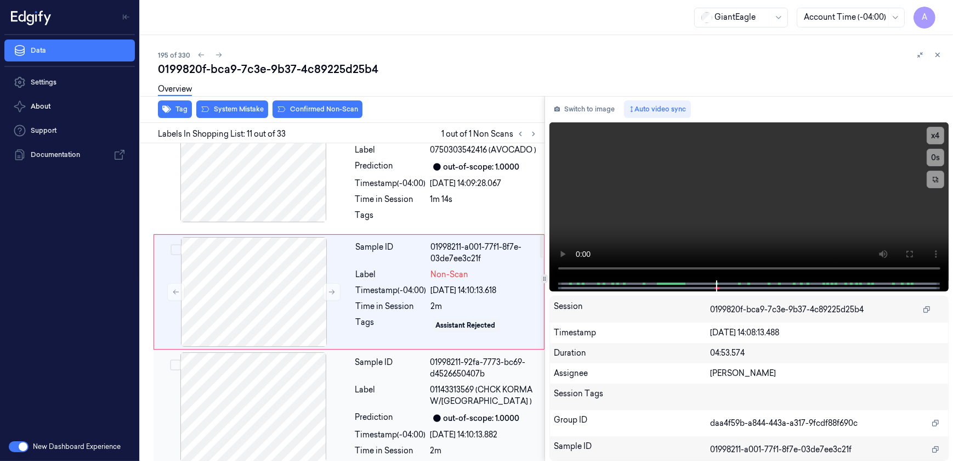
scroll to position [1245, 0]
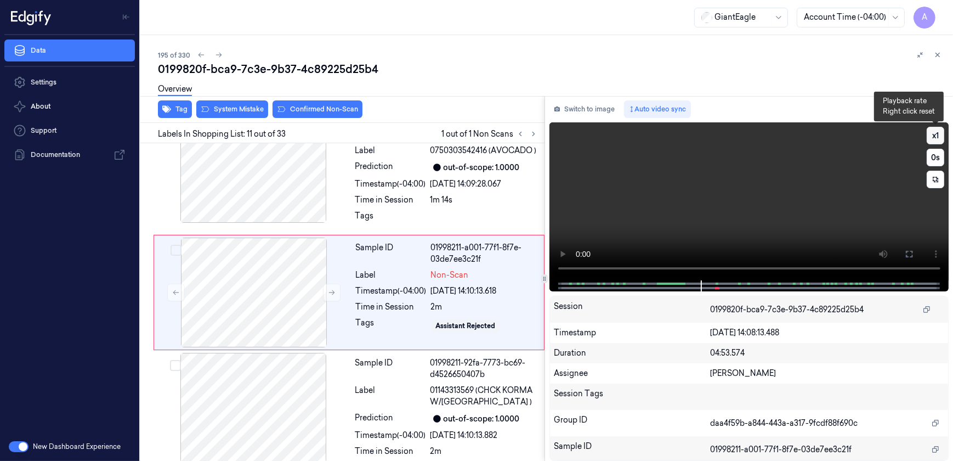
click at [937, 133] on button "x 1" at bounding box center [936, 136] width 18 height 18
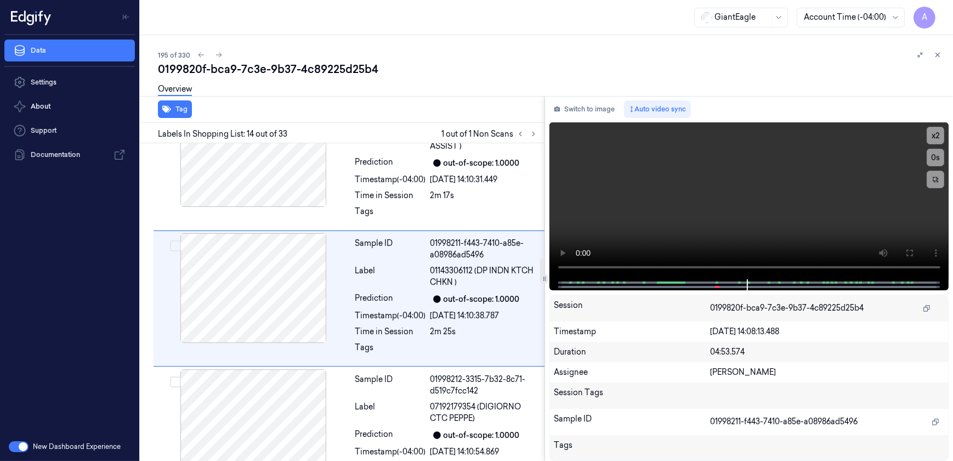
scroll to position [1643, 0]
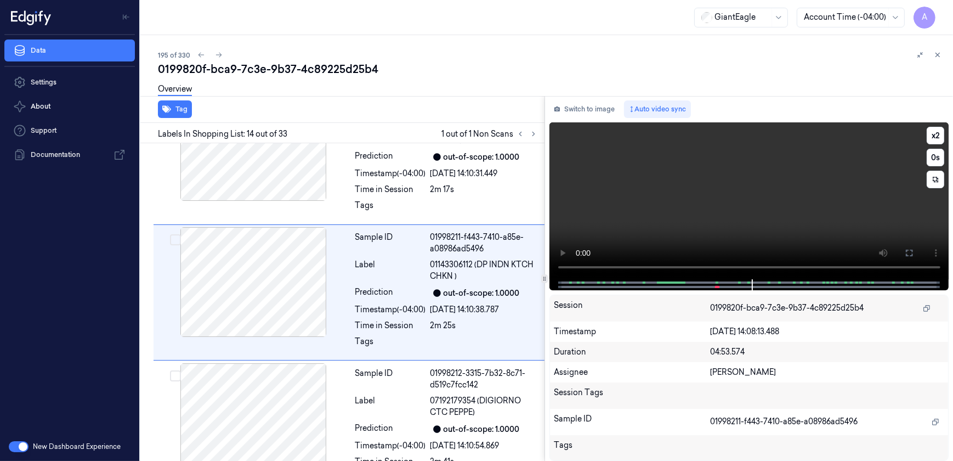
click at [692, 213] on video at bounding box center [750, 200] width 400 height 157
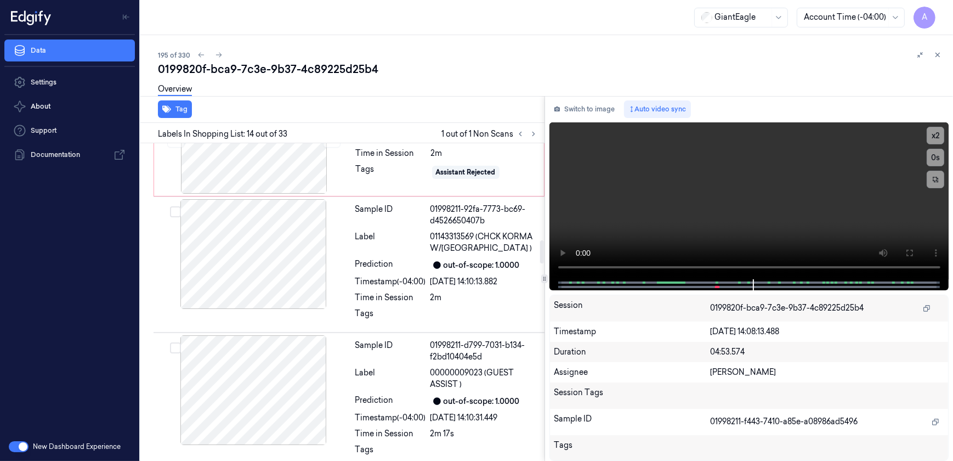
scroll to position [1294, 0]
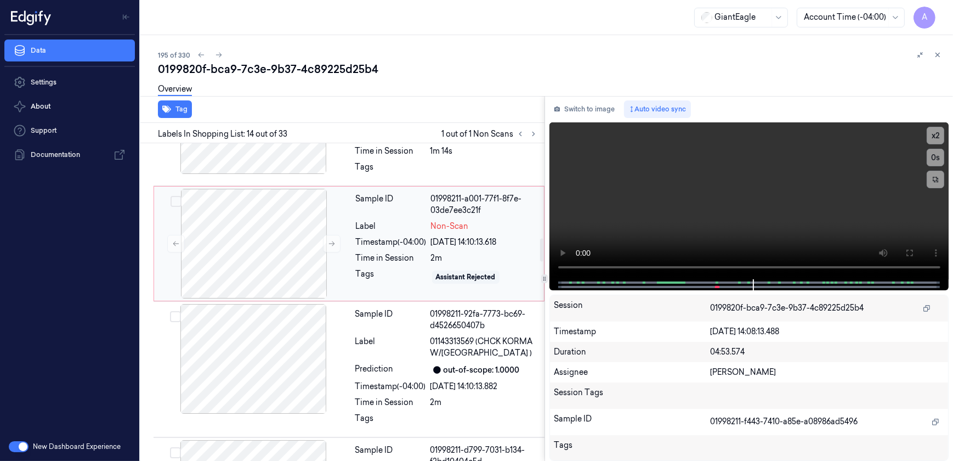
click at [394, 286] on div "Tags" at bounding box center [391, 277] width 71 height 18
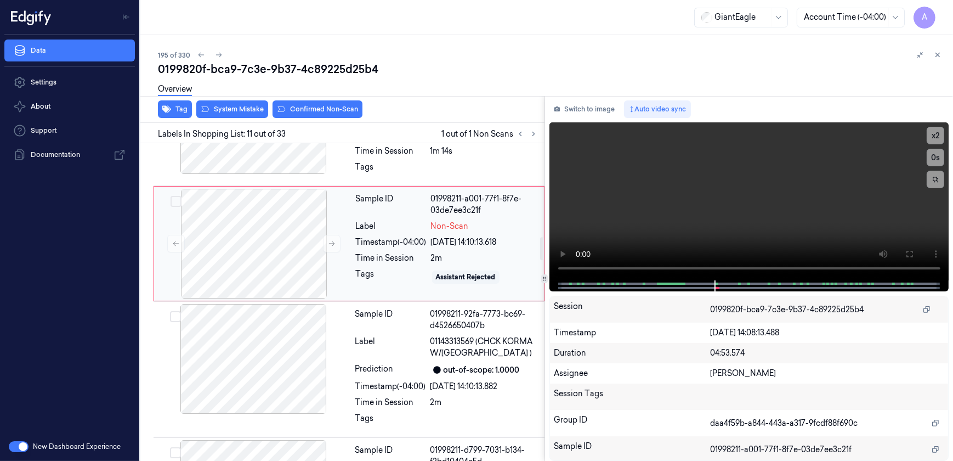
scroll to position [1245, 0]
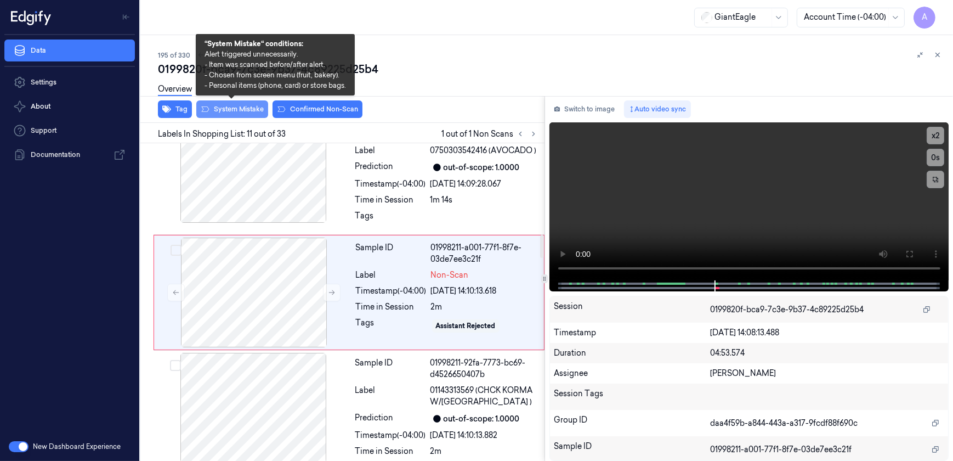
click at [239, 112] on button "System Mistake" at bounding box center [232, 109] width 72 height 18
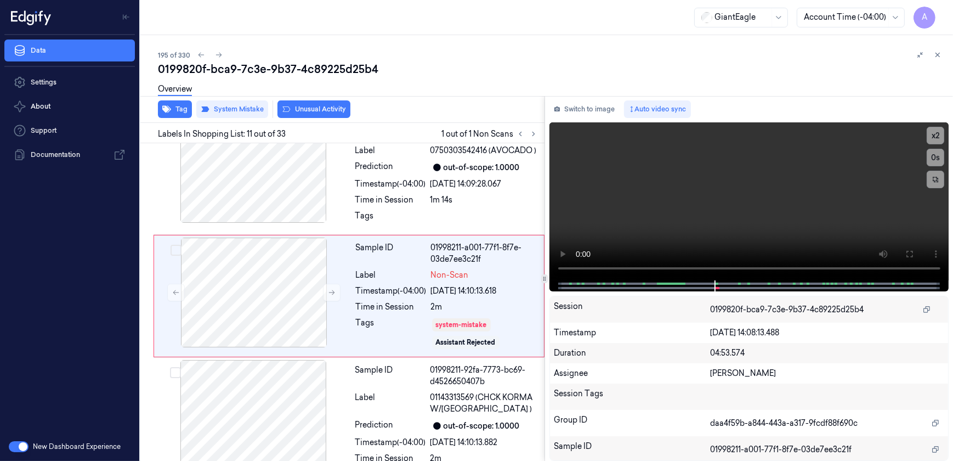
scroll to position [1249, 0]
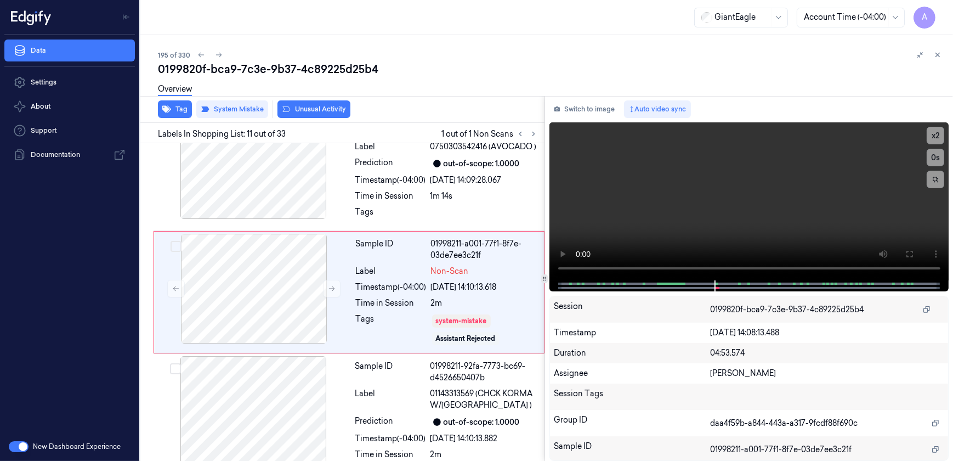
click at [310, 108] on button "Unusual Activity" at bounding box center [314, 109] width 73 height 18
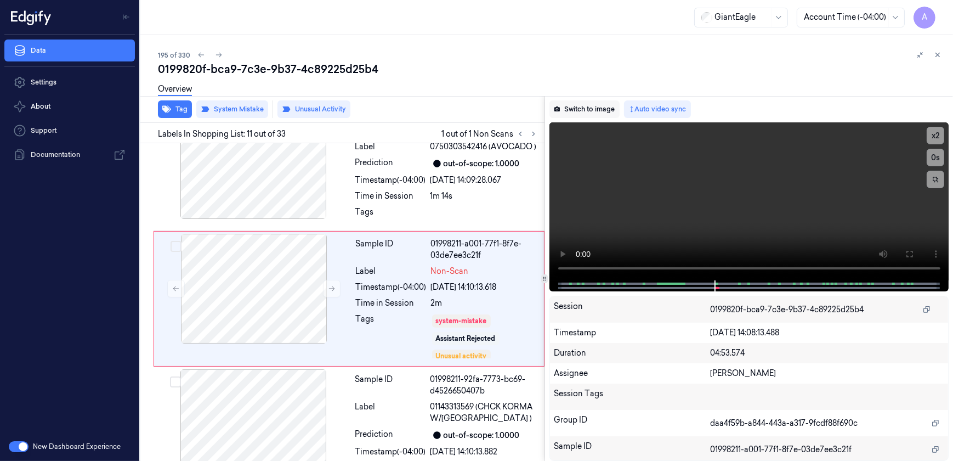
scroll to position [1256, 0]
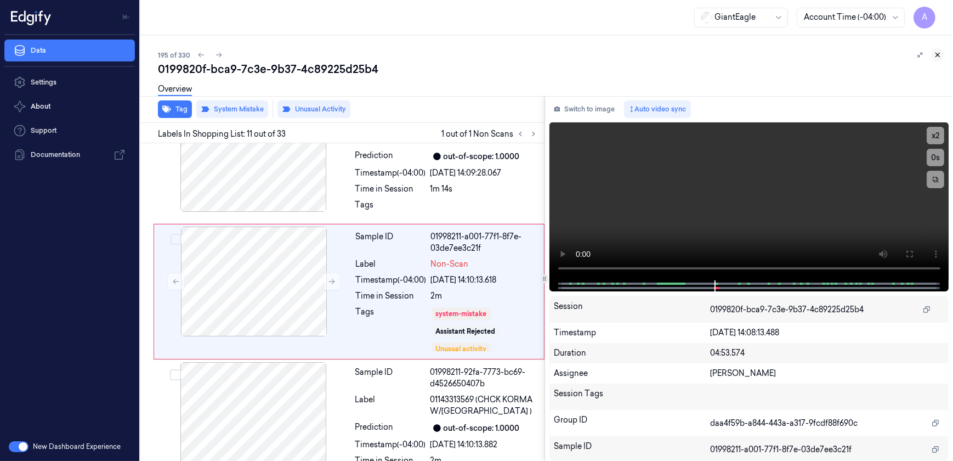
click at [937, 58] on icon at bounding box center [938, 55] width 8 height 8
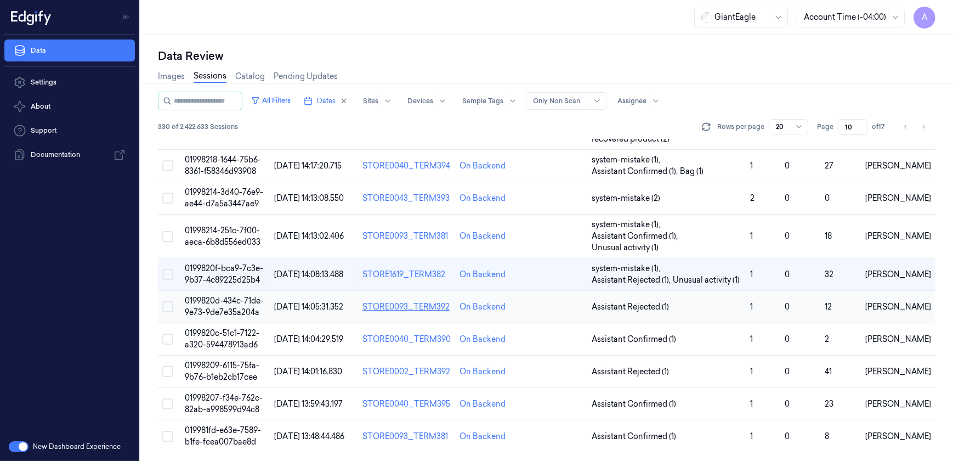
scroll to position [518, 0]
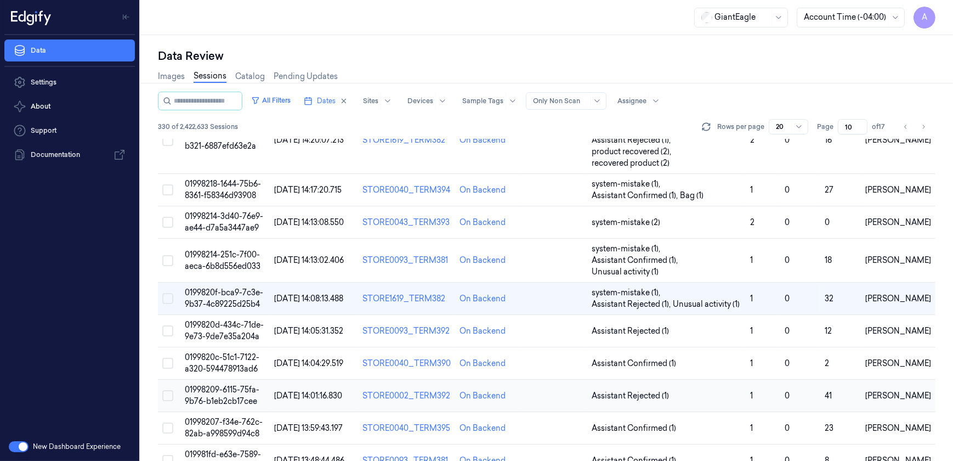
click at [226, 384] on span "01998209-6115-75fa-9b76-b1eb2cb17cee" at bounding box center [222, 394] width 75 height 21
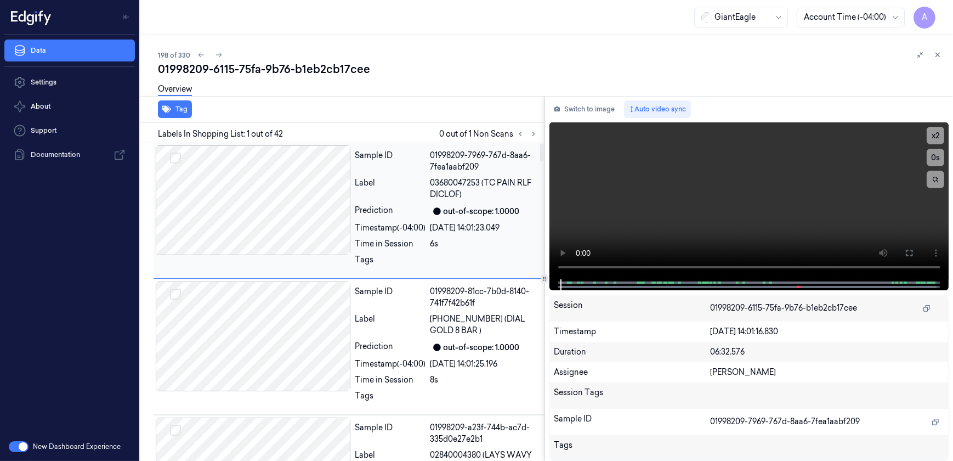
click at [380, 254] on div "Tags" at bounding box center [390, 263] width 71 height 18
click at [533, 132] on icon at bounding box center [534, 134] width 2 height 4
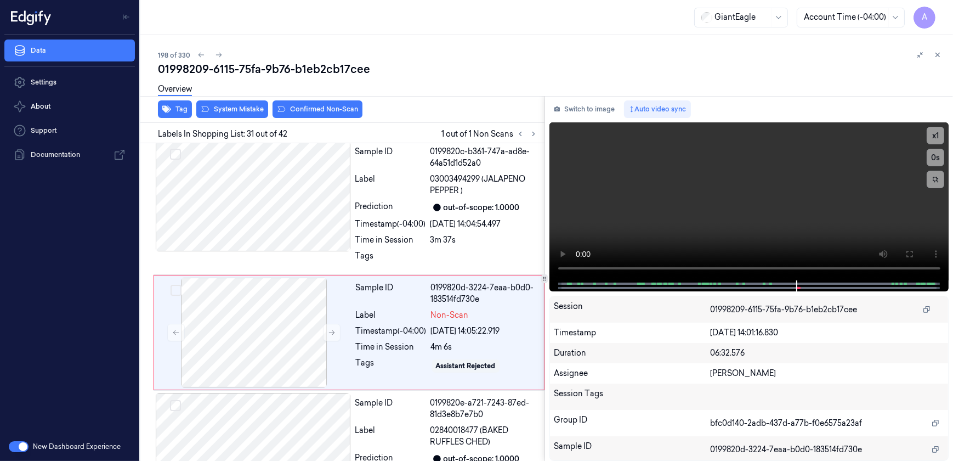
scroll to position [3964, 0]
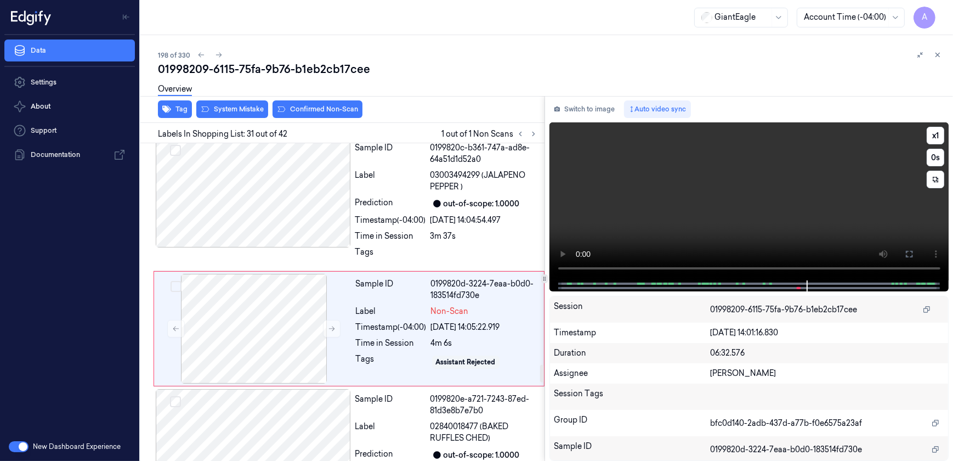
click at [647, 210] on video at bounding box center [750, 201] width 400 height 158
click at [324, 320] on button at bounding box center [332, 329] width 18 height 18
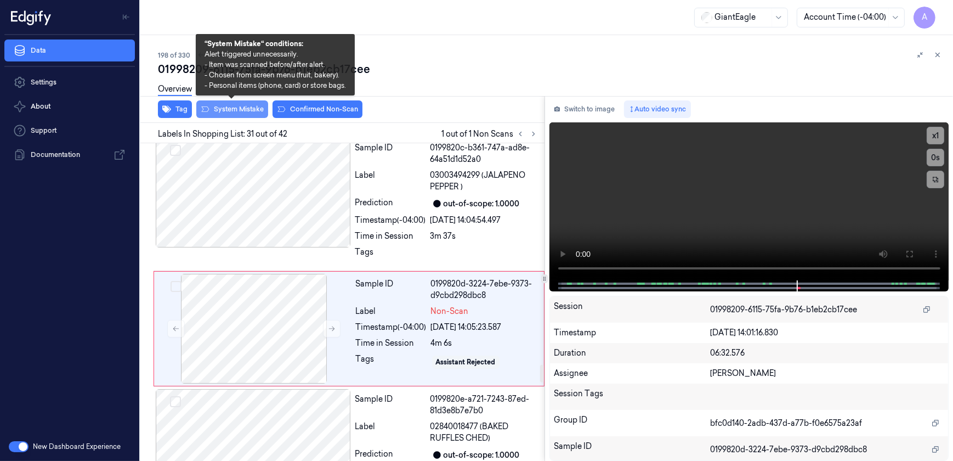
click at [227, 115] on button "System Mistake" at bounding box center [232, 109] width 72 height 18
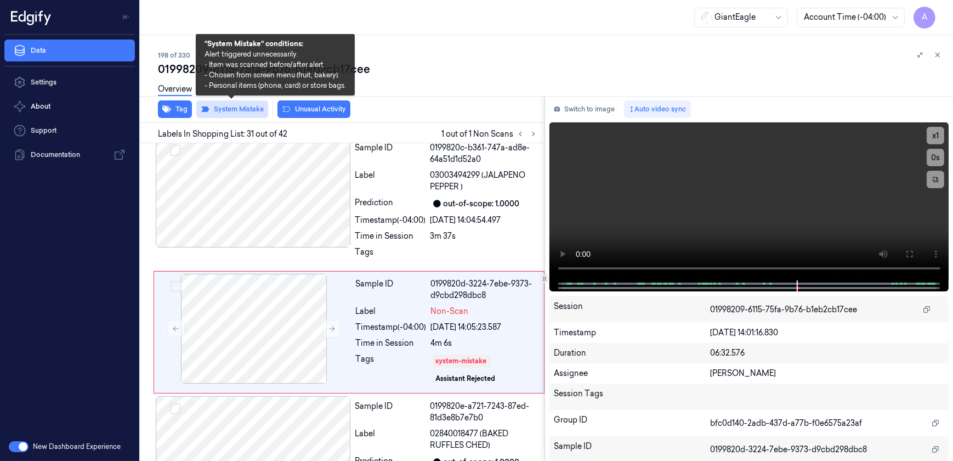
scroll to position [3967, 0]
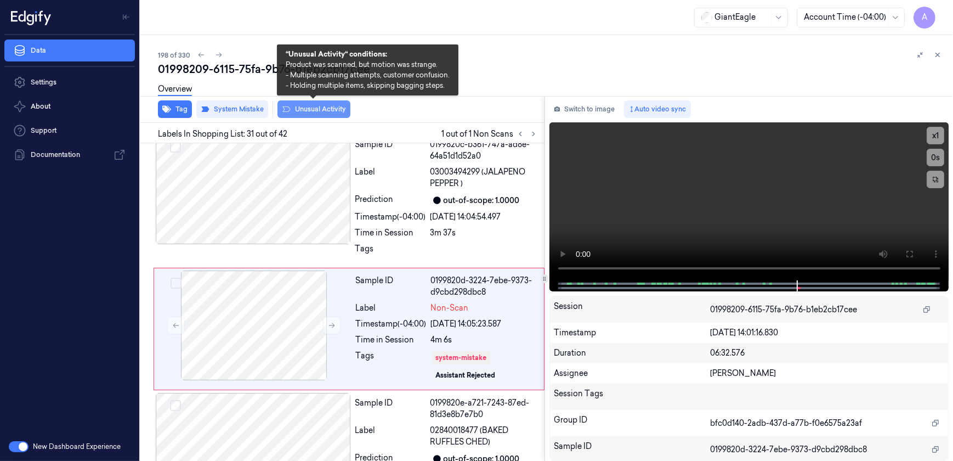
click at [297, 111] on button "Unusual Activity" at bounding box center [314, 109] width 73 height 18
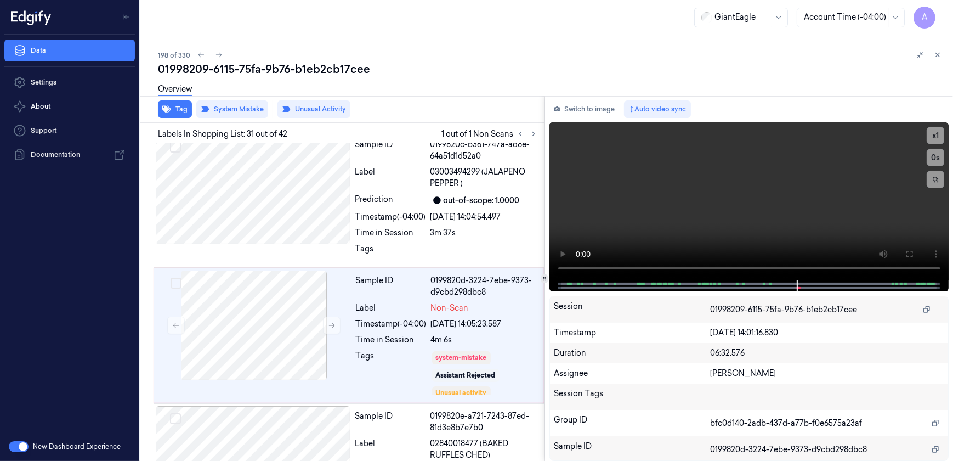
scroll to position [3974, 0]
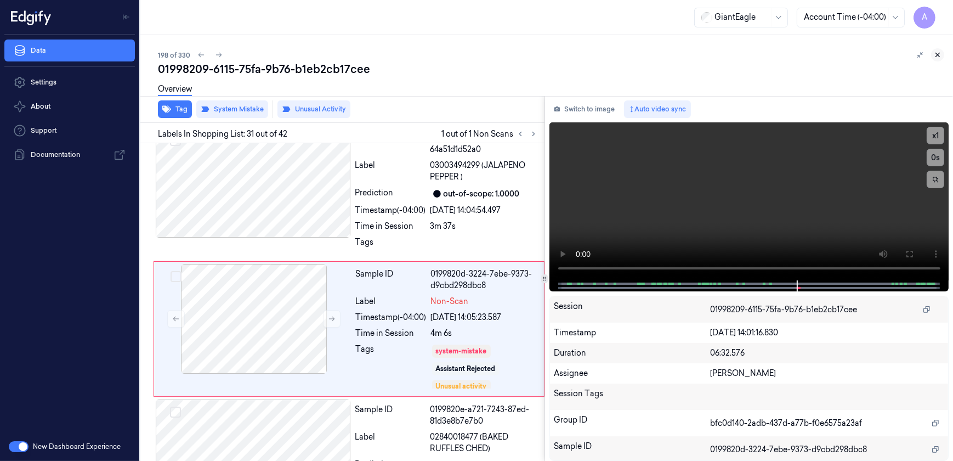
click at [938, 56] on icon at bounding box center [938, 55] width 8 height 8
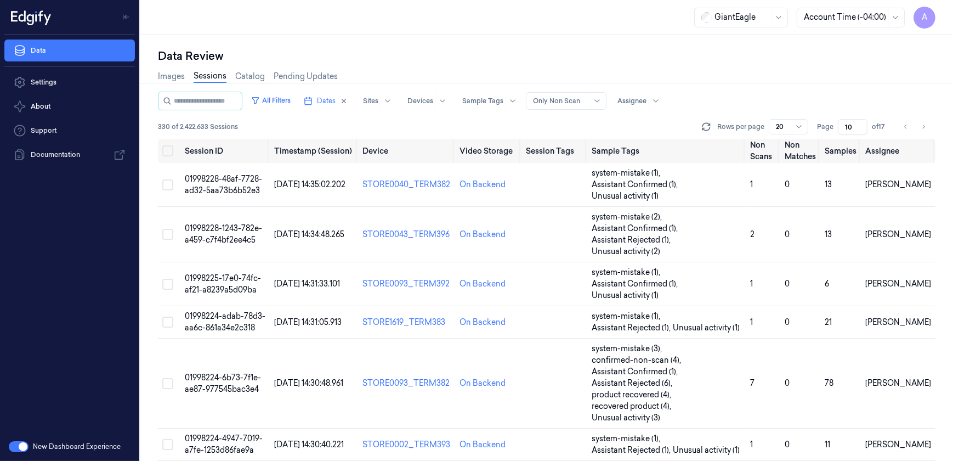
drag, startPoint x: 855, startPoint y: 124, endPoint x: 840, endPoint y: 132, distance: 16.9
click at [840, 132] on input "10" at bounding box center [853, 126] width 30 height 15
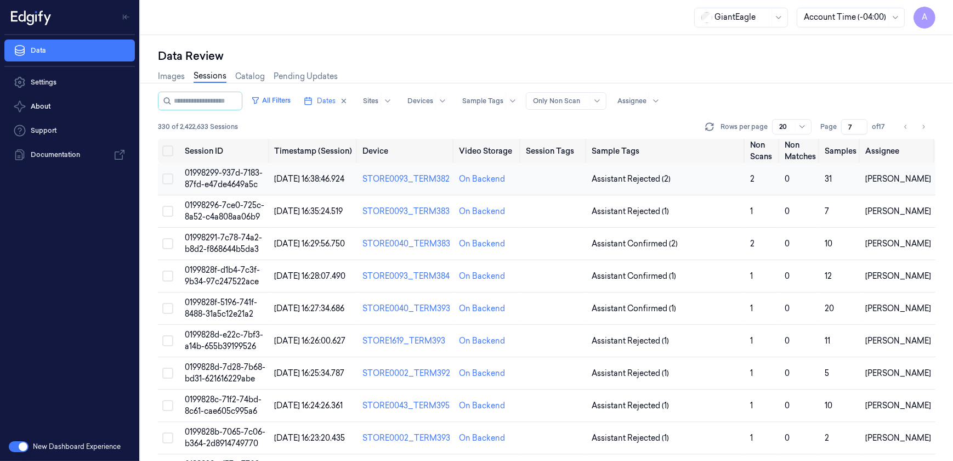
type input "7"
click at [236, 172] on span "01998299-937d-7183-87fd-e47de4649a5c" at bounding box center [224, 178] width 78 height 21
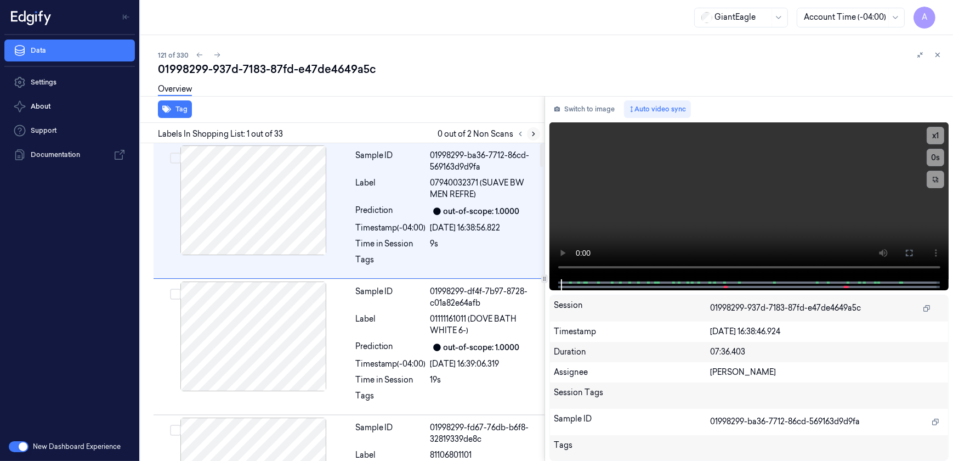
click at [531, 133] on icon at bounding box center [534, 134] width 8 height 8
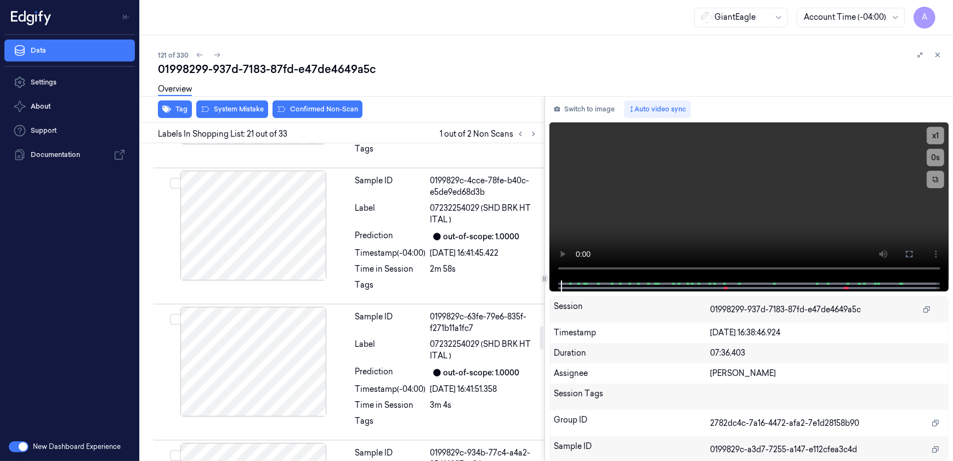
scroll to position [2616, 0]
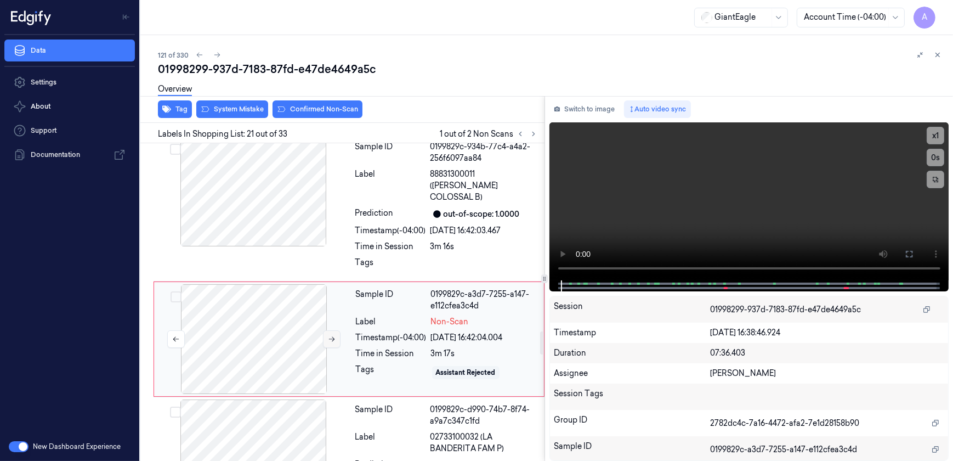
click at [324, 330] on button at bounding box center [332, 339] width 18 height 18
click at [327, 330] on button at bounding box center [332, 339] width 18 height 18
click at [669, 225] on video at bounding box center [750, 201] width 400 height 158
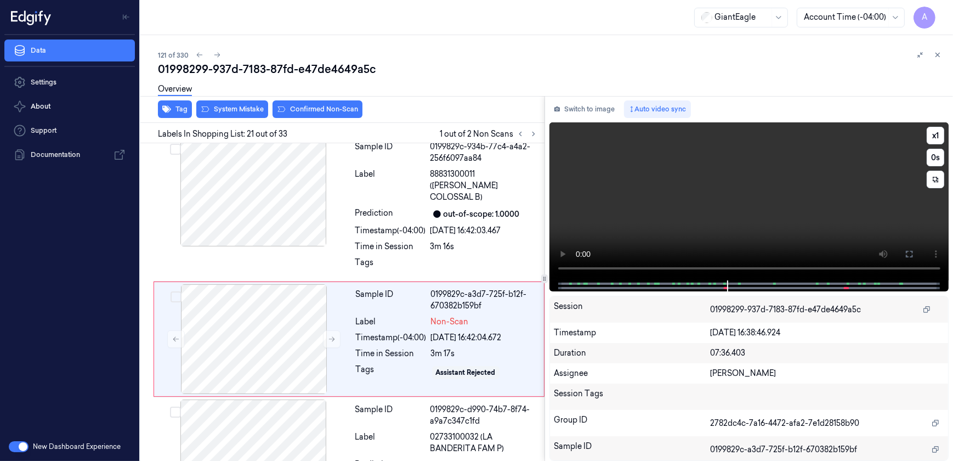
click at [663, 234] on video at bounding box center [750, 201] width 400 height 158
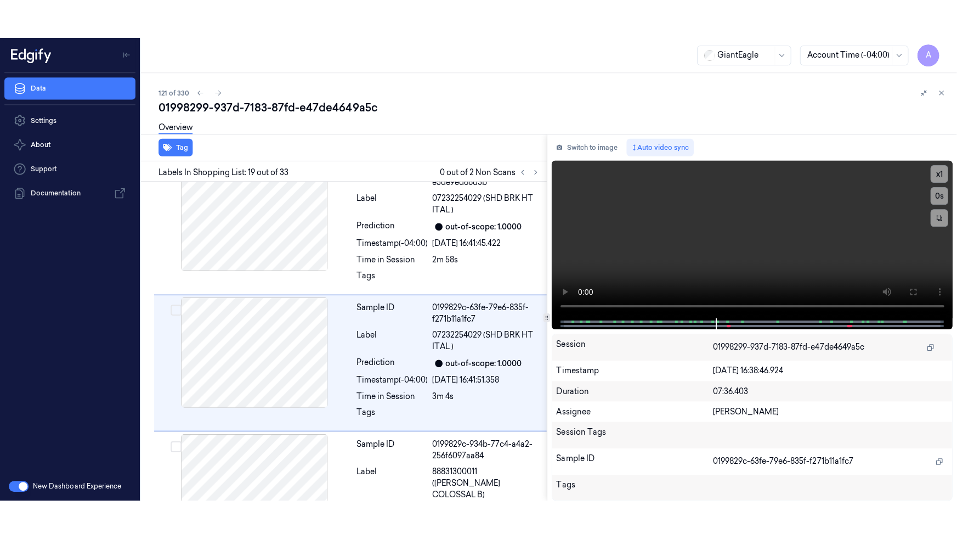
scroll to position [2355, 0]
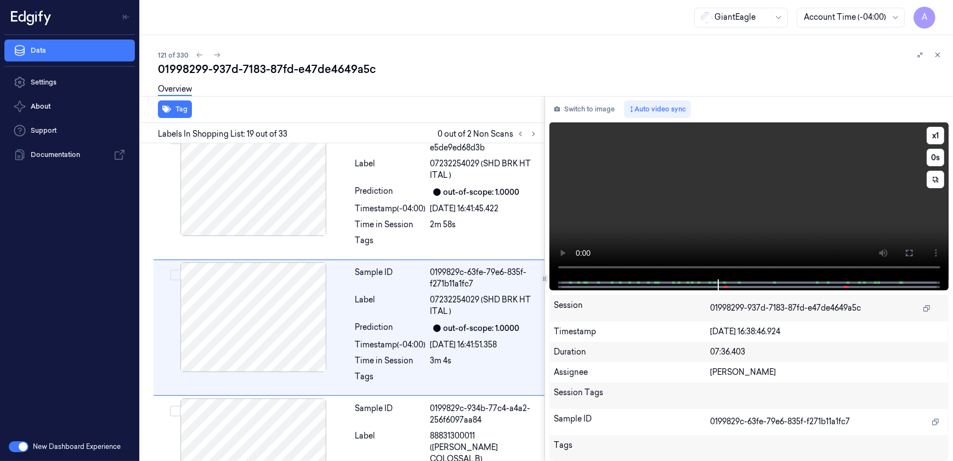
drag, startPoint x: 909, startPoint y: 250, endPoint x: 910, endPoint y: 291, distance: 41.2
click at [909, 250] on icon at bounding box center [909, 252] width 9 height 9
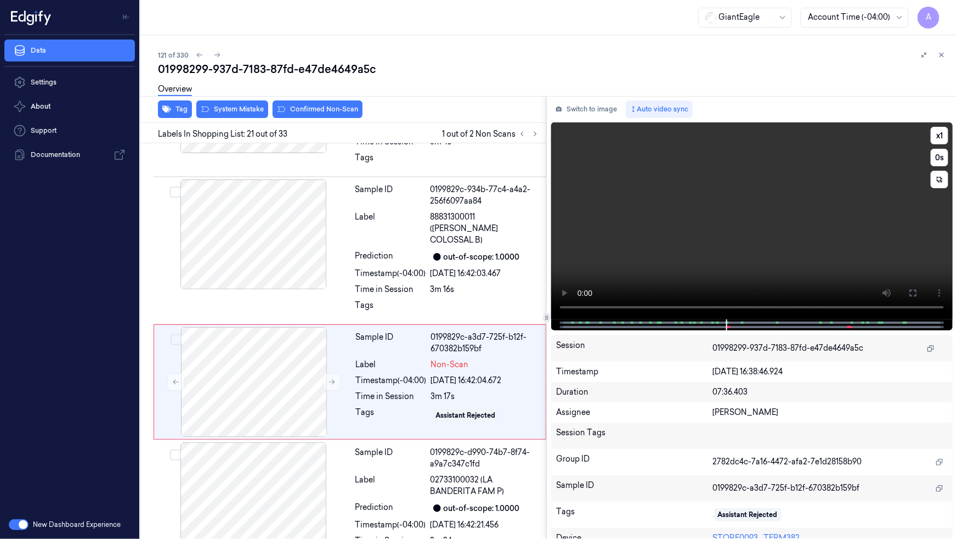
scroll to position [2577, 0]
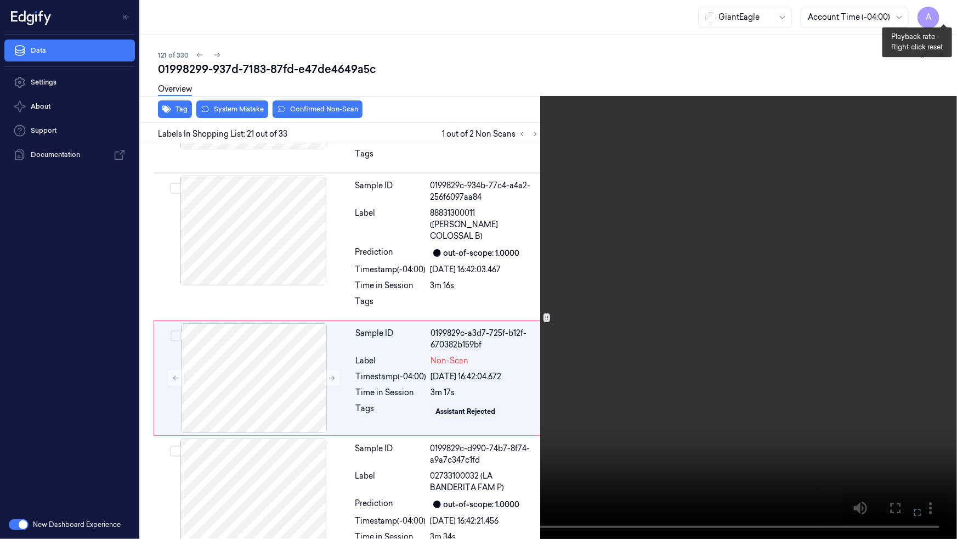
click at [944, 11] on button "x 1" at bounding box center [944, 13] width 18 height 18
click at [944, 11] on button "x 2" at bounding box center [944, 13] width 18 height 18
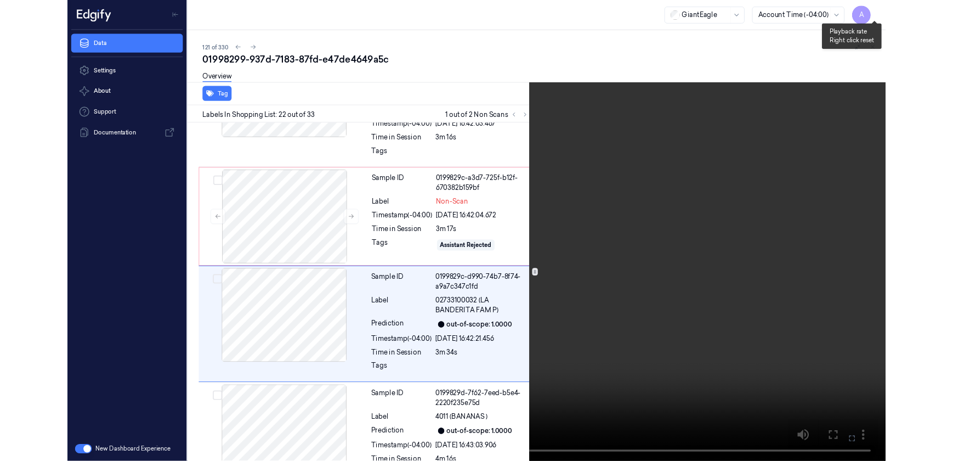
scroll to position [2703, 0]
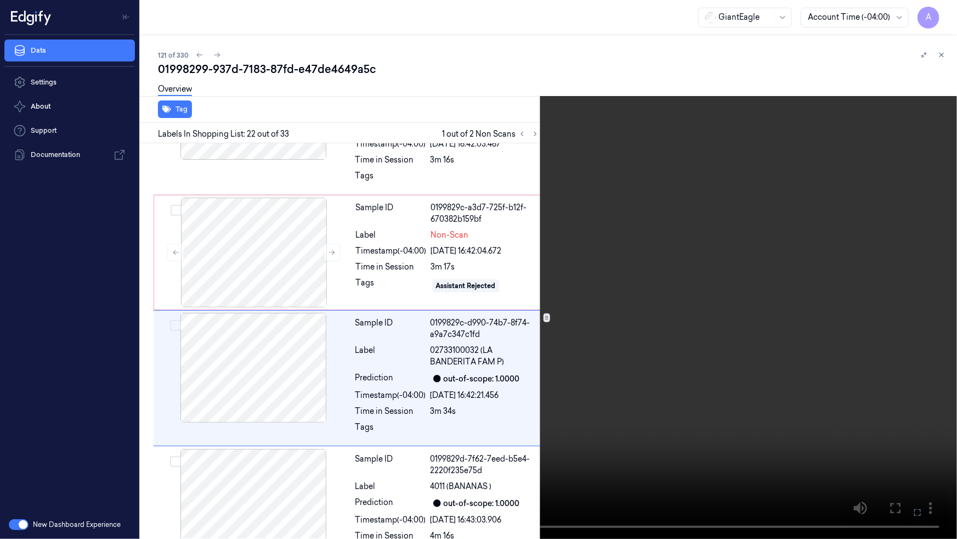
click at [0, 0] on icon at bounding box center [0, 0] width 0 height 0
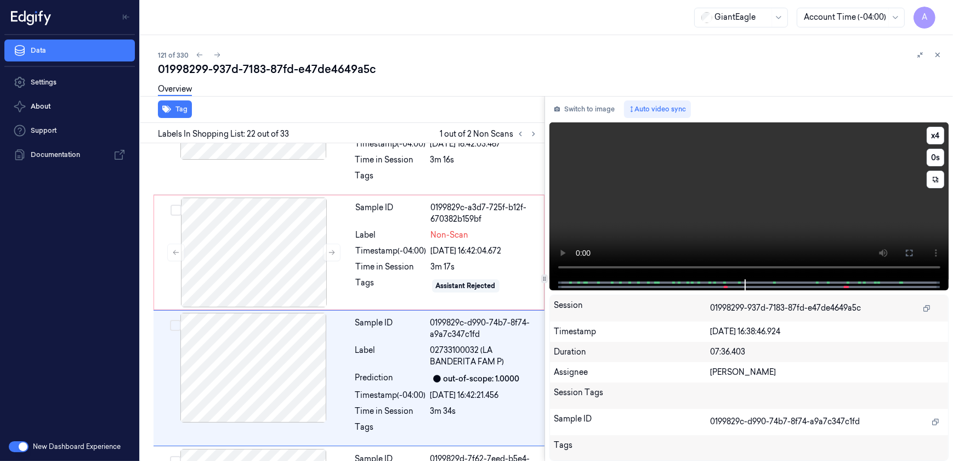
click at [652, 206] on video at bounding box center [750, 200] width 400 height 157
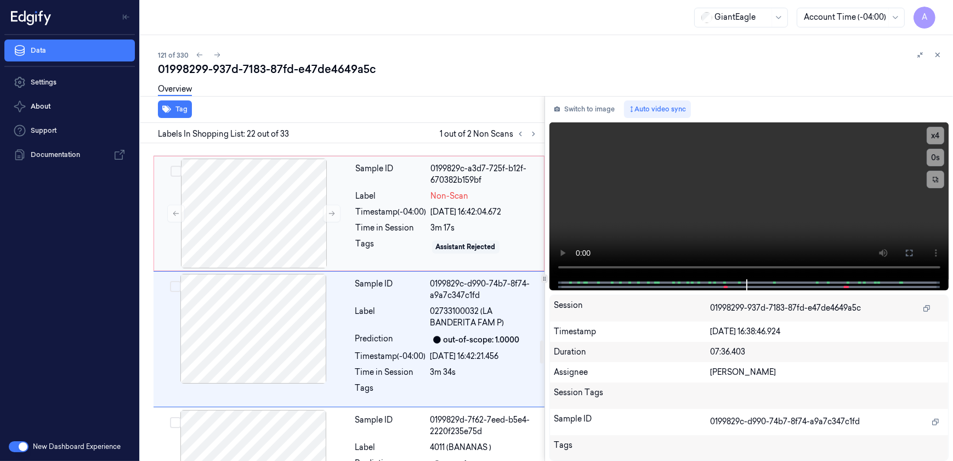
click at [419, 220] on div "Sample ID 0199829c-a3d7-725f-b12f-670382b159bf Label Non-Scan Timestamp (-04:00…" at bounding box center [447, 214] width 190 height 110
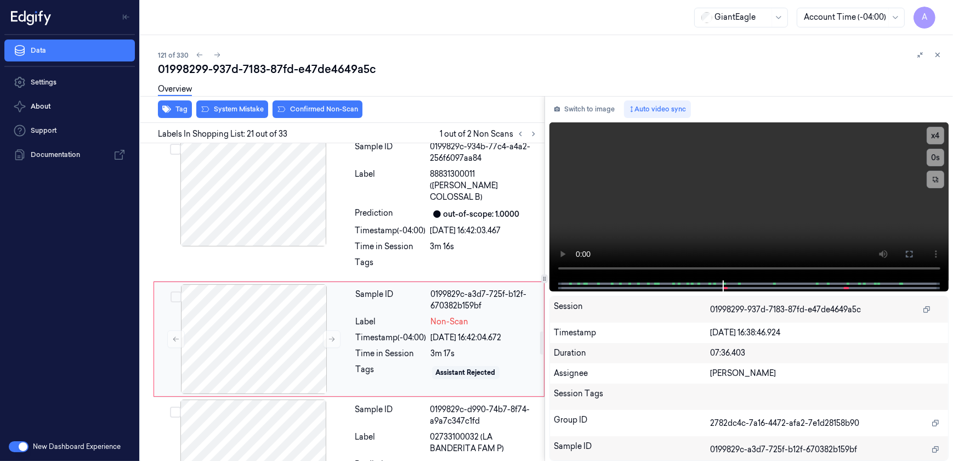
scroll to position [2616, 0]
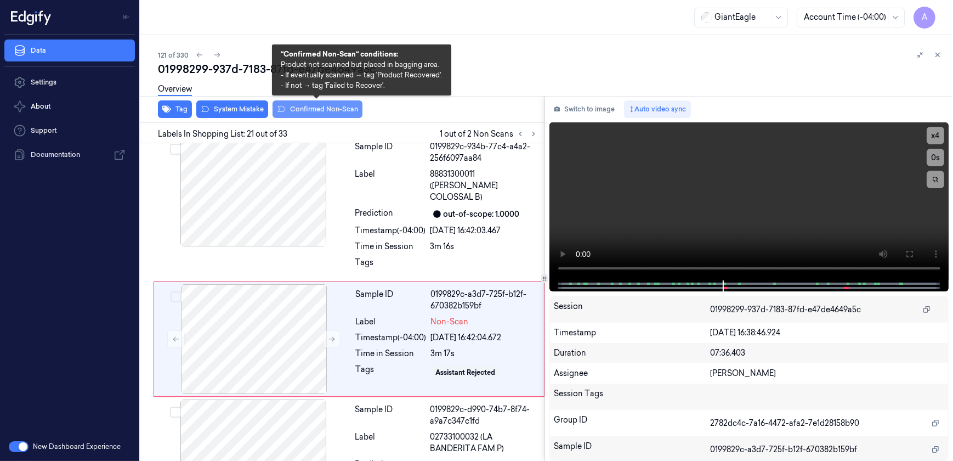
click at [306, 110] on button "Confirmed Non-Scan" at bounding box center [318, 109] width 90 height 18
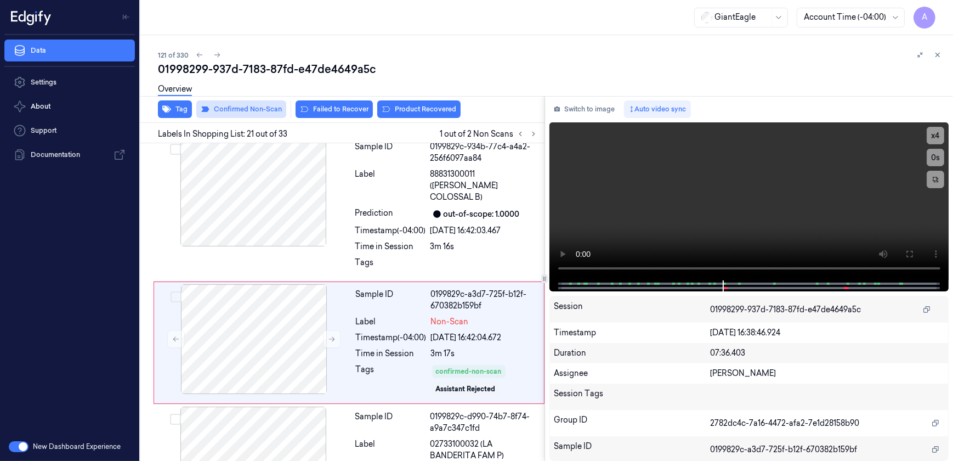
scroll to position [2620, 0]
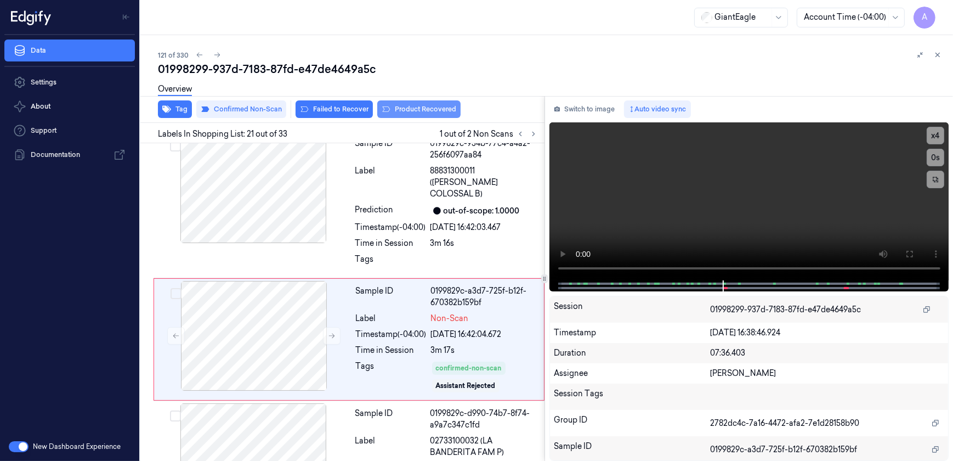
click at [409, 109] on button "Product Recovered" at bounding box center [418, 109] width 83 height 18
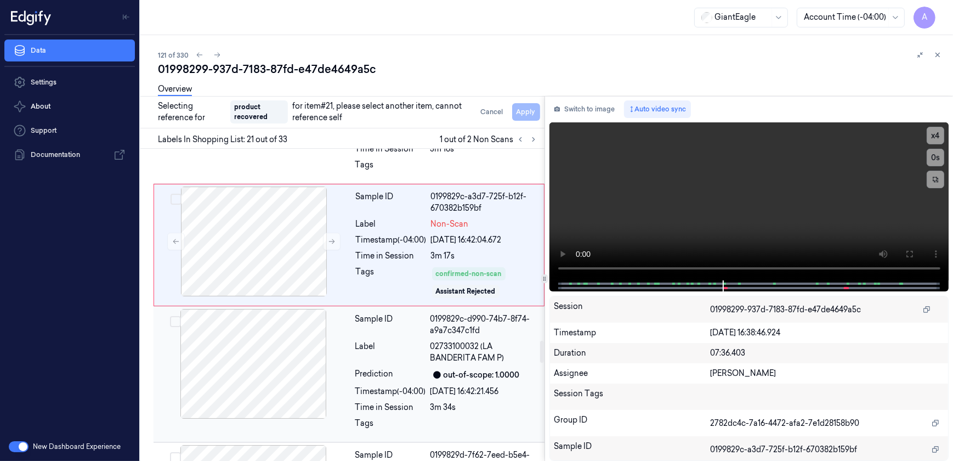
click at [394, 345] on div "Sample ID 0199829c-d990-74b7-8f74-a9a7c347c1fd Label 02733100032 (LA BANDERITA …" at bounding box center [446, 374] width 191 height 131
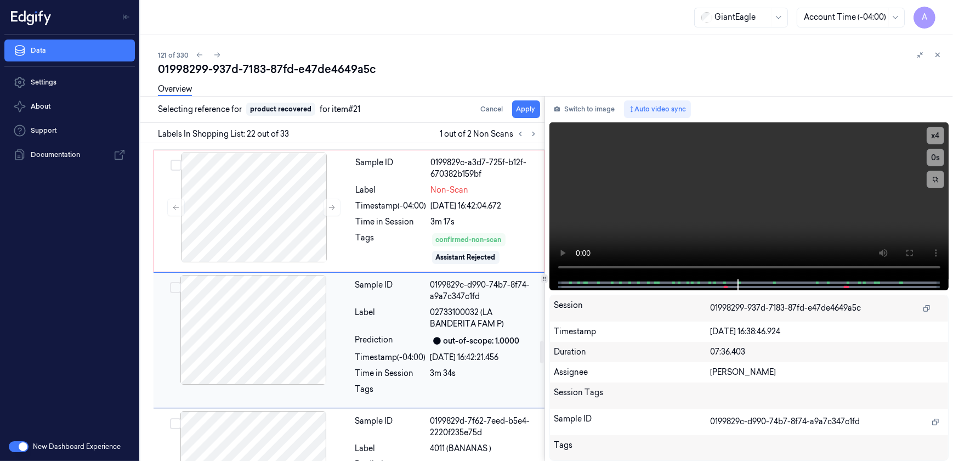
scroll to position [2748, 0]
click at [525, 109] on button "Apply" at bounding box center [526, 109] width 28 height 18
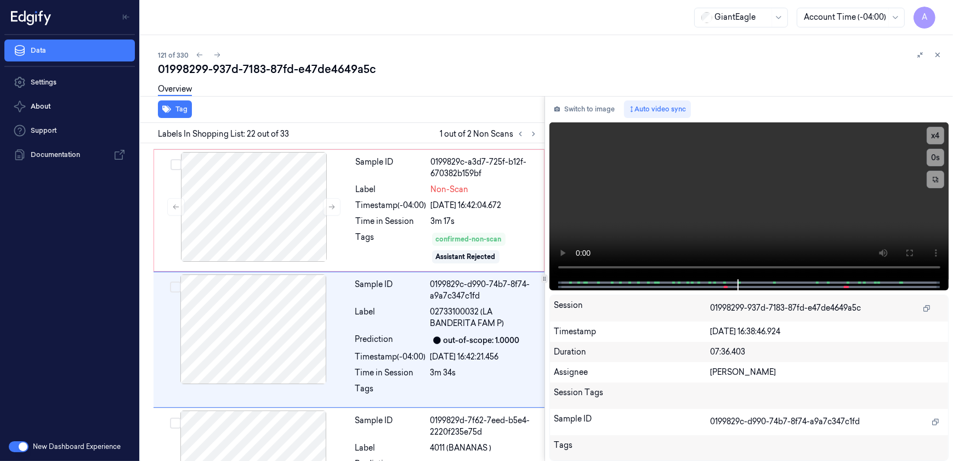
scroll to position [2762, 0]
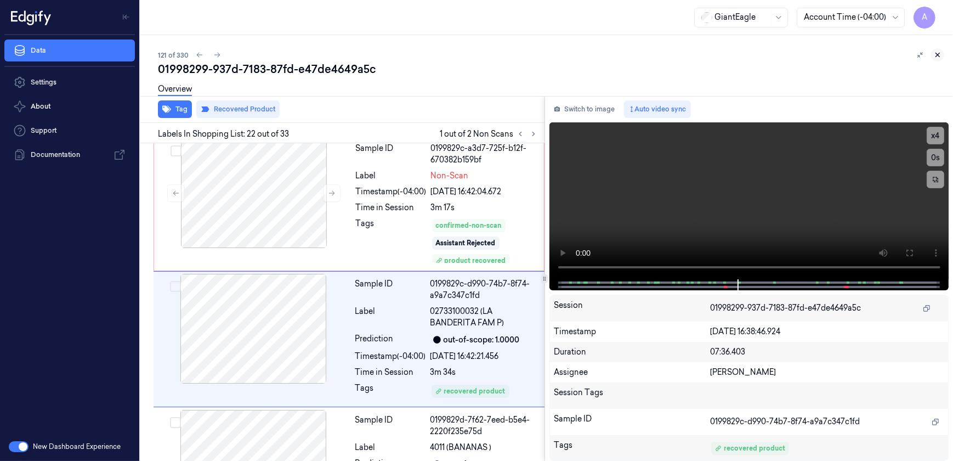
click at [936, 56] on icon at bounding box center [938, 55] width 4 height 4
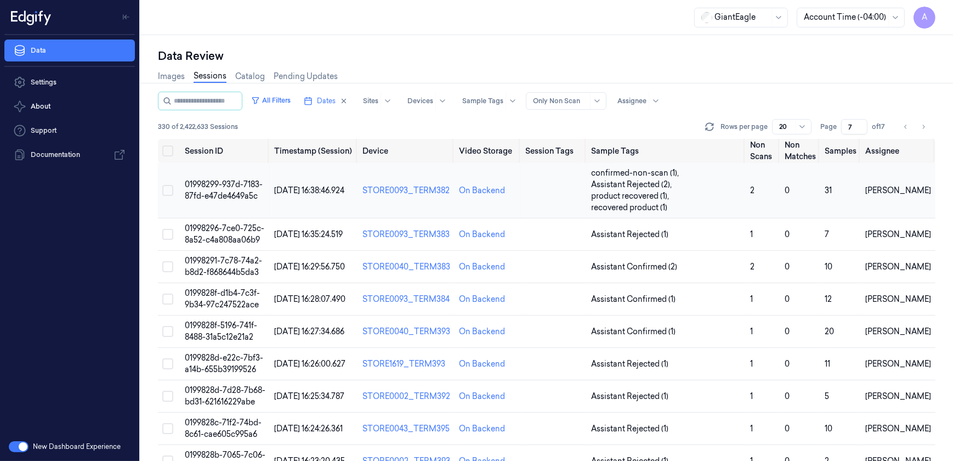
click at [235, 187] on span "01998299-937d-7183-87fd-e47de4649a5c" at bounding box center [224, 189] width 78 height 21
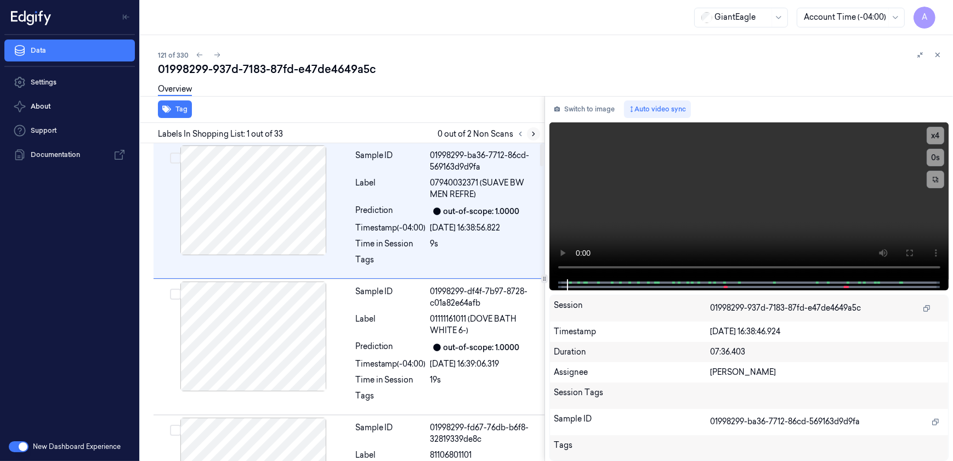
click at [531, 134] on icon at bounding box center [534, 134] width 8 height 8
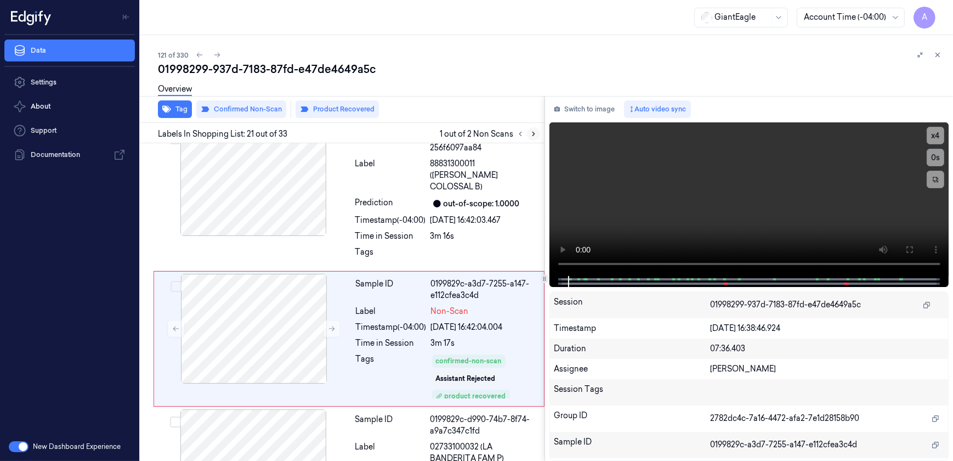
click at [531, 134] on icon at bounding box center [534, 134] width 8 height 8
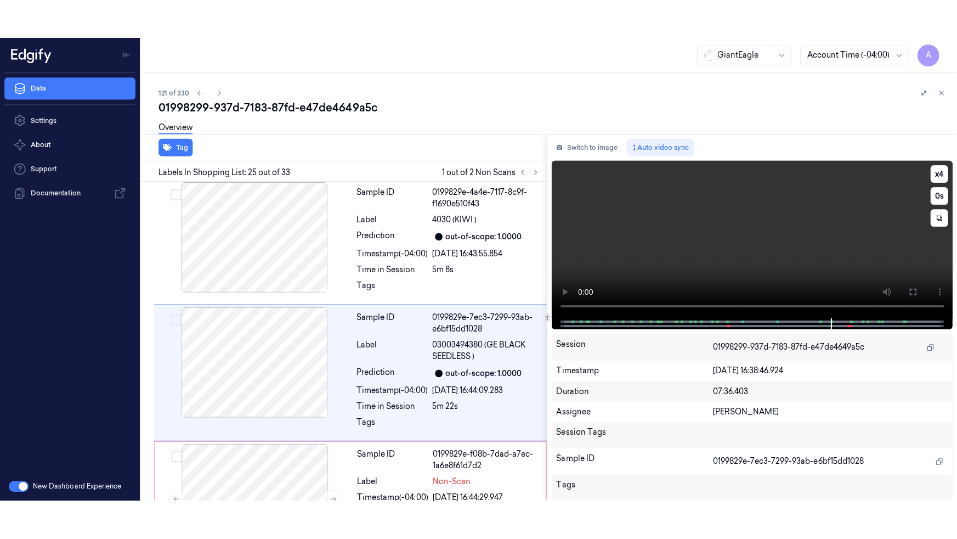
scroll to position [3147, 0]
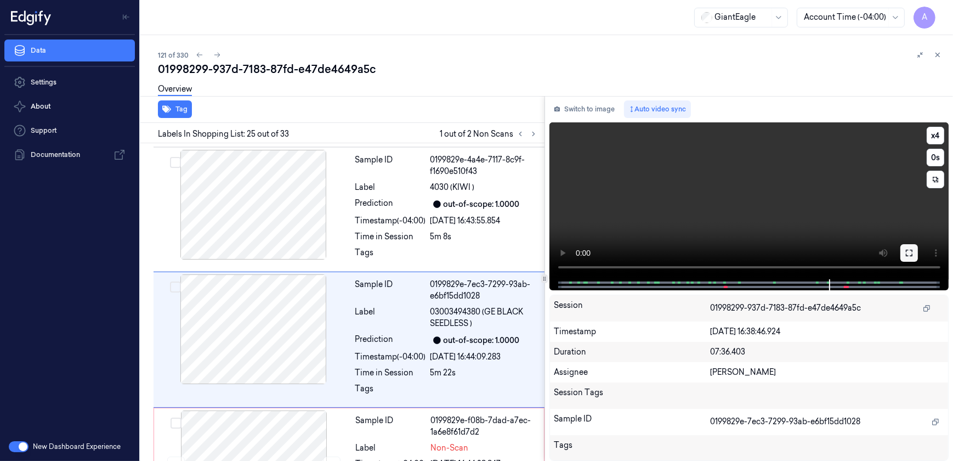
click at [909, 257] on button at bounding box center [910, 253] width 18 height 18
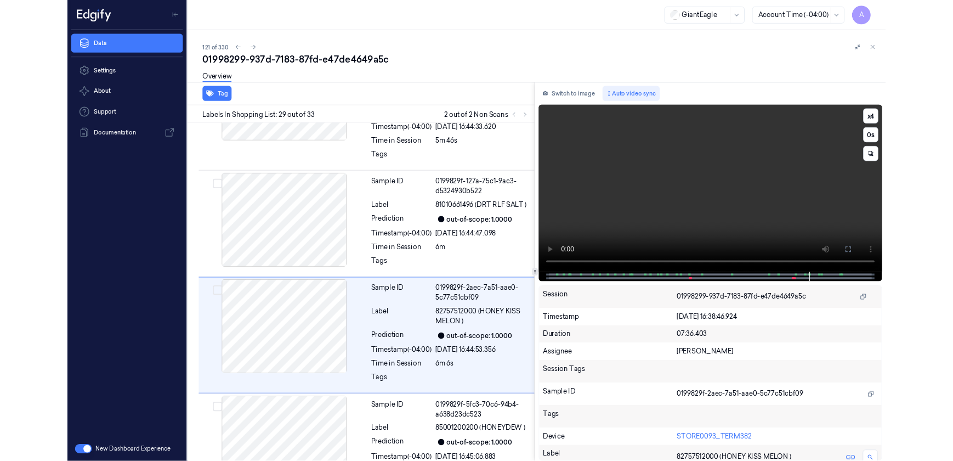
scroll to position [3619, 0]
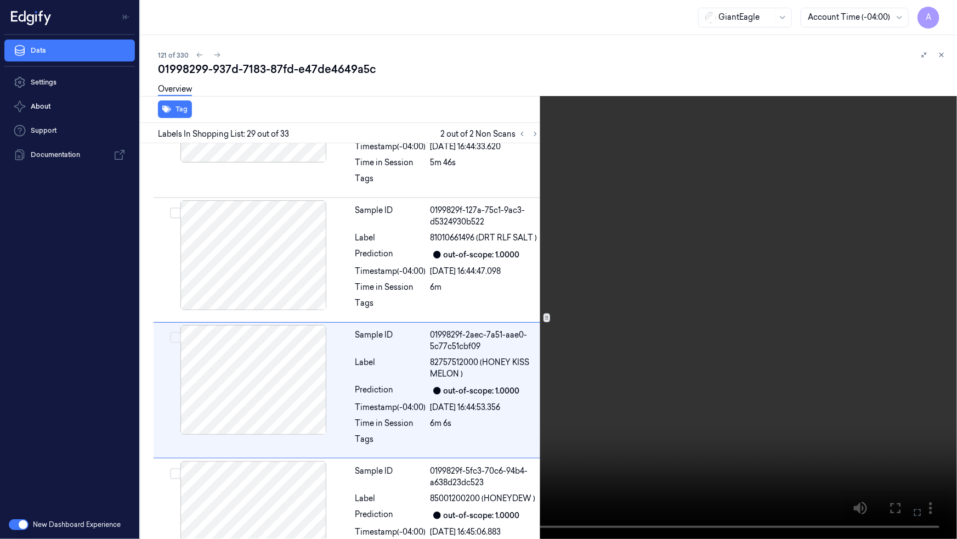
drag, startPoint x: 649, startPoint y: 271, endPoint x: 778, endPoint y: 327, distance: 140.5
click at [649, 271] on video at bounding box center [478, 269] width 957 height 539
click at [0, 0] on button at bounding box center [0, 0] width 0 height 0
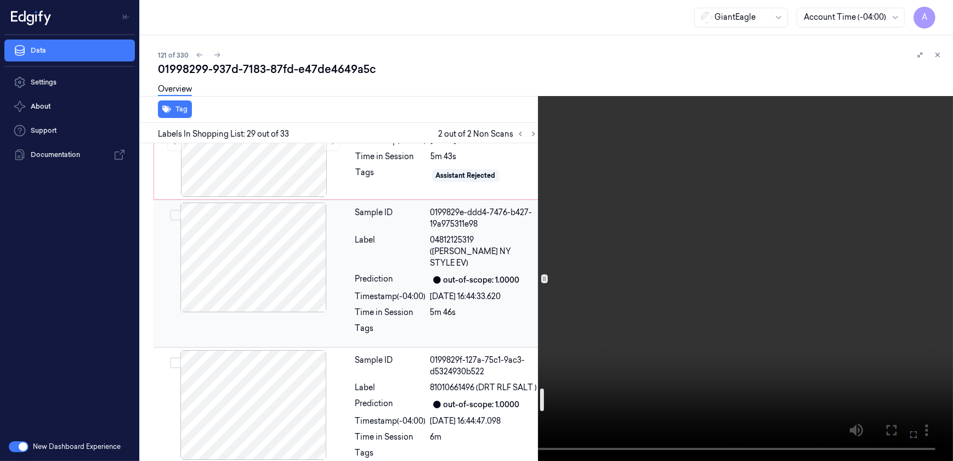
scroll to position [3370, 0]
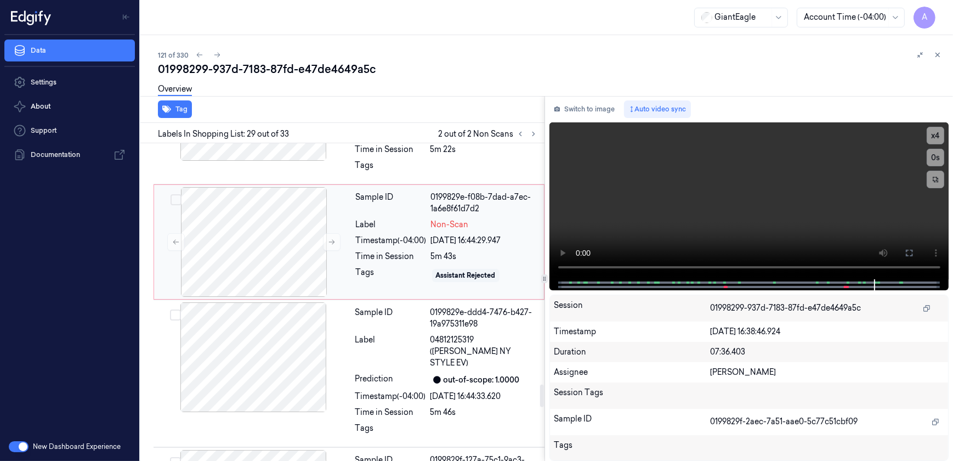
click at [406, 267] on div "Tags" at bounding box center [391, 276] width 71 height 18
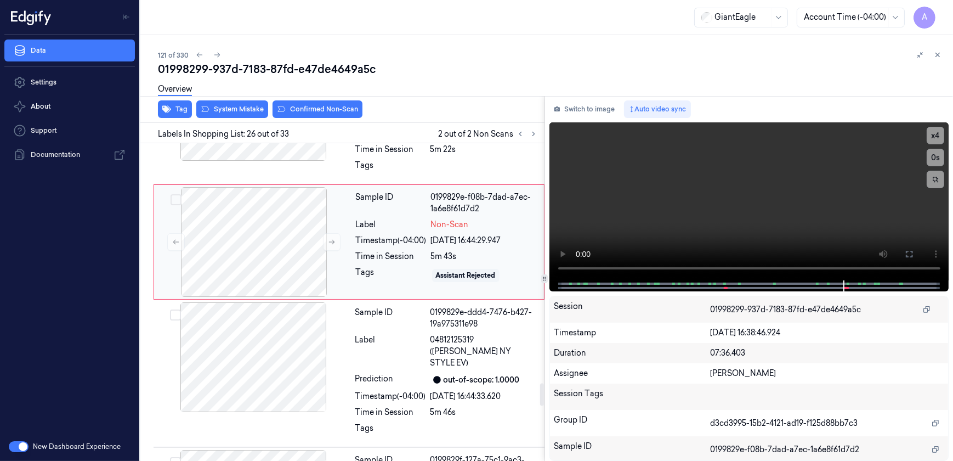
scroll to position [3272, 0]
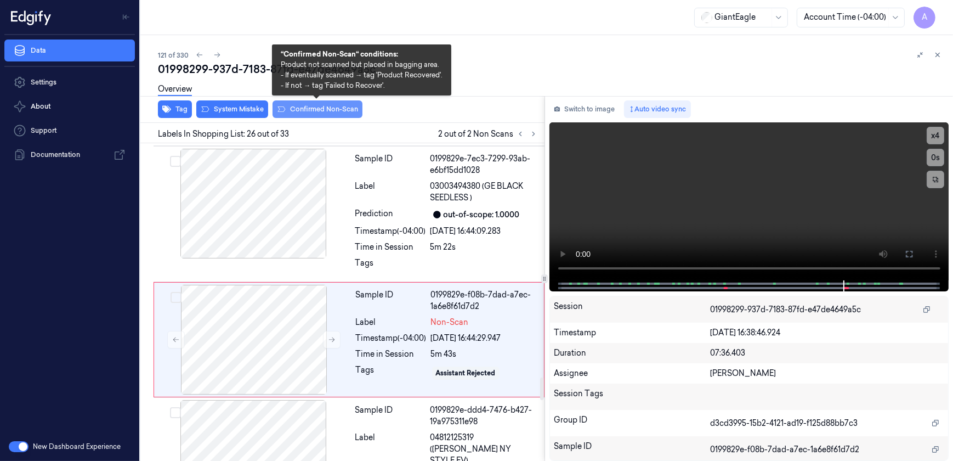
click at [315, 107] on button "Confirmed Non-Scan" at bounding box center [318, 109] width 90 height 18
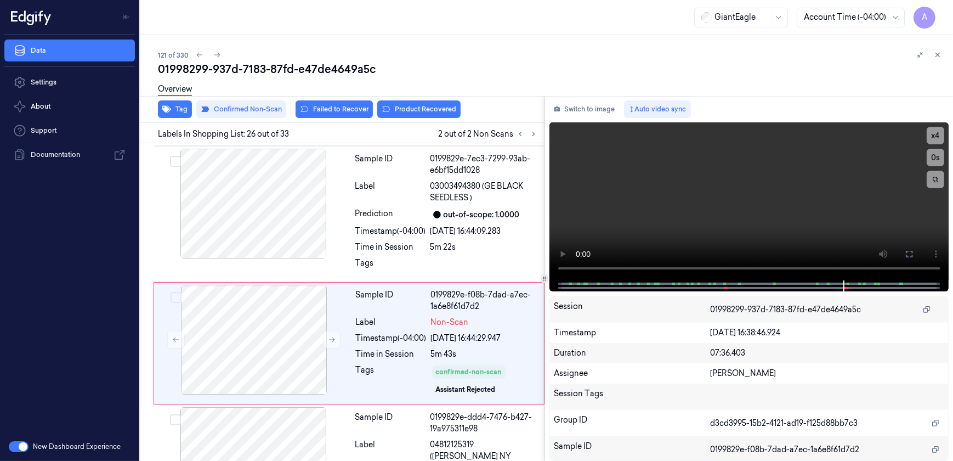
scroll to position [3275, 0]
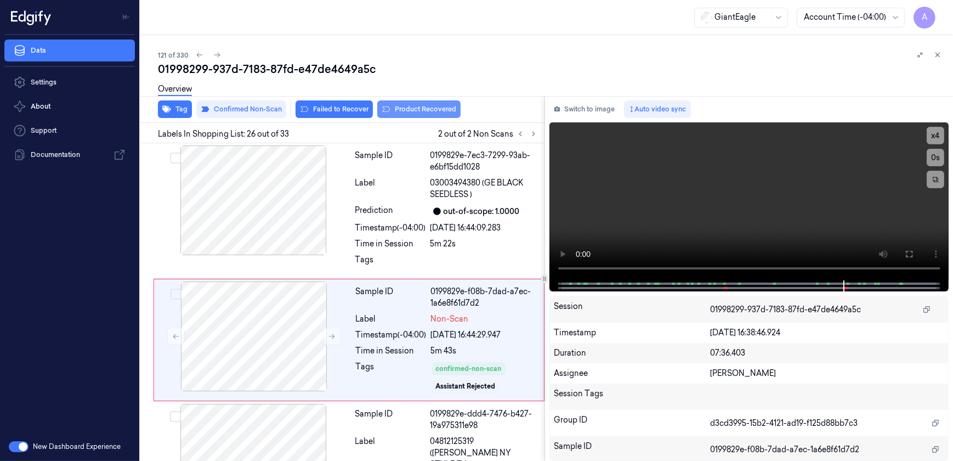
click at [422, 110] on button "Product Recovered" at bounding box center [418, 109] width 83 height 18
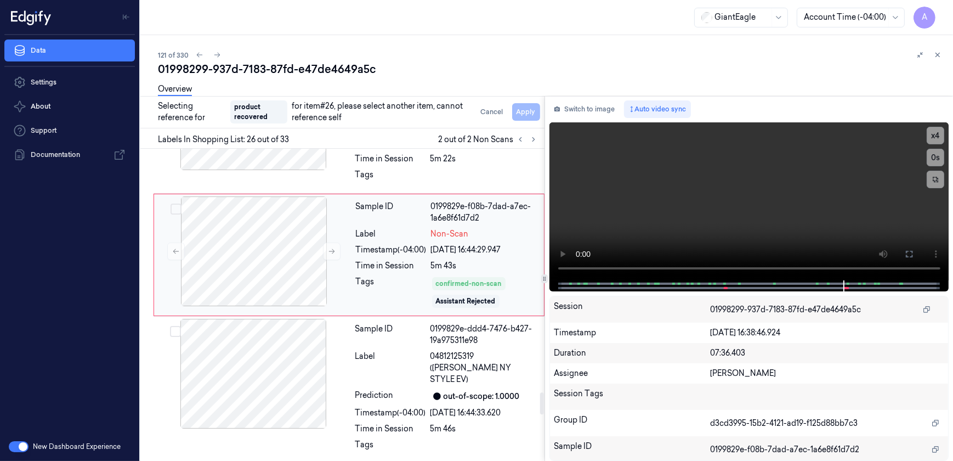
scroll to position [3475, 0]
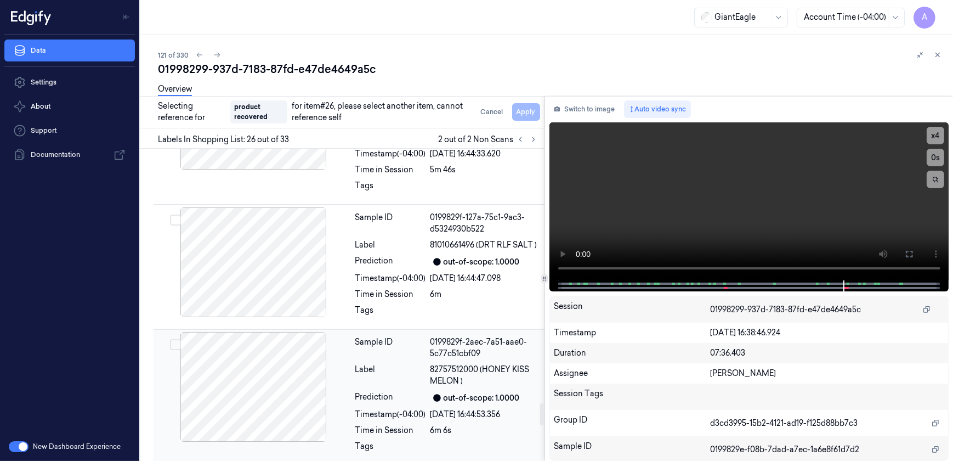
click at [427, 367] on div "Sample ID 0199829f-2aec-7a51-aae0-5c77c51cbf09 Label 82757512000 (HONEY KISS ME…" at bounding box center [446, 397] width 191 height 131
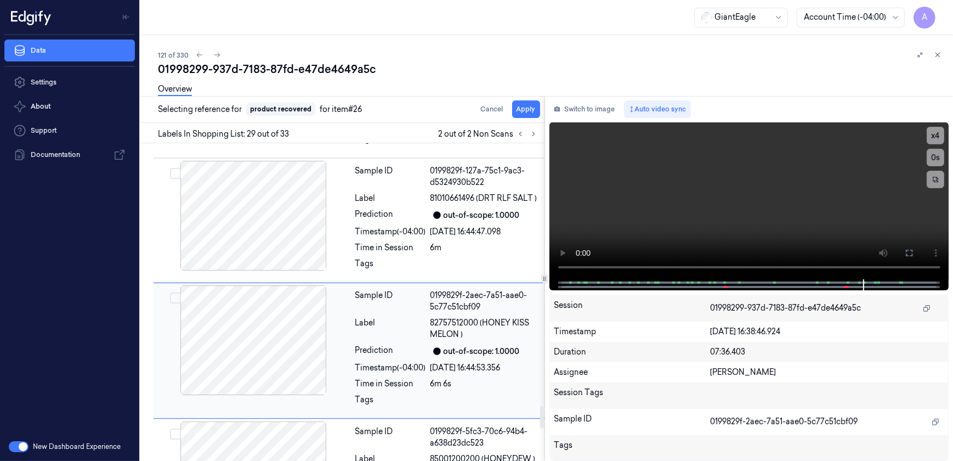
scroll to position [3676, 0]
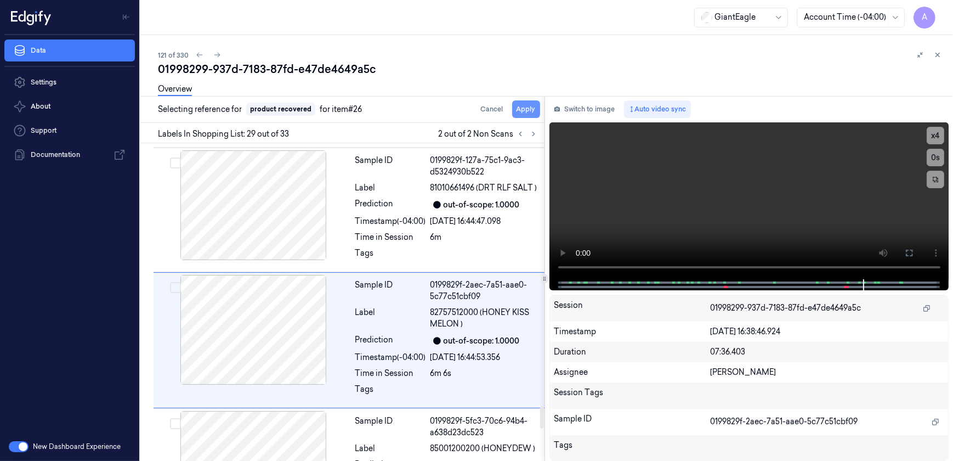
click at [527, 107] on button "Apply" at bounding box center [526, 109] width 28 height 18
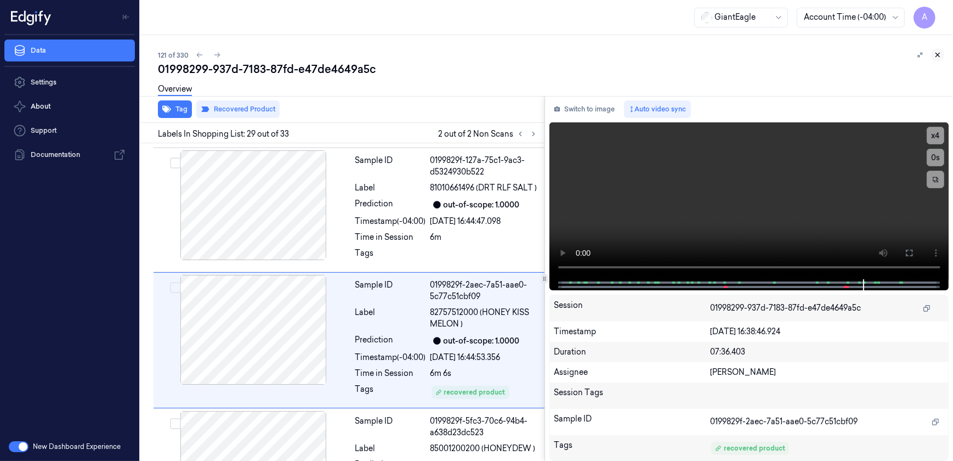
click at [937, 54] on icon at bounding box center [938, 55] width 8 height 8
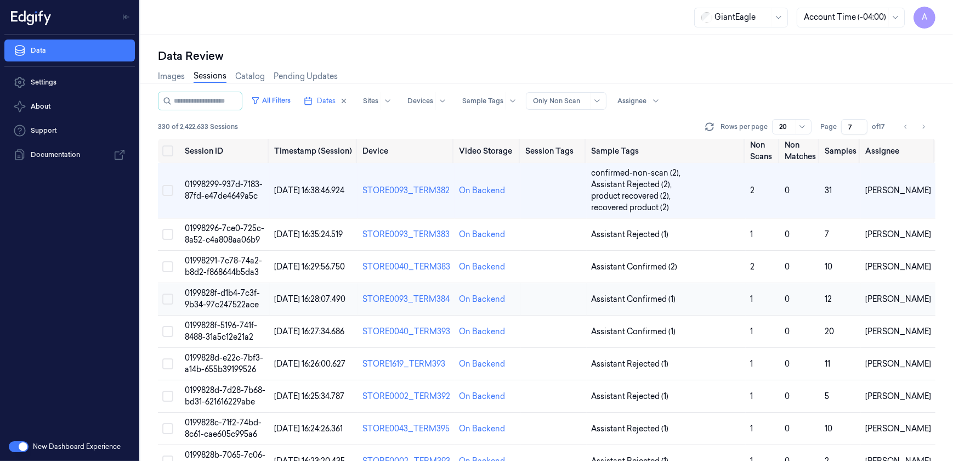
click at [224, 295] on span "0199828f-d1b4-7c3f-9b34-97c247522ace" at bounding box center [222, 298] width 75 height 21
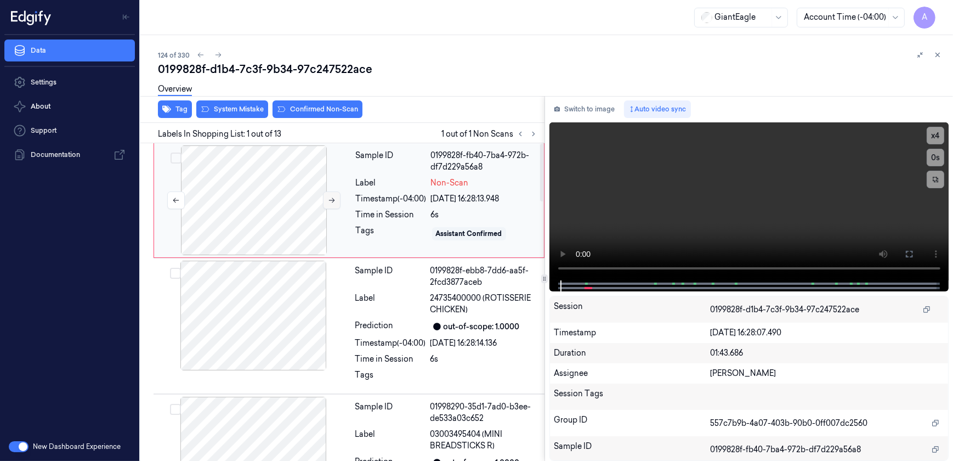
click at [324, 199] on button at bounding box center [332, 200] width 18 height 18
click at [328, 200] on icon at bounding box center [332, 200] width 8 height 8
drag, startPoint x: 907, startPoint y: 257, endPoint x: 908, endPoint y: 279, distance: 22.5
click at [907, 257] on icon at bounding box center [909, 254] width 7 height 7
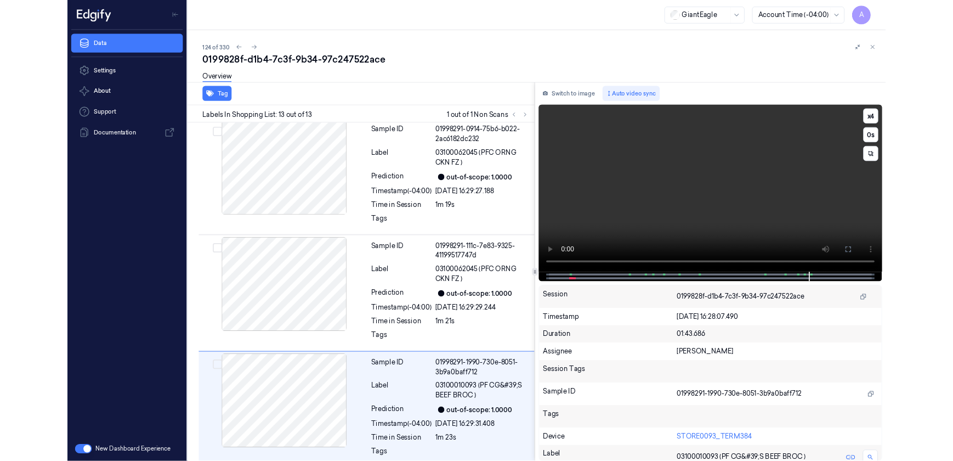
scroll to position [1342, 0]
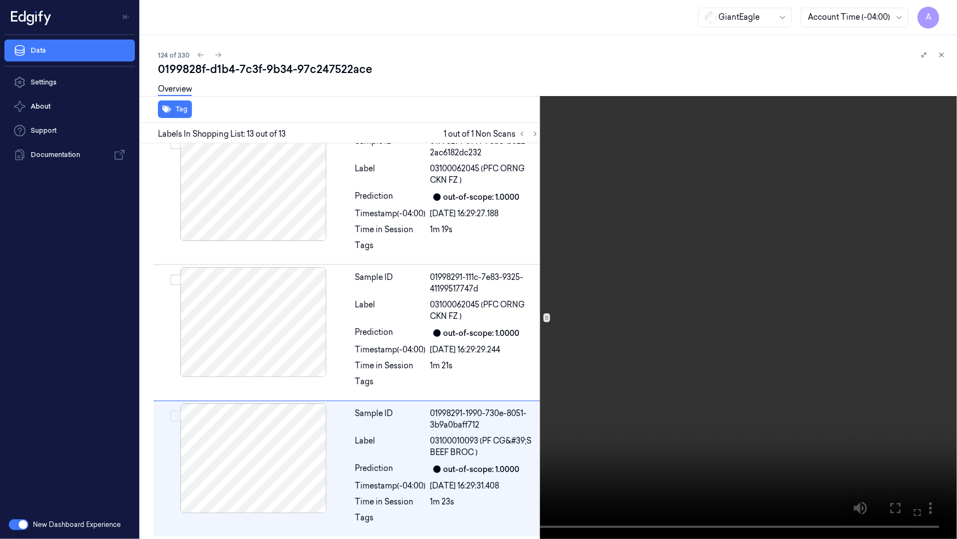
drag, startPoint x: 774, startPoint y: 427, endPoint x: 825, endPoint y: 442, distance: 53.1
click at [774, 427] on video at bounding box center [478, 269] width 957 height 539
click at [0, 0] on icon at bounding box center [0, 0] width 0 height 0
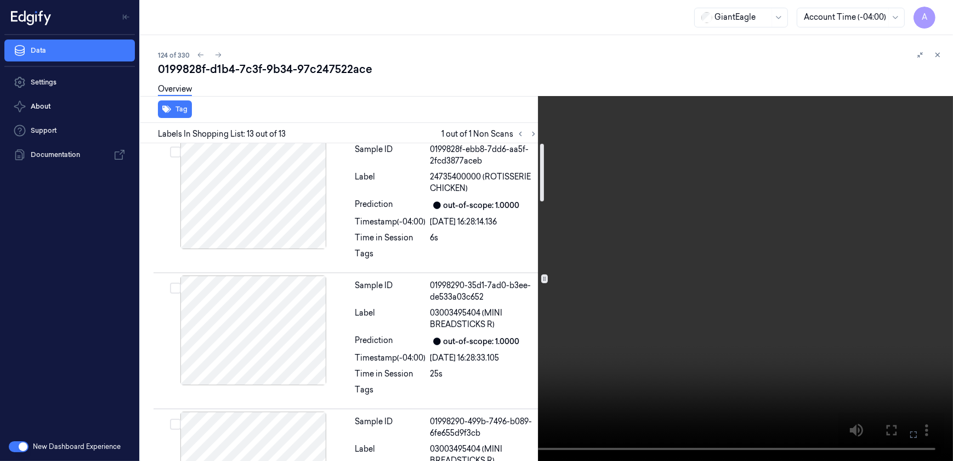
scroll to position [0, 0]
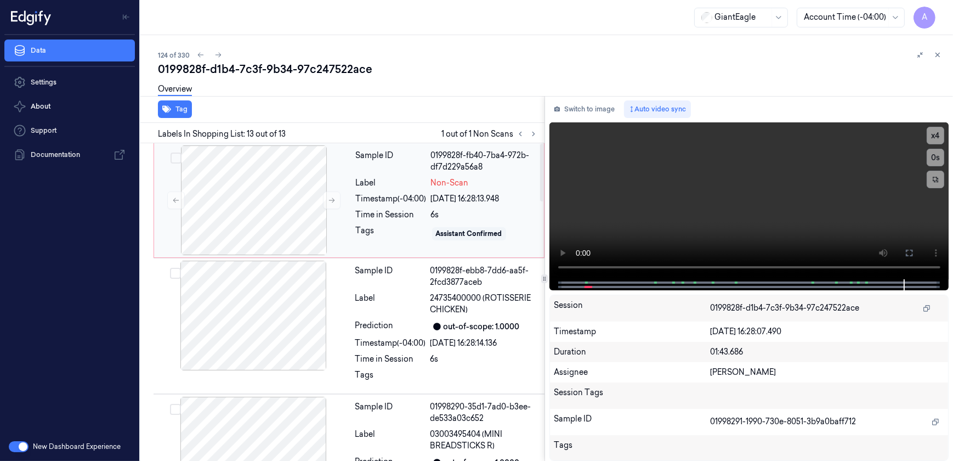
click at [396, 246] on div "Sample ID 0199828f-fb40-7ba4-972b-df7d229a56a8 Label Non-Scan Timestamp (-04:00…" at bounding box center [447, 200] width 190 height 110
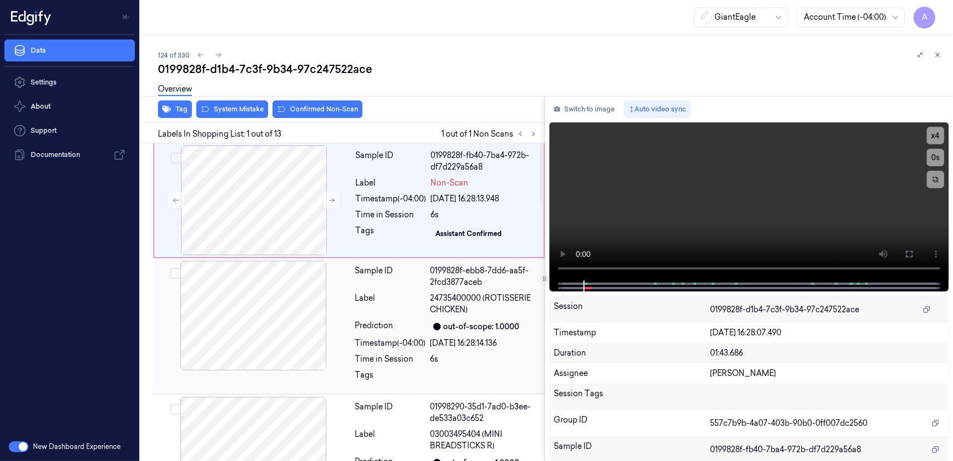
click at [374, 301] on div "Label" at bounding box center [390, 303] width 71 height 23
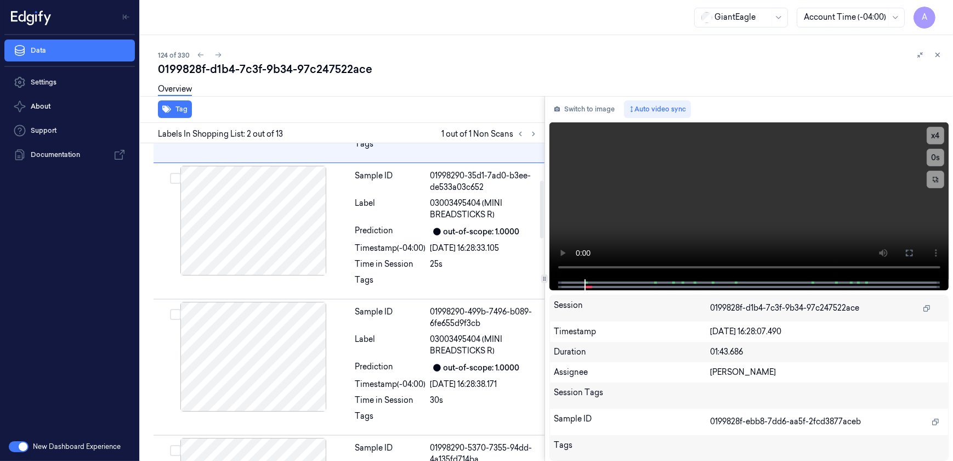
scroll to position [23, 0]
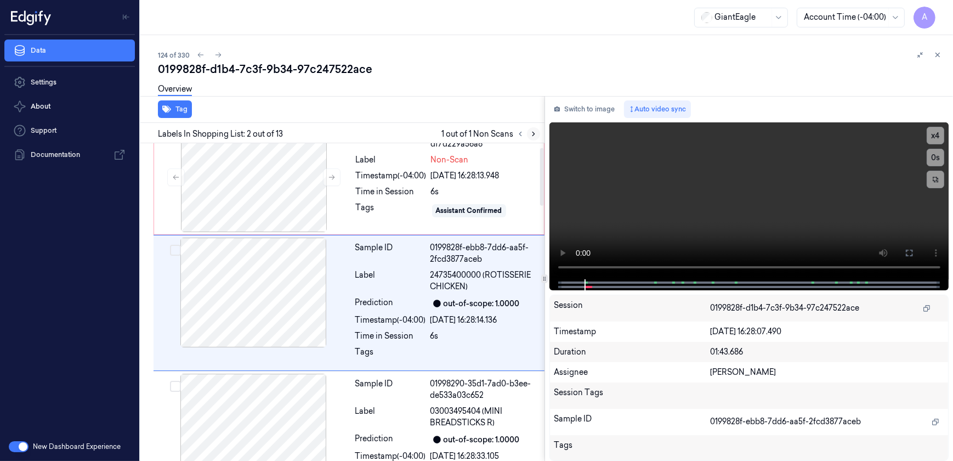
click at [530, 135] on icon at bounding box center [534, 134] width 8 height 8
click at [524, 135] on icon at bounding box center [521, 134] width 8 height 8
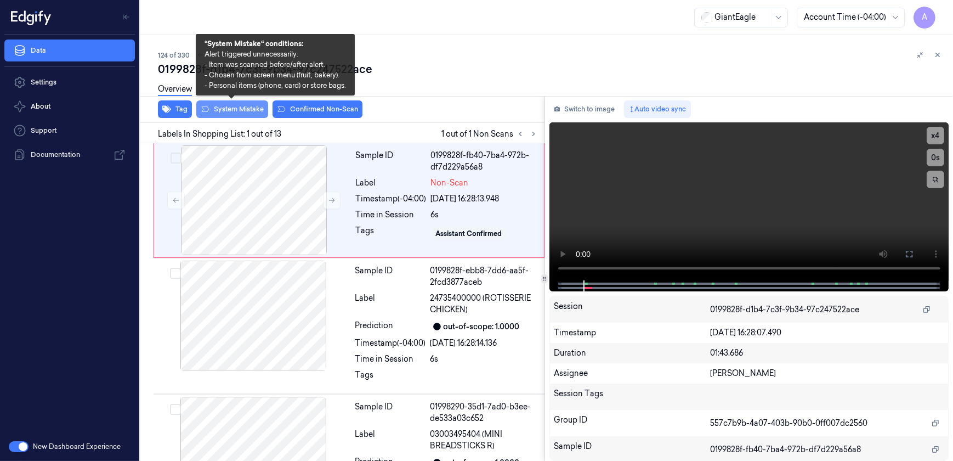
click at [232, 111] on button "System Mistake" at bounding box center [232, 109] width 72 height 18
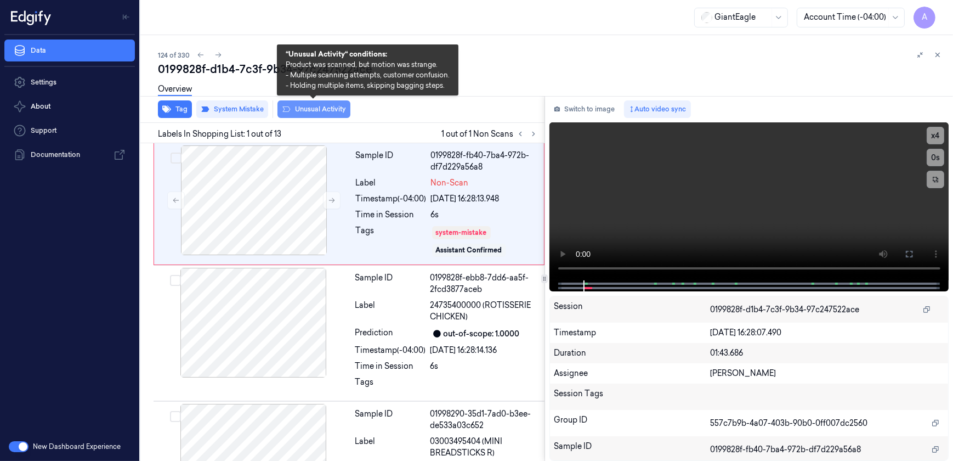
click at [313, 111] on button "Unusual Activity" at bounding box center [314, 109] width 73 height 18
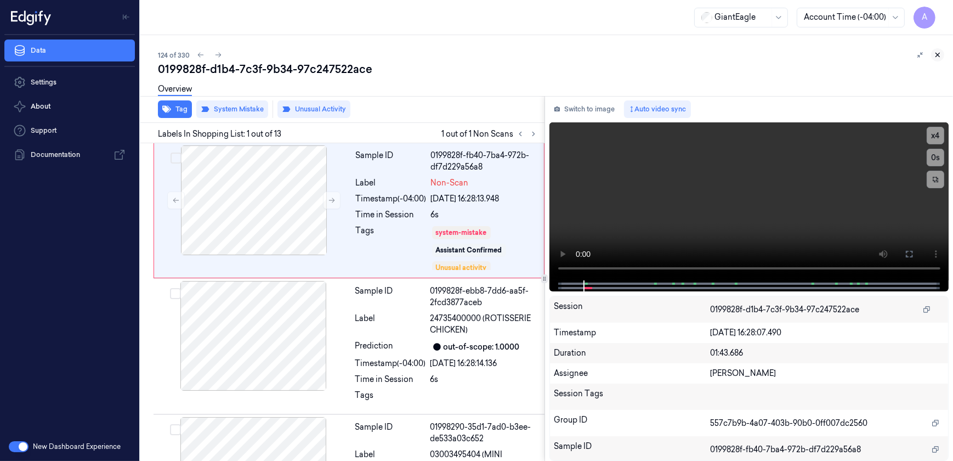
click at [937, 56] on icon at bounding box center [938, 55] width 8 height 8
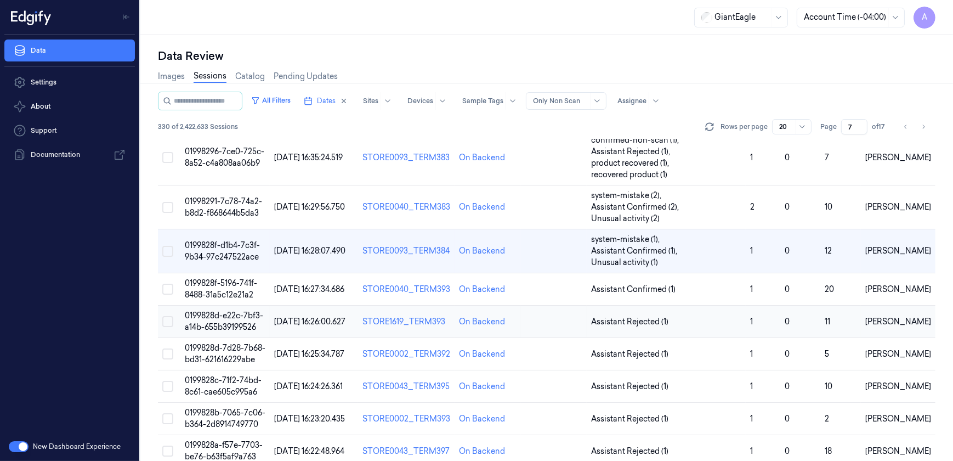
scroll to position [89, 0]
click at [203, 349] on span "0199828d-7d28-7b68-bd31-621616229abe" at bounding box center [225, 352] width 81 height 21
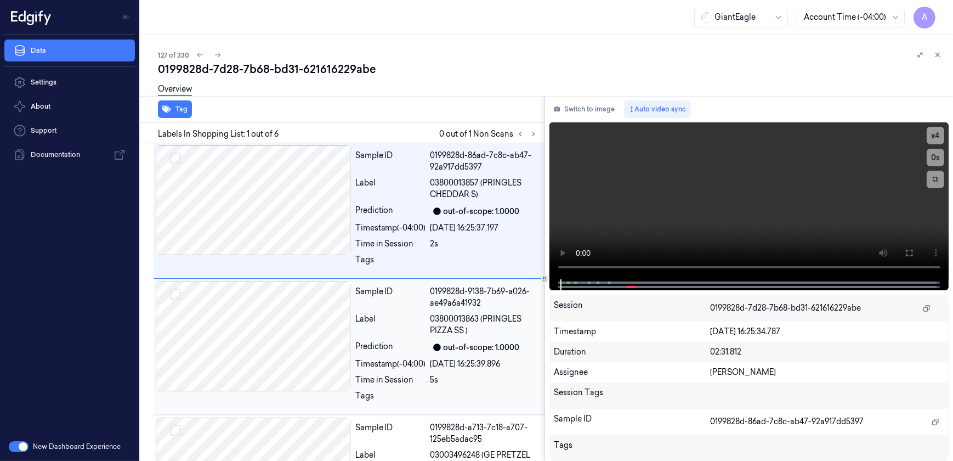
click at [400, 307] on div "Sample ID" at bounding box center [390, 297] width 71 height 23
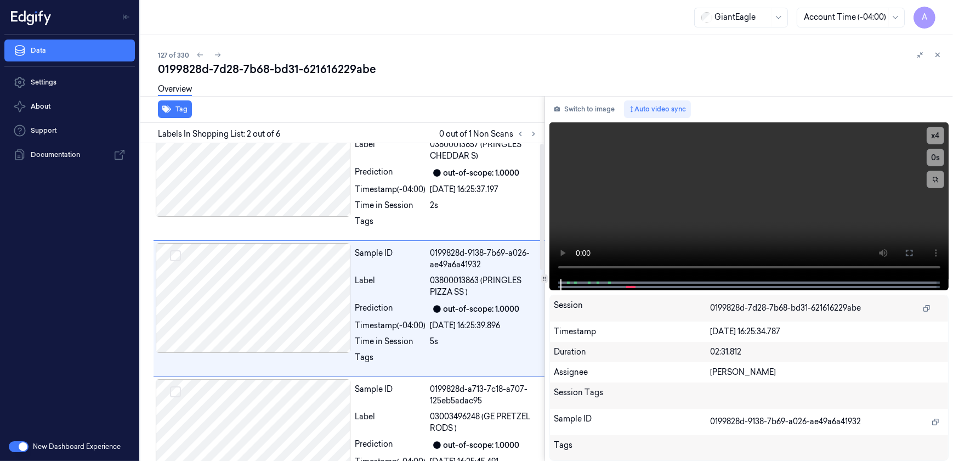
scroll to position [44, 0]
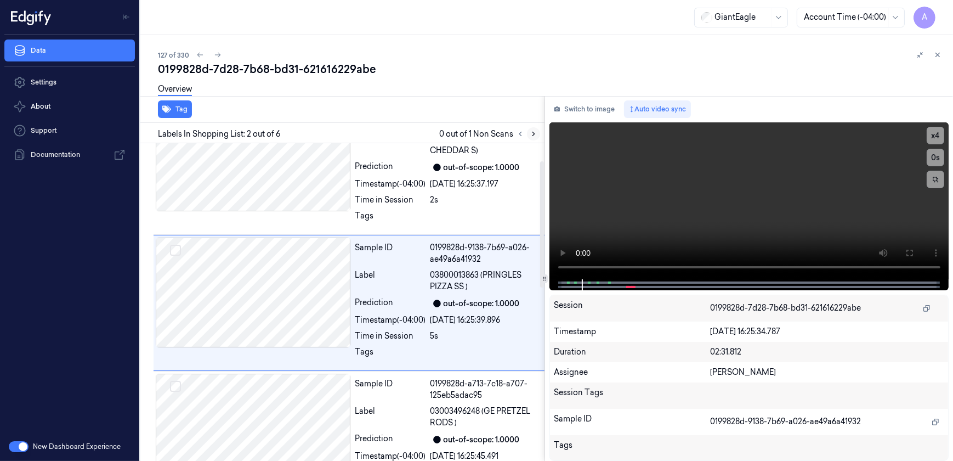
click at [531, 134] on icon at bounding box center [534, 134] width 8 height 8
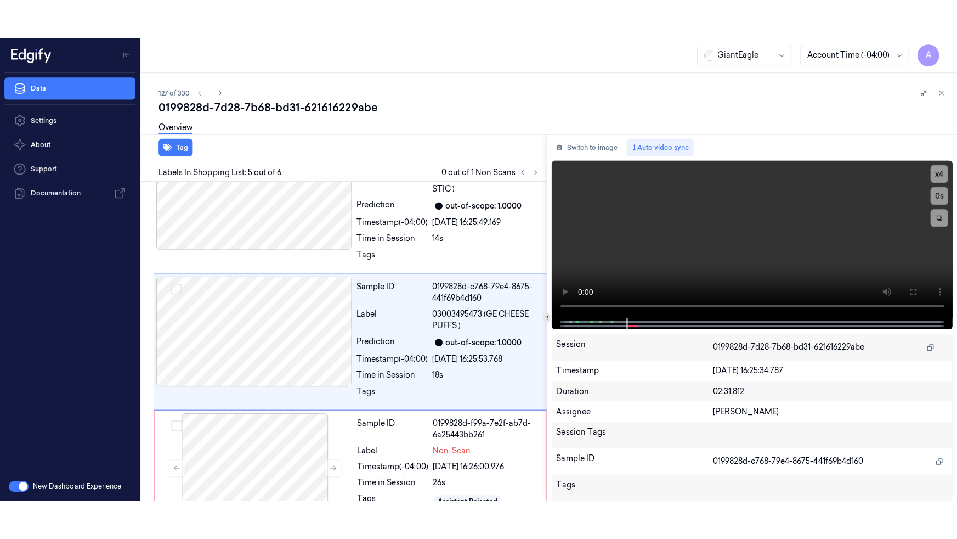
scroll to position [480, 0]
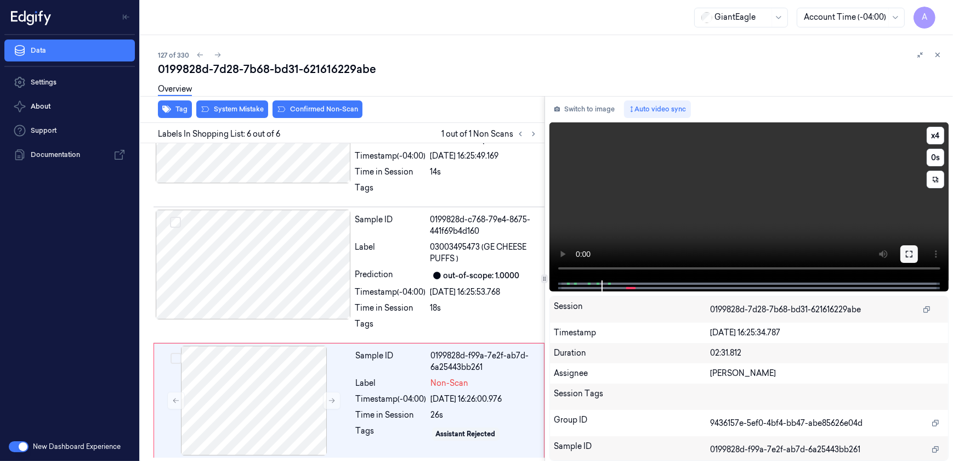
click at [912, 246] on button at bounding box center [910, 254] width 18 height 18
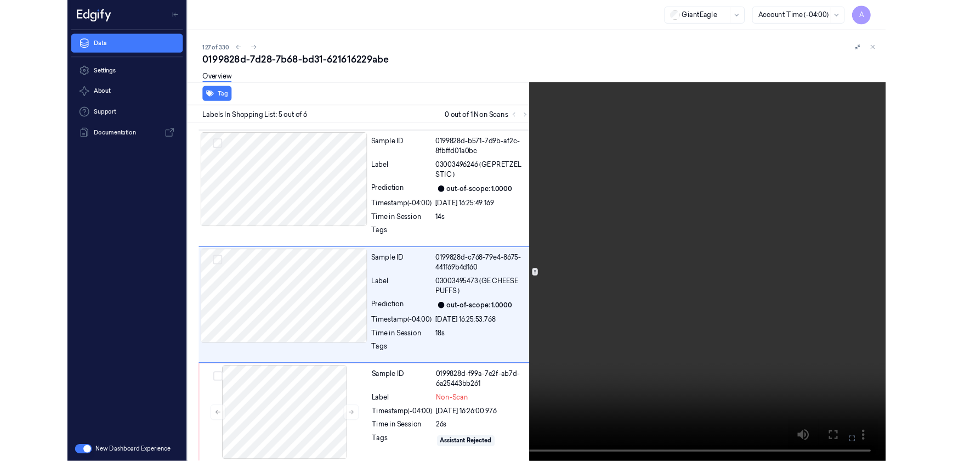
scroll to position [402, 0]
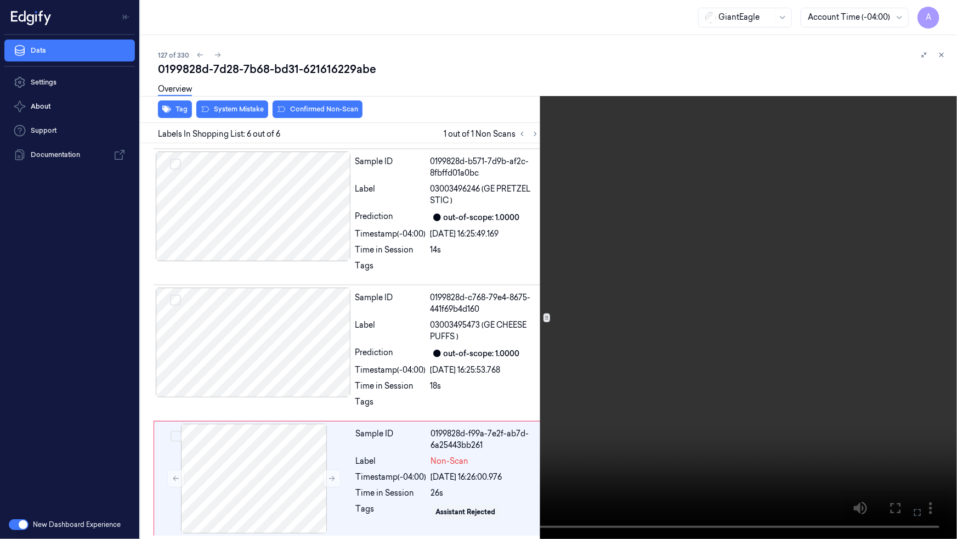
click at [0, 0] on button at bounding box center [0, 0] width 0 height 0
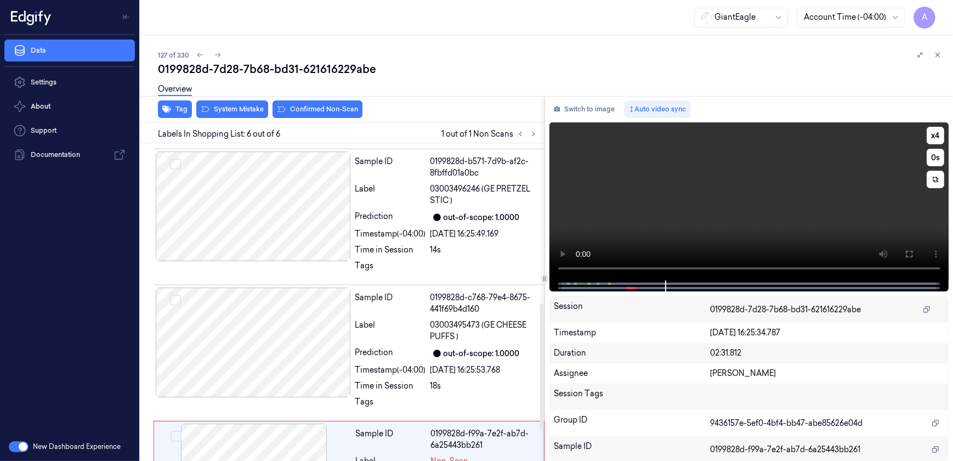
click at [636, 201] on video at bounding box center [750, 201] width 400 height 158
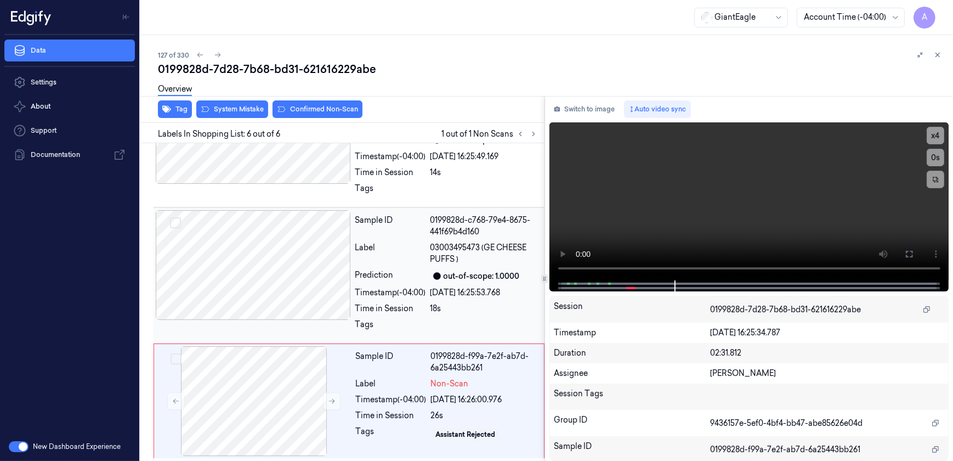
scroll to position [480, 0]
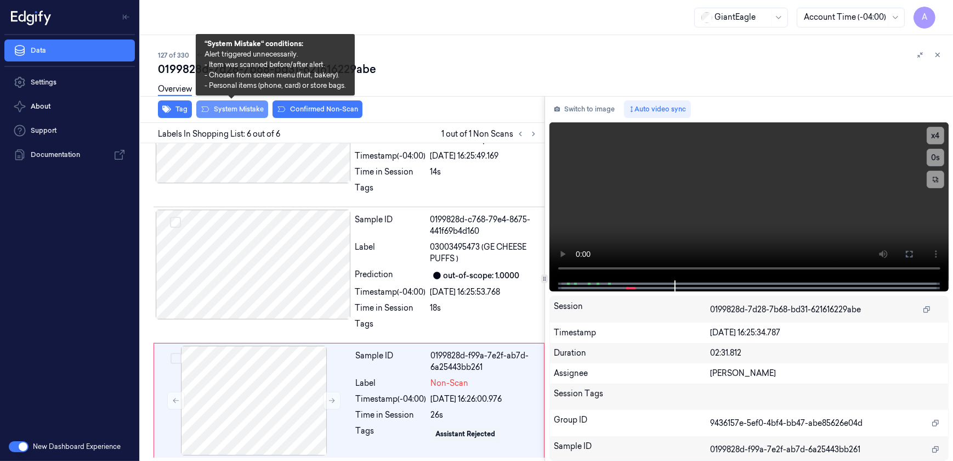
click at [231, 108] on button "System Mistake" at bounding box center [232, 109] width 72 height 18
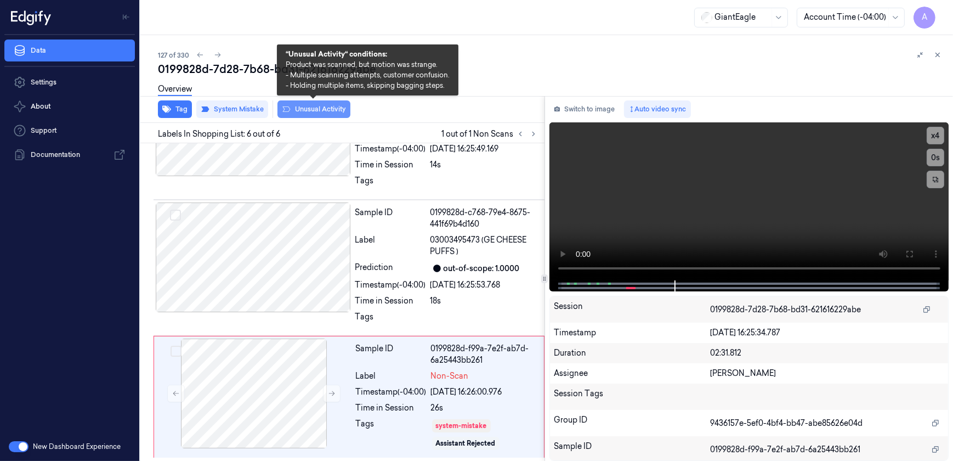
click at [311, 105] on button "Unusual Activity" at bounding box center [314, 109] width 73 height 18
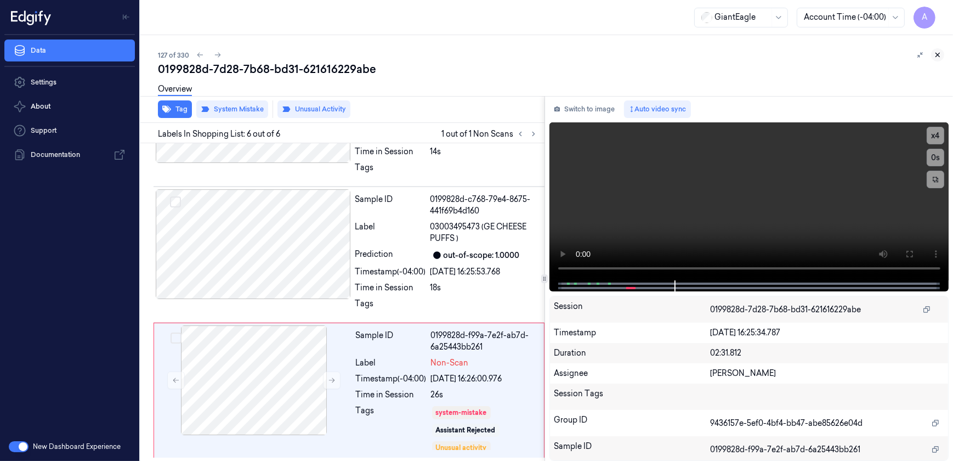
click at [940, 58] on icon at bounding box center [938, 55] width 8 height 8
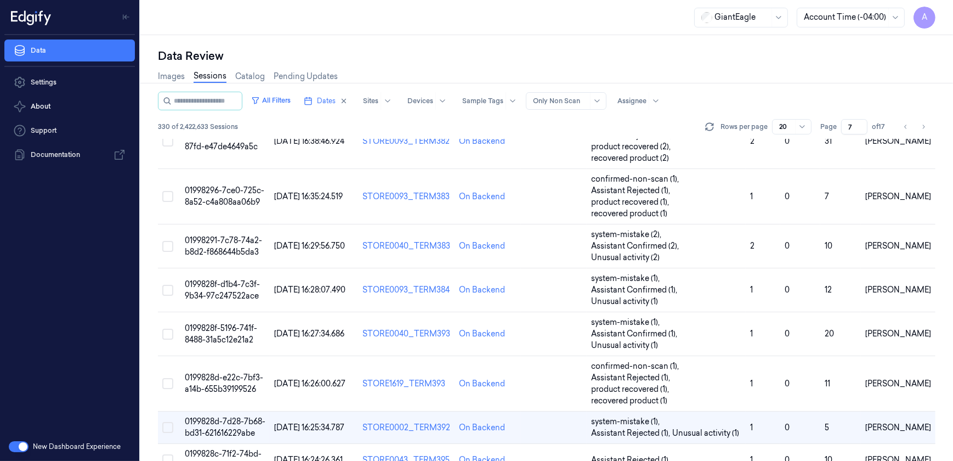
scroll to position [182, 0]
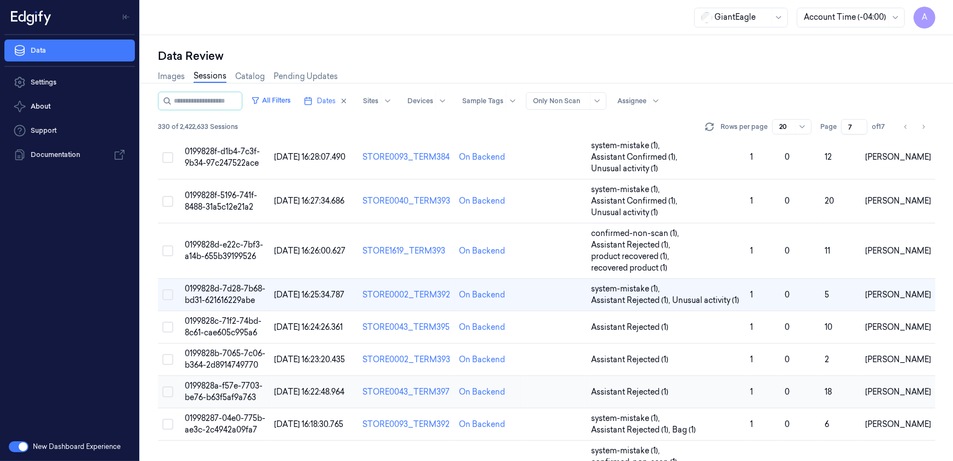
click at [224, 389] on span "0199828a-f57e-7703-be76-b63f5af9a763" at bounding box center [224, 391] width 78 height 21
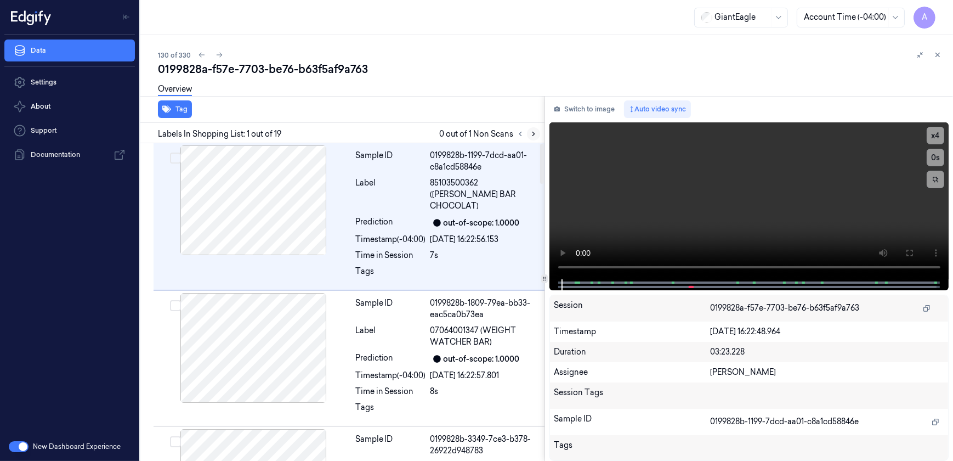
click at [533, 132] on icon at bounding box center [534, 134] width 8 height 8
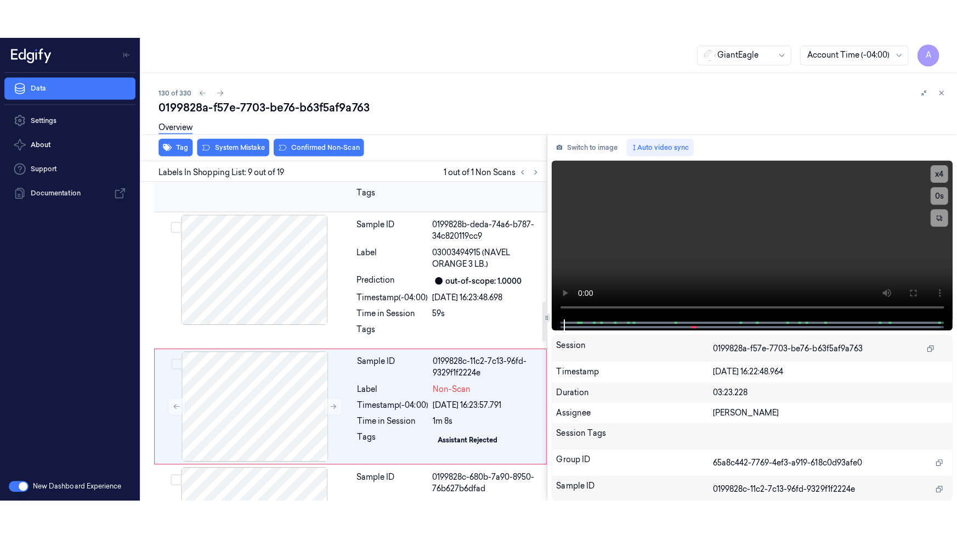
scroll to position [985, 0]
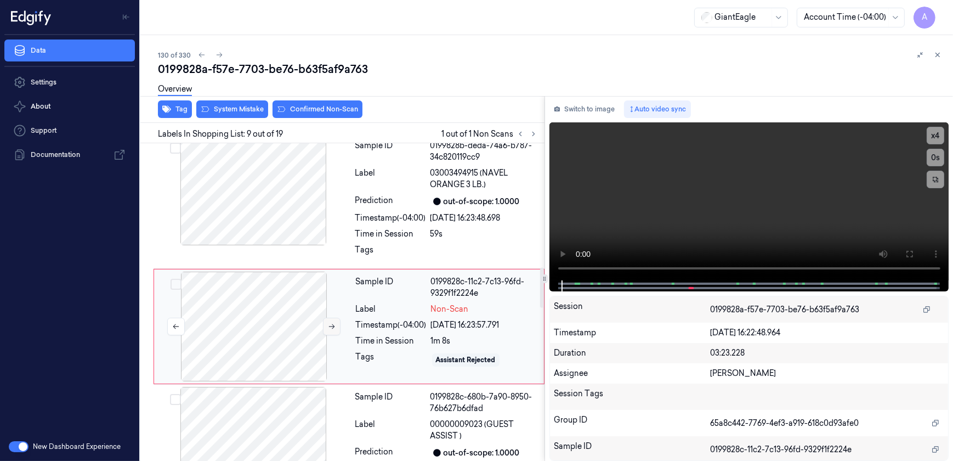
click at [324, 318] on button at bounding box center [332, 327] width 18 height 18
click at [329, 323] on icon at bounding box center [332, 327] width 8 height 8
click at [329, 318] on button at bounding box center [332, 327] width 18 height 18
click at [326, 318] on button at bounding box center [332, 327] width 18 height 18
click at [910, 250] on icon at bounding box center [909, 254] width 9 height 9
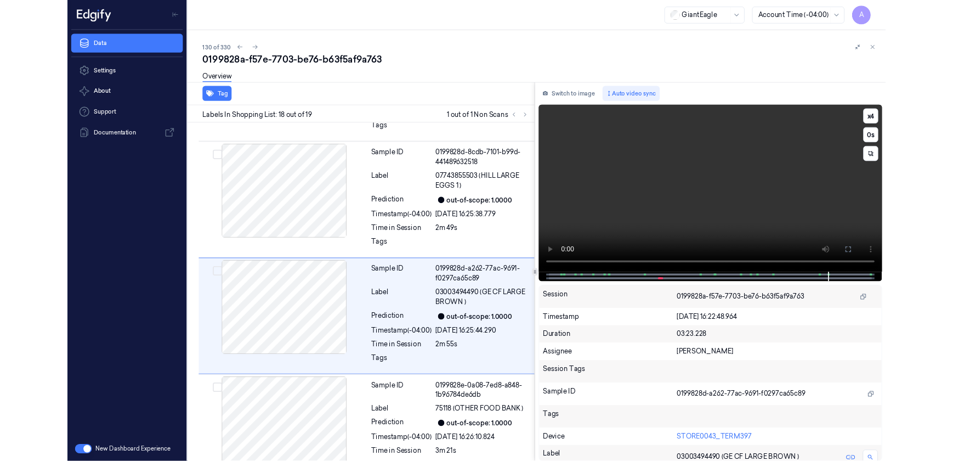
scroll to position [2123, 0]
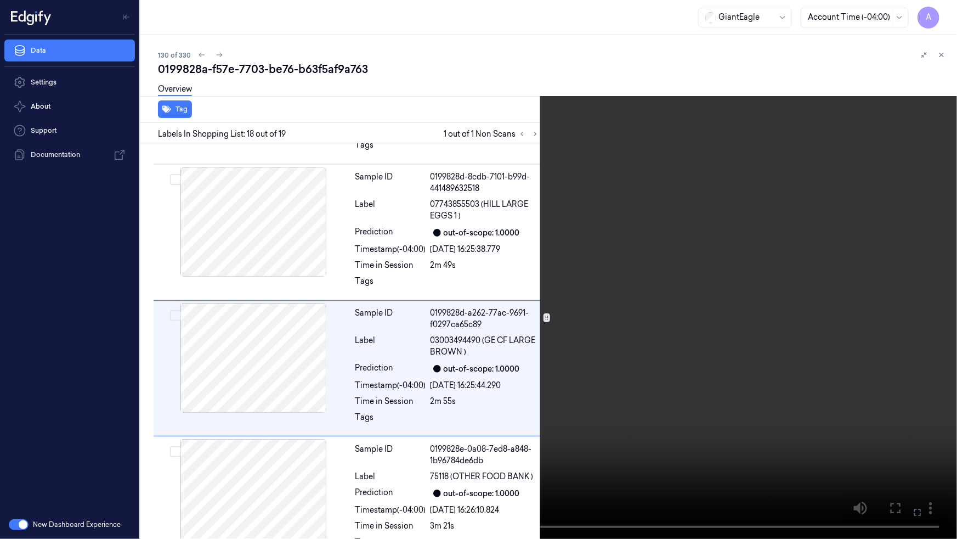
click at [0, 0] on icon at bounding box center [0, 0] width 0 height 0
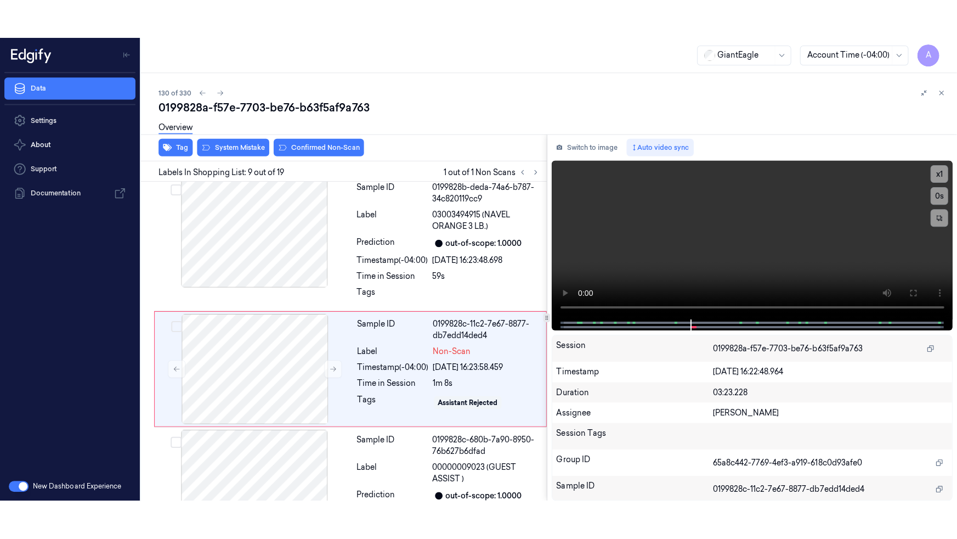
scroll to position [985, 0]
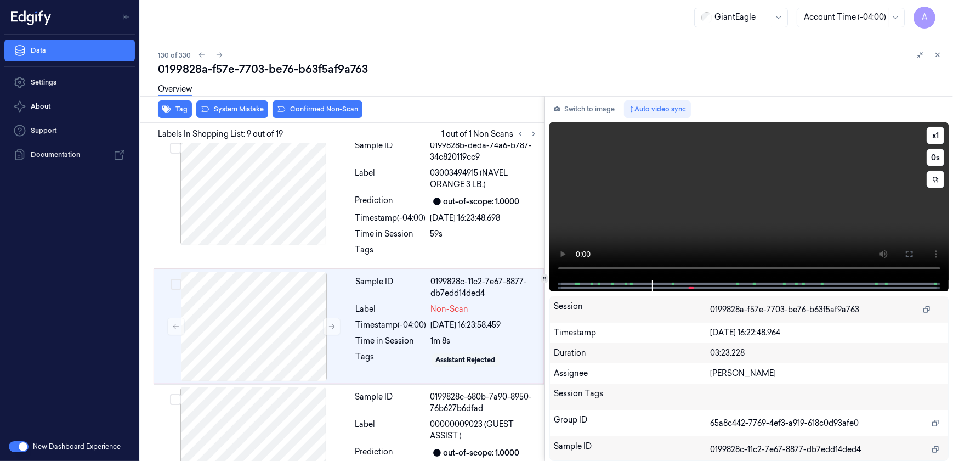
drag, startPoint x: 910, startPoint y: 256, endPoint x: 912, endPoint y: 306, distance: 50.5
click at [910, 256] on icon at bounding box center [909, 254] width 9 height 9
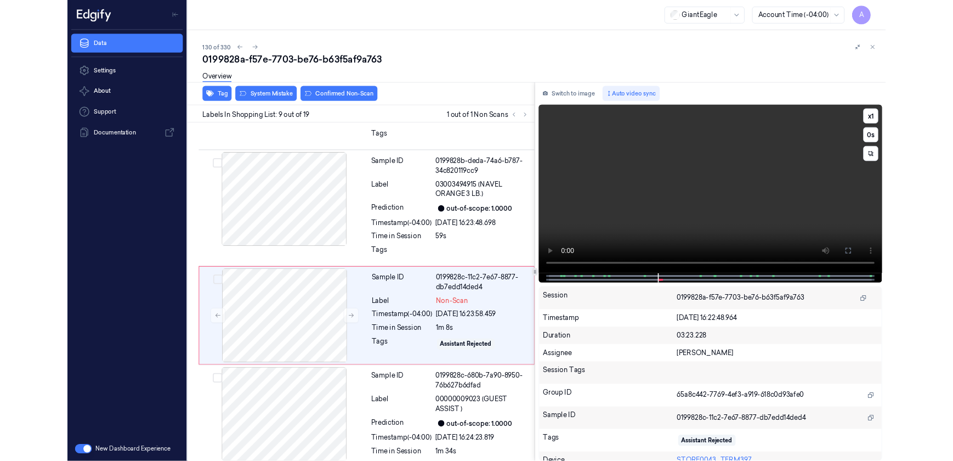
scroll to position [946, 0]
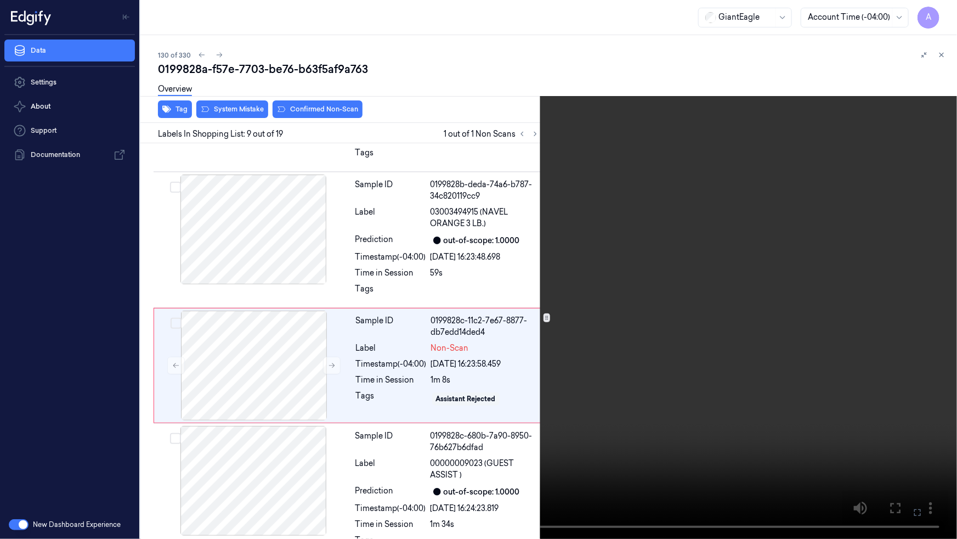
click at [0, 0] on button at bounding box center [0, 0] width 0 height 0
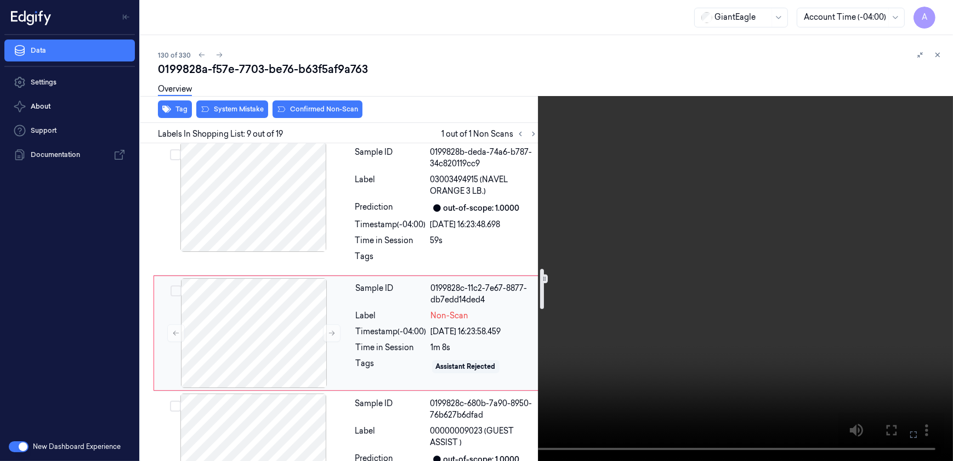
scroll to position [996, 0]
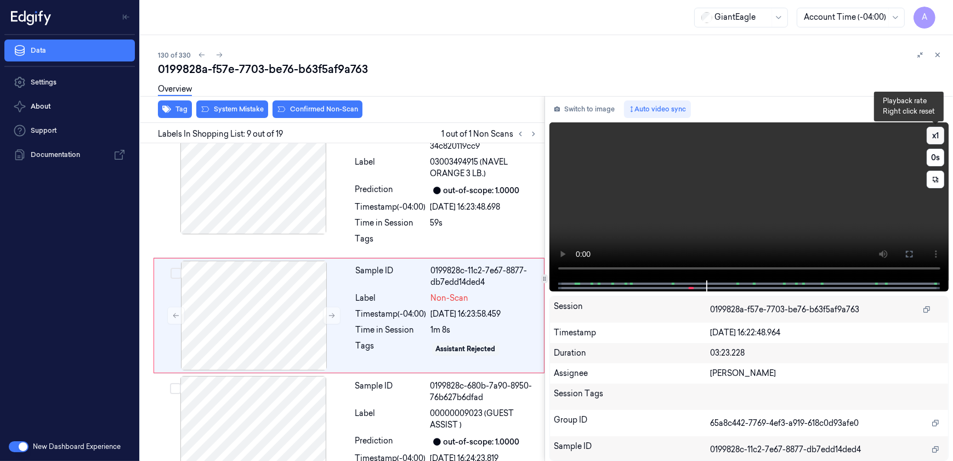
click at [931, 137] on button "x 1" at bounding box center [936, 136] width 18 height 18
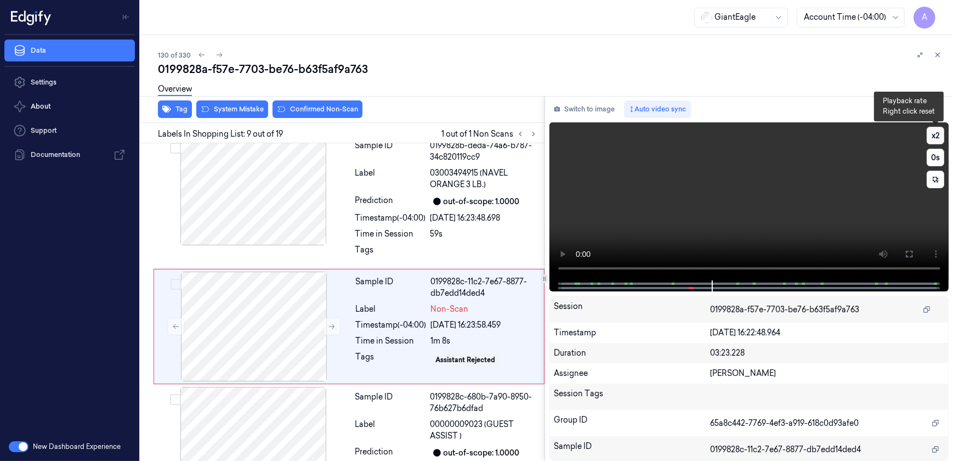
click at [936, 135] on button "x 2" at bounding box center [936, 136] width 18 height 18
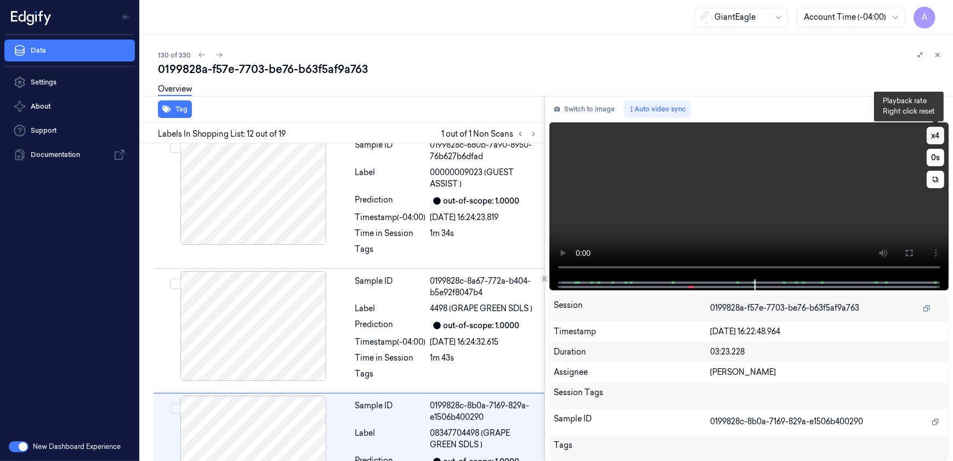
scroll to position [1371, 0]
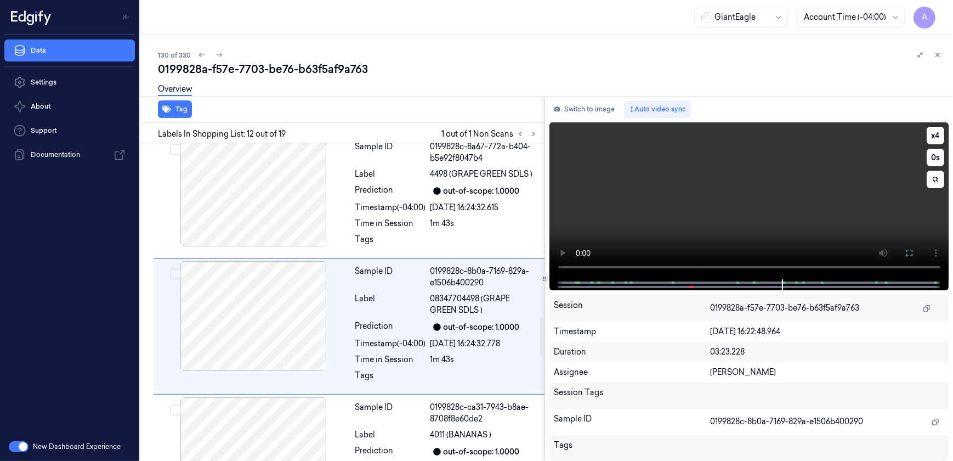
click at [666, 203] on video at bounding box center [750, 200] width 400 height 157
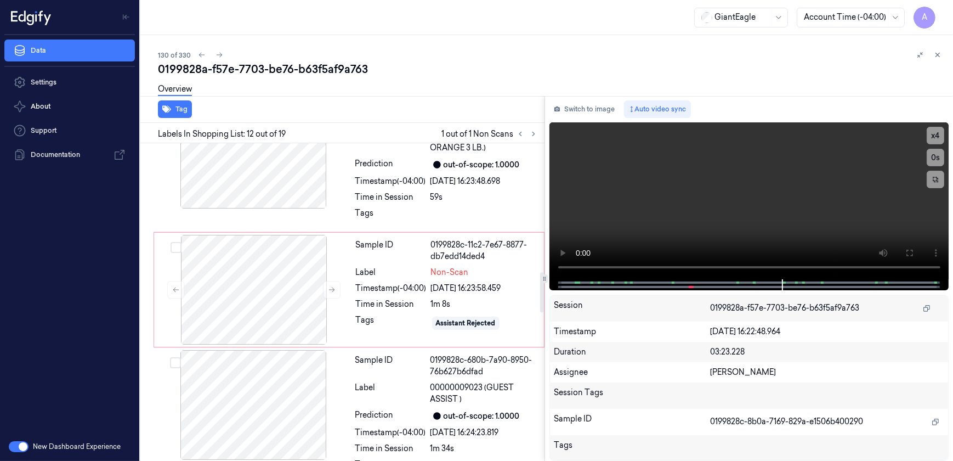
click at [388, 314] on div "Tags" at bounding box center [391, 323] width 71 height 18
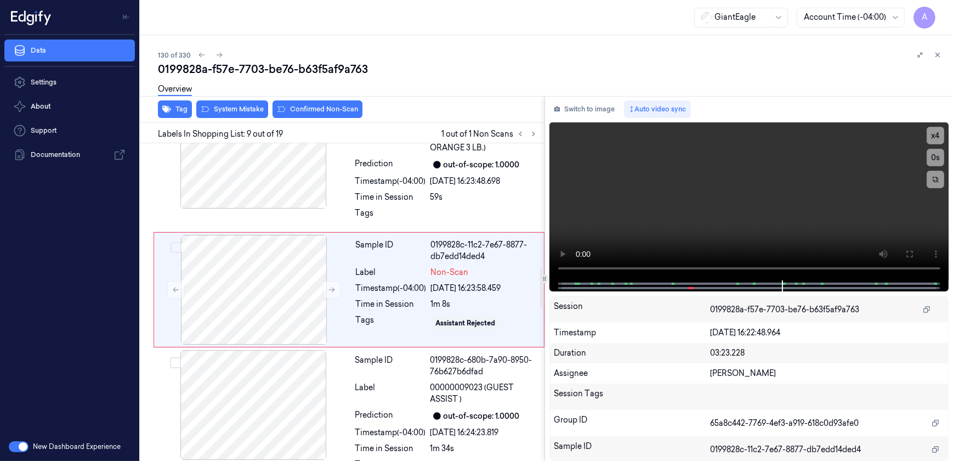
scroll to position [985, 0]
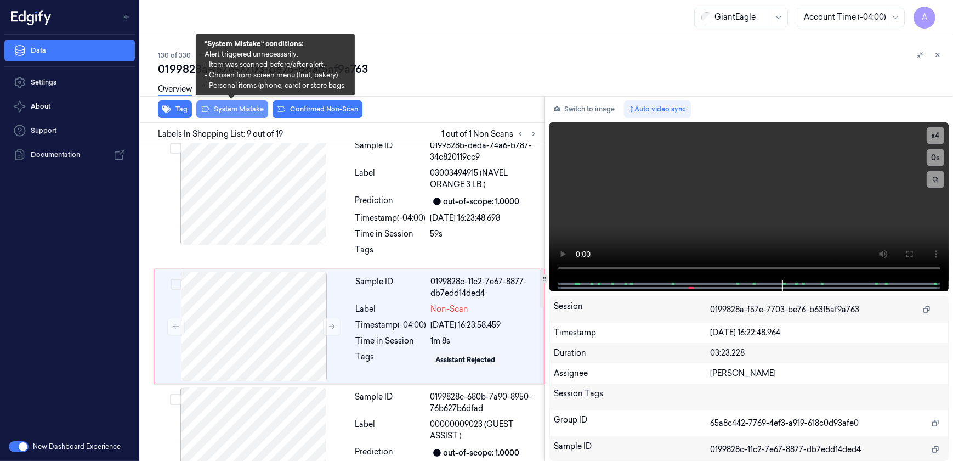
click at [222, 110] on button "System Mistake" at bounding box center [232, 109] width 72 height 18
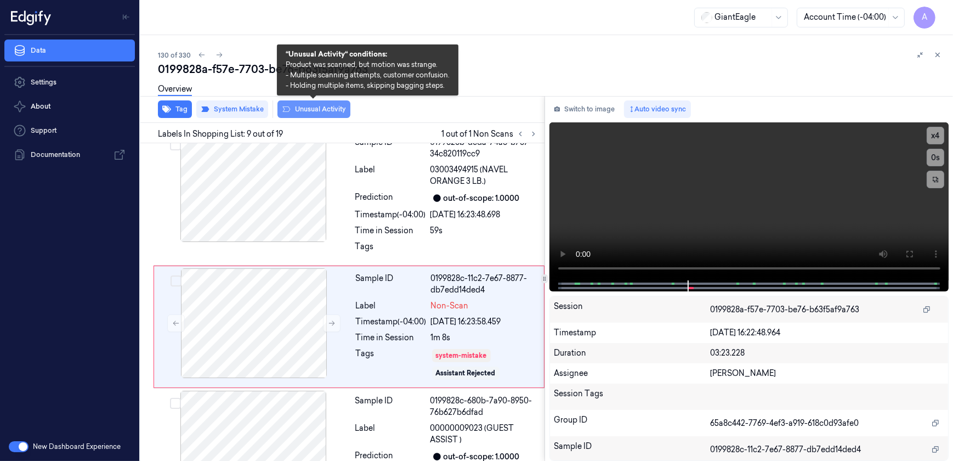
click at [310, 111] on button "Unusual Activity" at bounding box center [314, 109] width 73 height 18
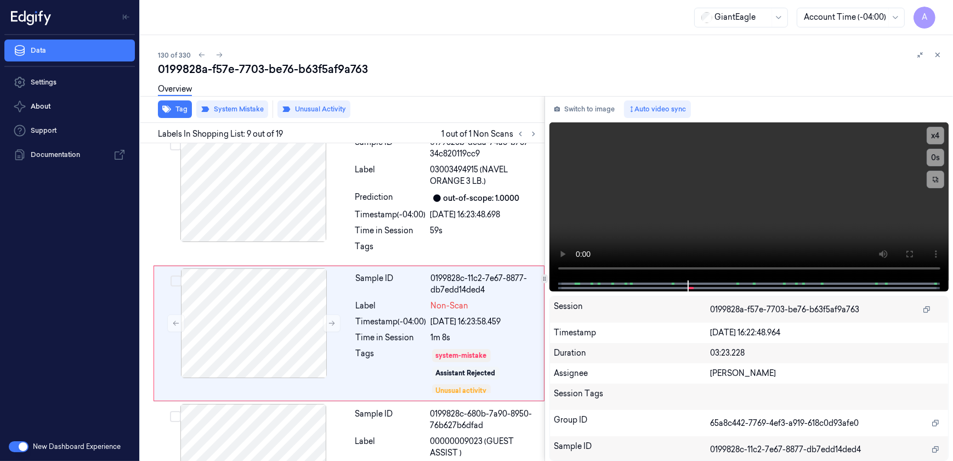
scroll to position [995, 0]
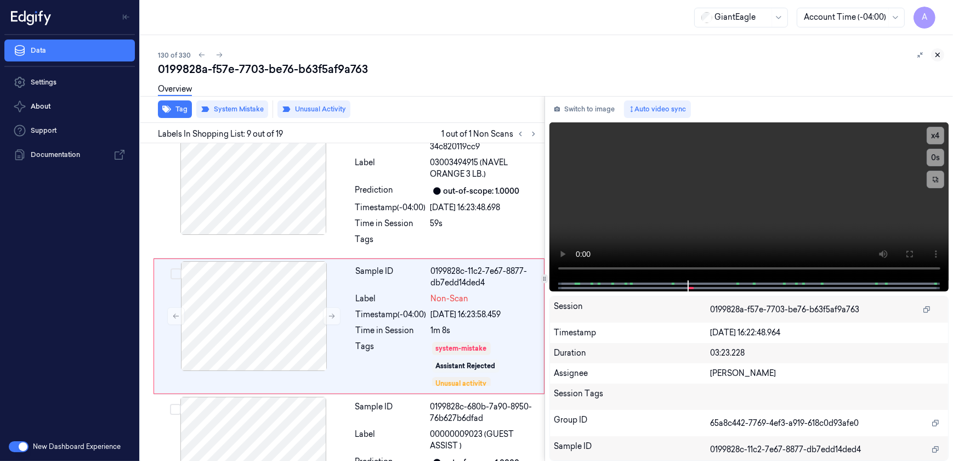
click at [940, 55] on icon at bounding box center [938, 55] width 8 height 8
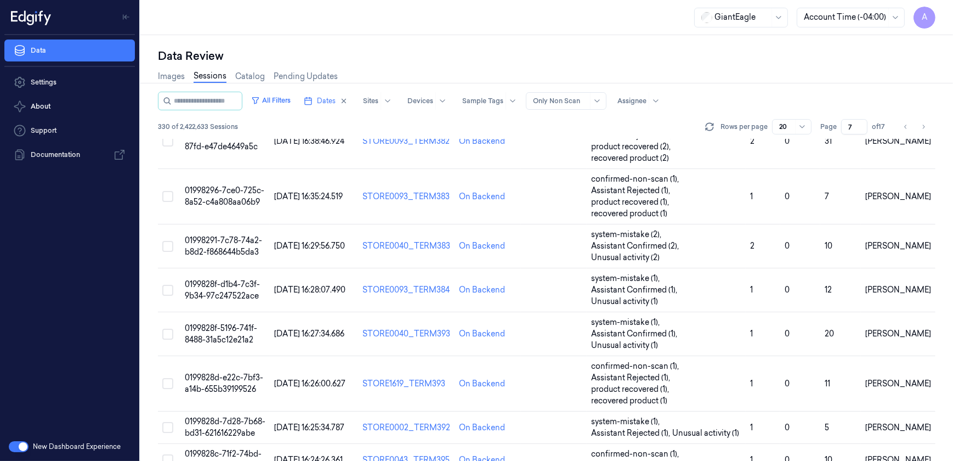
scroll to position [313, 0]
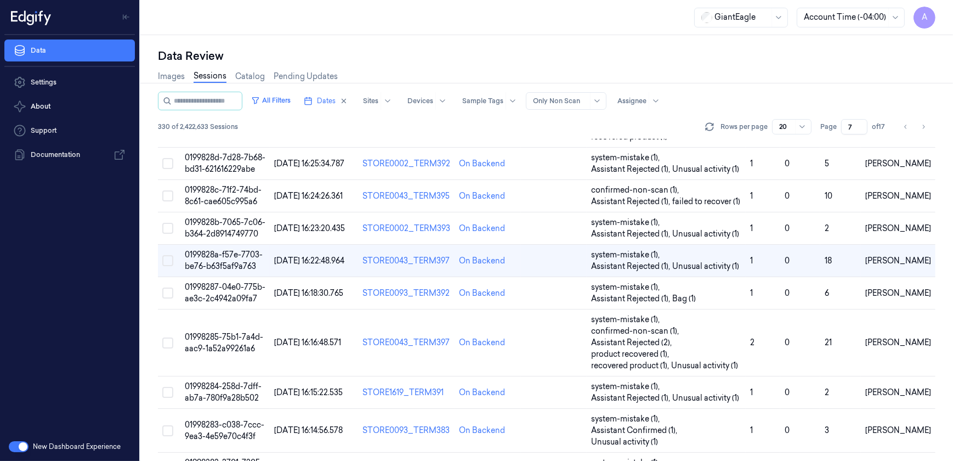
drag, startPoint x: 851, startPoint y: 121, endPoint x: 838, endPoint y: 127, distance: 14.3
click at [838, 127] on div "Page 7 of 17" at bounding box center [855, 126] width 69 height 15
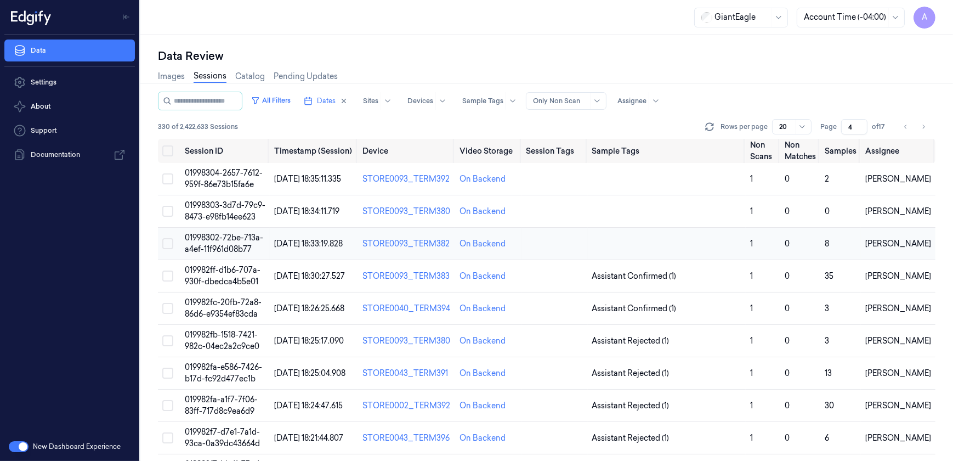
type input "4"
click at [230, 246] on span "01998302-72be-713a-a4ef-11f961d08b77" at bounding box center [224, 243] width 78 height 21
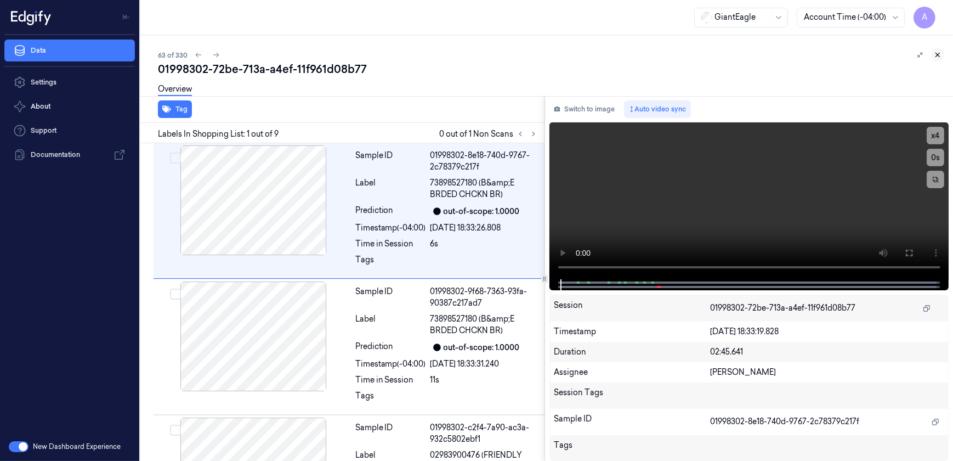
click at [942, 51] on button at bounding box center [937, 54] width 13 height 13
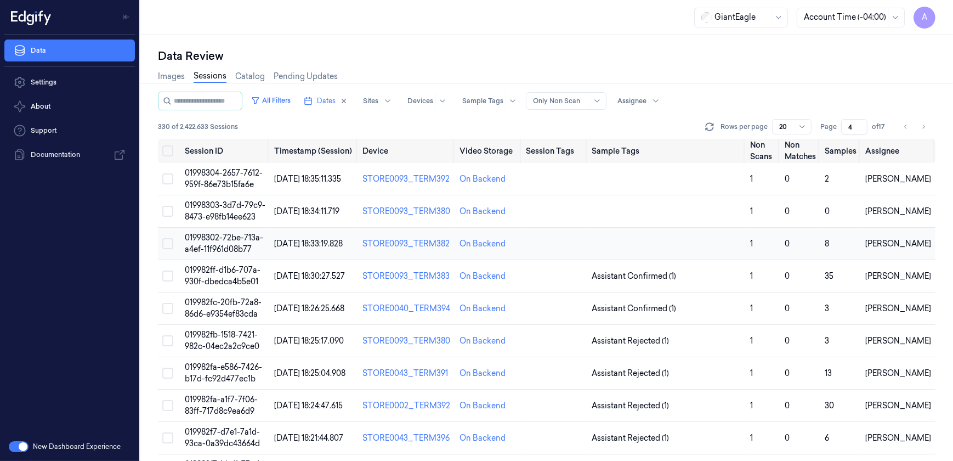
click at [240, 245] on span "01998302-72be-713a-a4ef-11f961d08b77" at bounding box center [224, 243] width 78 height 21
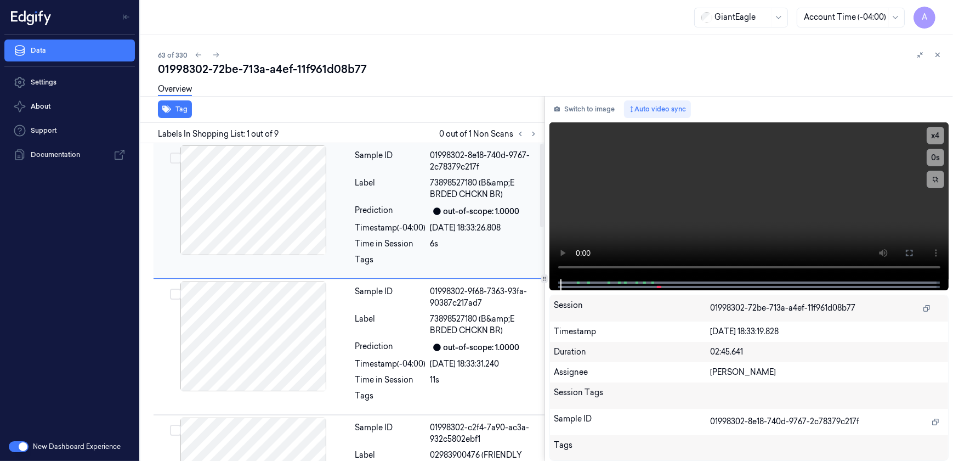
click at [400, 275] on div "Sample ID 01998302-8e18-740d-9767-2c78379c217f Label 73898527180 (B&amp;E BRDED…" at bounding box center [446, 210] width 191 height 131
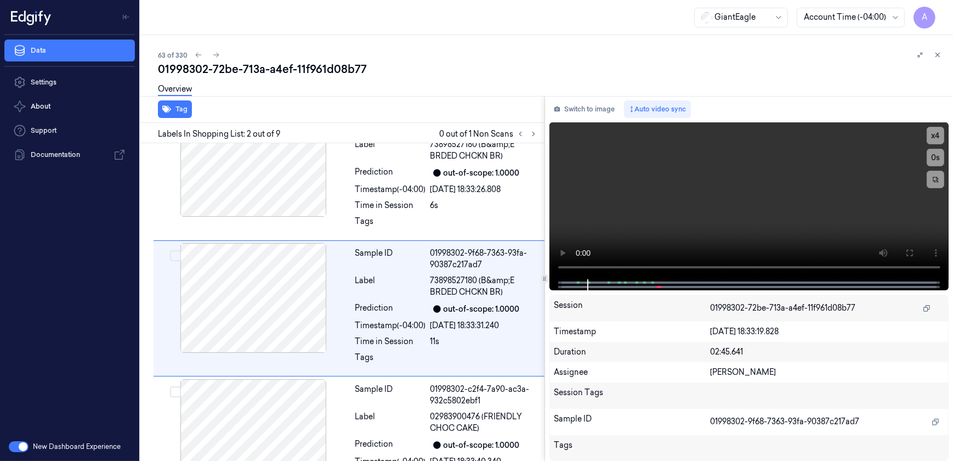
scroll to position [44, 0]
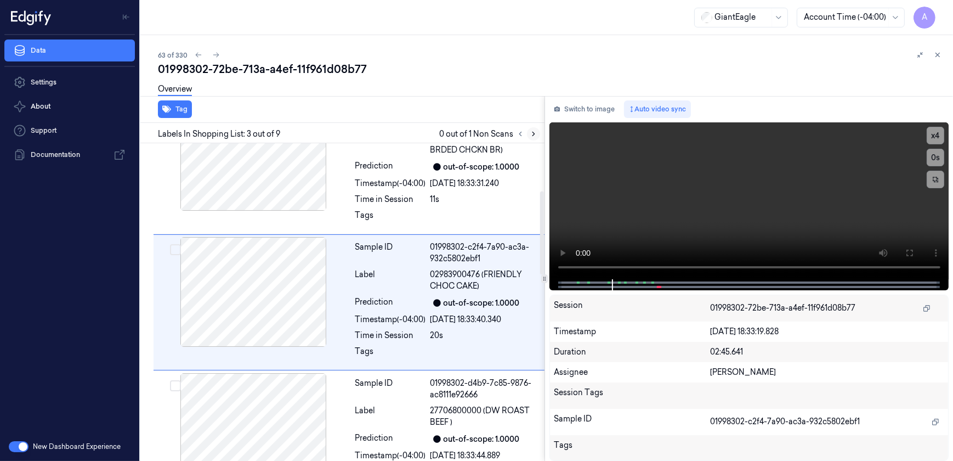
click at [535, 136] on icon at bounding box center [534, 134] width 8 height 8
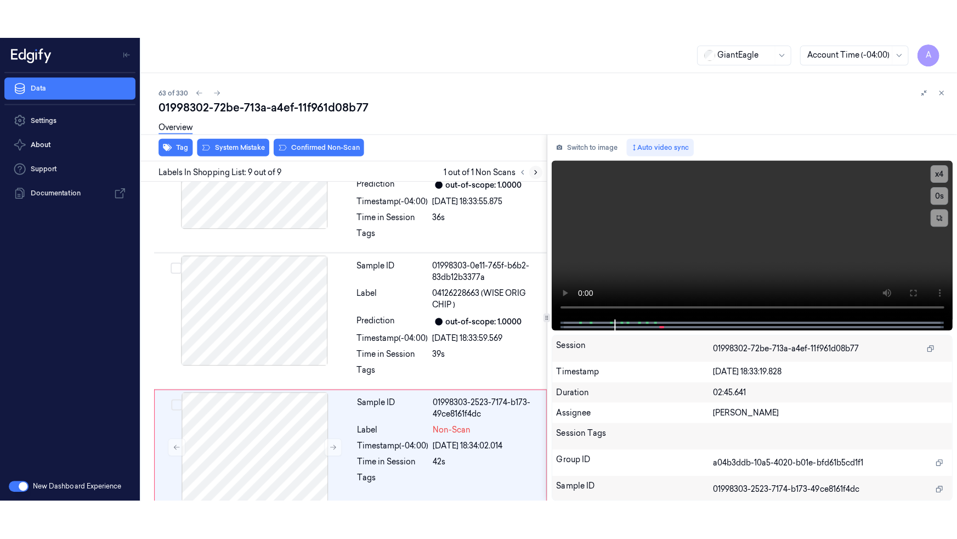
scroll to position [888, 0]
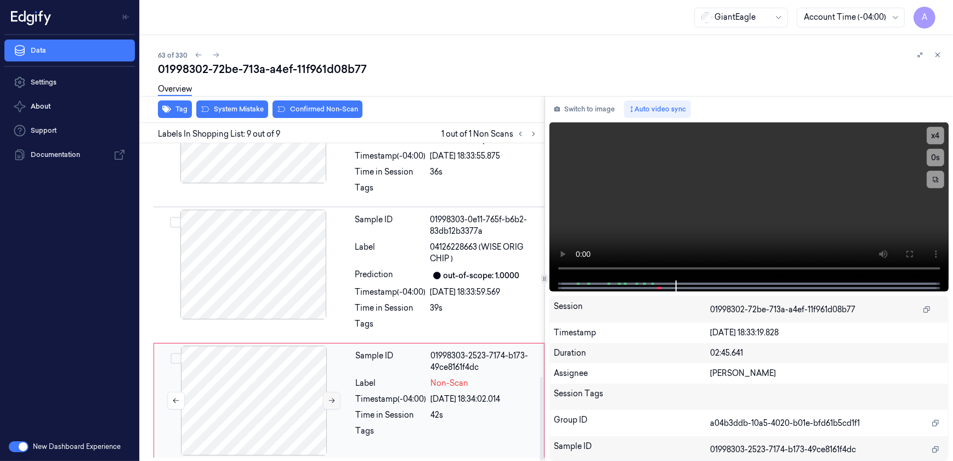
click at [324, 399] on button at bounding box center [332, 401] width 18 height 18
click at [329, 399] on icon at bounding box center [332, 401] width 8 height 8
click at [328, 401] on icon at bounding box center [332, 401] width 8 height 8
click at [909, 257] on icon at bounding box center [909, 254] width 9 height 9
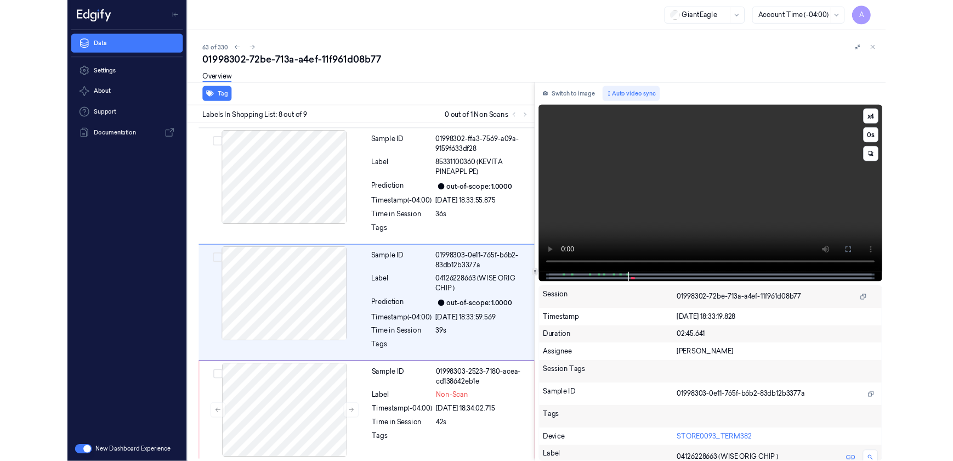
scroll to position [810, 0]
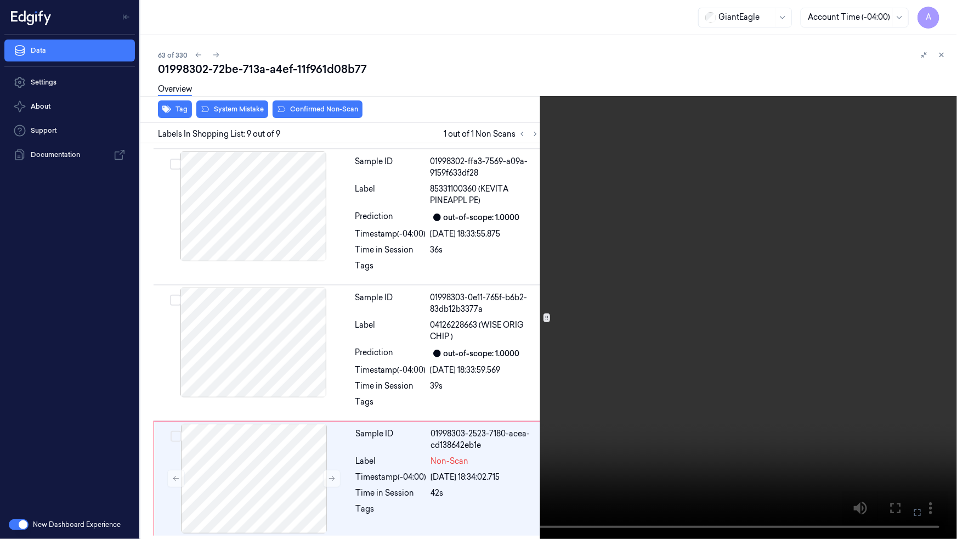
click at [0, 0] on icon at bounding box center [0, 0] width 0 height 0
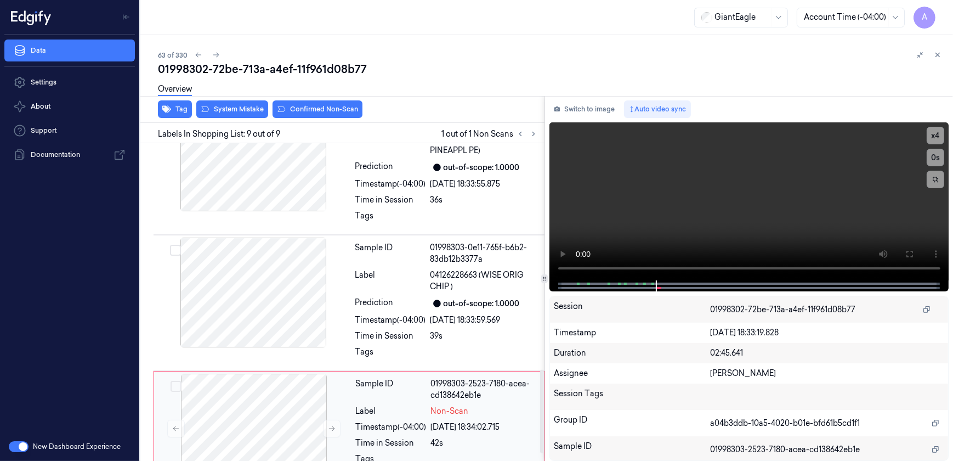
scroll to position [888, 0]
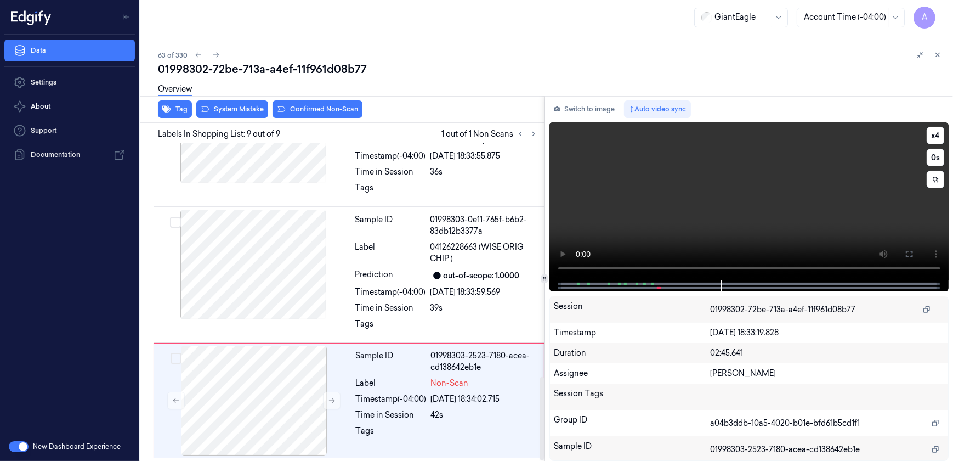
click at [706, 224] on video at bounding box center [750, 201] width 400 height 158
click at [474, 417] on div "42s" at bounding box center [484, 415] width 106 height 12
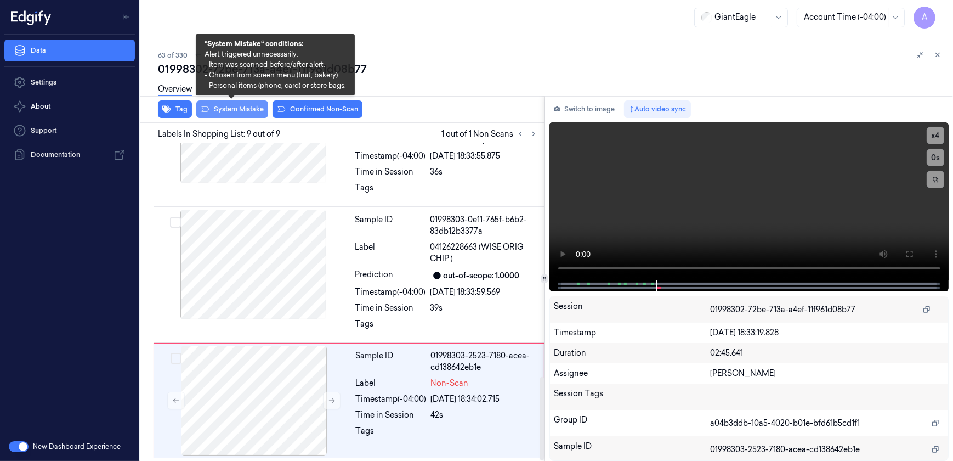
click at [229, 110] on button "System Mistake" at bounding box center [232, 109] width 72 height 18
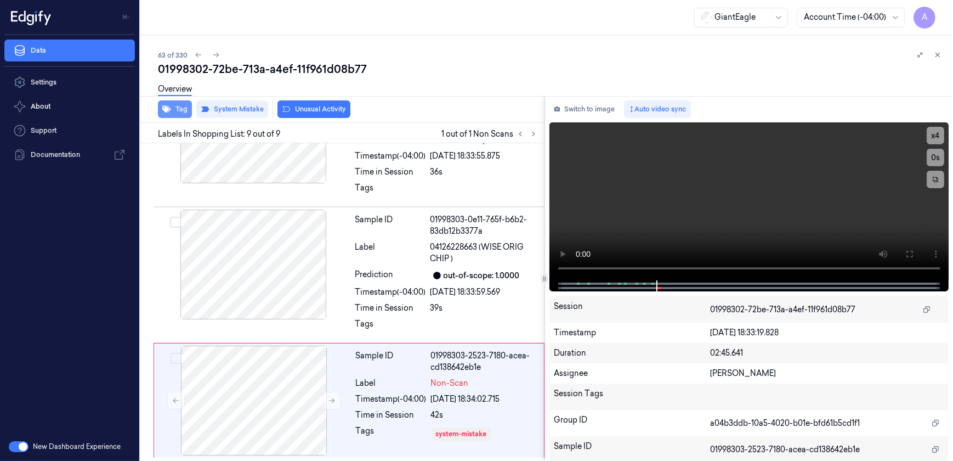
click at [180, 108] on button "Tag" at bounding box center [175, 109] width 34 height 18
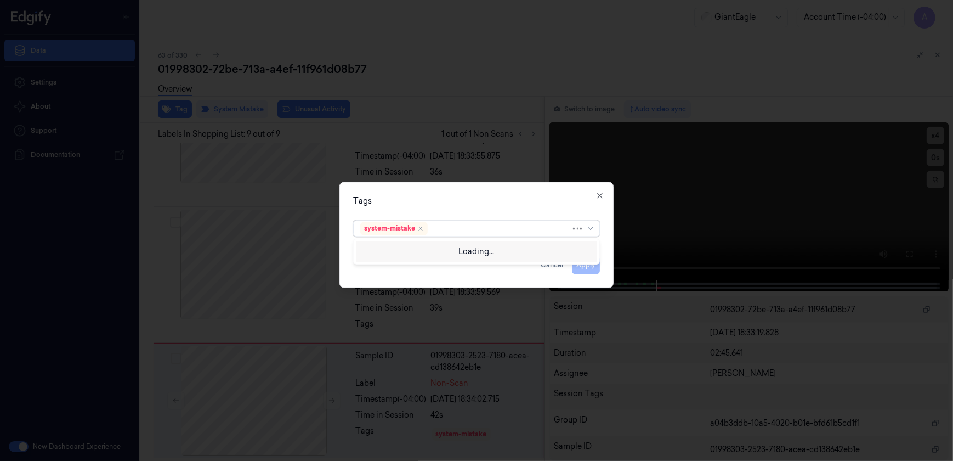
click at [449, 225] on div at bounding box center [500, 229] width 141 height 12
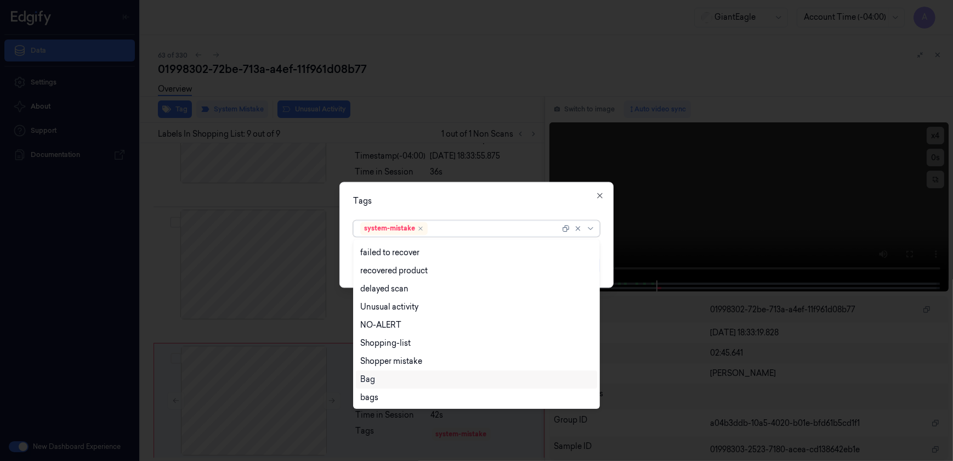
click at [398, 381] on div "Bag" at bounding box center [476, 380] width 233 height 12
click at [452, 187] on div "Tags option Bag, selected. 14 results available. Use Up and Down to choose opti…" at bounding box center [477, 235] width 274 height 106
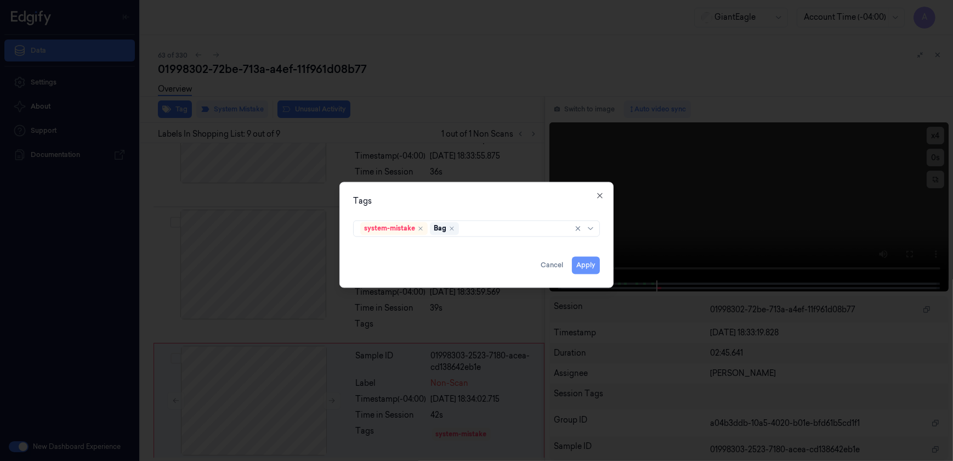
click at [590, 264] on button "Apply" at bounding box center [586, 266] width 28 height 18
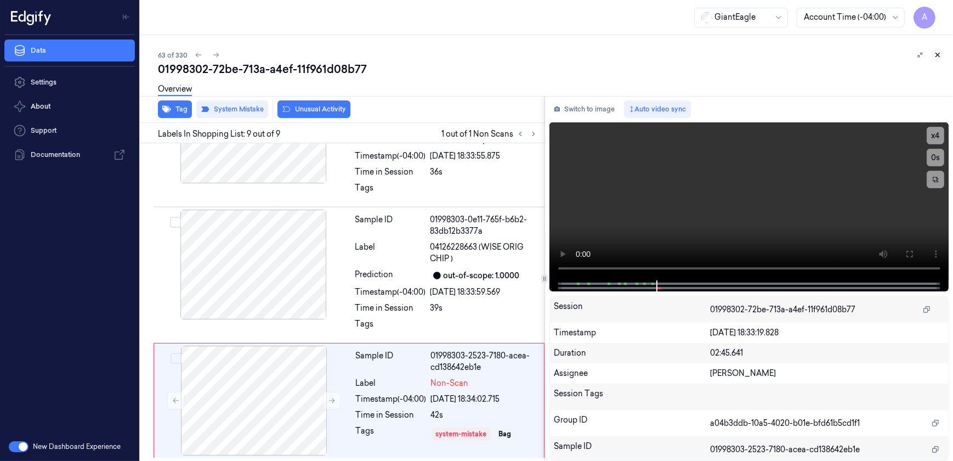
click at [938, 59] on button at bounding box center [937, 54] width 13 height 13
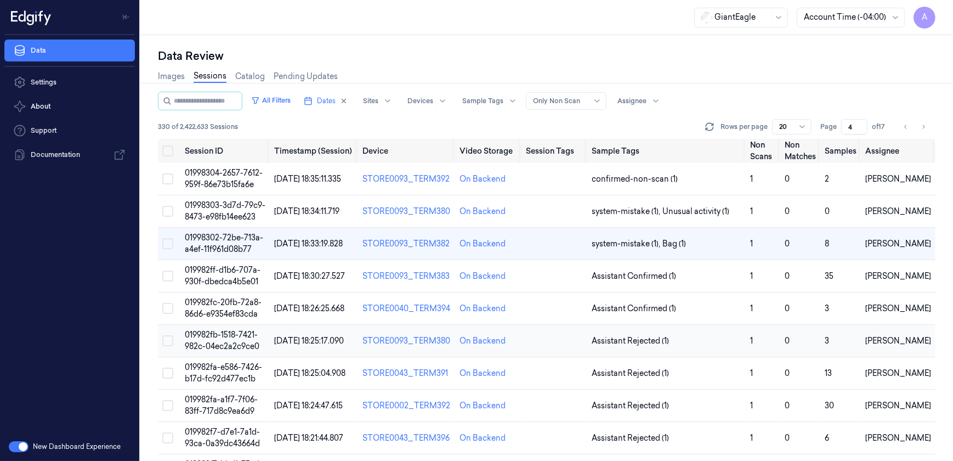
click at [231, 337] on span "019982fb-1518-7421-982c-04ec2a2c9ce0" at bounding box center [222, 340] width 75 height 21
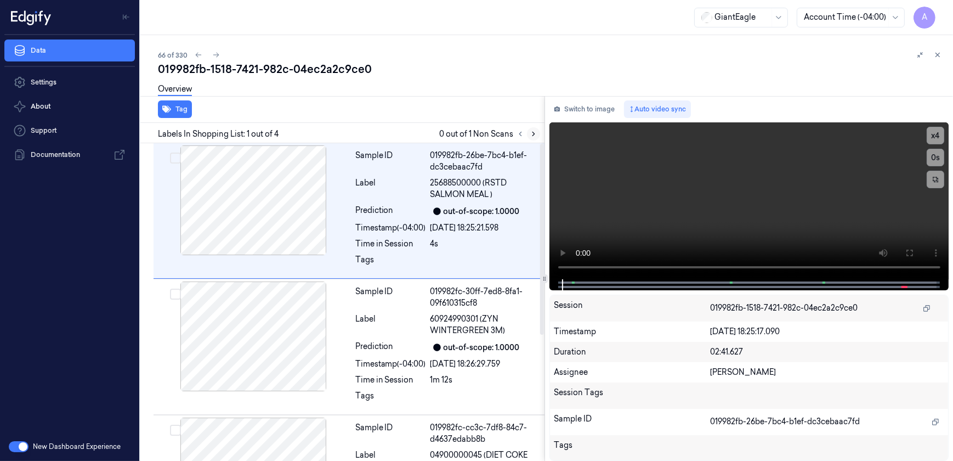
click at [530, 135] on icon at bounding box center [534, 134] width 8 height 8
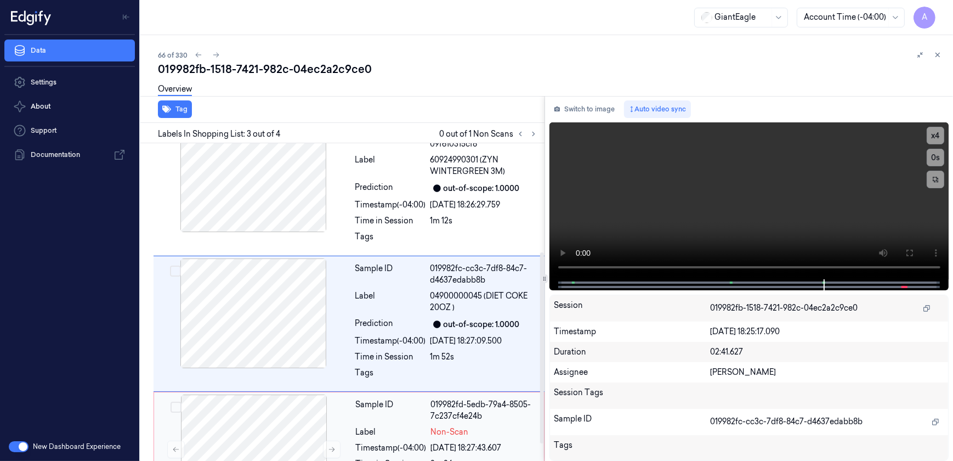
scroll to position [180, 0]
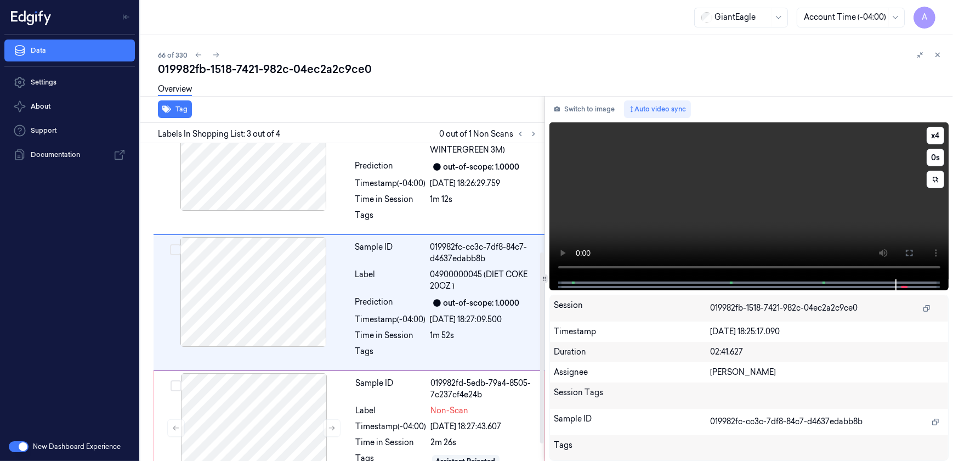
click at [648, 227] on video at bounding box center [750, 200] width 400 height 157
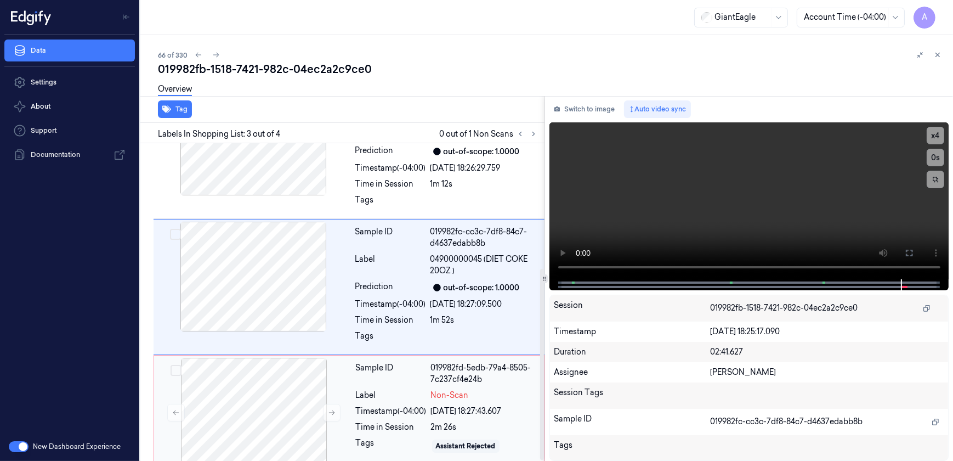
scroll to position [208, 0]
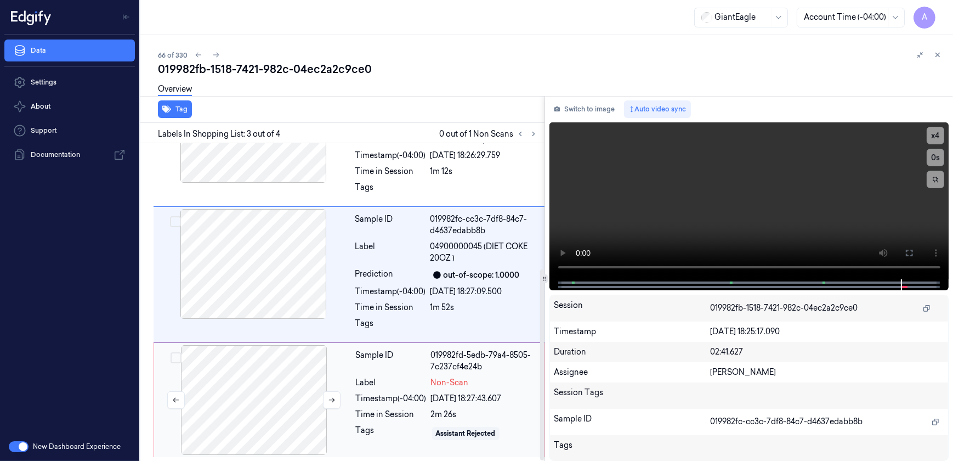
click at [349, 401] on div at bounding box center [253, 400] width 195 height 110
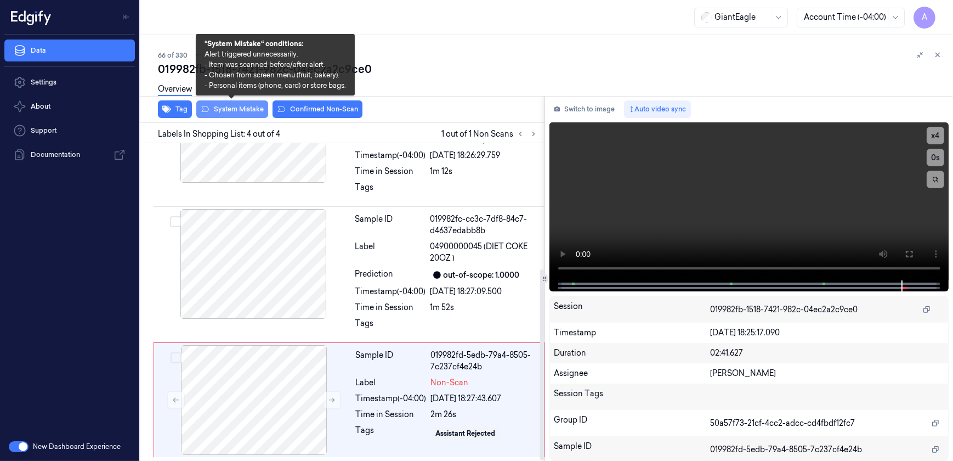
click at [231, 108] on button "System Mistake" at bounding box center [232, 109] width 72 height 18
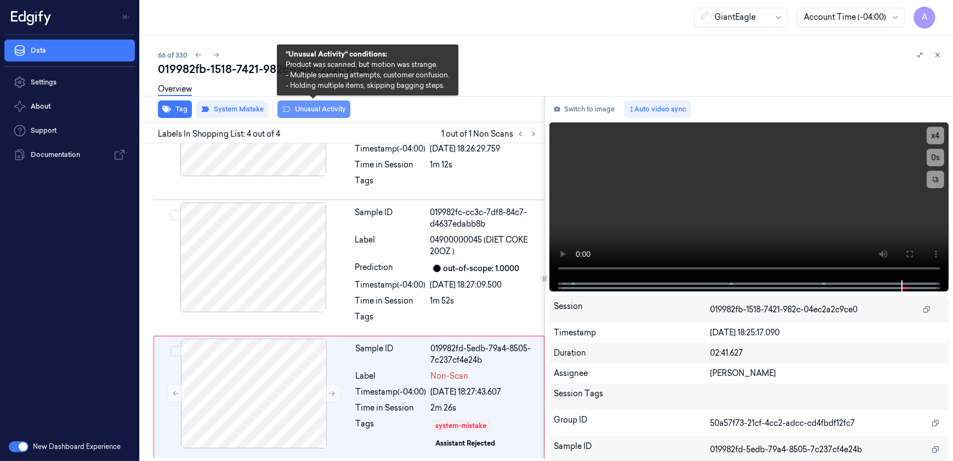
click at [301, 108] on button "Unusual Activity" at bounding box center [314, 109] width 73 height 18
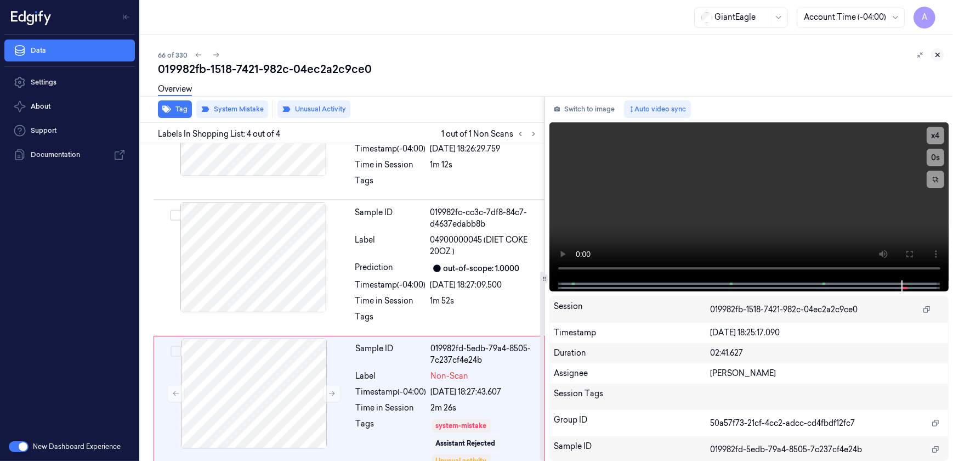
scroll to position [229, 0]
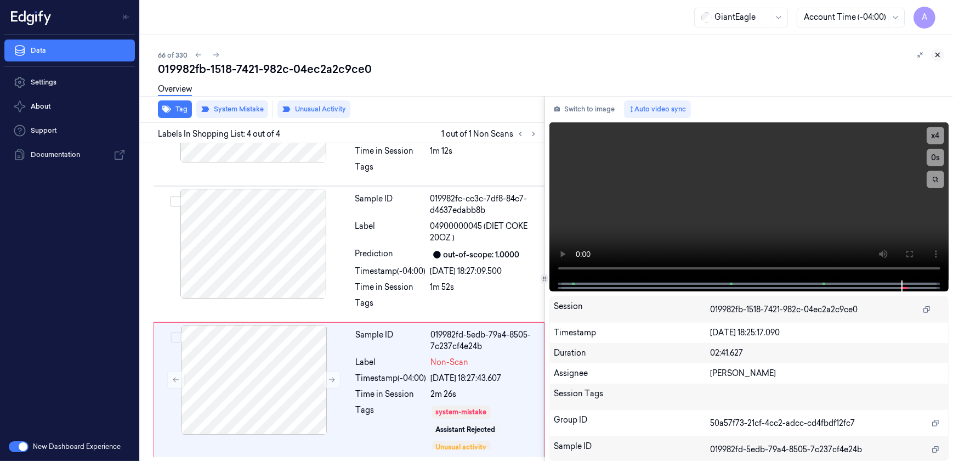
click at [940, 55] on icon at bounding box center [938, 55] width 8 height 8
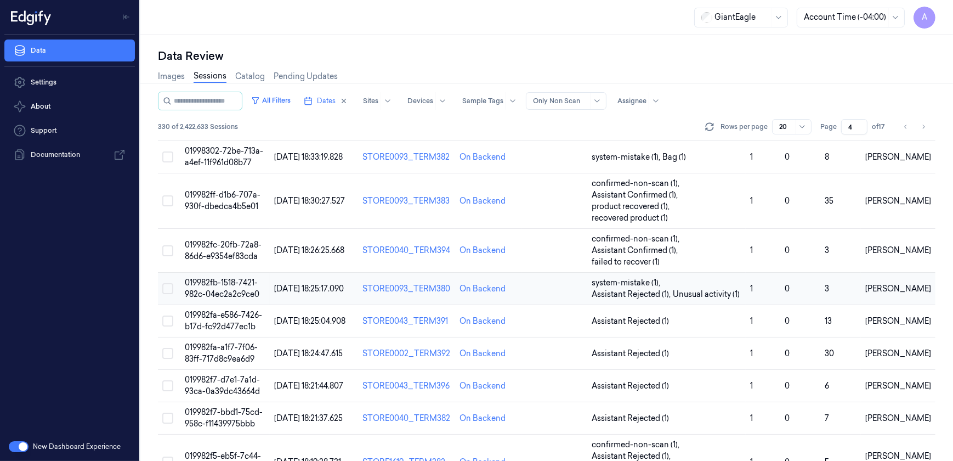
scroll to position [137, 0]
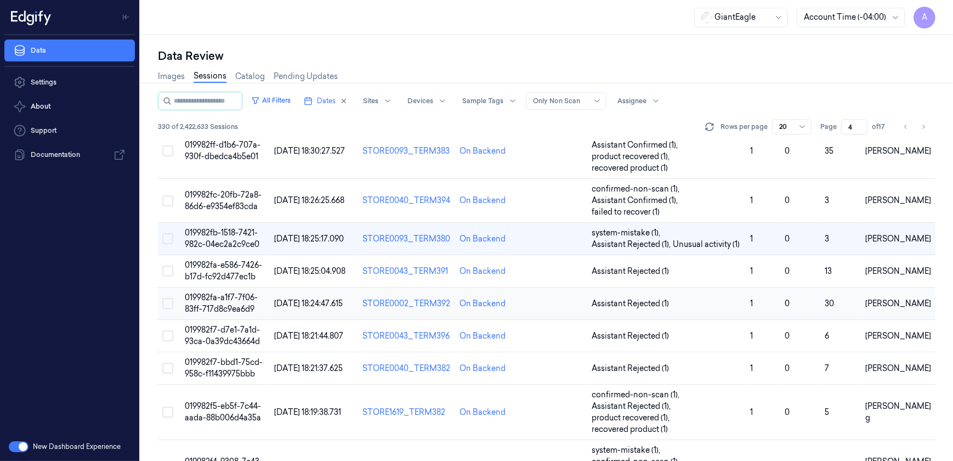
click at [231, 301] on span "019982fa-a1f7-7f06-83ff-717d8c9ea6d9" at bounding box center [221, 302] width 73 height 21
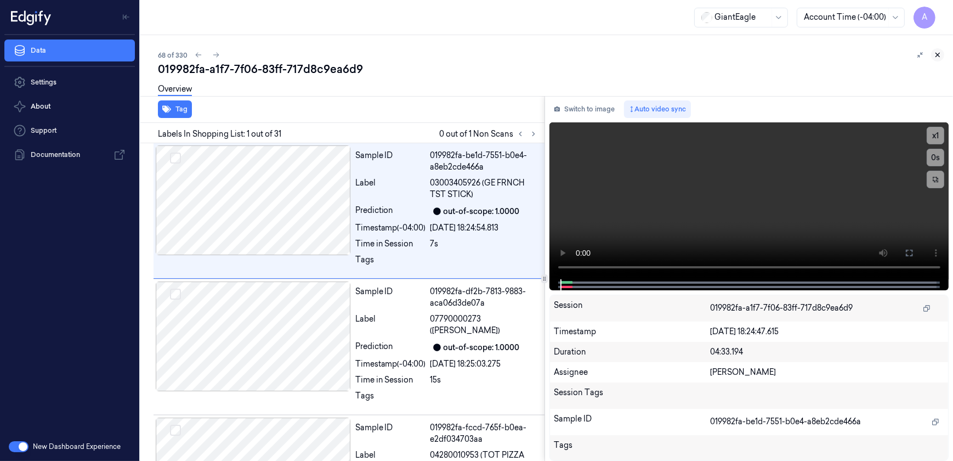
click at [935, 58] on icon at bounding box center [938, 55] width 8 height 8
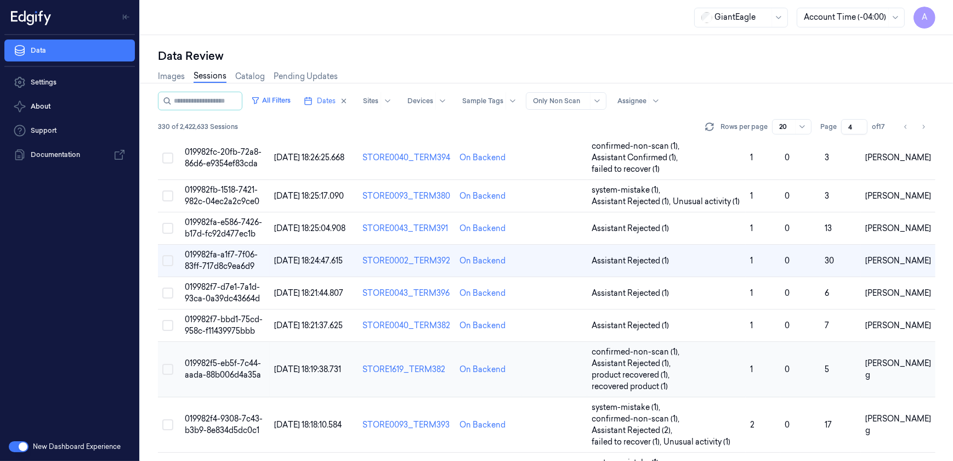
scroll to position [168, 0]
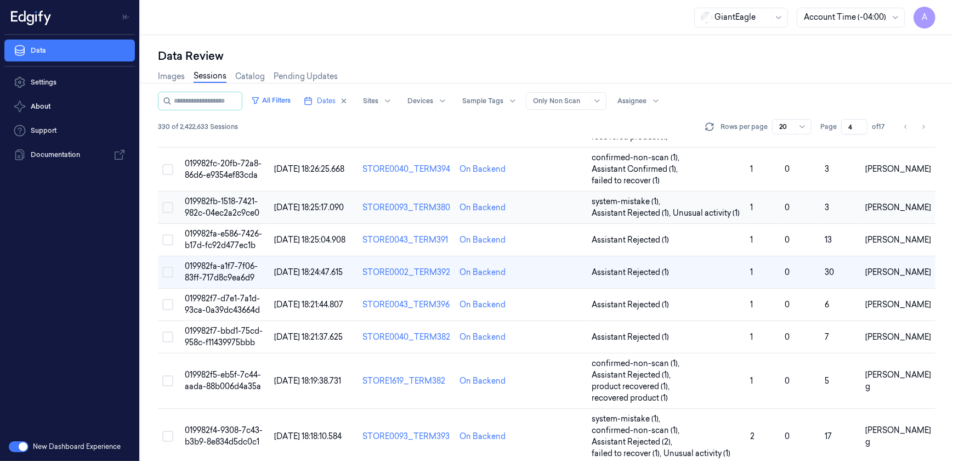
click at [228, 211] on span "019982fb-1518-7421-982c-04ec2a2c9ce0" at bounding box center [222, 206] width 75 height 21
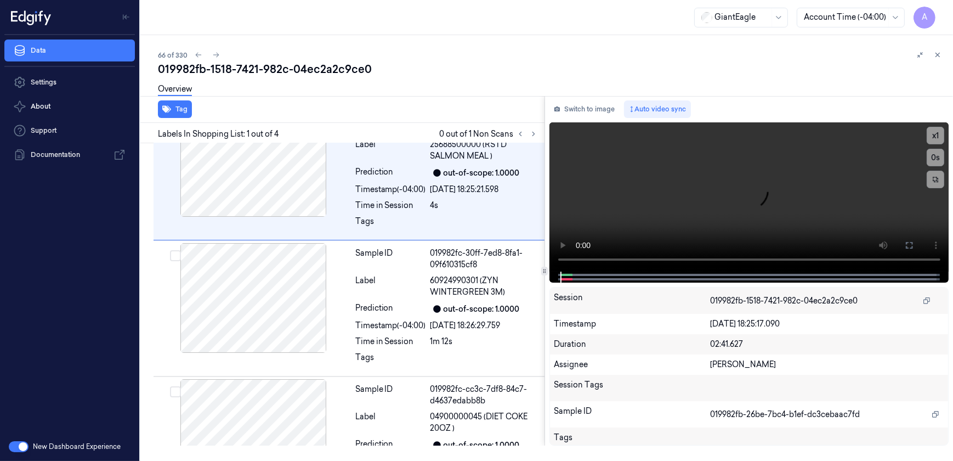
scroll to position [38, 0]
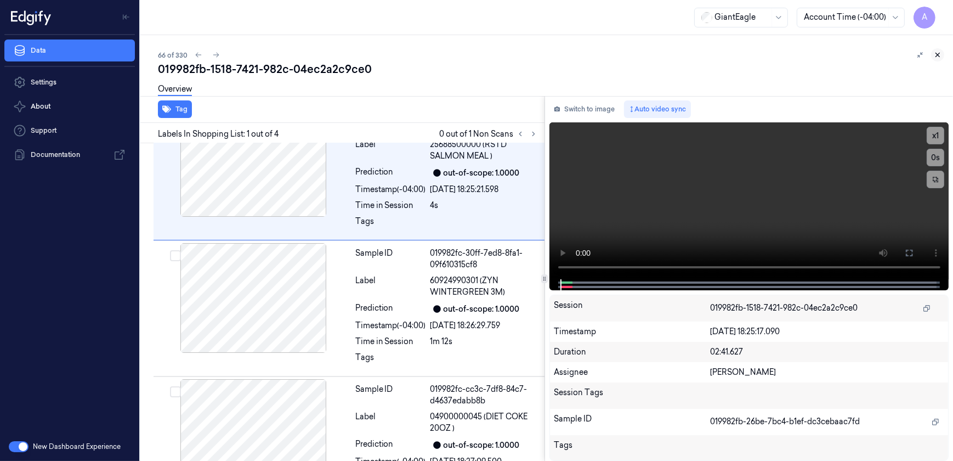
click at [940, 55] on icon at bounding box center [938, 55] width 8 height 8
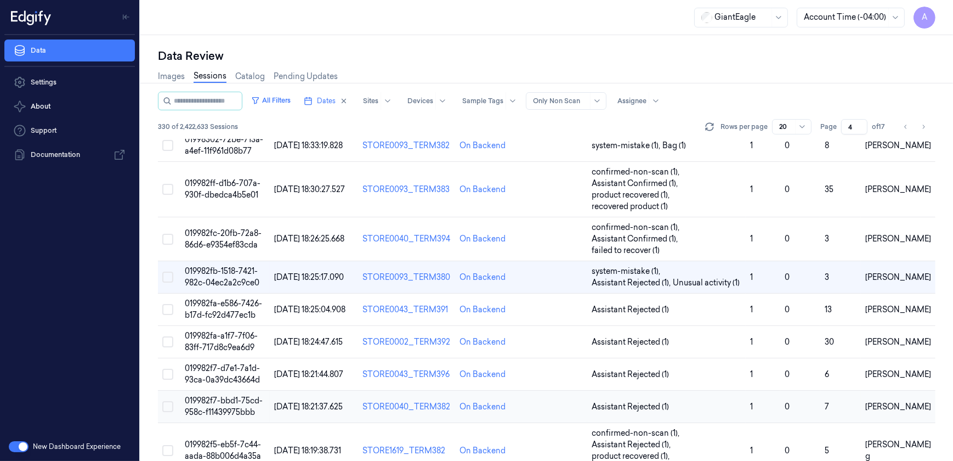
scroll to position [87, 0]
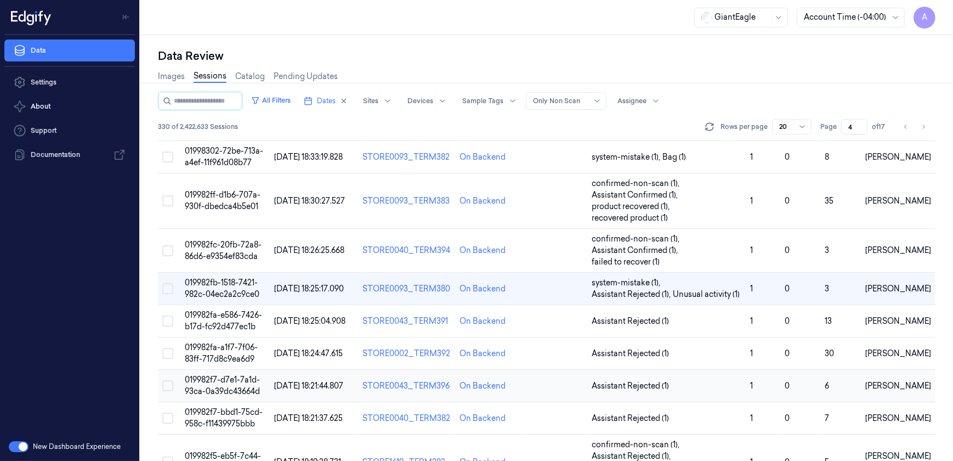
click at [235, 381] on span "019982f7-d7e1-7a1d-93ca-0a39dc43664d" at bounding box center [222, 385] width 75 height 21
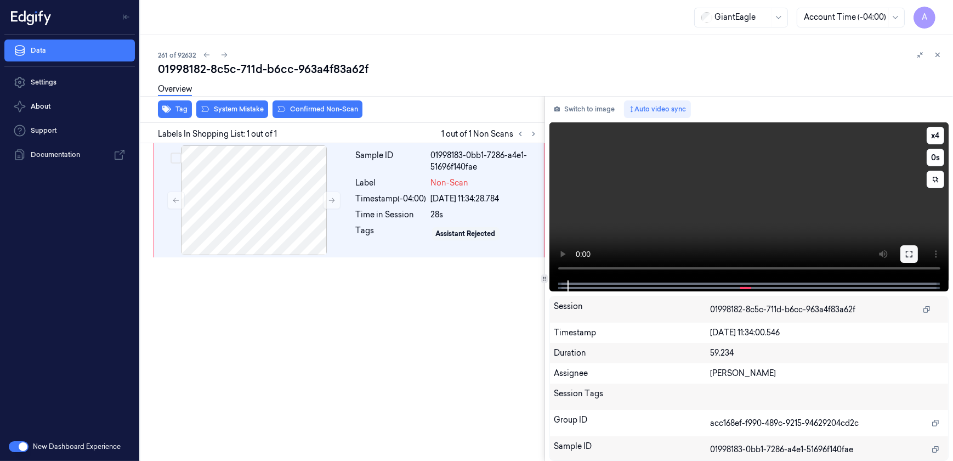
click at [907, 254] on icon at bounding box center [909, 254] width 9 height 9
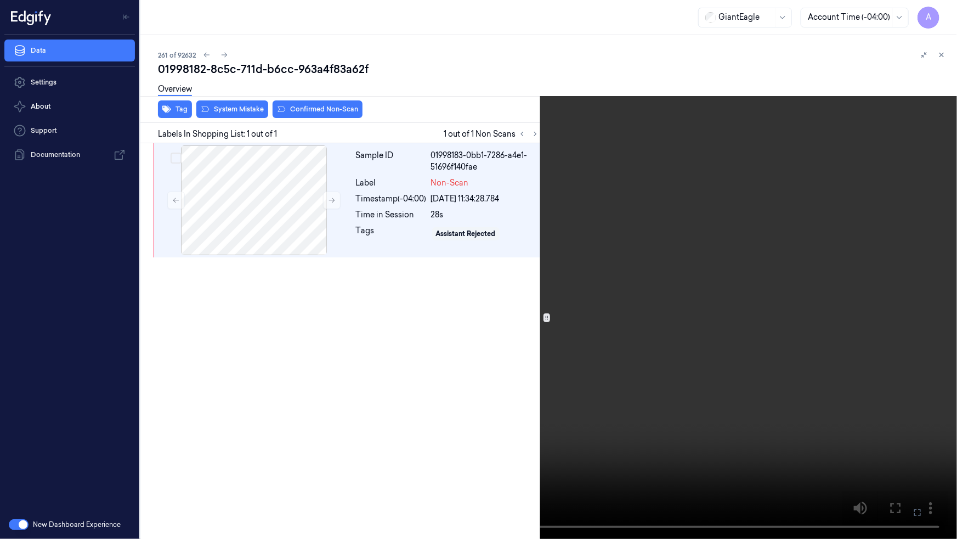
drag, startPoint x: 910, startPoint y: 513, endPoint x: 908, endPoint y: 460, distance: 52.7
click at [0, 0] on button at bounding box center [0, 0] width 0 height 0
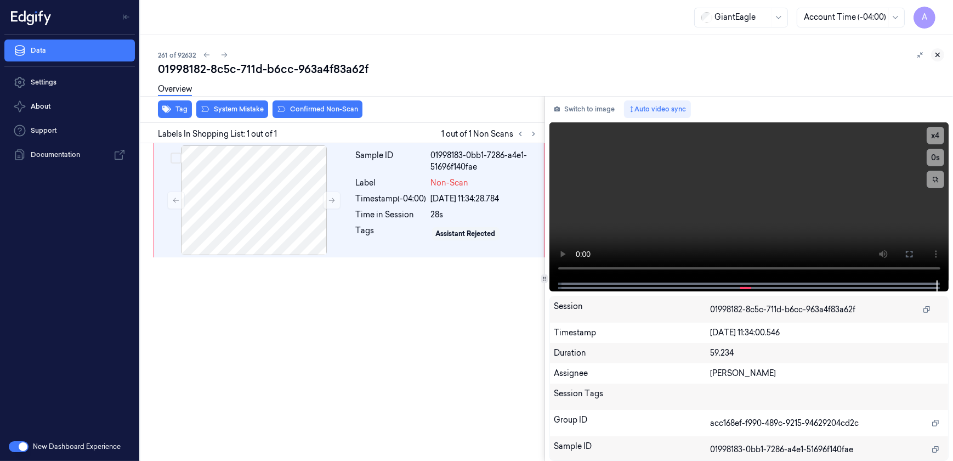
click at [940, 55] on icon at bounding box center [938, 55] width 8 height 8
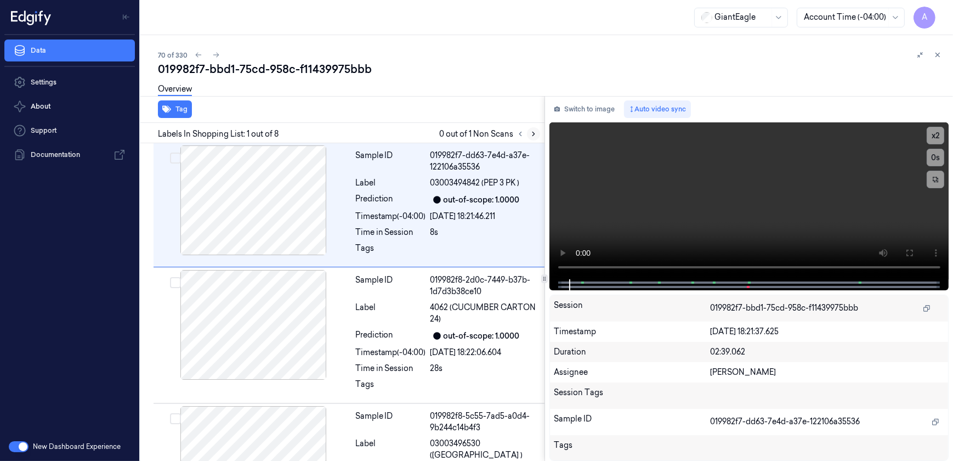
click at [529, 129] on button at bounding box center [533, 133] width 13 height 13
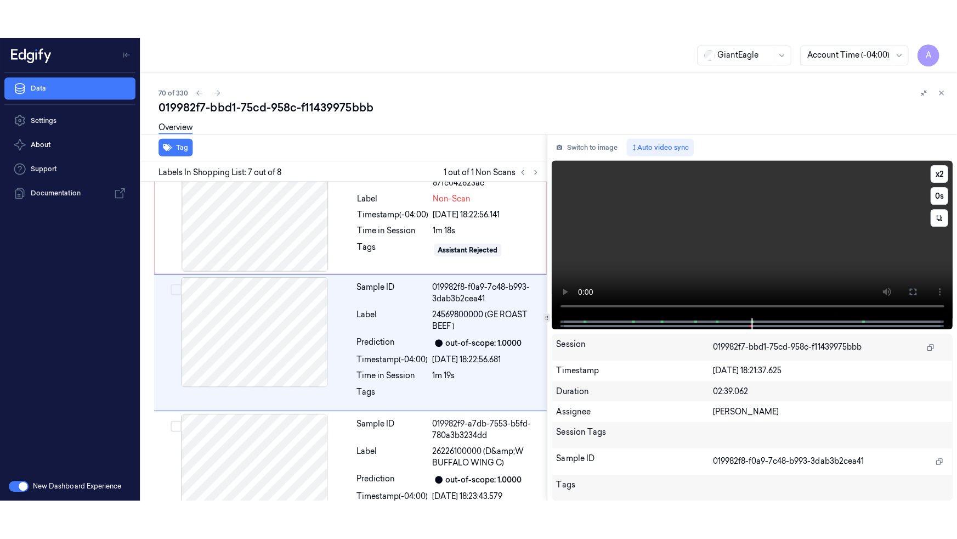
scroll to position [691, 0]
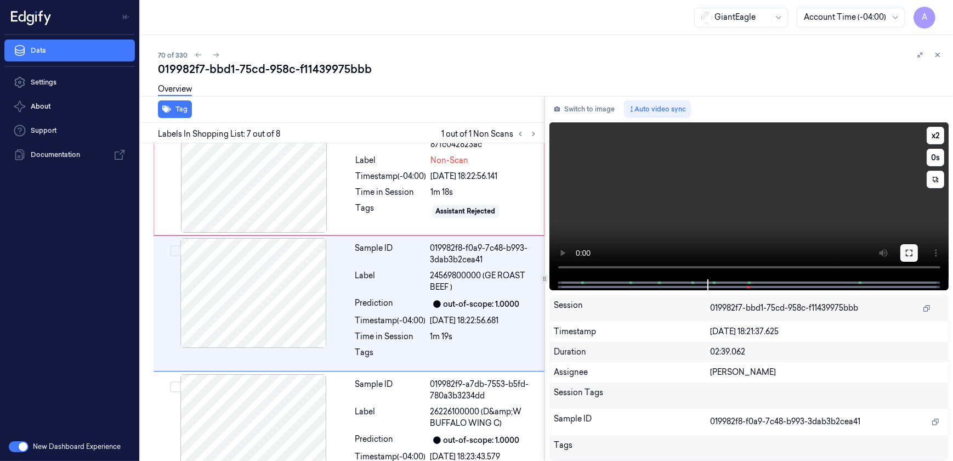
click at [903, 254] on button at bounding box center [910, 253] width 18 height 18
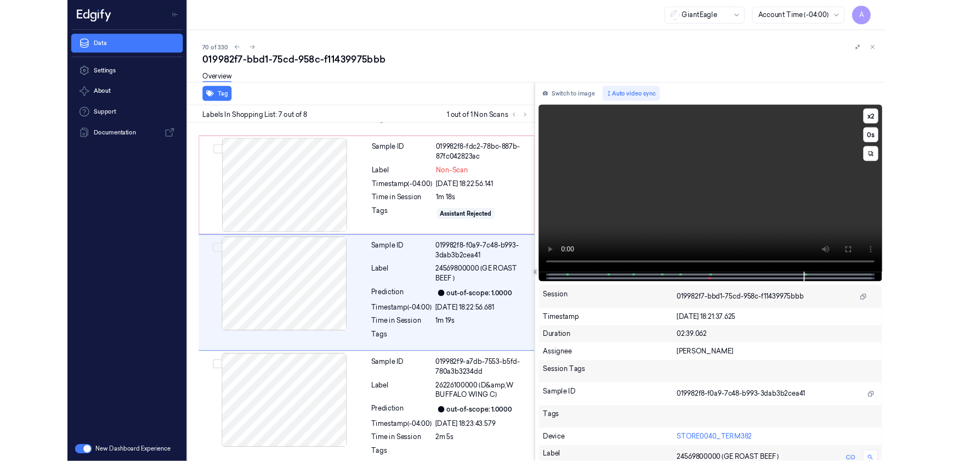
scroll to position [663, 0]
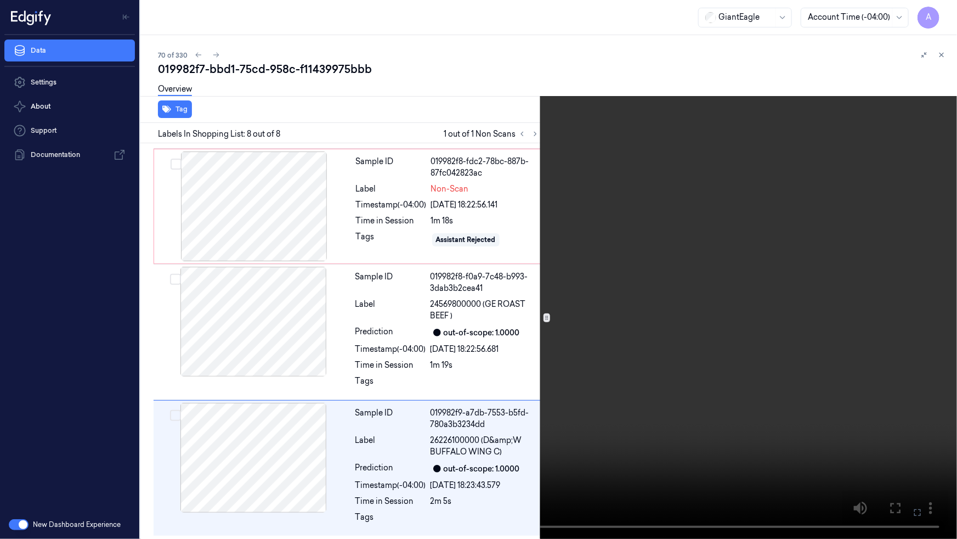
drag, startPoint x: 914, startPoint y: 513, endPoint x: 912, endPoint y: 460, distance: 53.2
click at [0, 0] on icon at bounding box center [0, 0] width 0 height 0
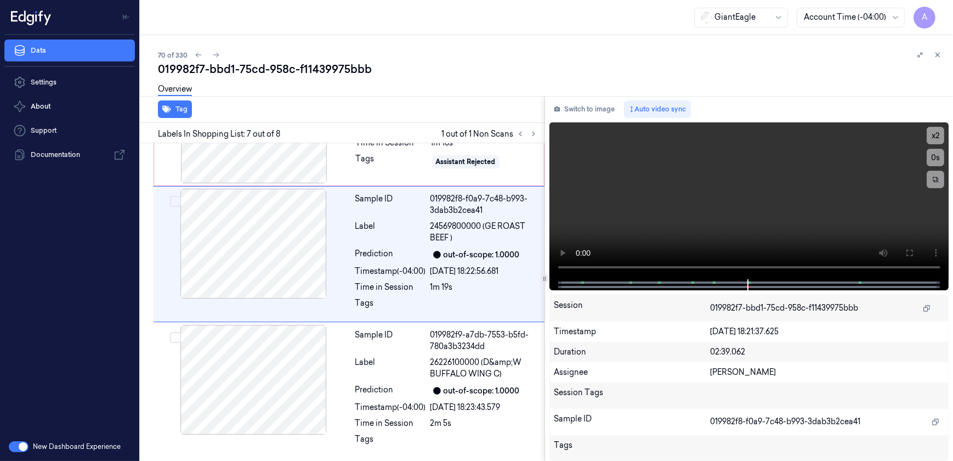
scroll to position [691, 0]
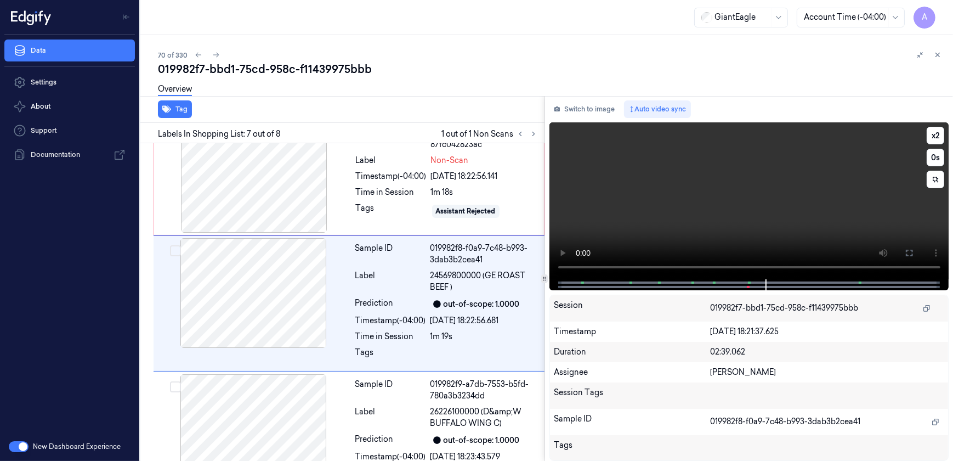
click at [695, 184] on video at bounding box center [750, 200] width 400 height 157
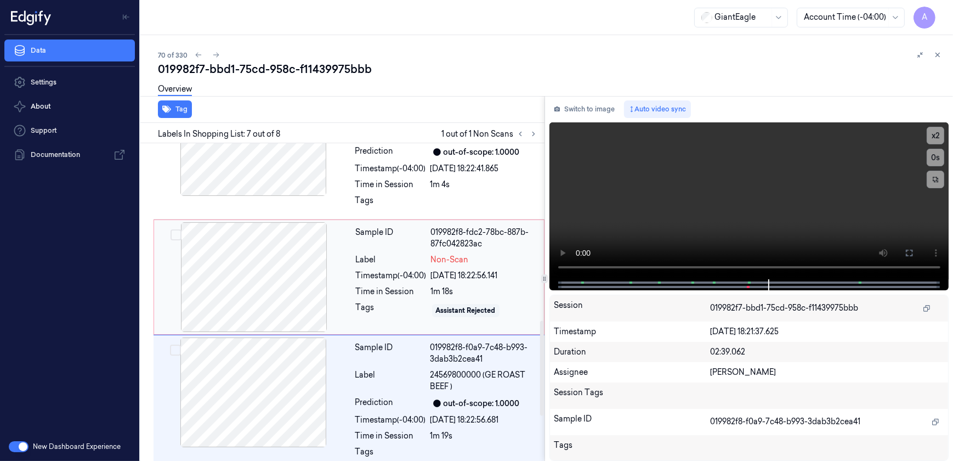
click at [384, 297] on div "Sample ID 019982f8-fdc2-78bc-887b-87fc042823ac Label Non-Scan Timestamp (-04:00…" at bounding box center [447, 277] width 190 height 110
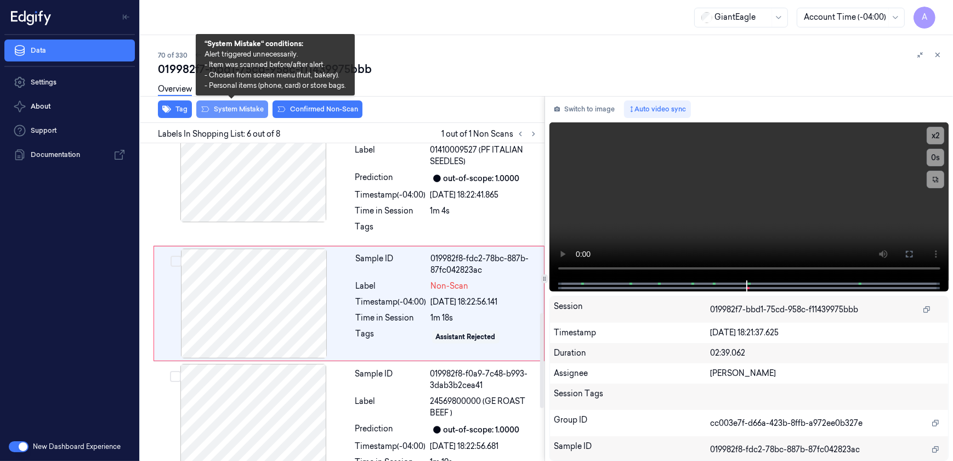
click at [226, 110] on button "System Mistake" at bounding box center [232, 109] width 72 height 18
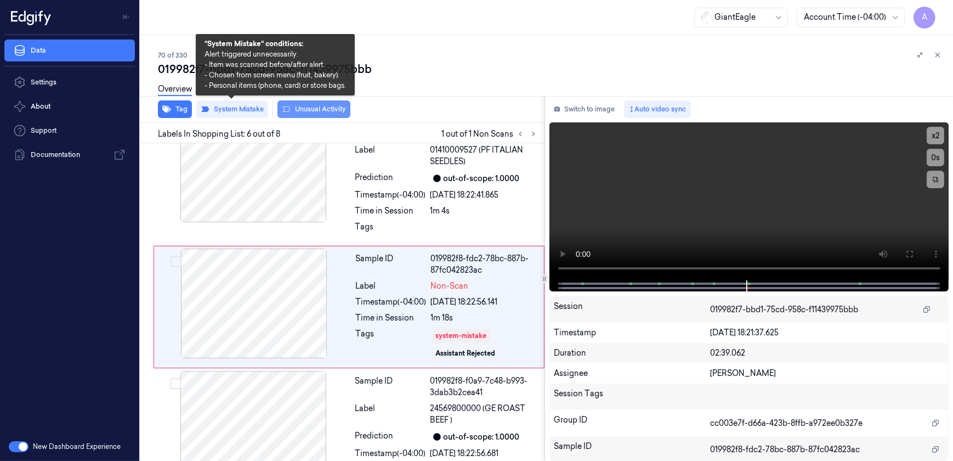
scroll to position [569, 0]
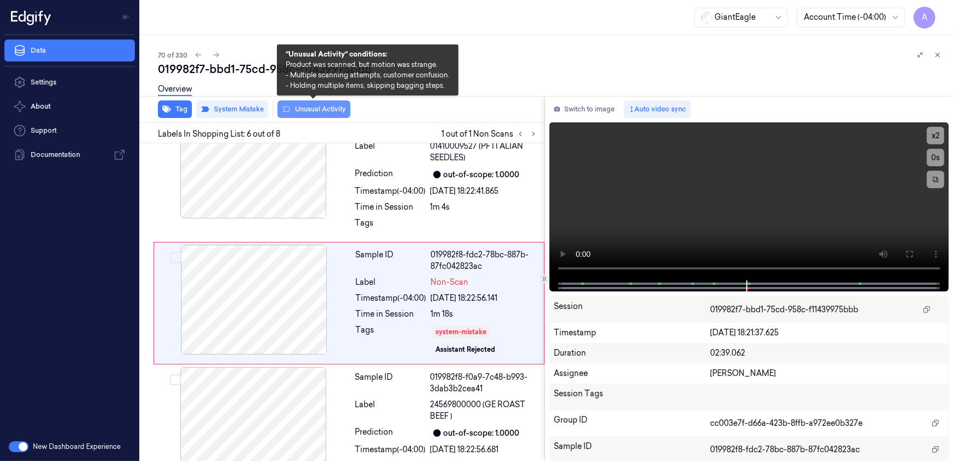
click at [312, 110] on button "Unusual Activity" at bounding box center [314, 109] width 73 height 18
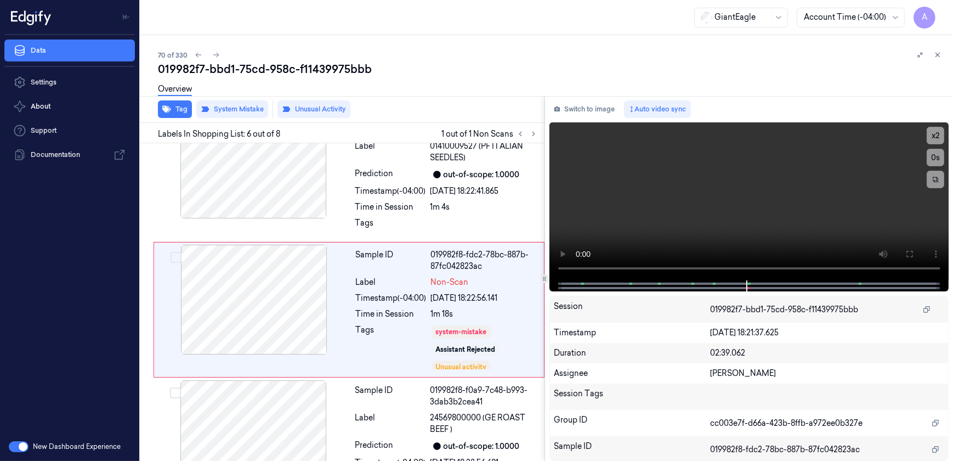
scroll to position [576, 0]
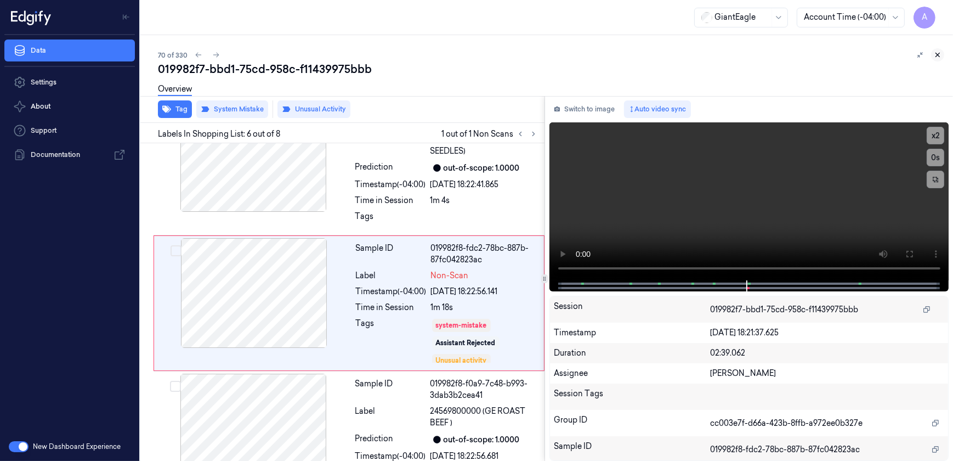
click at [940, 58] on icon at bounding box center [938, 55] width 8 height 8
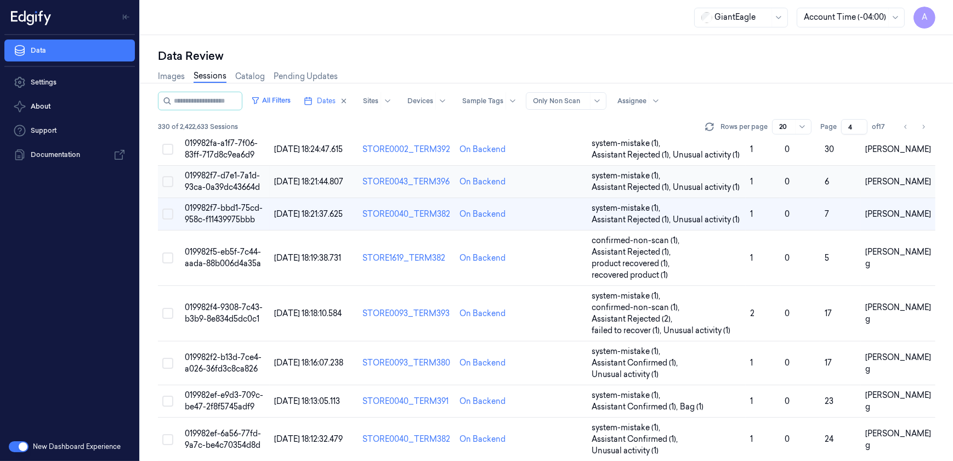
scroll to position [256, 0]
